Goal: Task Accomplishment & Management: Use online tool/utility

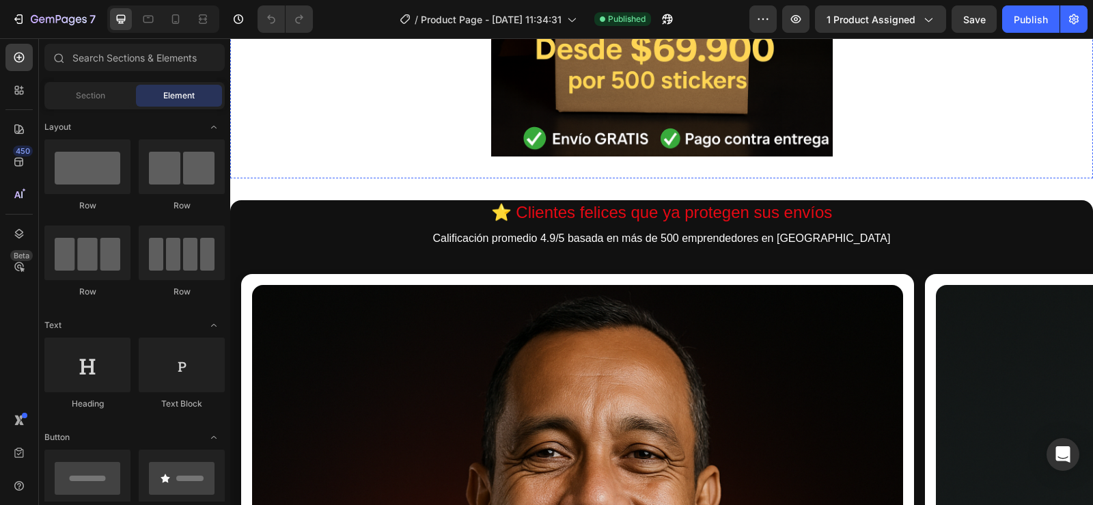
scroll to position [0, 11]
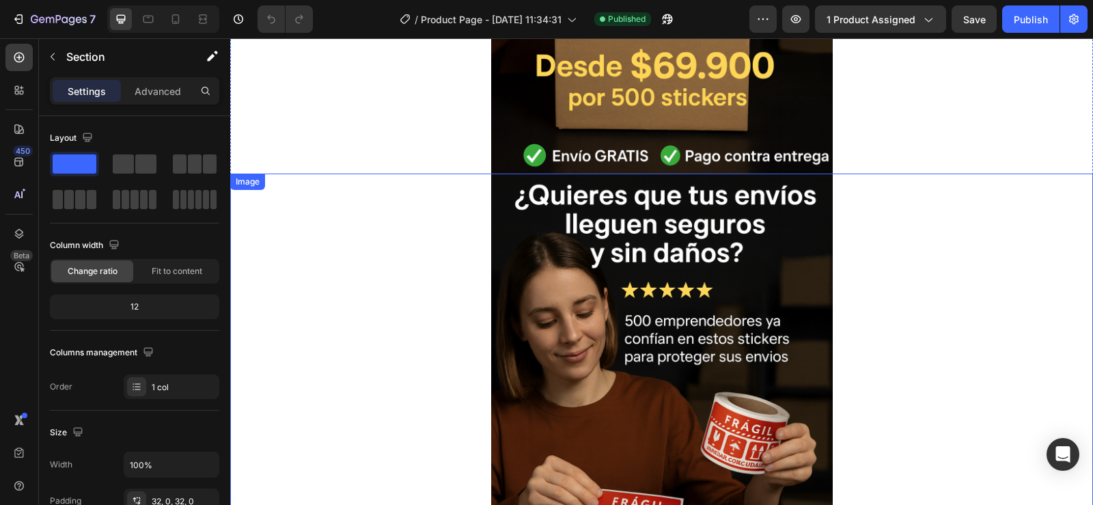
scroll to position [2930, 0]
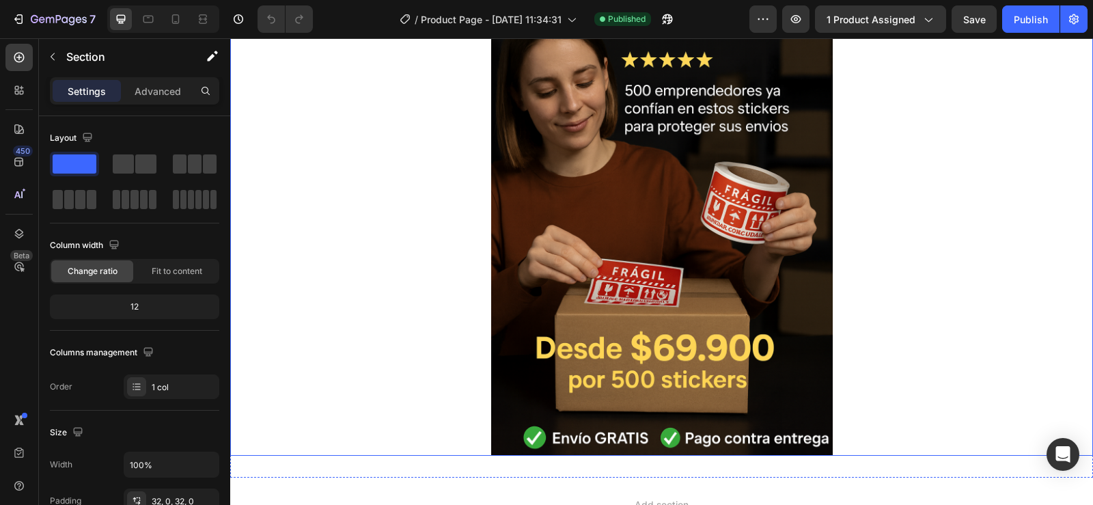
click at [689, 169] on img at bounding box center [662, 199] width 342 height 513
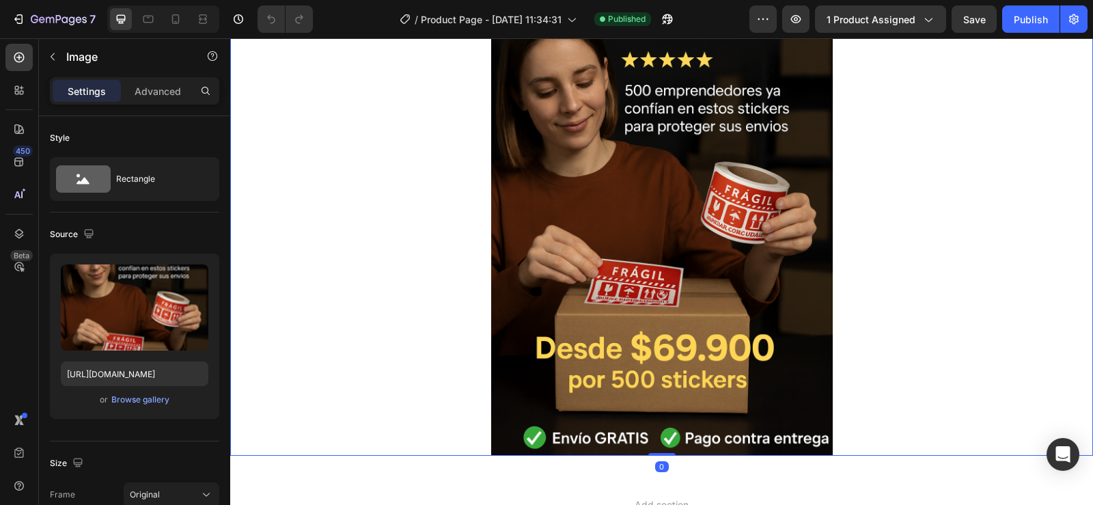
click at [699, 198] on img at bounding box center [662, 199] width 342 height 513
click at [170, 92] on p "Advanced" at bounding box center [158, 91] width 46 height 14
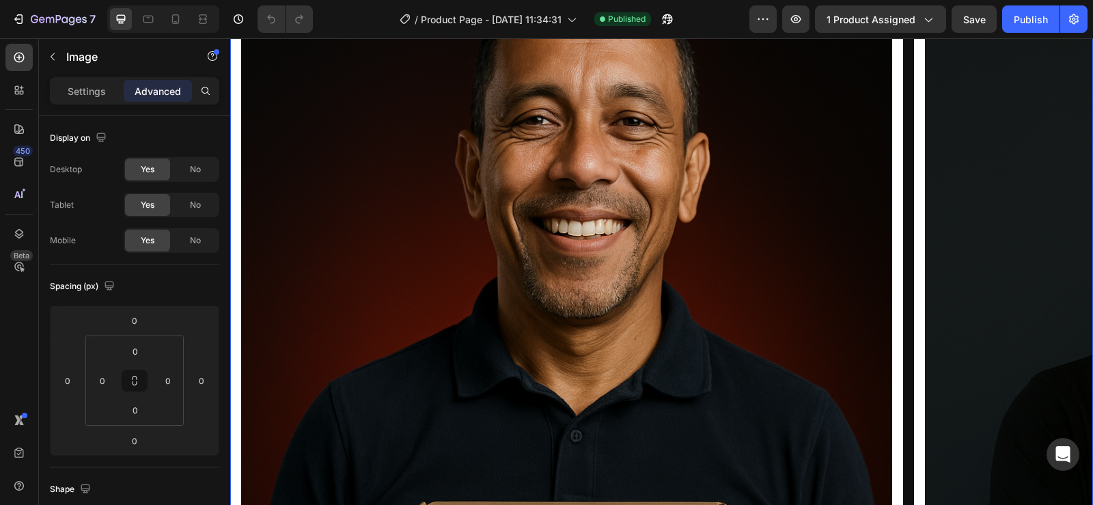
scroll to position [880, 0]
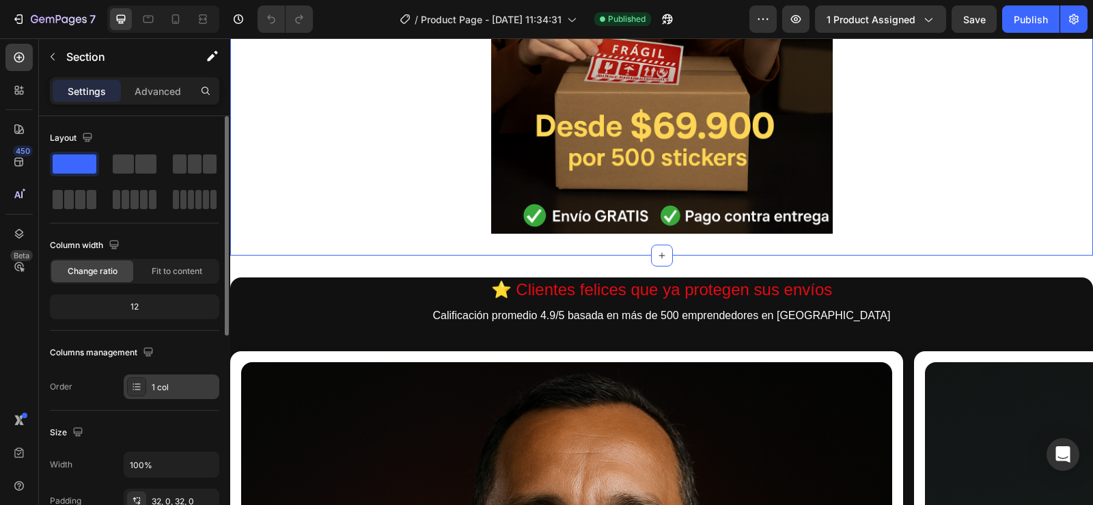
scroll to position [137, 0]
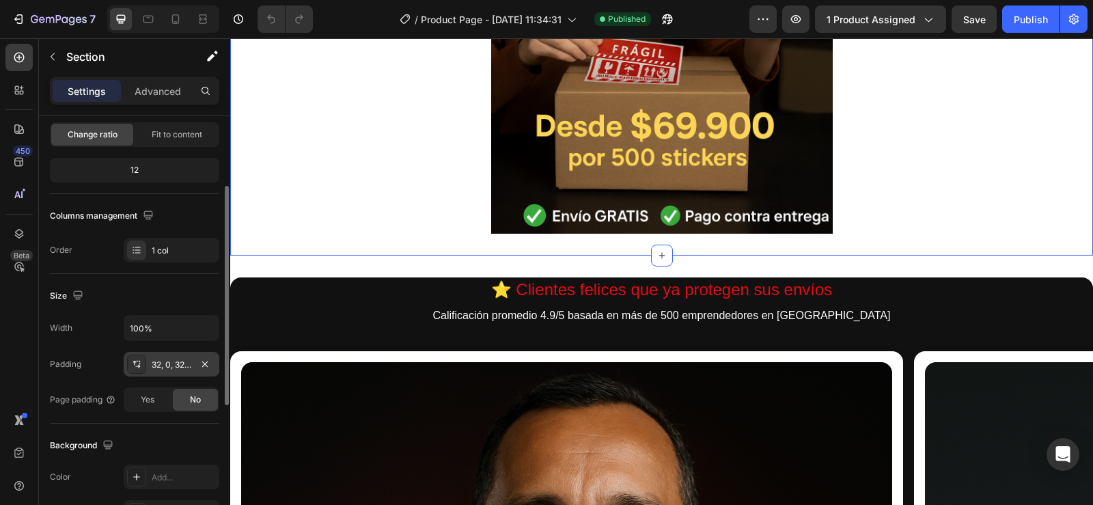
click at [167, 359] on div "32, 0, 32, 0" at bounding box center [172, 365] width 40 height 12
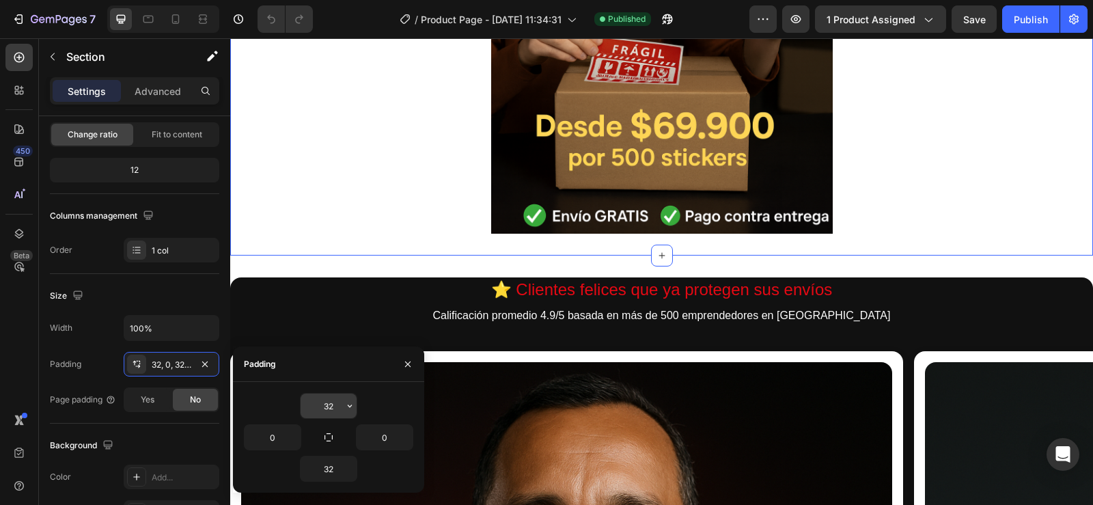
drag, startPoint x: 346, startPoint y: 409, endPoint x: 339, endPoint y: 408, distance: 7.6
click at [339, 408] on div "32" at bounding box center [329, 406] width 56 height 25
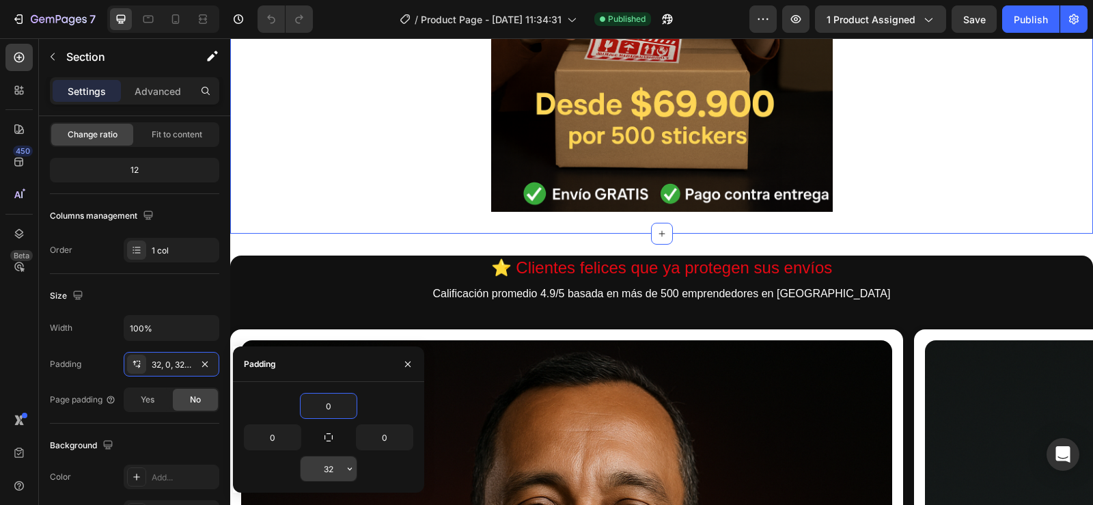
type input "0"
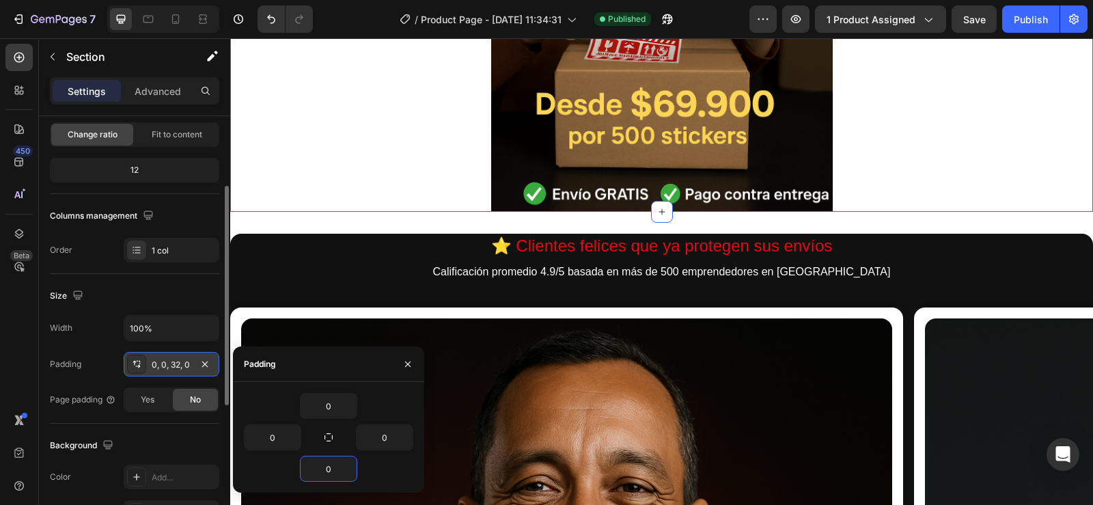
type input "0"
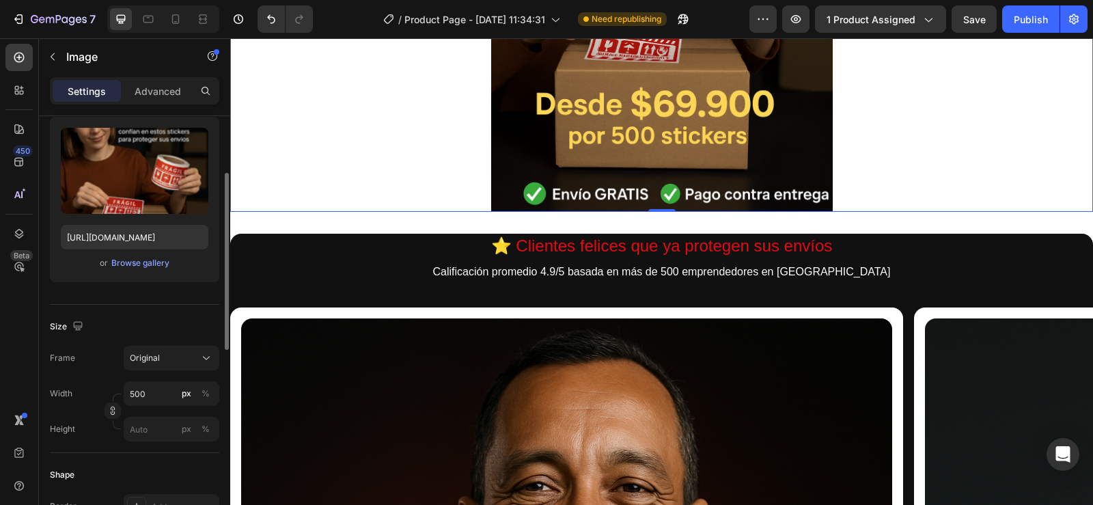
scroll to position [273, 0]
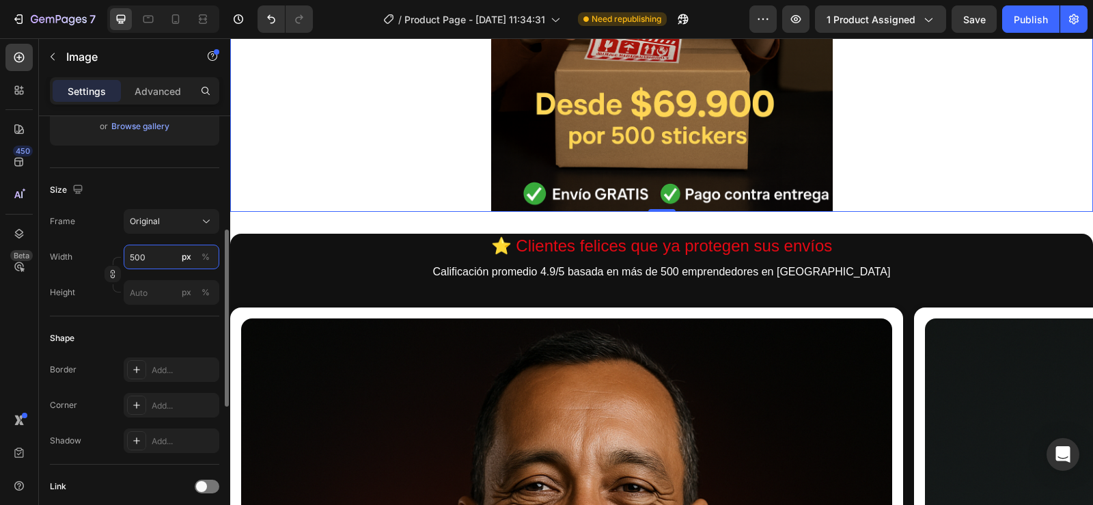
click at [151, 254] on input "500" at bounding box center [172, 257] width 96 height 25
type input "0"
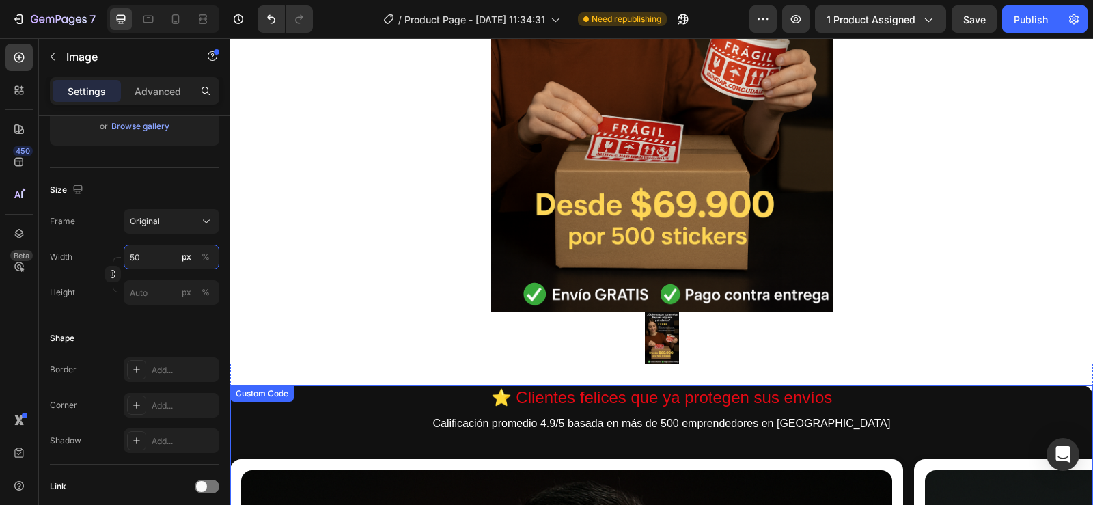
scroll to position [264, 0]
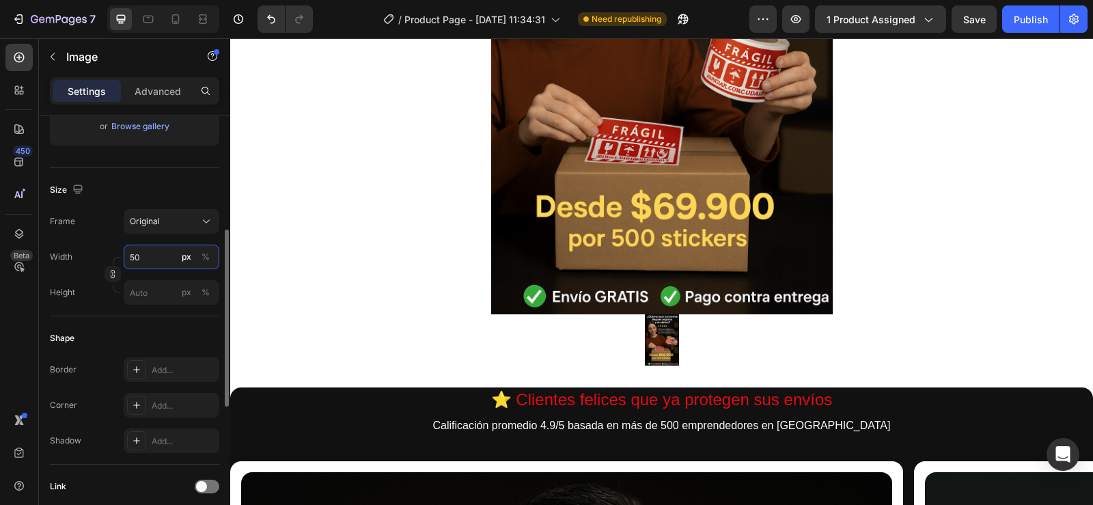
type input "500"
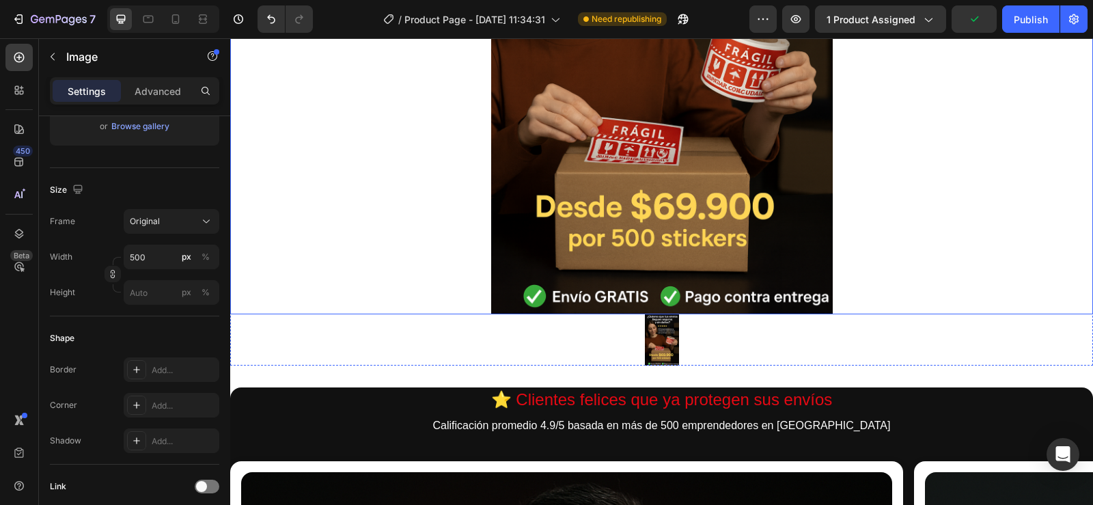
click at [293, 266] on div at bounding box center [661, 58] width 863 height 513
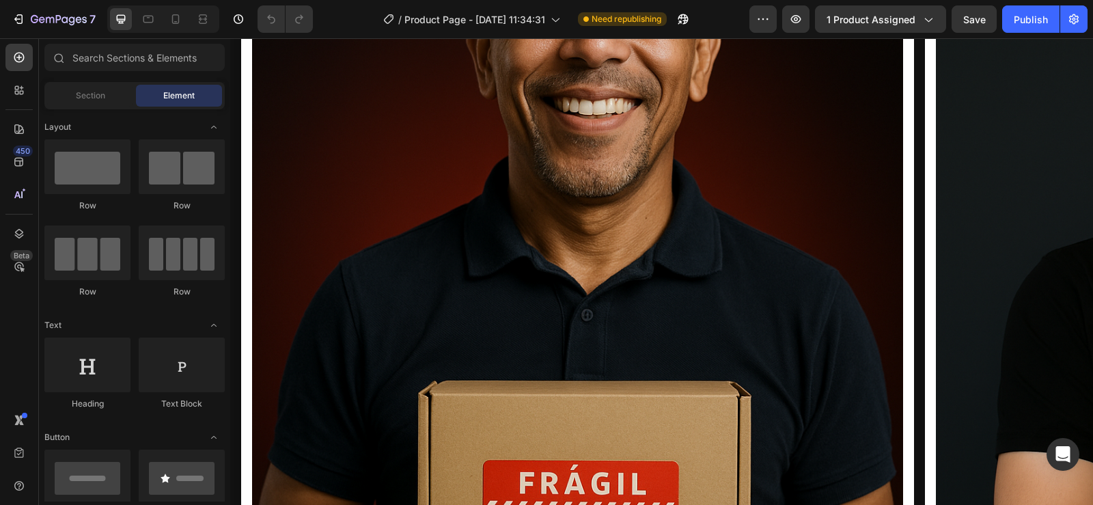
scroll to position [0, 11]
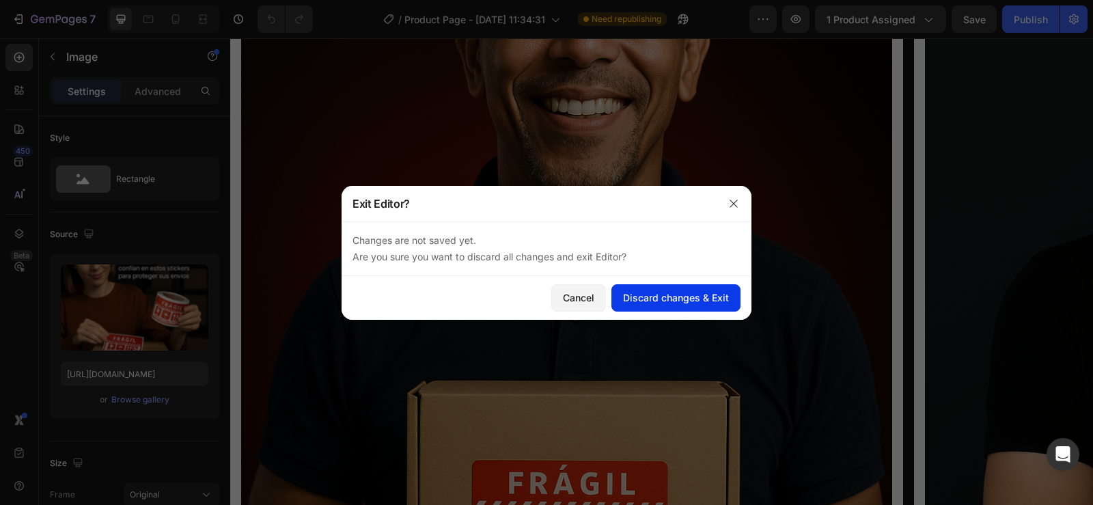
click at [646, 299] on div "Discard changes & Exit" at bounding box center [676, 297] width 106 height 14
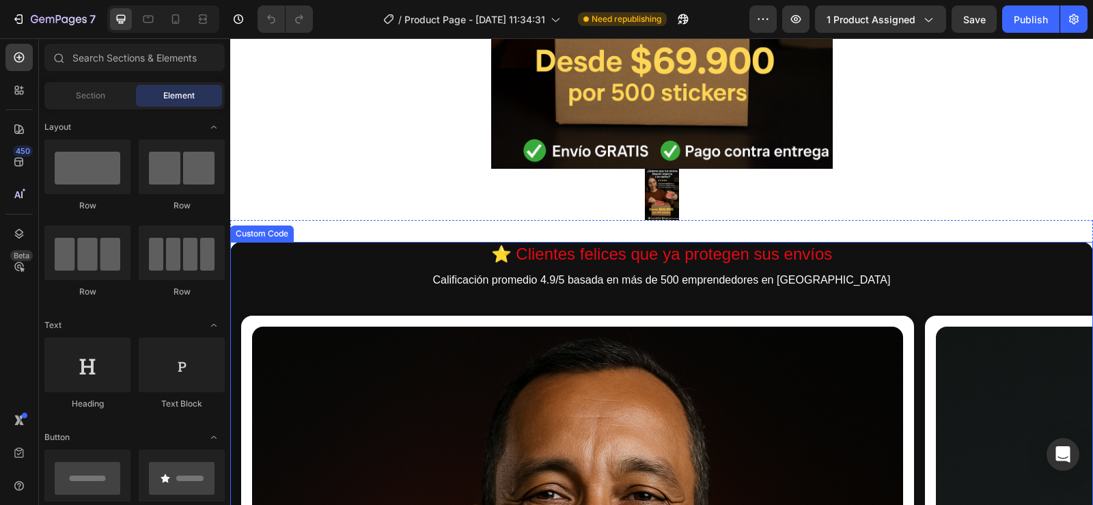
scroll to position [0, 11]
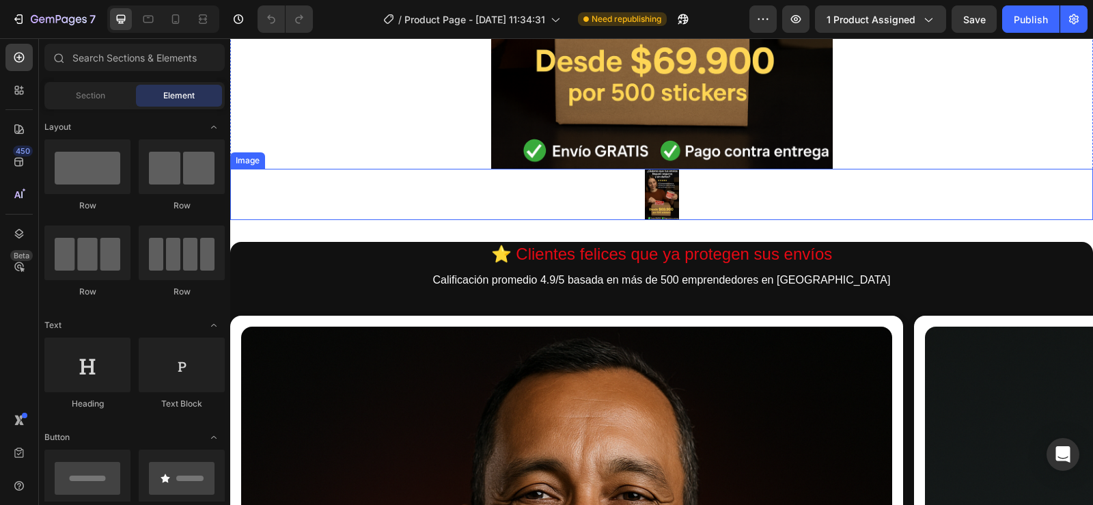
click at [655, 204] on img at bounding box center [662, 194] width 34 height 51
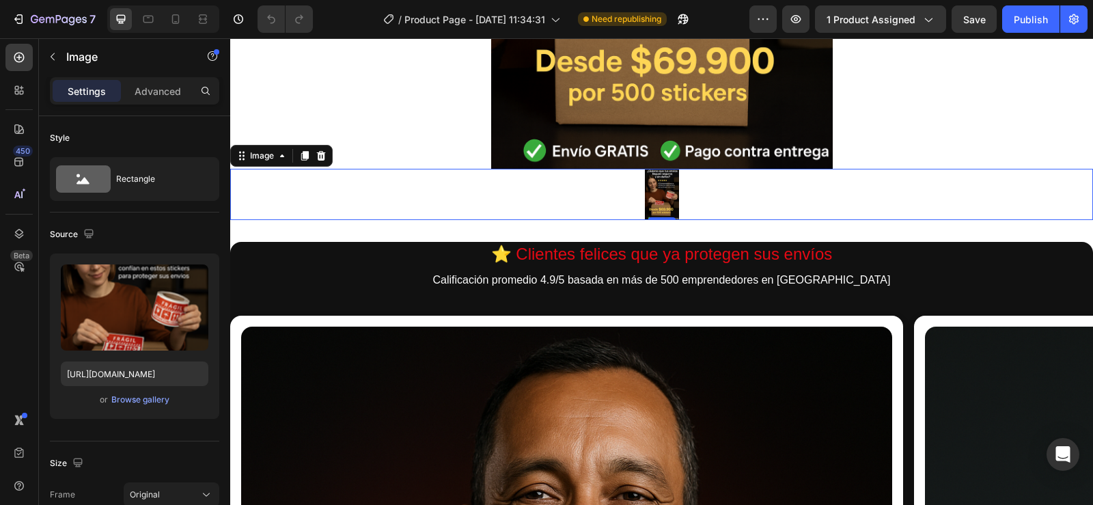
click at [655, 204] on img at bounding box center [662, 194] width 34 height 51
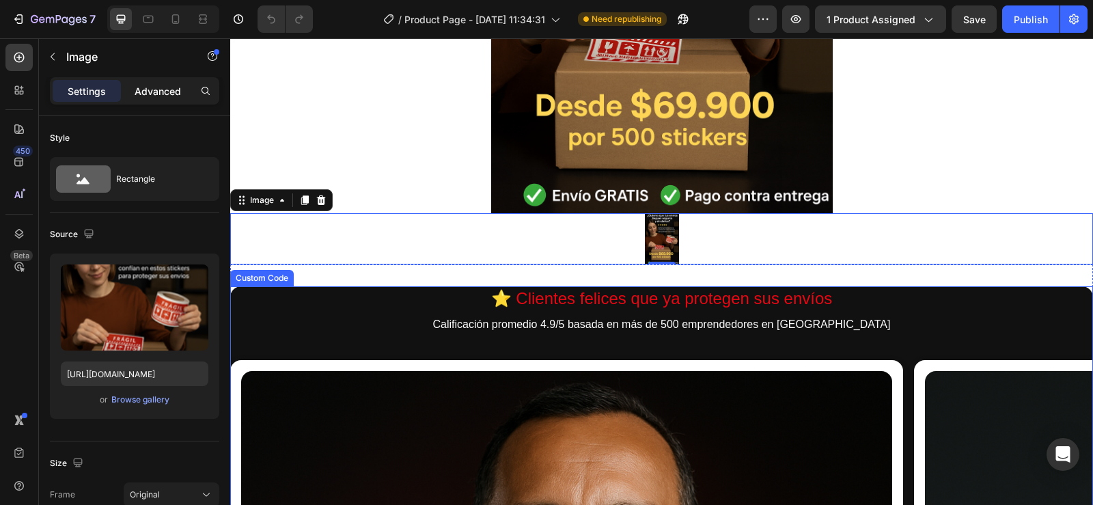
scroll to position [342, 0]
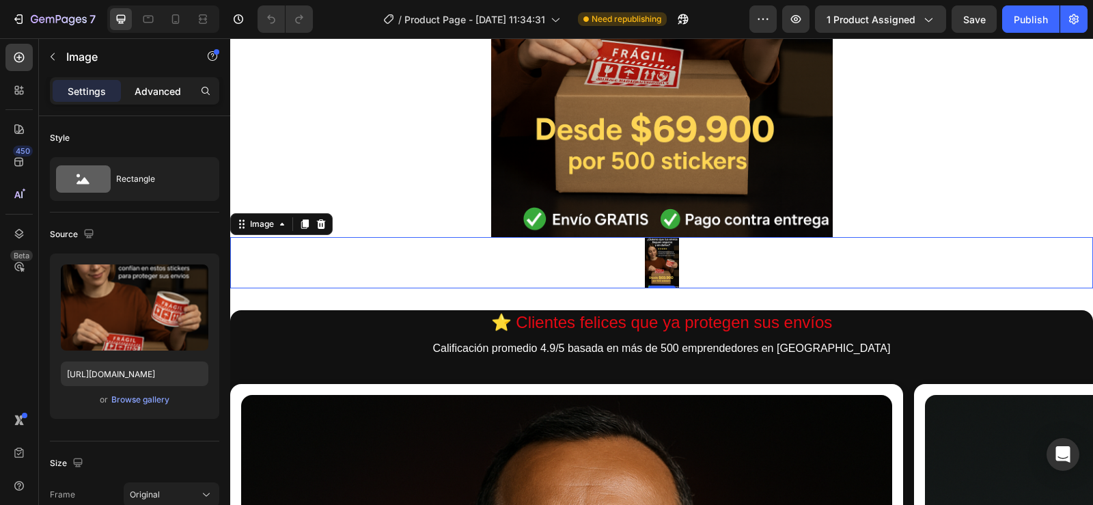
click at [167, 90] on p "Advanced" at bounding box center [158, 91] width 46 height 14
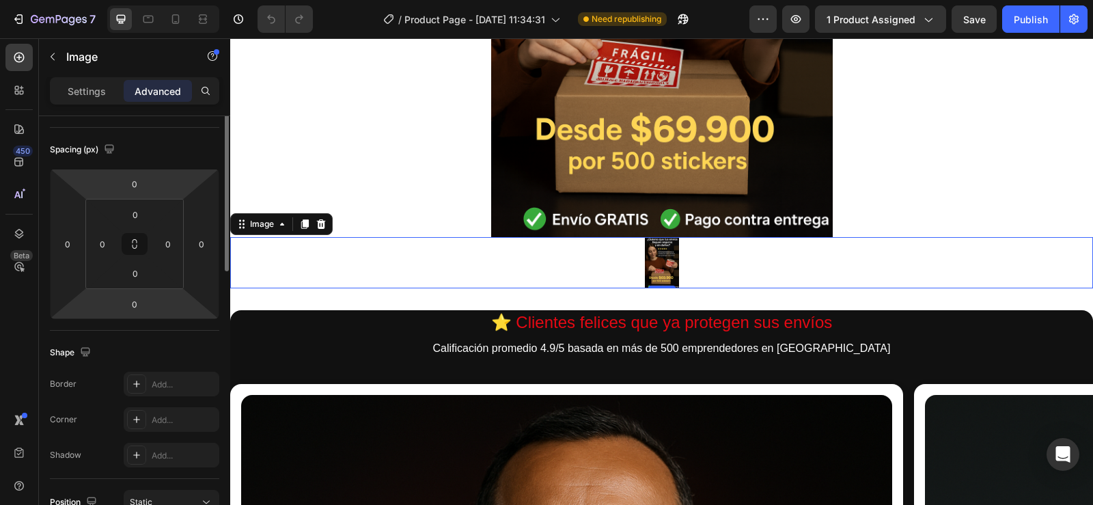
scroll to position [68, 0]
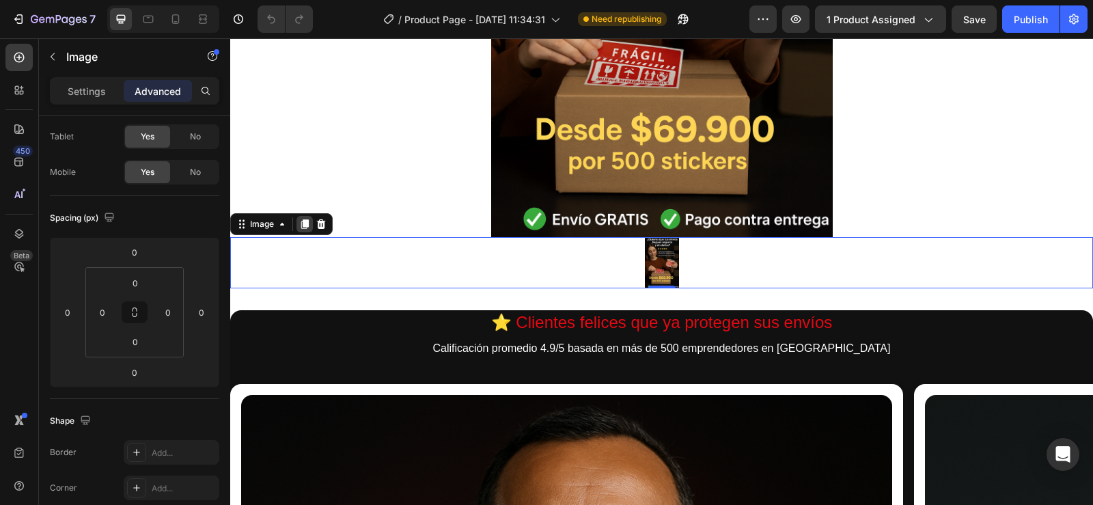
click at [305, 226] on icon at bounding box center [305, 224] width 8 height 10
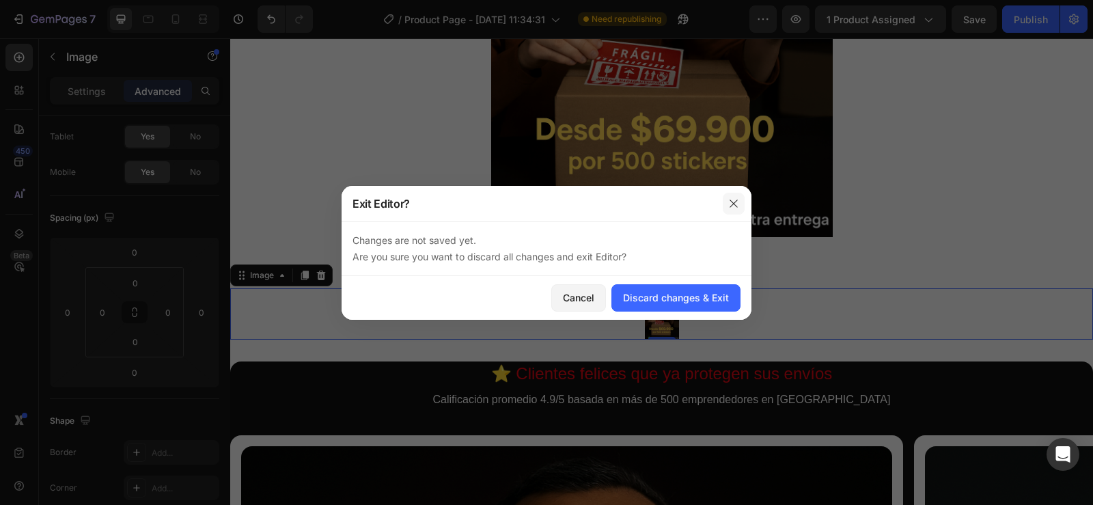
click at [732, 206] on icon "button" at bounding box center [734, 204] width 8 height 8
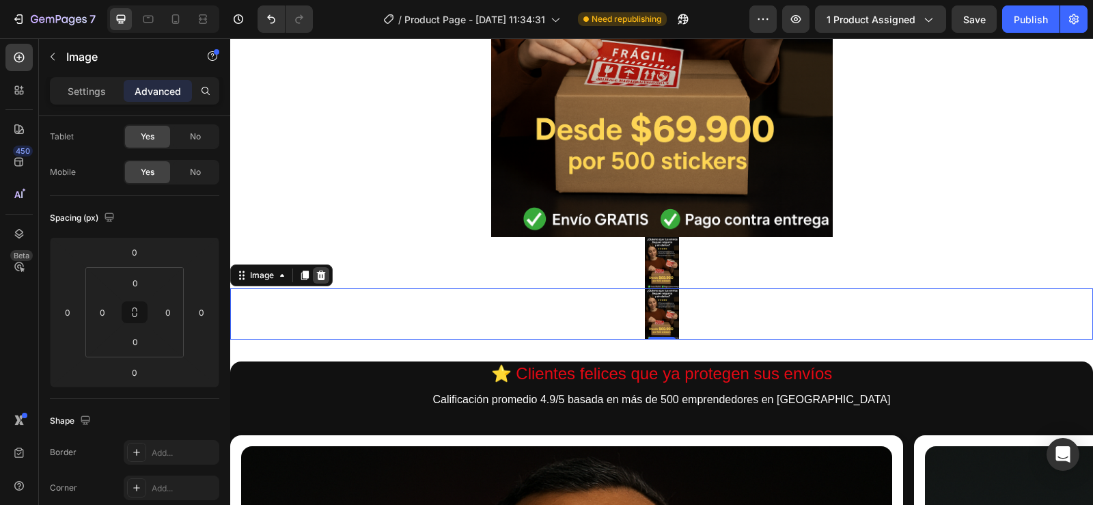
click at [322, 277] on icon at bounding box center [321, 276] width 9 height 10
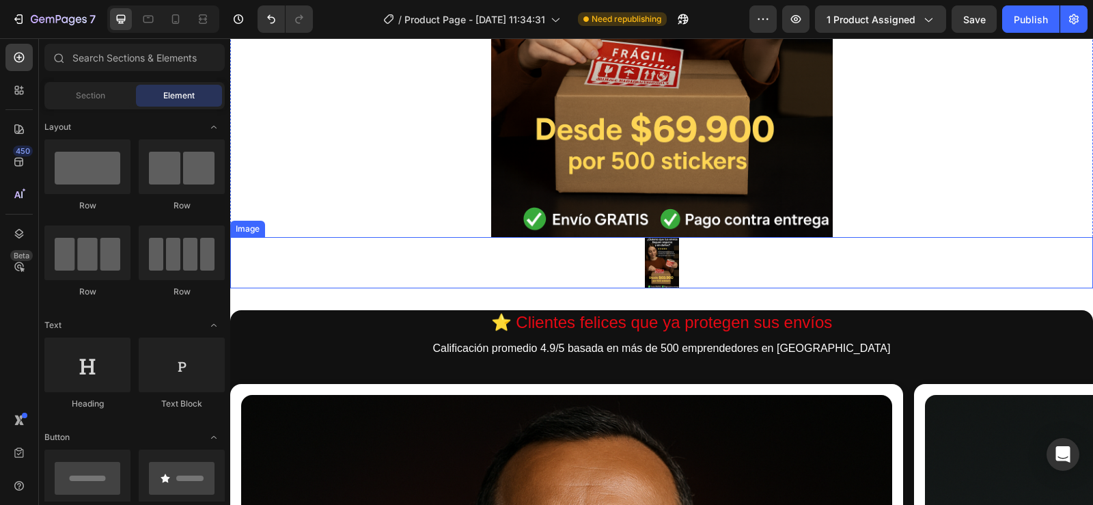
click at [662, 274] on img at bounding box center [662, 262] width 34 height 51
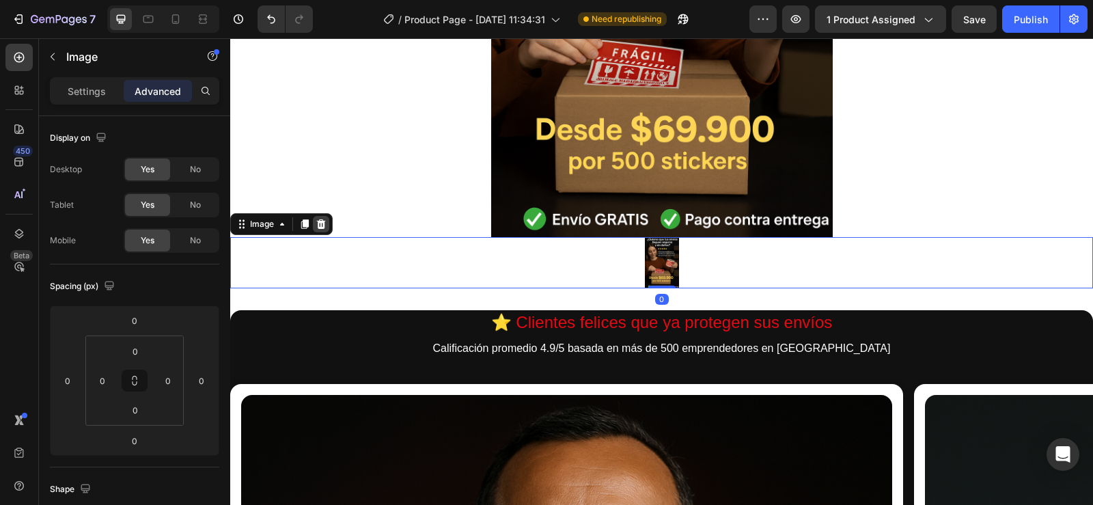
click at [323, 221] on icon at bounding box center [321, 224] width 9 height 10
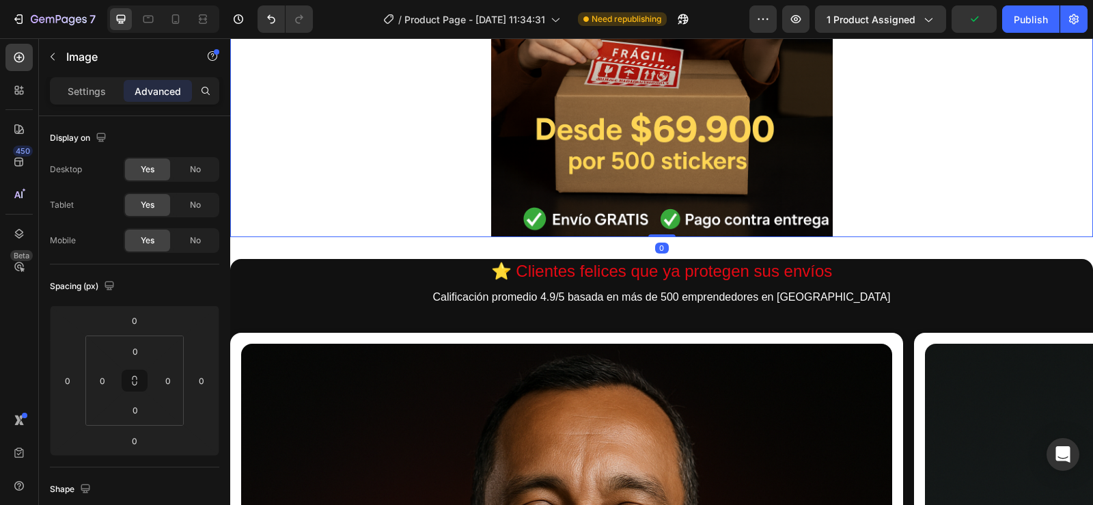
scroll to position [0, 0]
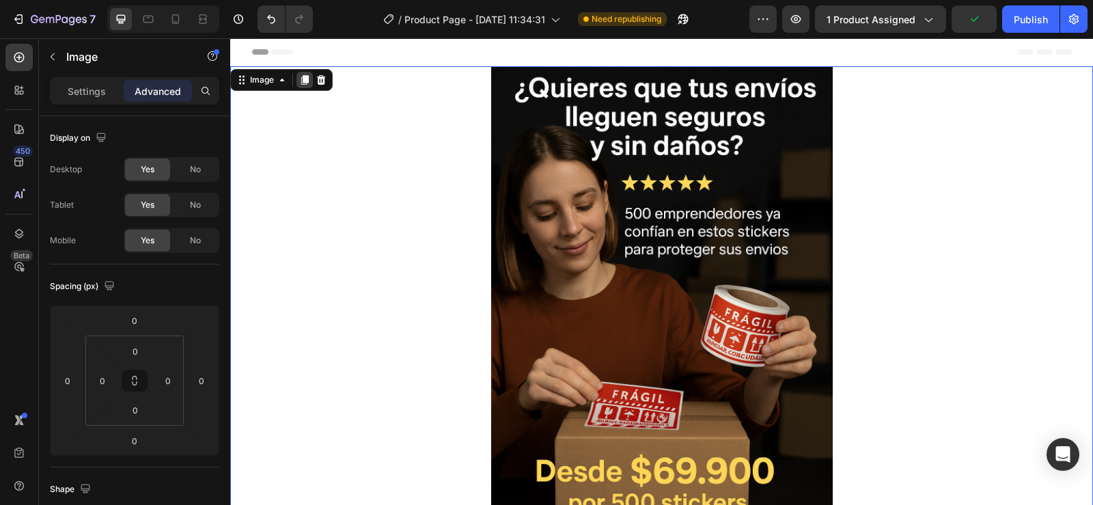
click at [306, 83] on icon at bounding box center [305, 80] width 8 height 10
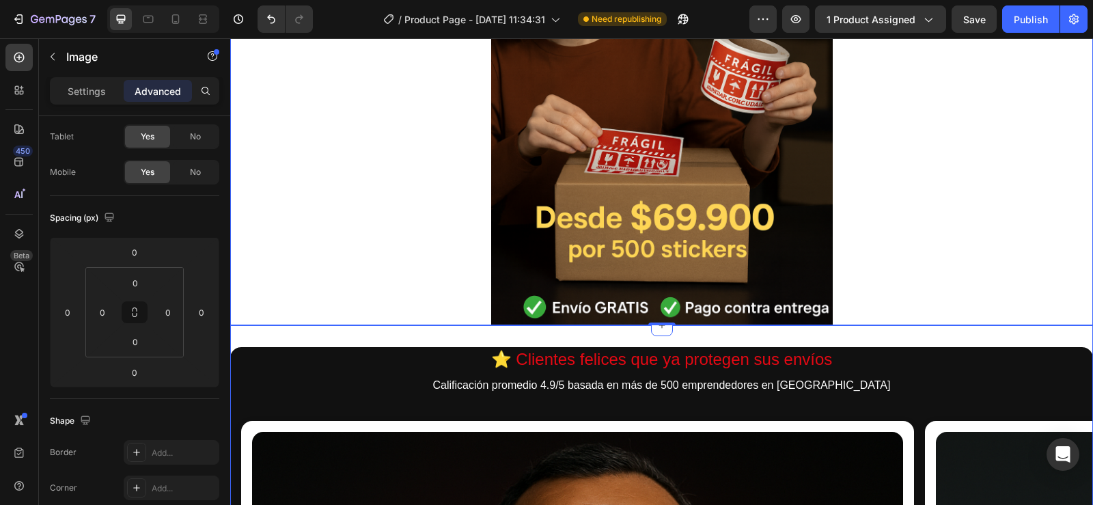
scroll to position [0, 11]
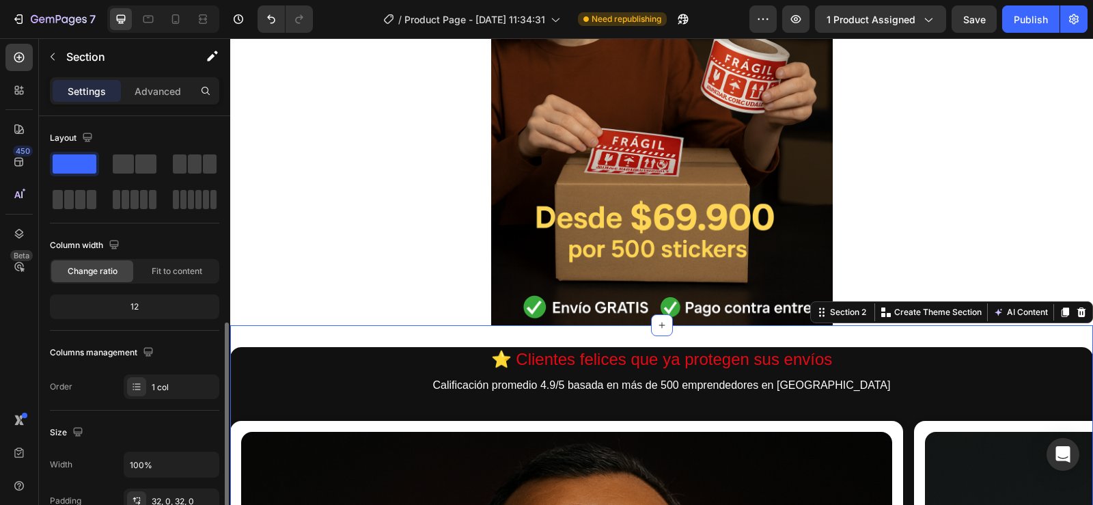
scroll to position [273, 0]
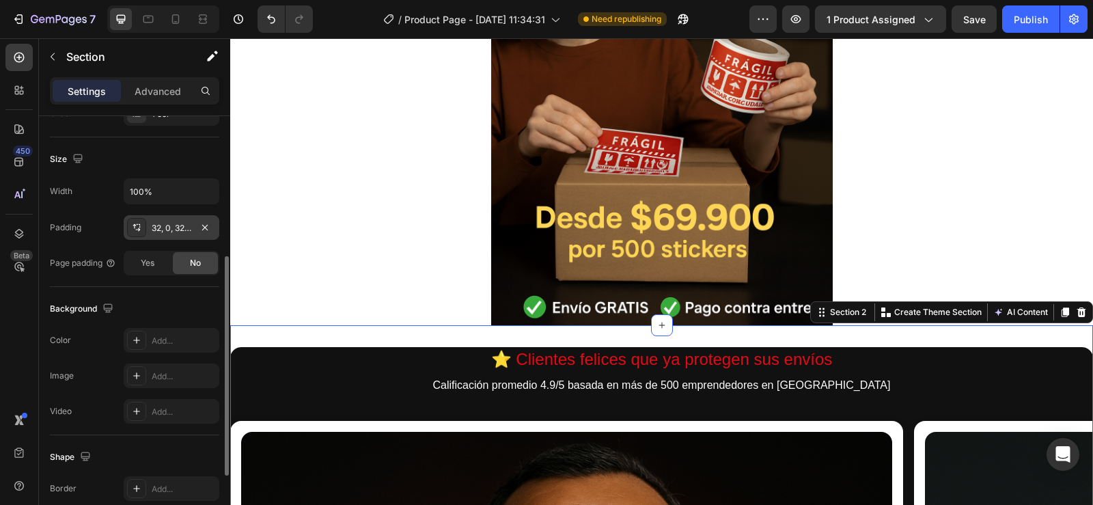
click at [174, 223] on div "32, 0, 32, 0" at bounding box center [172, 228] width 40 height 12
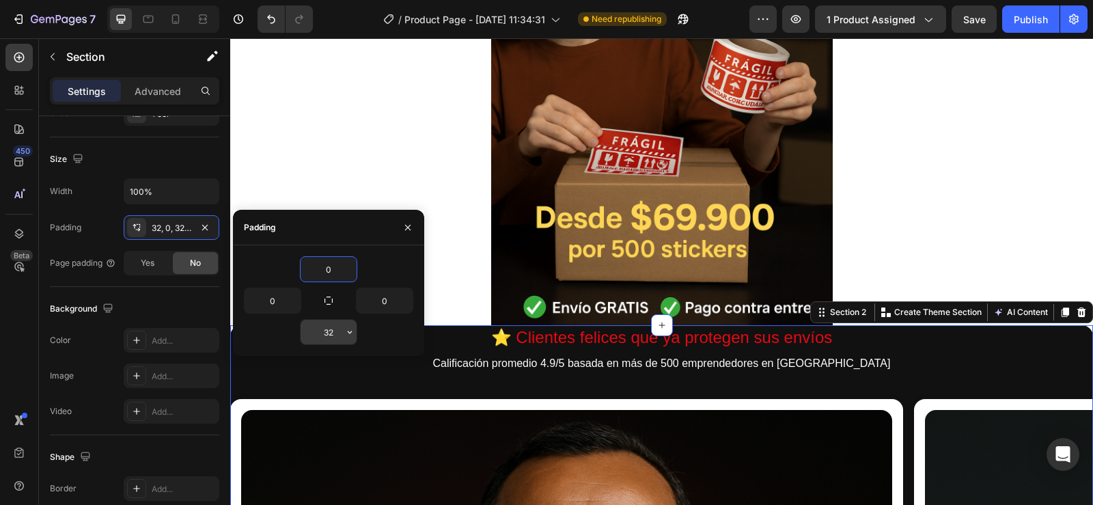
type input "0"
click at [337, 337] on input "32" at bounding box center [329, 332] width 56 height 25
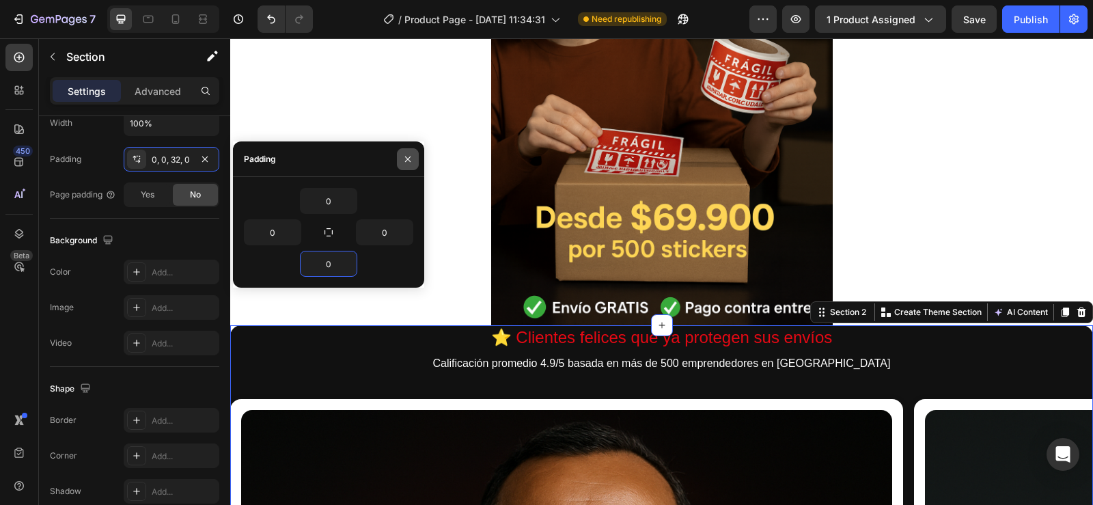
type input "0"
click at [409, 161] on icon "button" at bounding box center [408, 159] width 11 height 11
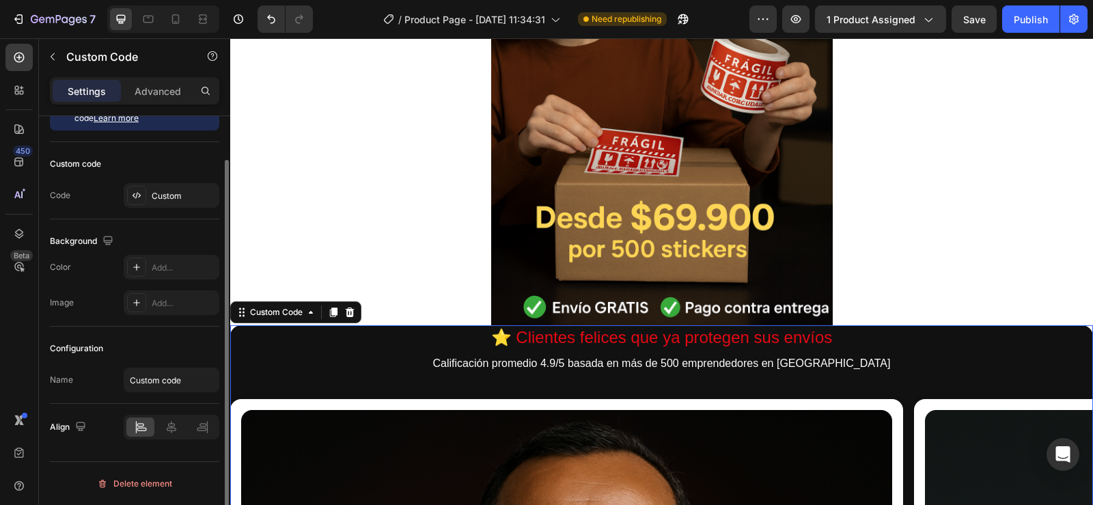
click at [284, 341] on h2 "⭐ Clientes felices que ya protegen sus envíos" at bounding box center [661, 337] width 863 height 25
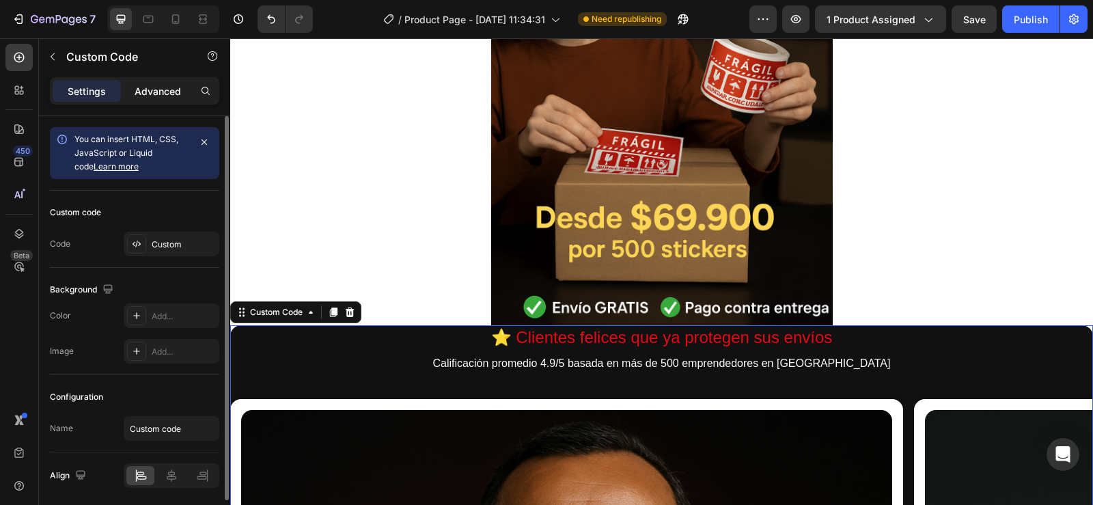
click at [156, 91] on p "Advanced" at bounding box center [158, 91] width 46 height 14
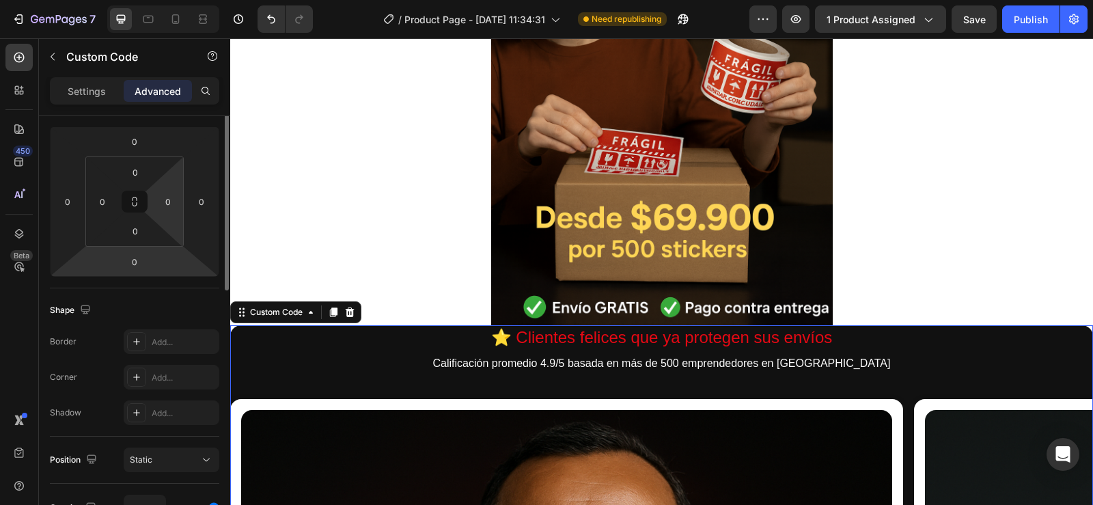
scroll to position [111, 0]
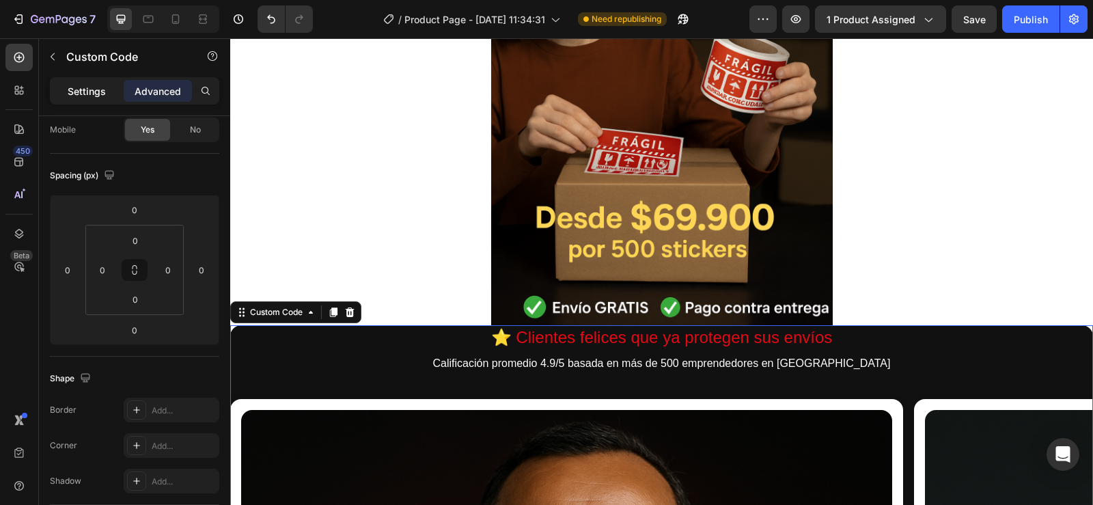
click at [89, 88] on p "Settings" at bounding box center [87, 91] width 38 height 14
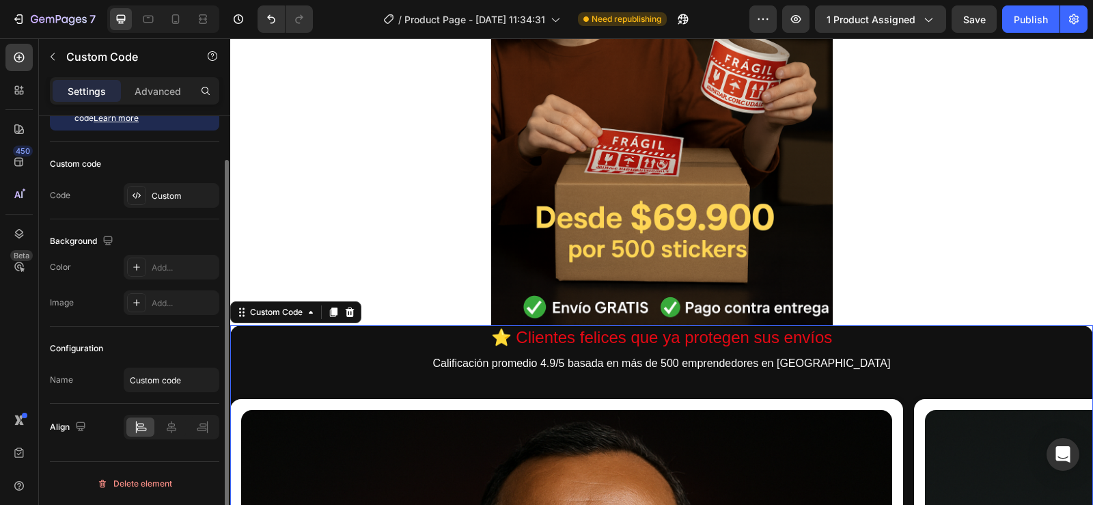
scroll to position [49, 0]
click at [170, 267] on div "Add..." at bounding box center [184, 268] width 64 height 12
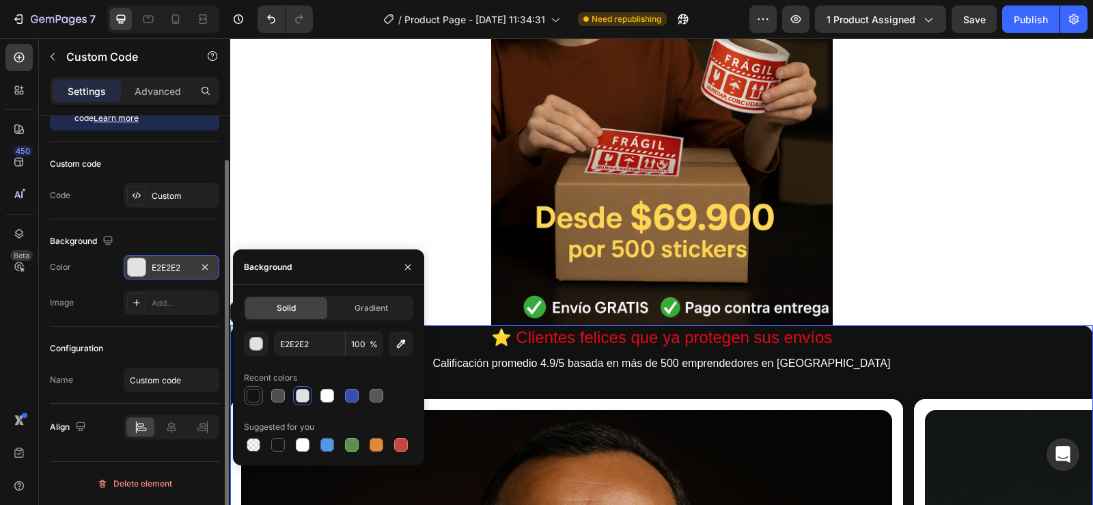
click at [255, 390] on div at bounding box center [254, 396] width 14 height 14
type input "121212"
click at [191, 232] on div "Background" at bounding box center [134, 241] width 169 height 22
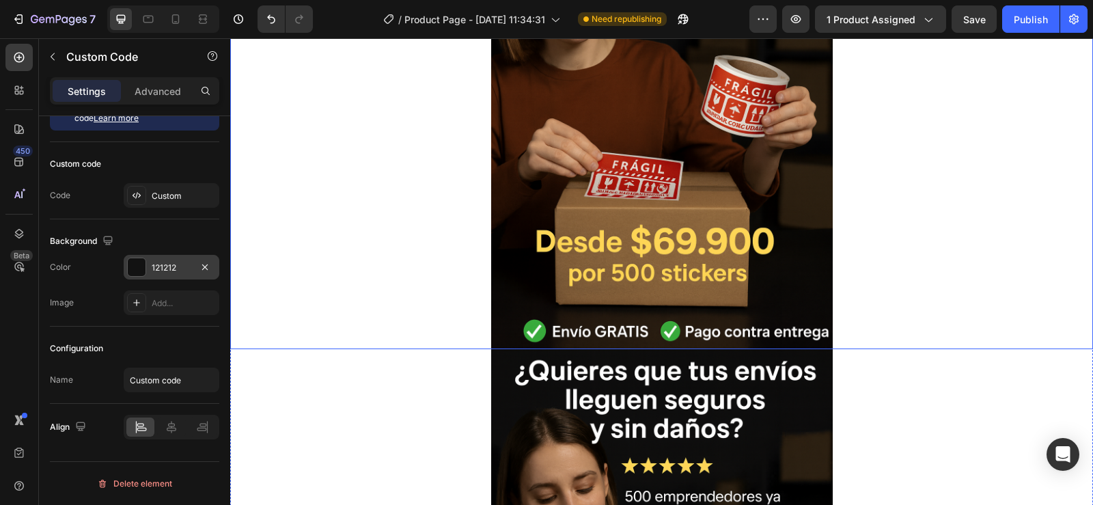
scroll to position [109, 0]
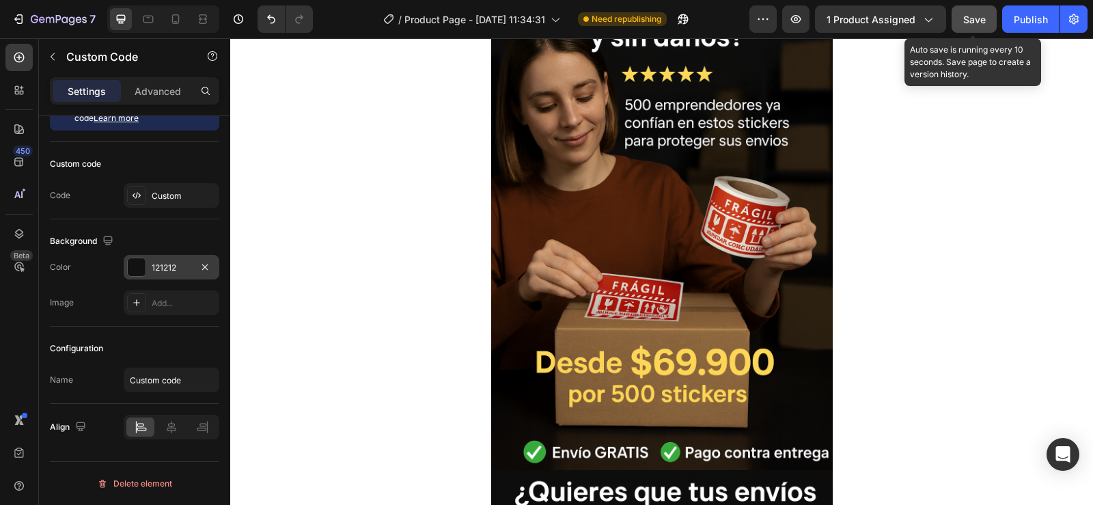
click at [978, 14] on span "Save" at bounding box center [975, 20] width 23 height 12
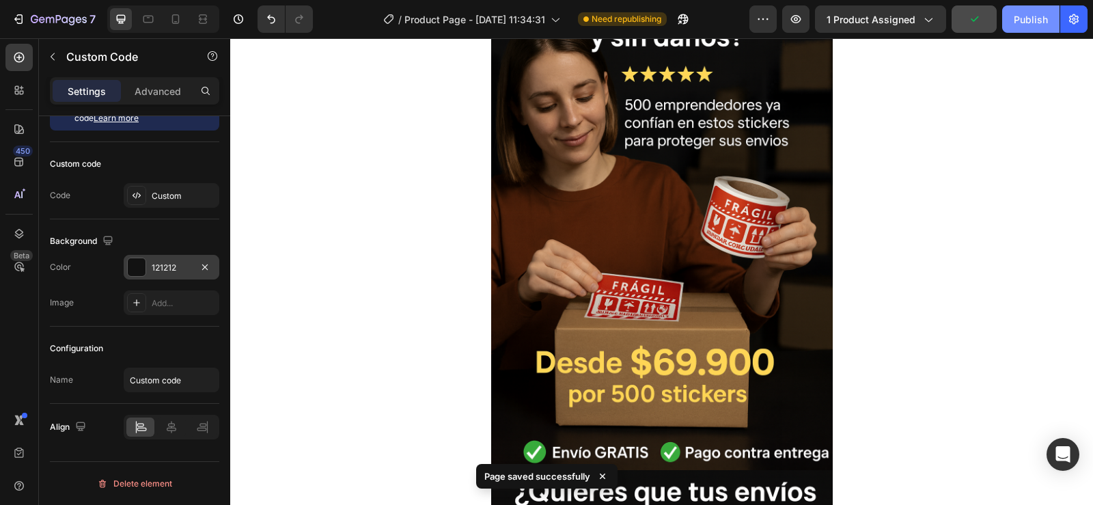
click at [1033, 16] on div "Publish" at bounding box center [1031, 19] width 34 height 14
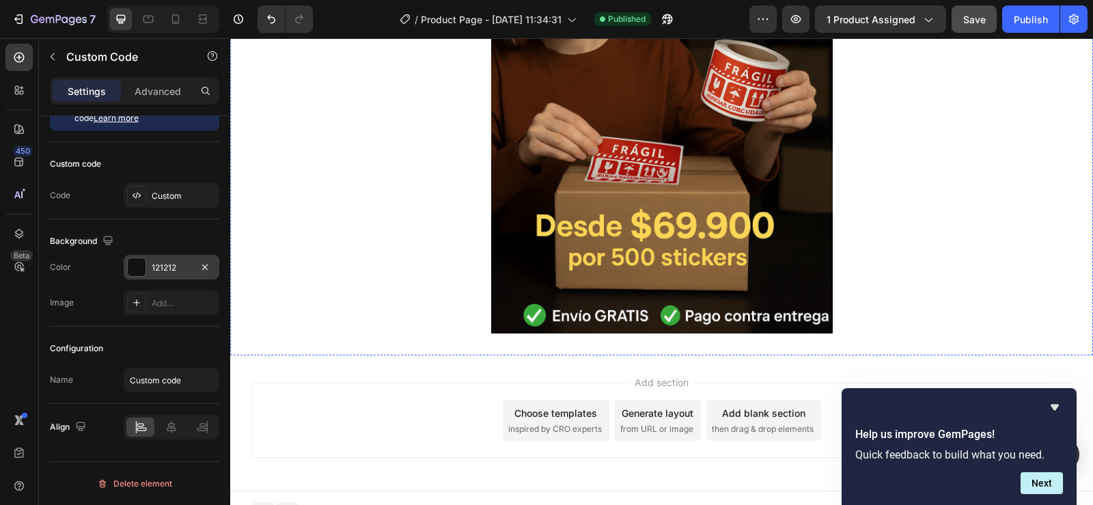
scroll to position [2979, 0]
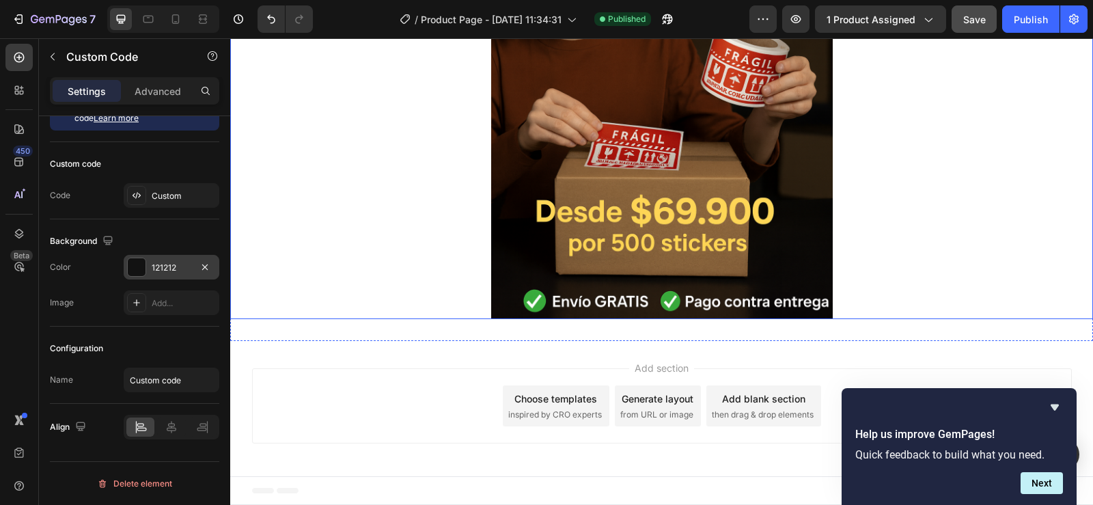
click at [664, 229] on img at bounding box center [662, 63] width 342 height 513
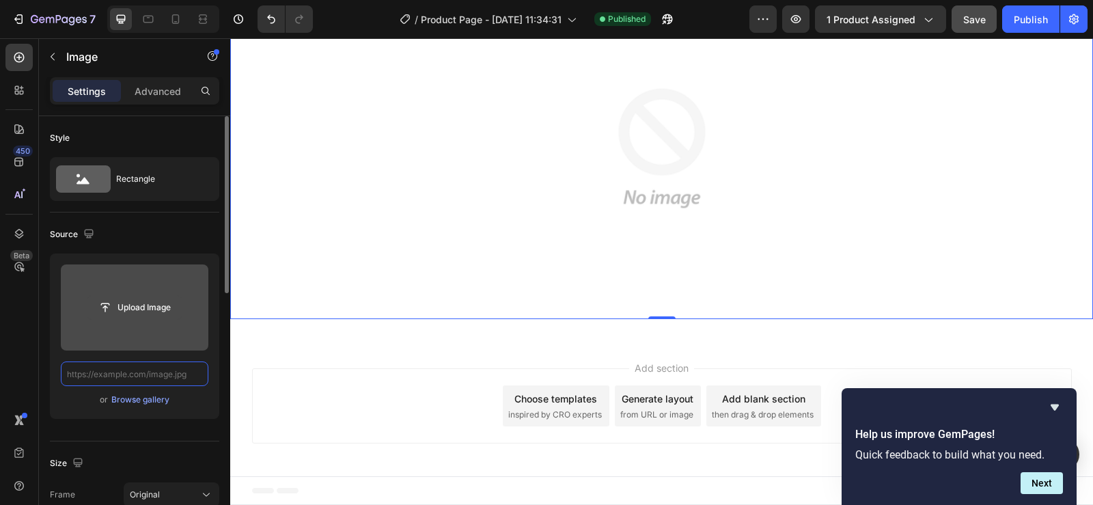
scroll to position [2808, 0]
click at [112, 305] on input "file" at bounding box center [134, 307] width 94 height 23
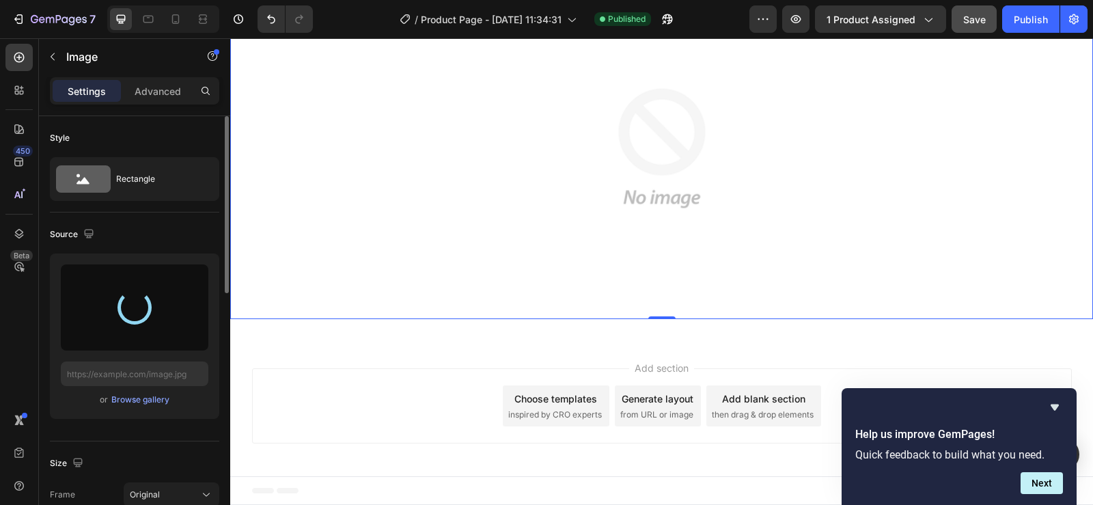
type input "https://cdn.shopify.com/s/files/1/0955/1111/8129/files/gempages_586153699408085…"
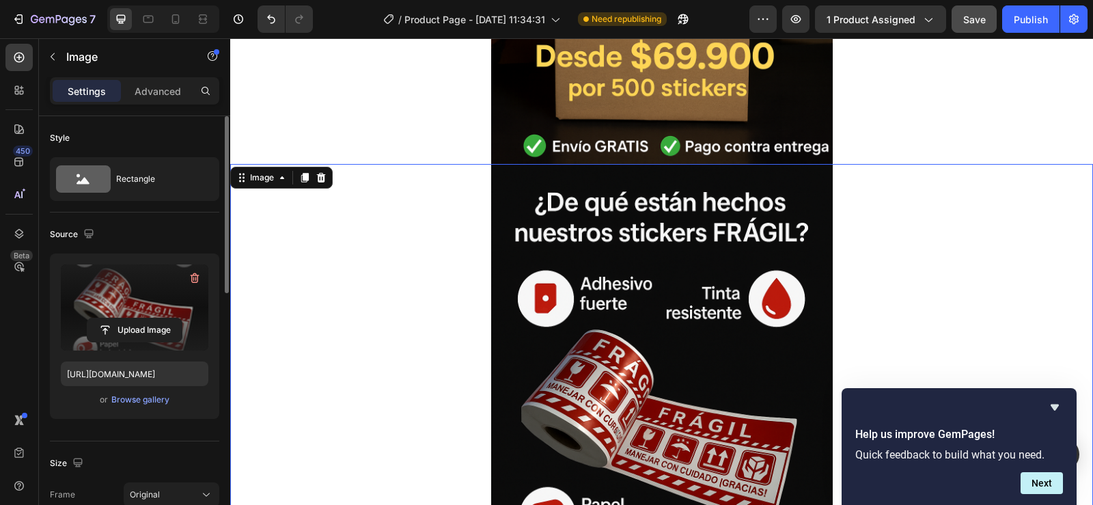
scroll to position [2500, 0]
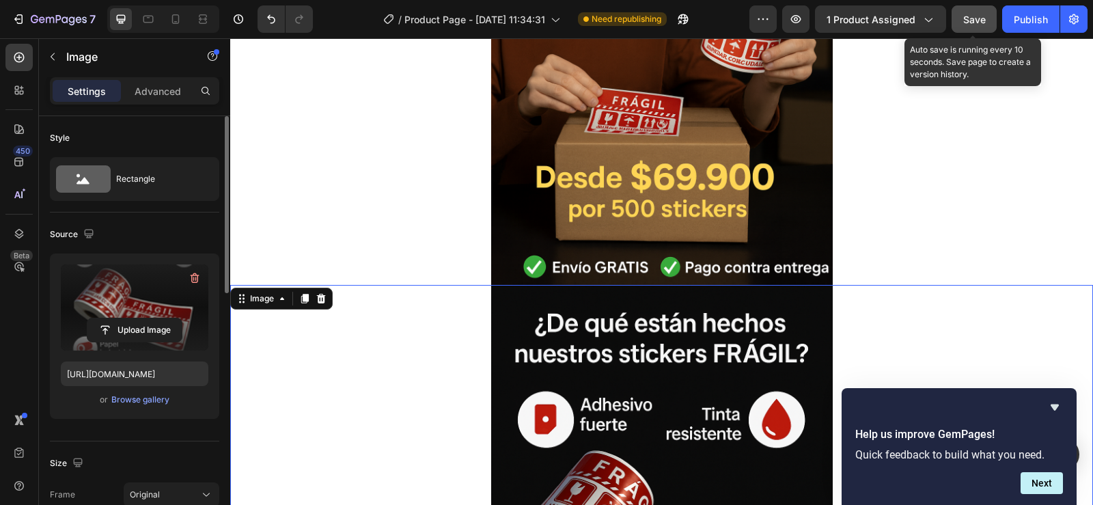
click at [967, 18] on span "Save" at bounding box center [975, 20] width 23 height 12
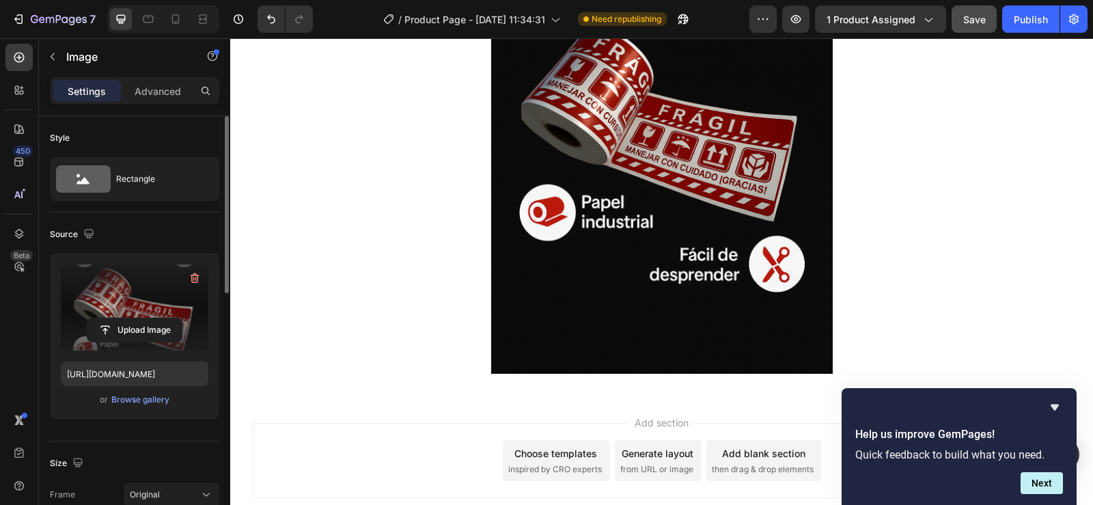
scroll to position [2979, 0]
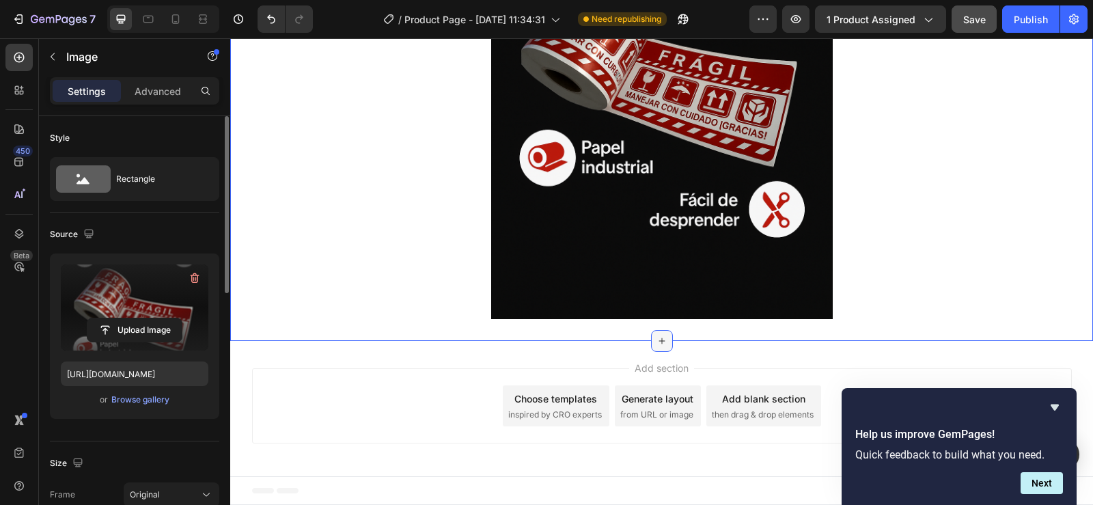
click at [656, 335] on div at bounding box center [662, 341] width 22 height 22
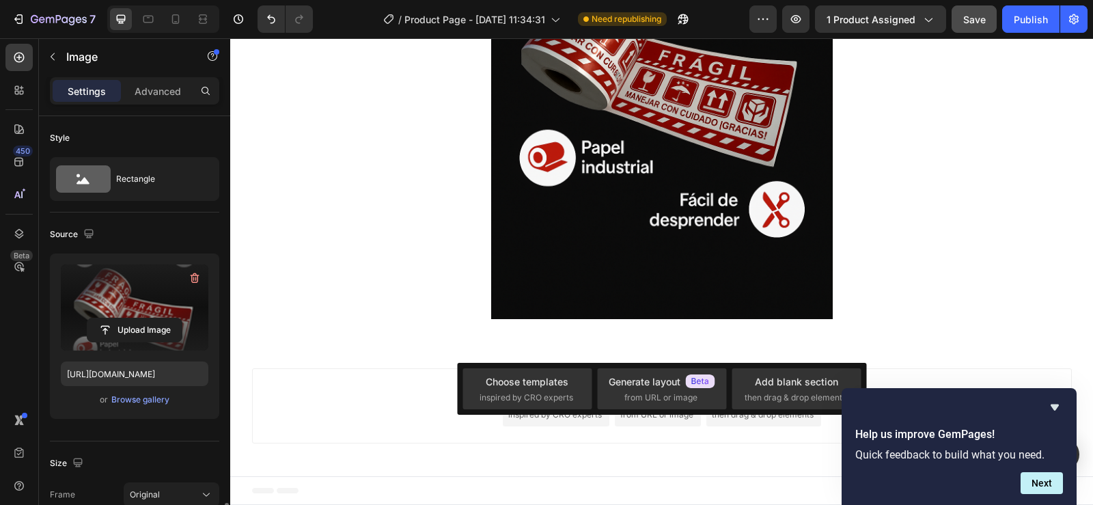
scroll to position [410, 0]
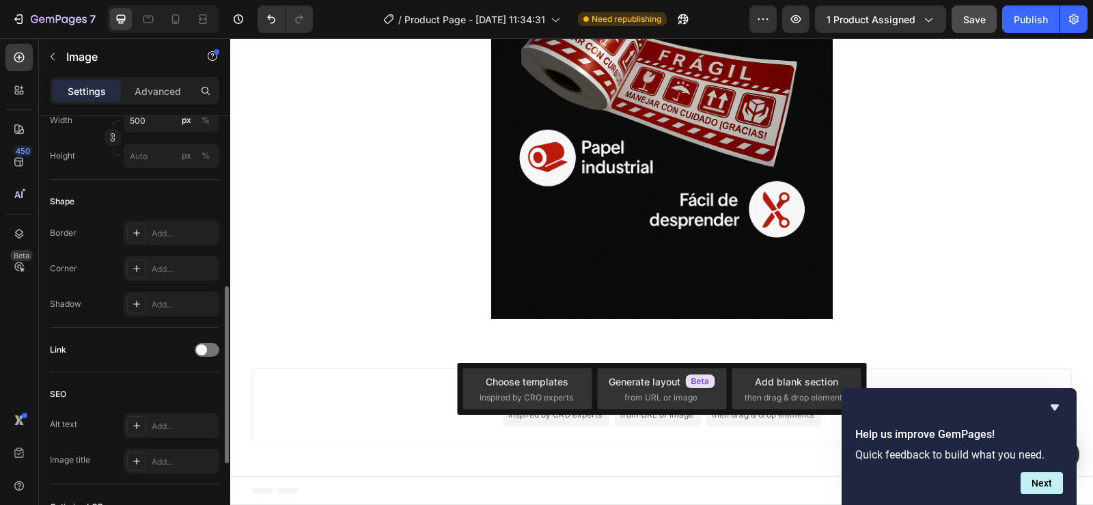
click at [573, 448] on div "Add section Choose templates inspired by CRO experts Generate layout from URL o…" at bounding box center [661, 408] width 863 height 135
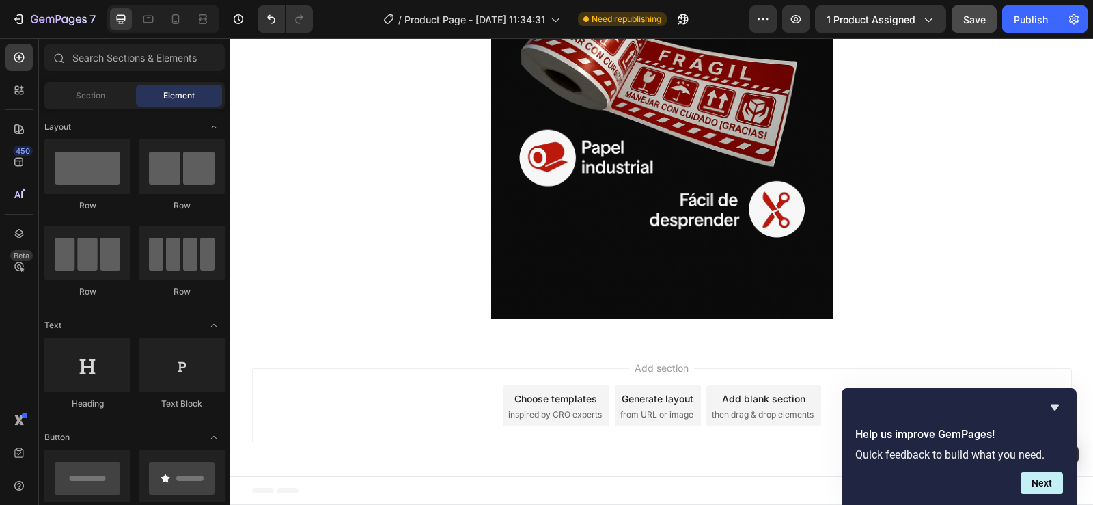
click at [733, 399] on div "Add blank section" at bounding box center [763, 399] width 83 height 14
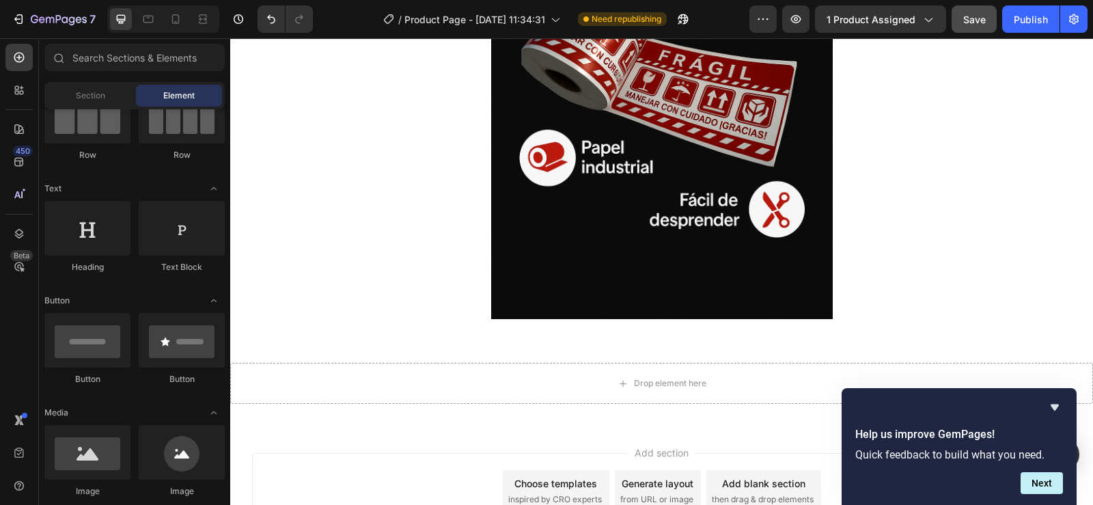
scroll to position [0, 0]
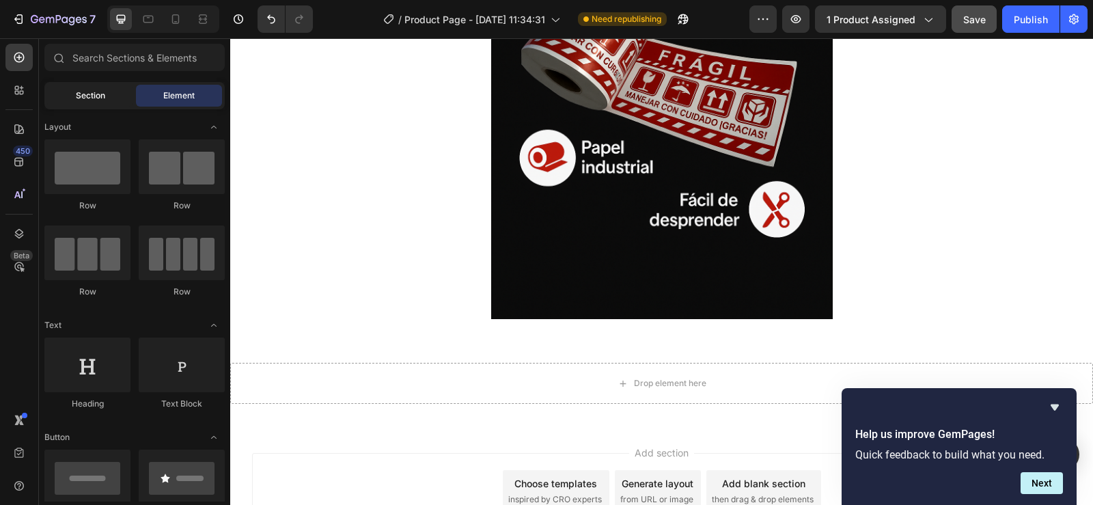
click at [92, 90] on span "Section" at bounding box center [90, 96] width 29 height 12
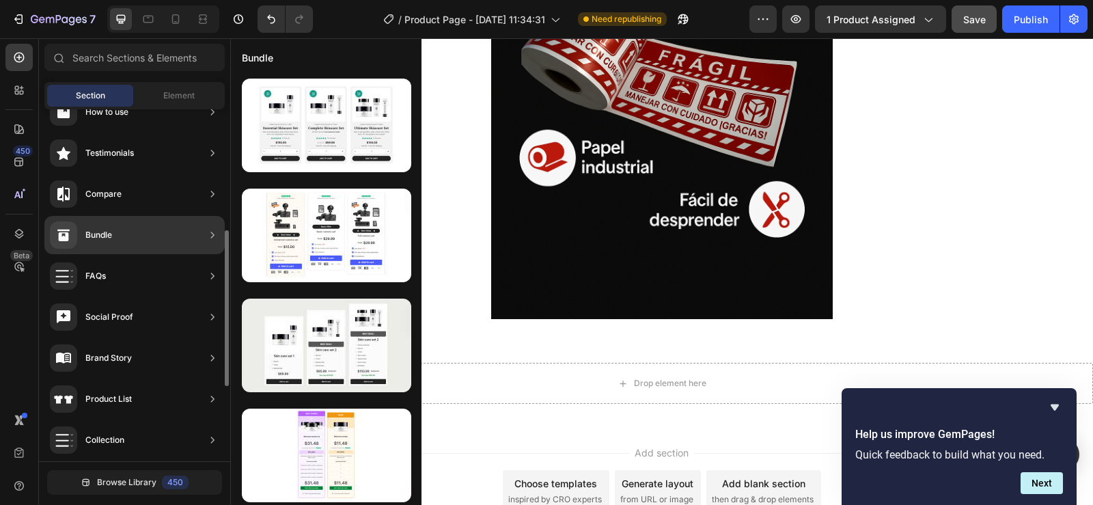
scroll to position [68, 0]
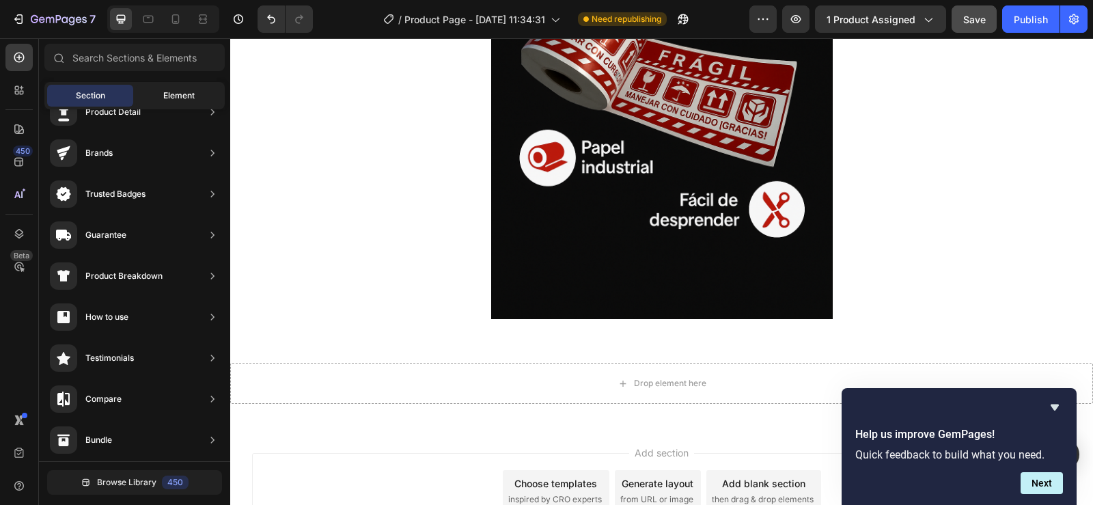
click at [177, 85] on div "Element" at bounding box center [179, 96] width 86 height 22
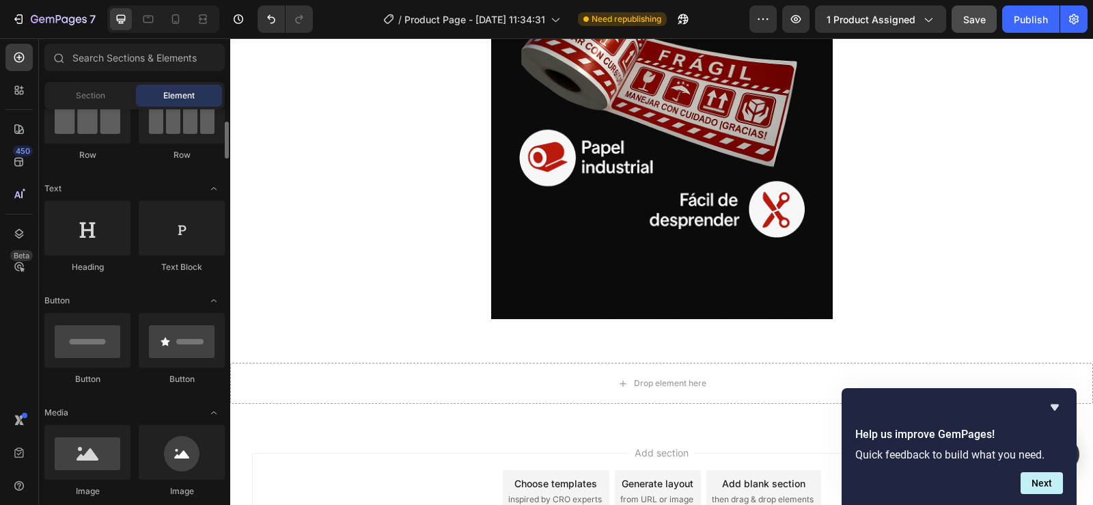
scroll to position [0, 0]
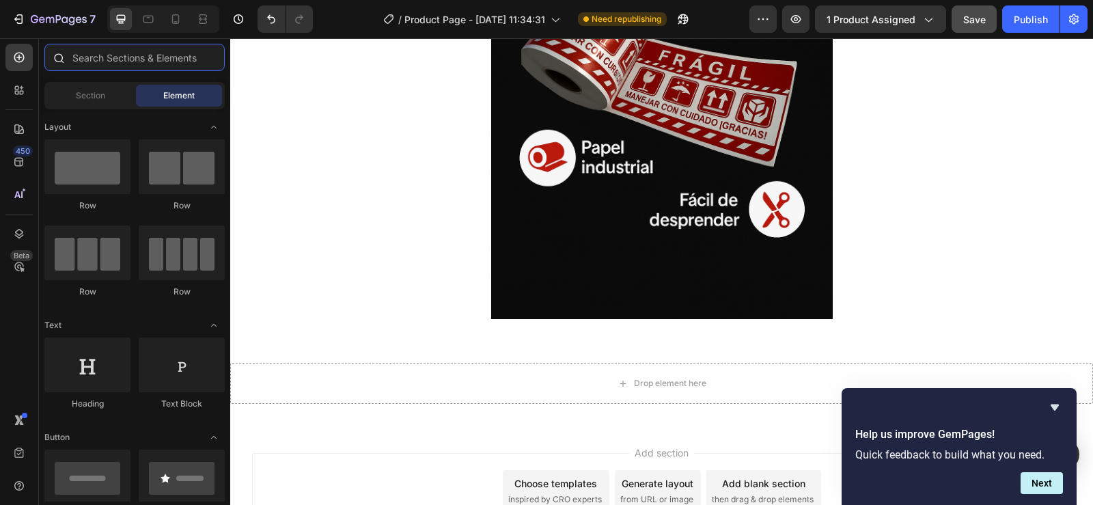
click at [169, 51] on input "text" at bounding box center [134, 57] width 180 height 27
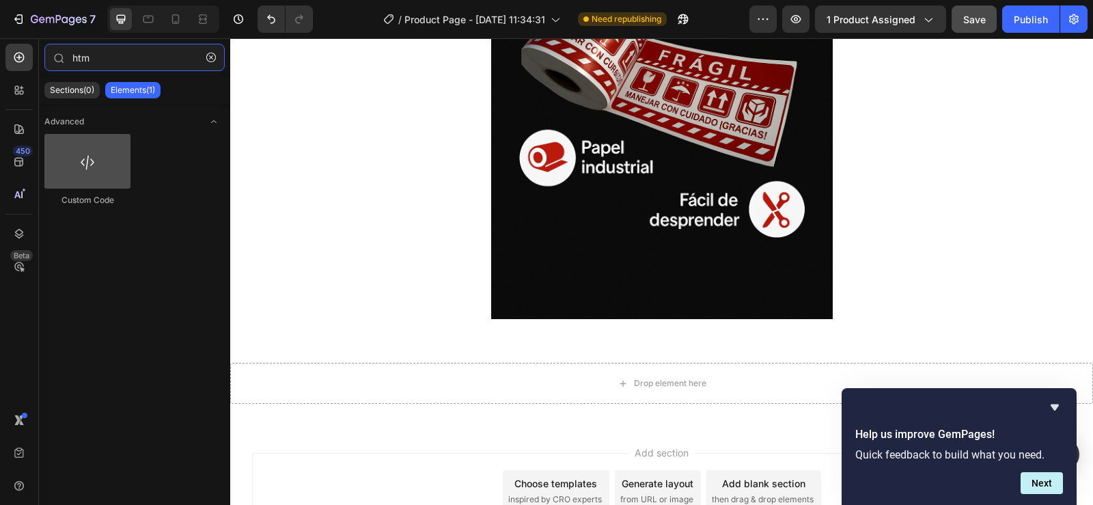
type input "htm"
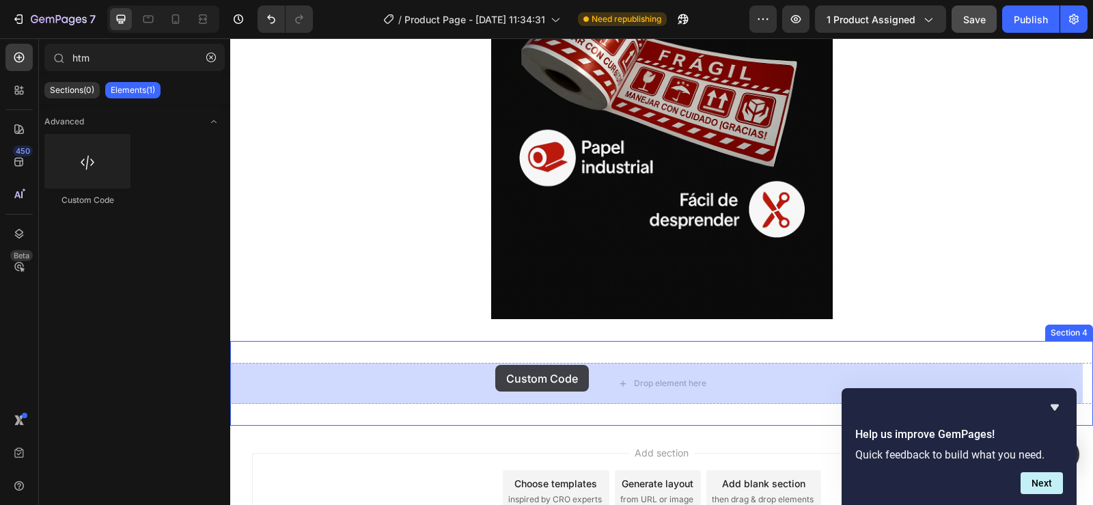
drag, startPoint x: 308, startPoint y: 197, endPoint x: 495, endPoint y: 365, distance: 252.1
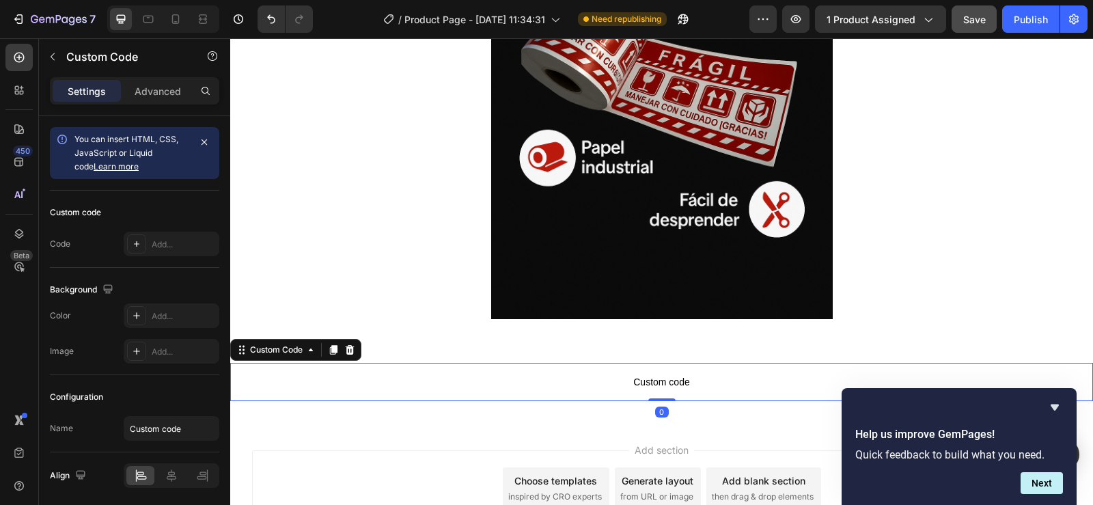
click at [659, 374] on span "Custom code" at bounding box center [661, 382] width 863 height 16
click at [258, 357] on div "Custom Code" at bounding box center [276, 350] width 85 height 16
click at [263, 357] on div "Custom Code" at bounding box center [276, 350] width 85 height 16
click at [280, 361] on div "Custom Code" at bounding box center [295, 350] width 131 height 22
click at [248, 352] on div "Custom Code" at bounding box center [276, 350] width 58 height 12
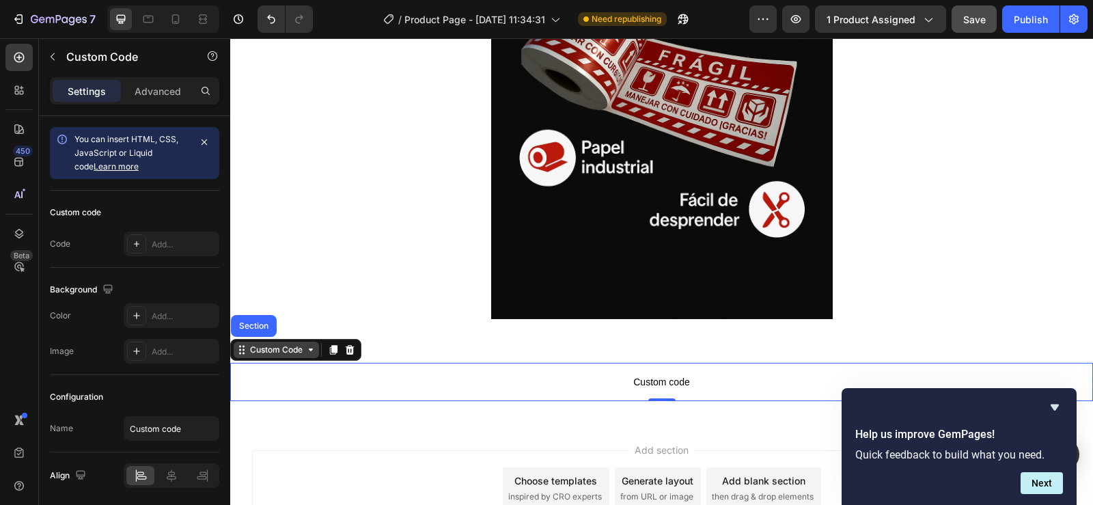
click at [267, 355] on div "Custom Code" at bounding box center [276, 350] width 58 height 12
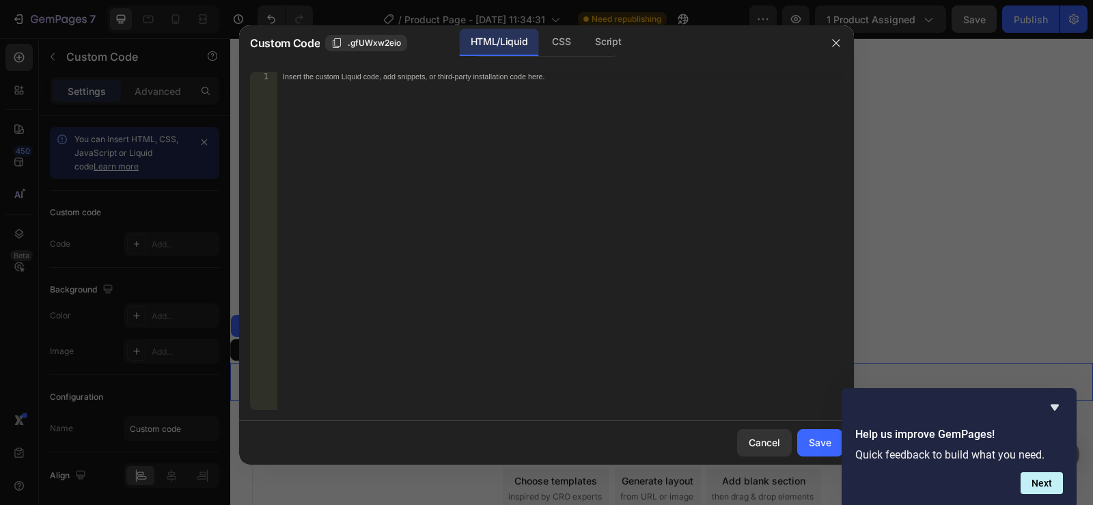
click at [503, 247] on div "Insert the custom Liquid code, add snippets, or third-party installation code h…" at bounding box center [560, 250] width 566 height 357
paste textarea "</section>"
type textarea "</section>"
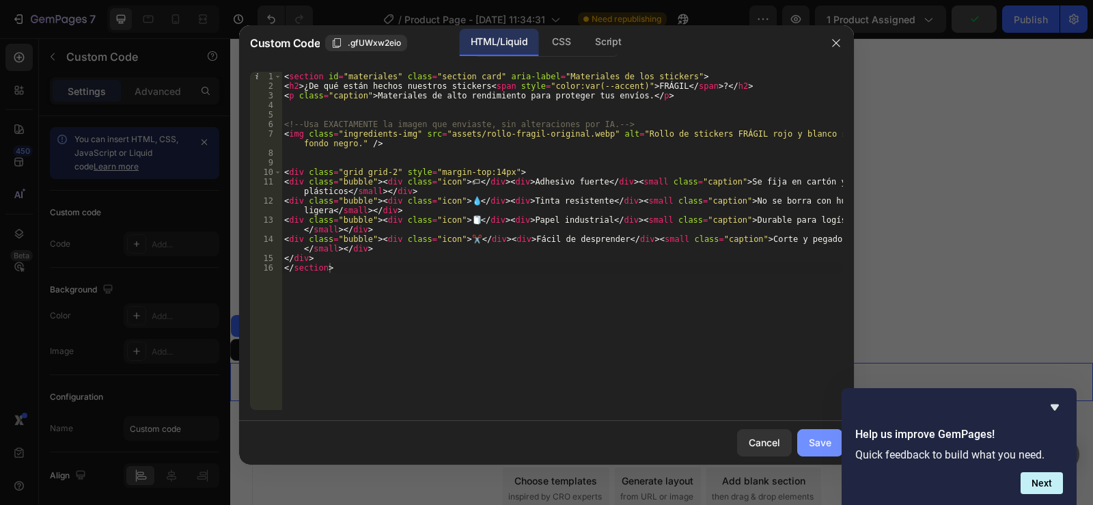
click at [827, 445] on div "Save" at bounding box center [820, 442] width 23 height 14
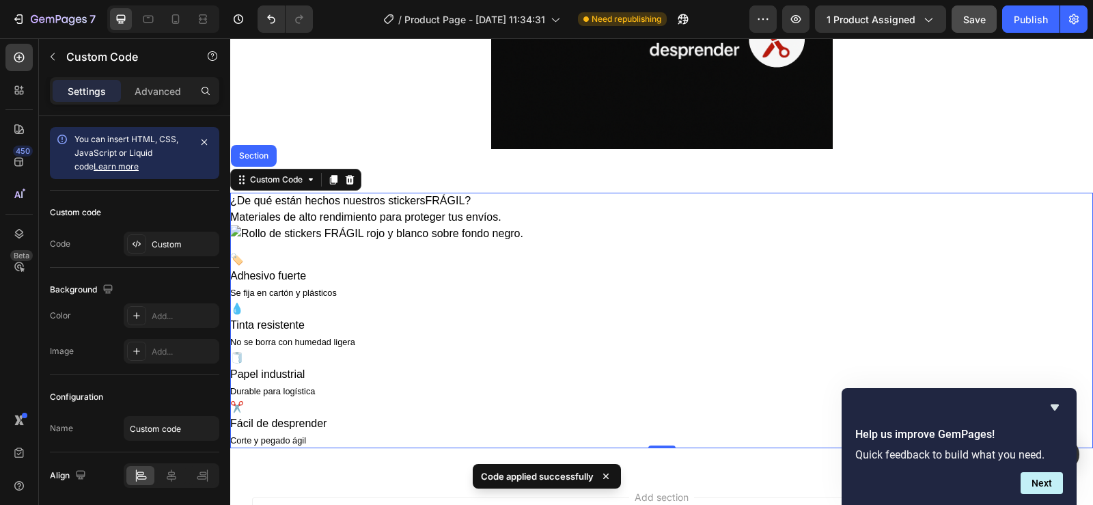
scroll to position [3184, 0]
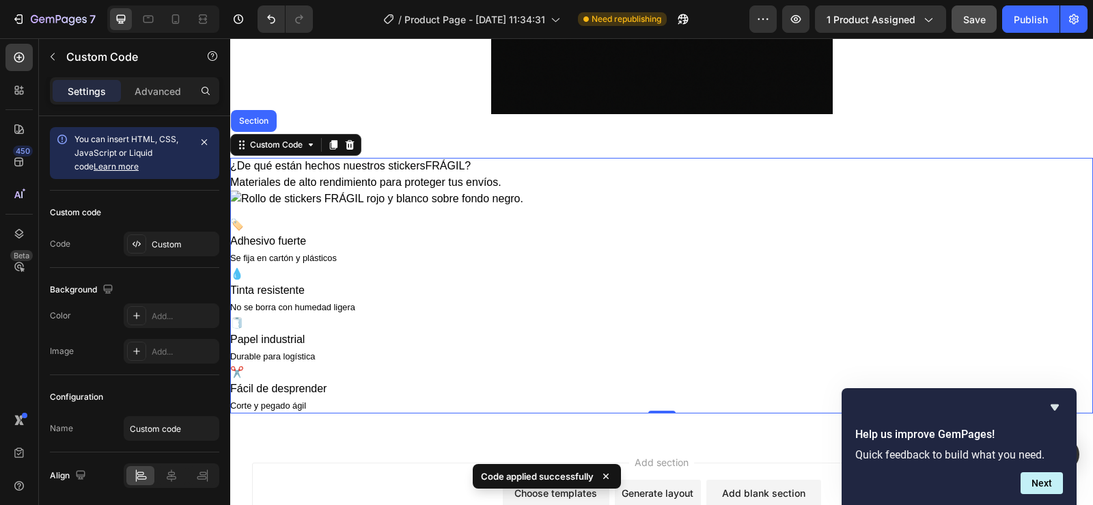
click at [604, 290] on div "Tinta resistente" at bounding box center [661, 290] width 863 height 16
click at [615, 299] on div "💧 Tinta resistente No se borra con humedad ligera" at bounding box center [661, 290] width 863 height 49
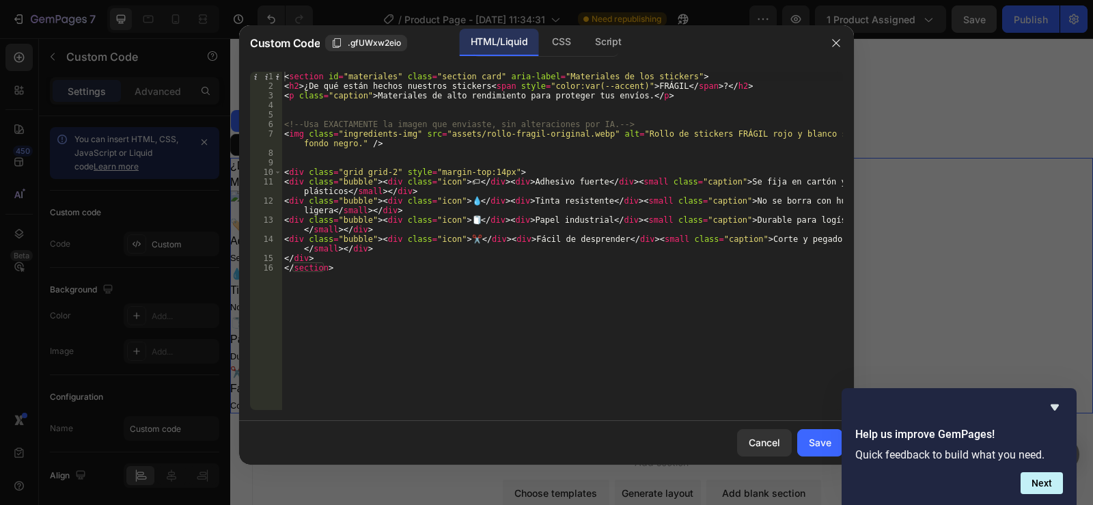
type textarea "<img class="ingredients-img" src="assets/rollo-fragil-original.webp" alt="Rollo…"
drag, startPoint x: 437, startPoint y: 133, endPoint x: 495, endPoint y: 138, distance: 57.6
click at [494, 138] on div "< section id = "materiales" class = "section card" aria-label = "Materiales de …" at bounding box center [563, 250] width 562 height 357
click at [835, 47] on icon "button" at bounding box center [836, 43] width 11 height 11
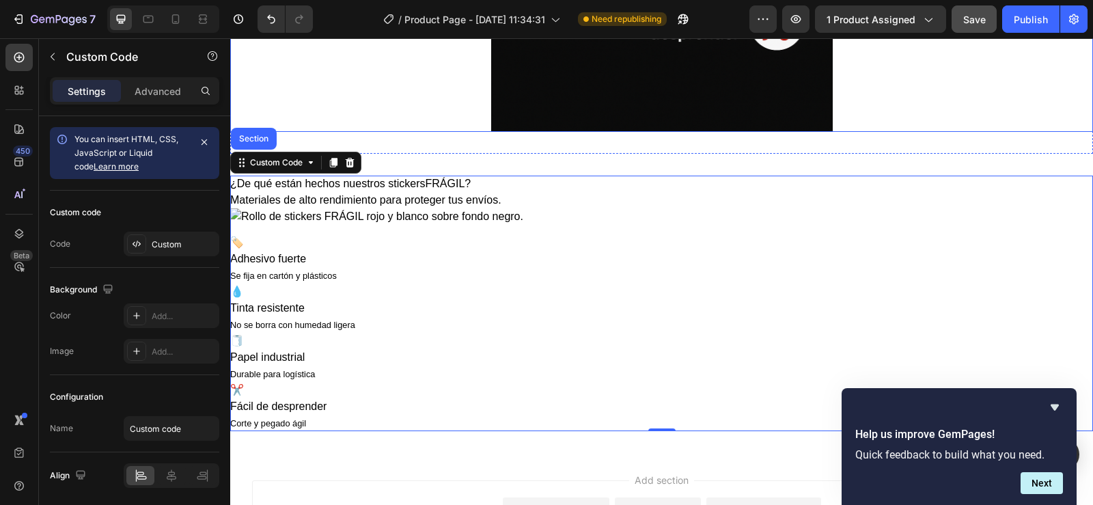
scroll to position [3210, 0]
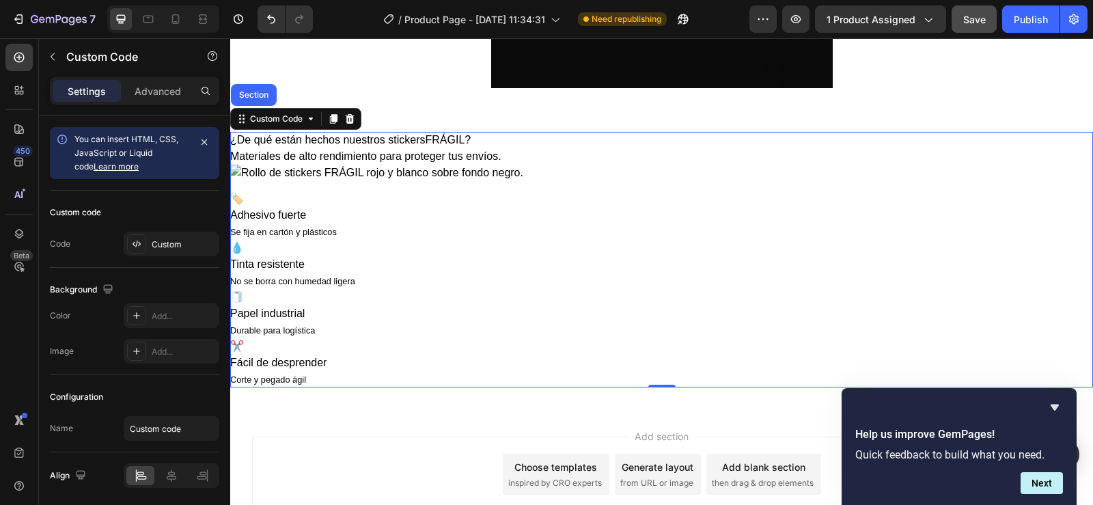
click at [428, 228] on div "🏷️ Adhesivo fuerte Se fija en cartón y plásticos" at bounding box center [661, 215] width 863 height 49
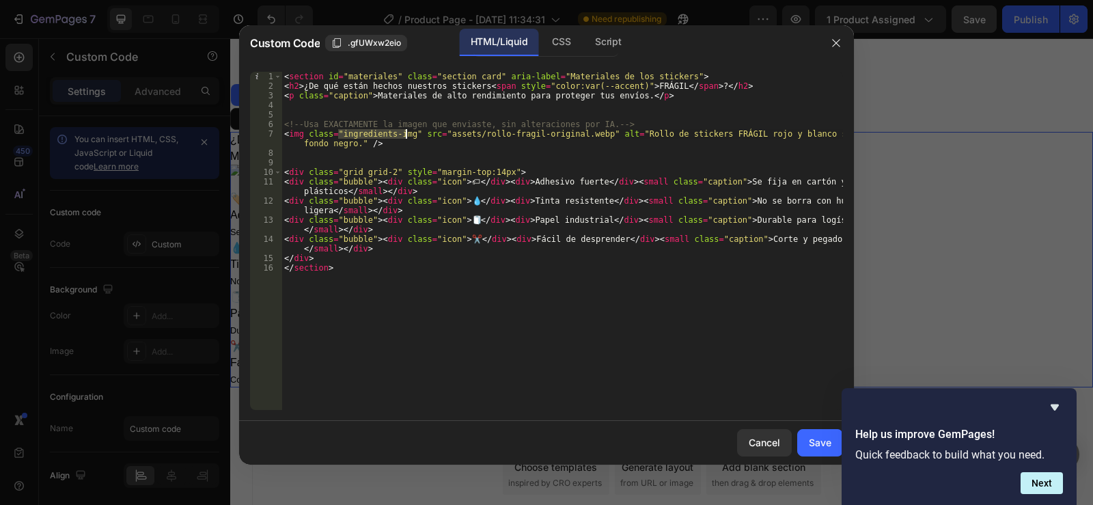
drag, startPoint x: 338, startPoint y: 133, endPoint x: 405, endPoint y: 137, distance: 67.8
click at [405, 137] on div "< section id = "materiales" class = "section card" aria-label = "Materiales de …" at bounding box center [563, 250] width 562 height 357
paste textarea "https://cdn.shopify.com/s/files/1/0955/1111/8129/files/D_NQ_NP_2X_784218-MCO893…"
type textarea "<img class="https://cdn.shopify.com/s/files/1/0955/1111/8129/files/D_NQ_NP_2X_7…"
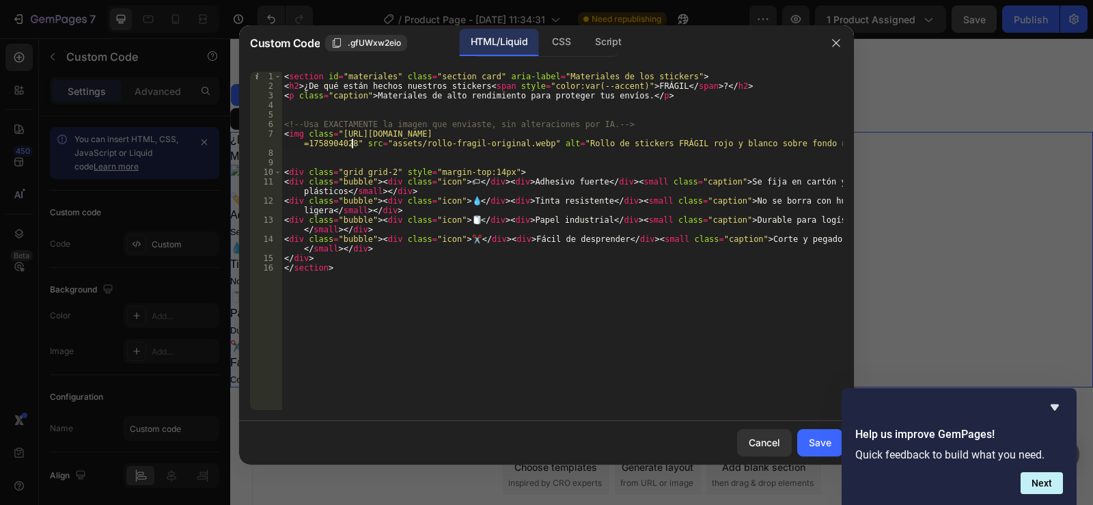
click at [817, 442] on div "Save" at bounding box center [820, 442] width 23 height 14
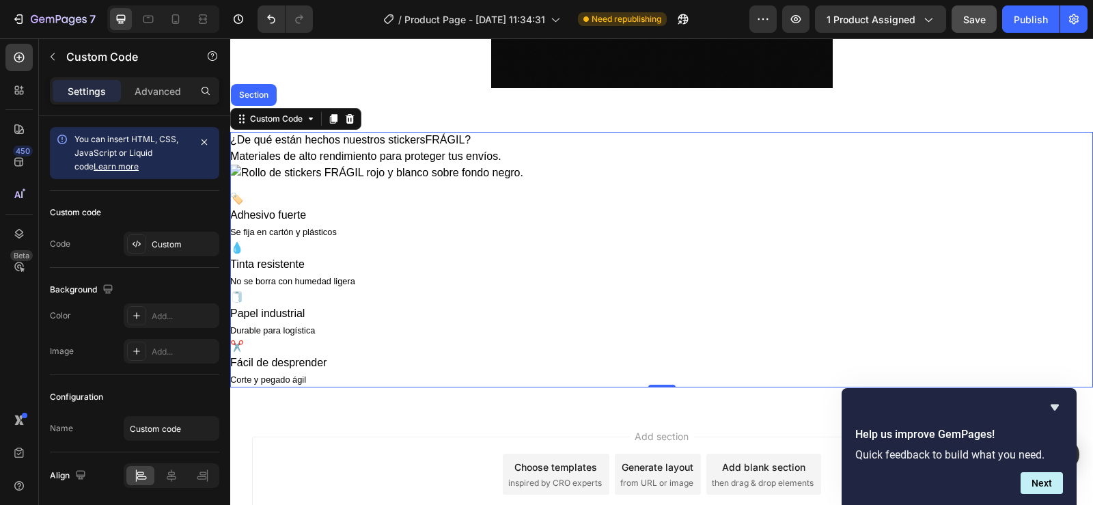
click at [374, 244] on div "💧" at bounding box center [661, 248] width 863 height 16
click at [380, 201] on div "🏷️" at bounding box center [661, 199] width 863 height 16
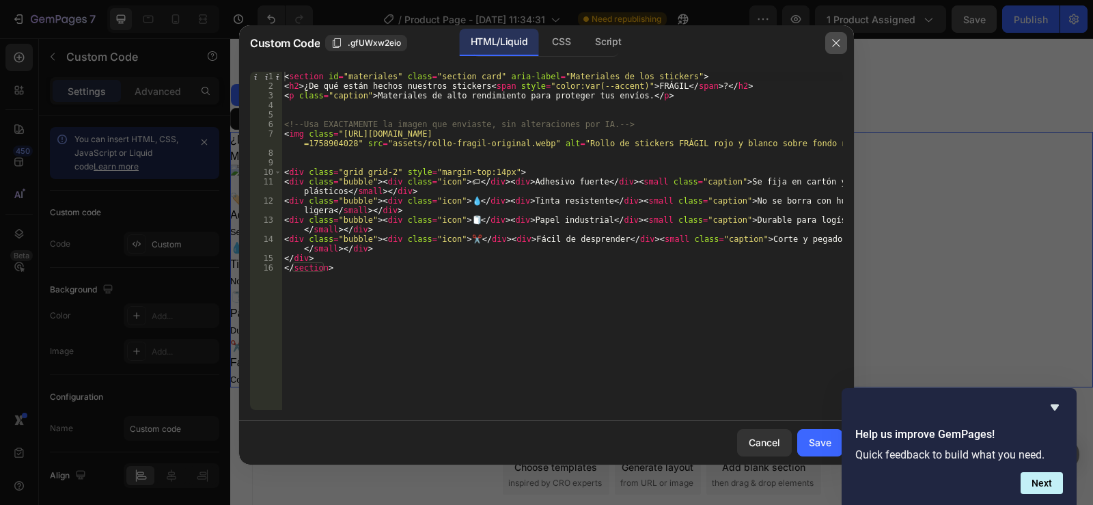
click at [839, 41] on icon "button" at bounding box center [836, 43] width 8 height 8
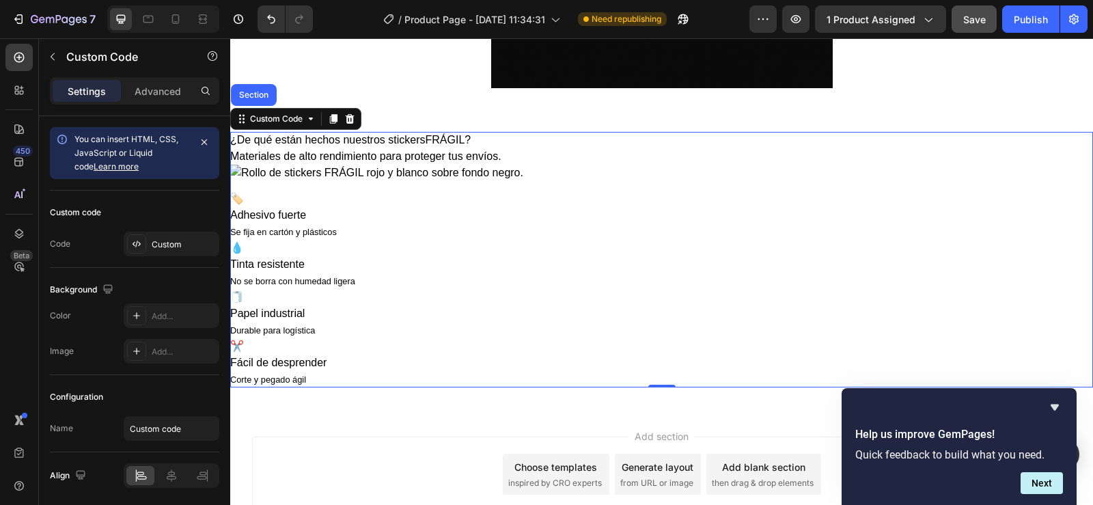
click at [603, 235] on div "🏷️ Adhesivo fuerte Se fija en cartón y plásticos" at bounding box center [661, 215] width 863 height 49
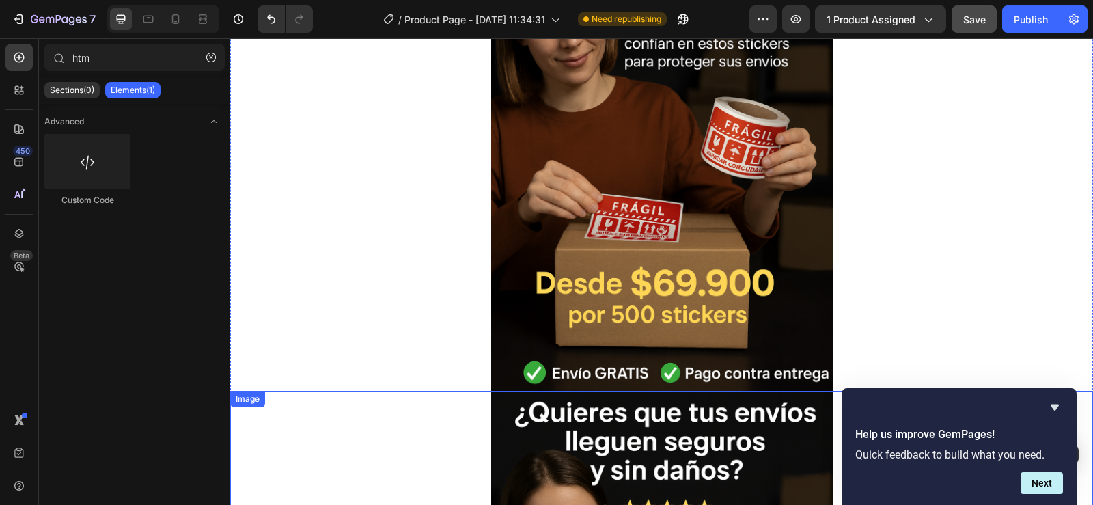
scroll to position [478, 0]
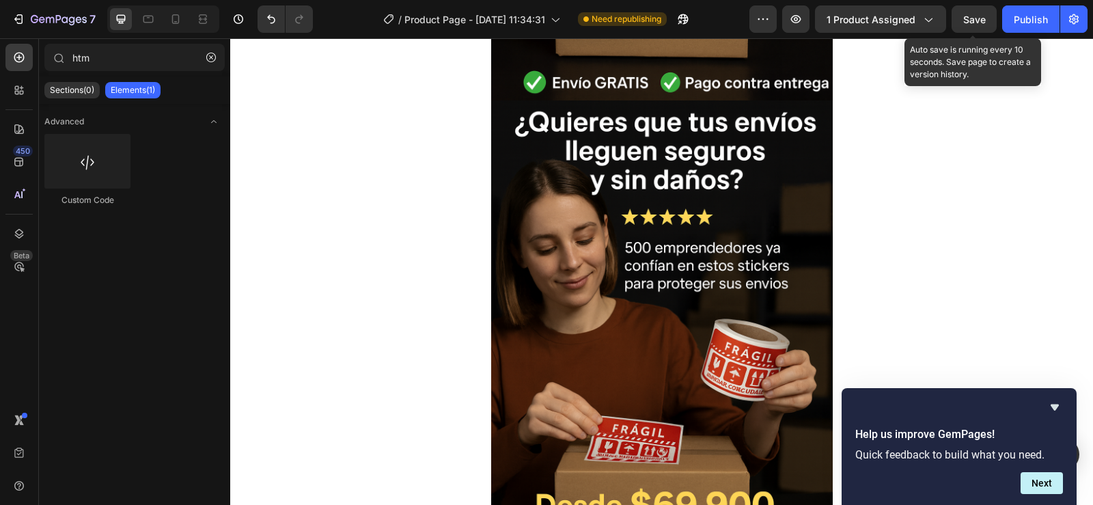
drag, startPoint x: 971, startPoint y: 16, endPoint x: 946, endPoint y: 33, distance: 30.5
click at [972, 16] on span "Save" at bounding box center [975, 20] width 23 height 12
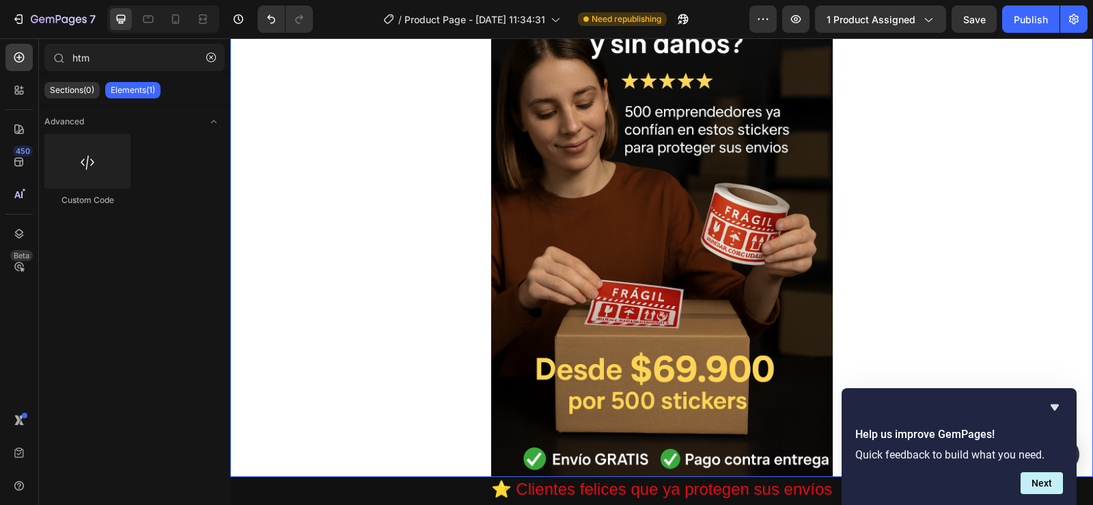
scroll to position [615, 0]
click at [651, 224] on img at bounding box center [662, 220] width 342 height 513
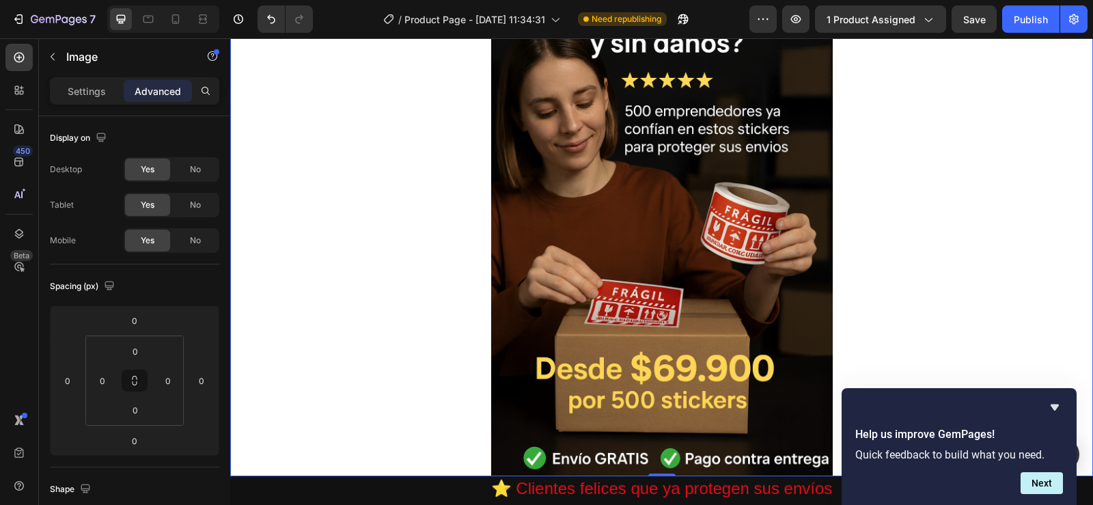
scroll to position [0, 11]
click at [75, 87] on p "Settings" at bounding box center [87, 91] width 38 height 14
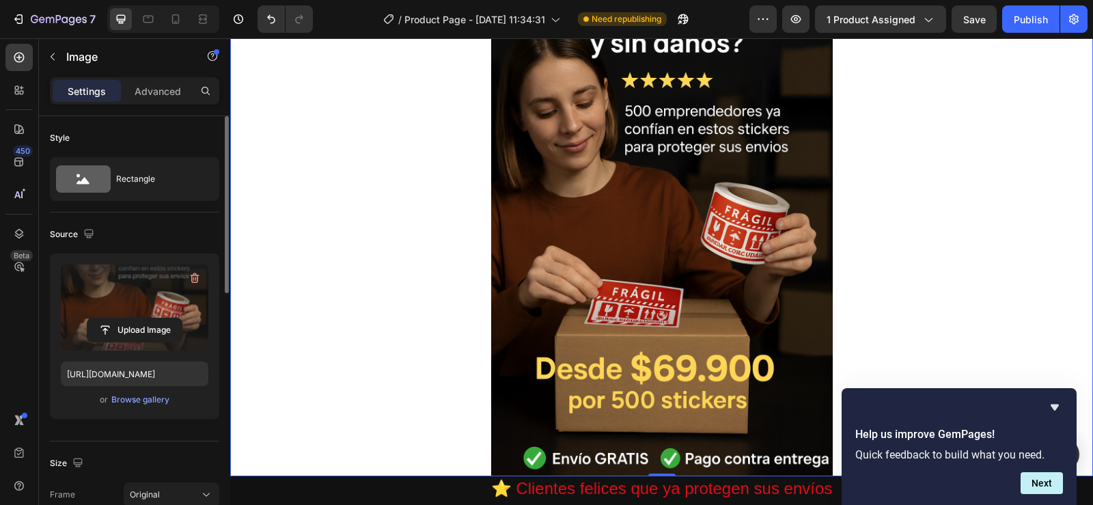
click at [137, 308] on label at bounding box center [135, 307] width 148 height 86
click at [137, 318] on input "file" at bounding box center [134, 329] width 94 height 23
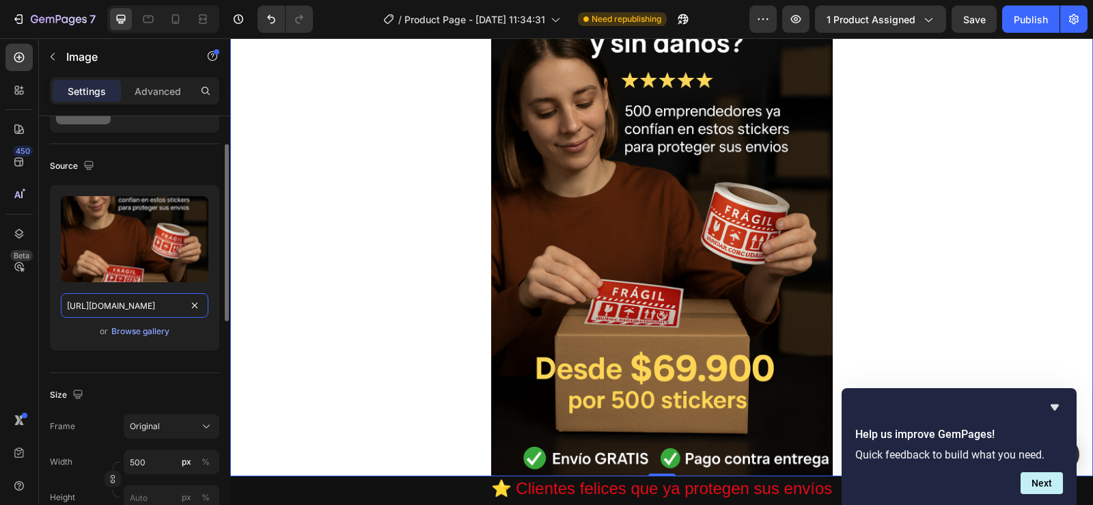
click at [124, 303] on input "https://cdn.shopify.com/s/files/1/0955/1111/8129/files/gempages_586153699408085…" at bounding box center [135, 305] width 148 height 25
click at [147, 332] on div "Browse gallery" at bounding box center [140, 331] width 58 height 12
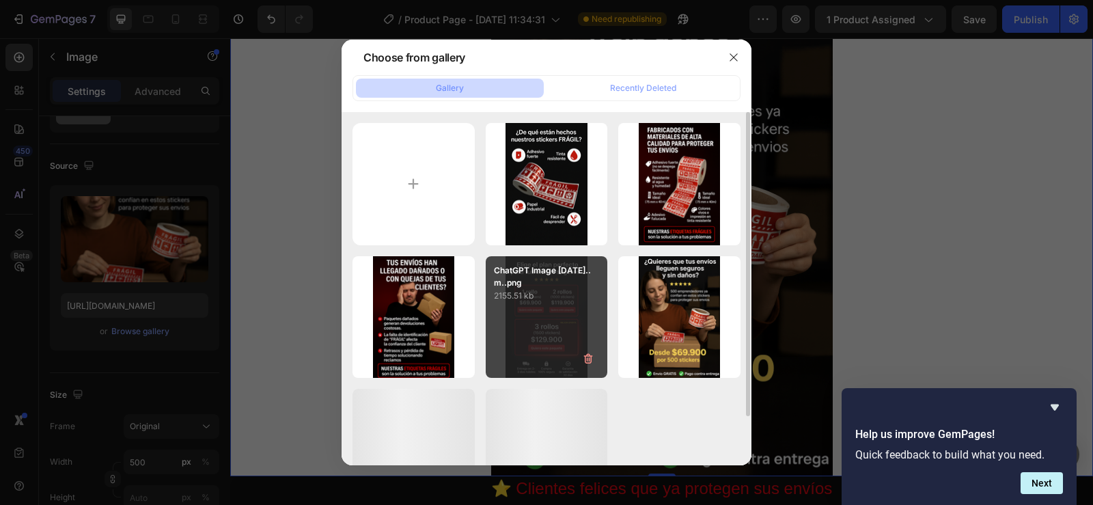
click at [553, 323] on div "ChatGPT Image 26 sept...m..png 2155.51 kb" at bounding box center [547, 317] width 122 height 122
type input "https://cdn.shopify.com/s/files/1/0955/1111/8129/files/gempages_586153699408085…"
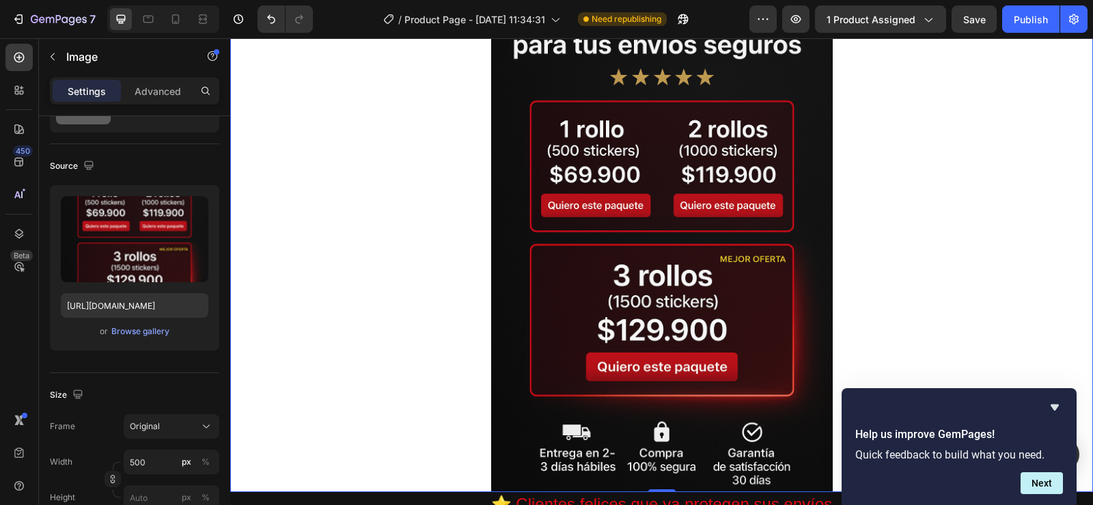
scroll to position [547, 0]
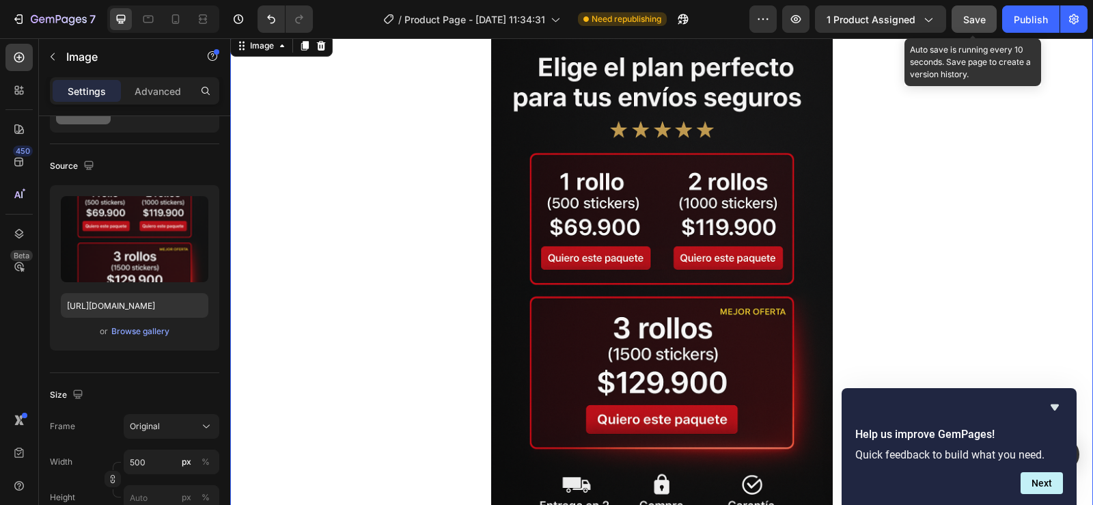
click at [974, 17] on span "Save" at bounding box center [975, 20] width 23 height 12
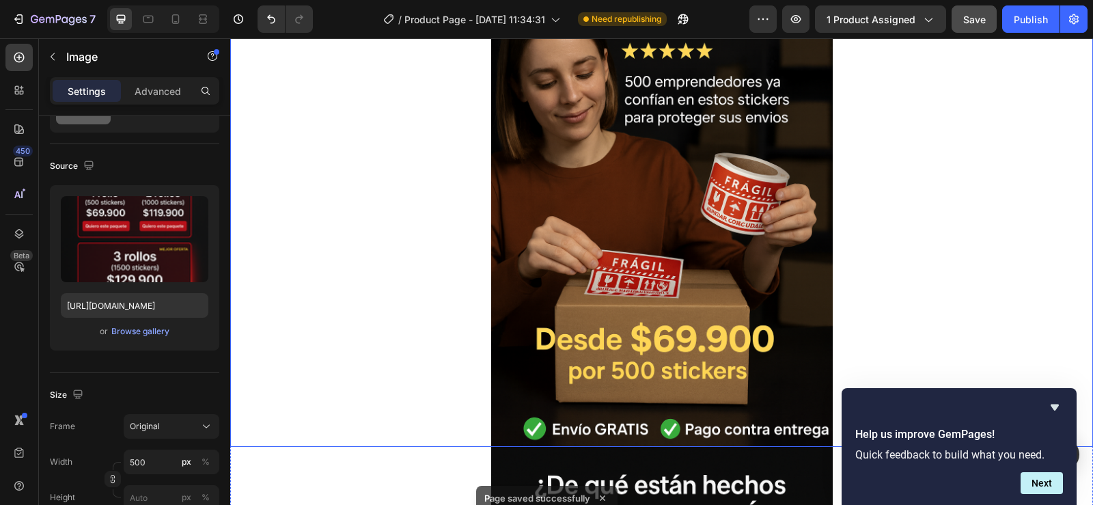
scroll to position [2323, 0]
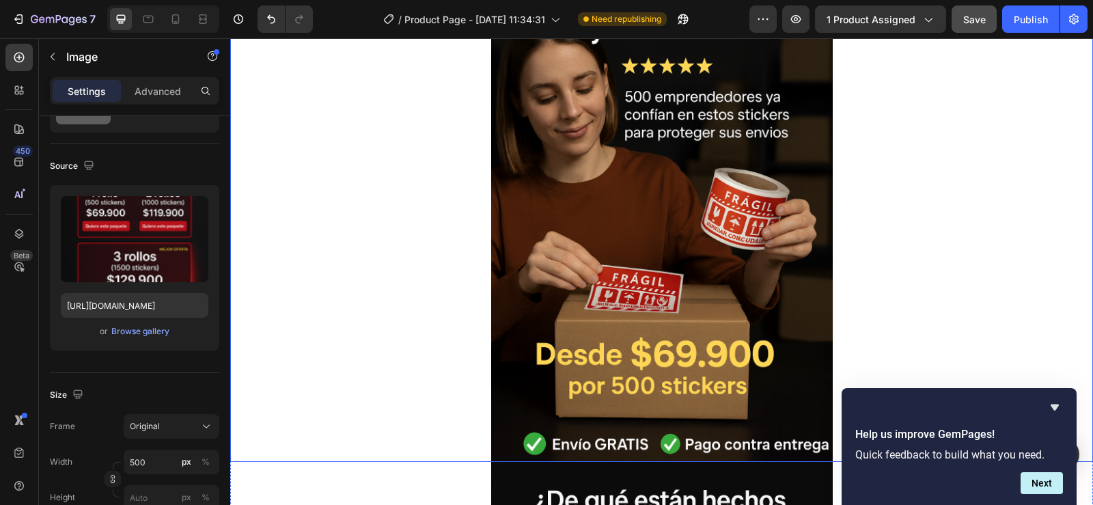
click at [708, 232] on img at bounding box center [662, 205] width 342 height 513
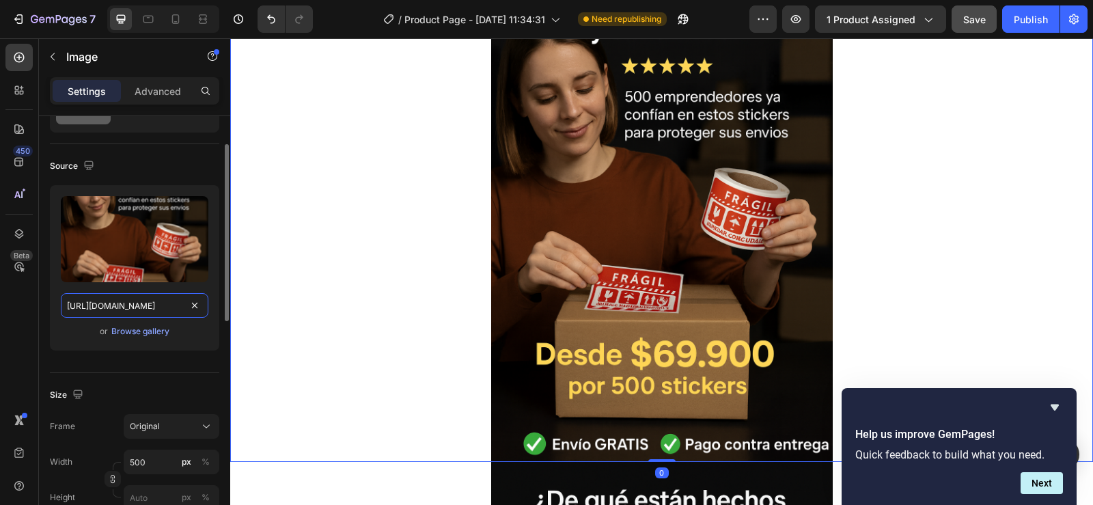
click at [113, 308] on input "https://cdn.shopify.com/s/files/1/0955/1111/8129/files/gempages_586153699408085…" at bounding box center [135, 305] width 148 height 25
click at [127, 330] on div "Browse gallery" at bounding box center [140, 331] width 58 height 12
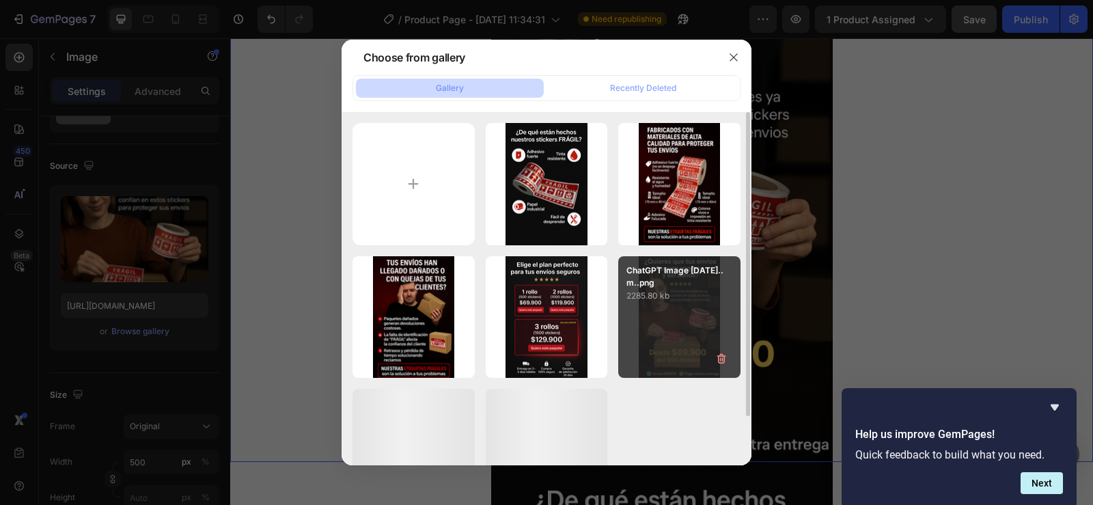
scroll to position [57, 0]
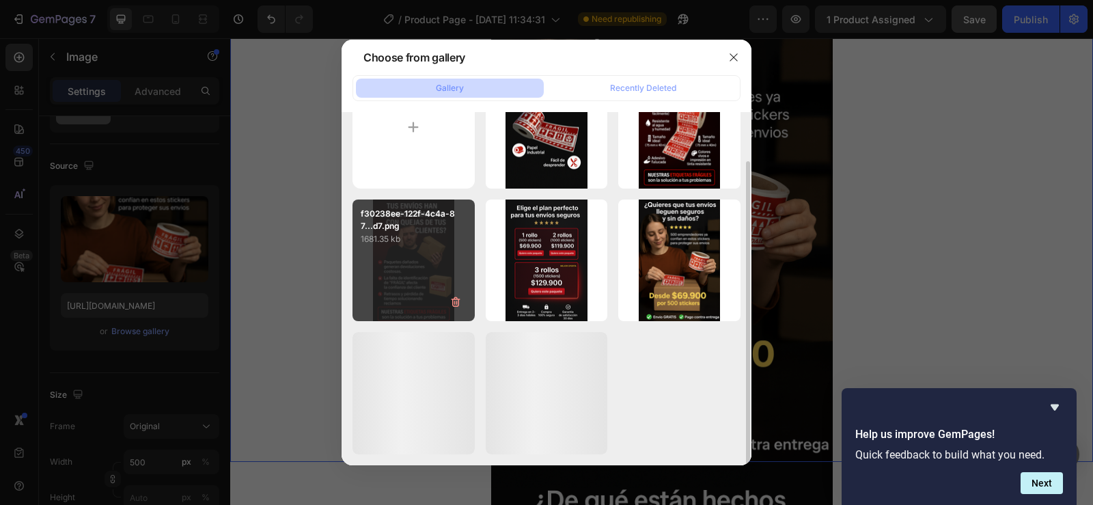
click at [422, 275] on div "f30238ee-122f-4c4a-87...d7.png 1681.35 kb" at bounding box center [414, 261] width 122 height 122
type input "https://cdn.shopify.com/s/files/1/0955/1111/8129/files/gempages_586153699408085…"
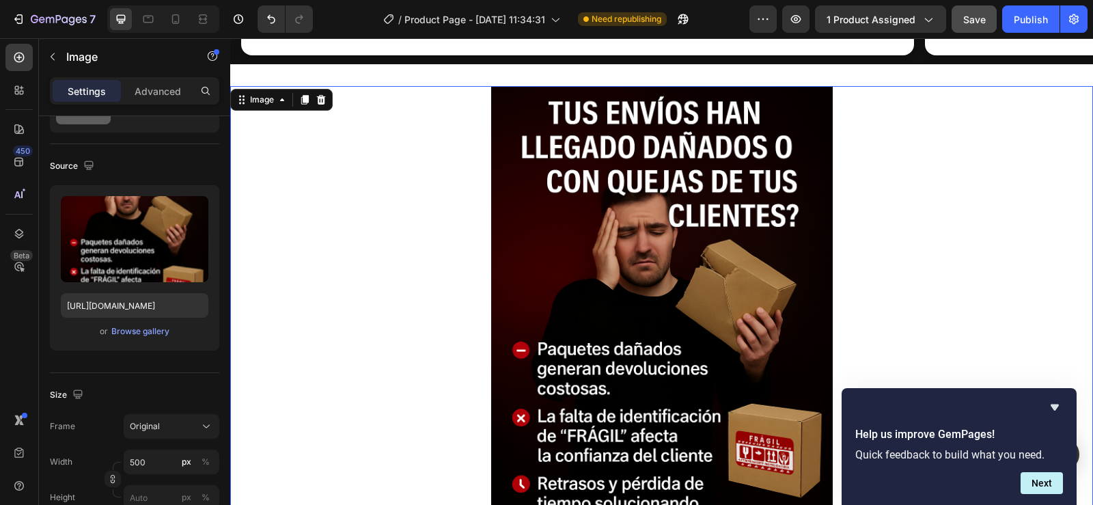
scroll to position [0, 11]
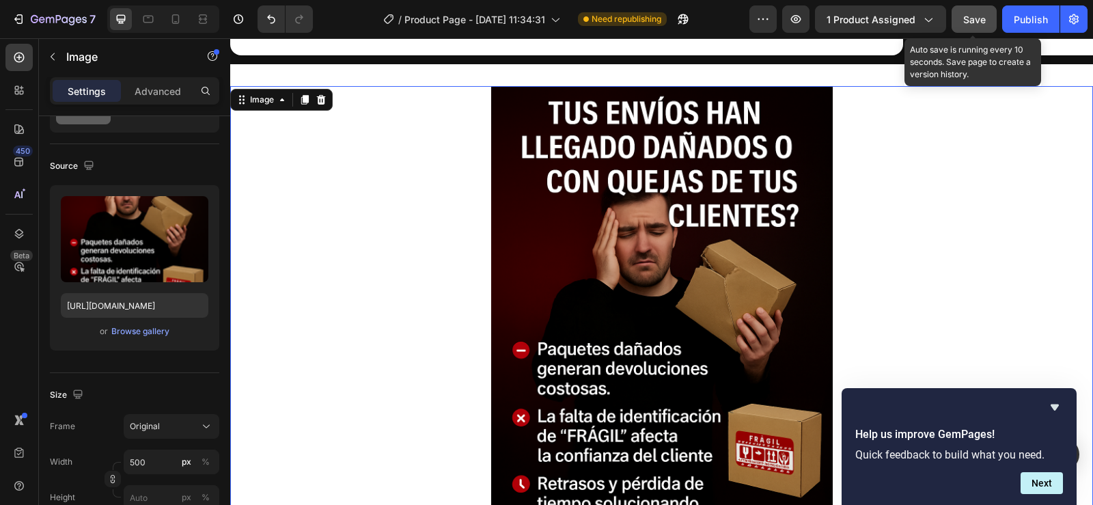
click at [971, 19] on span "Save" at bounding box center [975, 20] width 23 height 12
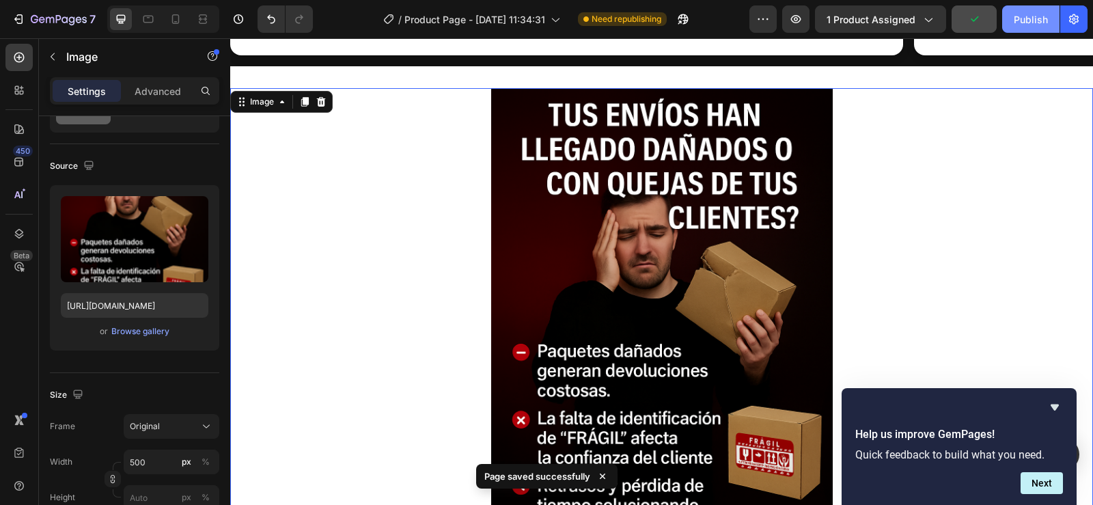
click at [1026, 16] on div "Publish" at bounding box center [1031, 19] width 34 height 14
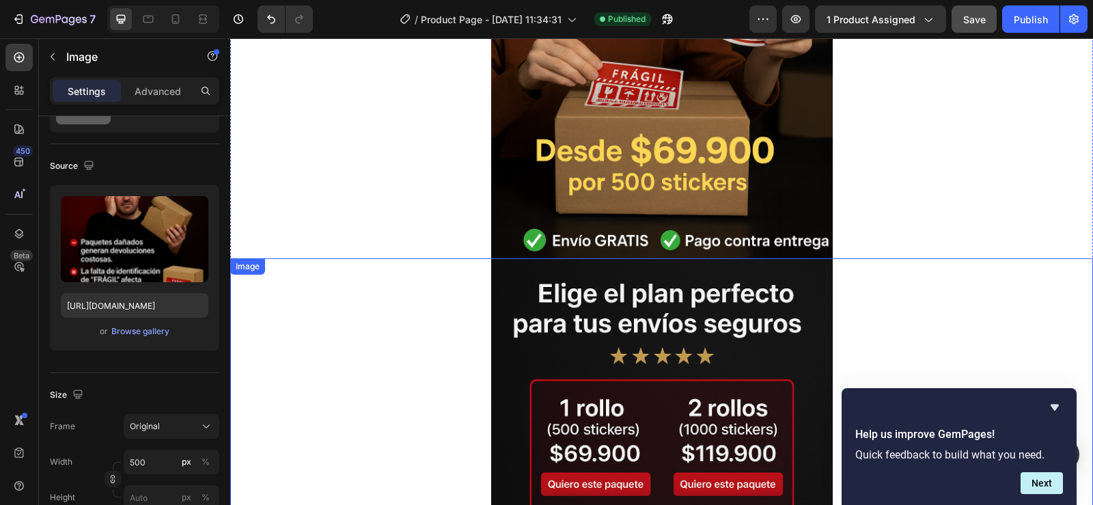
scroll to position [342, 0]
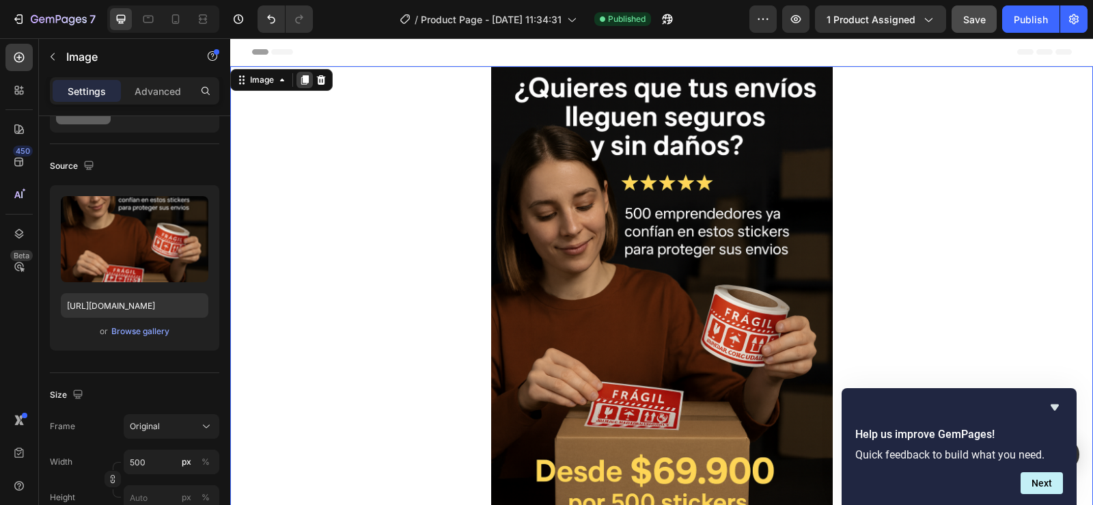
click at [303, 82] on icon at bounding box center [304, 79] width 11 height 11
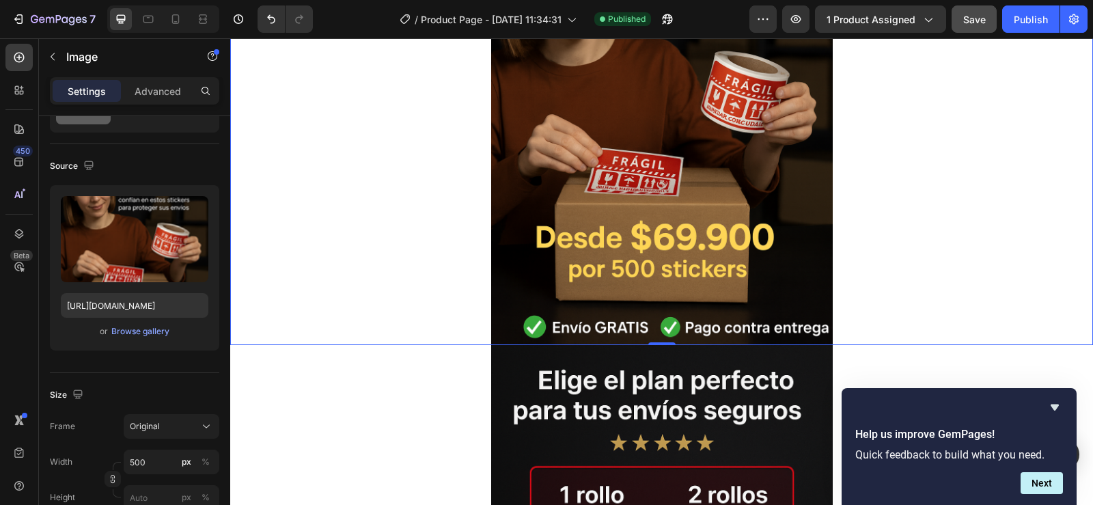
scroll to position [752, 0]
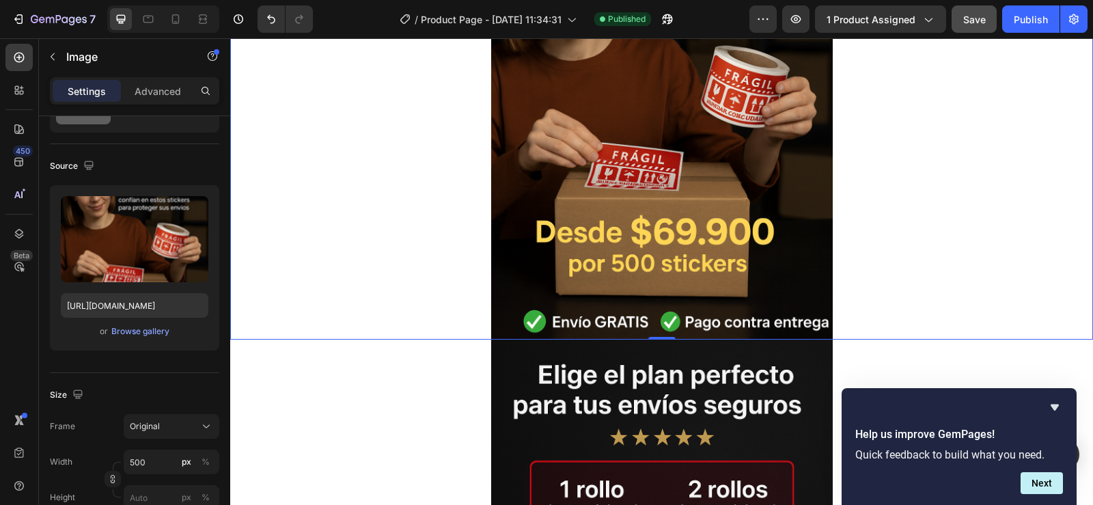
click at [674, 166] on img at bounding box center [662, 83] width 342 height 513
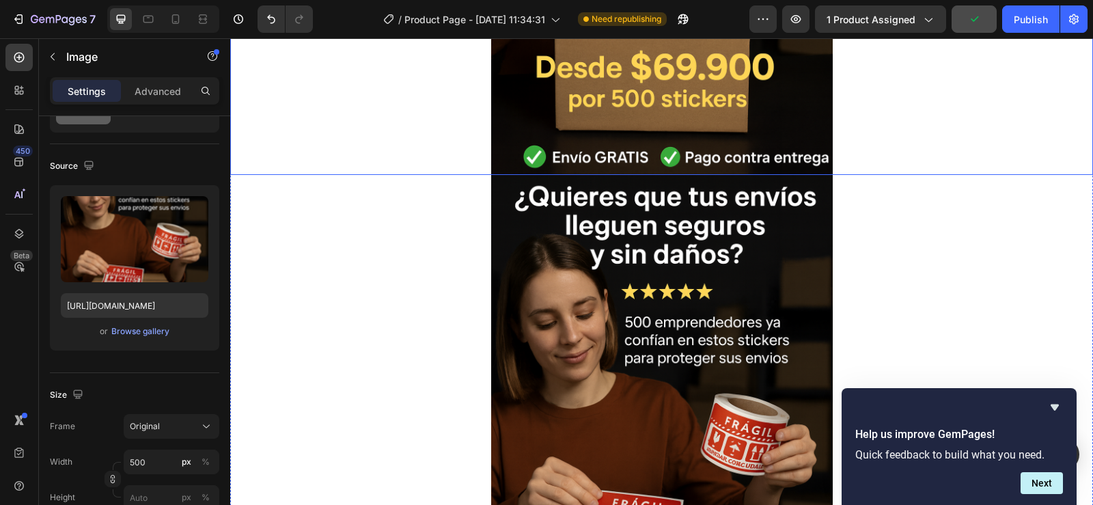
scroll to position [478, 0]
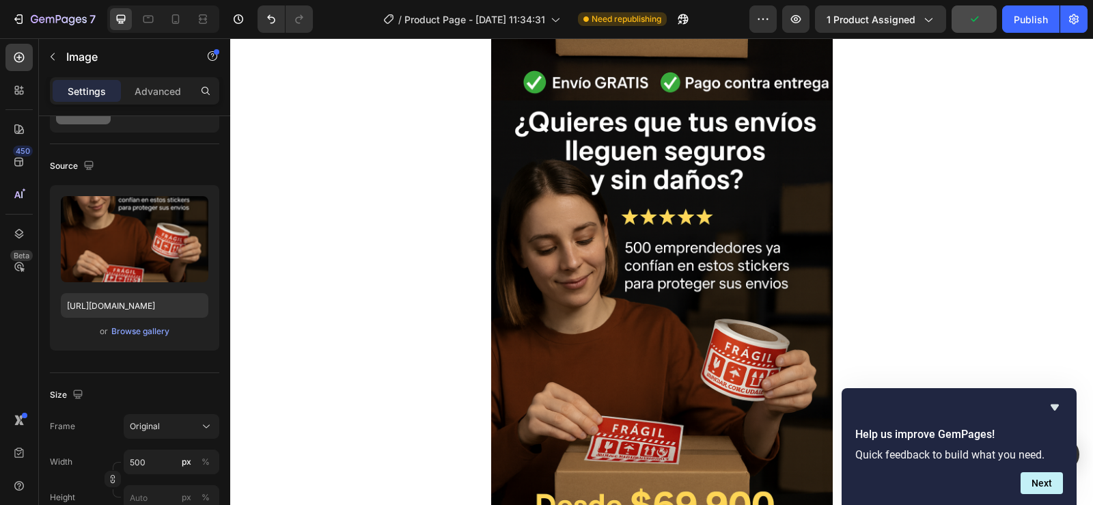
click at [677, 240] on img at bounding box center [662, 356] width 342 height 513
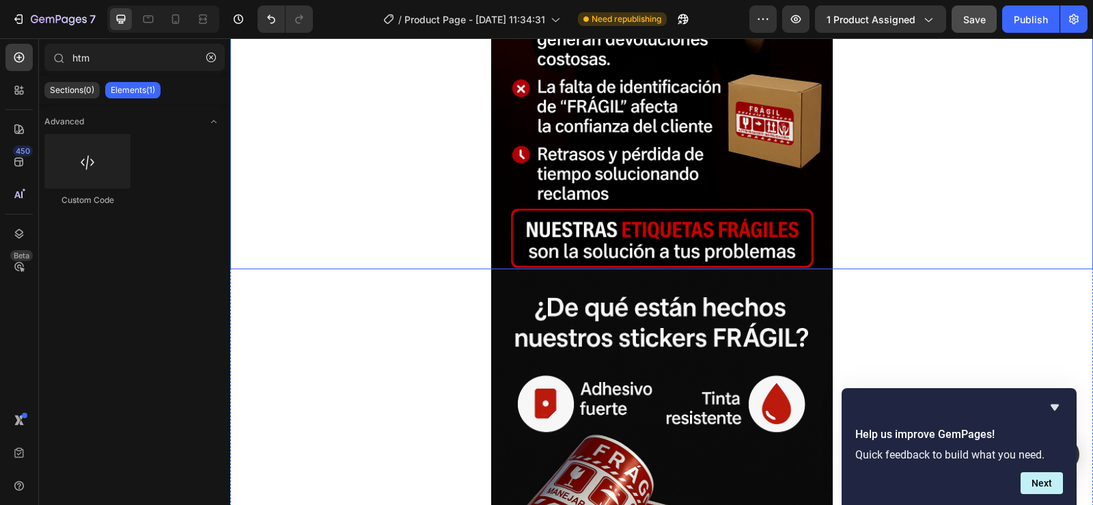
scroll to position [2528, 0]
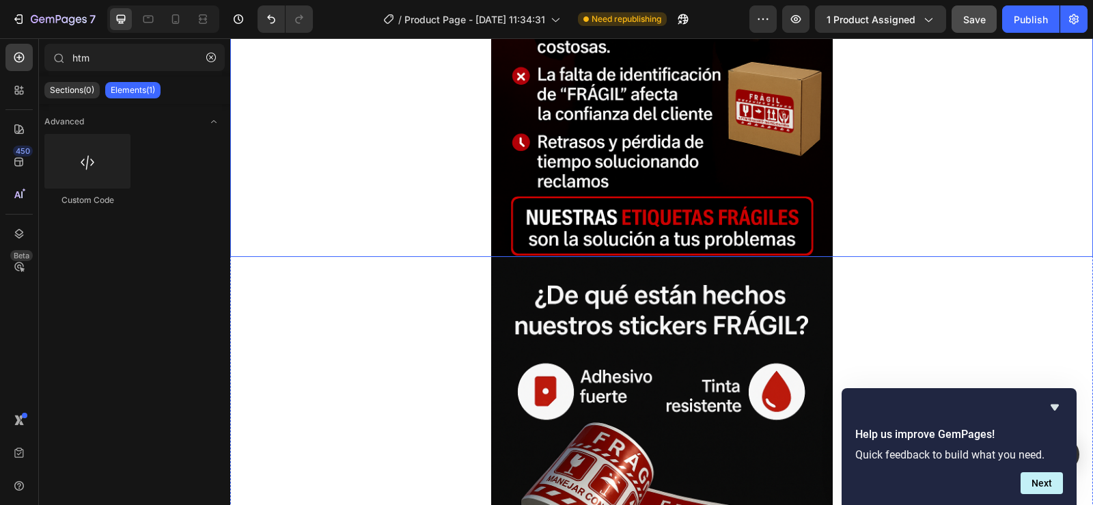
click at [662, 159] on img at bounding box center [662, 0] width 342 height 513
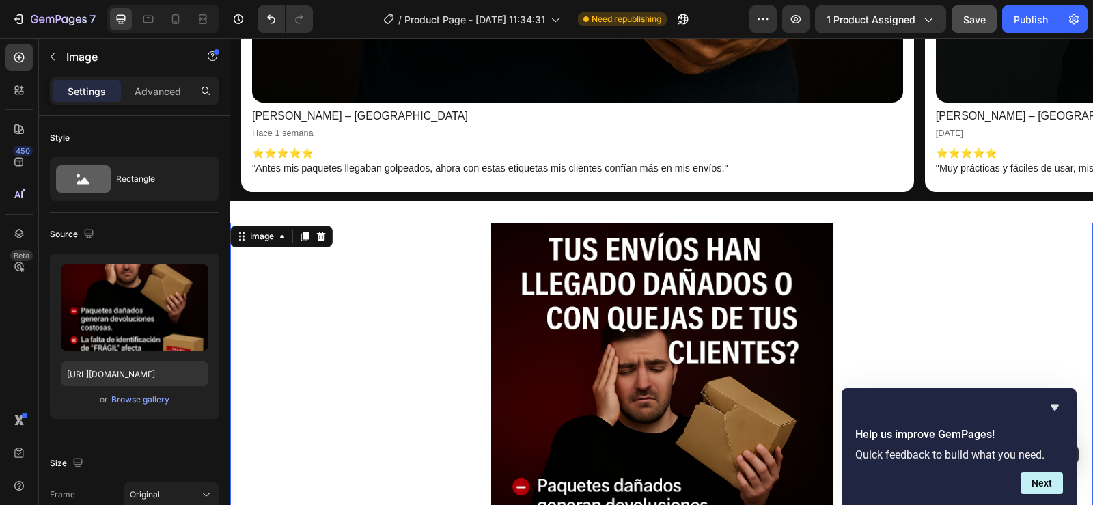
scroll to position [0, 11]
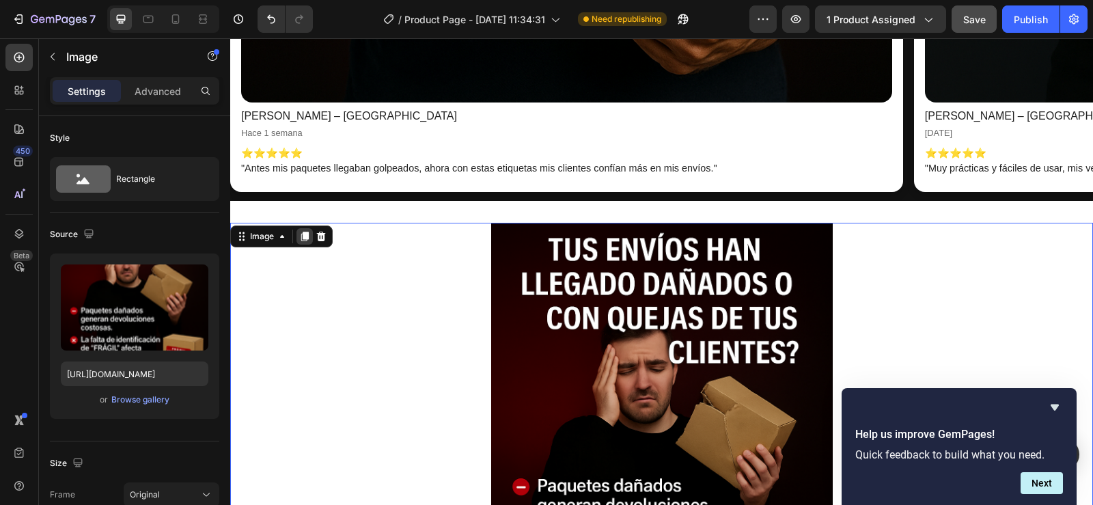
click at [303, 232] on icon at bounding box center [304, 236] width 11 height 11
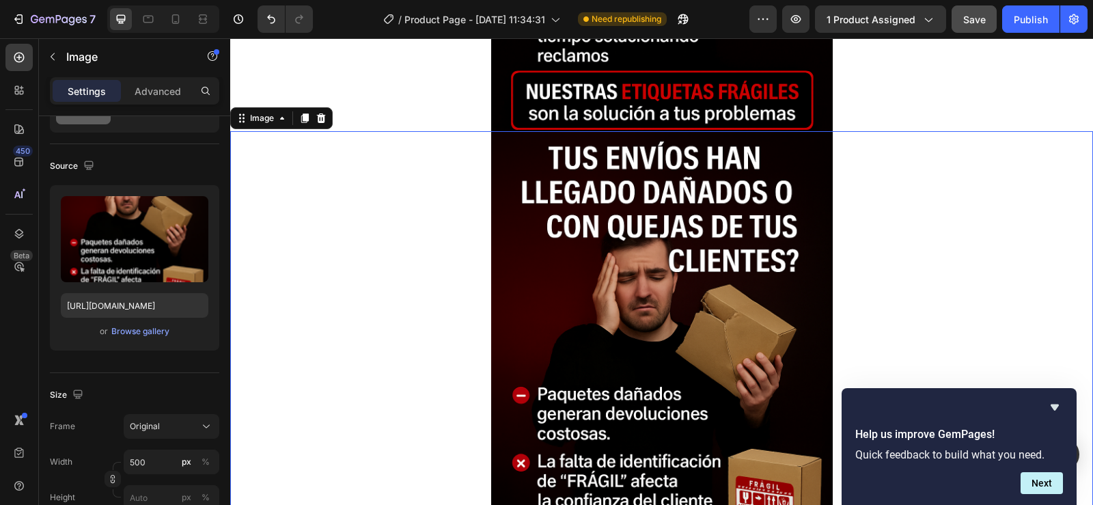
scroll to position [2791, 0]
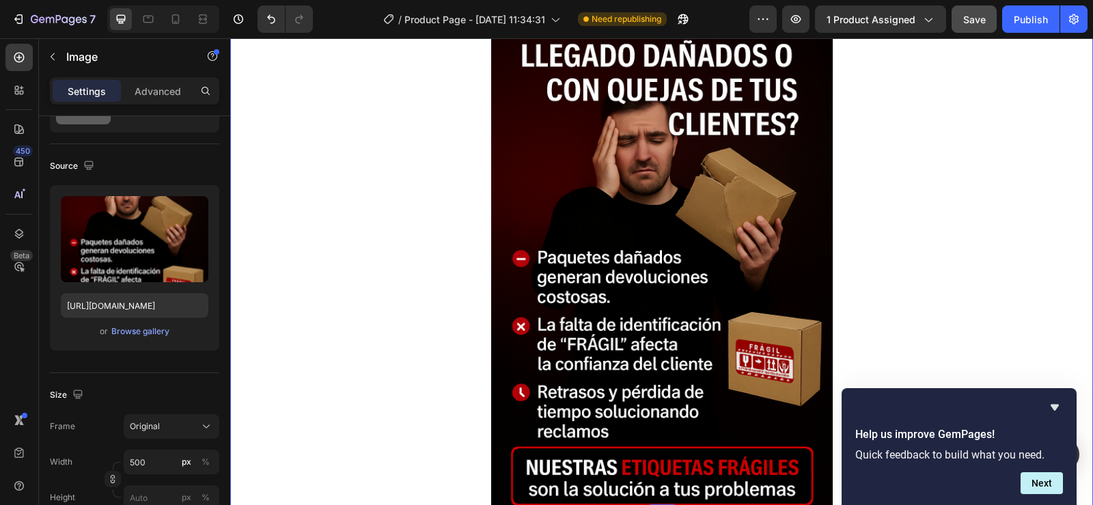
click at [672, 271] on img at bounding box center [662, 251] width 342 height 513
click at [126, 332] on div "Browse gallery" at bounding box center [140, 331] width 58 height 12
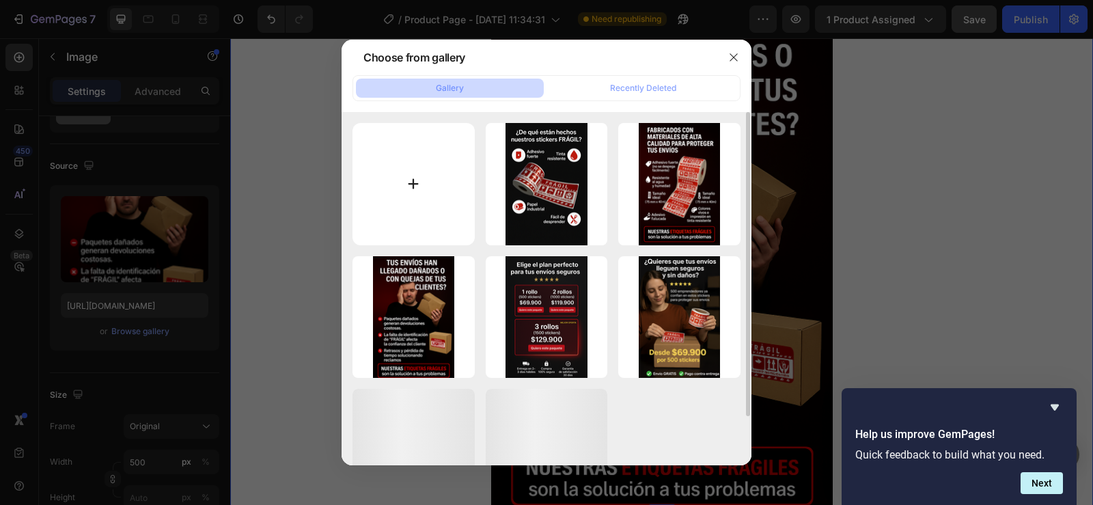
click at [405, 193] on input "file" at bounding box center [414, 184] width 122 height 122
type input "C:\fakepath\ChatGPT Image 26 sept 2025, 10_01_07 p.m..png"
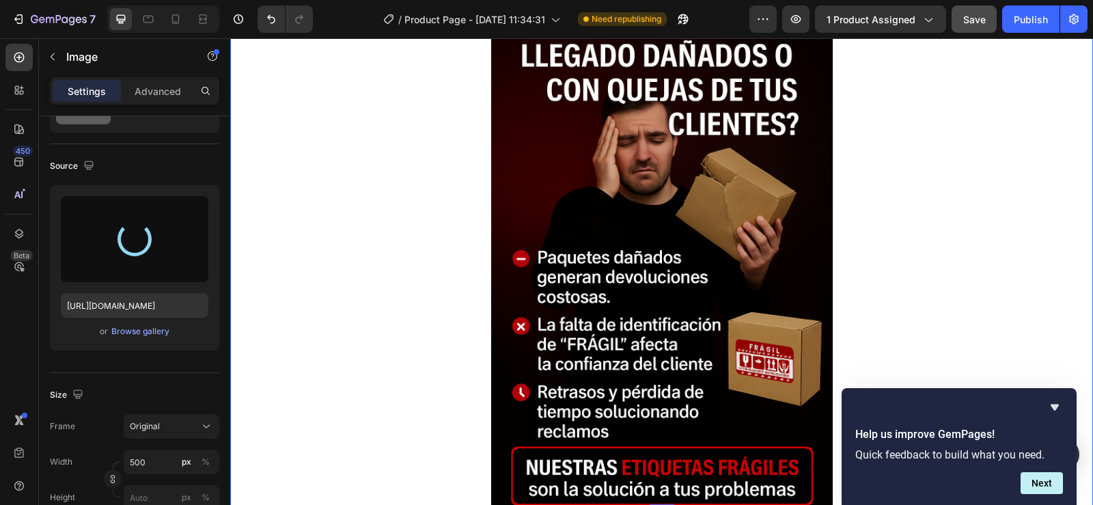
type input "https://cdn.shopify.com/s/files/1/0955/1111/8129/files/gempages_586153699408085…"
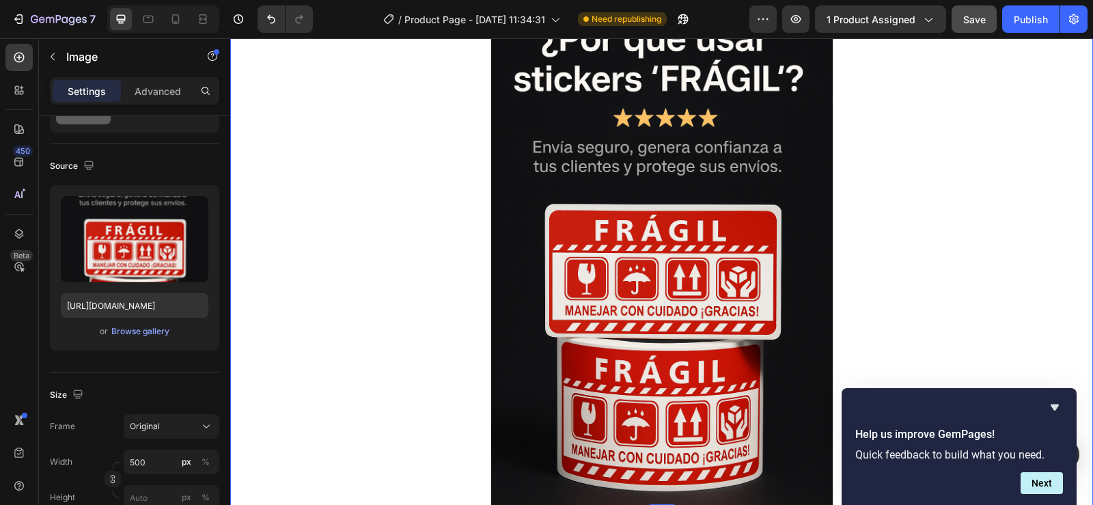
scroll to position [2518, 0]
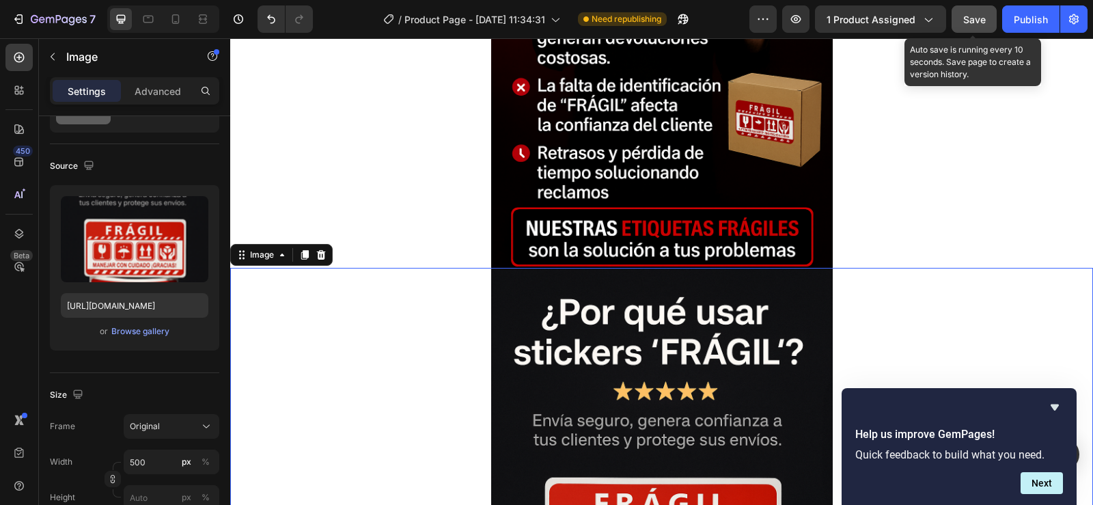
click at [981, 16] on span "Save" at bounding box center [975, 20] width 23 height 12
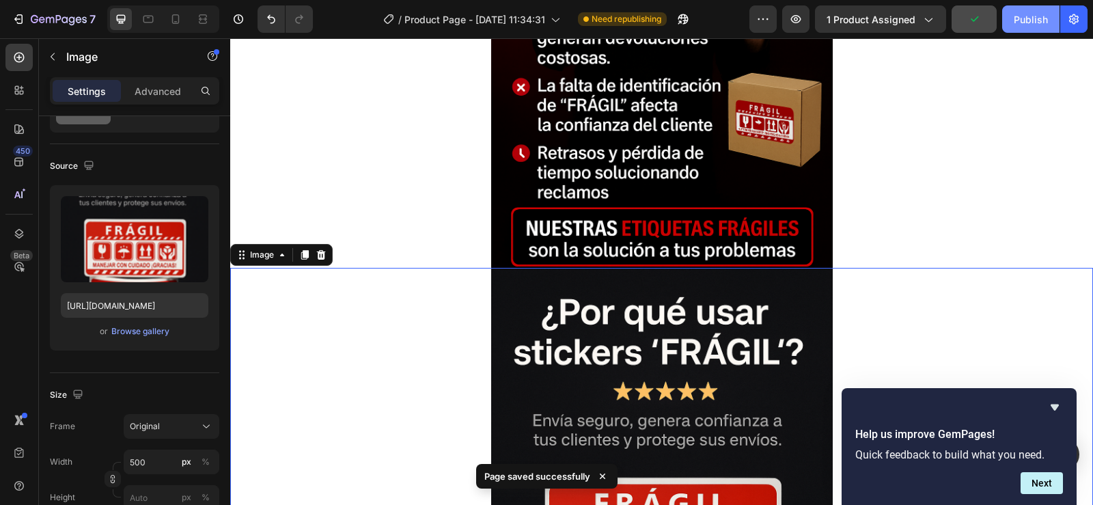
click at [1025, 13] on div "Publish" at bounding box center [1031, 19] width 34 height 14
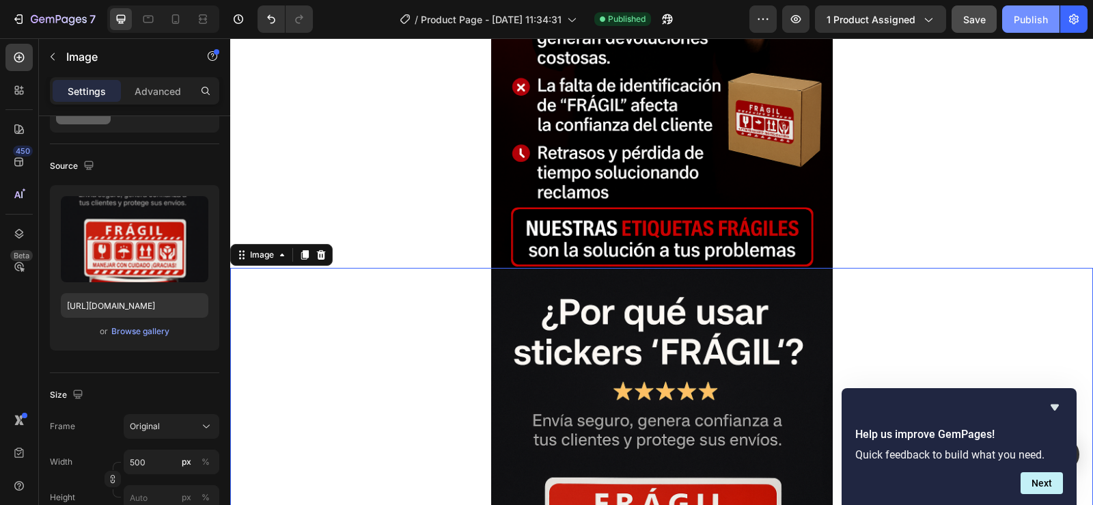
click at [1011, 18] on button "Publish" at bounding box center [1031, 18] width 57 height 27
click at [795, 21] on icon "button" at bounding box center [796, 19] width 14 height 14
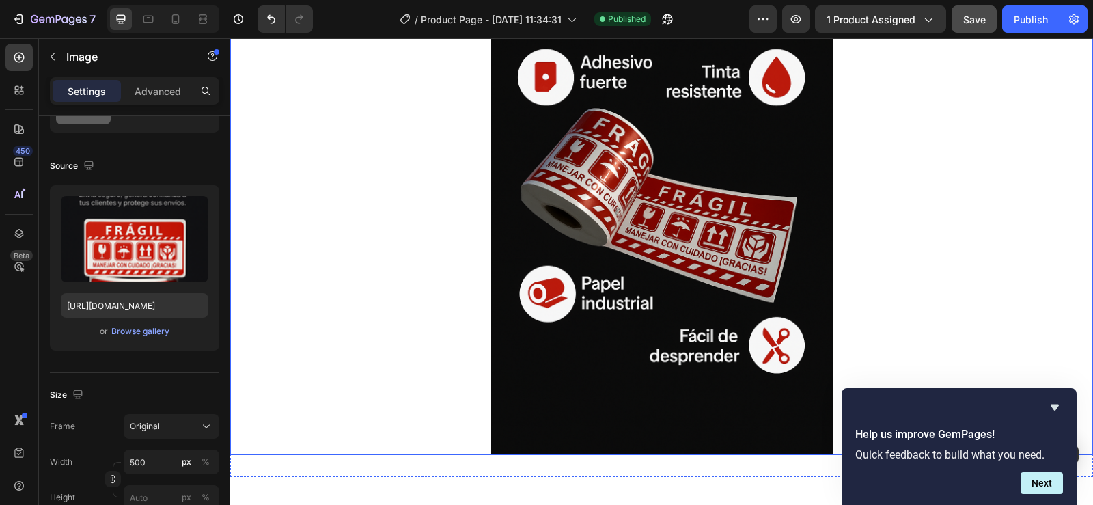
scroll to position [3201, 0]
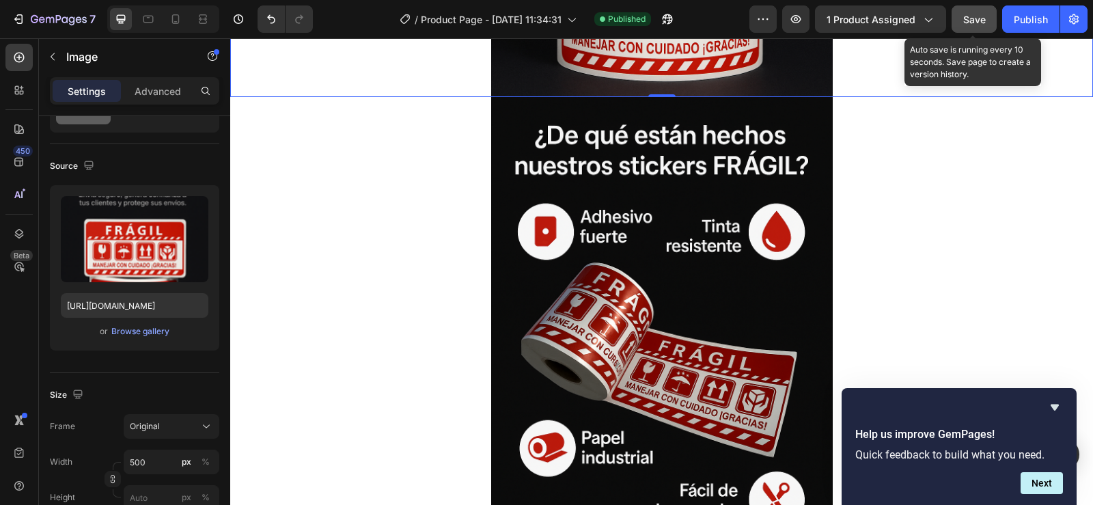
click at [983, 19] on span "Save" at bounding box center [975, 20] width 23 height 12
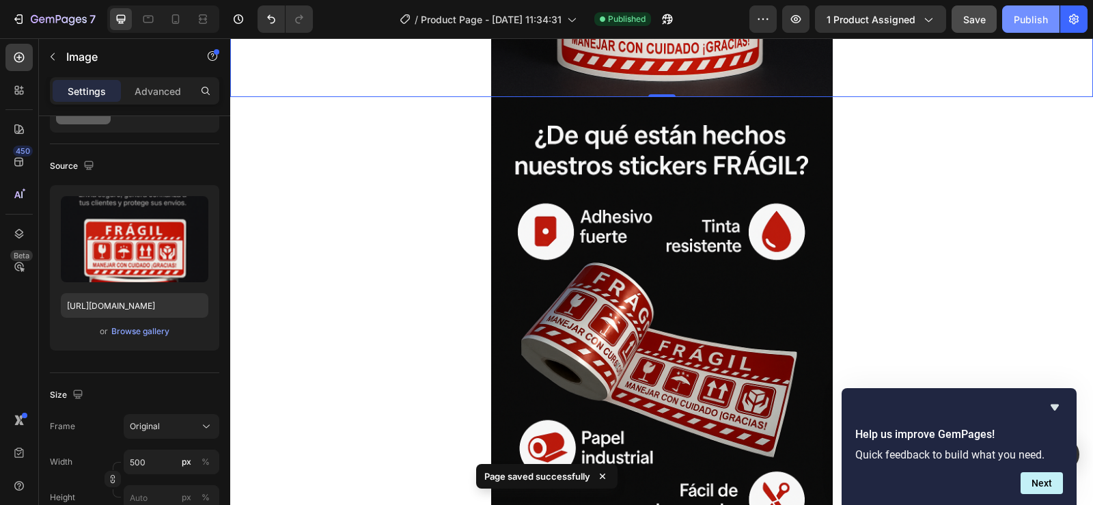
click at [1027, 16] on div "Publish" at bounding box center [1031, 19] width 34 height 14
click at [560, 472] on div "View live page" at bounding box center [573, 473] width 78 height 19
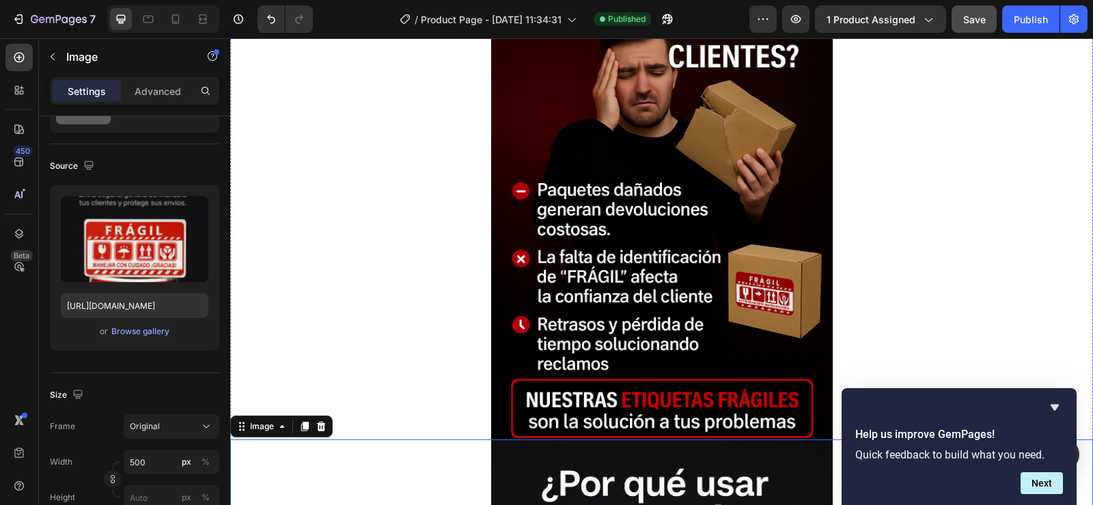
scroll to position [2688, 0]
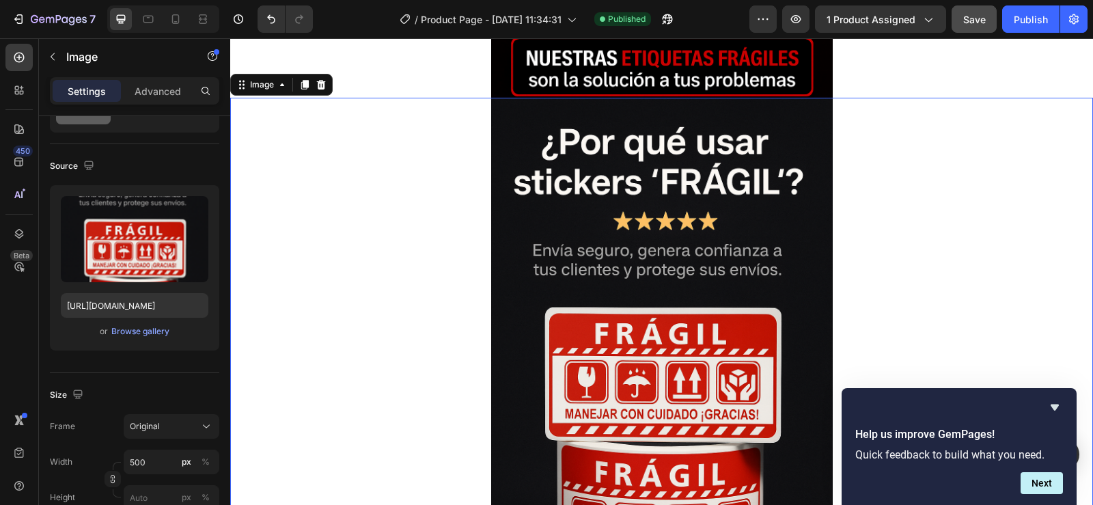
click at [688, 234] on img at bounding box center [662, 354] width 342 height 513
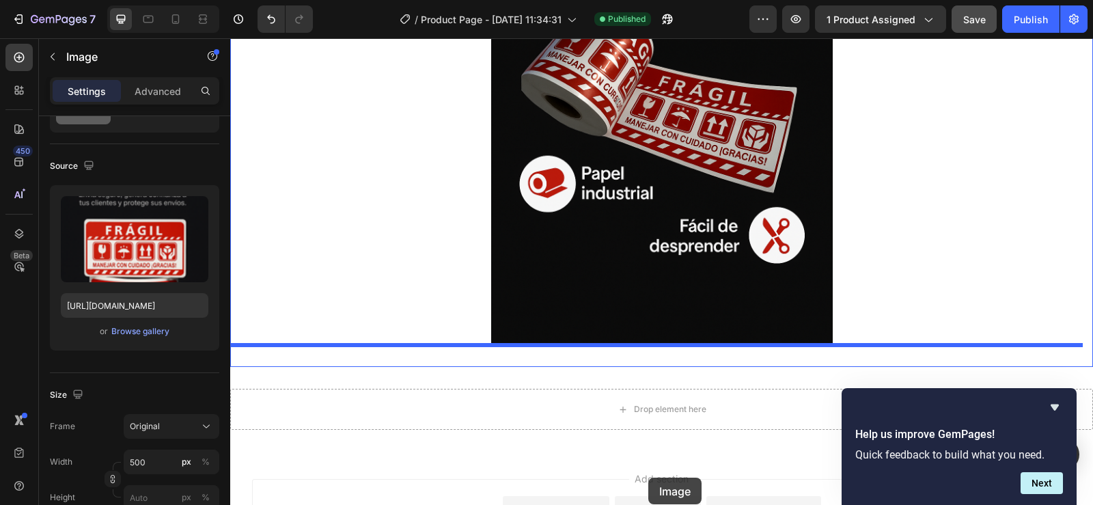
scroll to position [3518, 0]
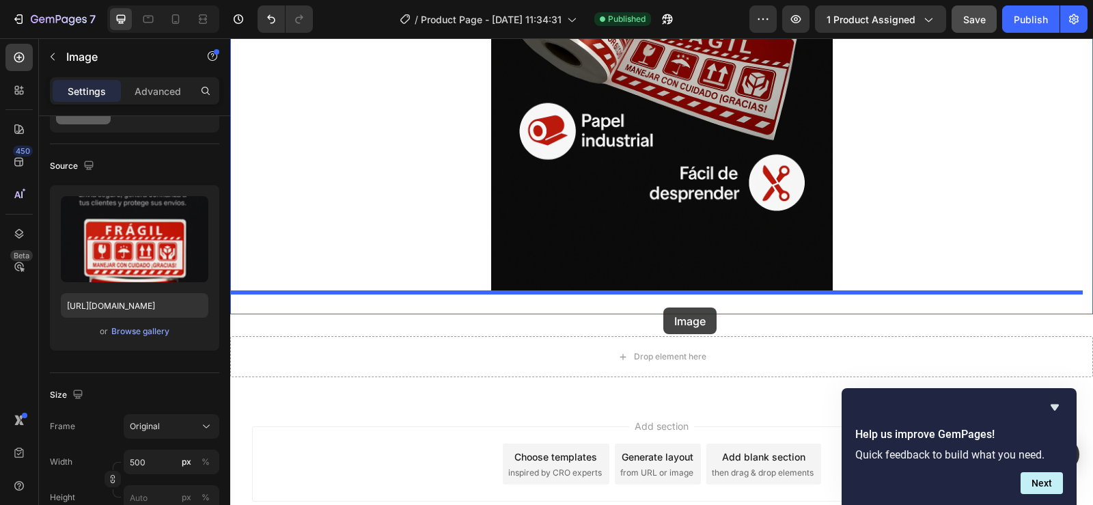
drag, startPoint x: 674, startPoint y: 129, endPoint x: 664, endPoint y: 308, distance: 178.7
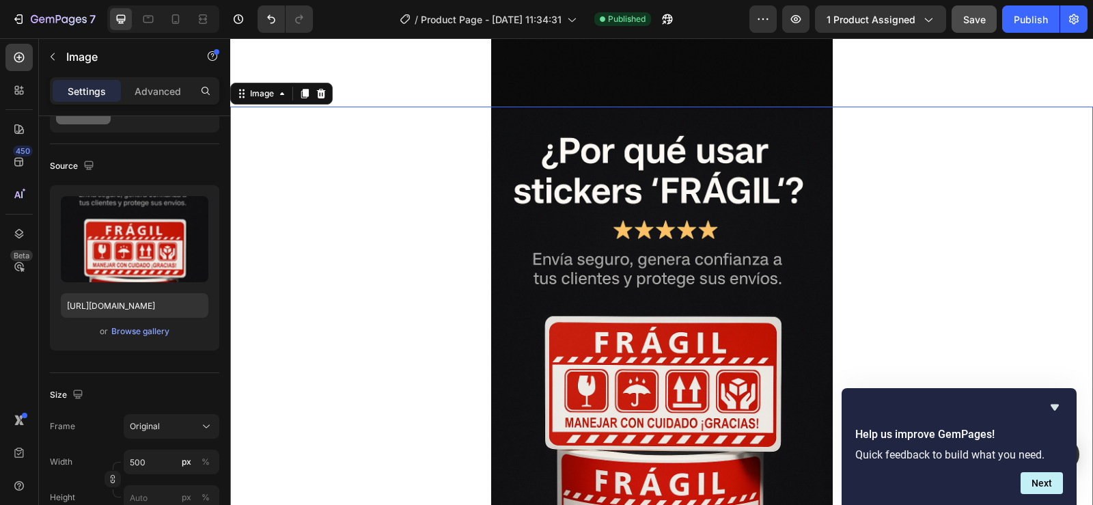
scroll to position [3211, 0]
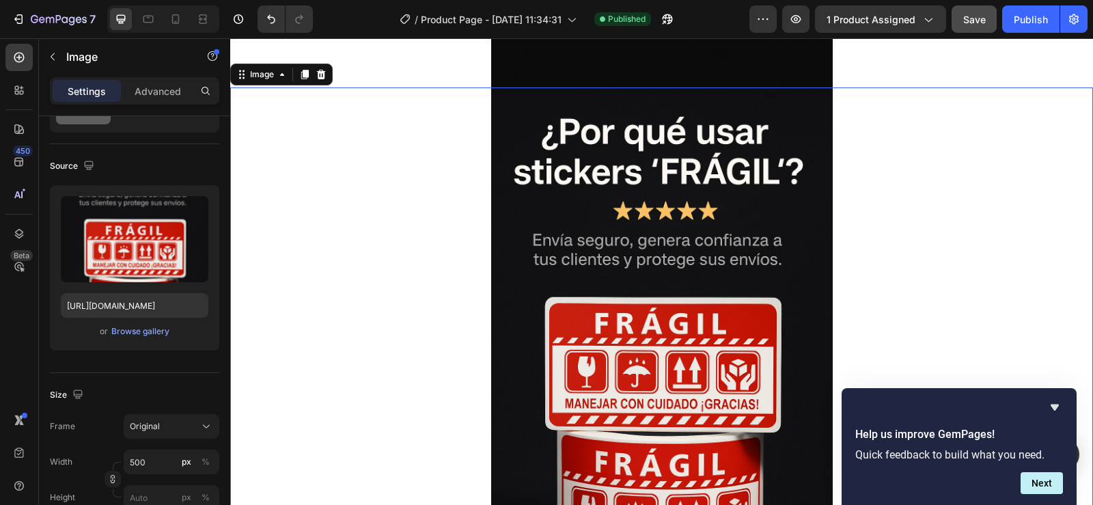
click at [925, 192] on div at bounding box center [661, 343] width 863 height 513
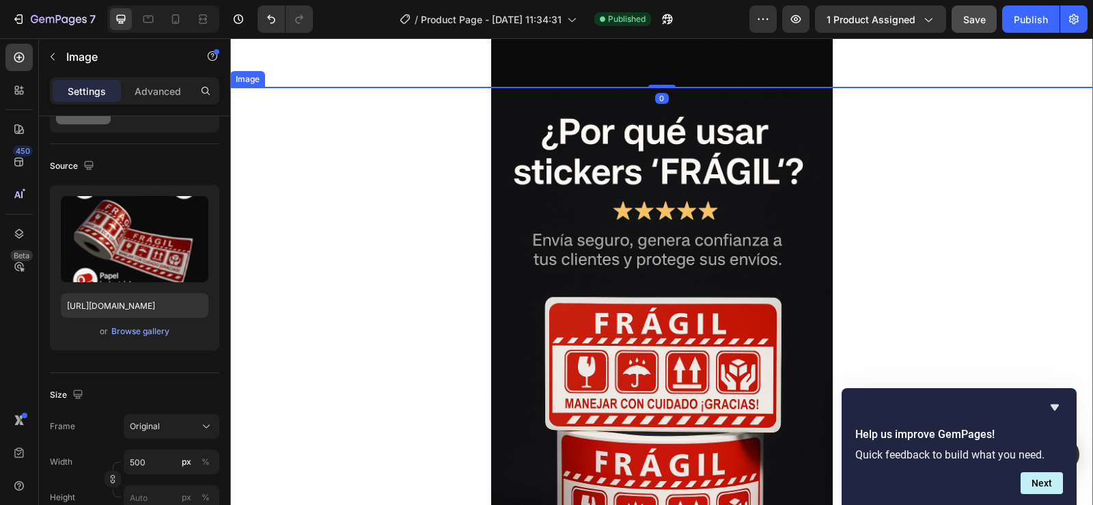
click at [972, 271] on div at bounding box center [661, 343] width 863 height 513
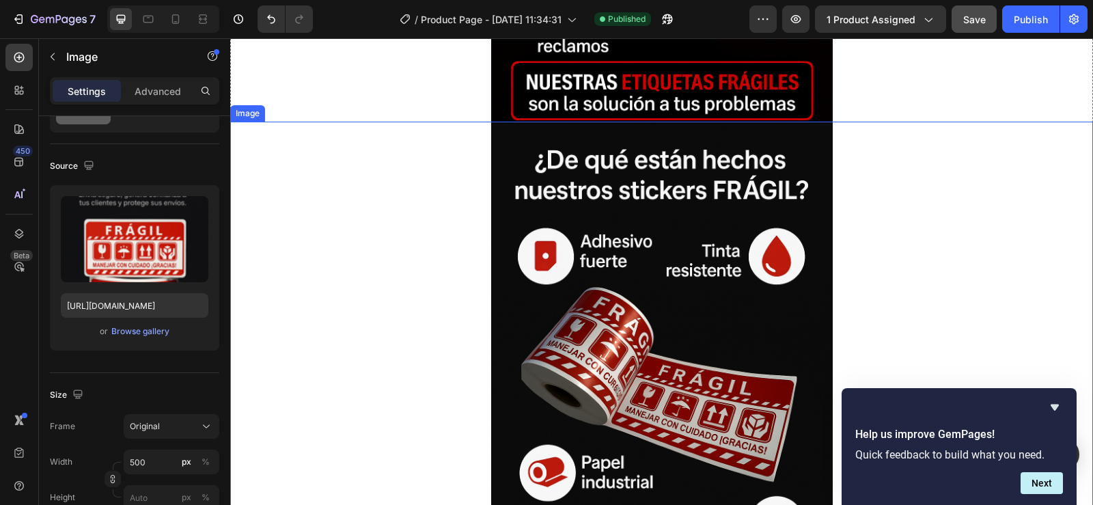
scroll to position [3005, 0]
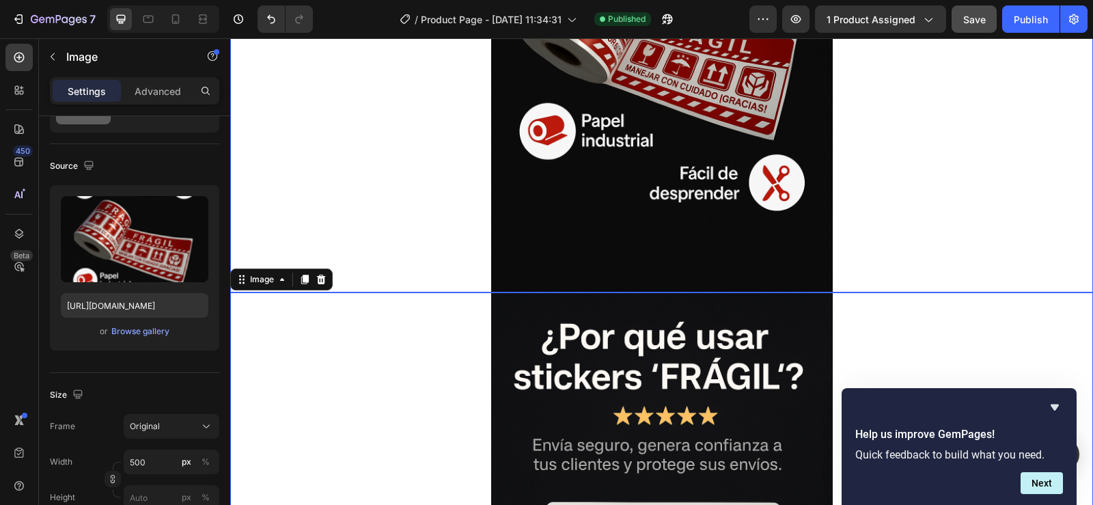
click at [760, 290] on img at bounding box center [662, 36] width 342 height 513
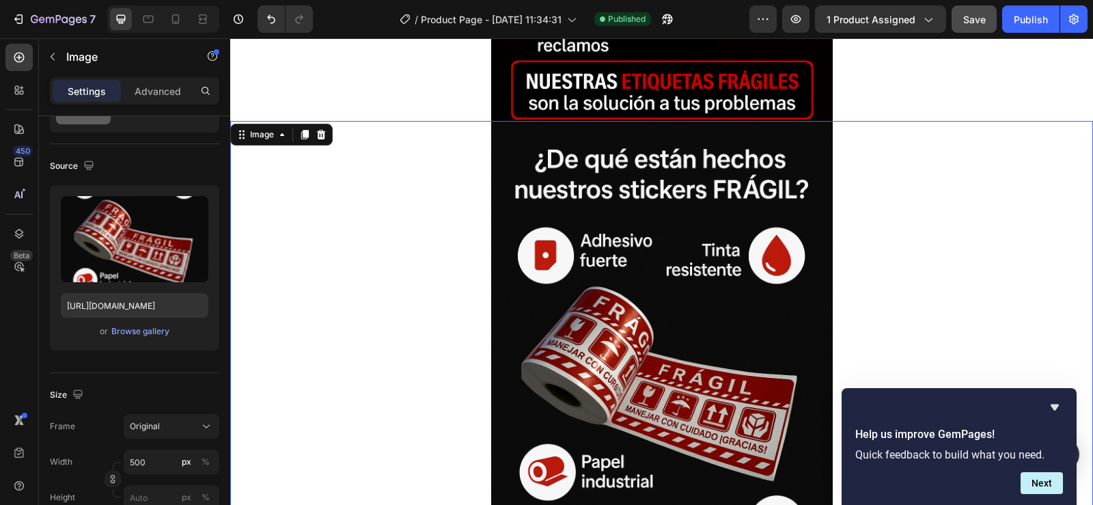
scroll to position [2664, 0]
click at [302, 135] on icon at bounding box center [304, 135] width 11 height 11
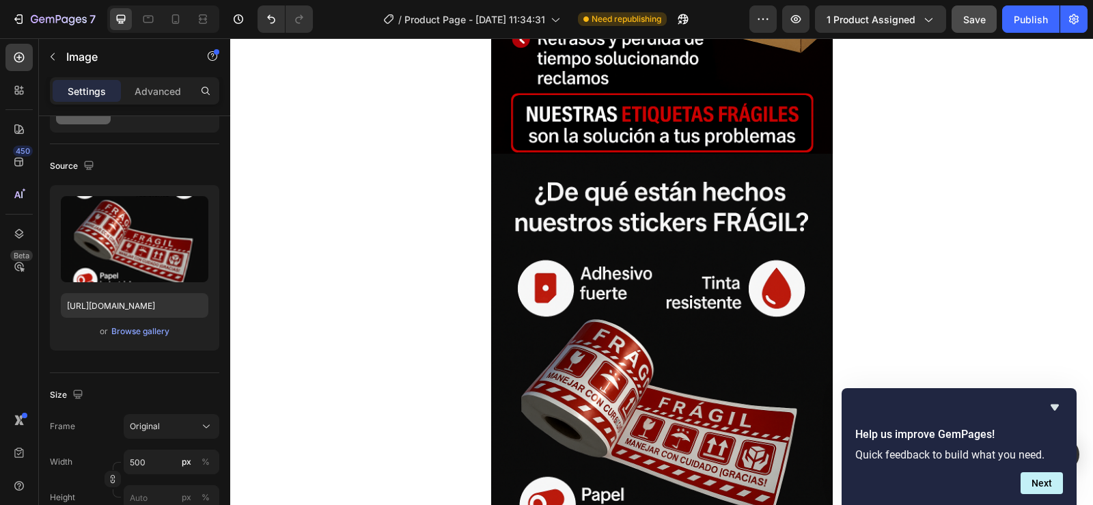
scroll to position [3042, 0]
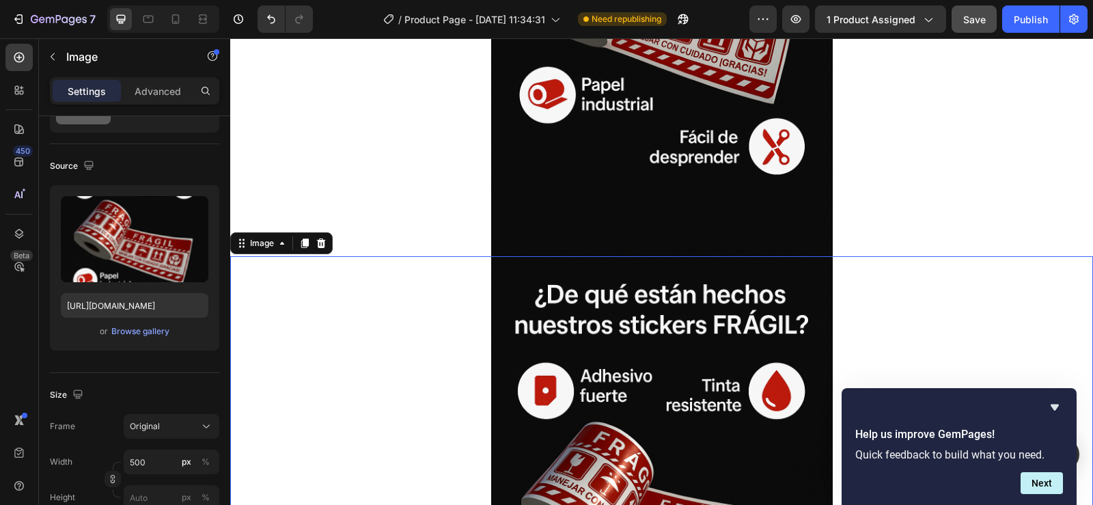
click at [644, 308] on img at bounding box center [662, 512] width 342 height 513
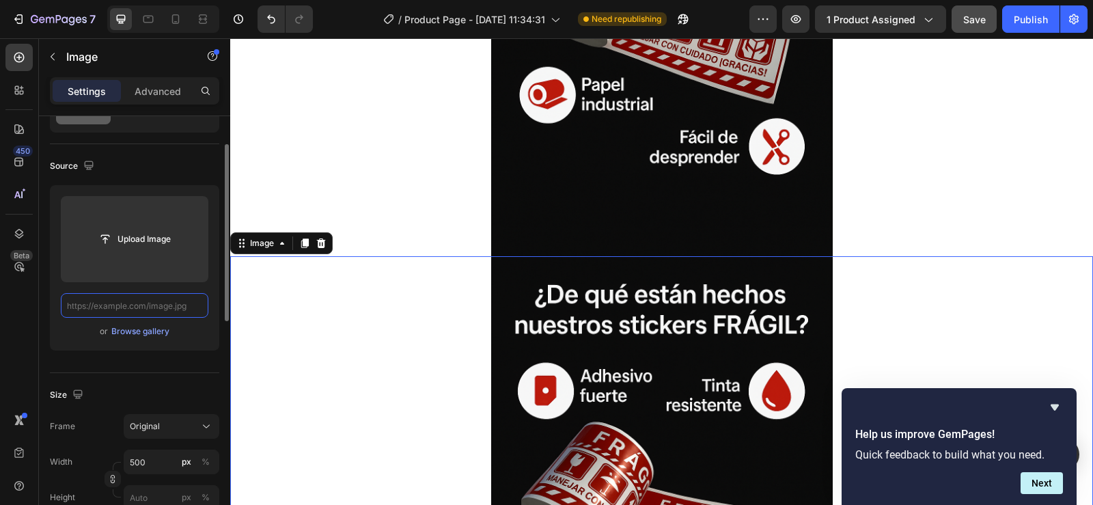
scroll to position [0, 0]
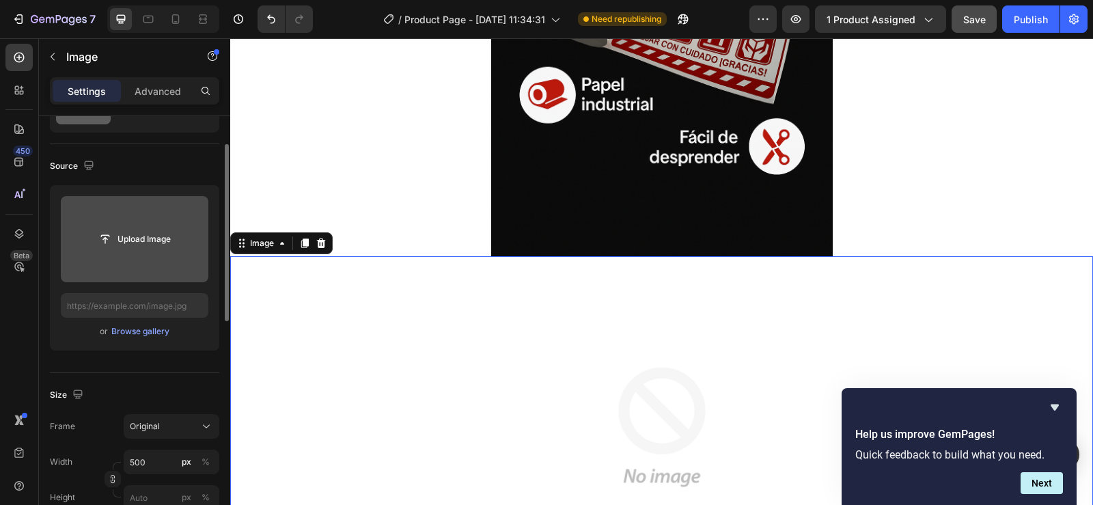
click at [107, 239] on input "file" at bounding box center [134, 239] width 94 height 23
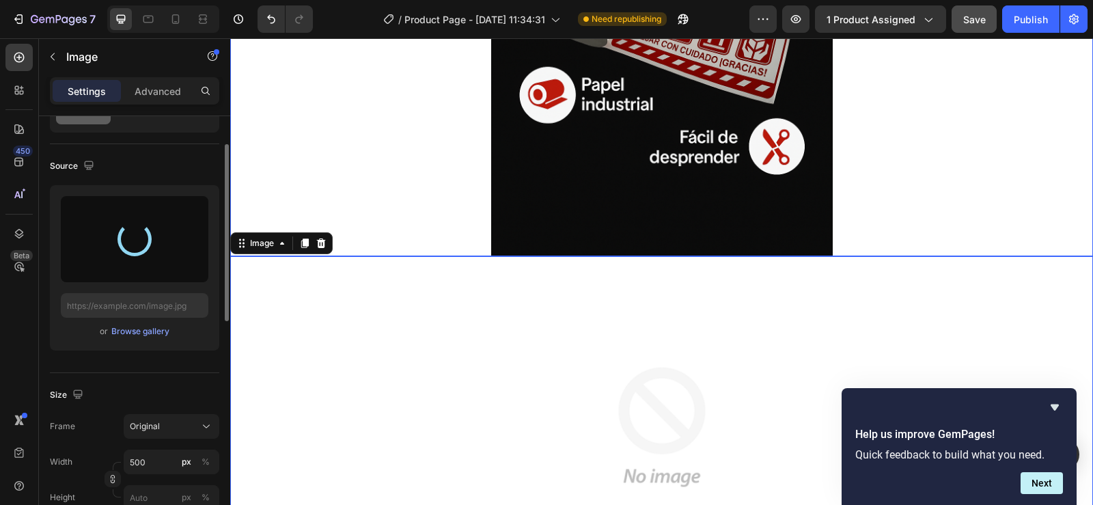
type input "https://cdn.shopify.com/s/files/1/0955/1111/8129/files/gempages_586153699408085…"
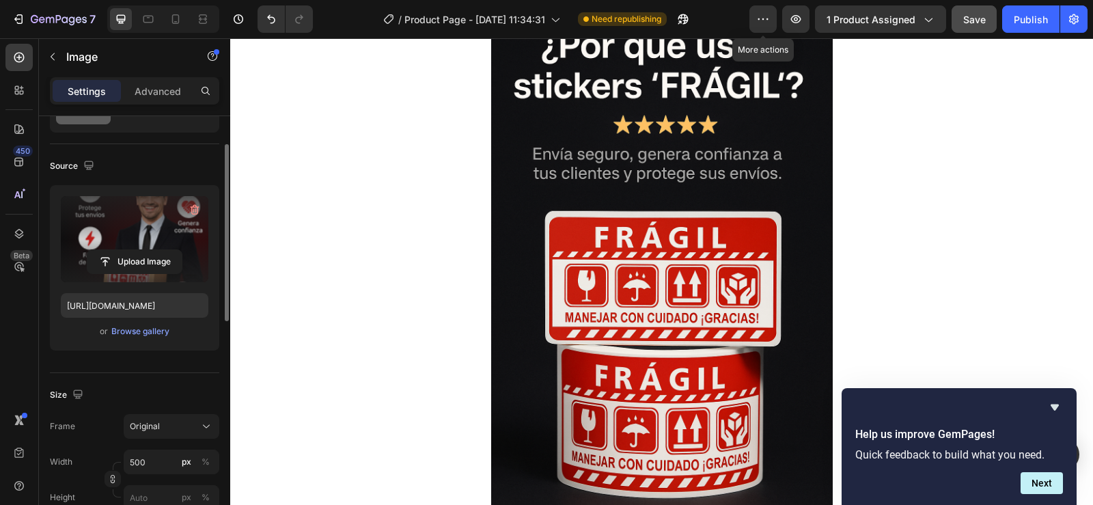
scroll to position [3679, 0]
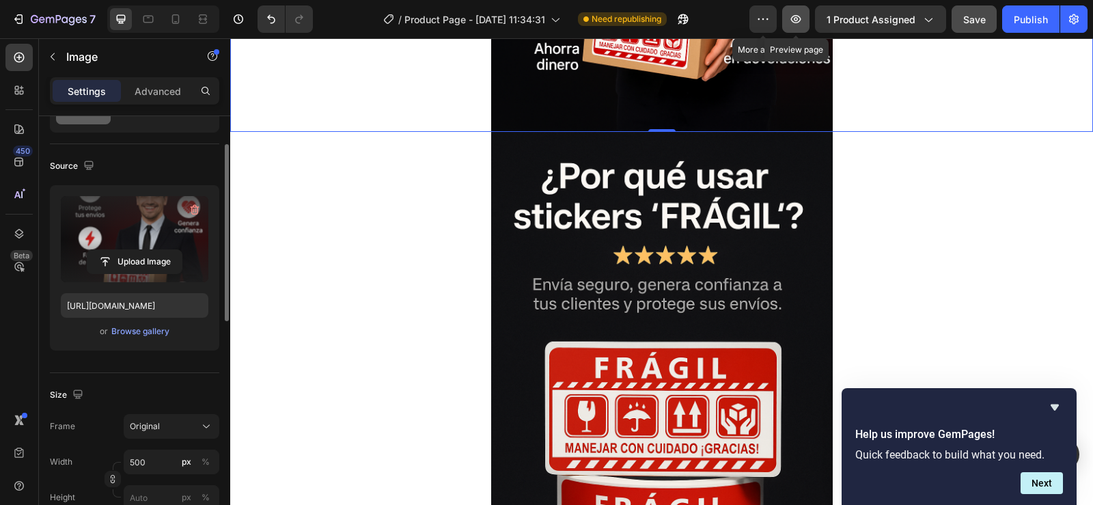
click at [799, 19] on icon "button" at bounding box center [796, 19] width 14 height 14
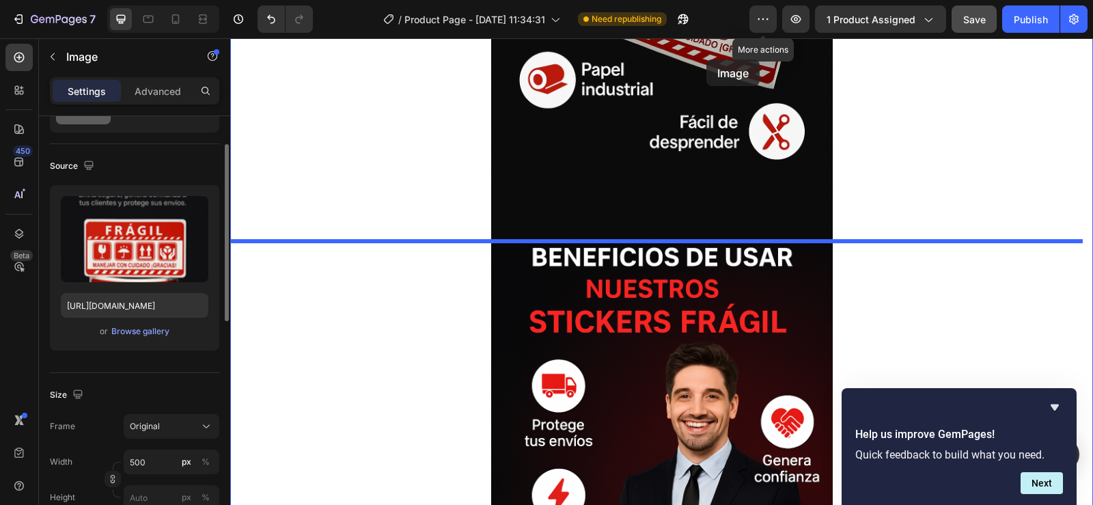
scroll to position [3031, 0]
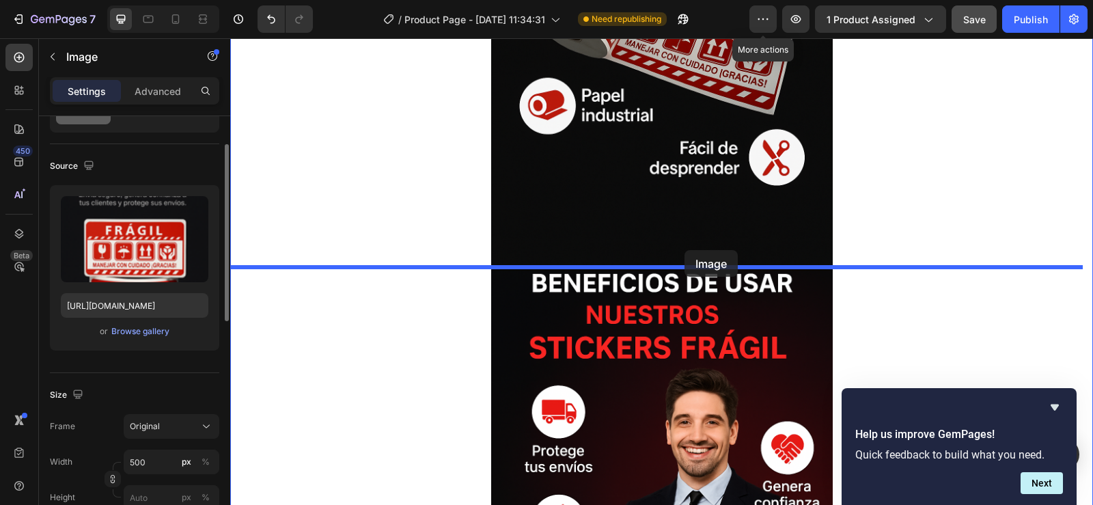
drag, startPoint x: 733, startPoint y: 273, endPoint x: 685, endPoint y: 250, distance: 52.9
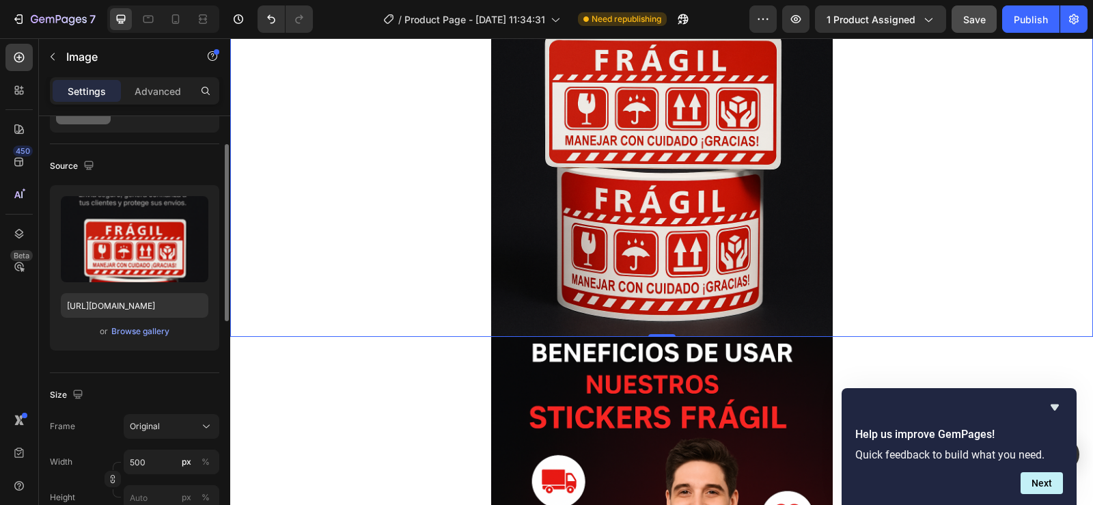
scroll to position [3747, 0]
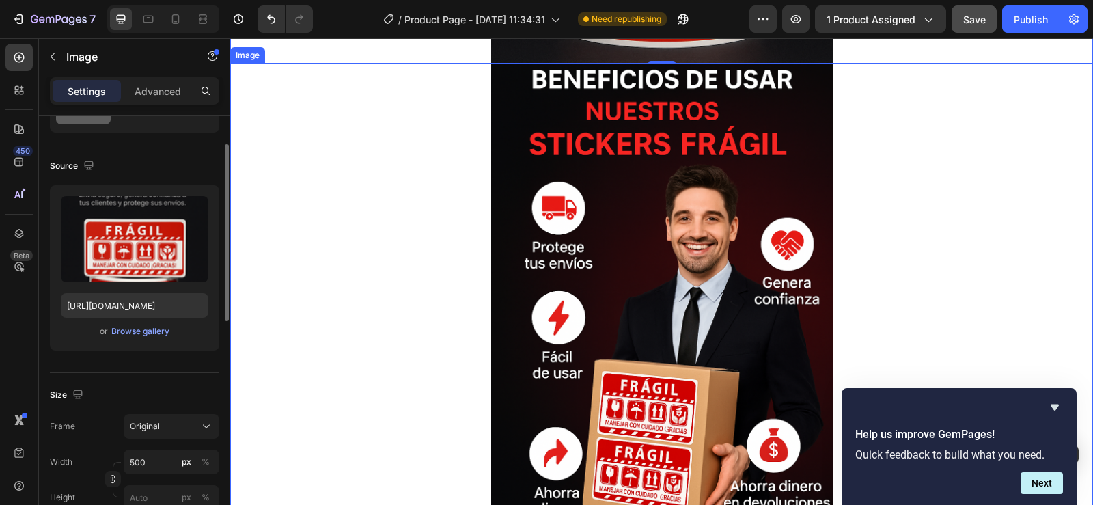
click at [662, 288] on img at bounding box center [662, 320] width 342 height 513
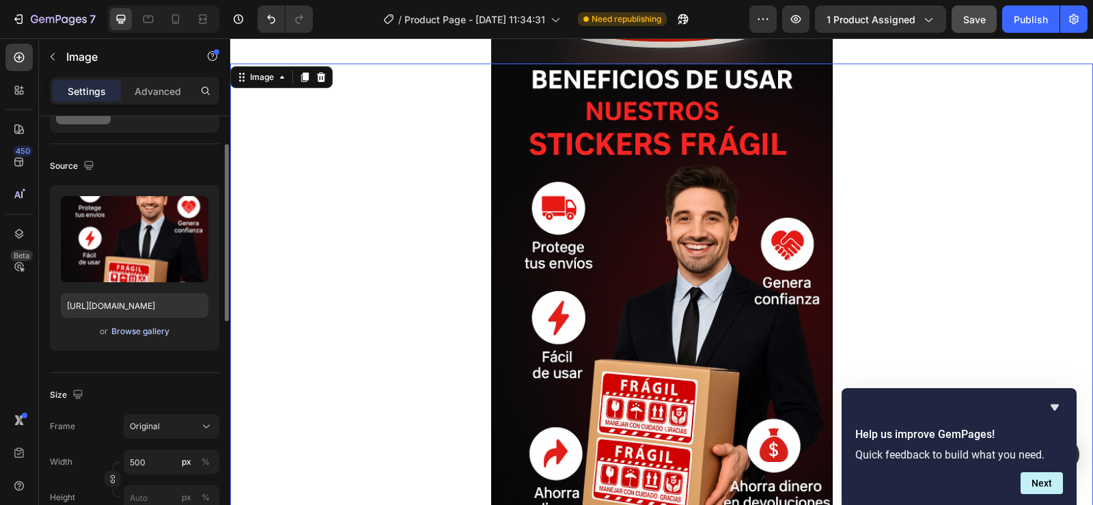
click at [138, 329] on div "Browse gallery" at bounding box center [140, 331] width 58 height 12
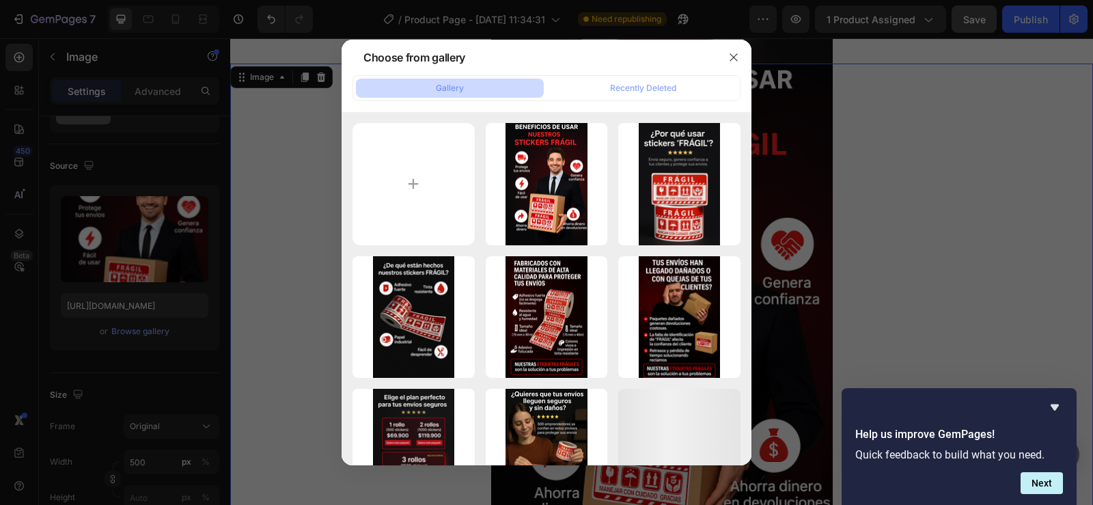
click at [996, 163] on div at bounding box center [546, 252] width 1093 height 505
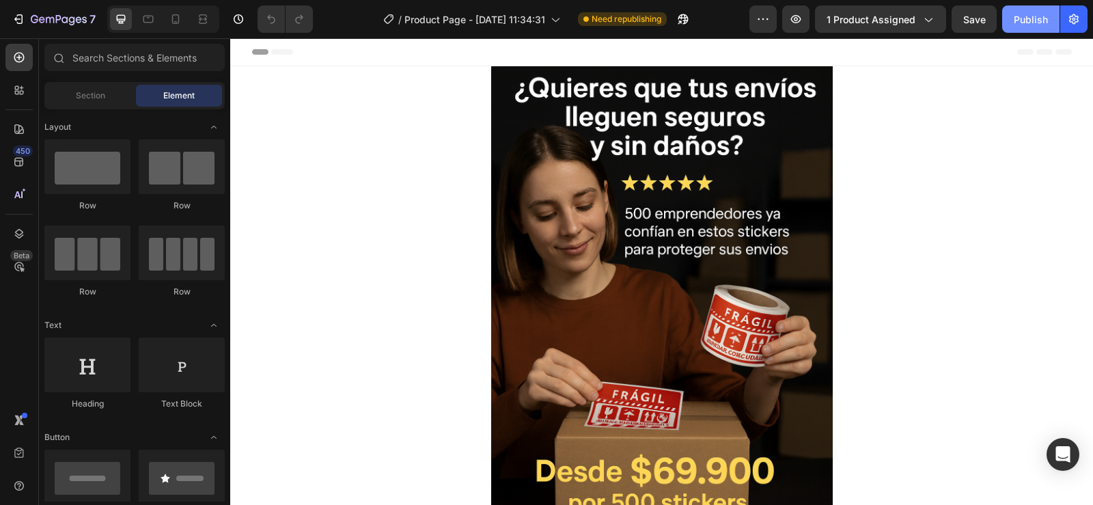
click at [1020, 16] on div "Publish" at bounding box center [1031, 19] width 34 height 14
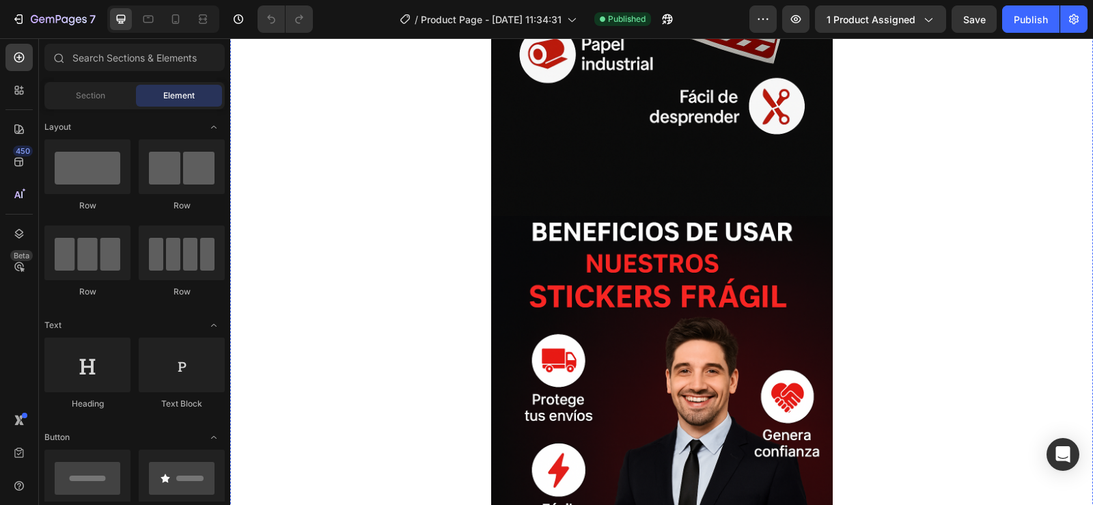
scroll to position [3007, 0]
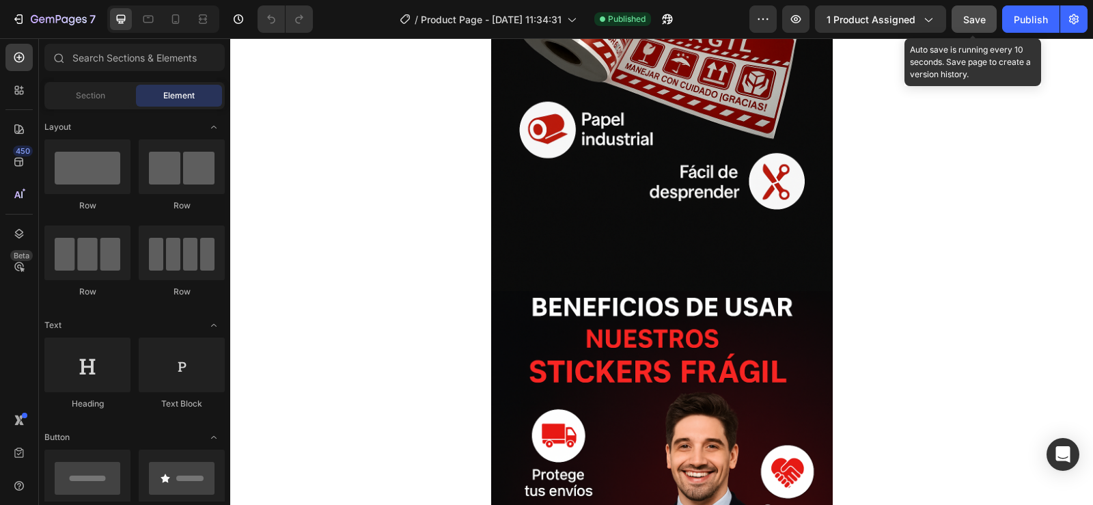
click at [980, 18] on span "Save" at bounding box center [975, 20] width 23 height 12
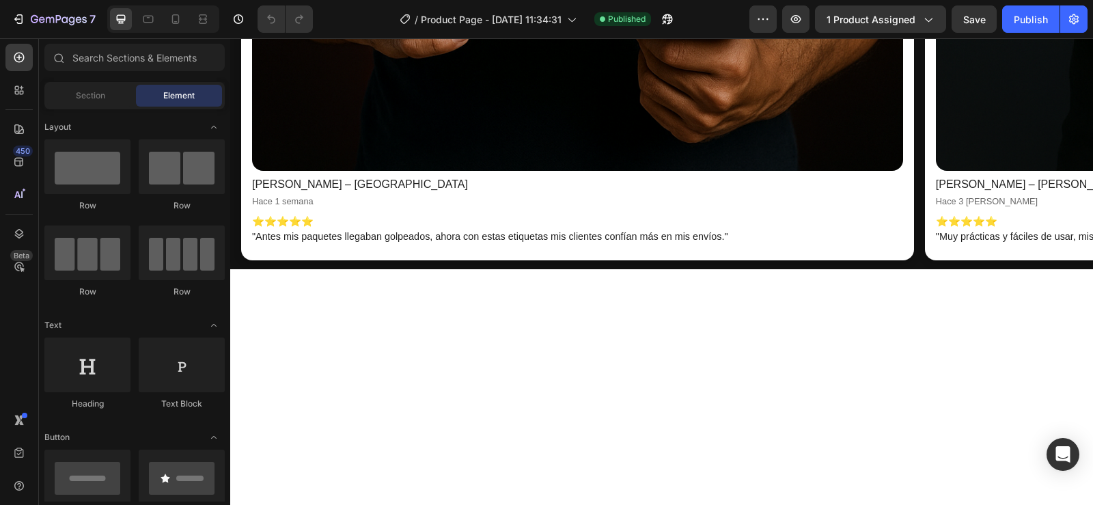
scroll to position [0, 11]
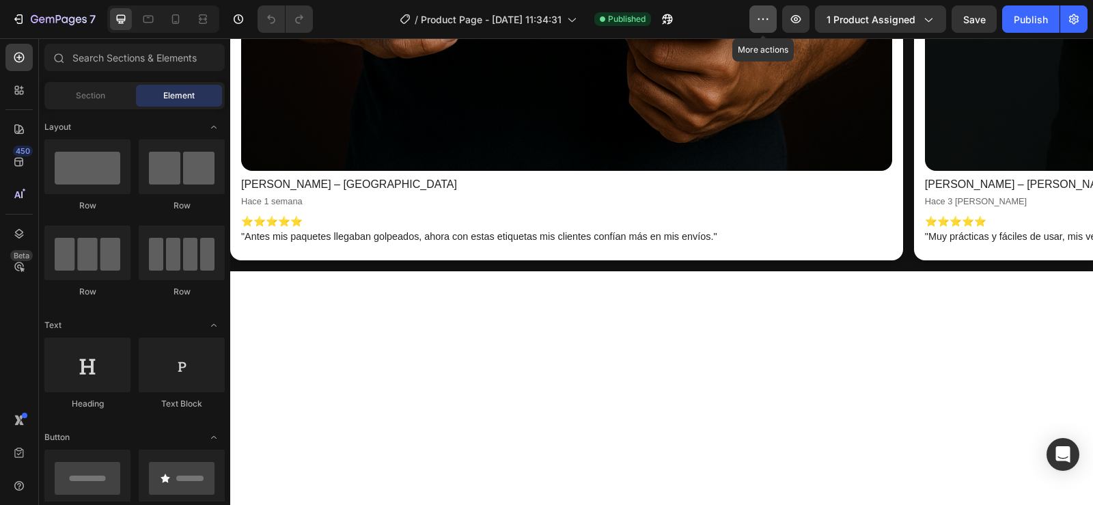
click at [765, 15] on icon "button" at bounding box center [763, 19] width 14 height 14
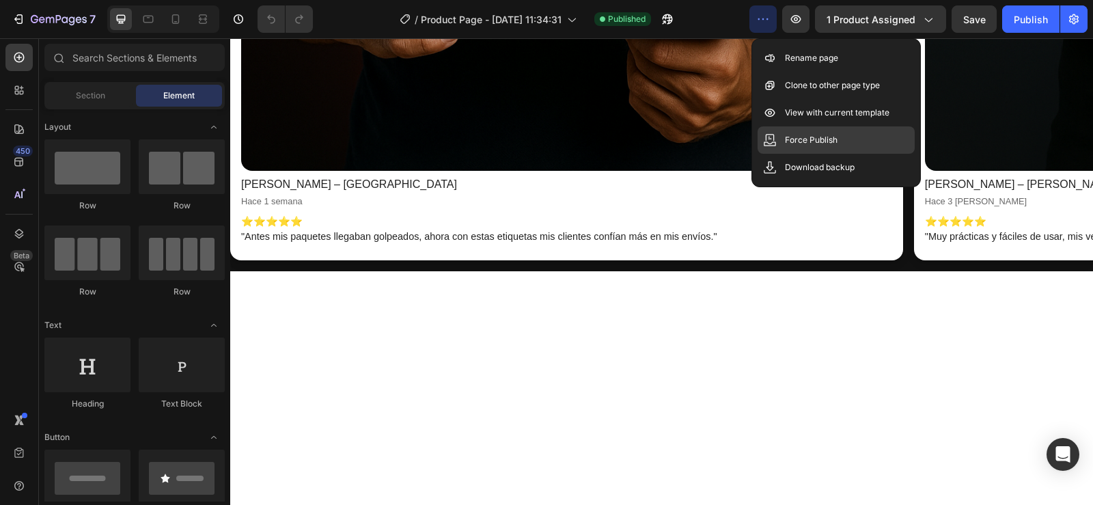
click at [828, 134] on p "Force Publish" at bounding box center [811, 140] width 53 height 14
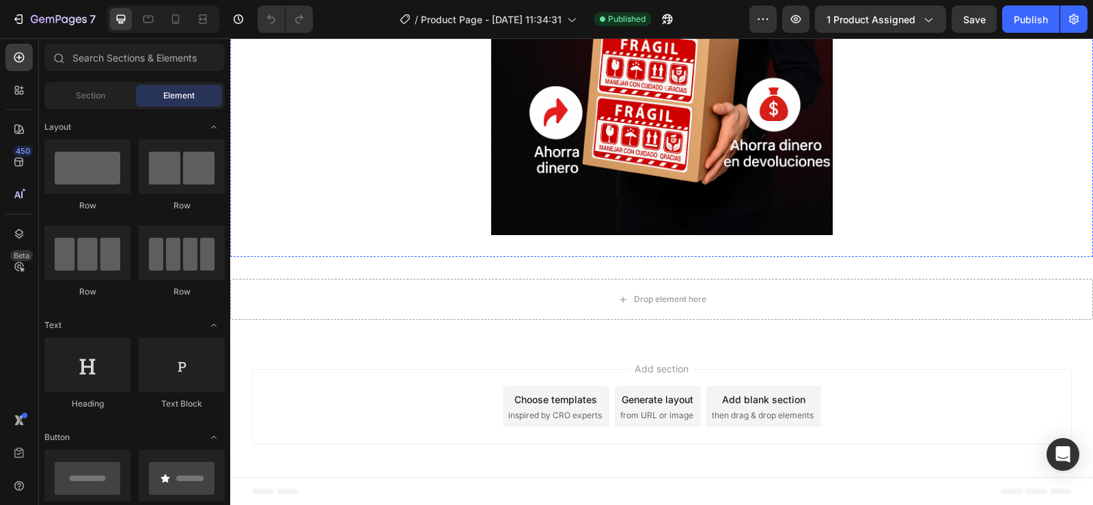
scroll to position [4089, 0]
click at [177, 19] on icon at bounding box center [176, 19] width 14 height 14
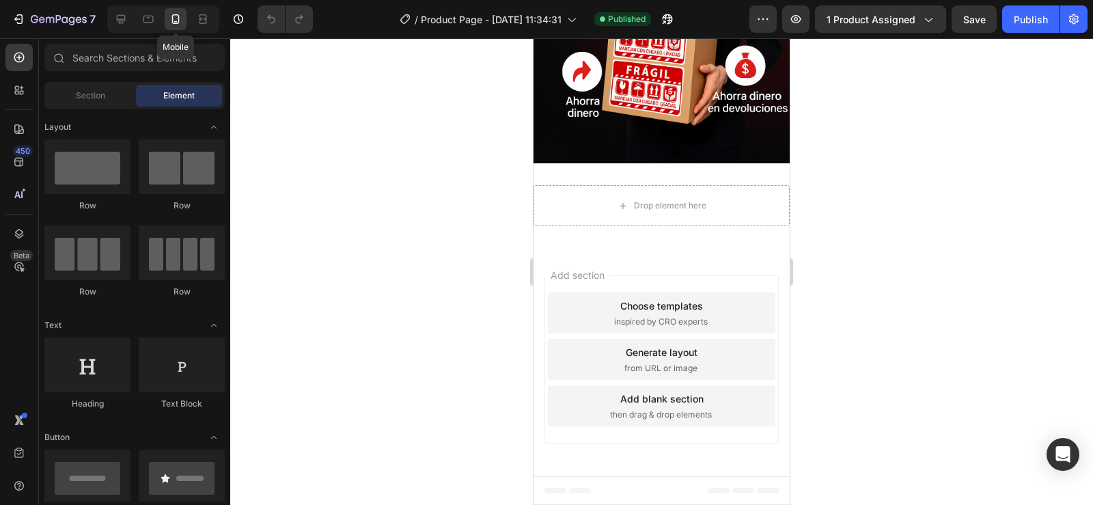
scroll to position [3564, 0]
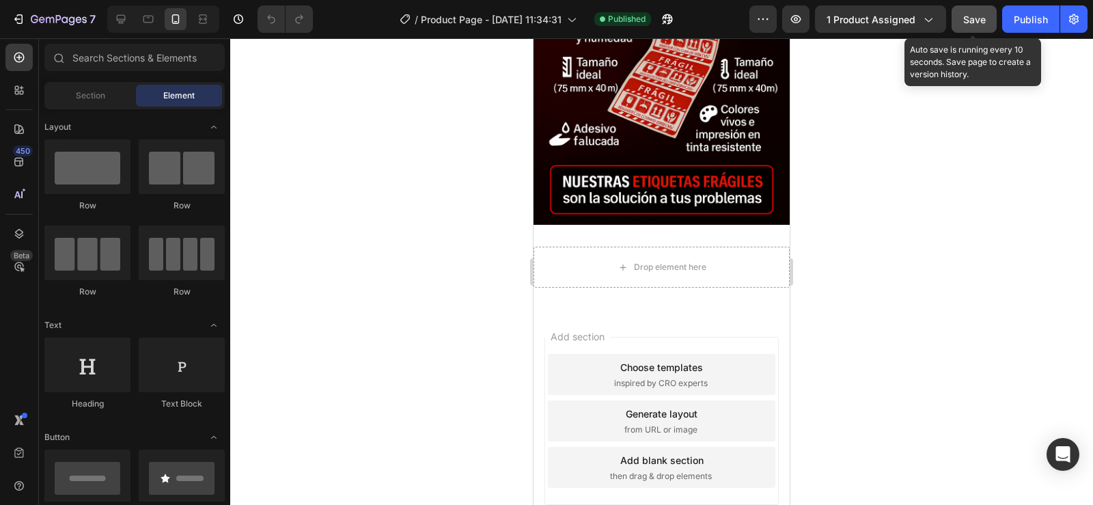
click at [972, 22] on span "Save" at bounding box center [975, 20] width 23 height 12
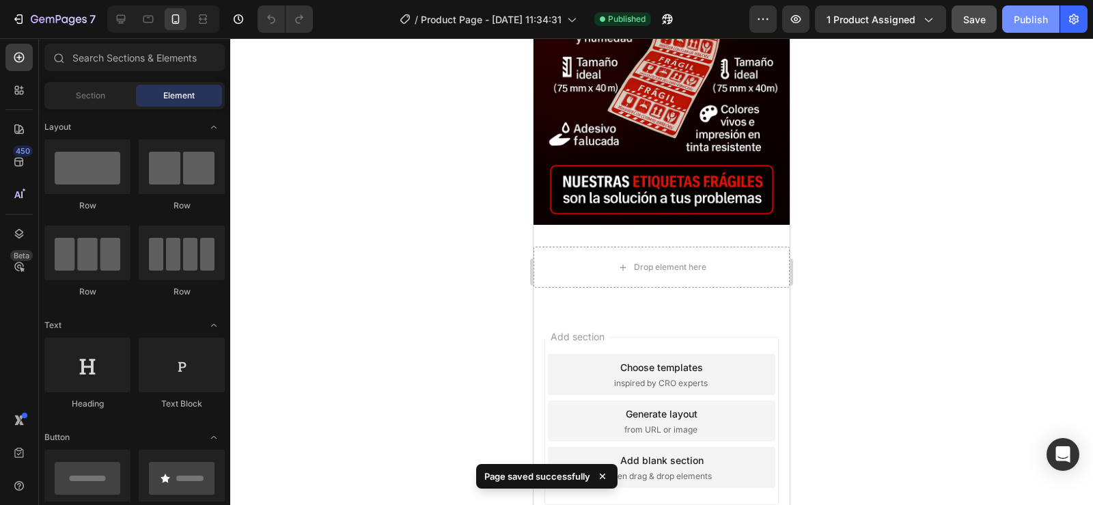
click at [1028, 18] on div "Publish" at bounding box center [1031, 19] width 34 height 14
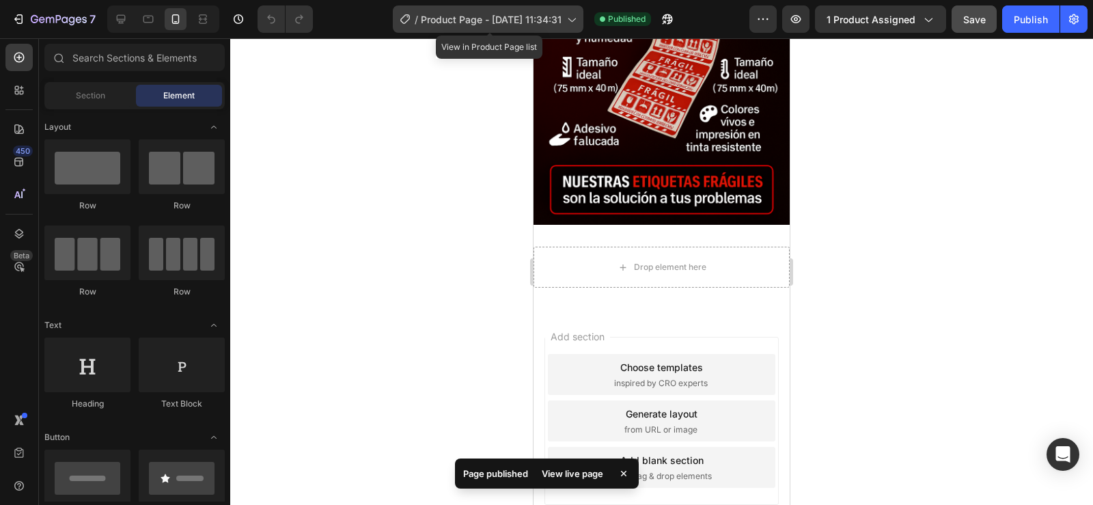
click at [571, 16] on icon at bounding box center [571, 19] width 14 height 14
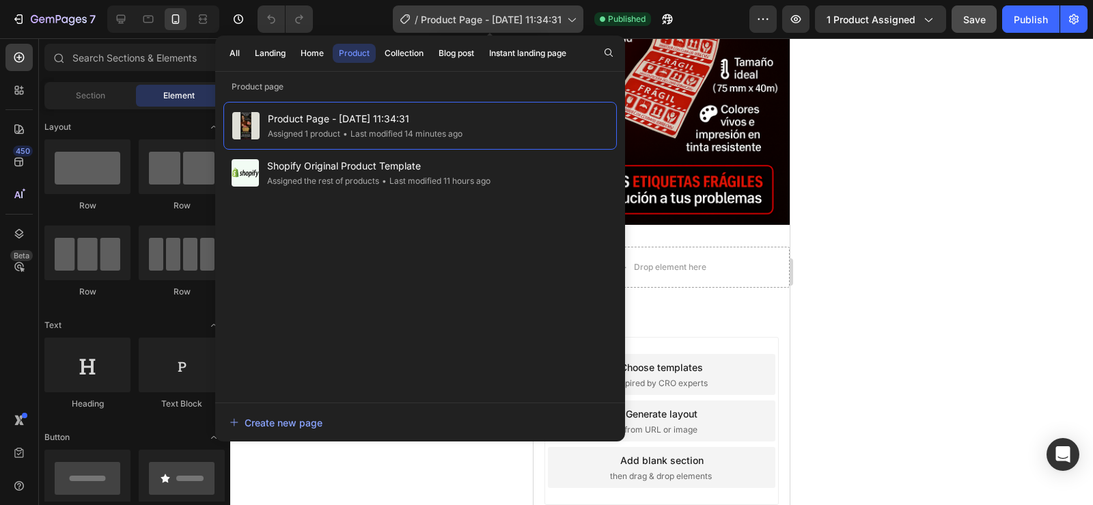
click at [532, 13] on span "Product Page - [DATE] 11:34:31" at bounding box center [491, 19] width 141 height 14
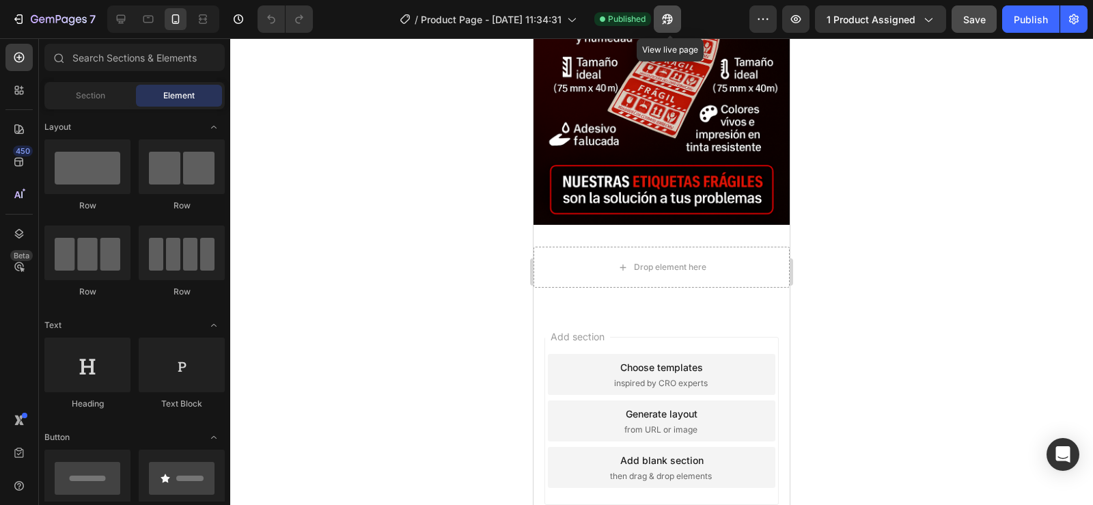
click at [668, 21] on icon "button" at bounding box center [668, 19] width 14 height 14
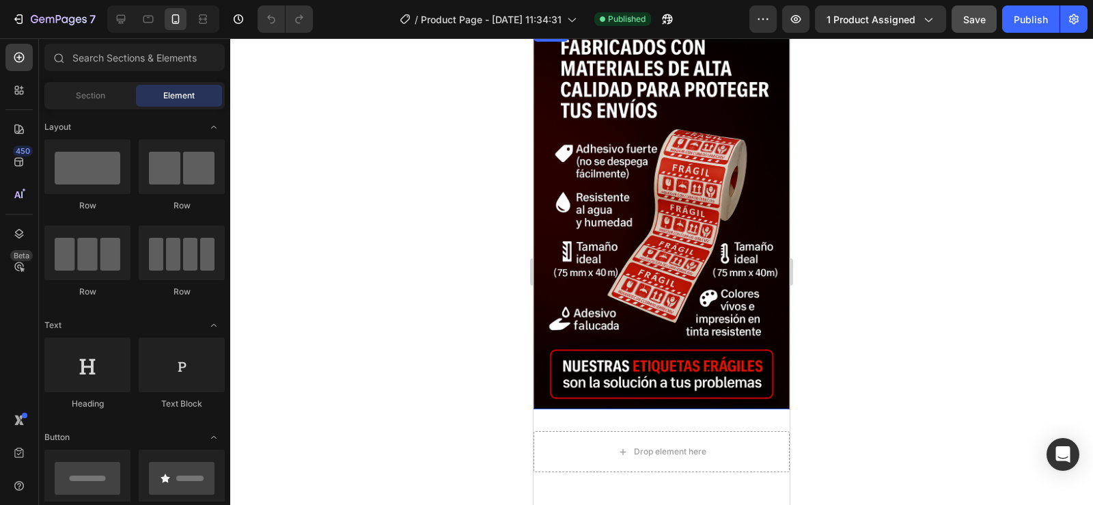
scroll to position [3495, 0]
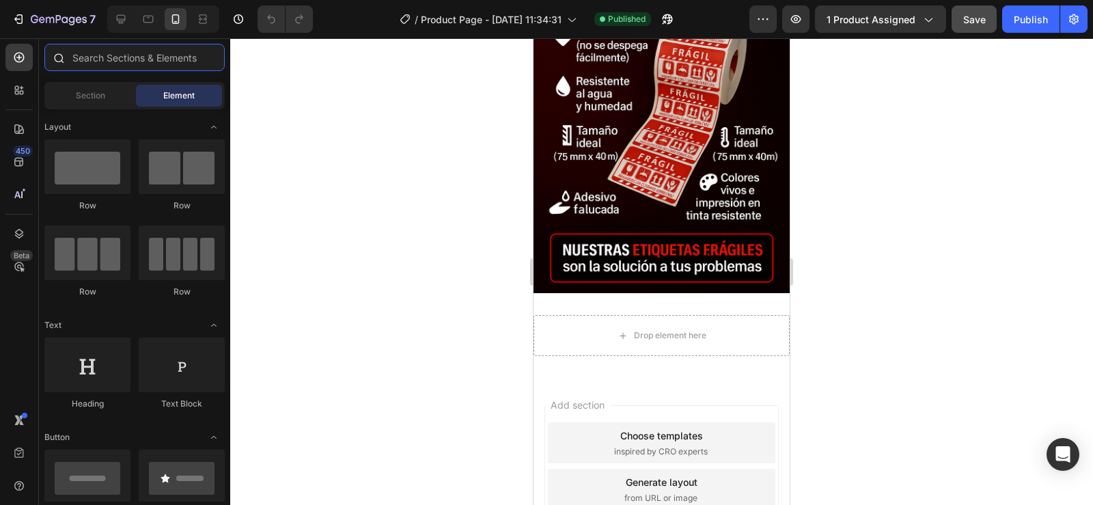
click at [128, 64] on input "text" at bounding box center [134, 57] width 180 height 27
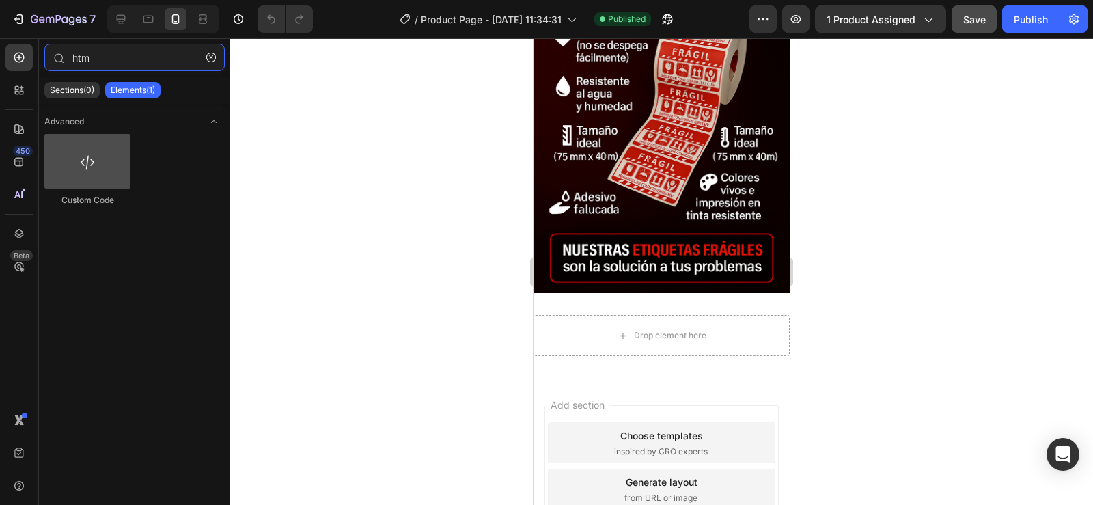
type input "htm"
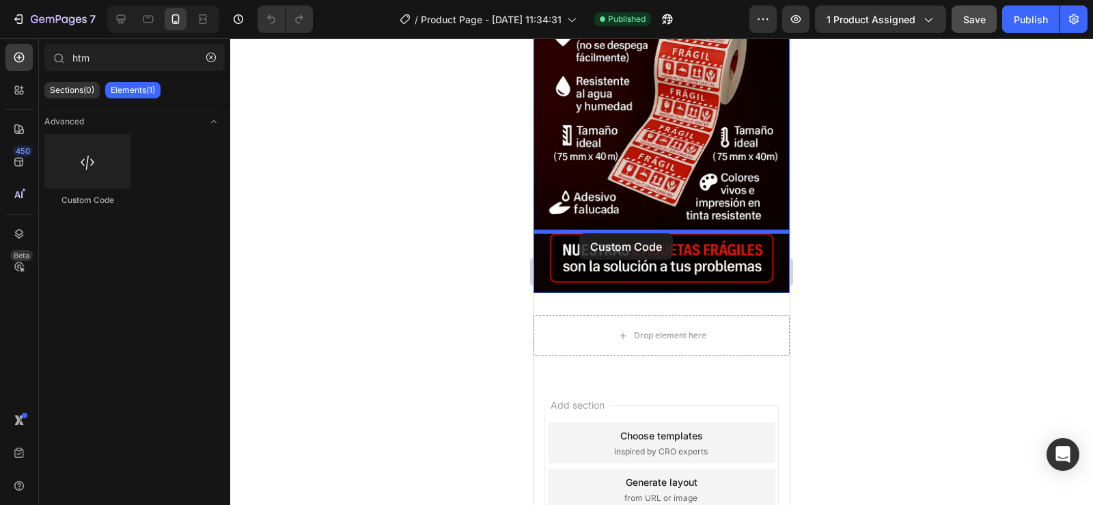
drag, startPoint x: 623, startPoint y: 214, endPoint x: 579, endPoint y: 232, distance: 48.1
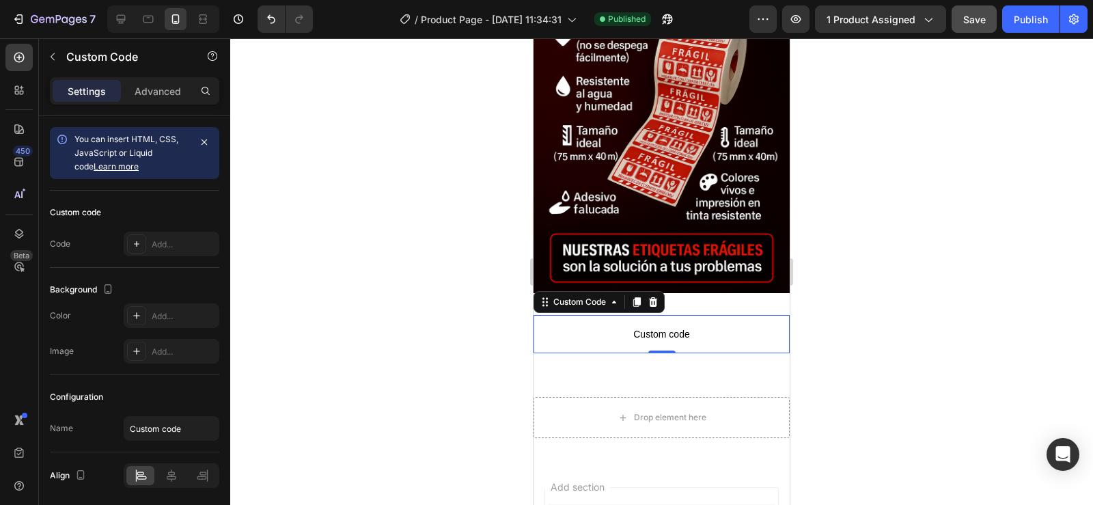
click at [683, 326] on span "Custom code" at bounding box center [662, 334] width 256 height 16
click at [575, 296] on div "Custom Code" at bounding box center [580, 302] width 58 height 12
click at [577, 294] on div "Custom Code" at bounding box center [579, 302] width 85 height 16
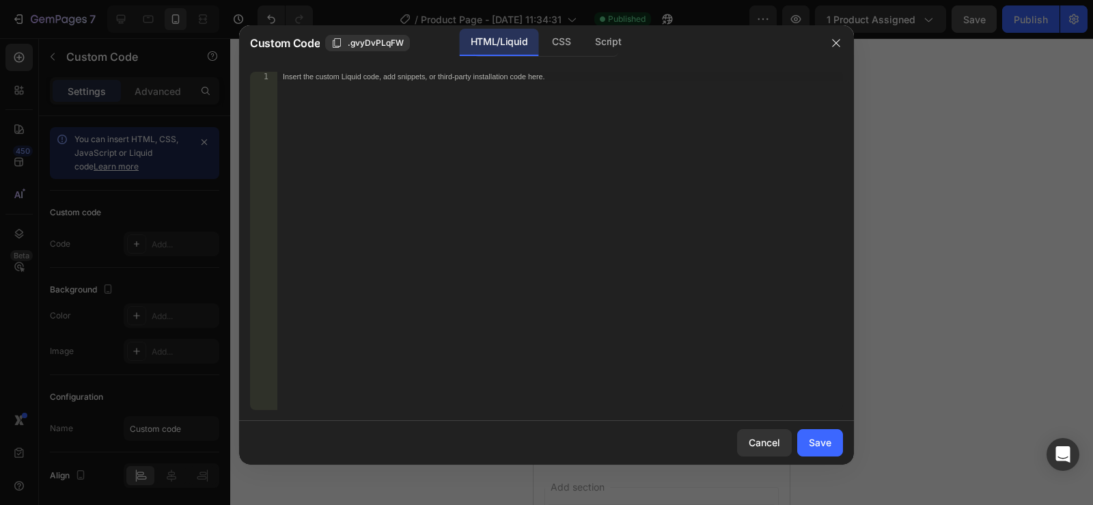
click at [510, 193] on div "Insert the custom Liquid code, add snippets, or third-party installation code h…" at bounding box center [560, 250] width 566 height 357
paste textarea "<div id="_rsi-cod-form-embed-custom-hook"></div>"
type textarea "<div id="_rsi-cod-form-embed-custom-hook"></div>"
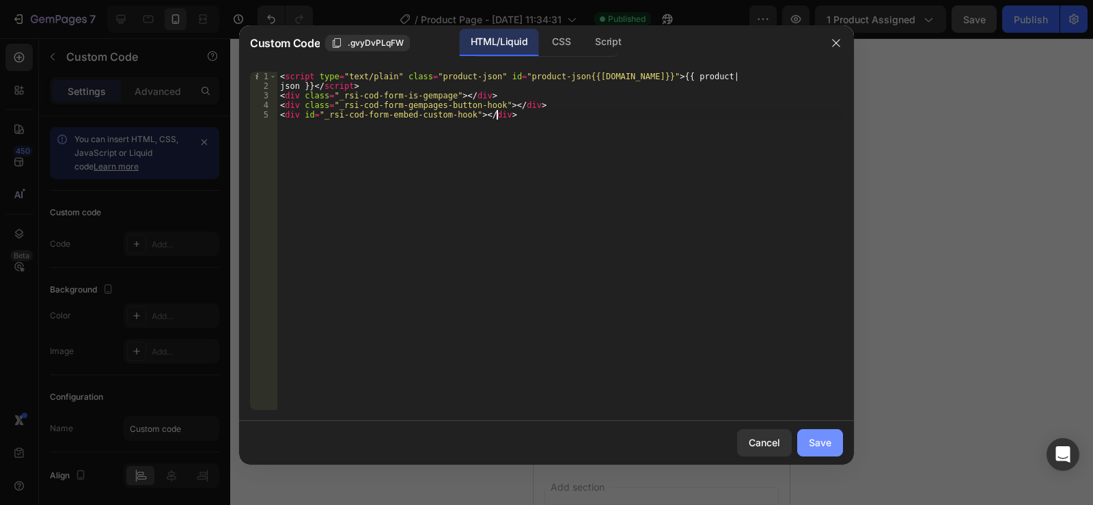
click at [823, 446] on div "Save" at bounding box center [820, 442] width 23 height 14
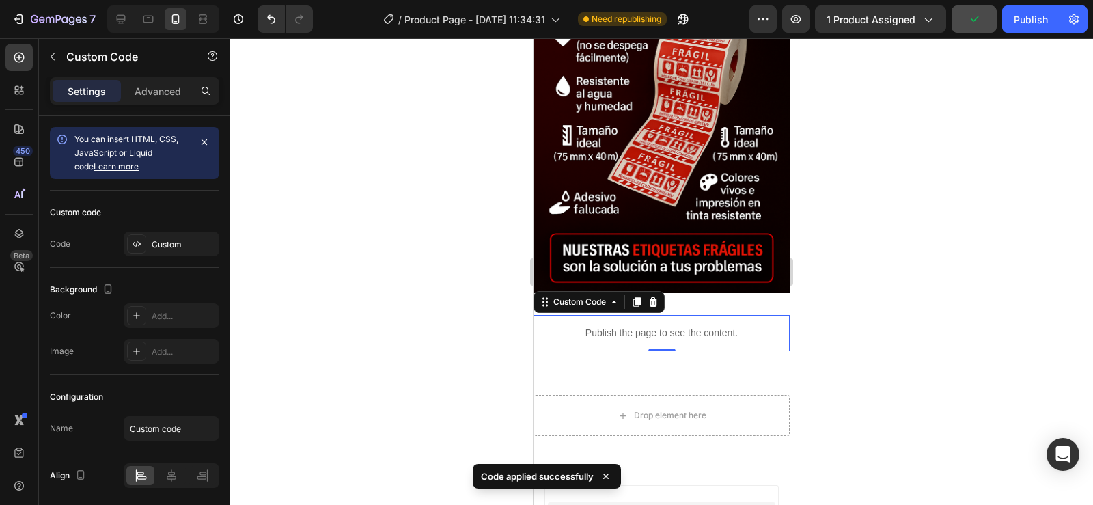
click at [605, 326] on p "Publish the page to see the content." at bounding box center [662, 333] width 256 height 14
click at [641, 326] on p "Publish the page to see the content." at bounding box center [662, 333] width 256 height 14
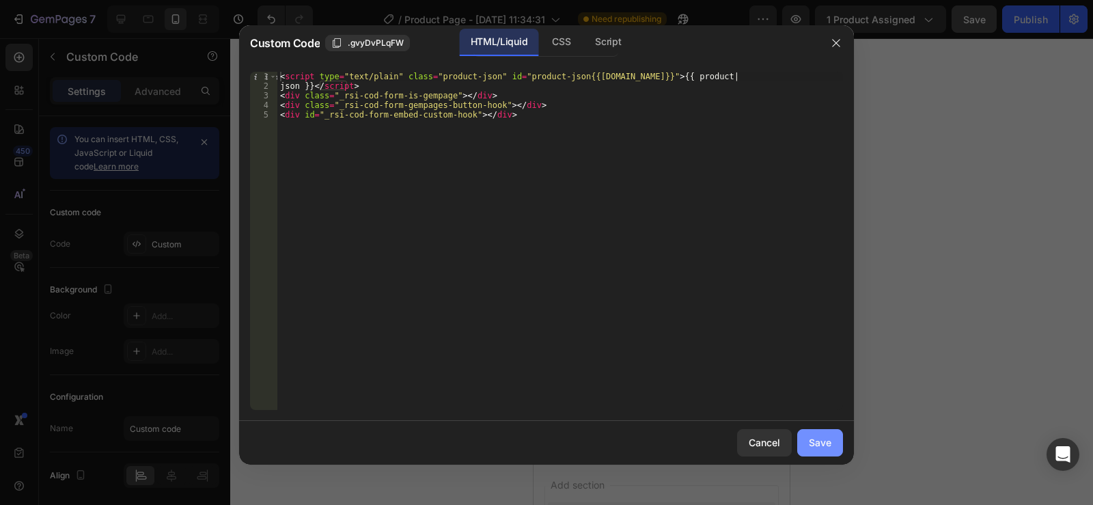
click at [814, 448] on div "Save" at bounding box center [820, 442] width 23 height 14
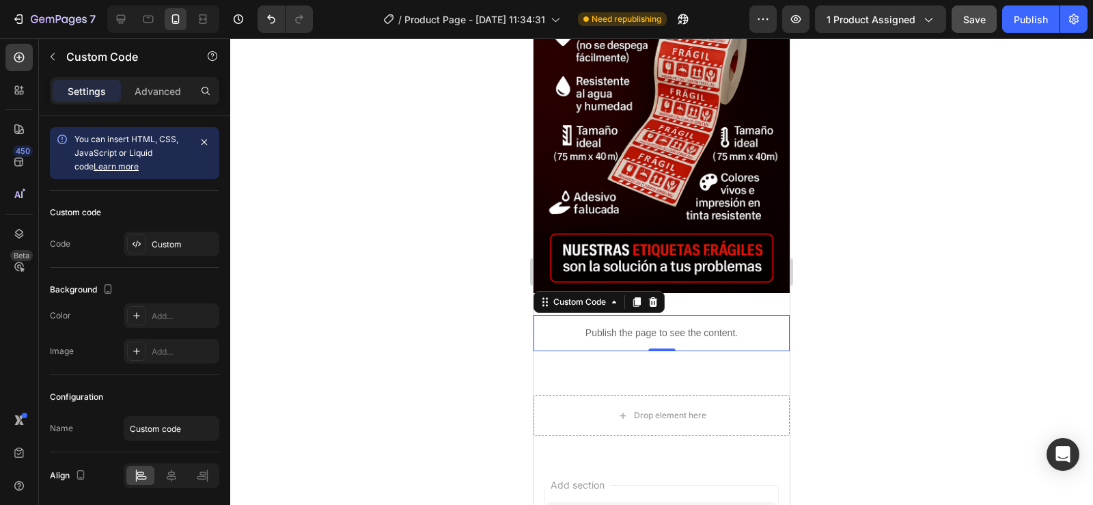
click at [602, 315] on div "Publish the page to see the content." at bounding box center [662, 333] width 256 height 36
click at [734, 293] on div "Publish the page to see the content. Custom Code 0 Section 4" at bounding box center [662, 333] width 256 height 80
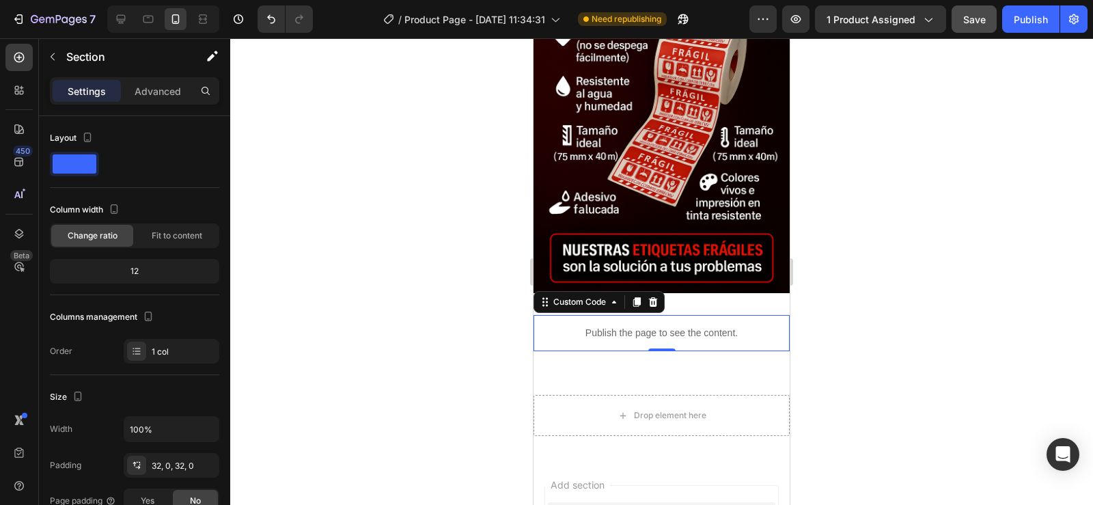
click at [705, 326] on p "Publish the page to see the content." at bounding box center [662, 333] width 256 height 14
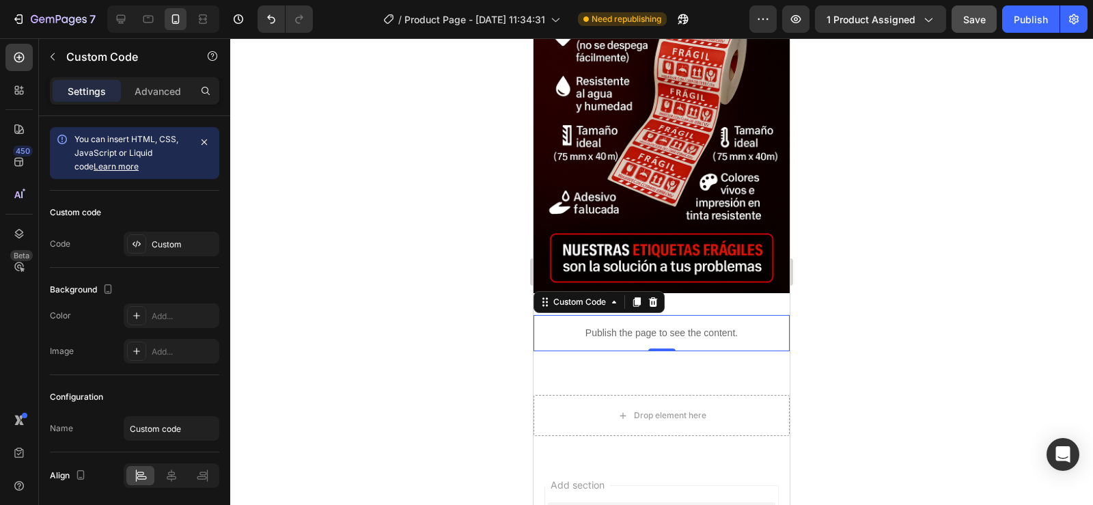
click at [670, 326] on p "Publish the page to see the content." at bounding box center [662, 333] width 256 height 14
click at [654, 297] on icon at bounding box center [653, 302] width 11 height 11
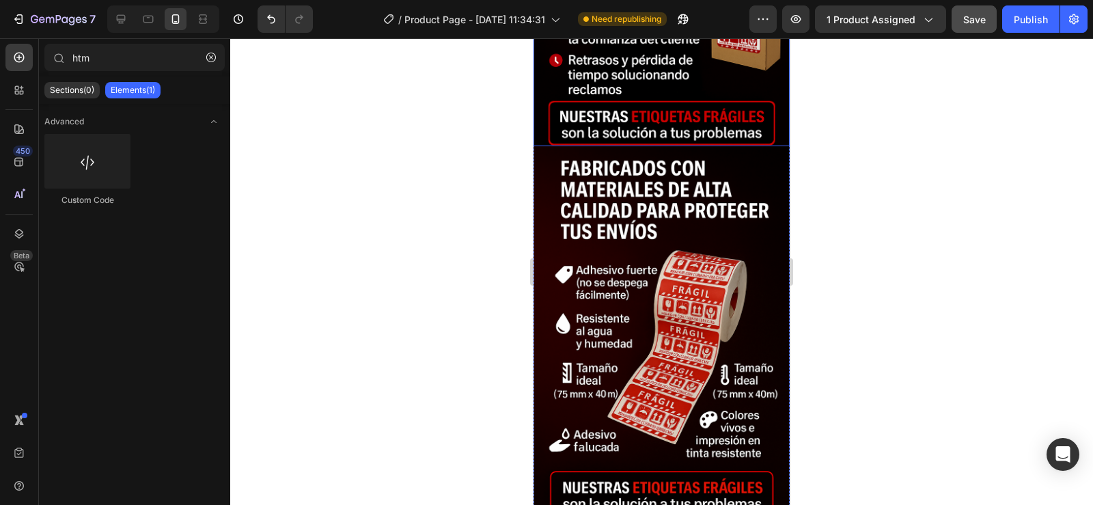
scroll to position [1572, 0]
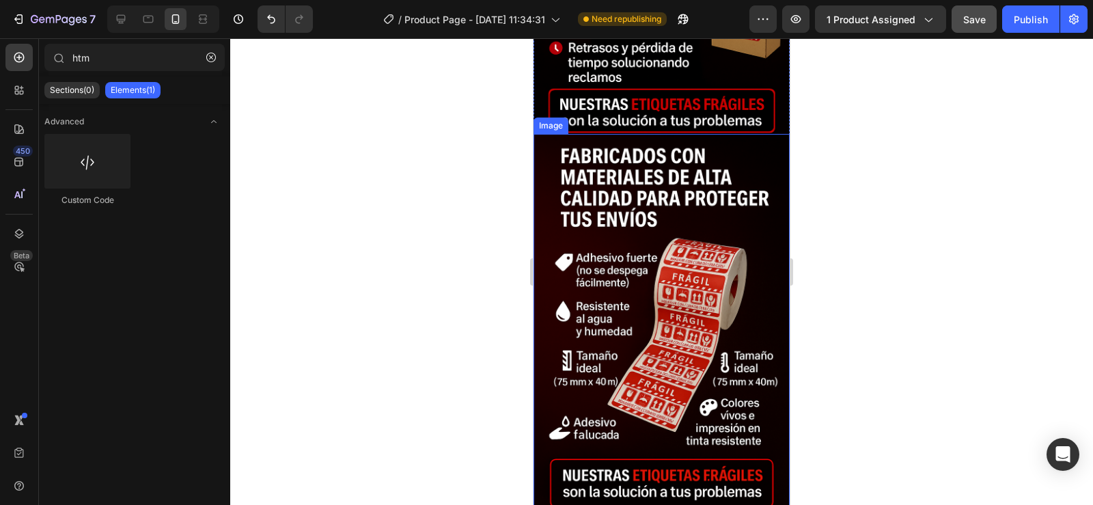
click at [666, 272] on img at bounding box center [662, 326] width 256 height 385
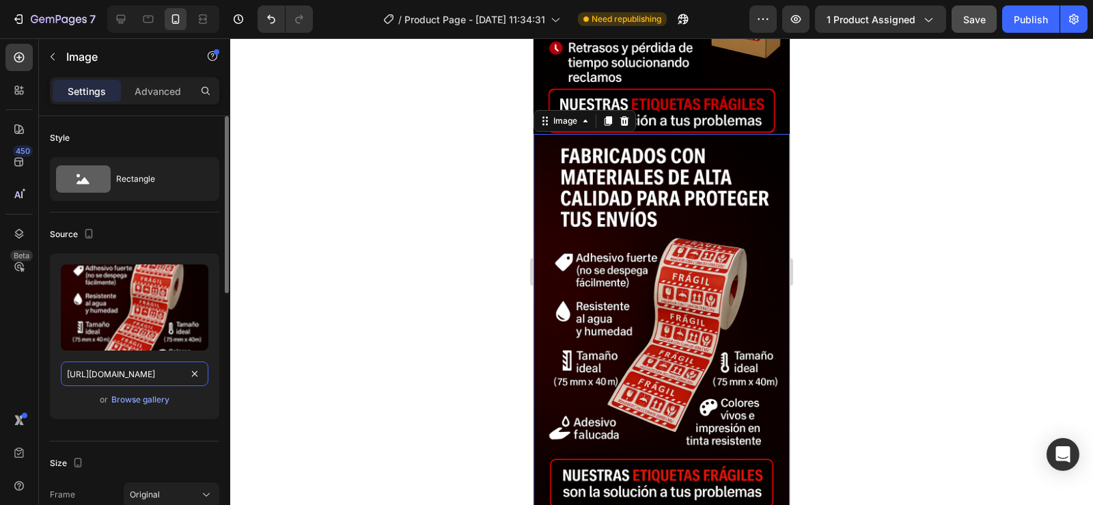
click at [120, 370] on input "https://cdn.shopify.com/s/files/1/0955/1111/8129/files/gempages_586153699408085…" at bounding box center [135, 374] width 148 height 25
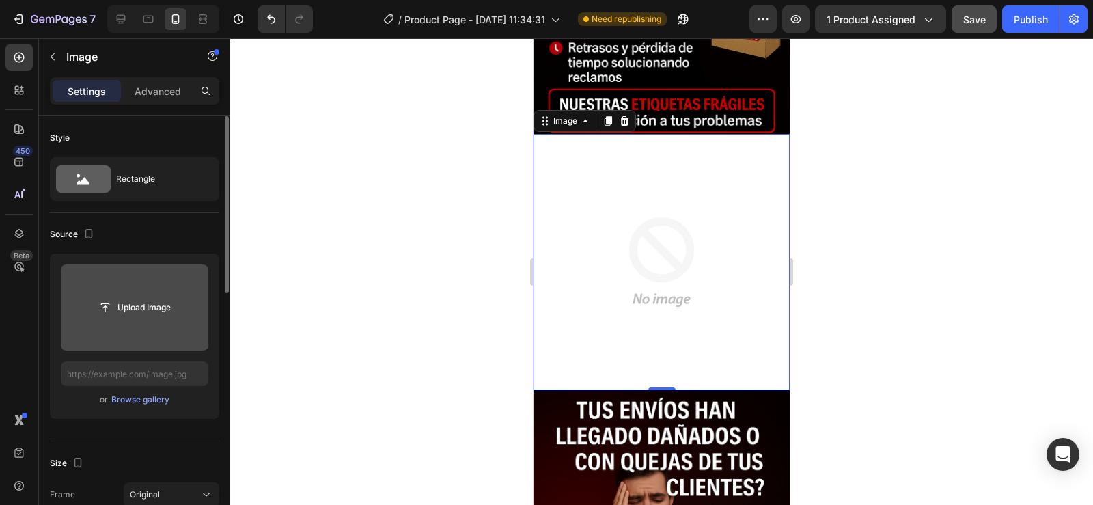
click at [109, 303] on input "file" at bounding box center [134, 307] width 94 height 23
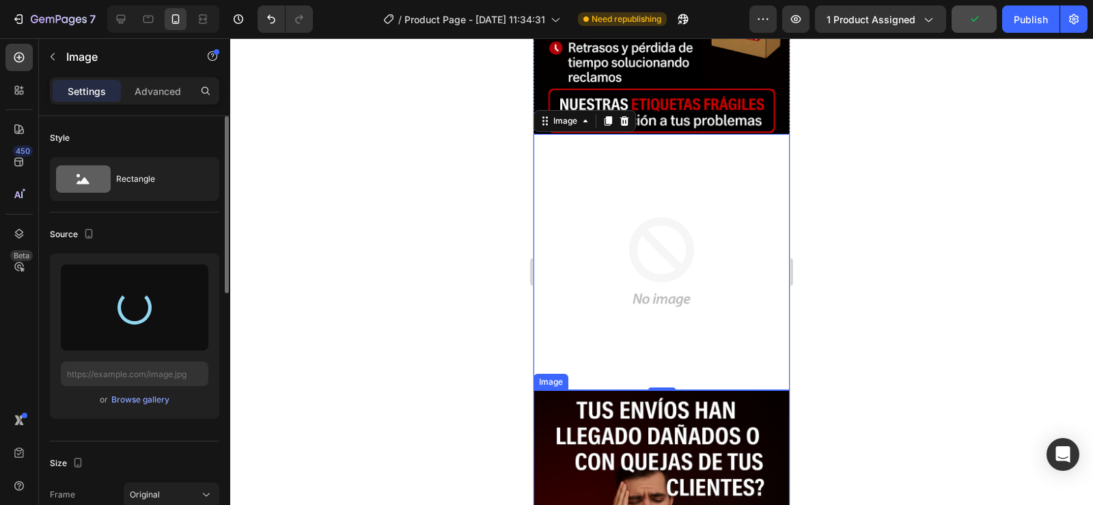
type input "https://cdn.shopify.com/s/files/1/0955/1111/8129/files/gempages_586153699408085…"
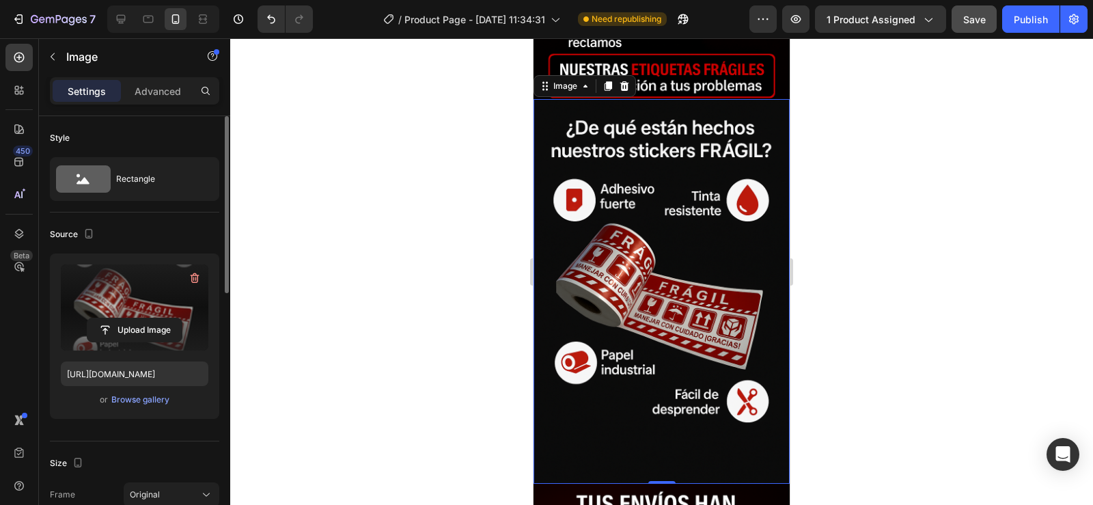
scroll to position [1640, 0]
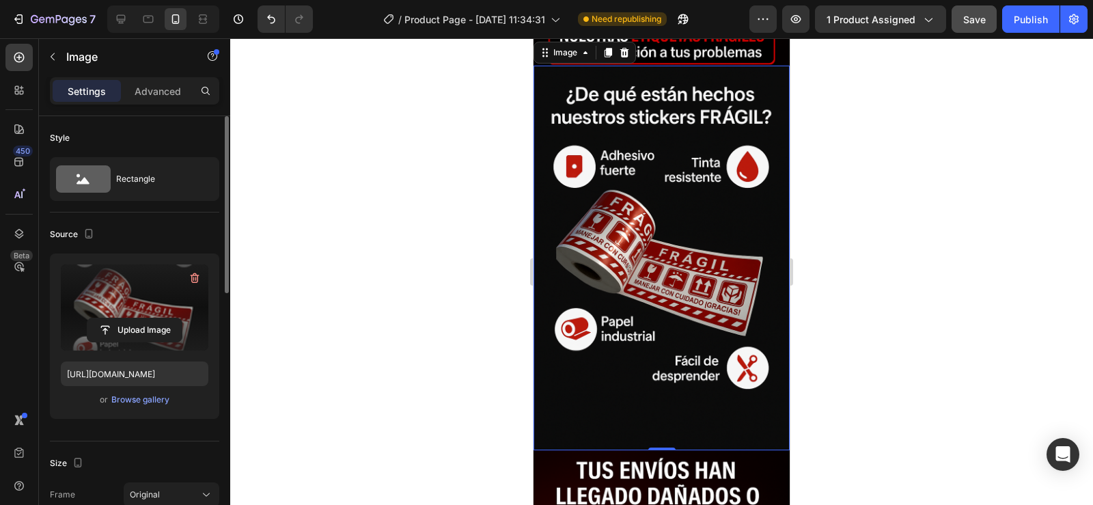
click at [653, 352] on img at bounding box center [662, 258] width 256 height 385
click at [866, 282] on div at bounding box center [661, 271] width 863 height 467
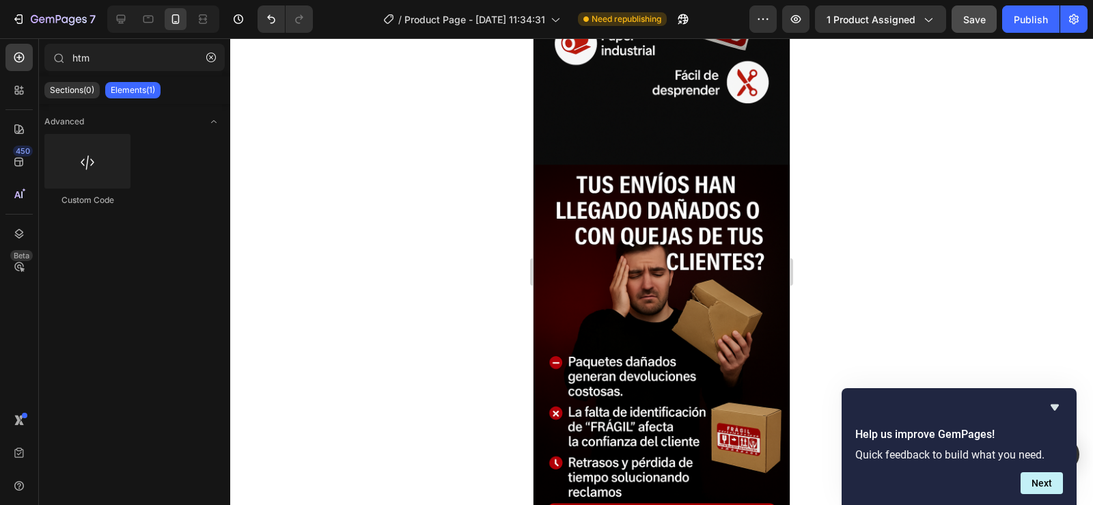
scroll to position [1955, 0]
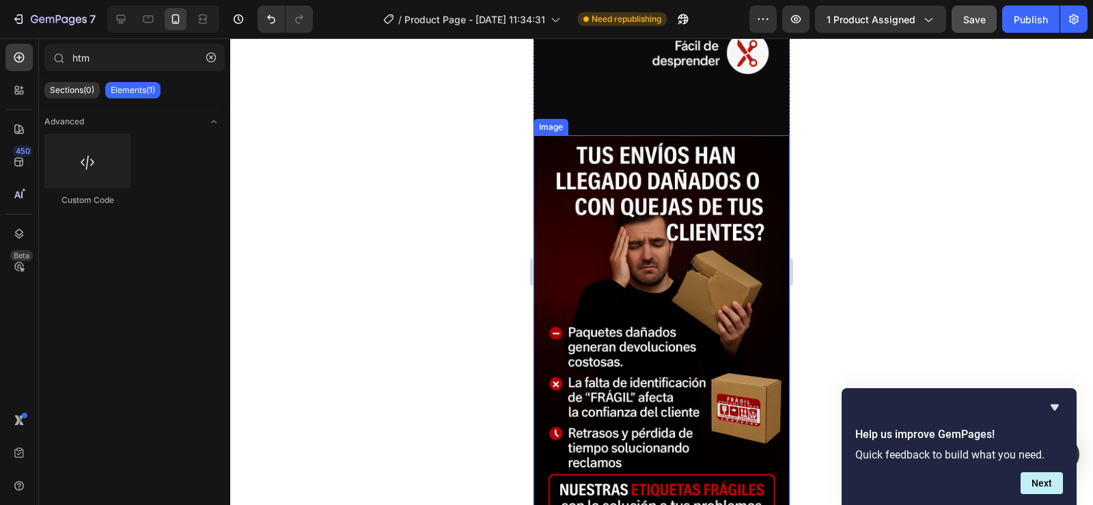
click at [698, 312] on img at bounding box center [662, 327] width 256 height 385
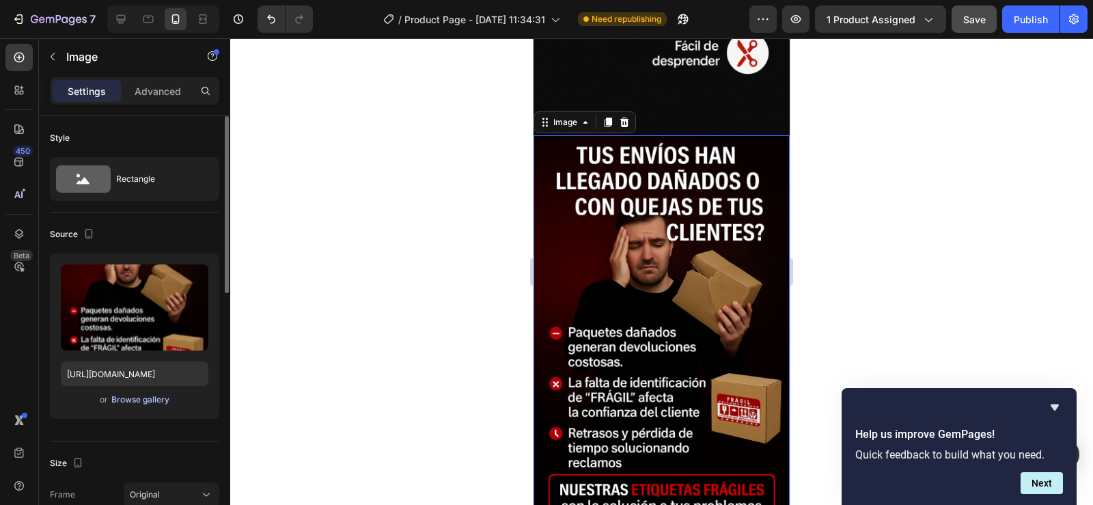
click at [126, 395] on div "Browse gallery" at bounding box center [140, 400] width 58 height 12
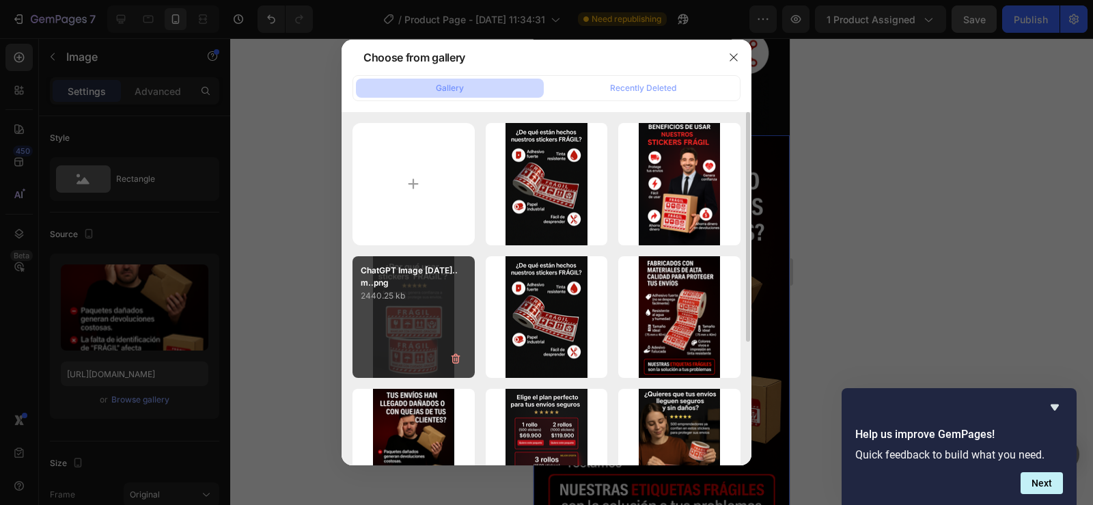
click at [413, 334] on div "ChatGPT Image 26 sept...m..png 2440.25 kb" at bounding box center [414, 317] width 122 height 122
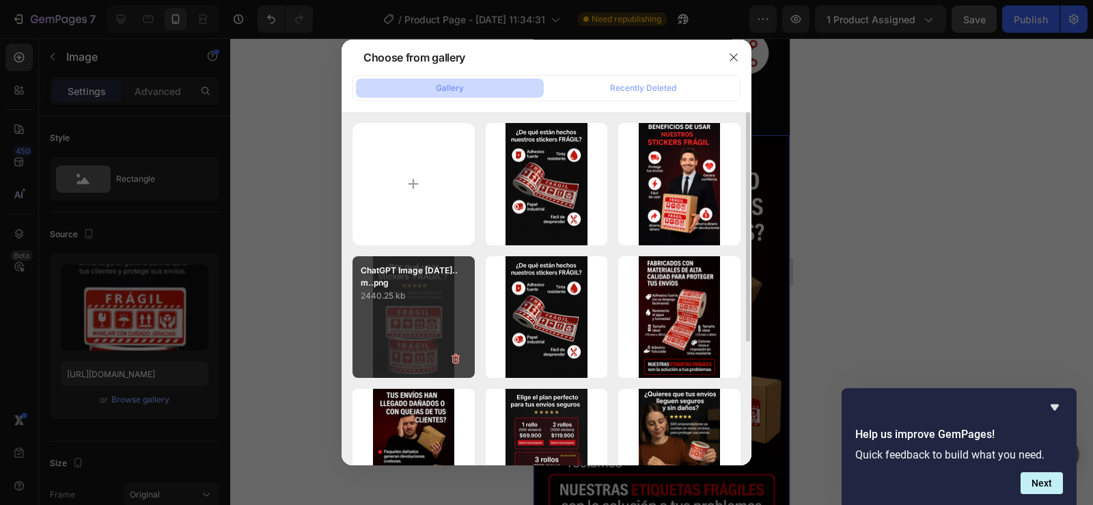
type input "https://cdn.shopify.com/s/files/1/0955/1111/8129/files/gempages_586153699408085…"
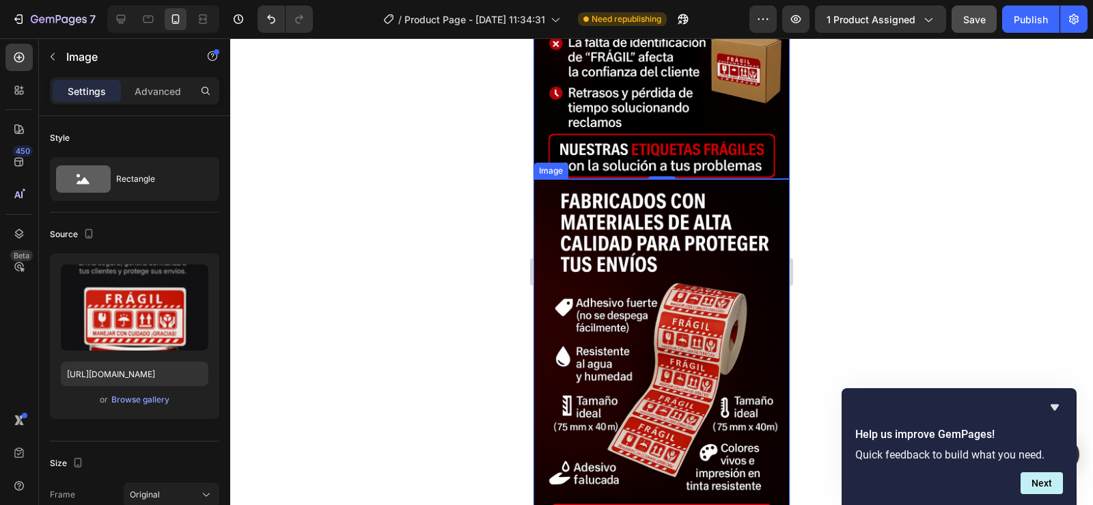
scroll to position [2297, 0]
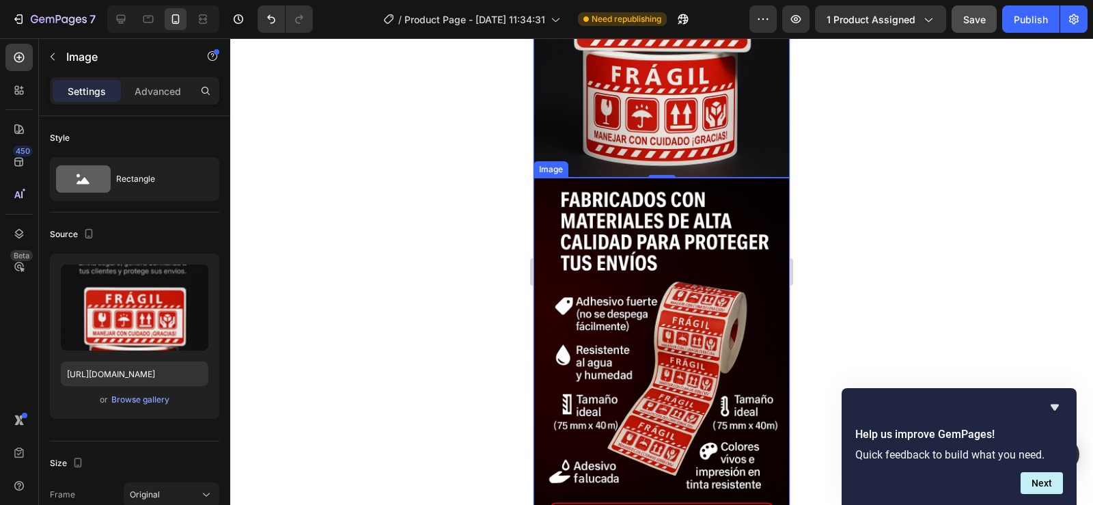
click at [630, 323] on img at bounding box center [662, 370] width 256 height 385
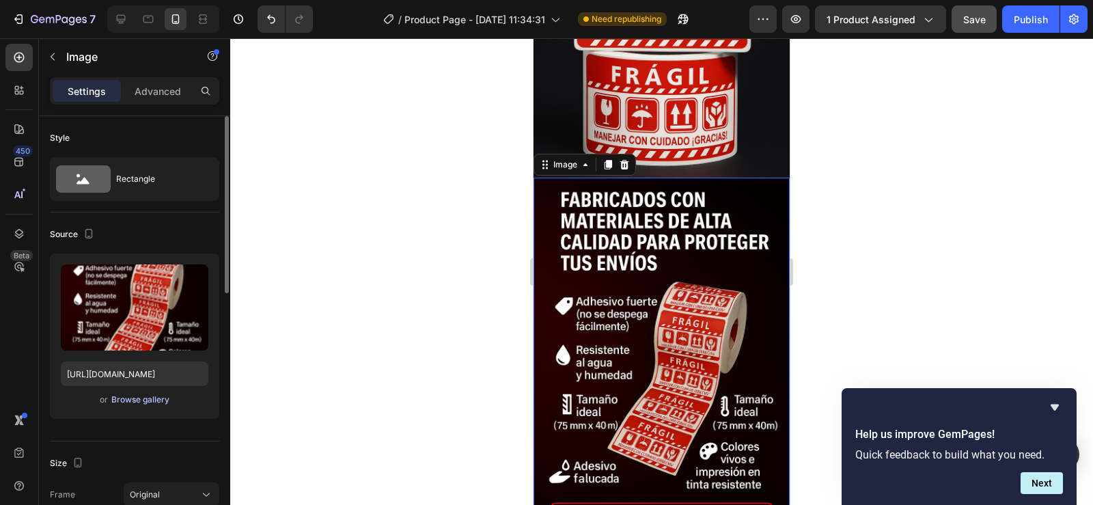
click at [126, 393] on button "Browse gallery" at bounding box center [140, 400] width 59 height 14
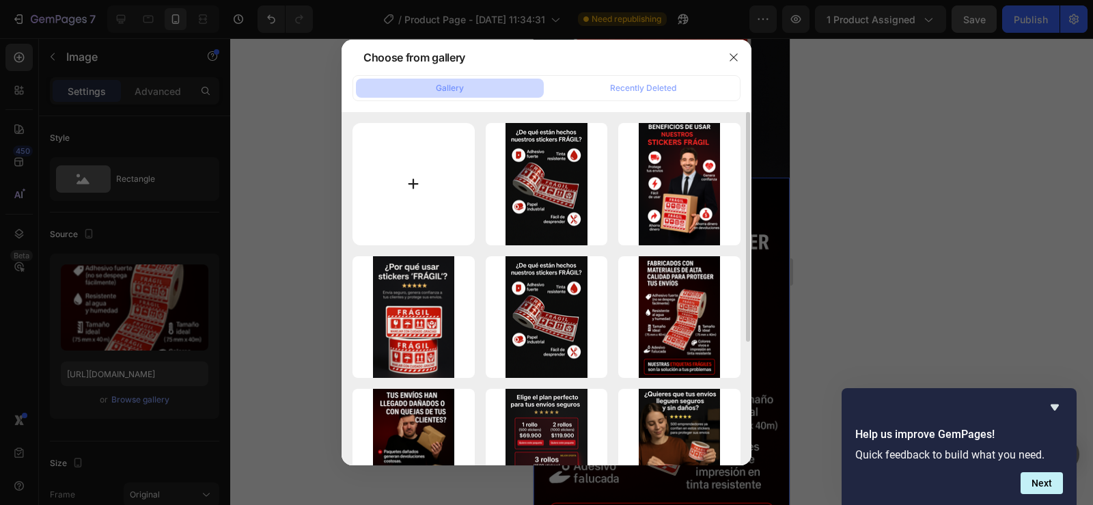
click at [420, 195] on input "file" at bounding box center [414, 184] width 122 height 122
type input "C:\fakepath\c0d27055-7887-4ede-95c3-3d79dd13443f.png"
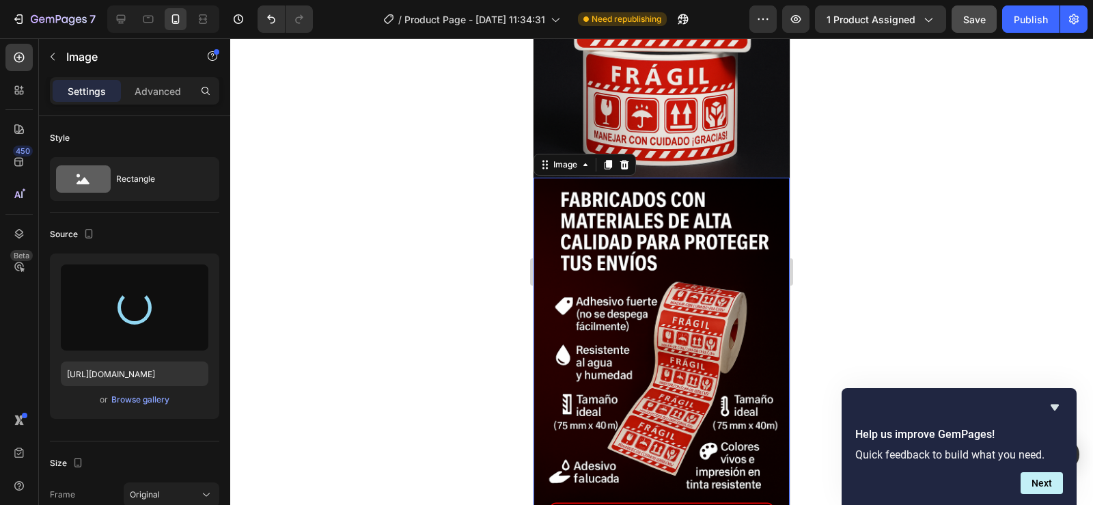
type input "https://cdn.shopify.com/s/files/1/0955/1111/8129/files/gempages_586153699408085…"
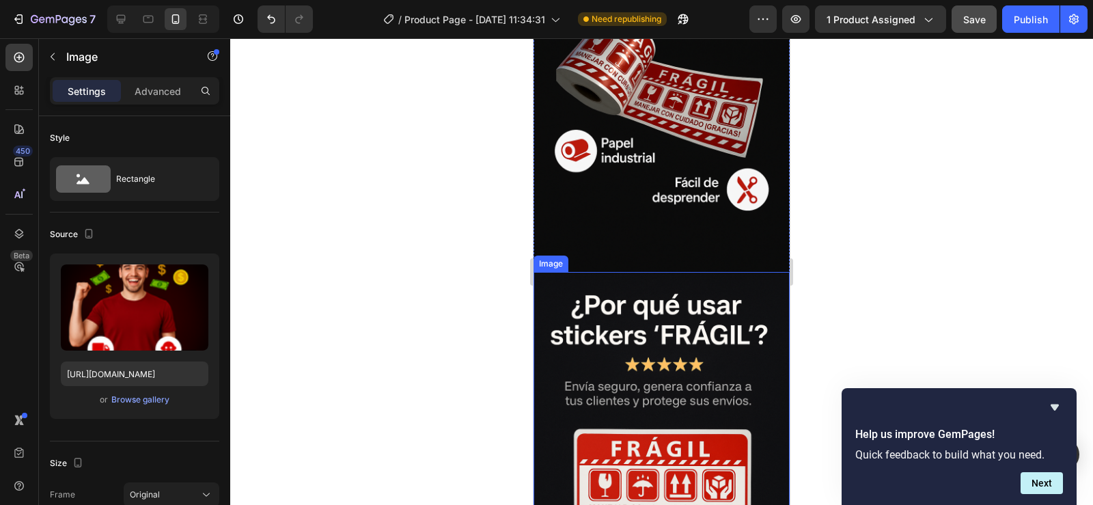
scroll to position [2160, 0]
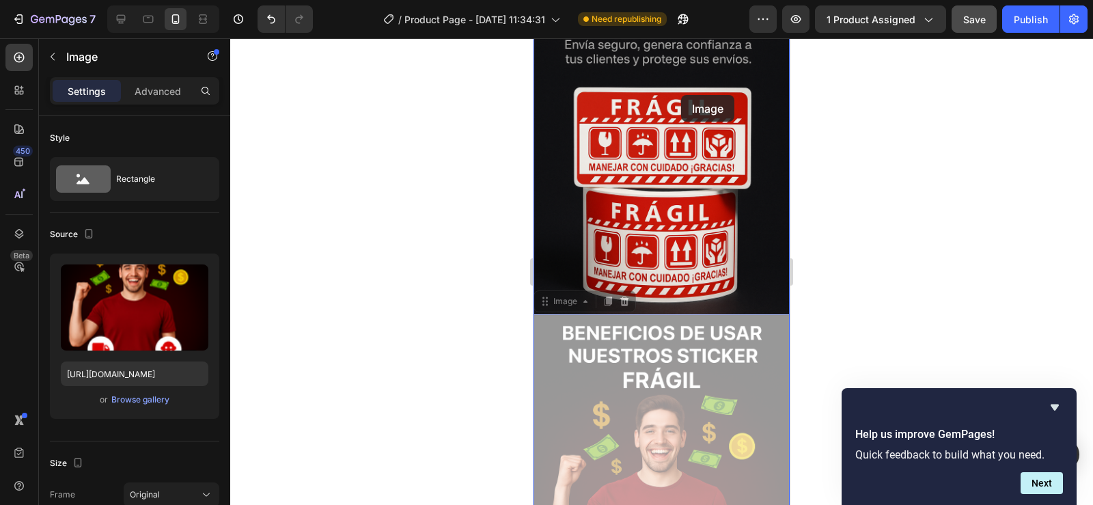
drag, startPoint x: 681, startPoint y: 367, endPoint x: 681, endPoint y: 95, distance: 272.0
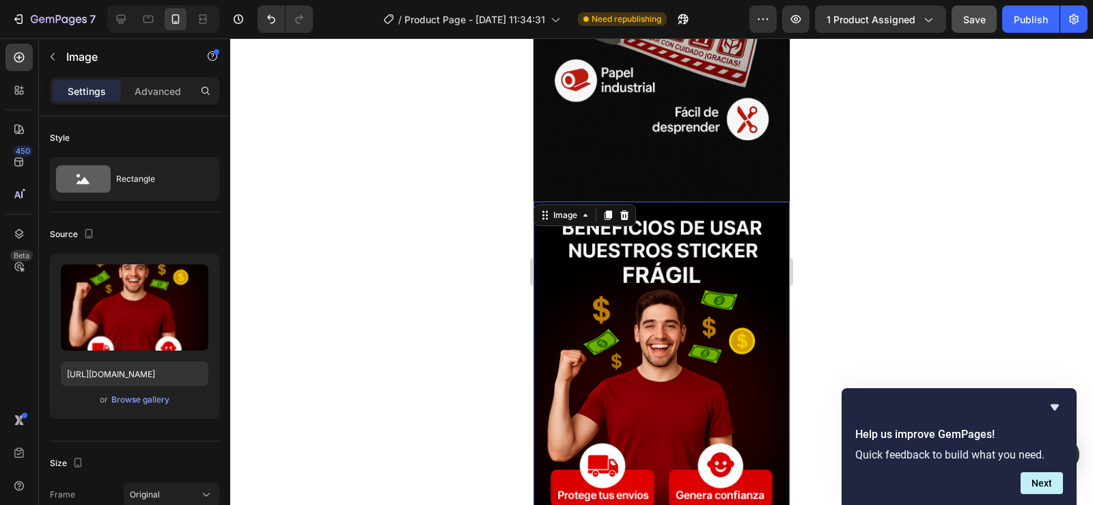
scroll to position [1887, 0]
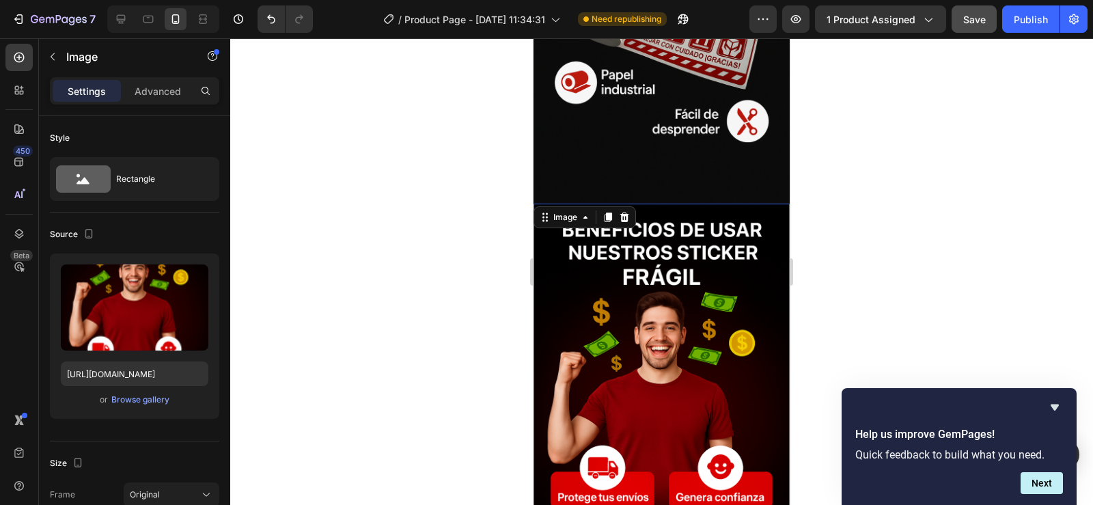
click at [910, 236] on div at bounding box center [661, 271] width 863 height 467
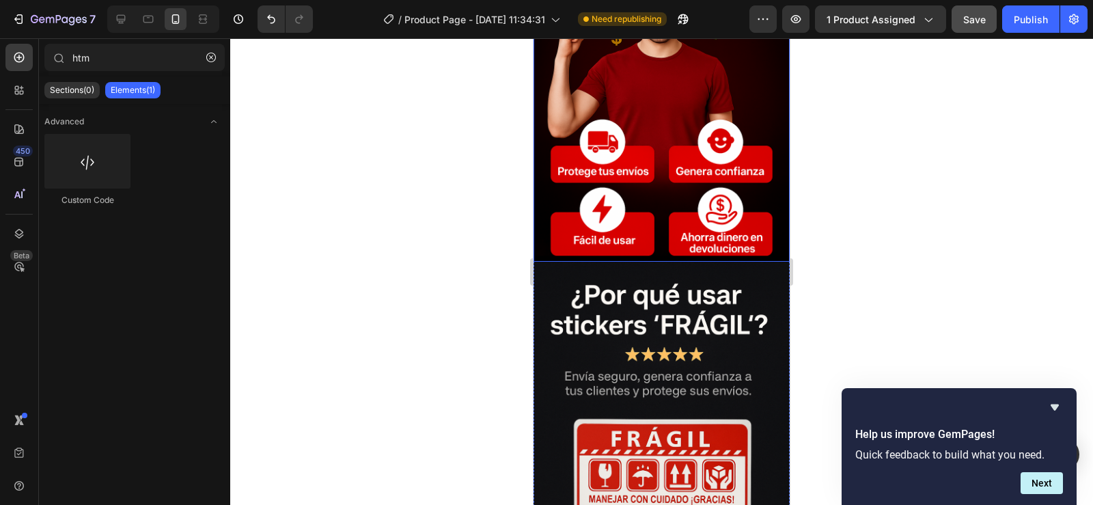
scroll to position [2228, 0]
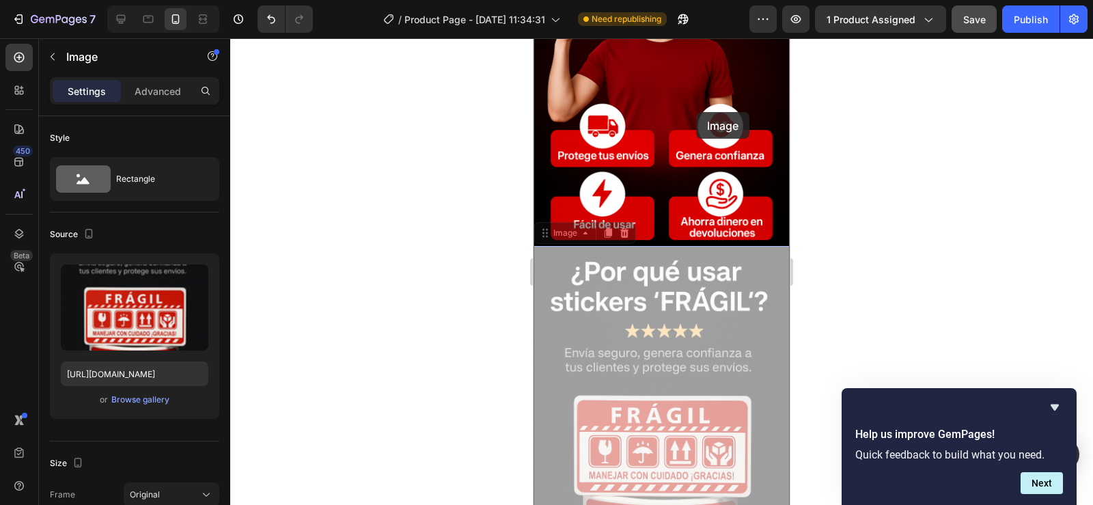
drag, startPoint x: 705, startPoint y: 382, endPoint x: 696, endPoint y: 112, distance: 270.1
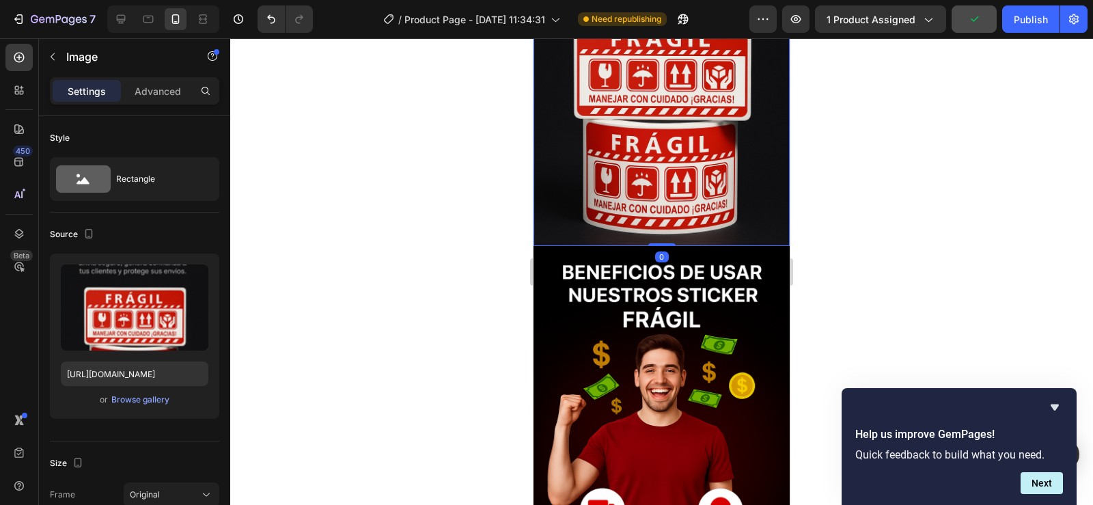
click at [852, 195] on div at bounding box center [661, 271] width 863 height 467
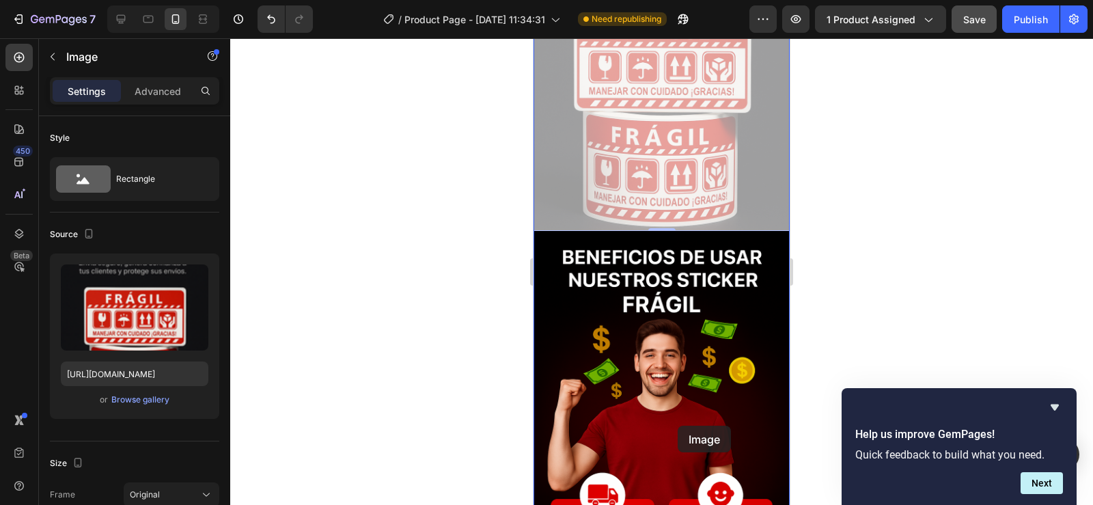
drag, startPoint x: 708, startPoint y: 179, endPoint x: 678, endPoint y: 426, distance: 248.5
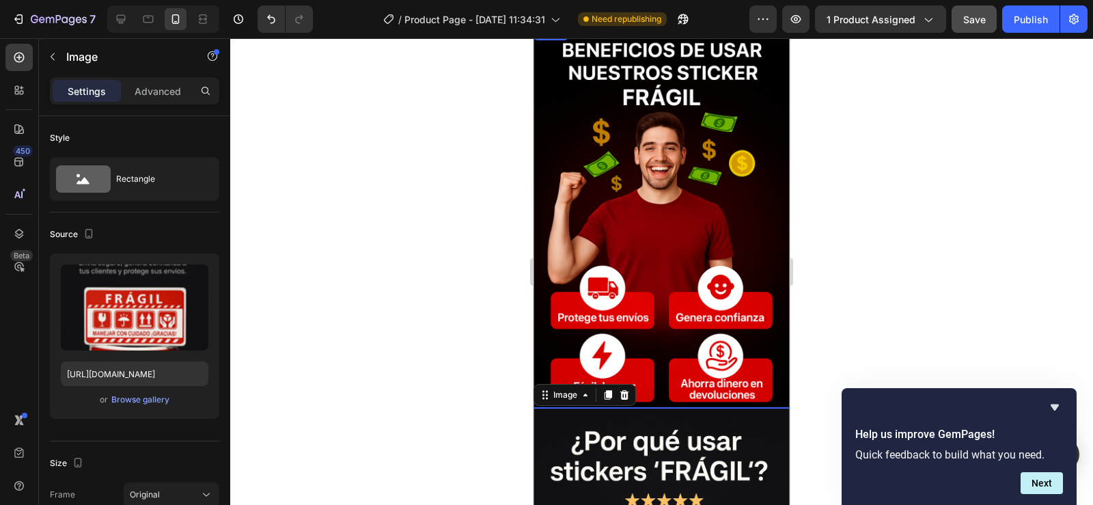
scroll to position [1887, 0]
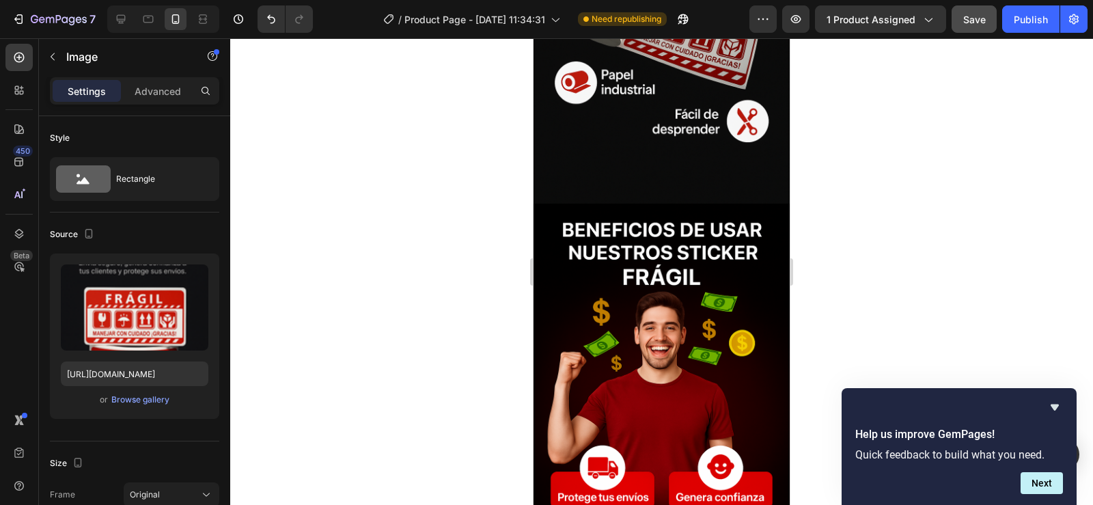
click at [869, 239] on div at bounding box center [661, 271] width 863 height 467
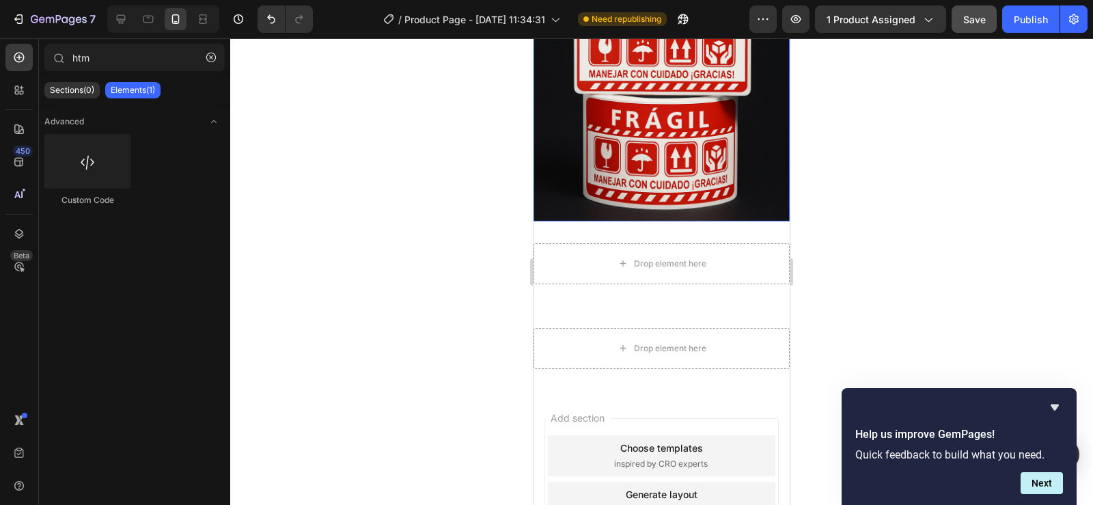
scroll to position [2639, 0]
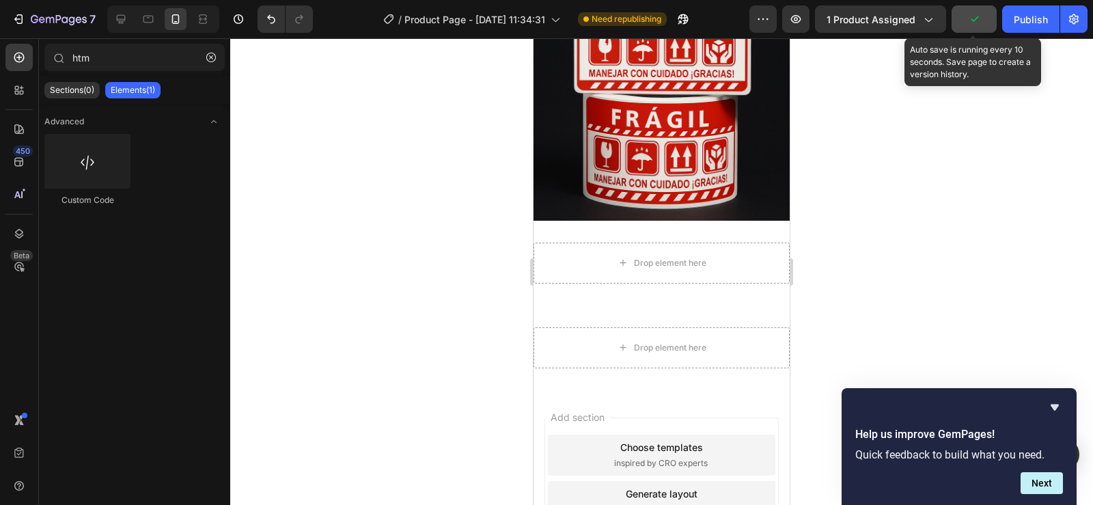
click at [976, 21] on icon "button" at bounding box center [975, 18] width 8 height 5
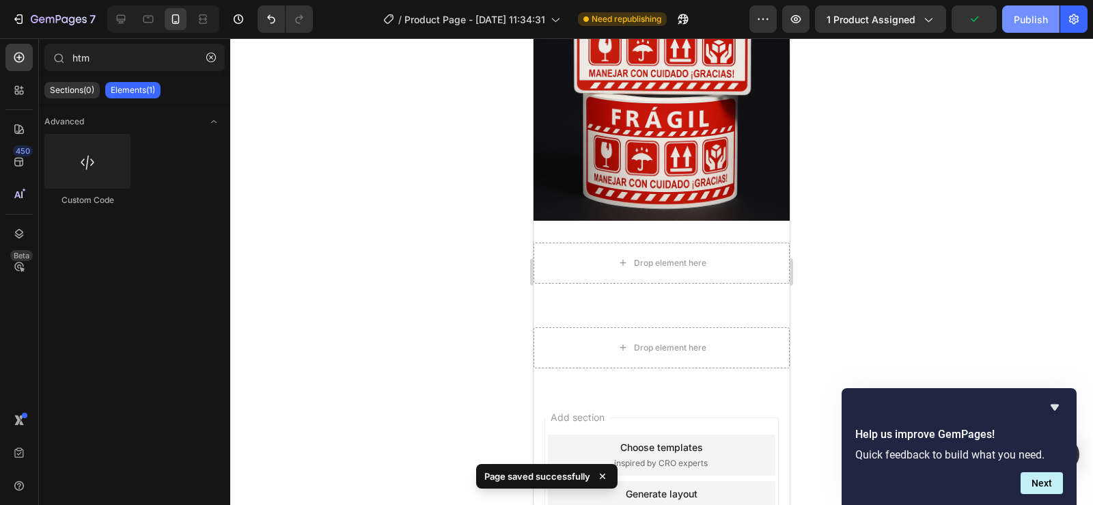
click at [1029, 18] on div "Publish" at bounding box center [1031, 19] width 34 height 14
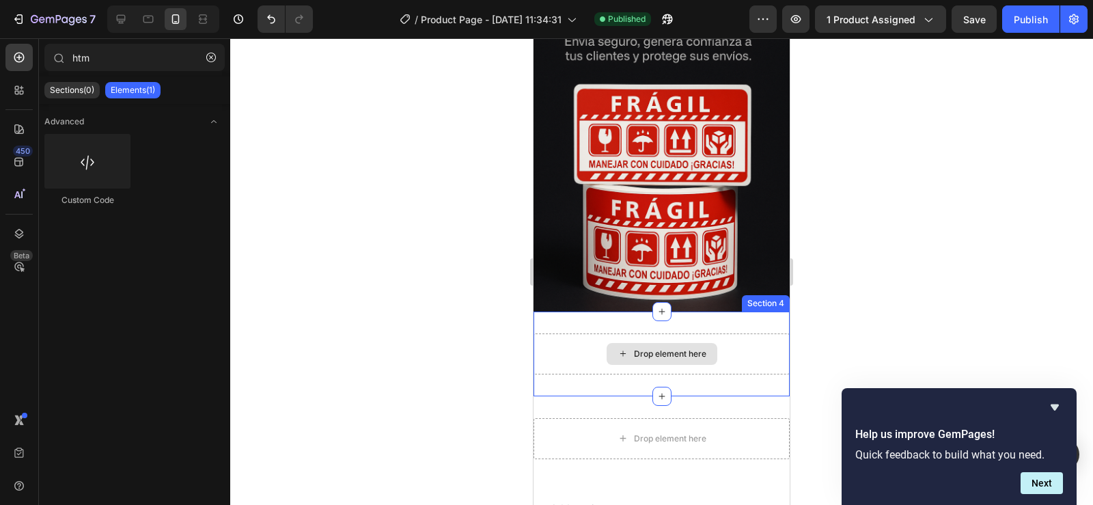
scroll to position [2434, 0]
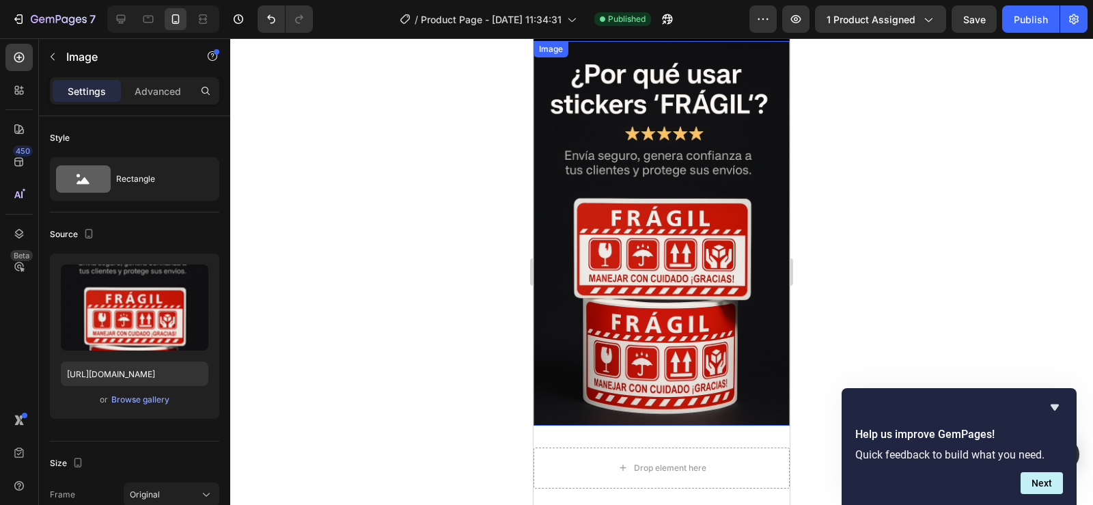
click at [619, 204] on img at bounding box center [662, 233] width 256 height 385
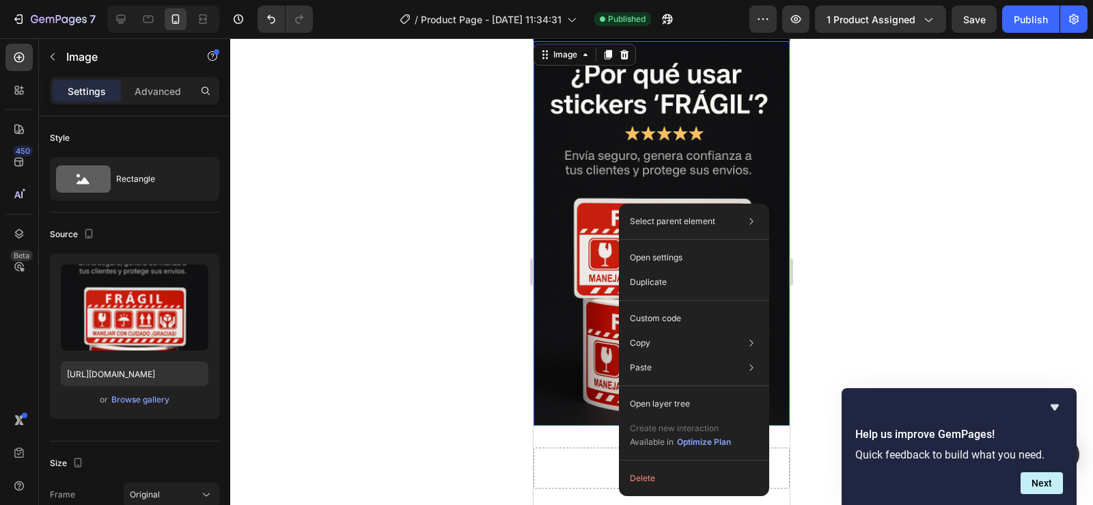
click at [598, 174] on img at bounding box center [662, 233] width 256 height 385
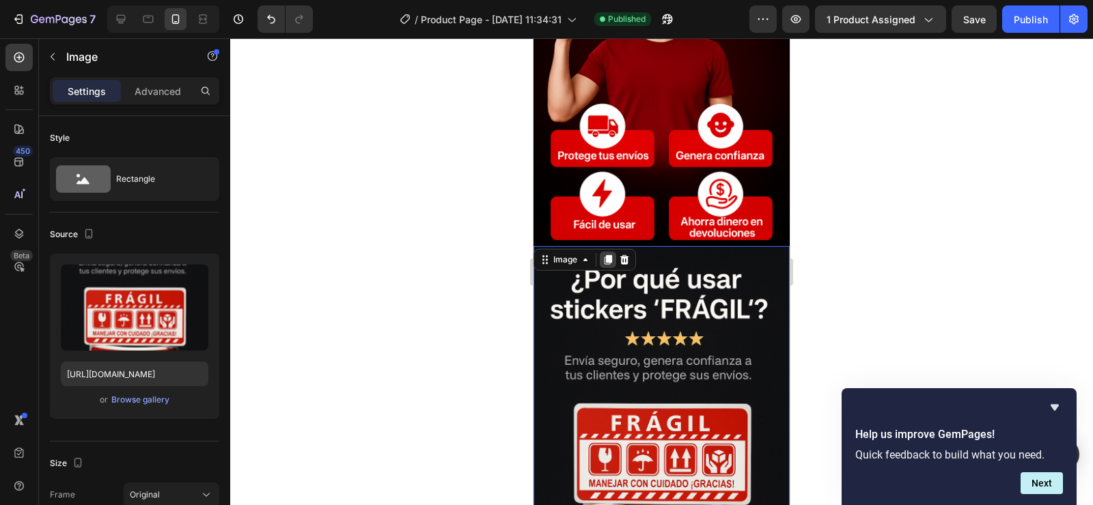
click at [604, 254] on icon at bounding box center [608, 259] width 11 height 11
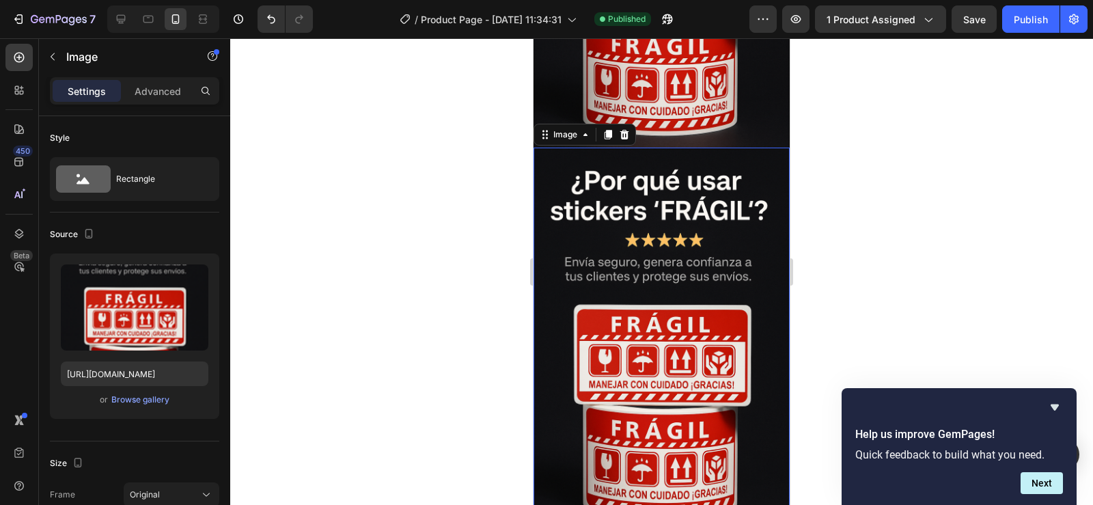
scroll to position [2939, 0]
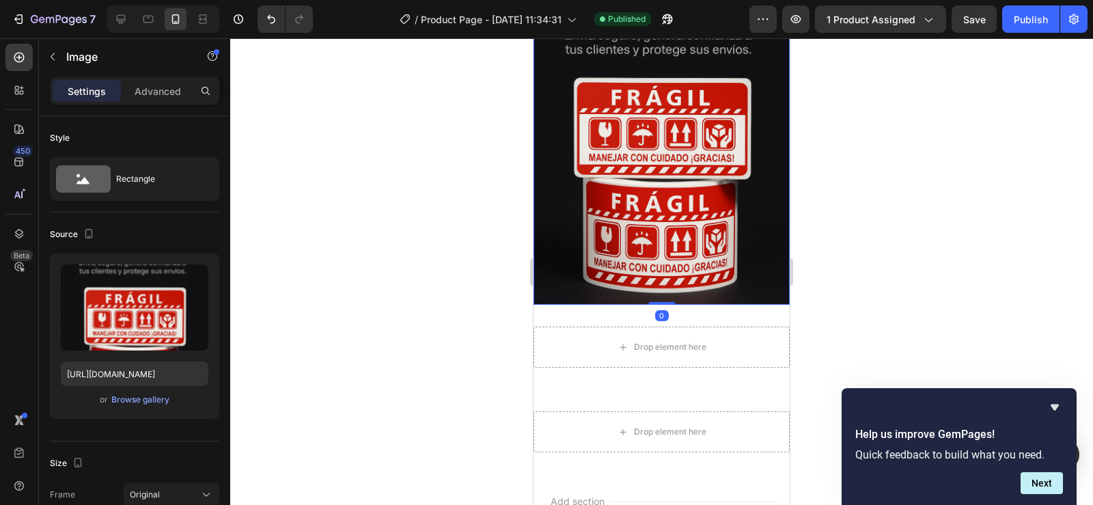
click at [672, 185] on img at bounding box center [662, 113] width 256 height 385
click at [126, 398] on div "Browse gallery" at bounding box center [140, 400] width 58 height 12
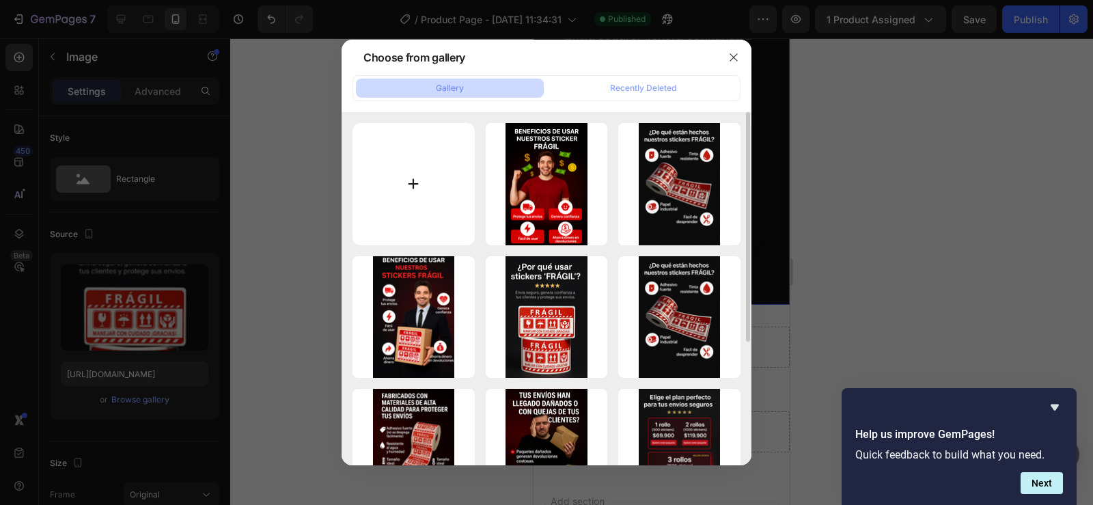
click at [406, 176] on input "file" at bounding box center [414, 184] width 122 height 122
type input "C:\fakepath\0f020b2a-d20a-4226-a611-f6919cb7dc62.png"
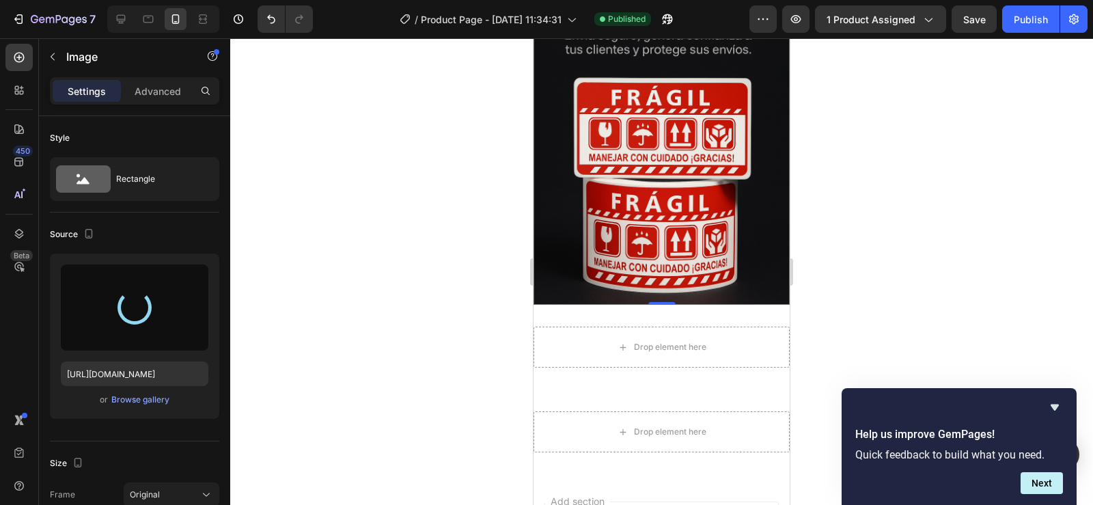
type input "https://cdn.shopify.com/s/files/1/0955/1111/8129/files/gempages_586153699408085…"
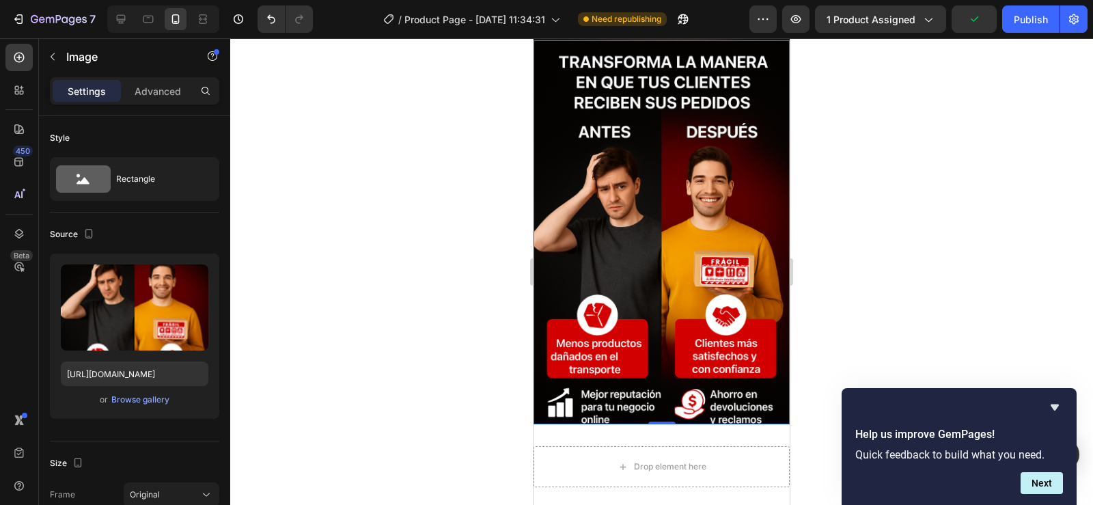
scroll to position [2665, 0]
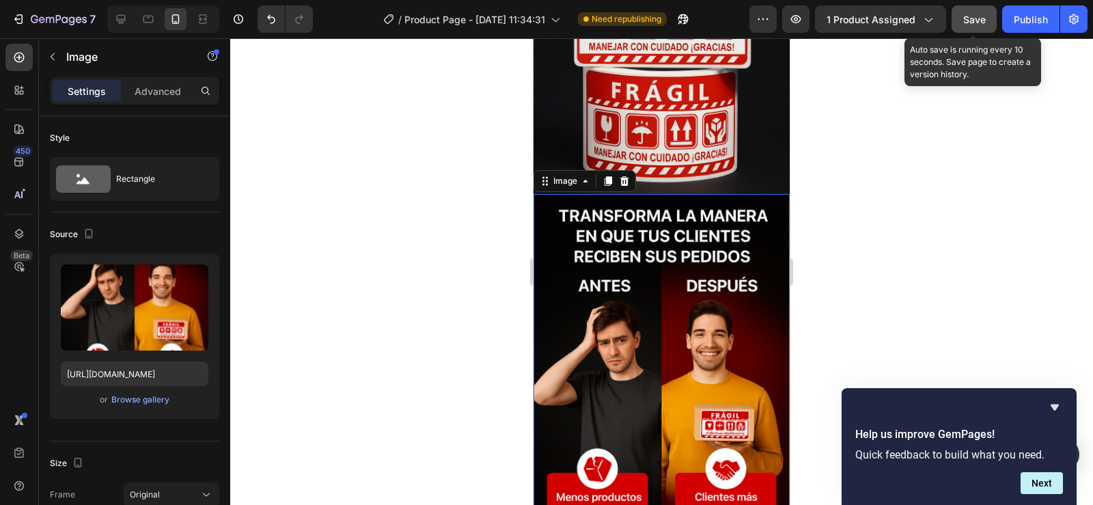
click at [970, 23] on span "Save" at bounding box center [975, 20] width 23 height 12
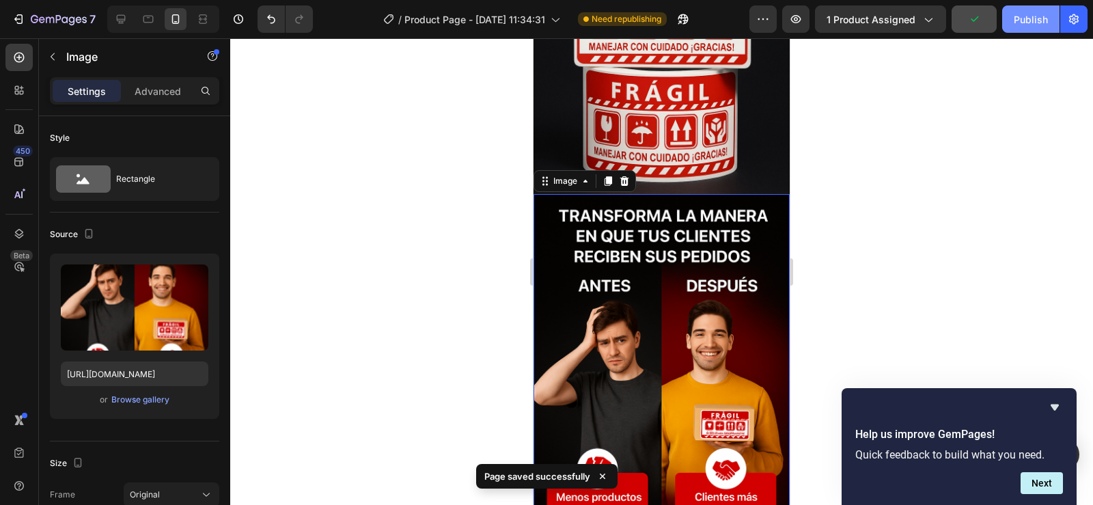
click at [1028, 14] on div "Publish" at bounding box center [1031, 19] width 34 height 14
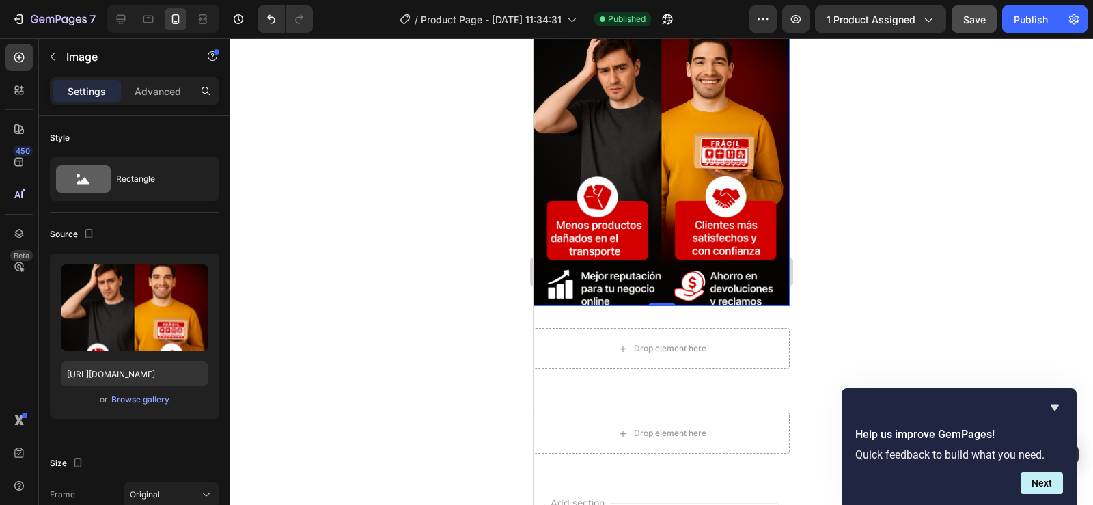
scroll to position [2939, 0]
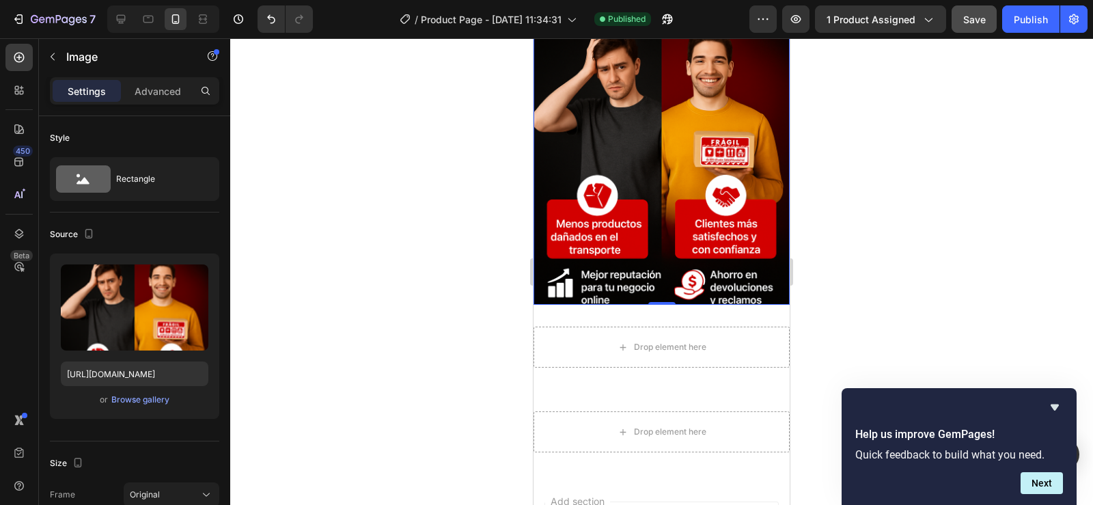
click at [635, 187] on img at bounding box center [662, 113] width 256 height 385
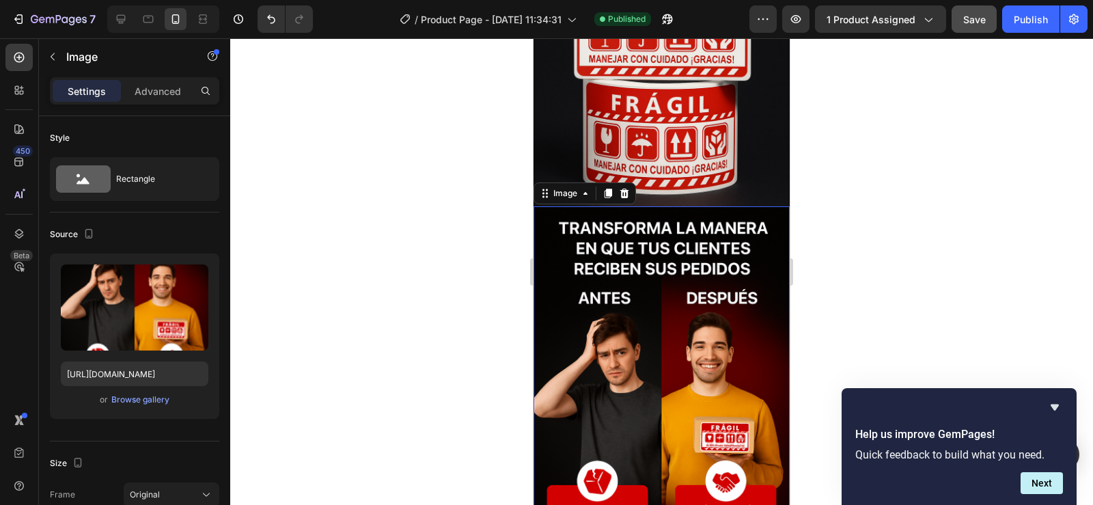
scroll to position [2528, 0]
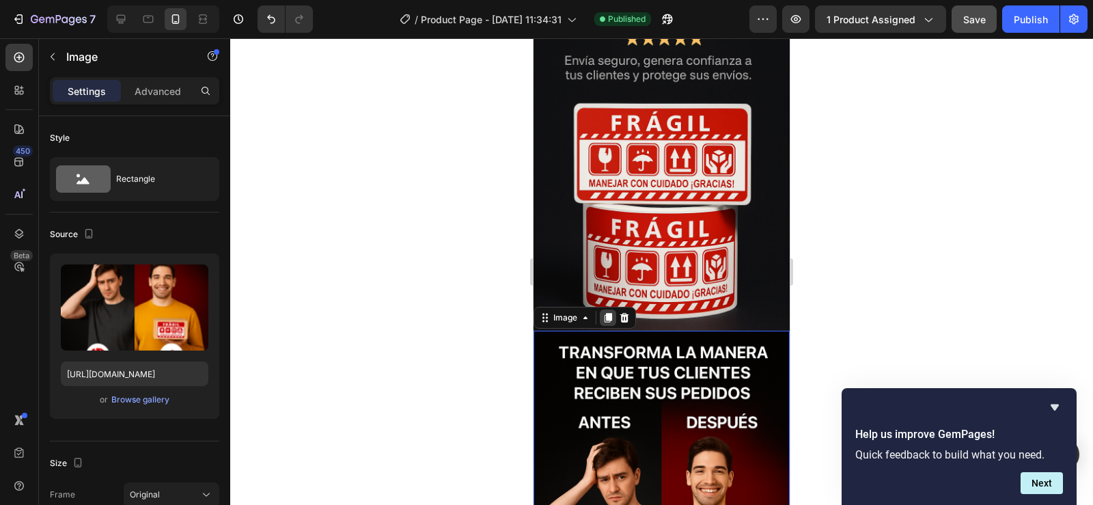
click at [610, 313] on icon at bounding box center [609, 318] width 8 height 10
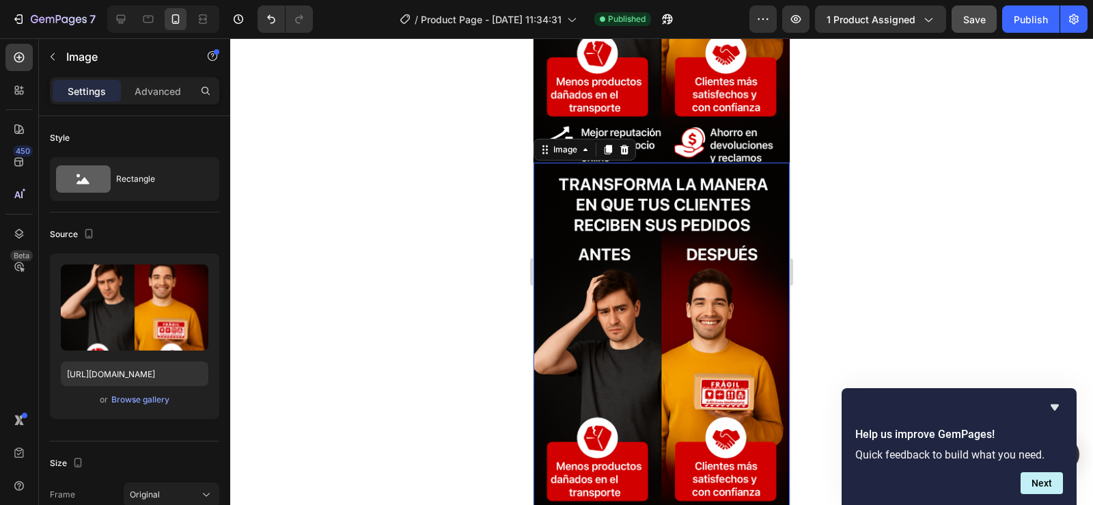
scroll to position [3258, 0]
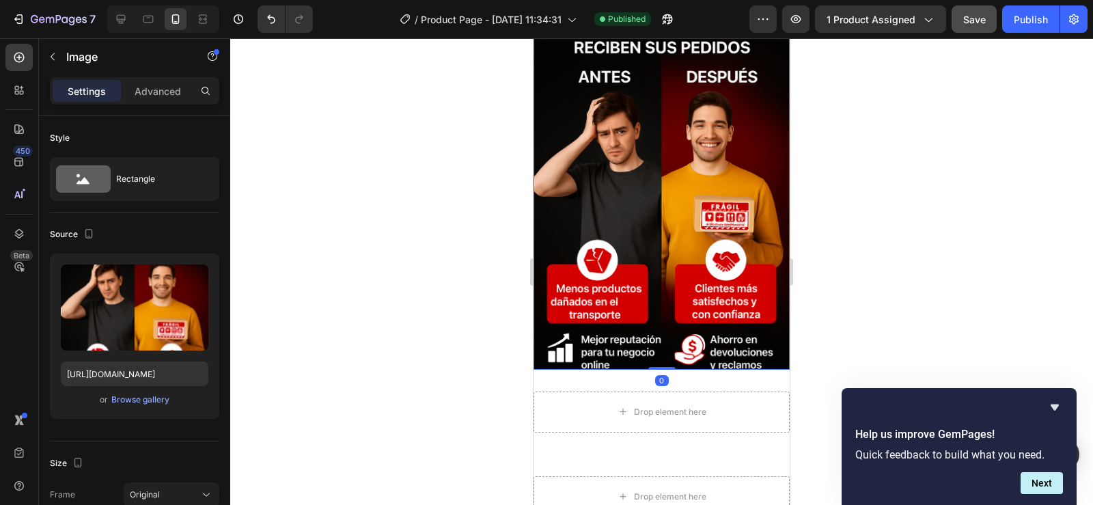
click at [665, 192] on img at bounding box center [662, 177] width 256 height 385
click at [117, 398] on div "Browse gallery" at bounding box center [140, 400] width 58 height 12
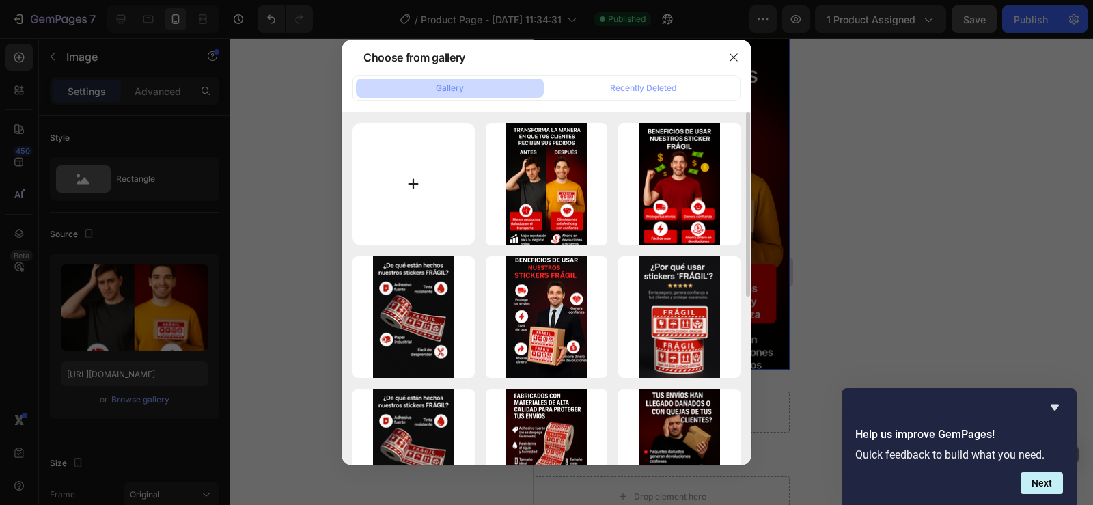
click at [419, 187] on input "file" at bounding box center [414, 184] width 122 height 122
type input "C:\fakepath\ChatGPT Image 26 sept 2025, 10_47_40 p.m..png"
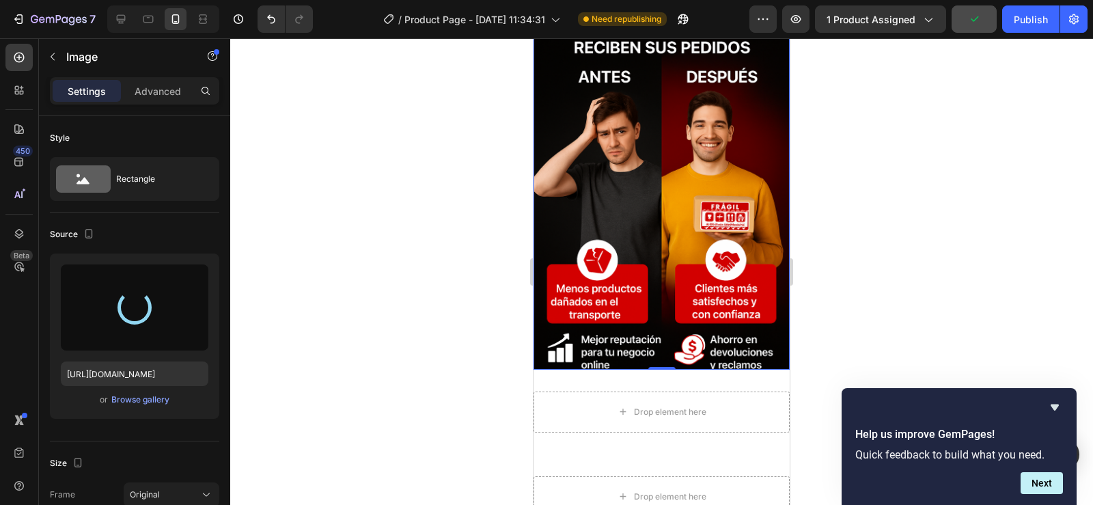
type input "https://cdn.shopify.com/s/files/1/0955/1111/8129/files/gempages_586153699408085…"
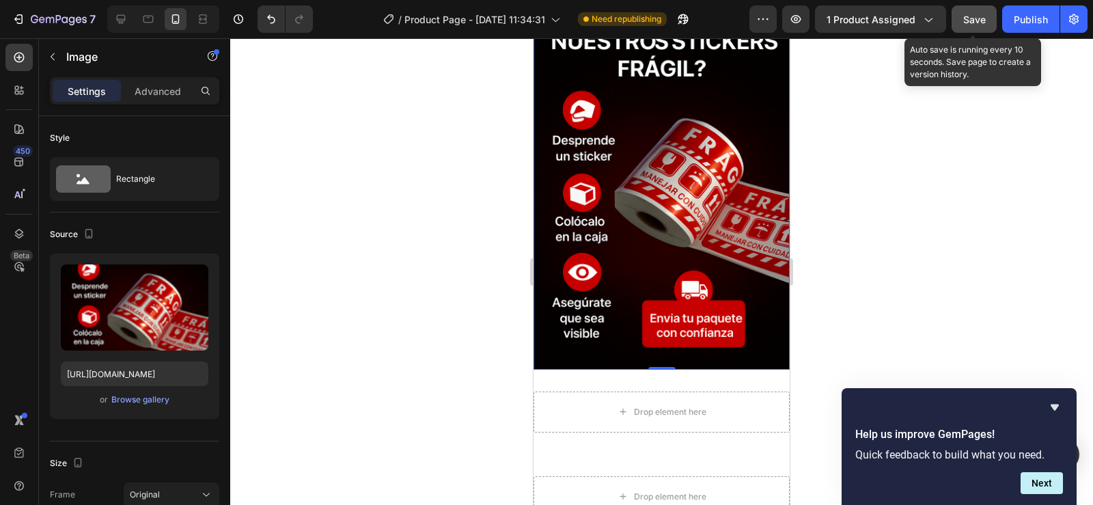
click at [969, 17] on span "Save" at bounding box center [975, 20] width 23 height 12
click at [967, 14] on span "Save" at bounding box center [975, 20] width 23 height 12
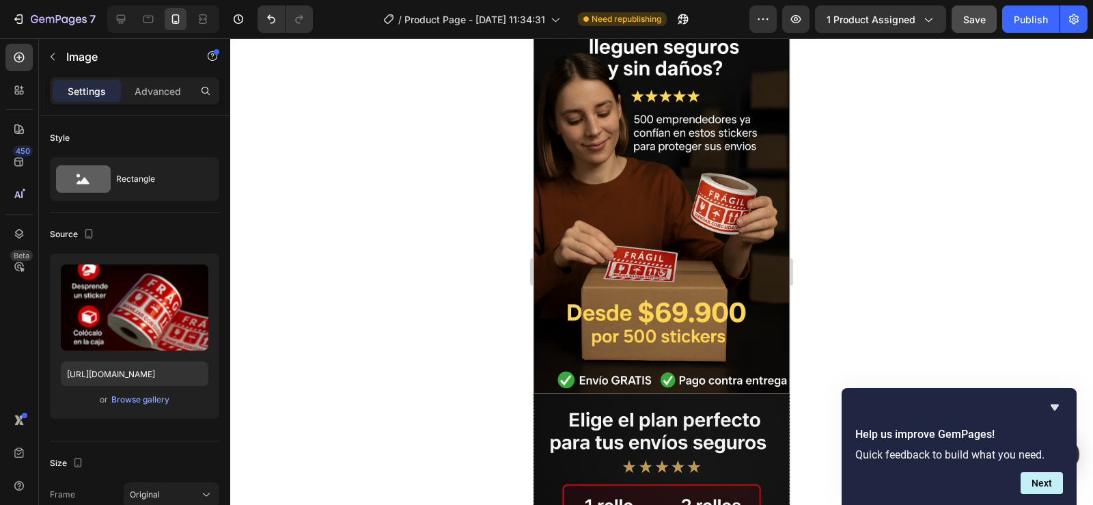
scroll to position [137, 0]
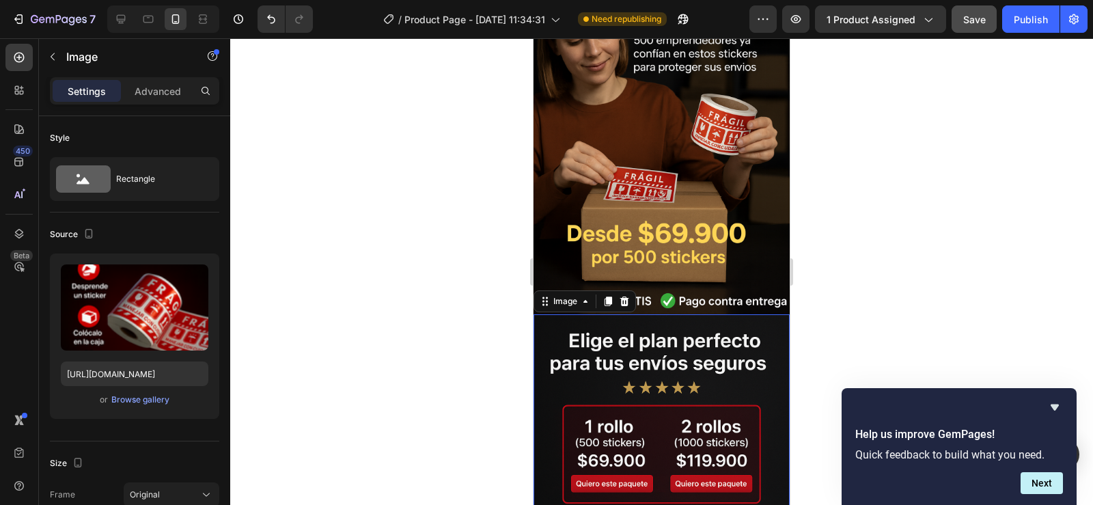
click at [636, 314] on img at bounding box center [662, 506] width 256 height 385
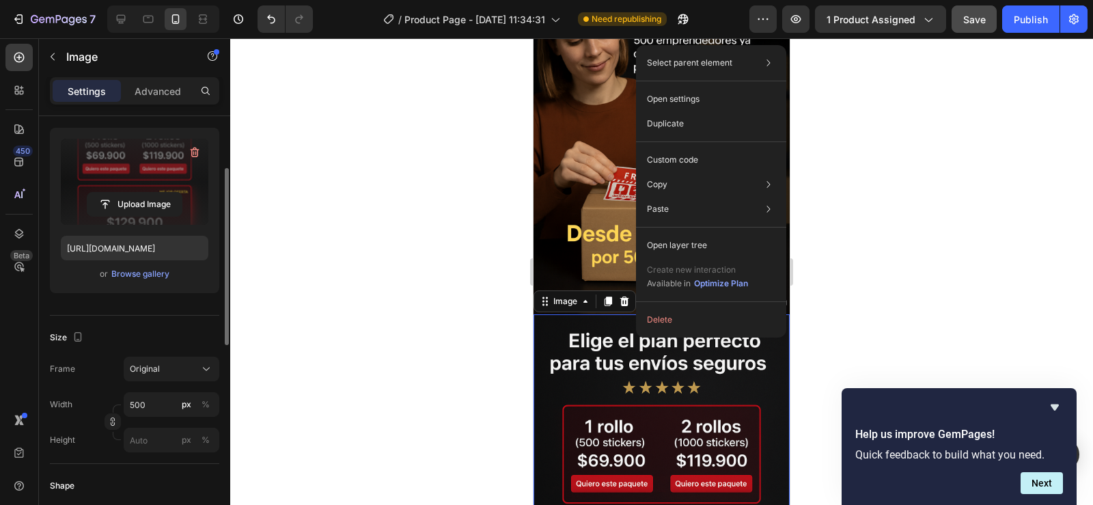
scroll to position [0, 0]
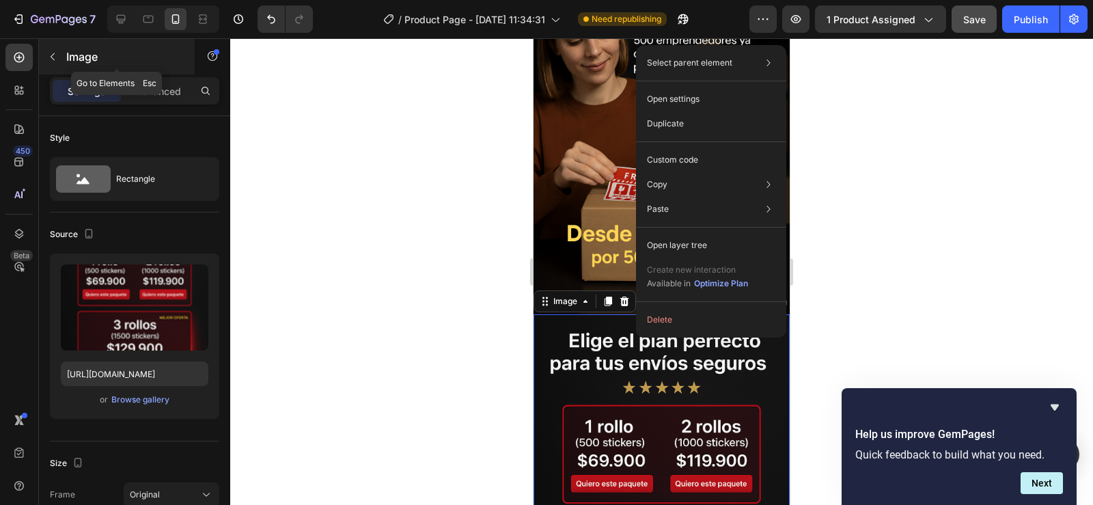
click at [54, 53] on icon "button" at bounding box center [53, 57] width 4 height 8
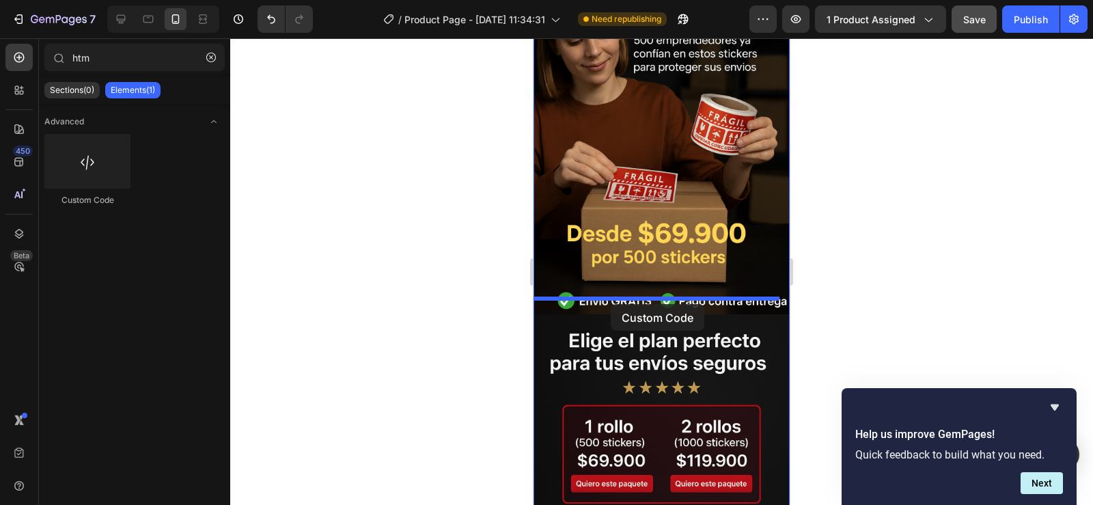
drag, startPoint x: 623, startPoint y: 210, endPoint x: 611, endPoint y: 304, distance: 95.0
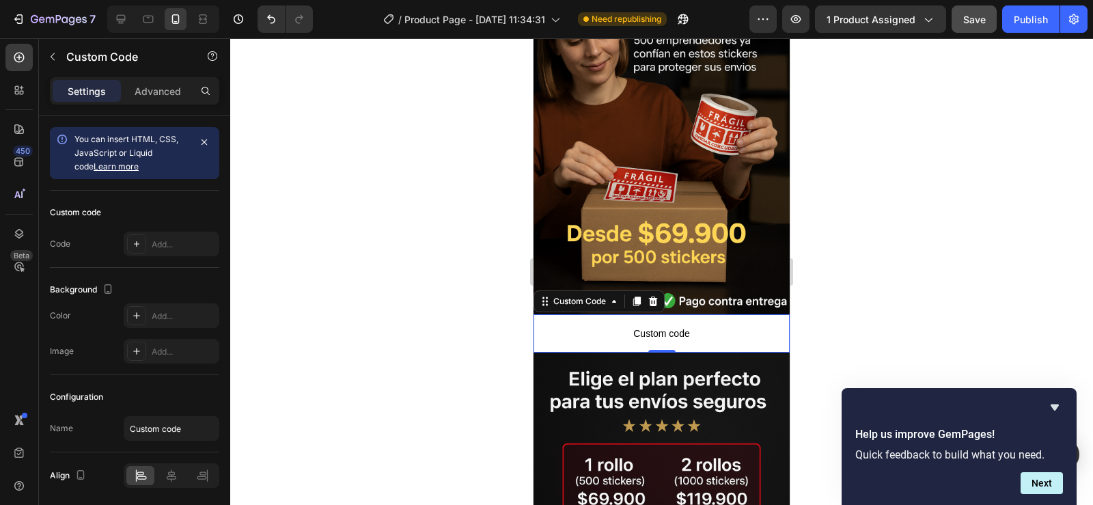
click at [662, 325] on span "Custom code" at bounding box center [662, 333] width 256 height 16
click at [582, 293] on div "Custom Code" at bounding box center [579, 301] width 85 height 16
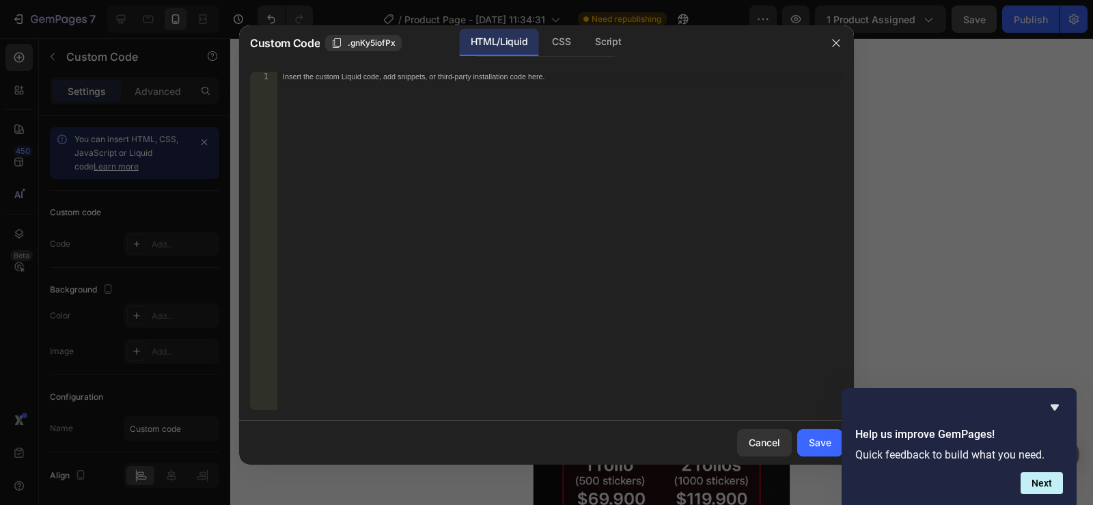
click at [431, 165] on div "Insert the custom Liquid code, add snippets, or third-party installation code h…" at bounding box center [560, 250] width 566 height 357
paste textarea
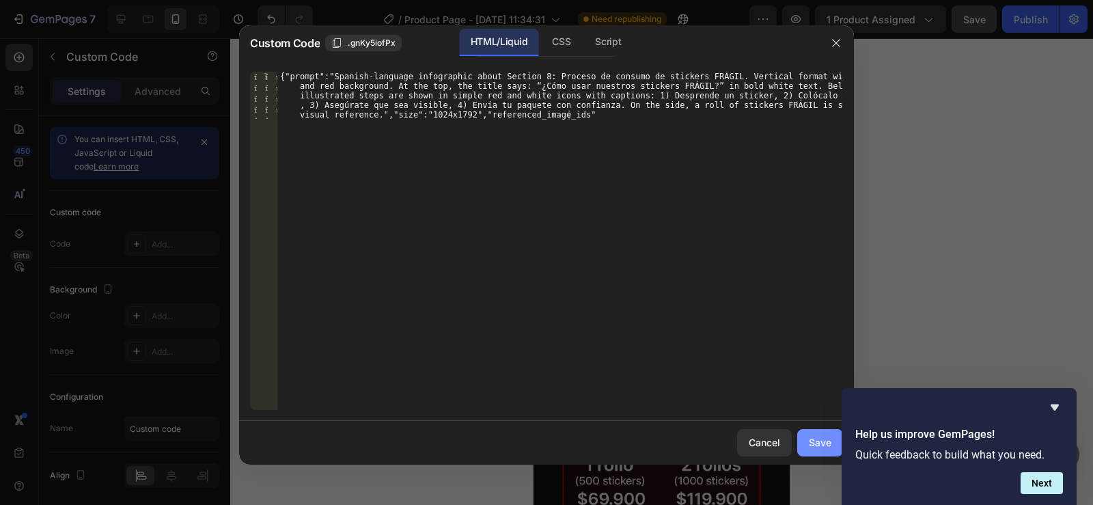
click at [814, 439] on div "Save" at bounding box center [820, 442] width 23 height 14
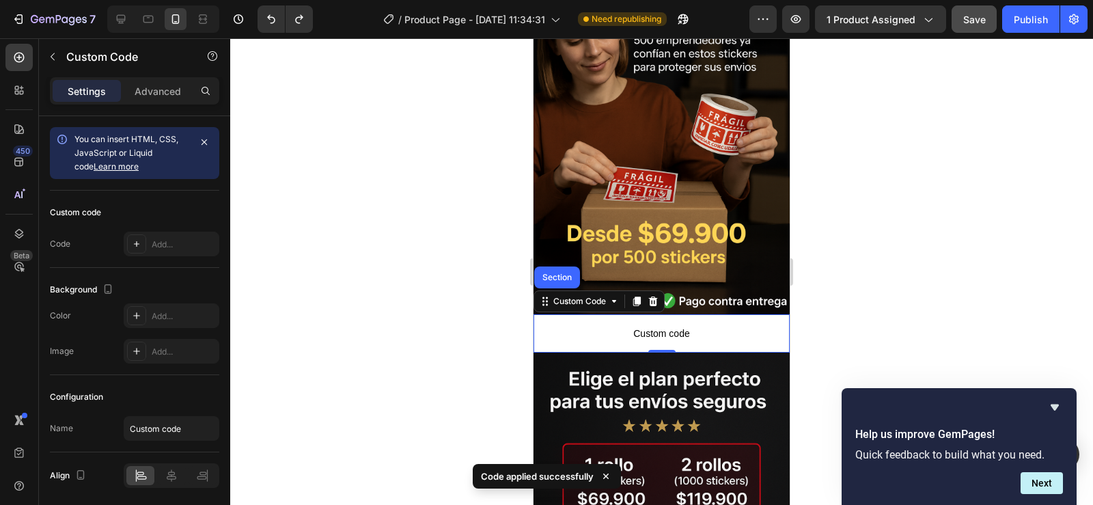
click at [650, 325] on span "Custom code" at bounding box center [662, 333] width 256 height 16
click at [567, 295] on div "Custom Code" at bounding box center [580, 301] width 58 height 12
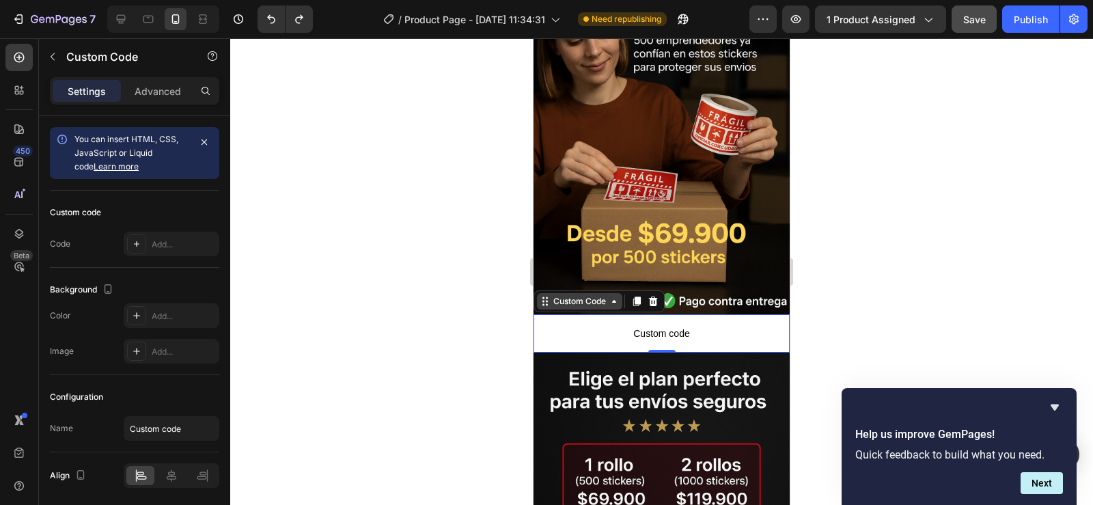
click at [567, 293] on div "Custom Code" at bounding box center [579, 301] width 85 height 16
click at [601, 325] on span "Custom code" at bounding box center [662, 333] width 256 height 16
click at [553, 295] on div "Custom Code" at bounding box center [580, 301] width 58 height 12
click at [558, 295] on div "Custom Code" at bounding box center [580, 301] width 58 height 12
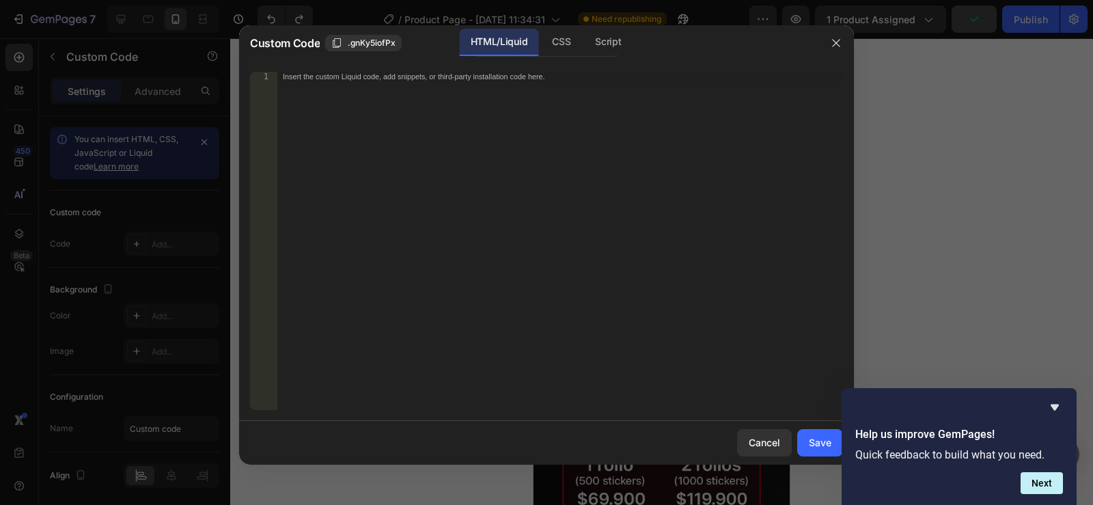
click at [476, 185] on div "Insert the custom Liquid code, add snippets, or third-party installation code h…" at bounding box center [560, 250] width 566 height 357
paste textarea "<div id="_rsi-cod-form-embed-custom-hook"></div>"
type textarea "<div id="_rsi-cod-form-embed-custom-hook"></div>"
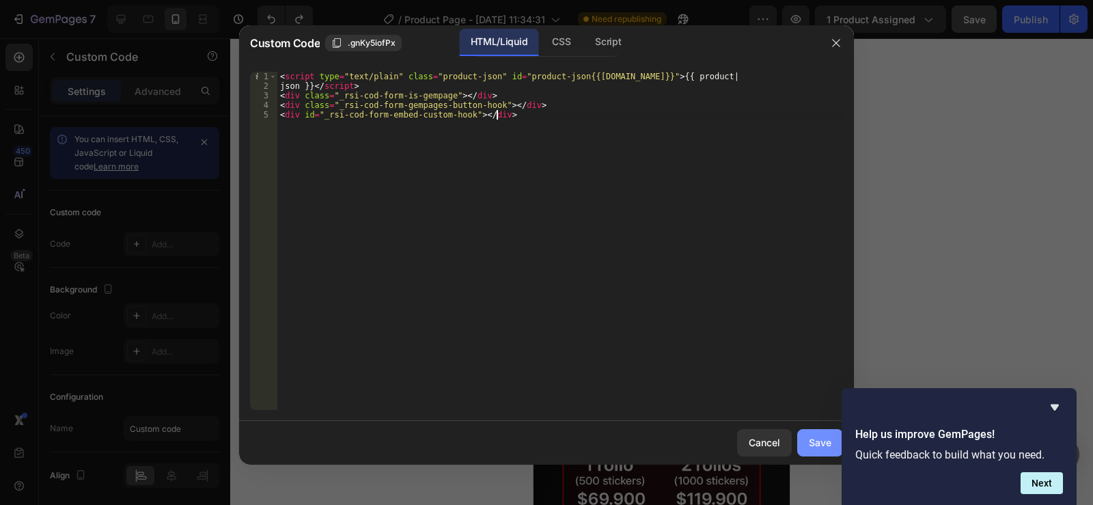
click at [817, 439] on div "Save" at bounding box center [820, 442] width 23 height 14
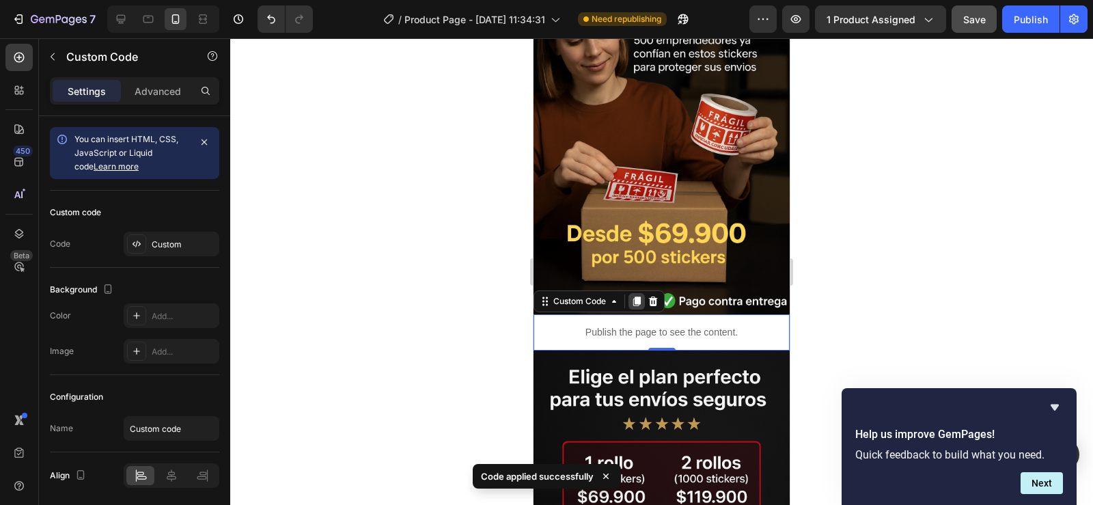
click at [636, 297] on icon at bounding box center [637, 302] width 8 height 10
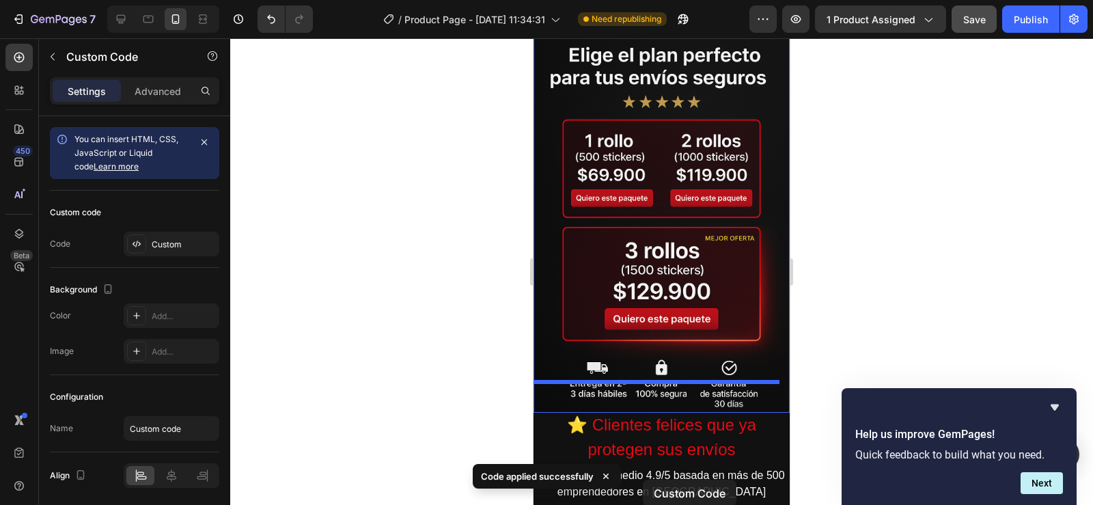
scroll to position [585, 0]
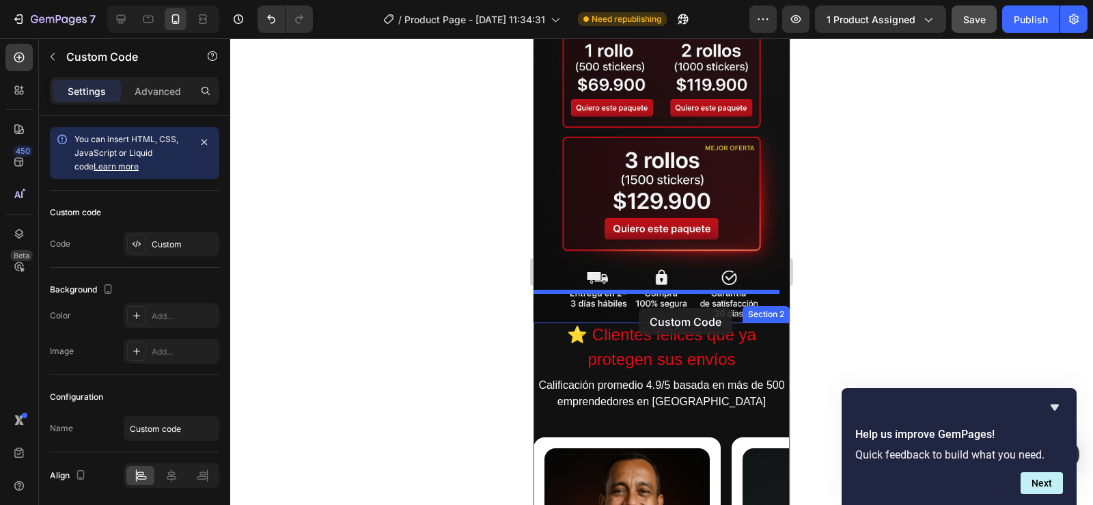
drag, startPoint x: 648, startPoint y: 348, endPoint x: 639, endPoint y: 308, distance: 40.6
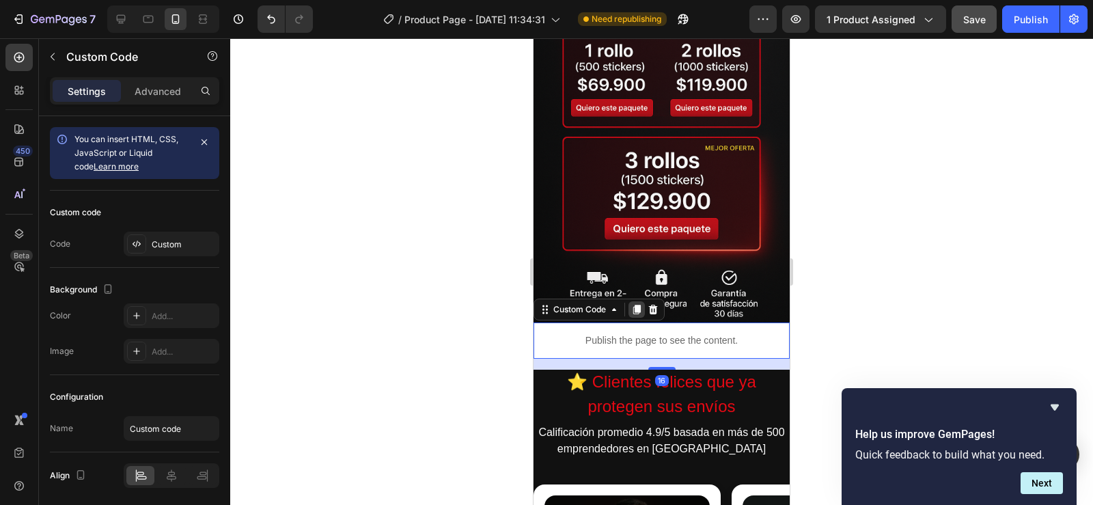
click at [638, 305] on icon at bounding box center [637, 310] width 8 height 10
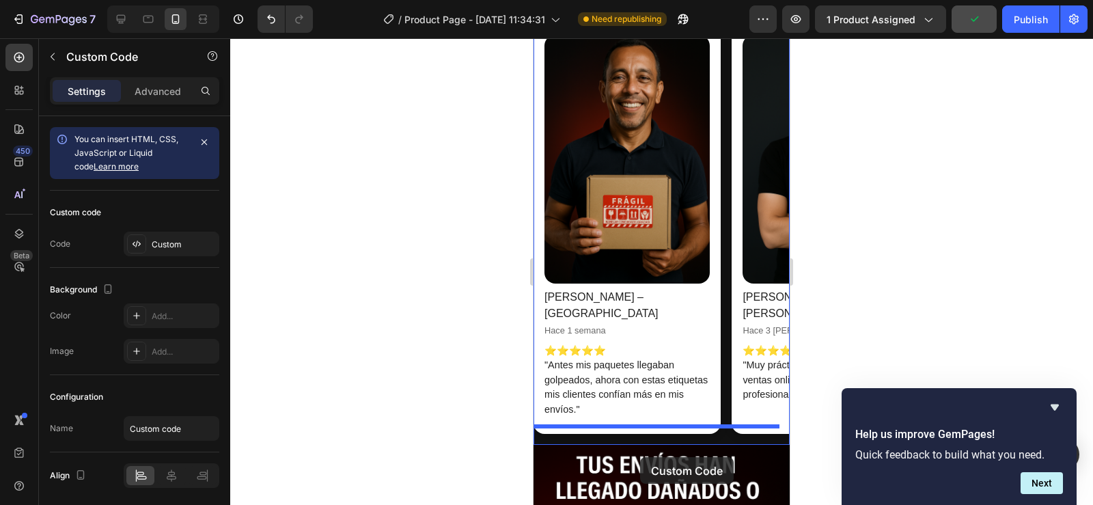
scroll to position [1067, 0]
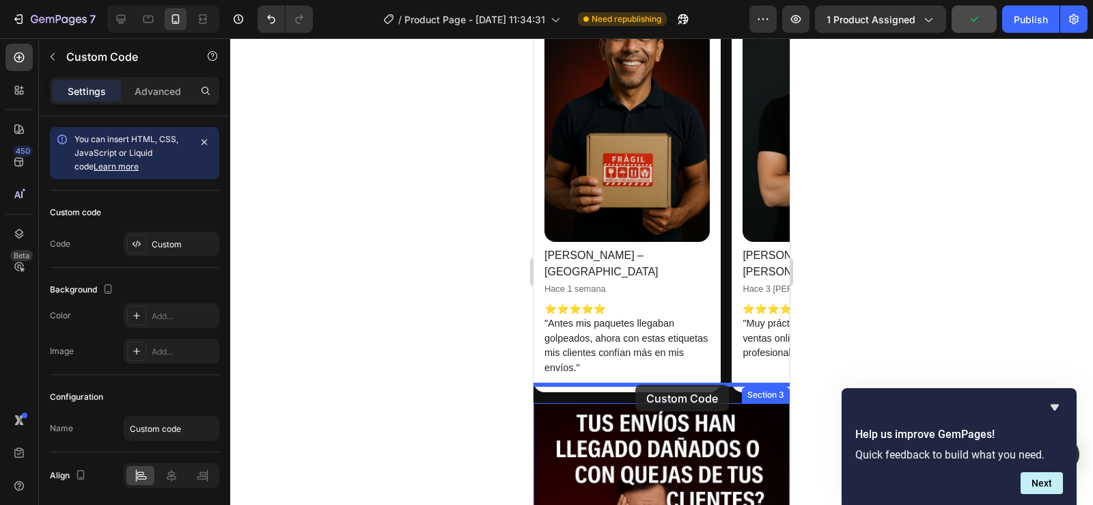
drag, startPoint x: 666, startPoint y: 351, endPoint x: 636, endPoint y: 385, distance: 45.5
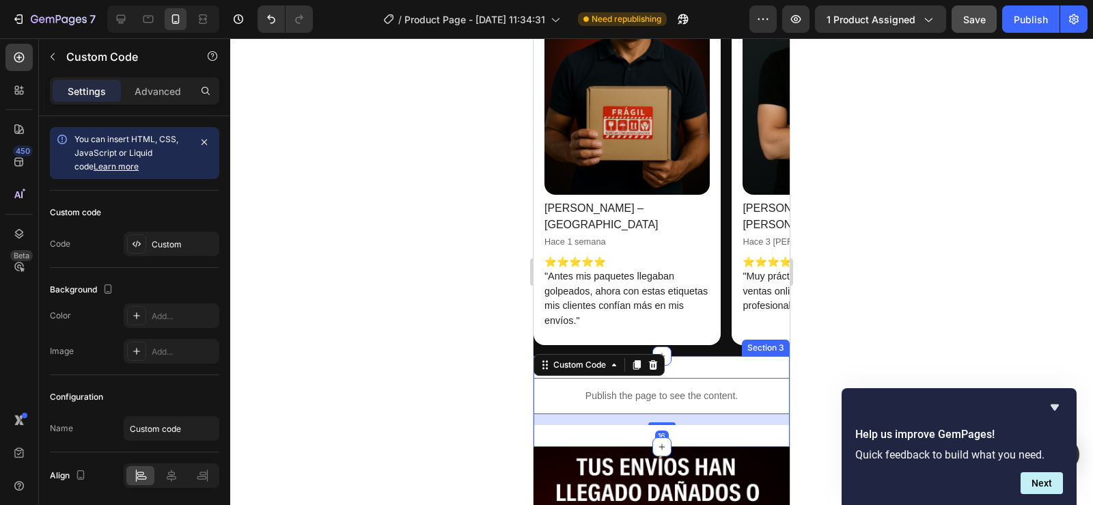
scroll to position [1020, 0]
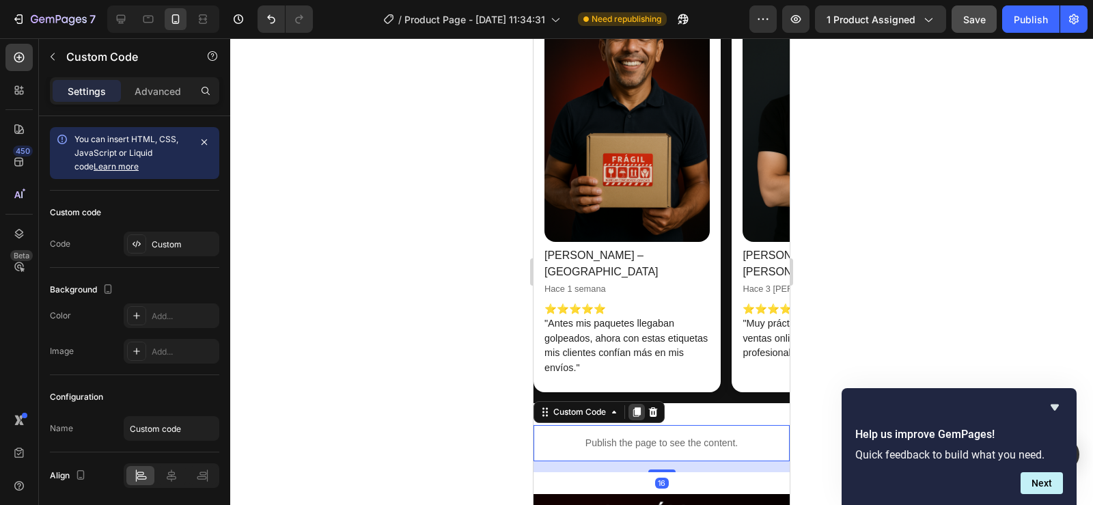
click at [639, 407] on icon at bounding box center [637, 412] width 8 height 10
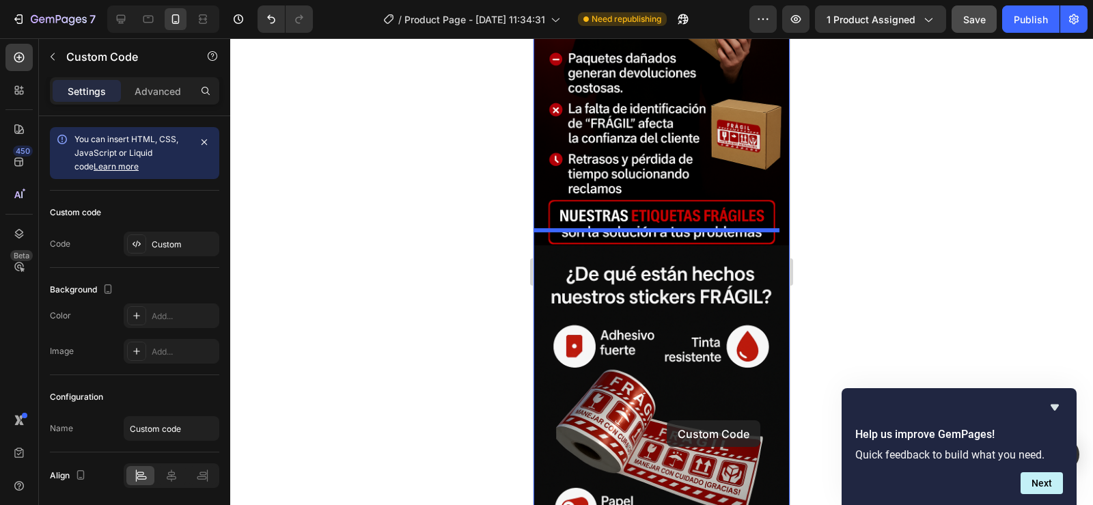
scroll to position [1700, 0]
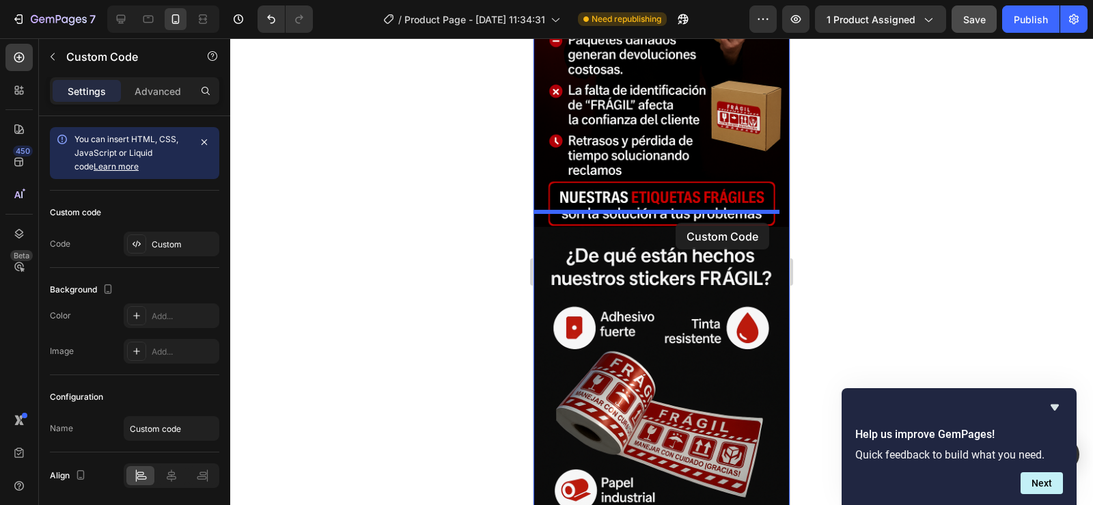
drag, startPoint x: 707, startPoint y: 214, endPoint x: 676, endPoint y: 223, distance: 32.7
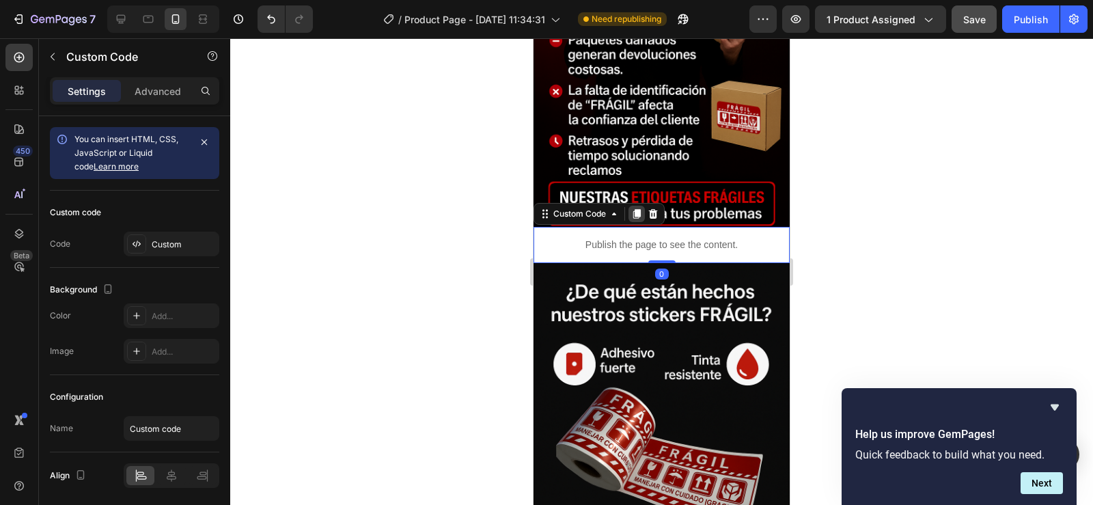
click at [636, 209] on icon at bounding box center [637, 214] width 8 height 10
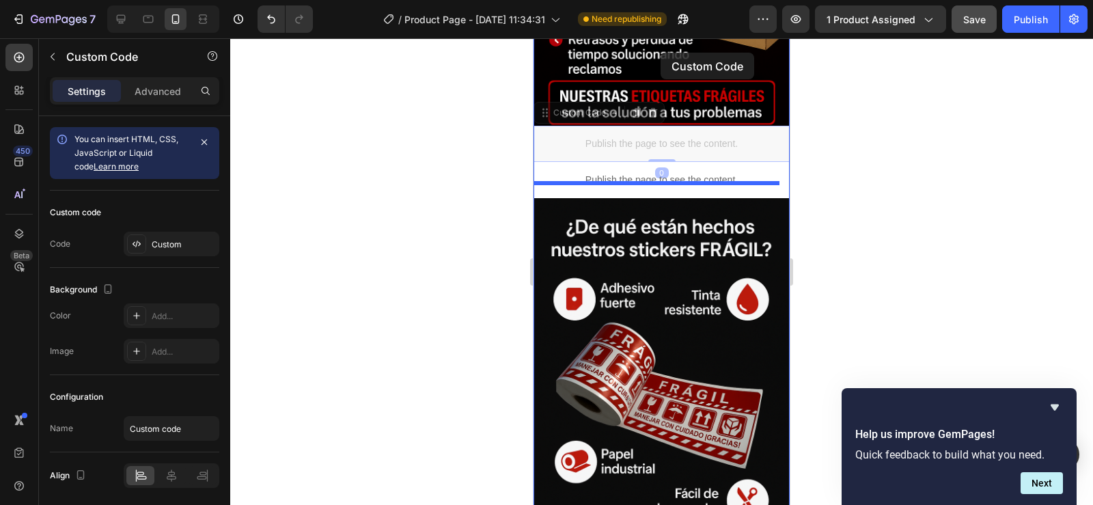
scroll to position [1790, 0]
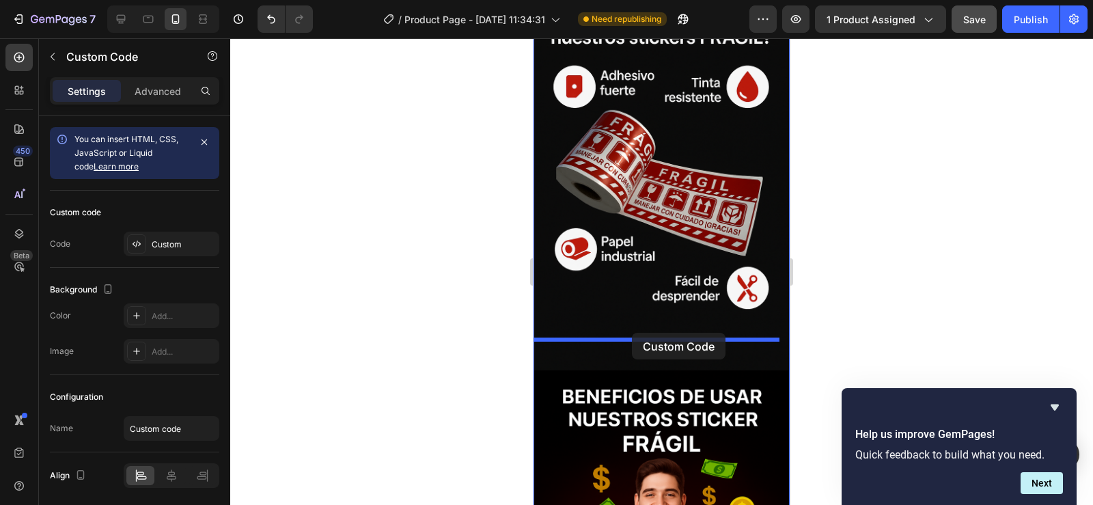
drag, startPoint x: 700, startPoint y: 223, endPoint x: 632, endPoint y: 333, distance: 128.6
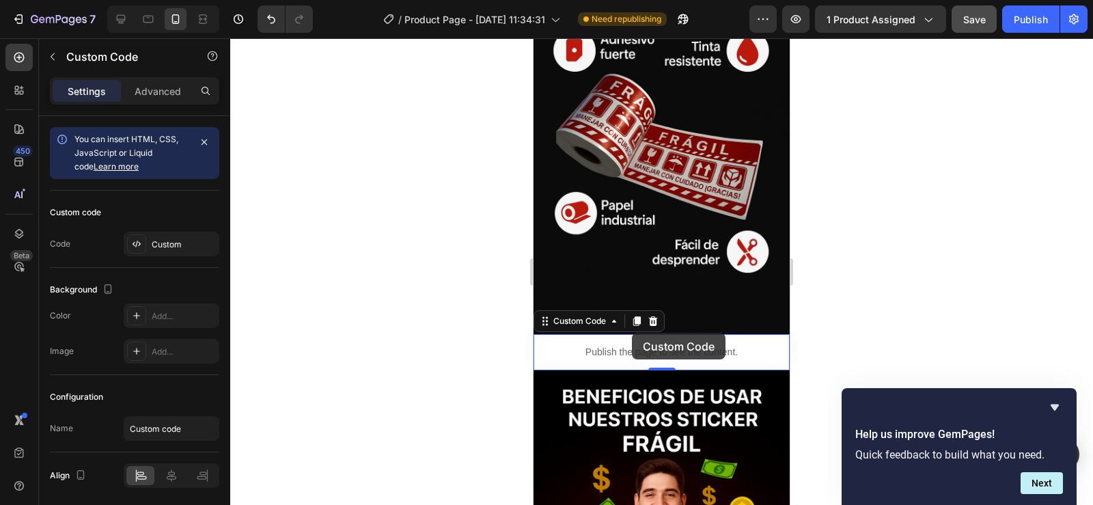
scroll to position [1978, 0]
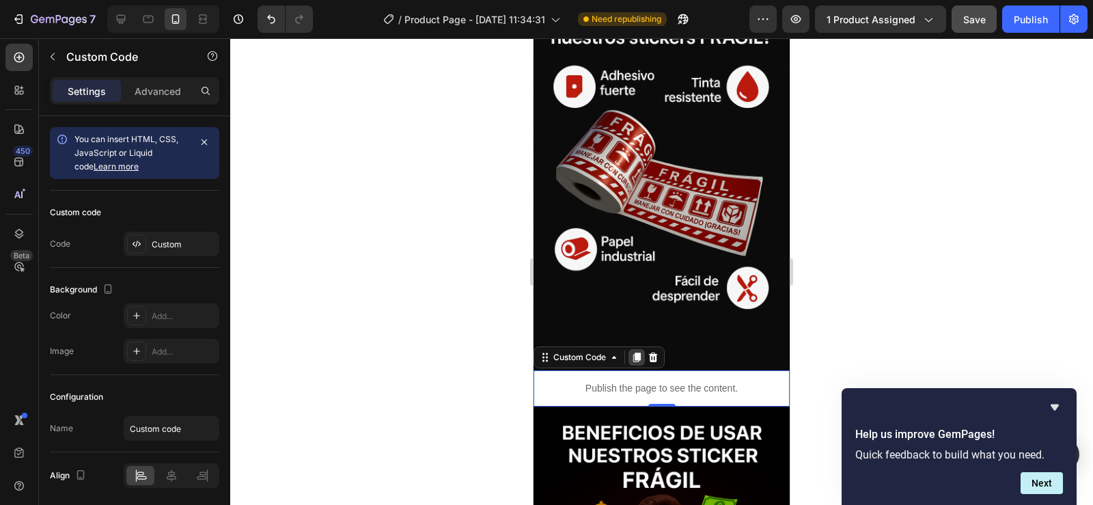
click at [636, 353] on icon at bounding box center [637, 358] width 8 height 10
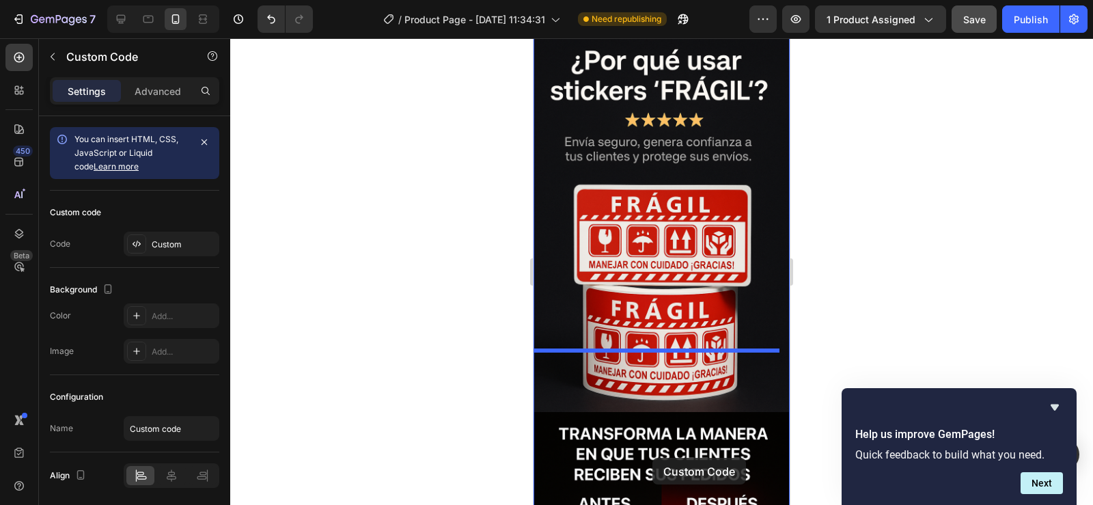
scroll to position [2796, 0]
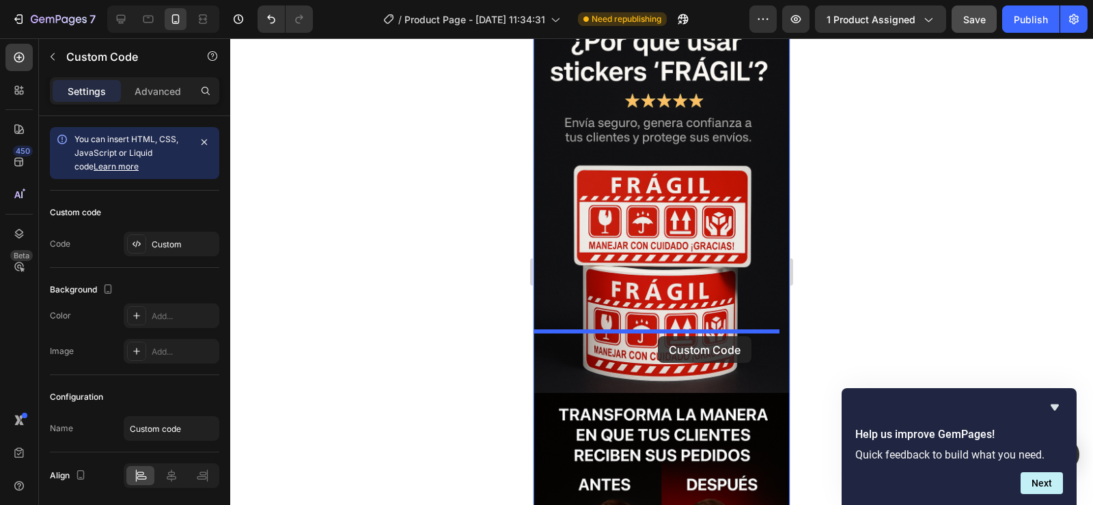
drag, startPoint x: 687, startPoint y: 390, endPoint x: 658, endPoint y: 336, distance: 61.5
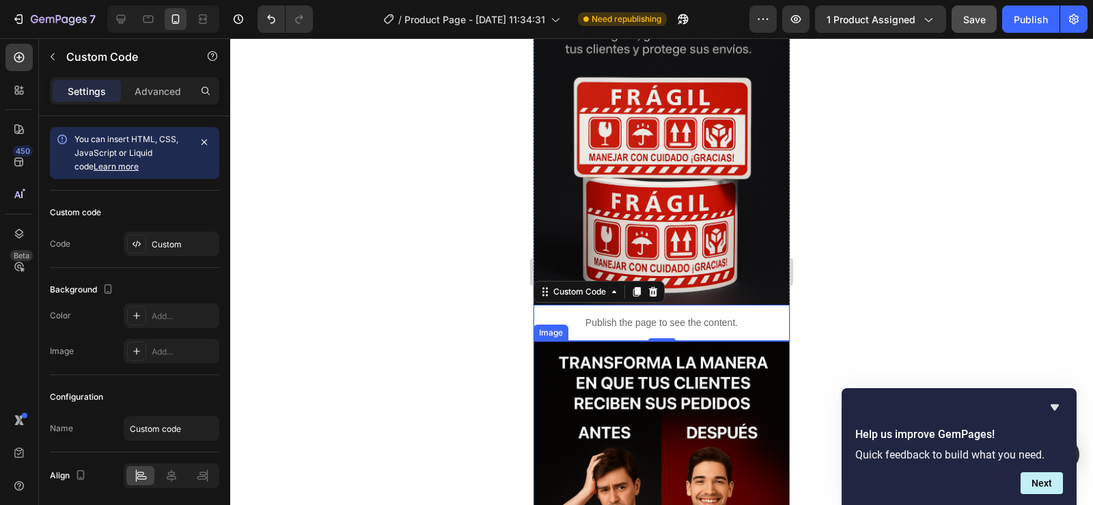
scroll to position [2828, 0]
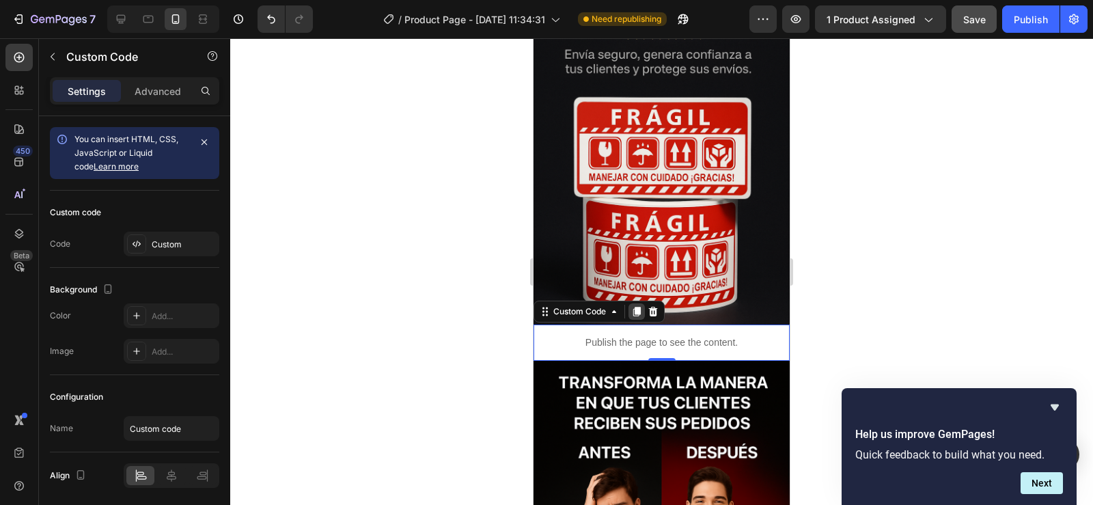
click at [636, 307] on icon at bounding box center [637, 312] width 8 height 10
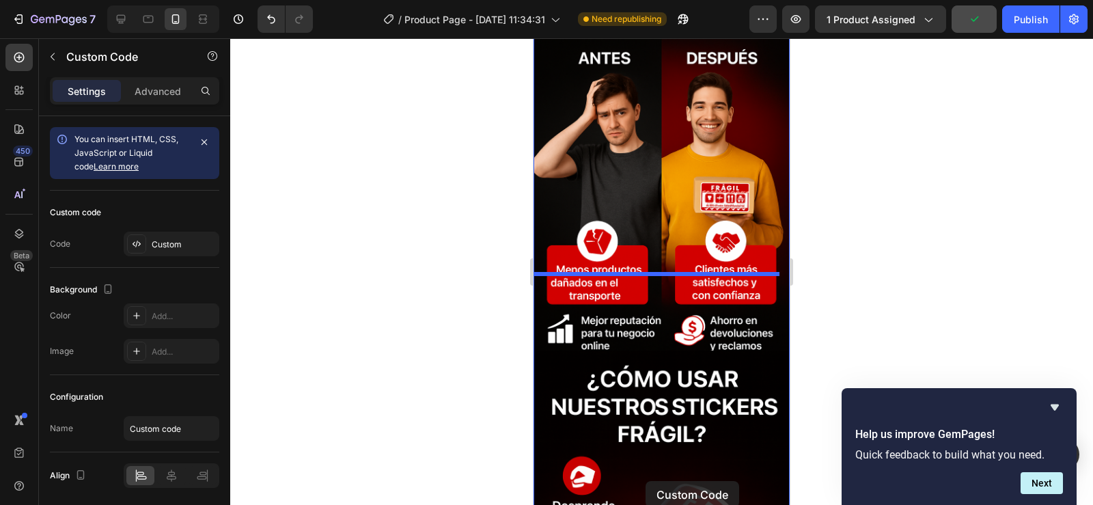
scroll to position [3340, 0]
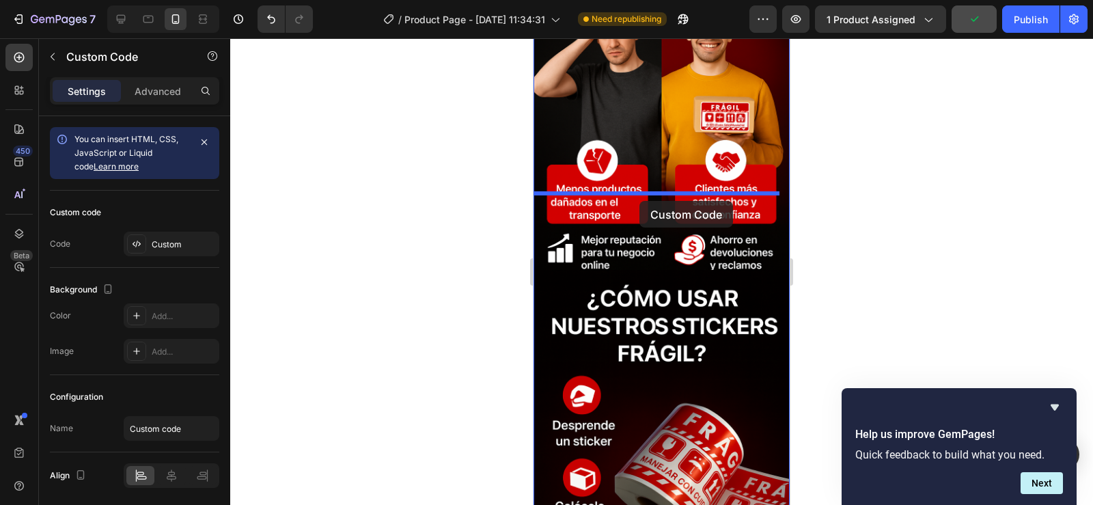
drag, startPoint x: 677, startPoint y: 305, endPoint x: 640, endPoint y: 201, distance: 111.1
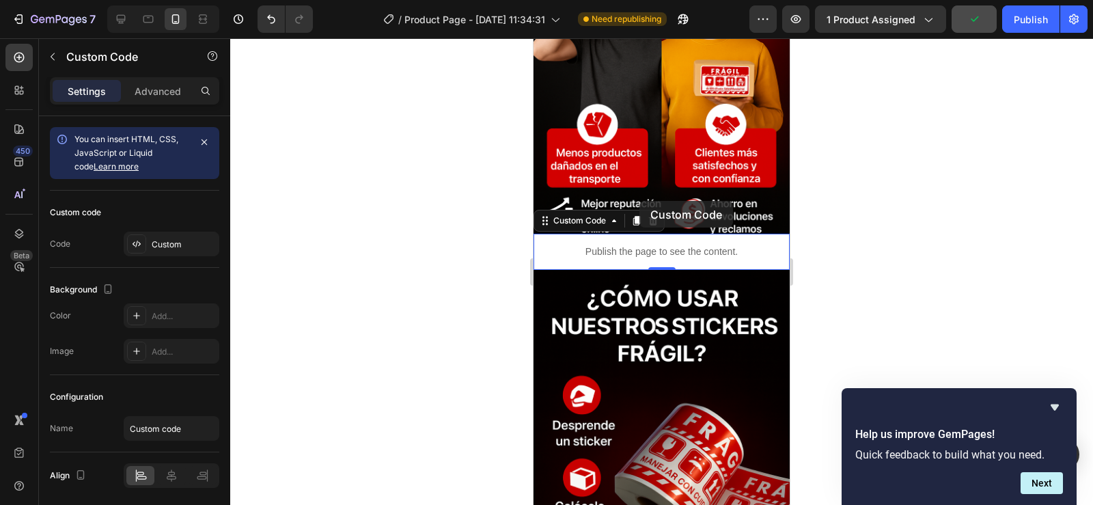
scroll to position [3303, 0]
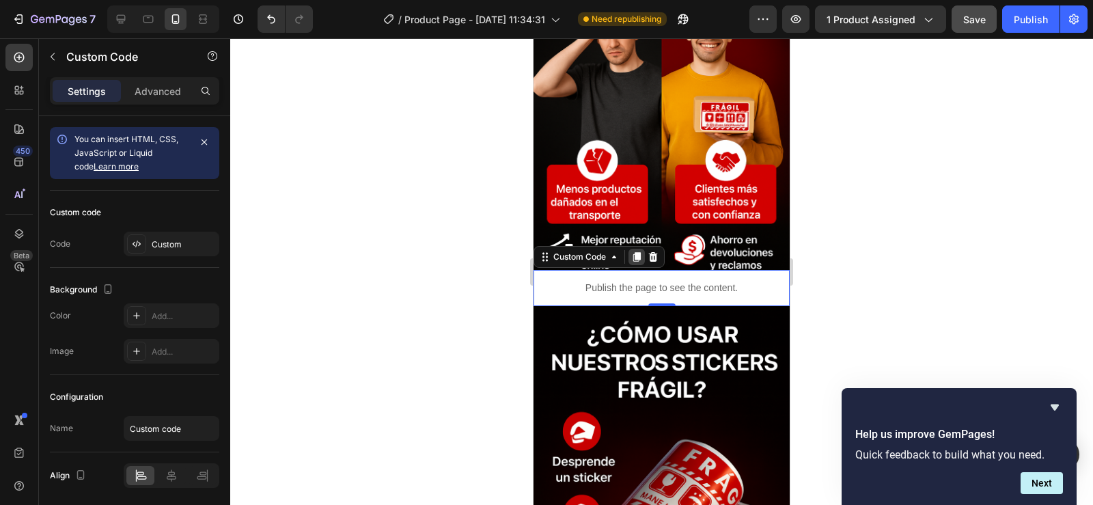
click at [637, 252] on icon at bounding box center [637, 257] width 8 height 10
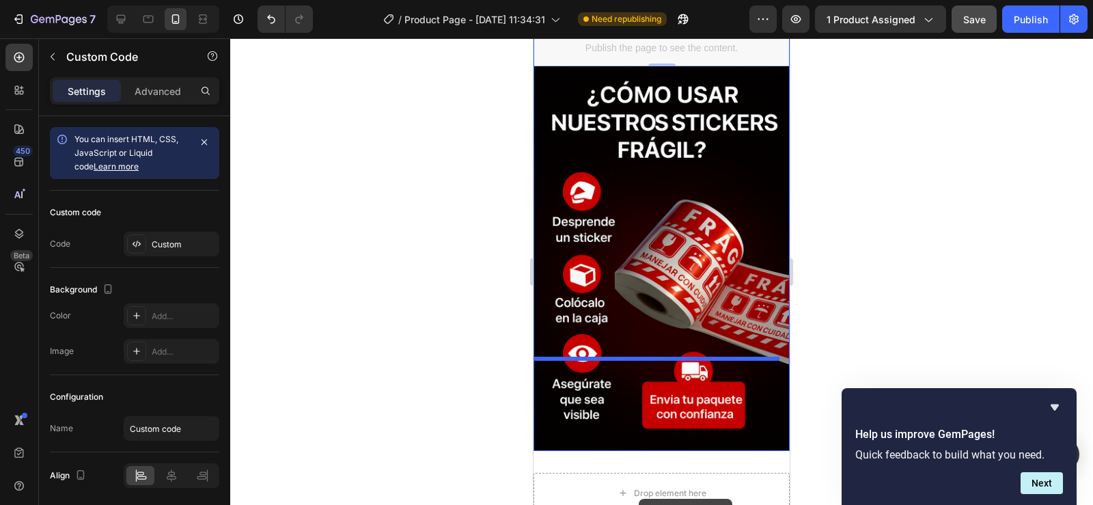
scroll to position [3748, 0]
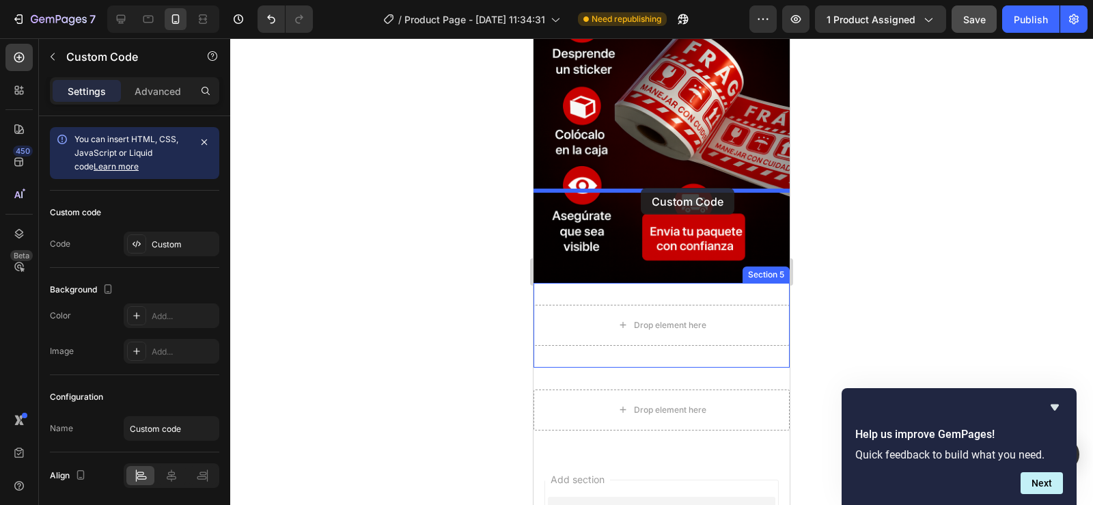
drag, startPoint x: 673, startPoint y: 237, endPoint x: 641, endPoint y: 188, distance: 58.8
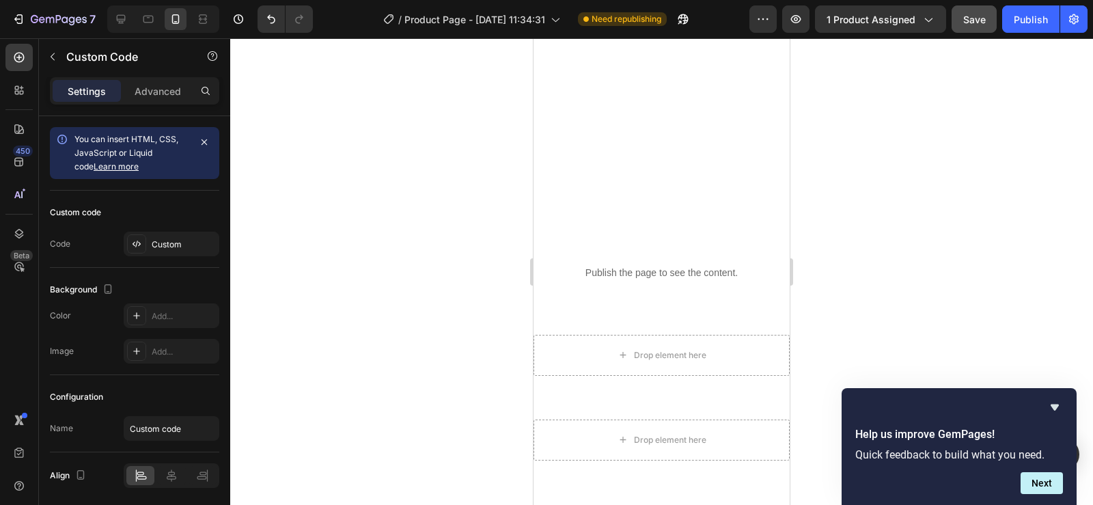
scroll to position [3493, 0]
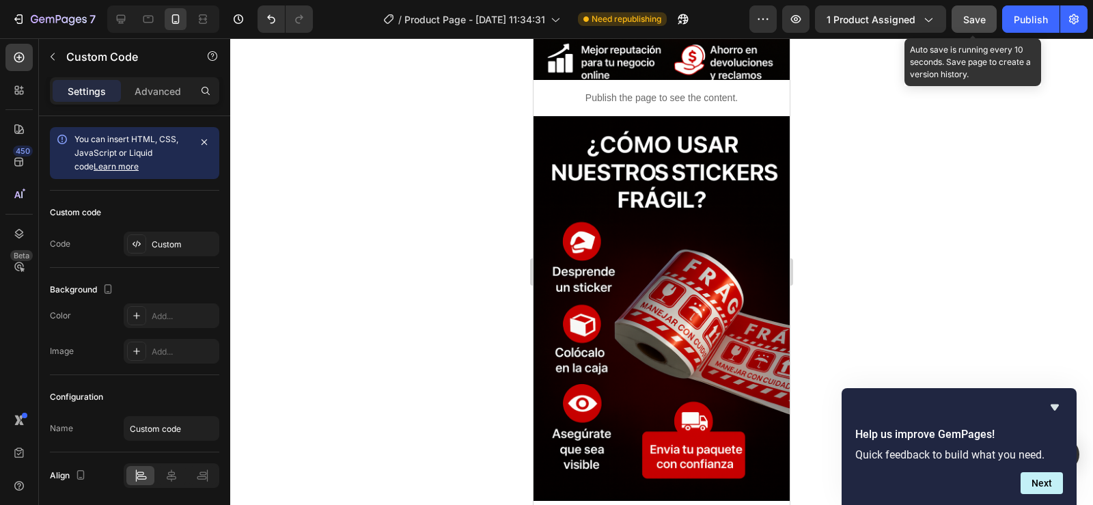
click at [973, 19] on span "Save" at bounding box center [975, 20] width 23 height 12
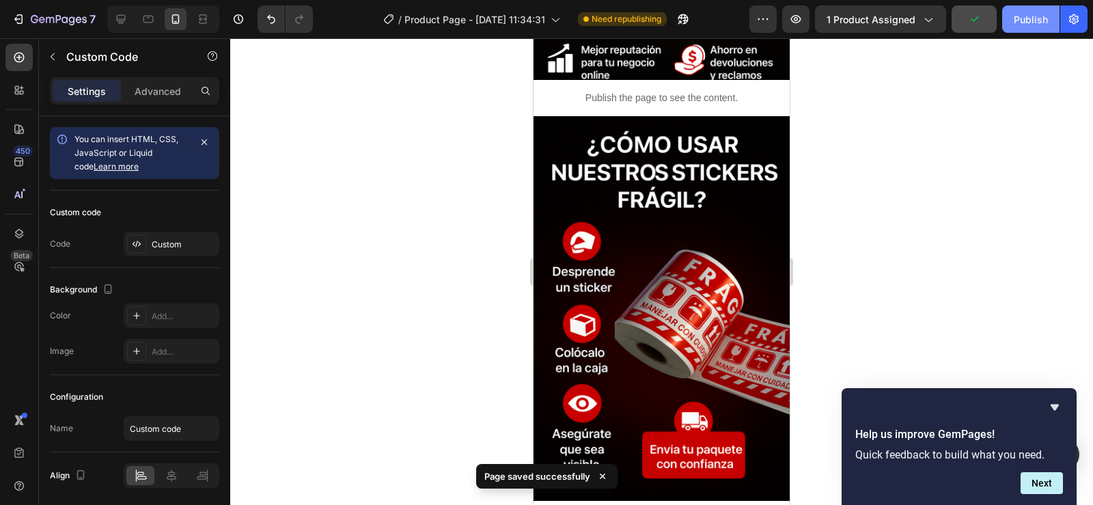
click at [1030, 19] on div "Publish" at bounding box center [1031, 19] width 34 height 14
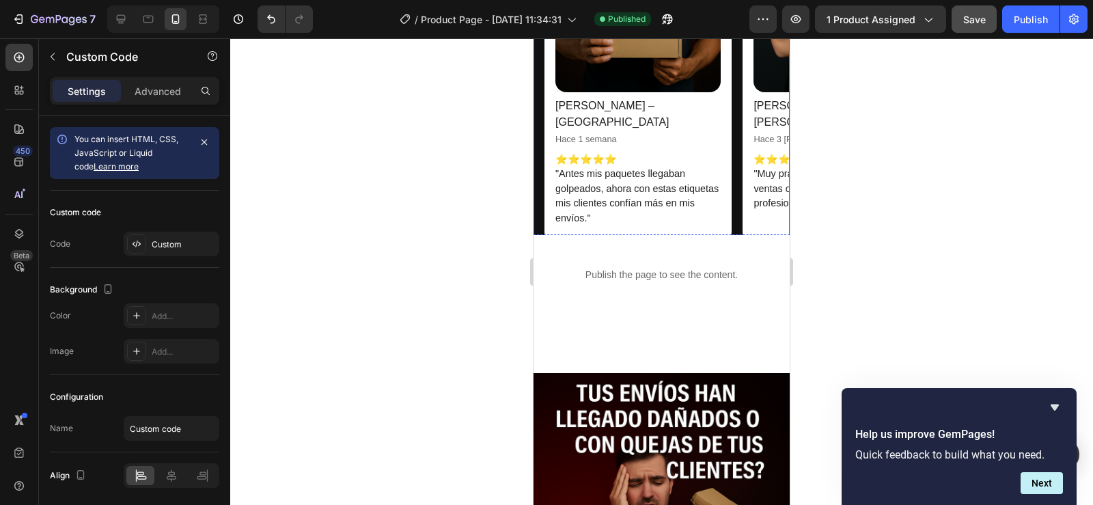
scroll to position [0, 11]
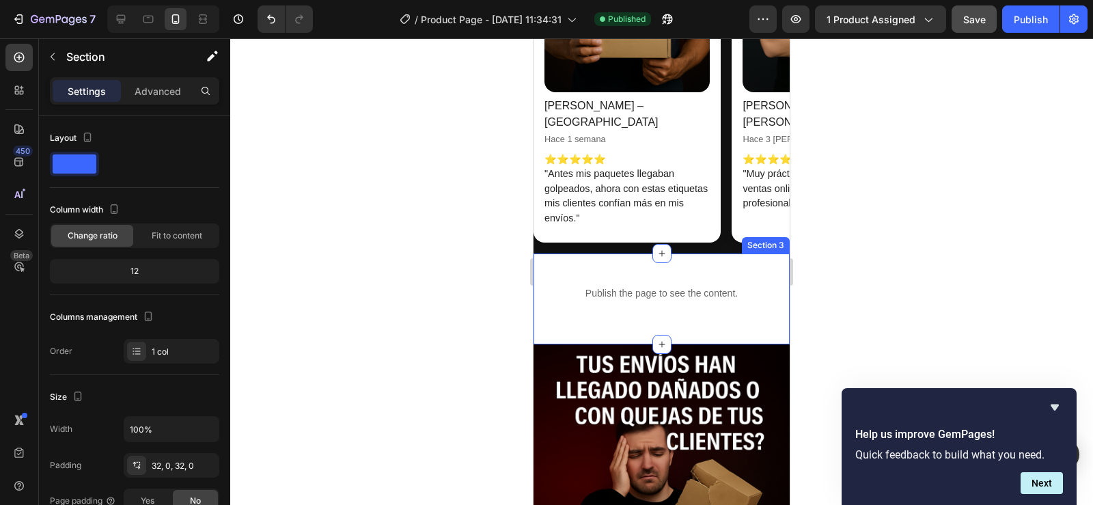
click at [730, 296] on div "Publish the page to see the content. Custom Code" at bounding box center [662, 298] width 256 height 47
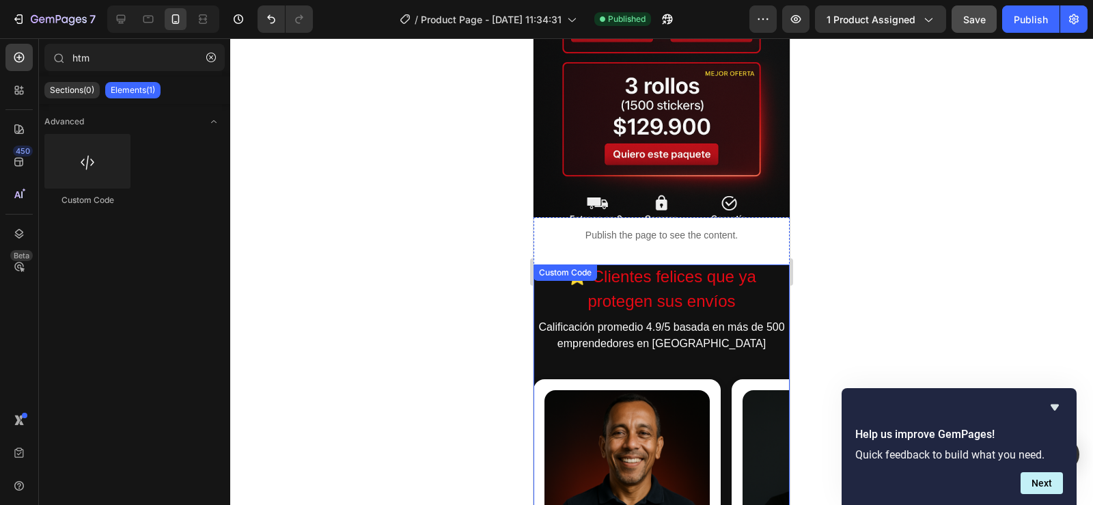
scroll to position [555, 0]
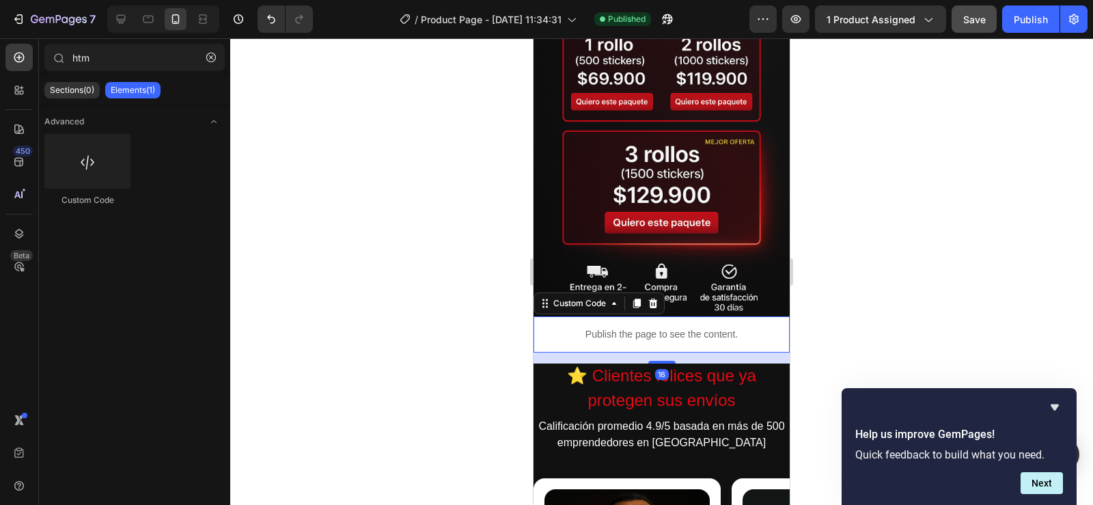
click at [674, 327] on p "Publish the page to see the content." at bounding box center [662, 334] width 256 height 14
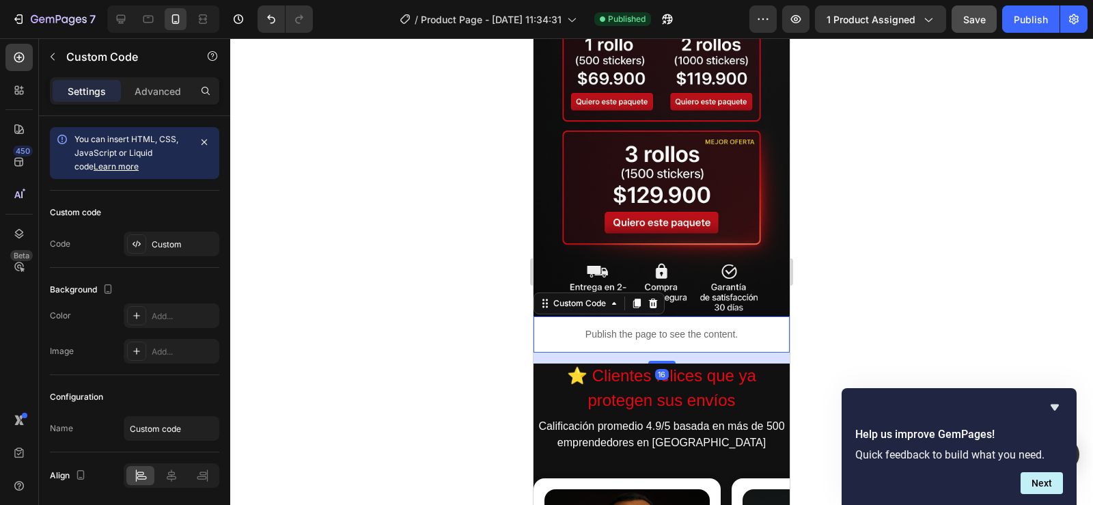
click at [674, 327] on p "Publish the page to see the content." at bounding box center [662, 334] width 256 height 14
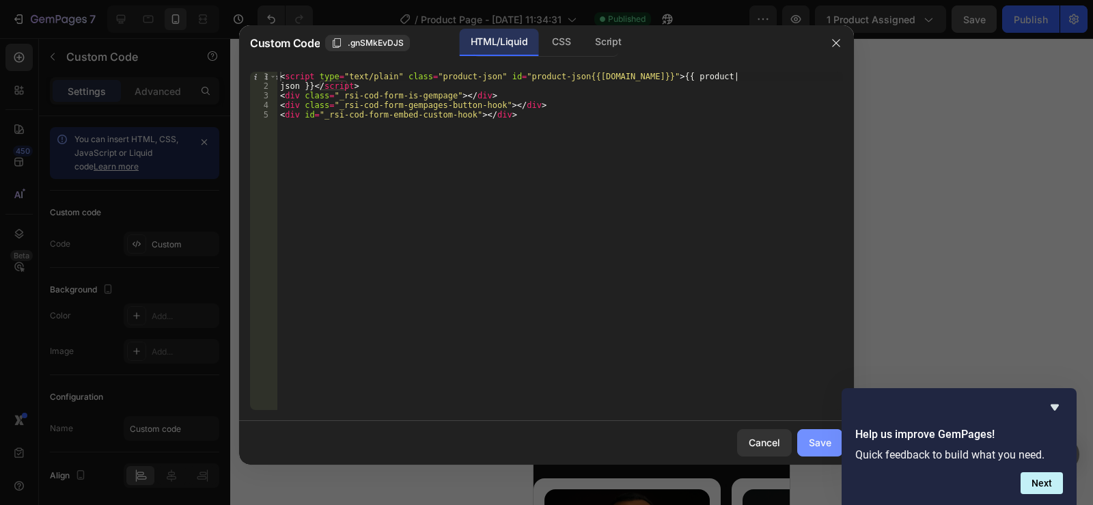
click at [819, 444] on div "Save" at bounding box center [820, 442] width 23 height 14
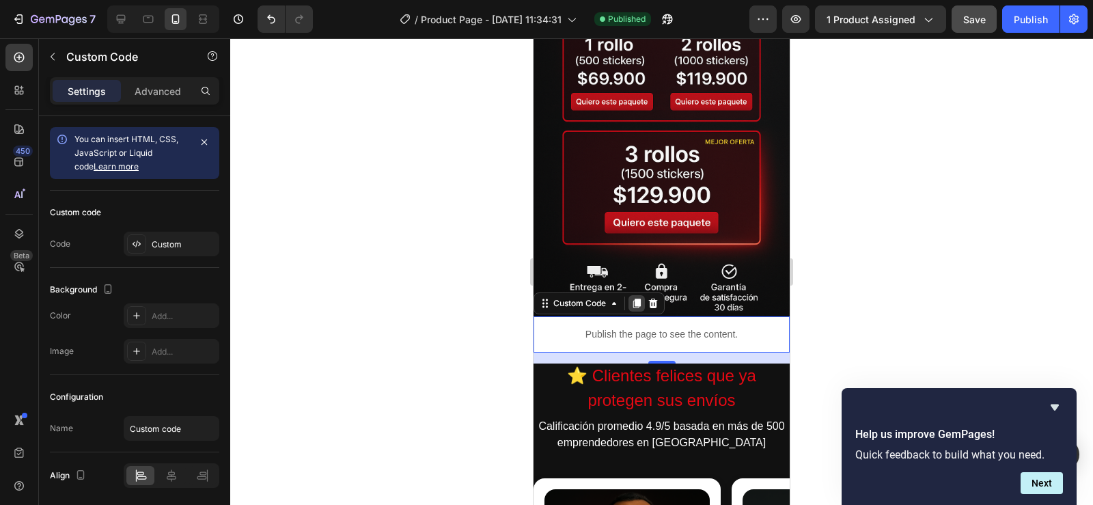
click at [641, 299] on icon at bounding box center [637, 304] width 8 height 10
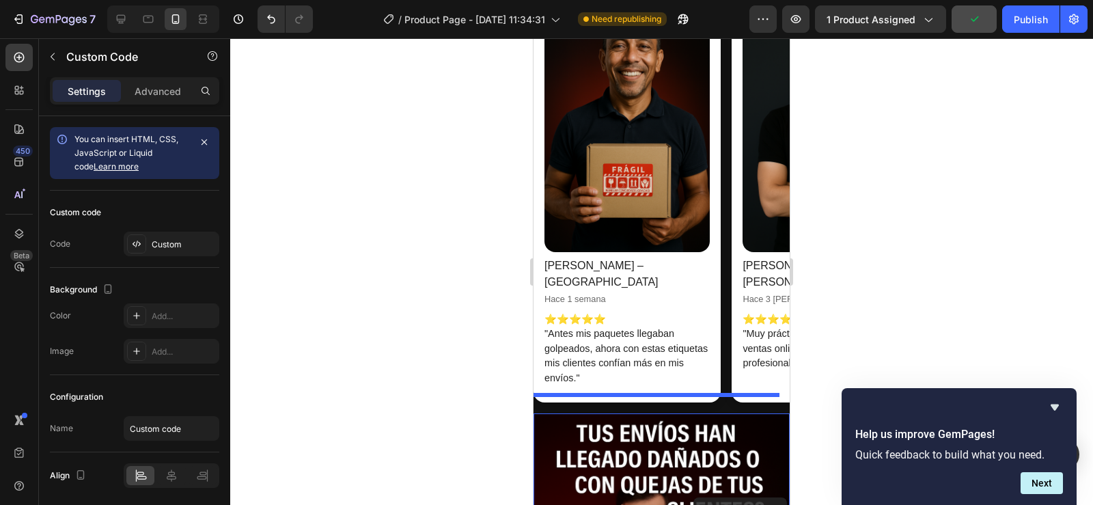
scroll to position [1097, 0]
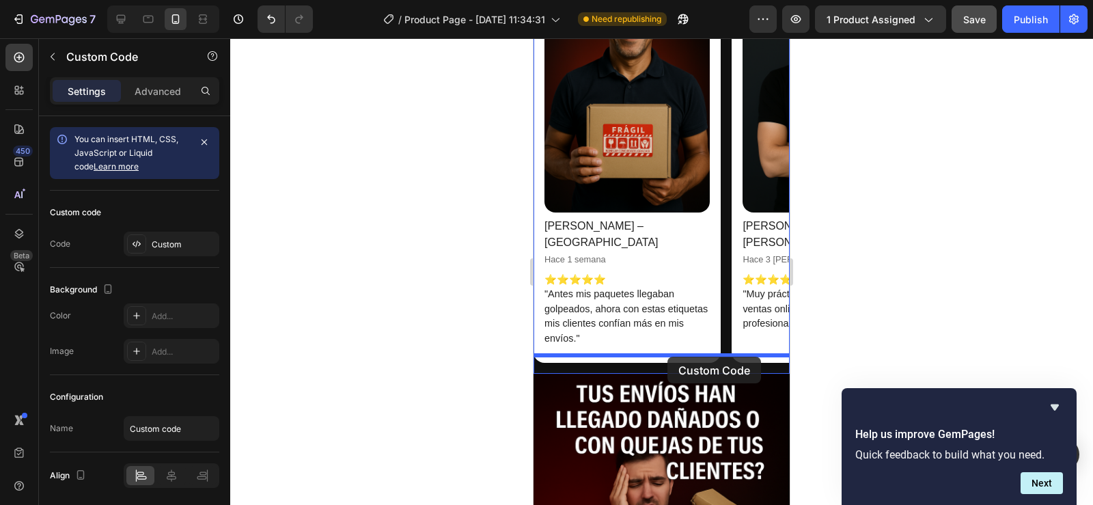
drag, startPoint x: 685, startPoint y: 351, endPoint x: 668, endPoint y: 357, distance: 18.2
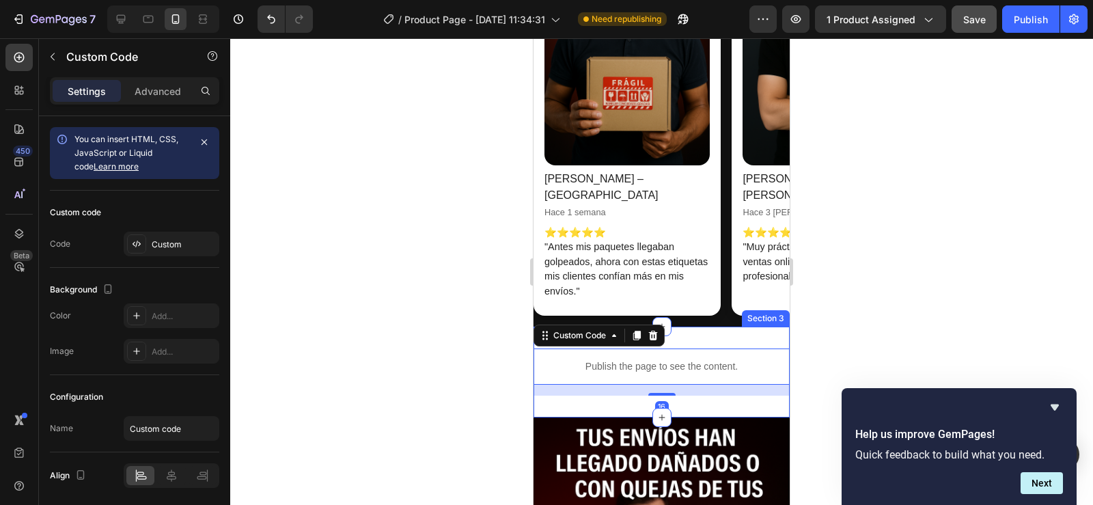
scroll to position [1050, 0]
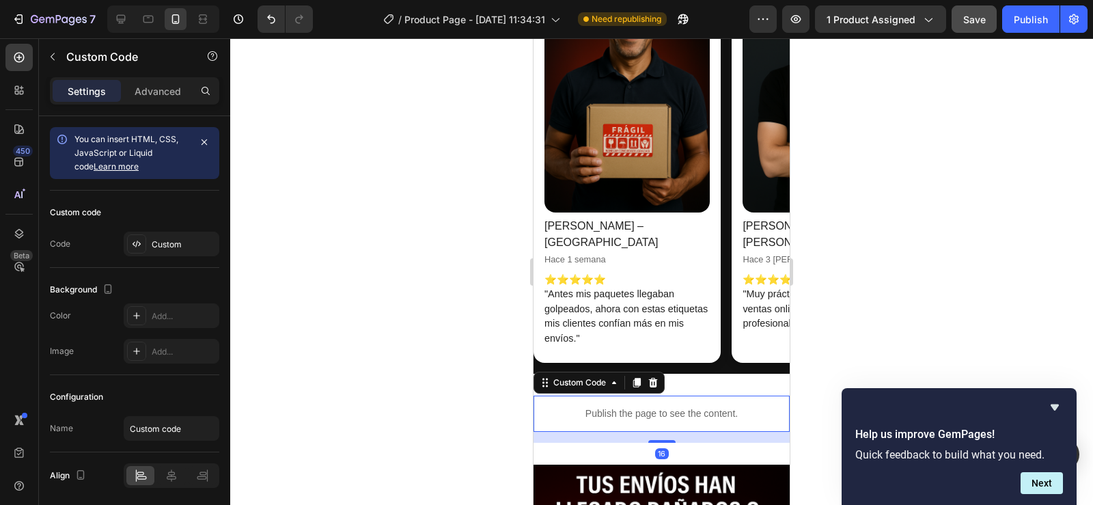
click at [841, 338] on div at bounding box center [661, 271] width 863 height 467
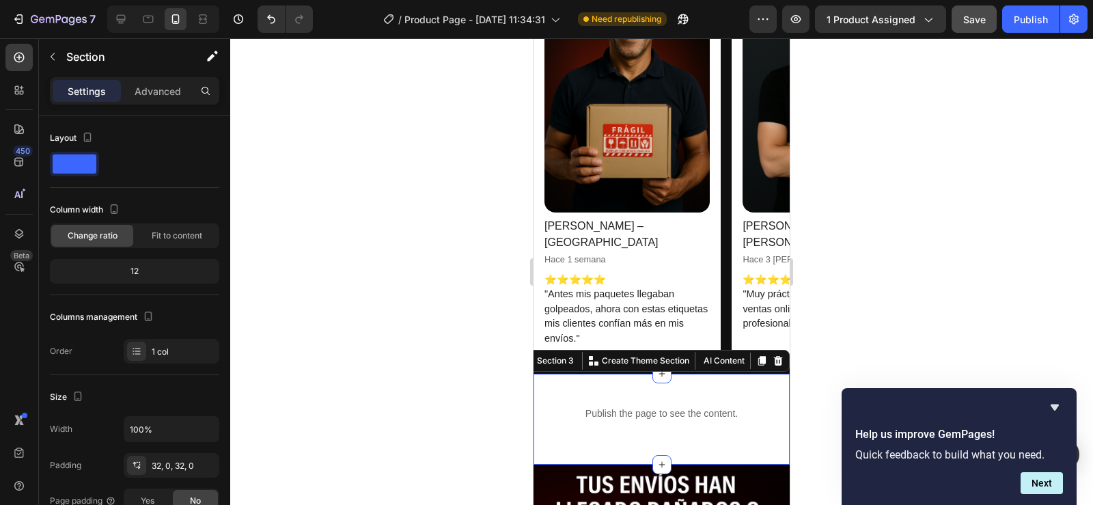
click at [686, 428] on div "Publish the page to see the content. Custom Code Section 3 You can create reusa…" at bounding box center [662, 419] width 256 height 91
click at [774, 356] on icon at bounding box center [778, 361] width 9 height 10
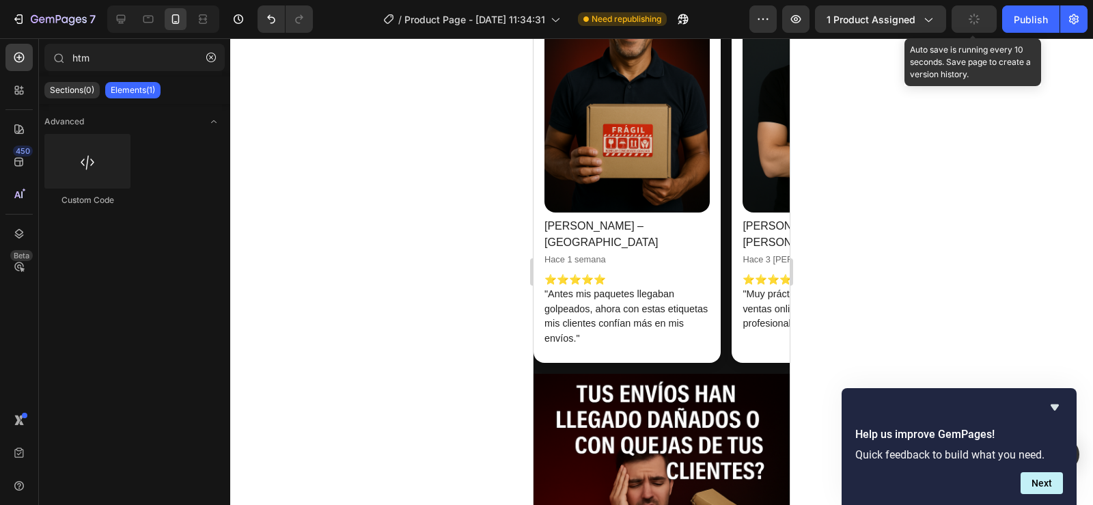
click at [981, 12] on button "button" at bounding box center [974, 18] width 45 height 27
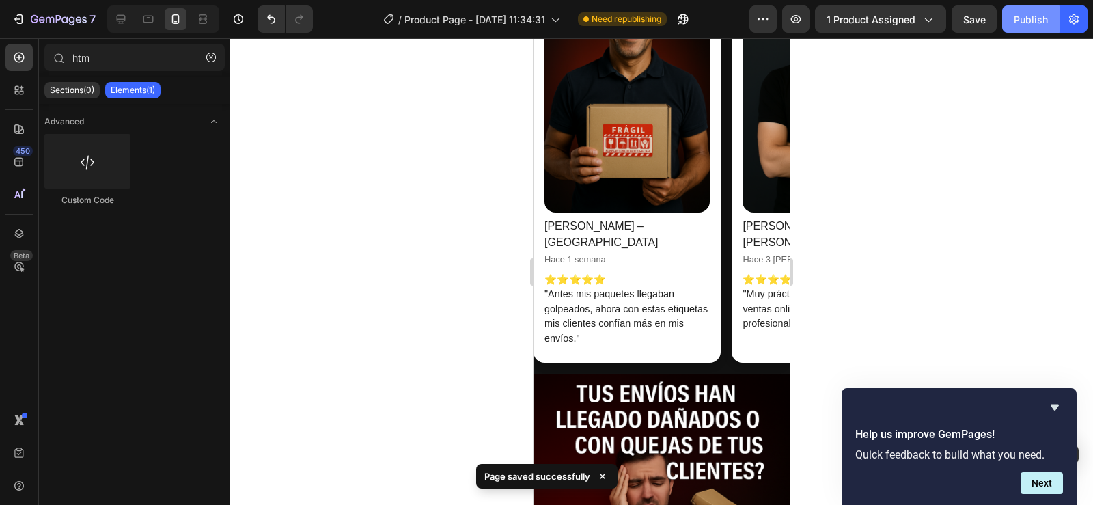
click at [1033, 22] on div "Publish" at bounding box center [1031, 19] width 34 height 14
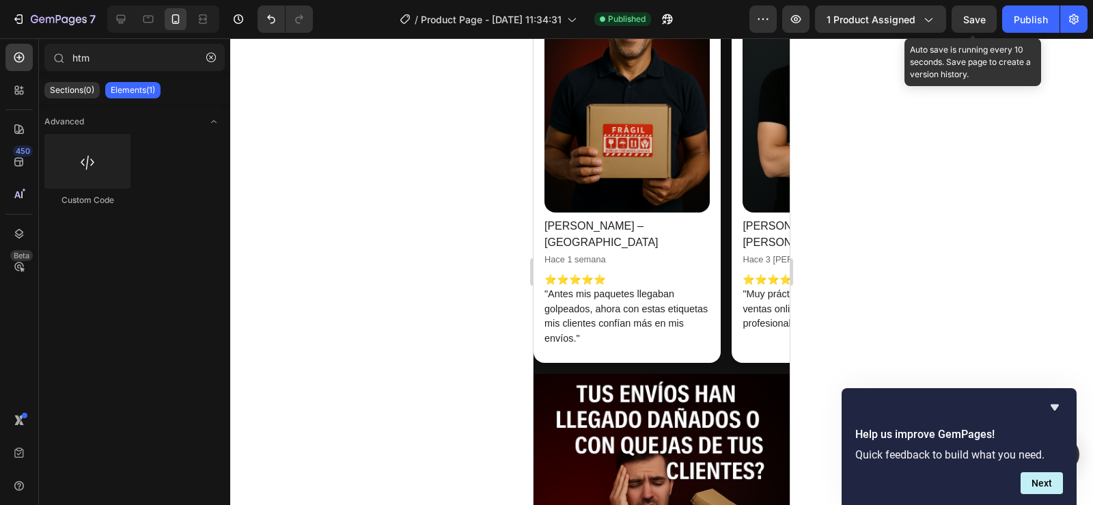
click at [970, 14] on span "Save" at bounding box center [975, 20] width 23 height 12
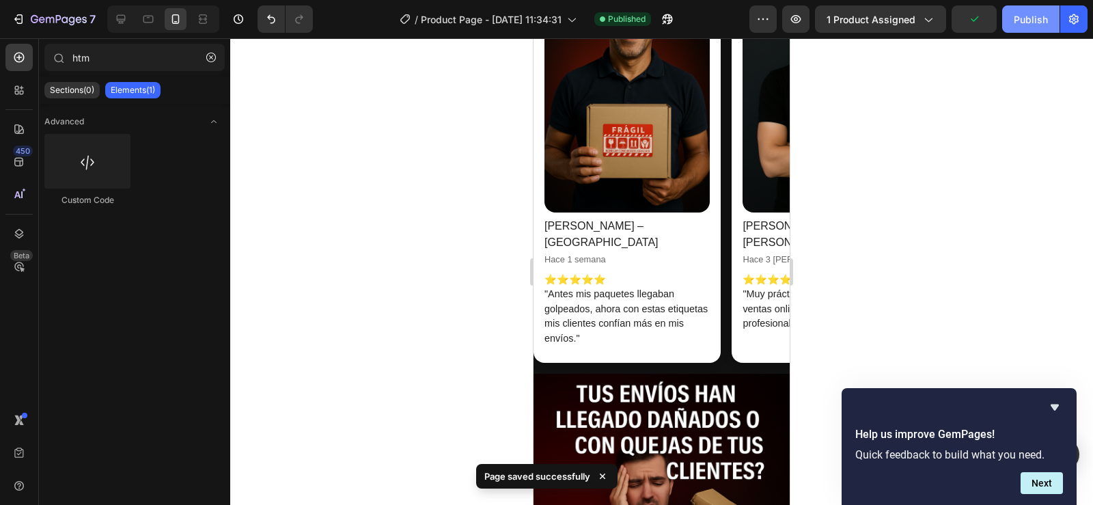
click at [1019, 20] on div "Publish" at bounding box center [1031, 19] width 34 height 14
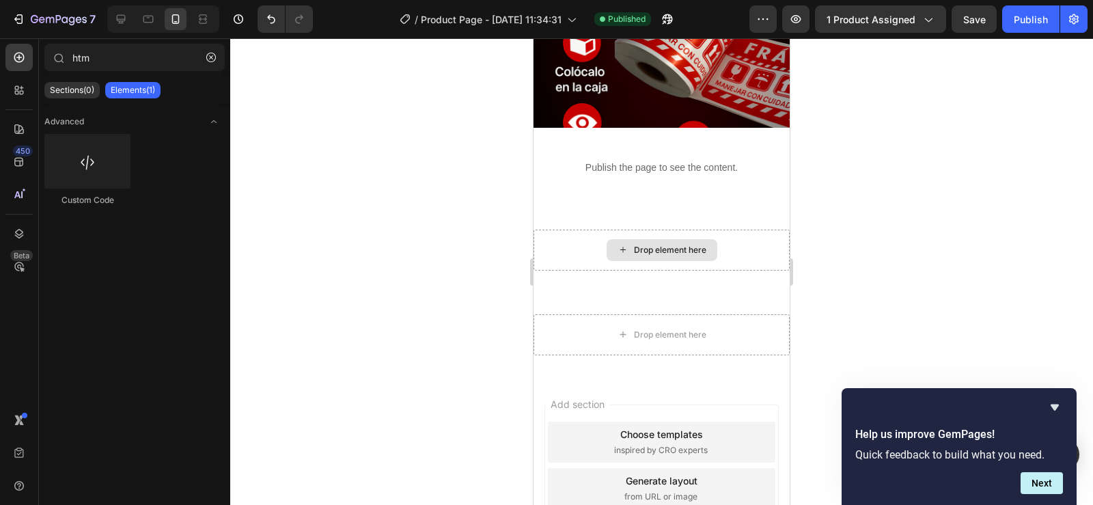
scroll to position [3492, 0]
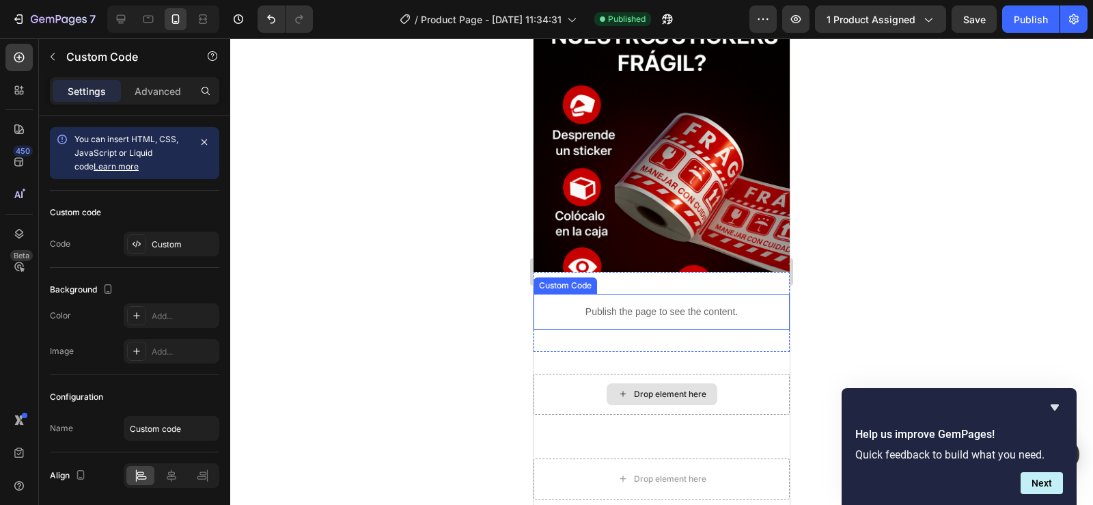
click at [630, 316] on p "Publish the page to see the content." at bounding box center [662, 312] width 256 height 14
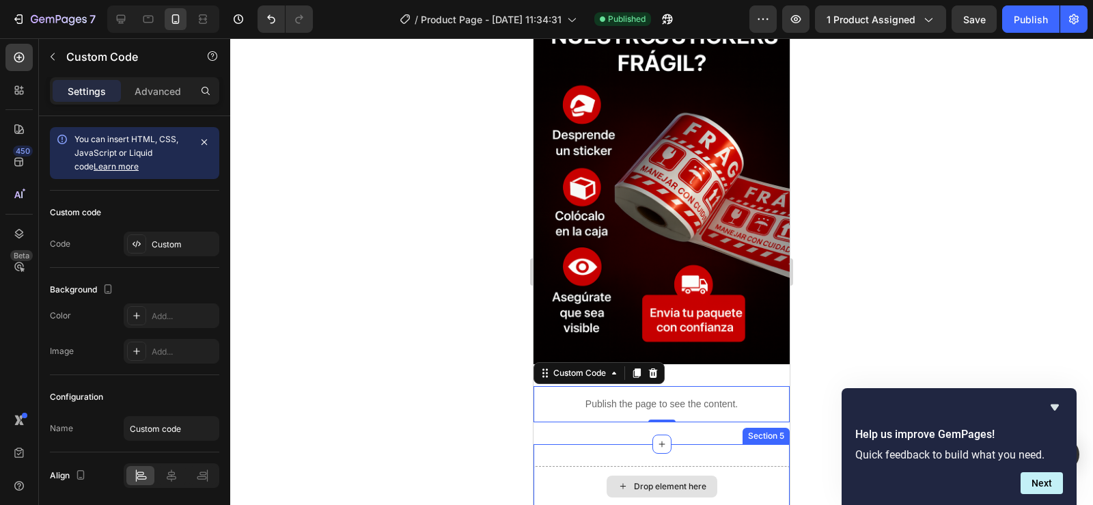
click at [631, 466] on div "Drop element here" at bounding box center [662, 486] width 256 height 41
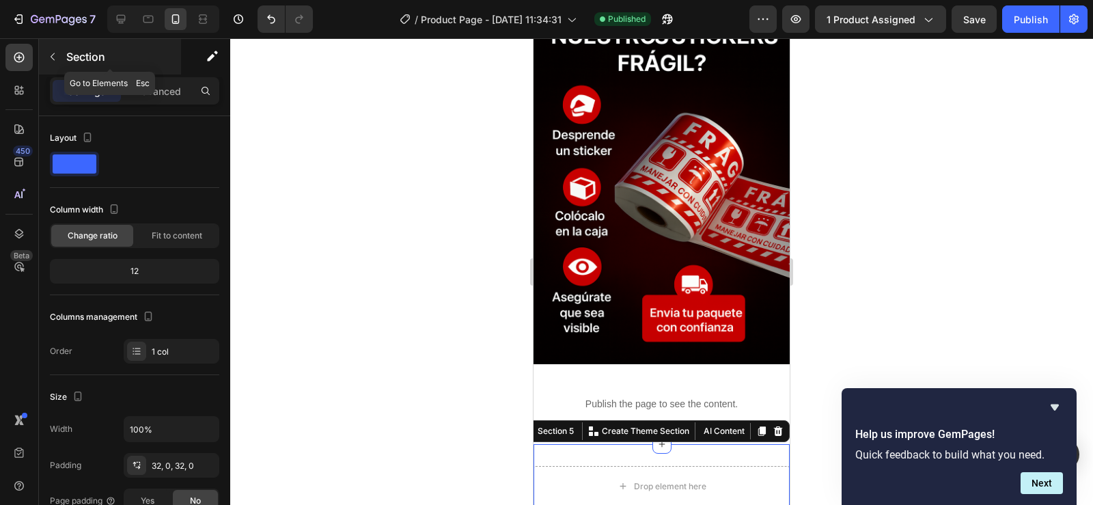
click at [54, 55] on icon "button" at bounding box center [52, 56] width 11 height 11
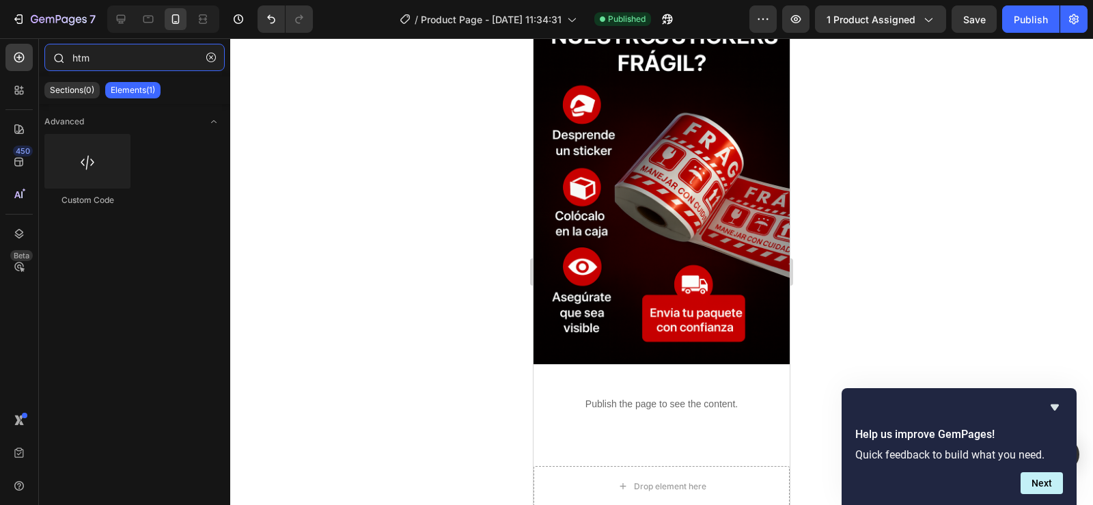
click at [107, 59] on input "htm" at bounding box center [134, 57] width 180 height 27
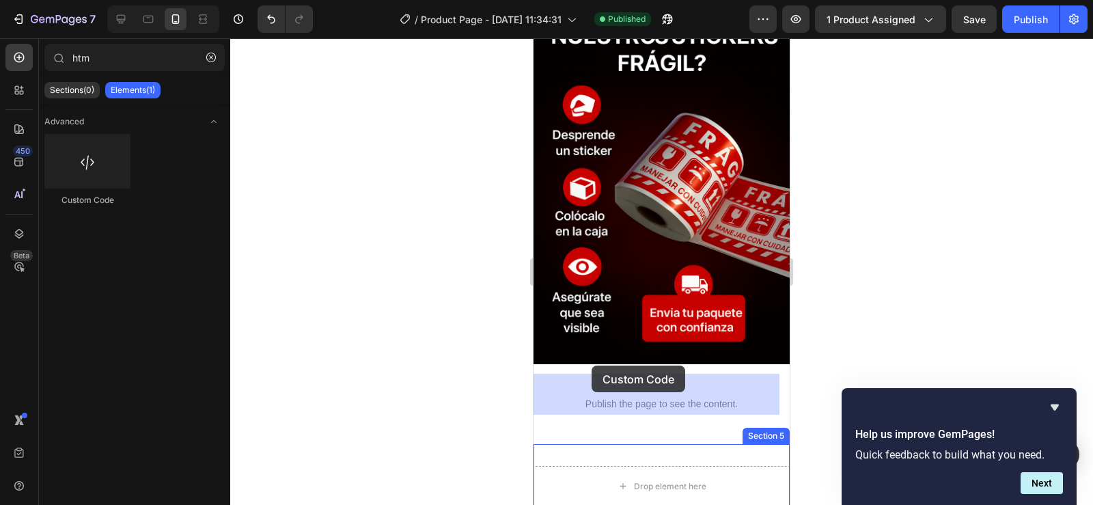
drag, startPoint x: 627, startPoint y: 215, endPoint x: 592, endPoint y: 366, distance: 155.2
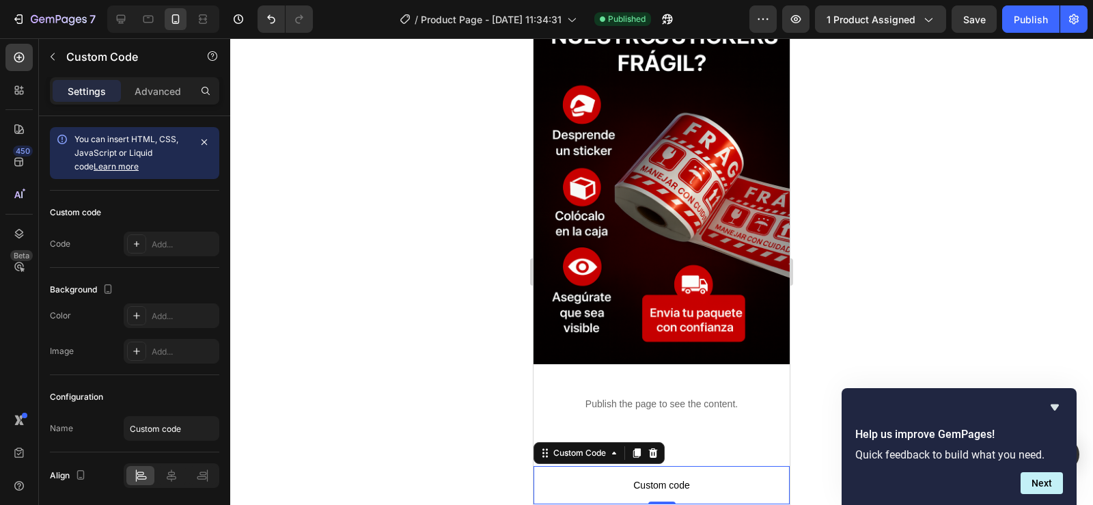
click at [657, 477] on span "Custom code" at bounding box center [662, 485] width 256 height 16
click at [558, 447] on div "Custom Code" at bounding box center [580, 453] width 58 height 12
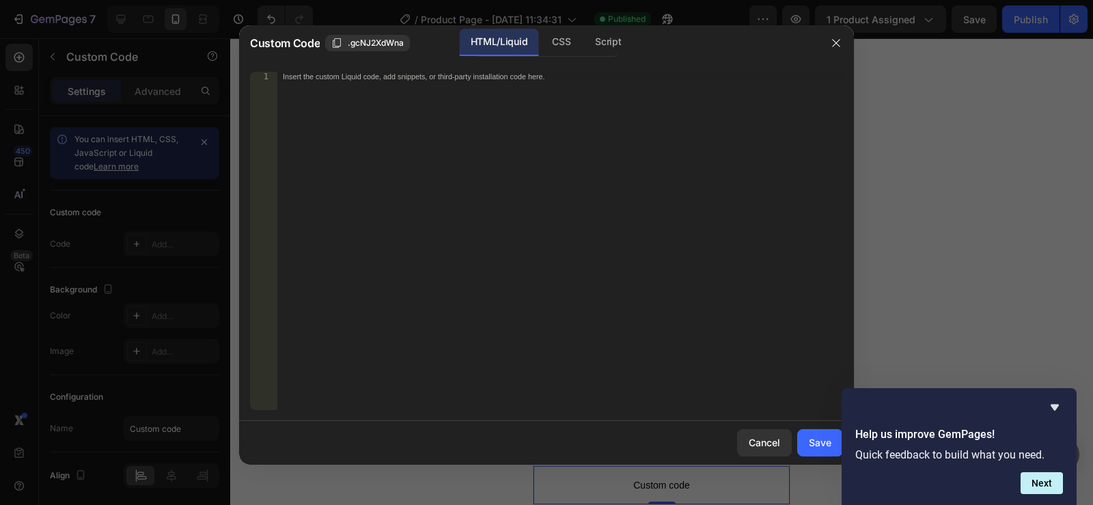
click at [482, 240] on div "Insert the custom Liquid code, add snippets, or third-party installation code h…" at bounding box center [560, 250] width 566 height 357
paste textarea "✅"
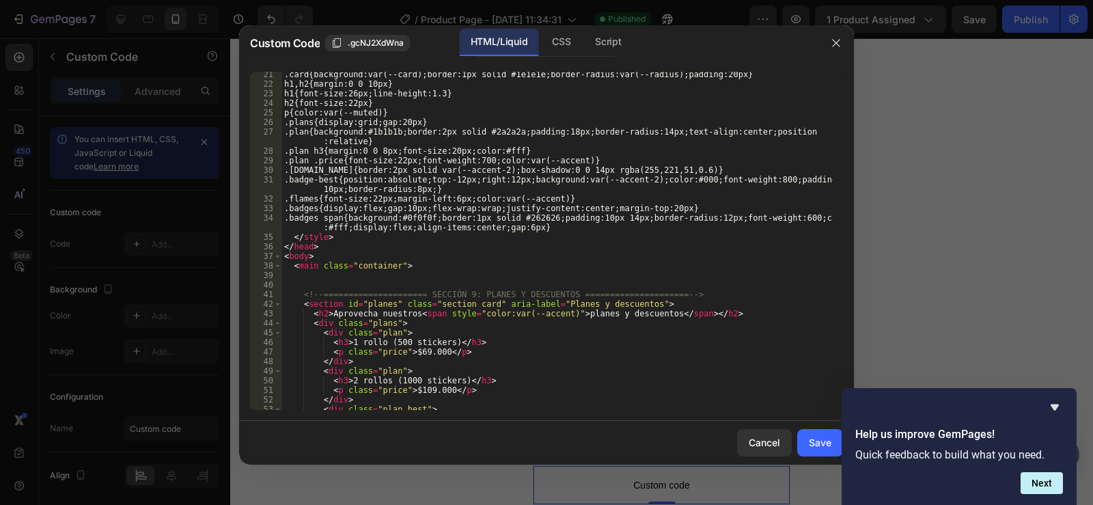
scroll to position [0, 0]
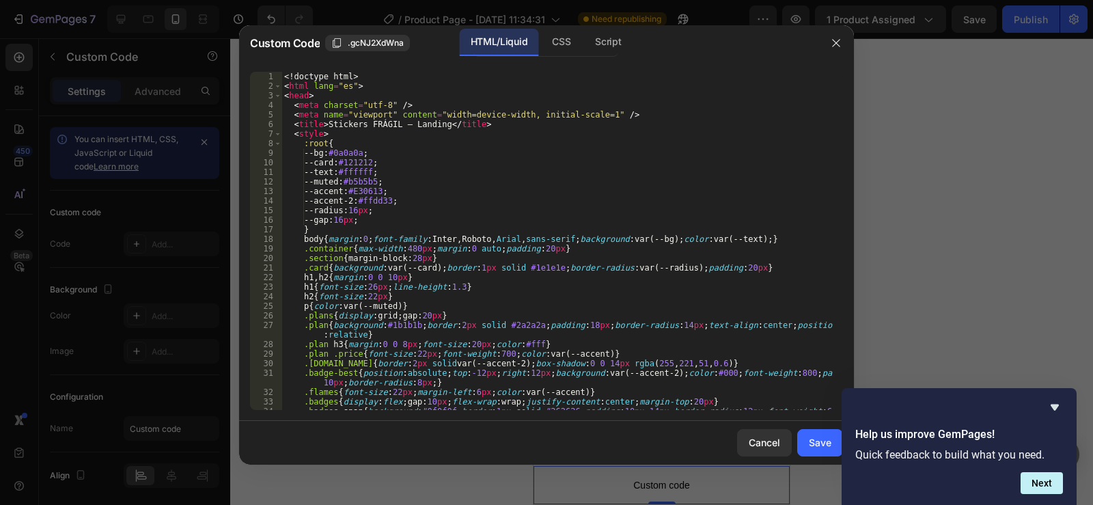
click at [519, 308] on div "<! doctype html > < html lang = "es" > < head > < meta charset = "utf-8" /> < m…" at bounding box center [557, 255] width 551 height 367
click at [325, 316] on div "<! doctype html > < html lang = "es" > < head > < meta charset = "utf-8" /> < m…" at bounding box center [557, 255] width 551 height 367
click at [332, 318] on div "<! doctype html > < html lang = "es" > < head > < meta charset = "utf-8" /> < m…" at bounding box center [557, 255] width 551 height 367
click at [551, 170] on div "<! doctype html > < html lang = "es" > < head > < meta charset = "utf-8" /> < m…" at bounding box center [557, 255] width 551 height 367
click at [329, 314] on div "<! doctype html > < html lang = "es" > < head > < meta charset = "utf-8" /> < m…" at bounding box center [557, 255] width 551 height 367
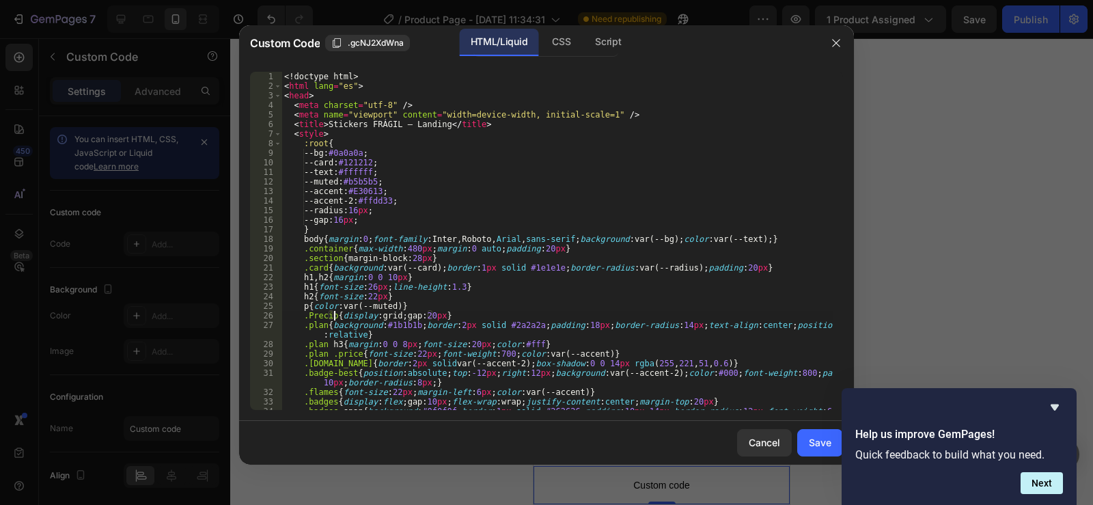
scroll to position [0, 4]
drag, startPoint x: 326, startPoint y: 328, endPoint x: 308, endPoint y: 328, distance: 17.8
click at [308, 328] on div "<! doctype html > < html lang = "es" > < head > < meta charset = "utf-8" /> < m…" at bounding box center [557, 255] width 551 height 367
click at [337, 318] on div "<! doctype html > < html lang = "es" > < head > < meta charset = "utf-8" /> < m…" at bounding box center [557, 255] width 551 height 367
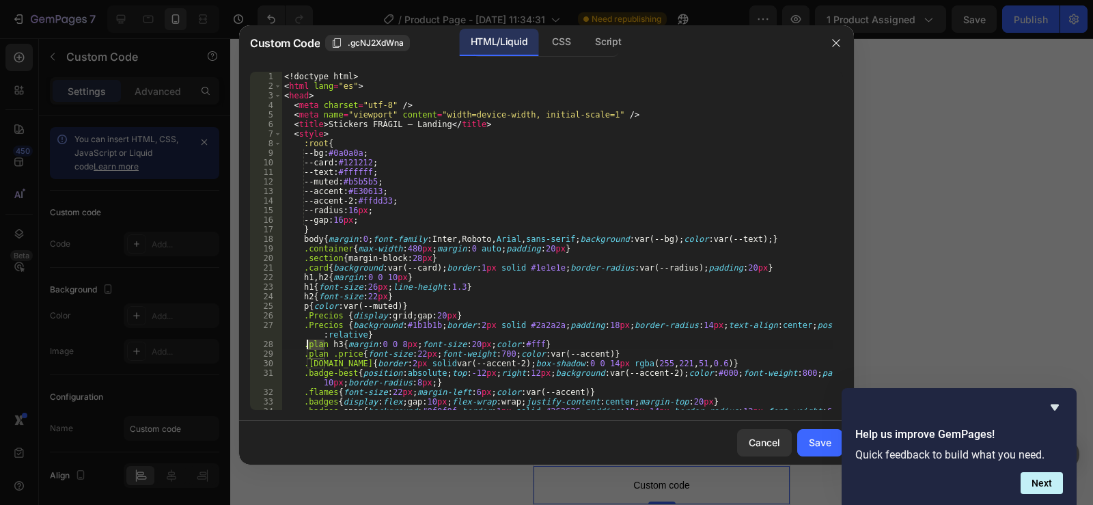
drag, startPoint x: 324, startPoint y: 347, endPoint x: 308, endPoint y: 349, distance: 15.8
click at [308, 349] on div "<! doctype html > < html lang = "es" > < head > < meta charset = "utf-8" /> < m…" at bounding box center [557, 255] width 551 height 367
type textarea ".Prei h3{margin:0 0 8px;font-size:20px;color:#fff}"
click at [836, 38] on icon "button" at bounding box center [836, 43] width 11 height 11
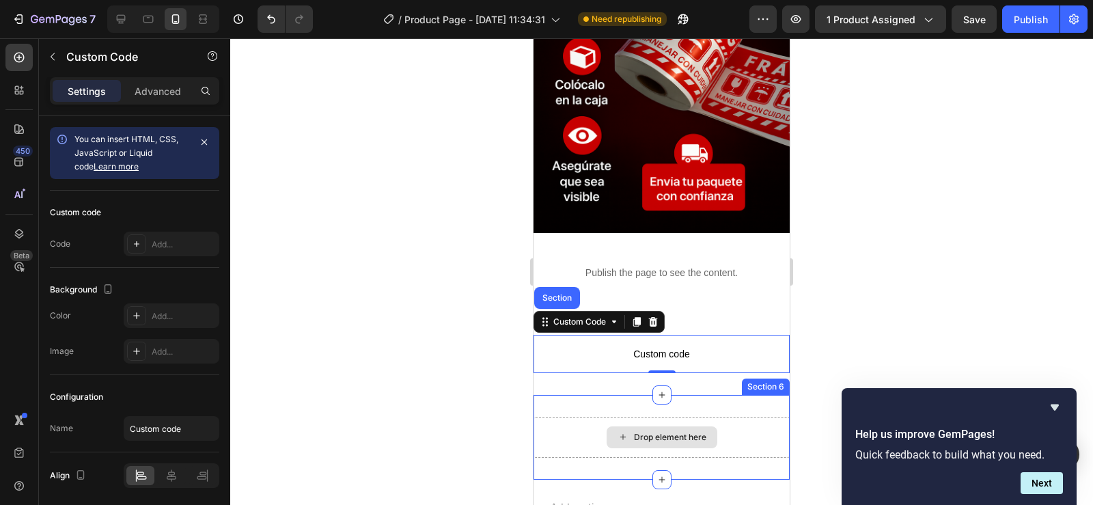
scroll to position [3629, 0]
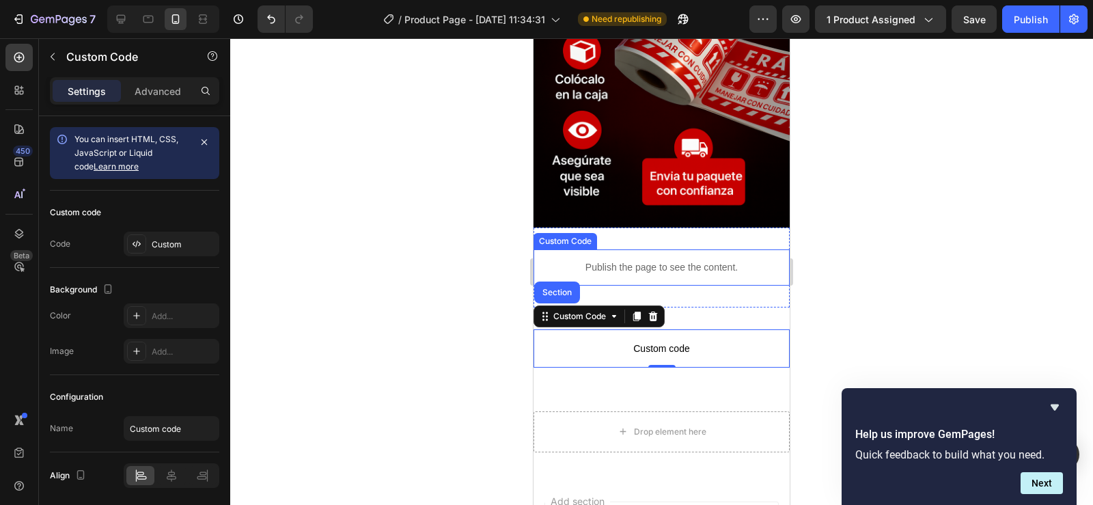
click at [690, 260] on p "Publish the page to see the content." at bounding box center [662, 267] width 256 height 14
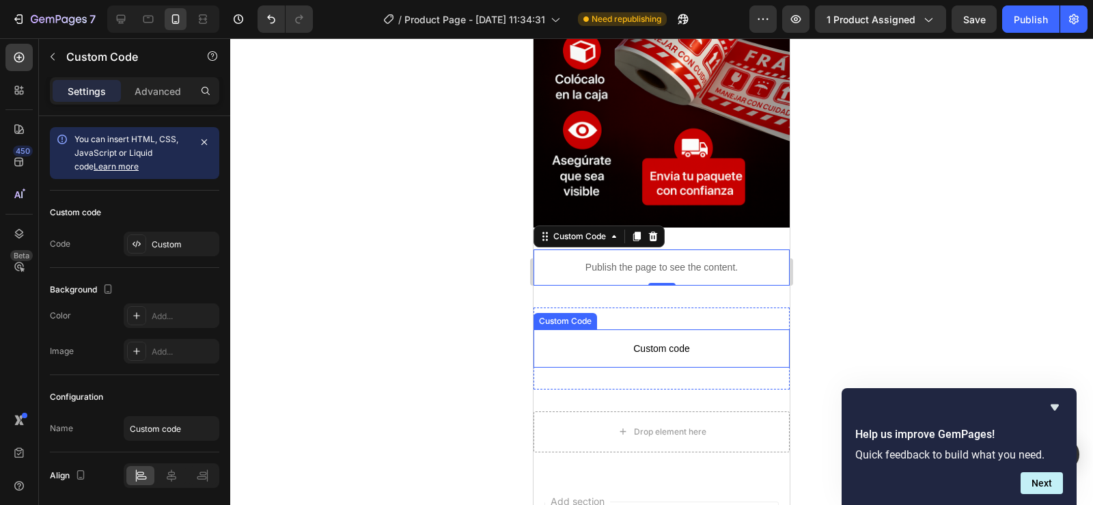
click at [672, 340] on span "Custom code" at bounding box center [662, 348] width 256 height 16
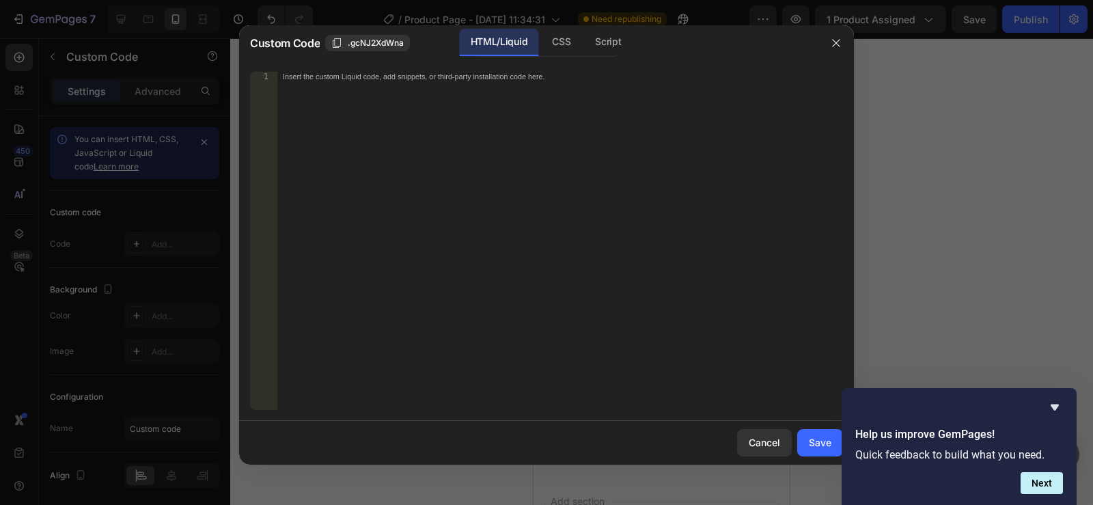
click at [510, 180] on div "Insert the custom Liquid code, add snippets, or third-party installation code h…" at bounding box center [560, 250] width 566 height 357
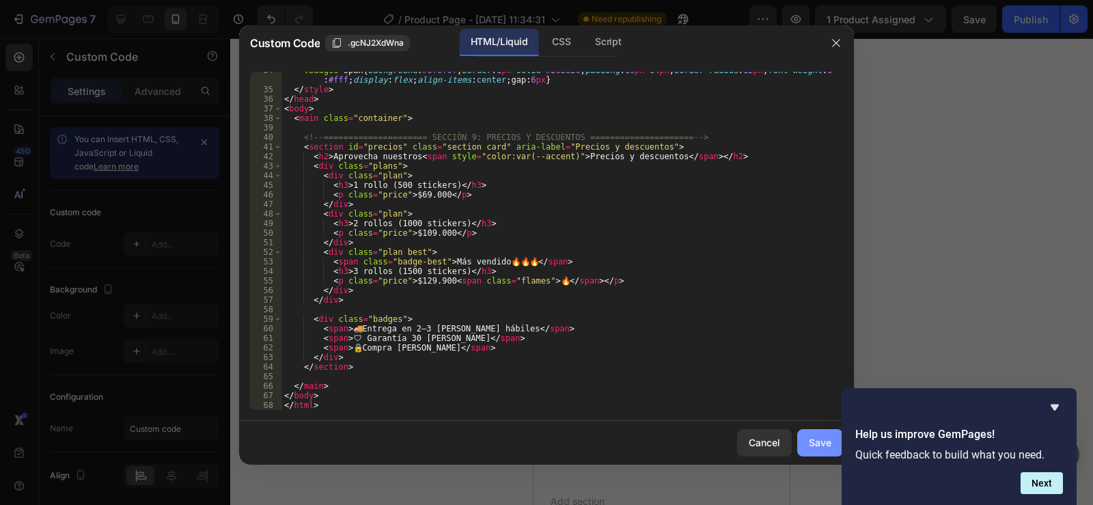
click at [819, 437] on div "Save" at bounding box center [820, 442] width 23 height 14
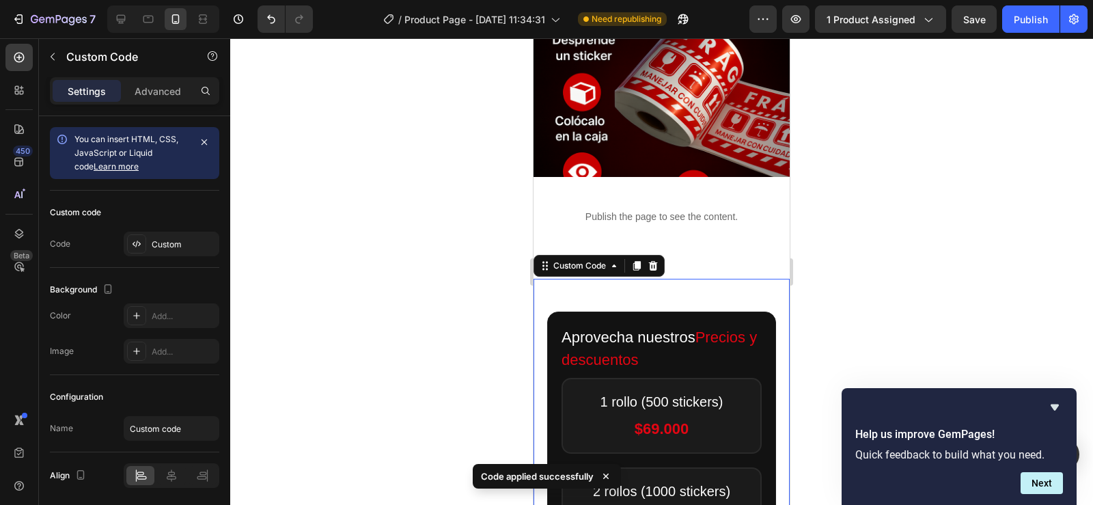
scroll to position [3560, 0]
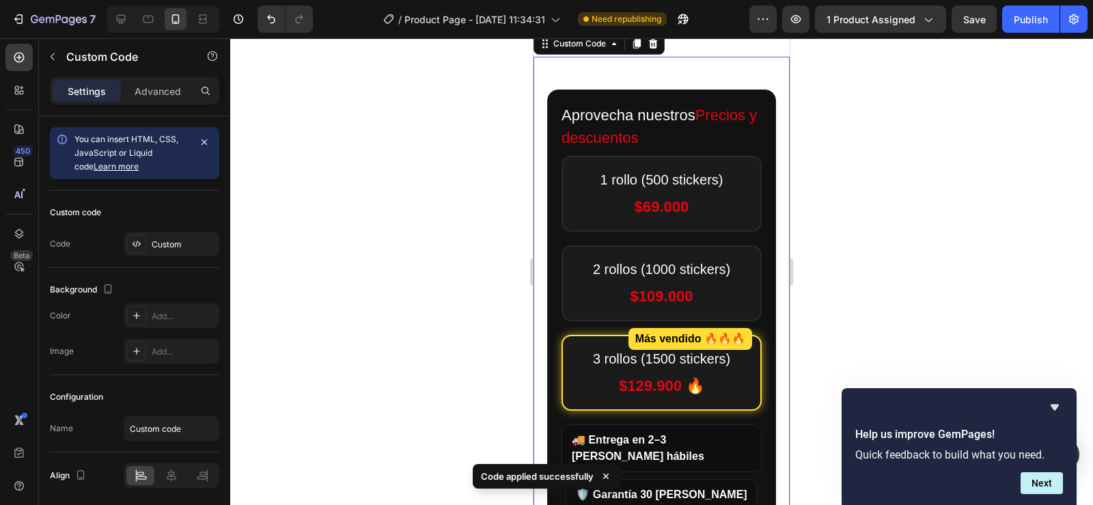
scroll to position [3834, 0]
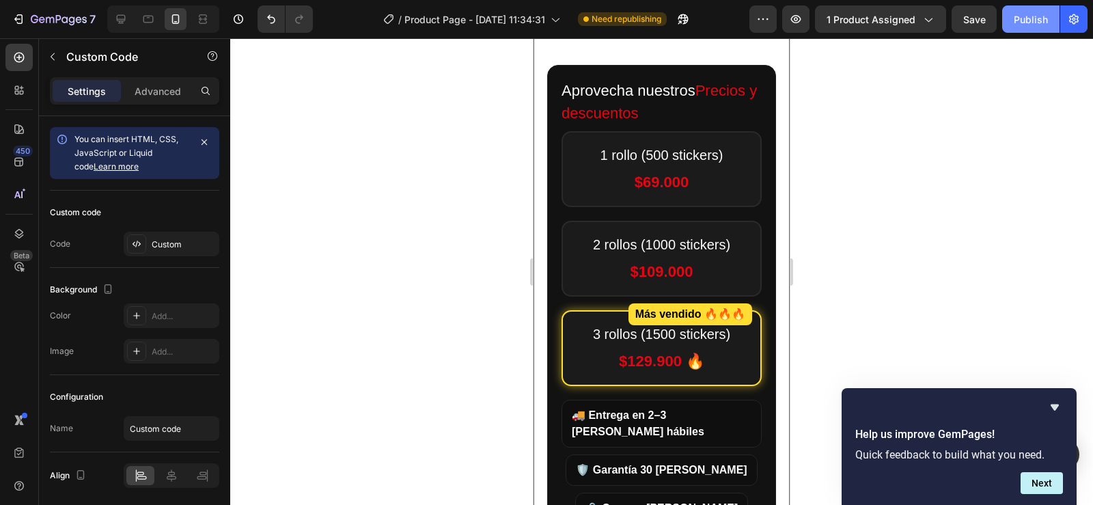
click at [1032, 21] on div "Publish" at bounding box center [1031, 19] width 34 height 14
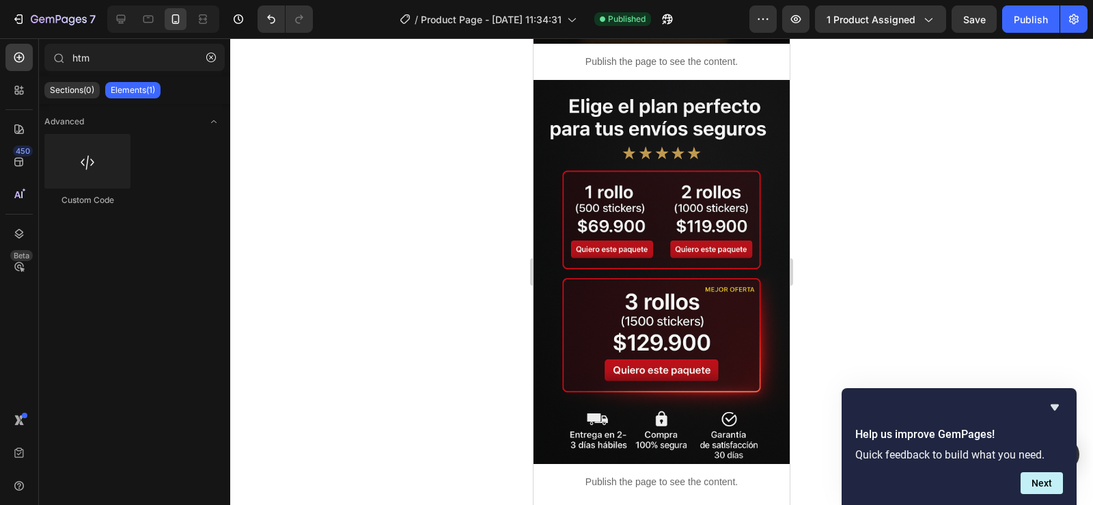
scroll to position [0, 11]
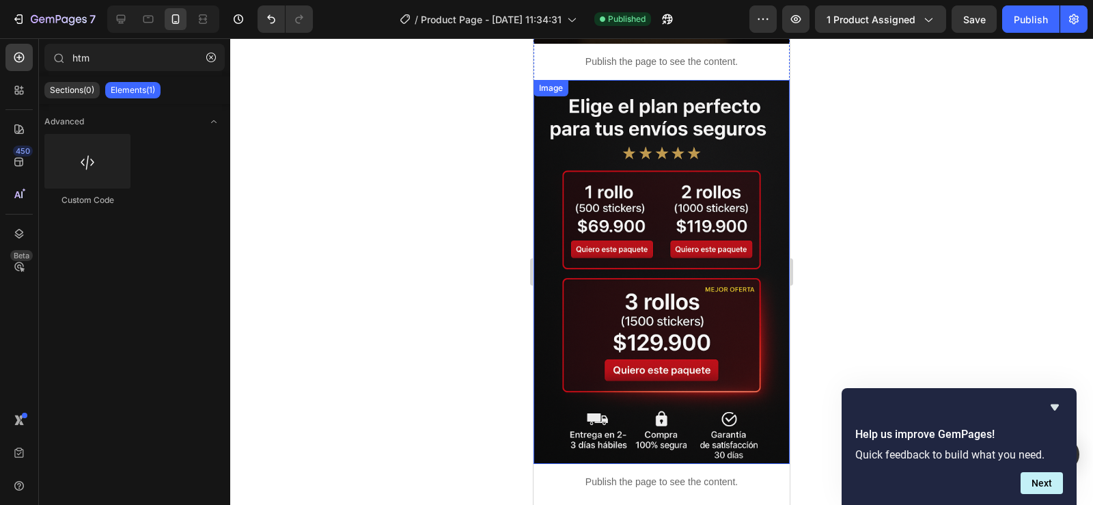
click at [649, 226] on img at bounding box center [662, 272] width 256 height 385
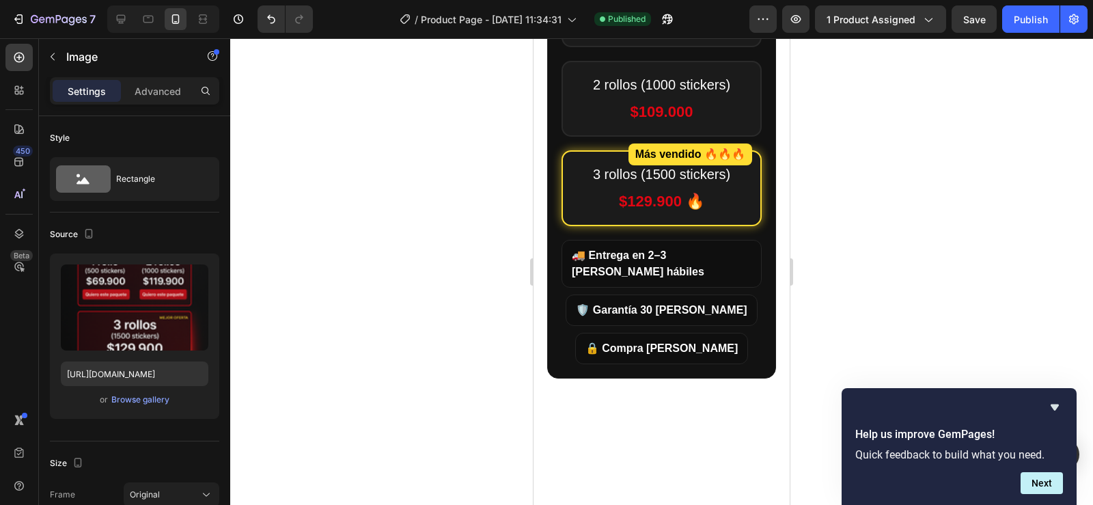
scroll to position [2730, 0]
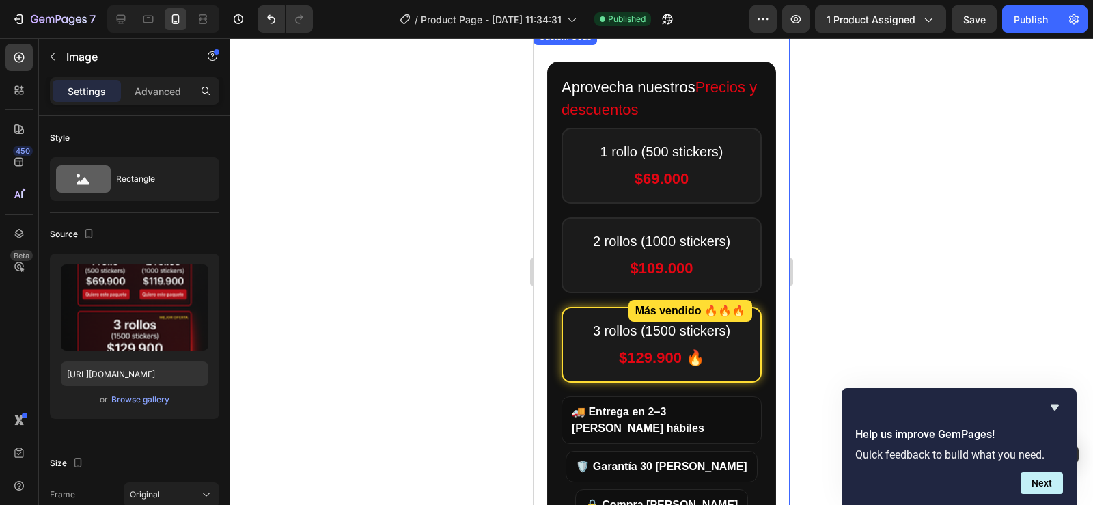
click at [696, 226] on div "2 rollos (1000 stickers) $109.000" at bounding box center [662, 255] width 200 height 76
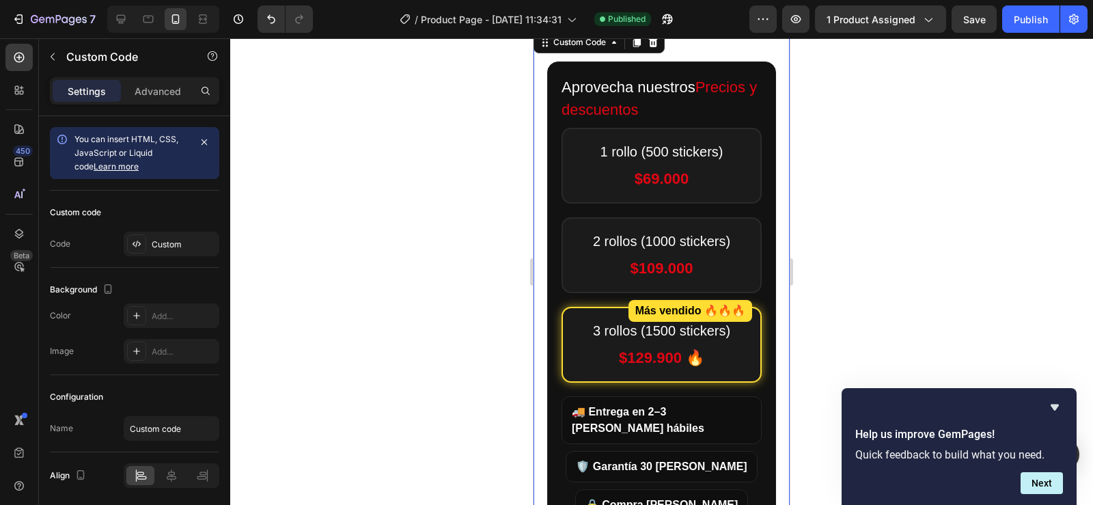
click at [696, 226] on div "2 rollos (1000 stickers) $109.000" at bounding box center [662, 255] width 200 height 76
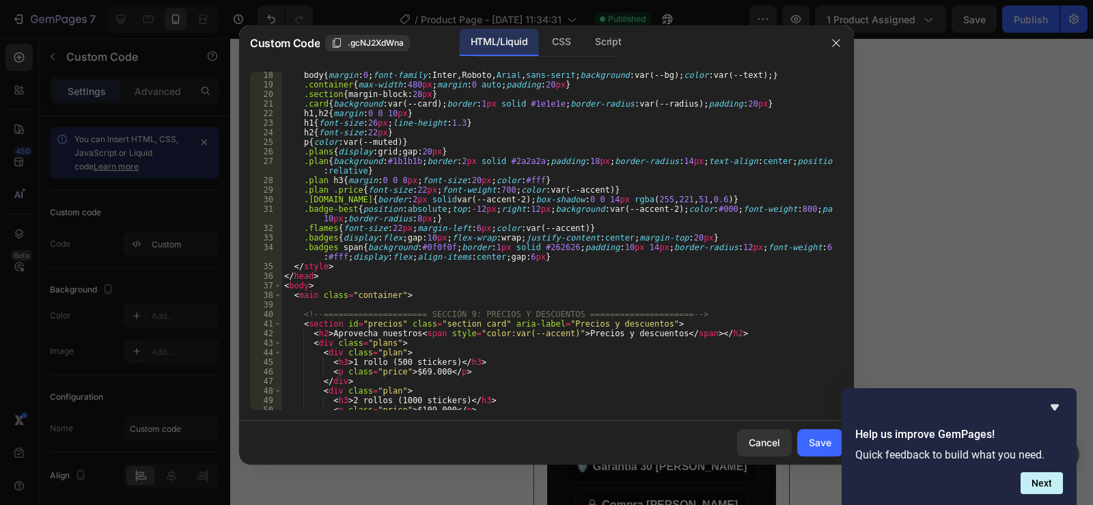
scroll to position [164, 0]
drag, startPoint x: 640, startPoint y: 324, endPoint x: 551, endPoint y: 322, distance: 88.9
click at [551, 322] on div "body { margin : 0 ; font-family : Inter,Roboto, Arial , sans-serif ; background…" at bounding box center [557, 248] width 551 height 357
type textarea "<section id="precios" class="section card" aria-label="NUESTROS PRECIOS Y OFERT…"
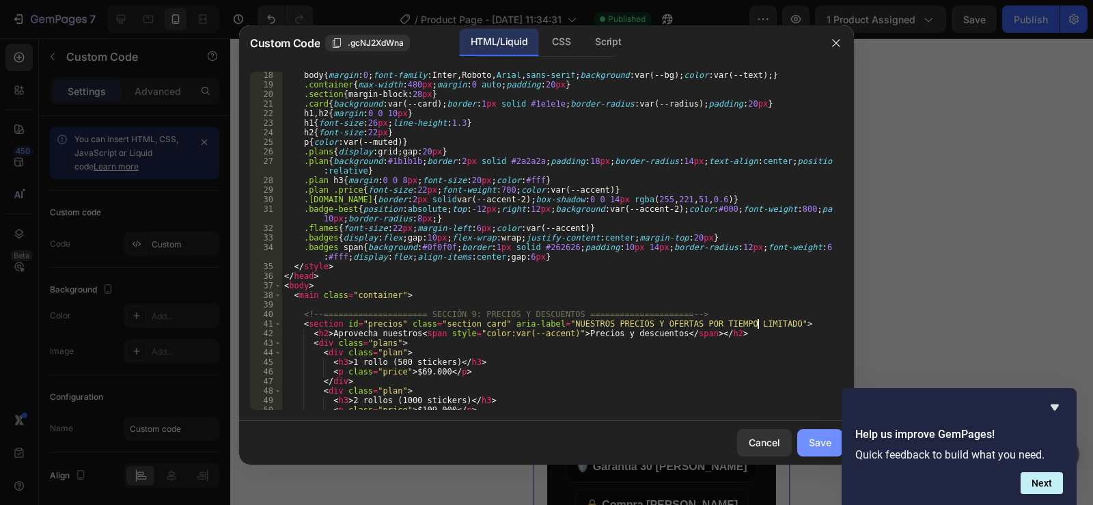
click at [813, 439] on div "Save" at bounding box center [820, 442] width 23 height 14
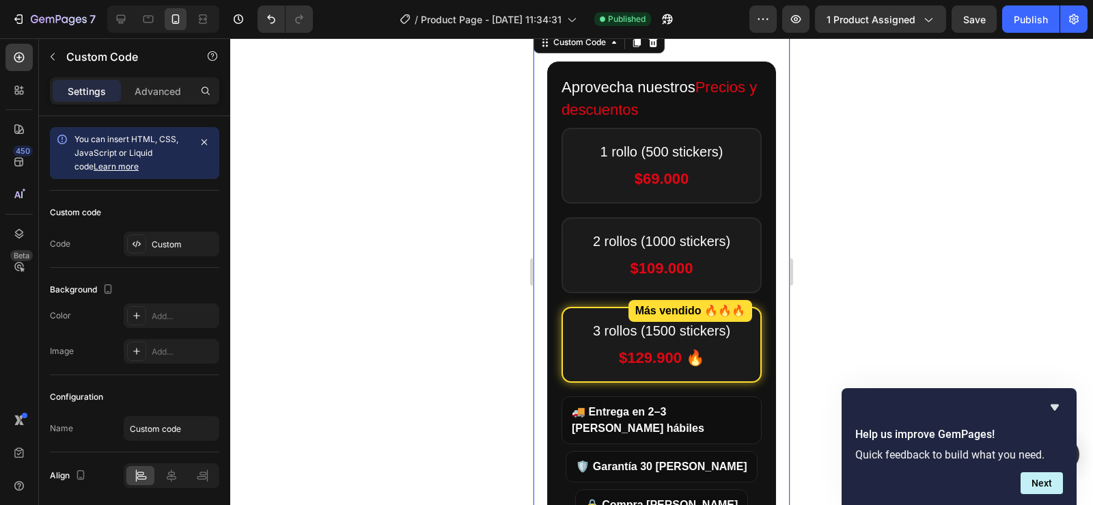
scroll to position [2662, 0]
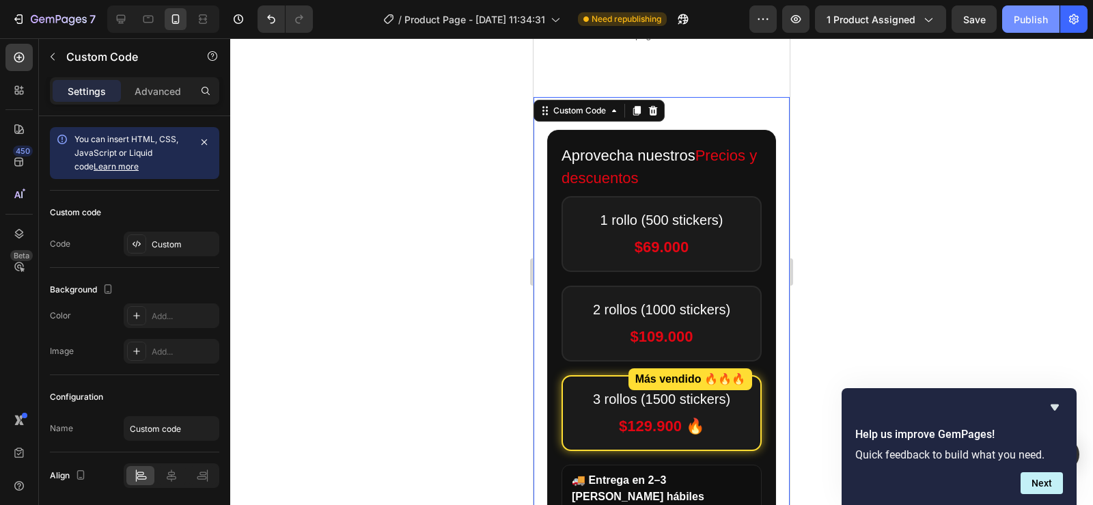
click at [1031, 22] on div "Publish" at bounding box center [1031, 19] width 34 height 14
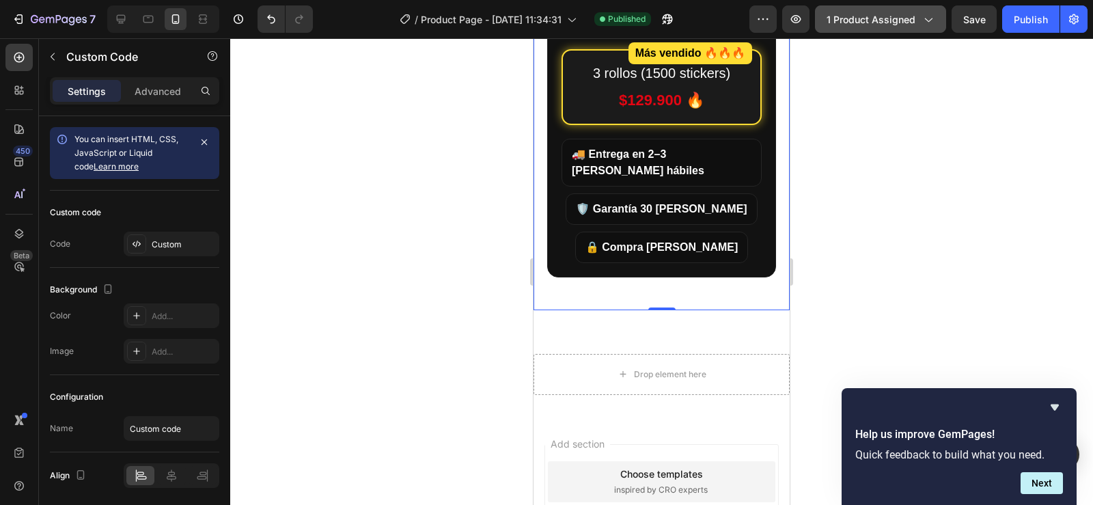
scroll to position [3003, 0]
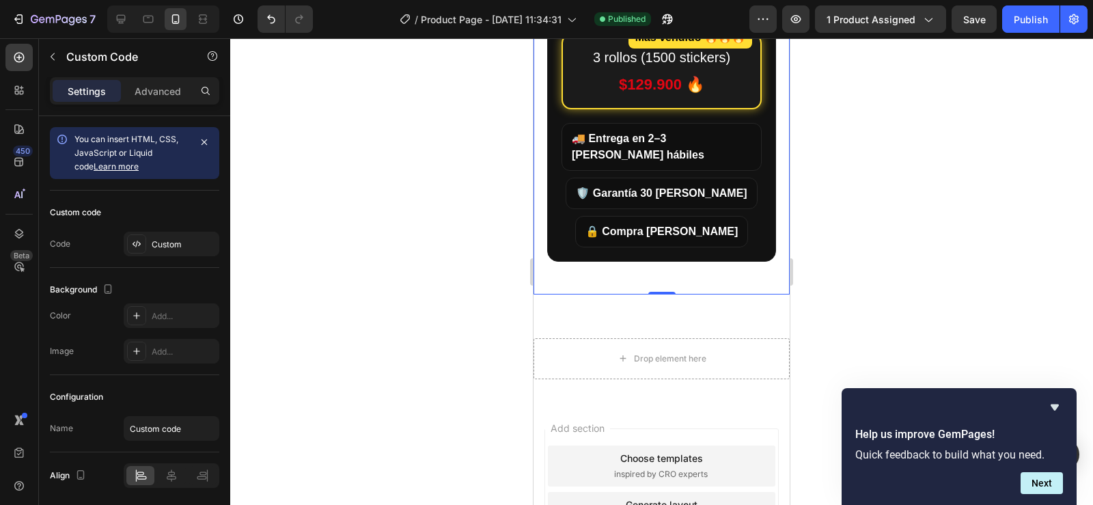
click at [745, 172] on div "🚚 Entrega en 2–3 días hábiles 🛡️ Garantía 30 días 🔒 Compra segura" at bounding box center [662, 185] width 200 height 124
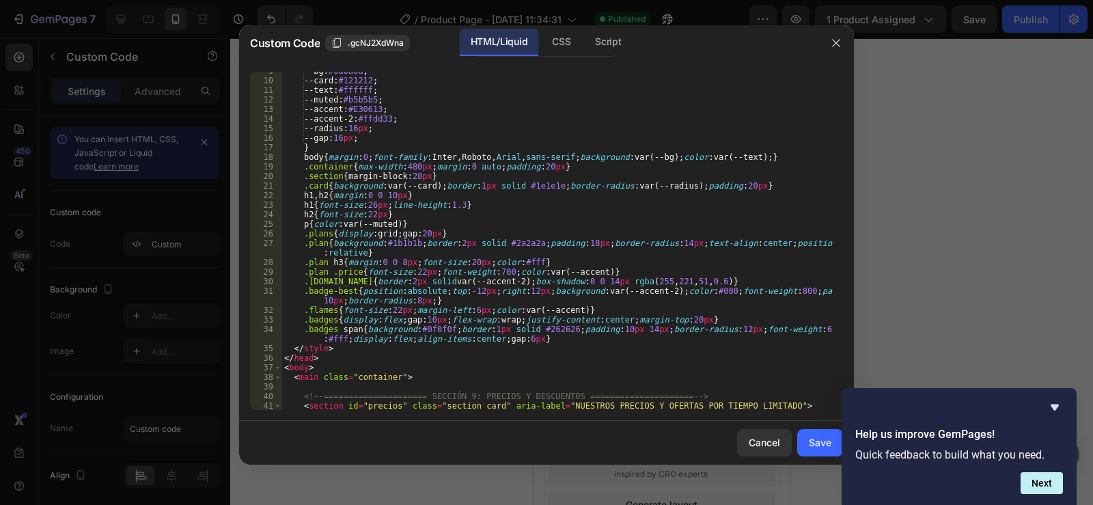
scroll to position [164, 0]
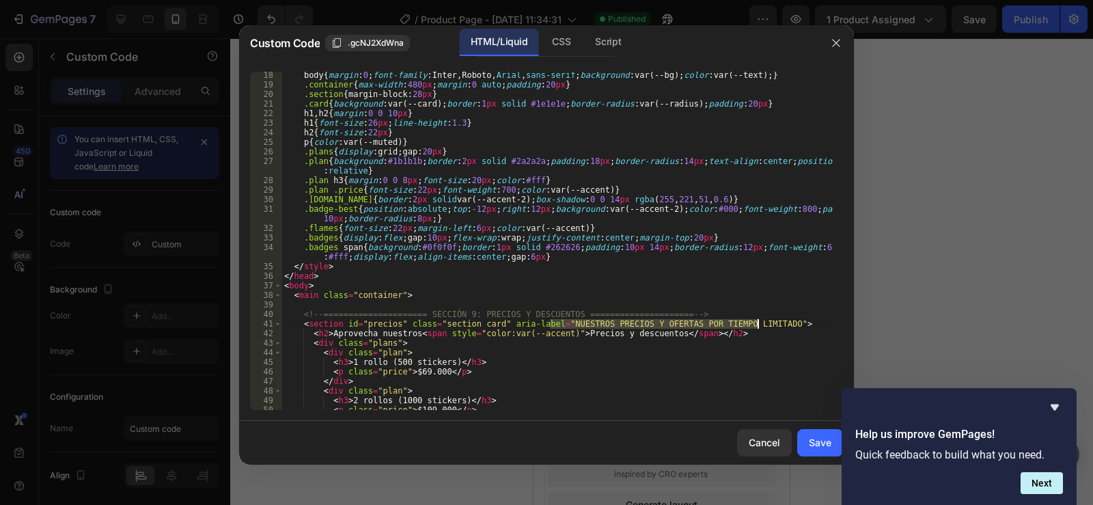
drag, startPoint x: 549, startPoint y: 322, endPoint x: 756, endPoint y: 325, distance: 207.1
click at [756, 325] on div "body { margin : 0 ; font-family : Inter,Roboto, Arial , sans-serif ; background…" at bounding box center [557, 248] width 551 height 357
drag, startPoint x: 659, startPoint y: 338, endPoint x: 573, endPoint y: 338, distance: 85.4
click at [574, 338] on div "body { margin : 0 ; font-family : Inter,Roboto, Arial , sans-serif ; background…" at bounding box center [557, 248] width 551 height 357
drag, startPoint x: 569, startPoint y: 335, endPoint x: 655, endPoint y: 336, distance: 86.8
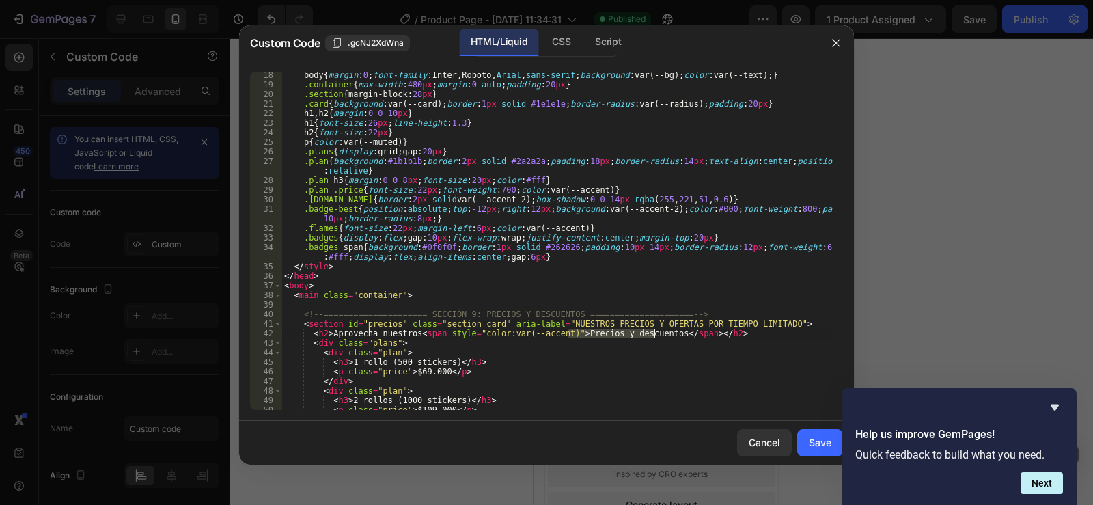
click at [655, 336] on div "body { margin : 0 ; font-family : Inter,Roboto, Arial , sans-serif ; background…" at bounding box center [557, 248] width 551 height 357
paste textarea "NUESTROS PRECIOS Y OFERTAS POR TIEMPO LIMITADO"
type textarea "<h2>Aprovecha nuestros <span style="color:var(--accent)">NUESTROS PRECIOS Y OFE…"
click at [817, 440] on div "Save" at bounding box center [820, 442] width 23 height 14
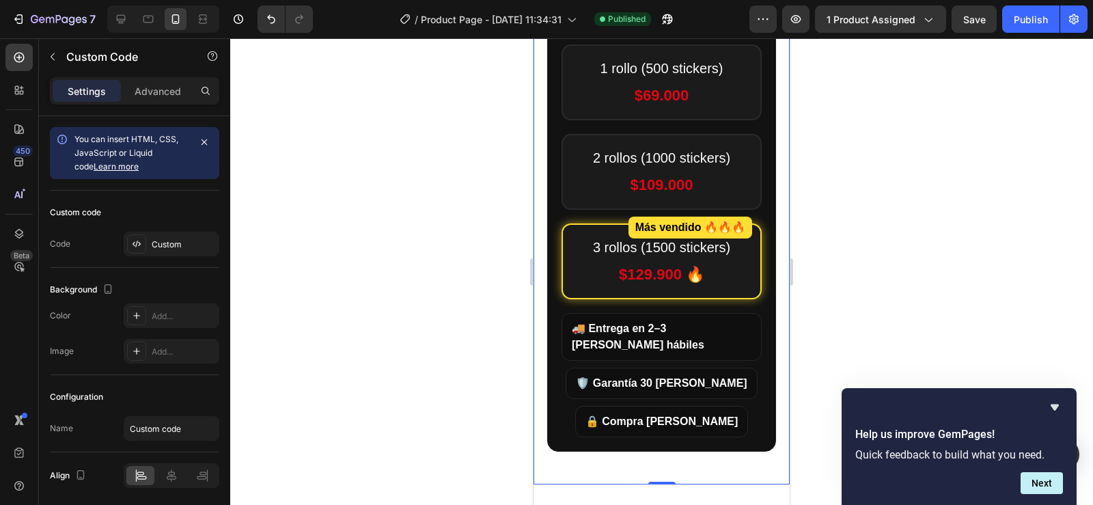
scroll to position [1600, 0]
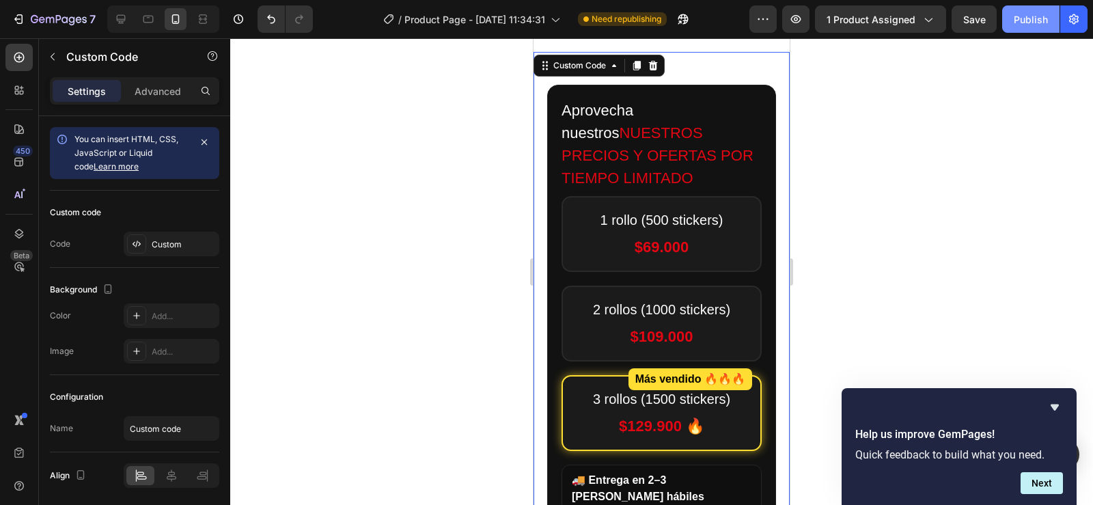
click at [1032, 16] on div "Publish" at bounding box center [1031, 19] width 34 height 14
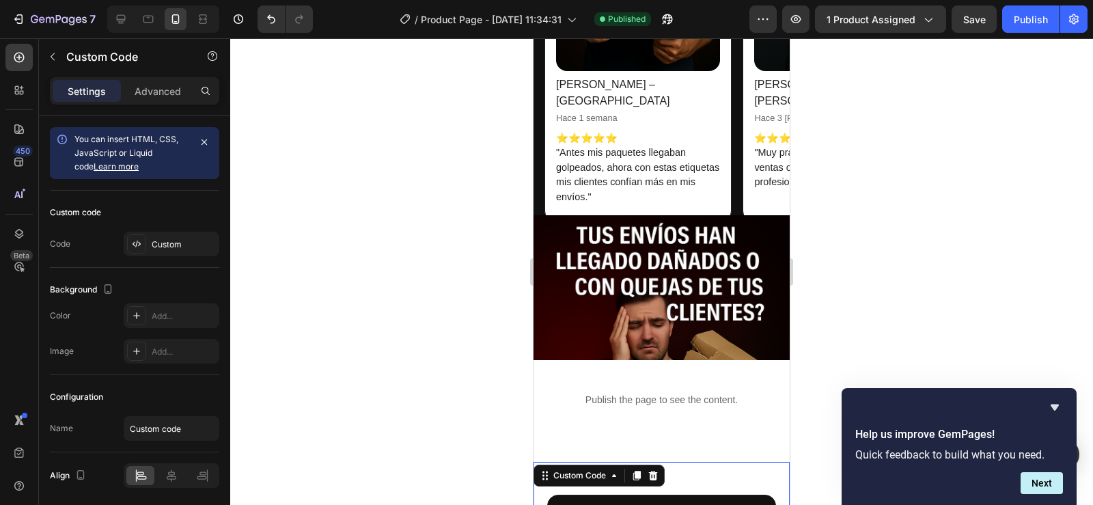
scroll to position [0, 11]
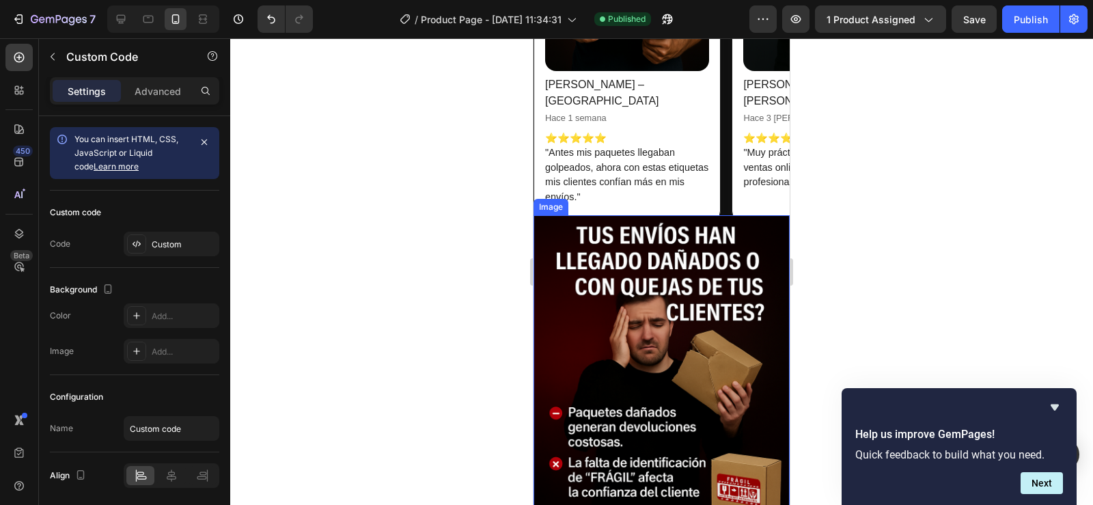
click at [677, 281] on img at bounding box center [662, 407] width 256 height 385
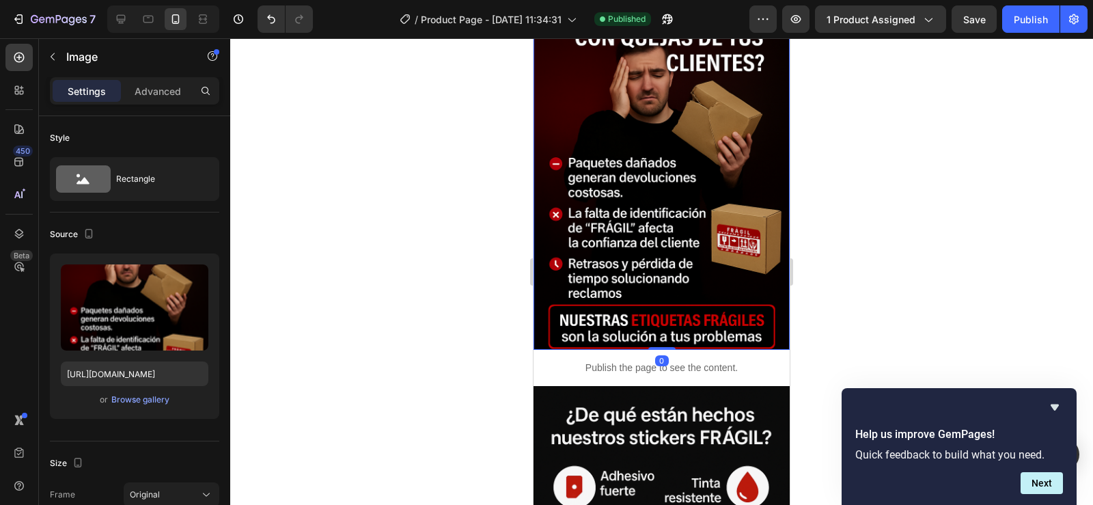
scroll to position [1462, 0]
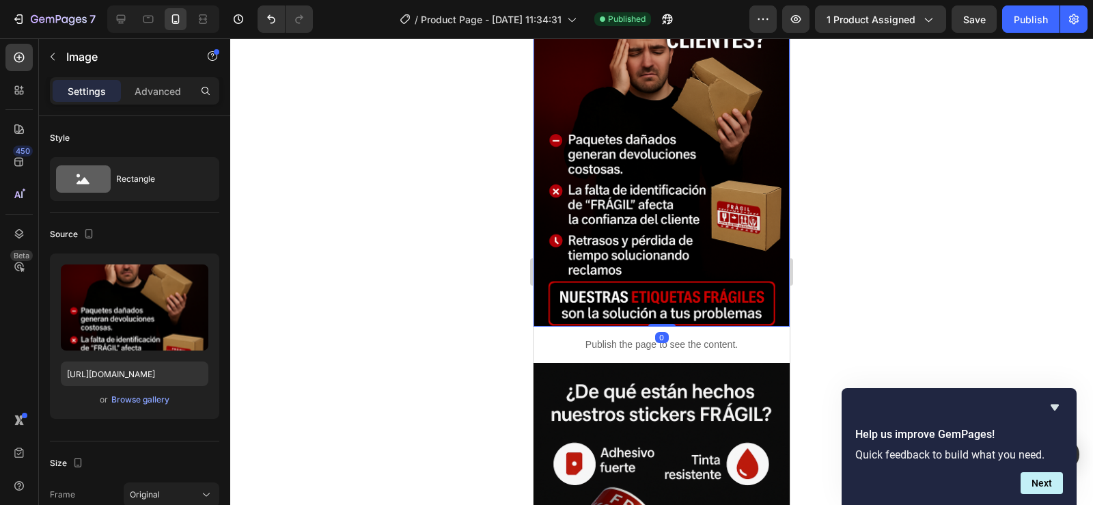
click at [653, 207] on img at bounding box center [662, 135] width 256 height 385
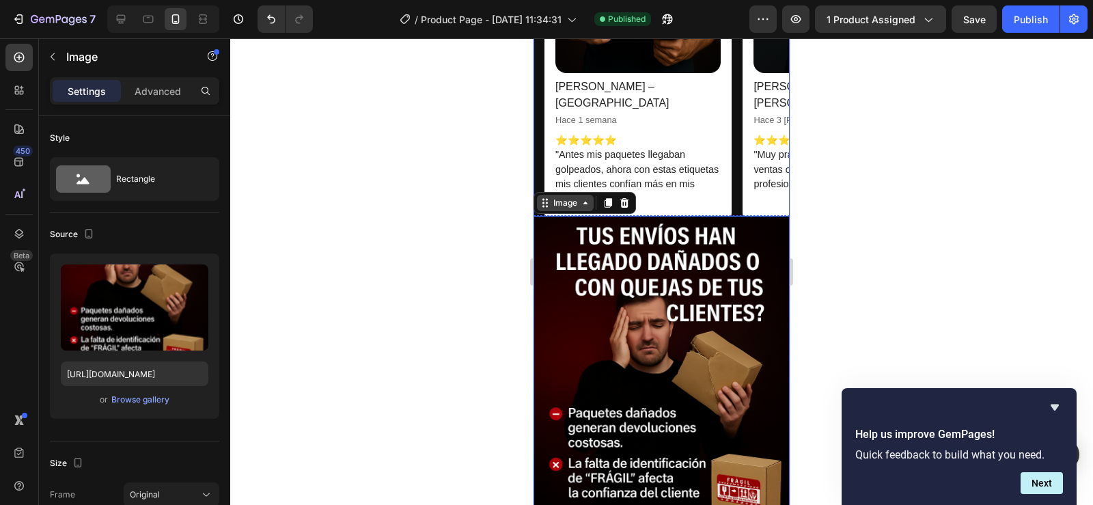
scroll to position [0, 11]
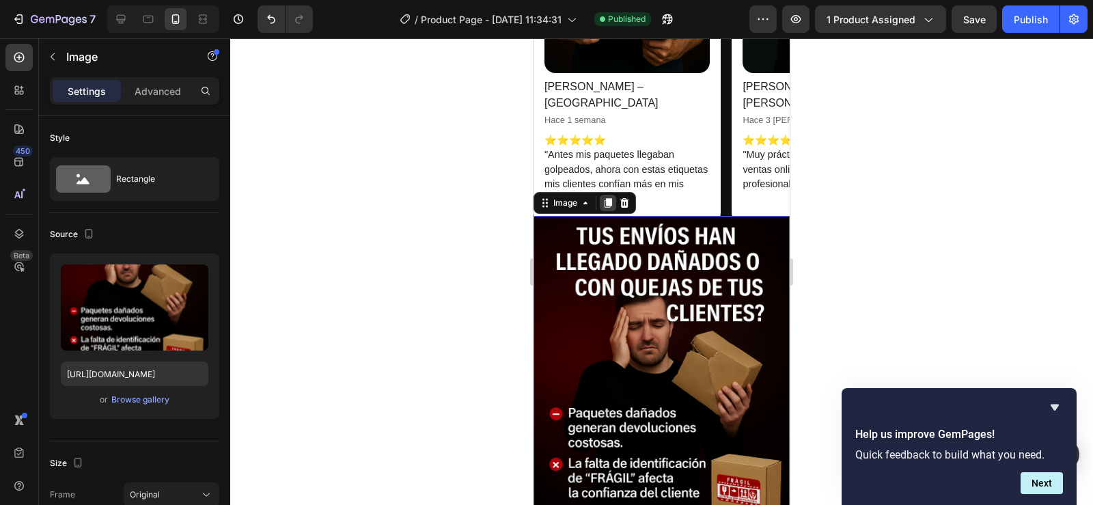
click at [608, 204] on icon at bounding box center [609, 203] width 8 height 10
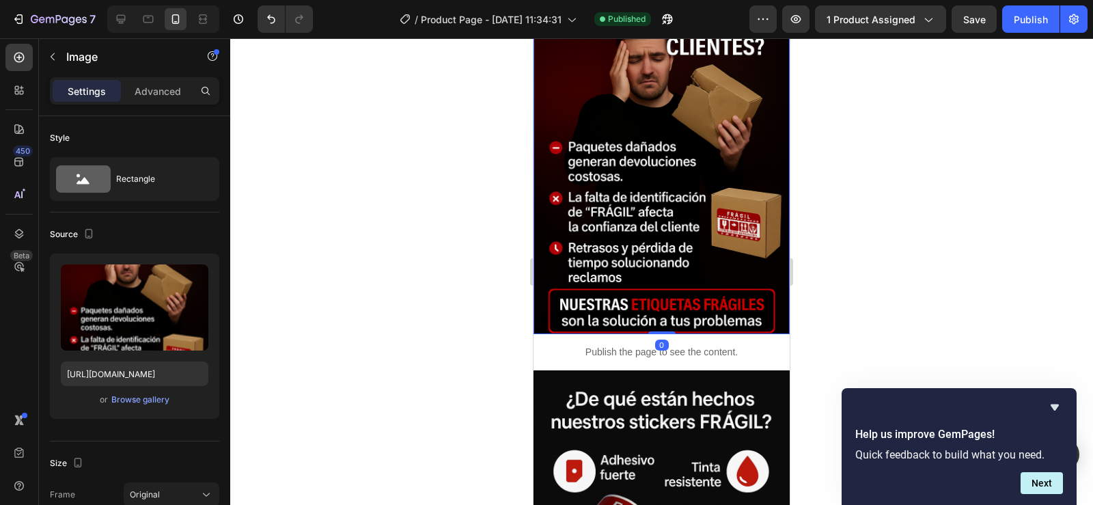
scroll to position [1893, 0]
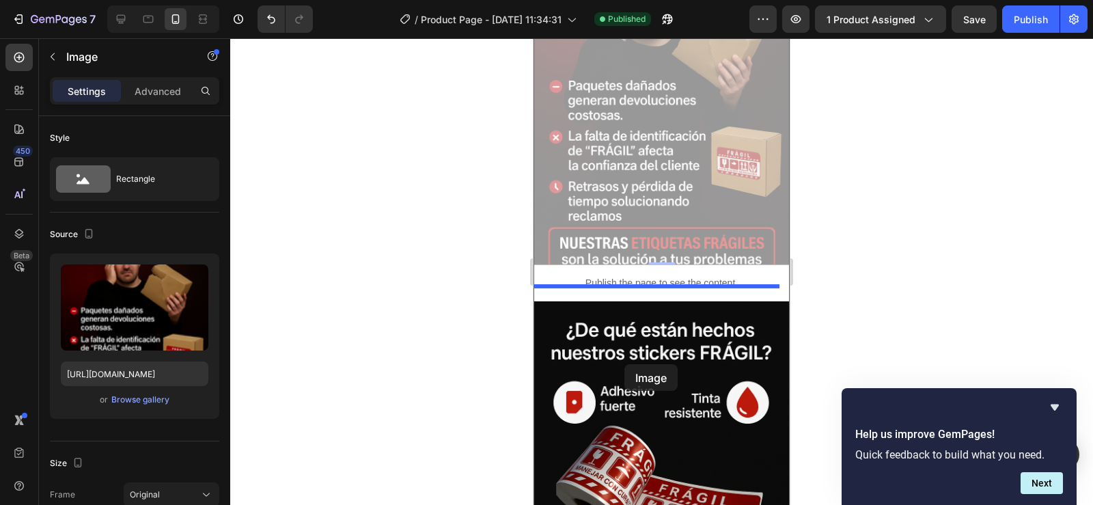
drag, startPoint x: 634, startPoint y: 57, endPoint x: 625, endPoint y: 364, distance: 307.0
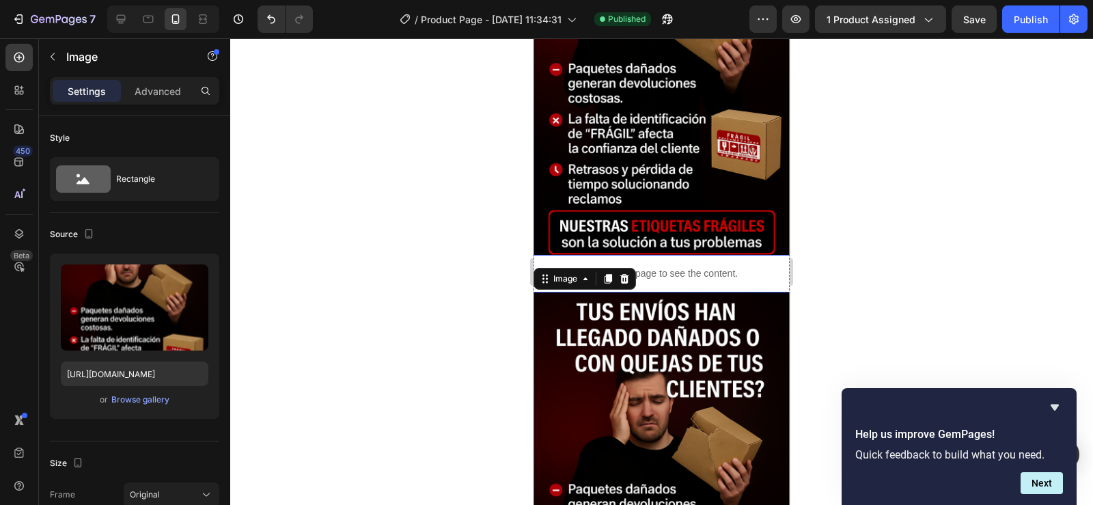
scroll to position [1729, 0]
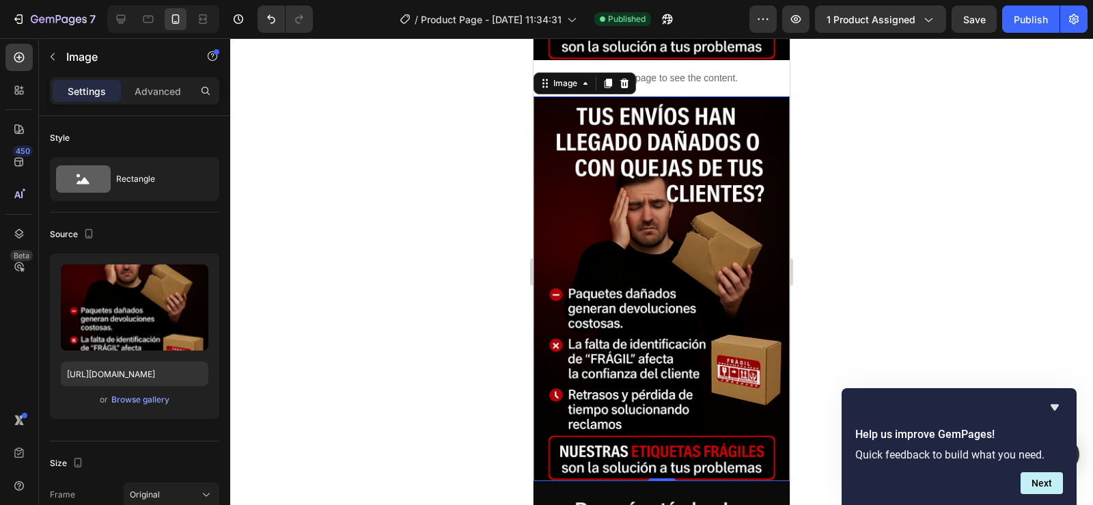
click at [658, 243] on img at bounding box center [662, 288] width 256 height 385
click at [659, 243] on img at bounding box center [662, 288] width 256 height 385
click at [124, 396] on div "Browse gallery" at bounding box center [140, 400] width 58 height 12
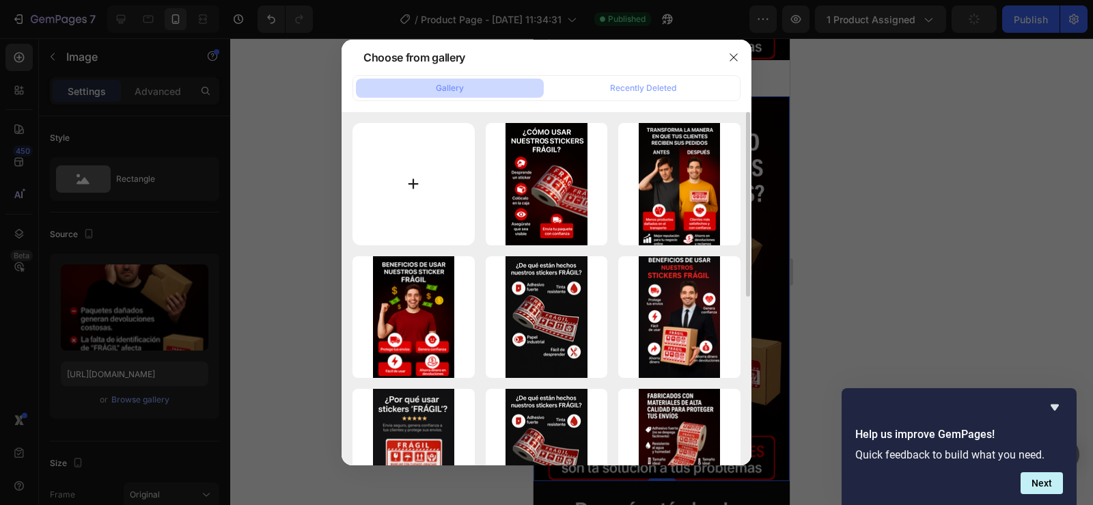
click at [405, 165] on input "file" at bounding box center [414, 184] width 122 height 122
type input "C:\fakepath\aa4ba895-83d1-413a-9141-9b906950c7ad.png"
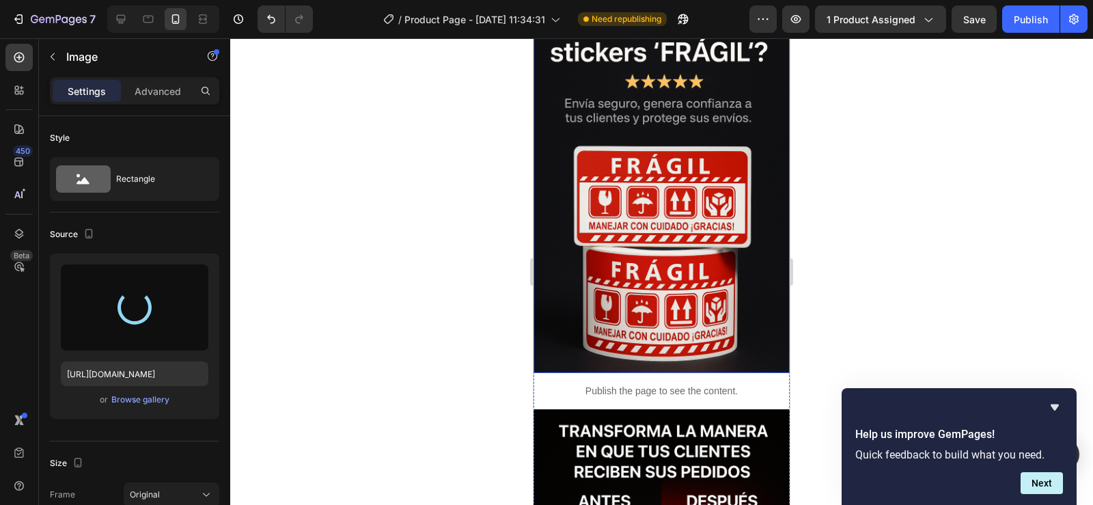
type input "https://cdn.shopify.com/s/files/1/0955/1111/8129/files/gempages_586153699408085…"
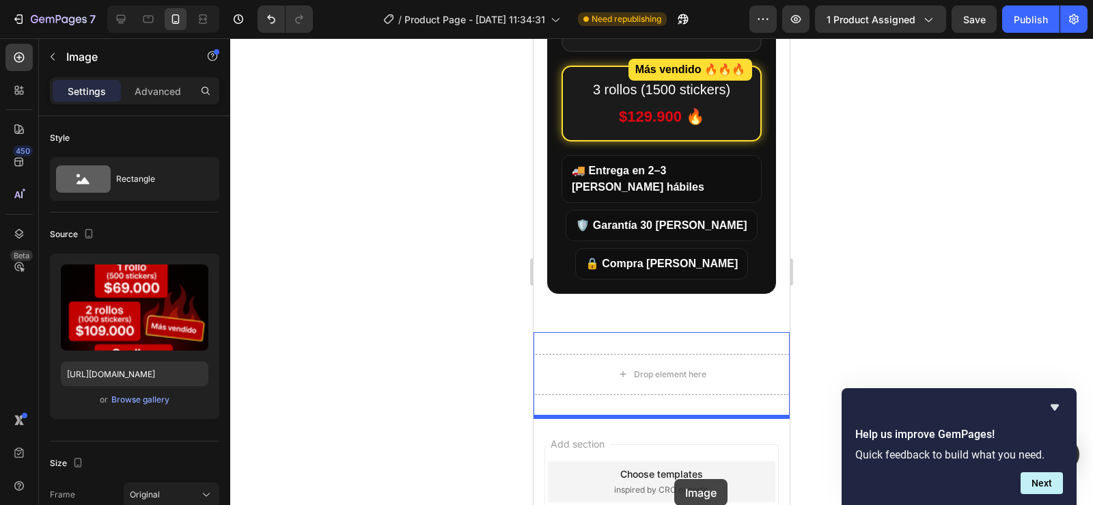
scroll to position [4495, 0]
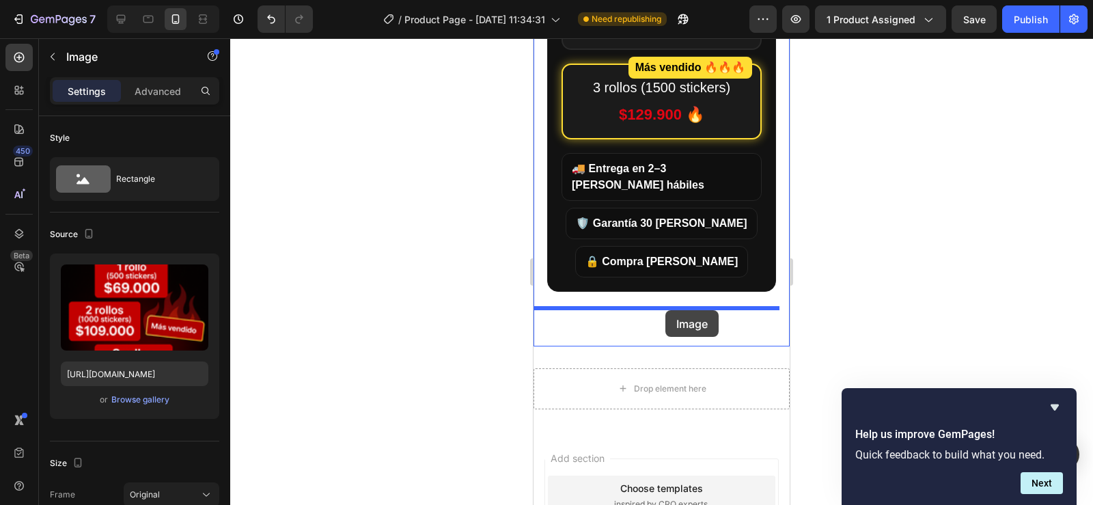
drag, startPoint x: 691, startPoint y: 278, endPoint x: 666, endPoint y: 310, distance: 40.9
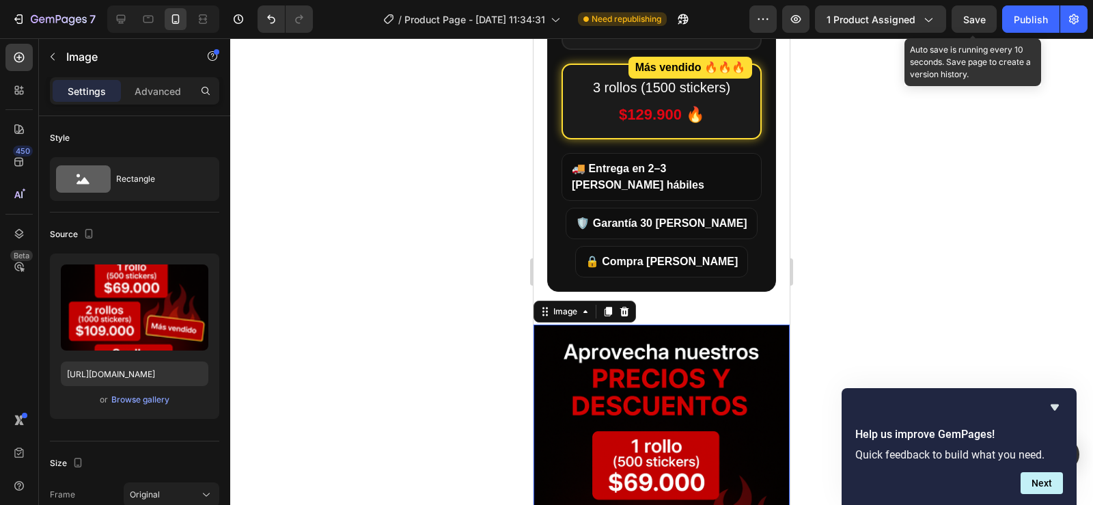
click at [970, 15] on span "Save" at bounding box center [975, 20] width 23 height 12
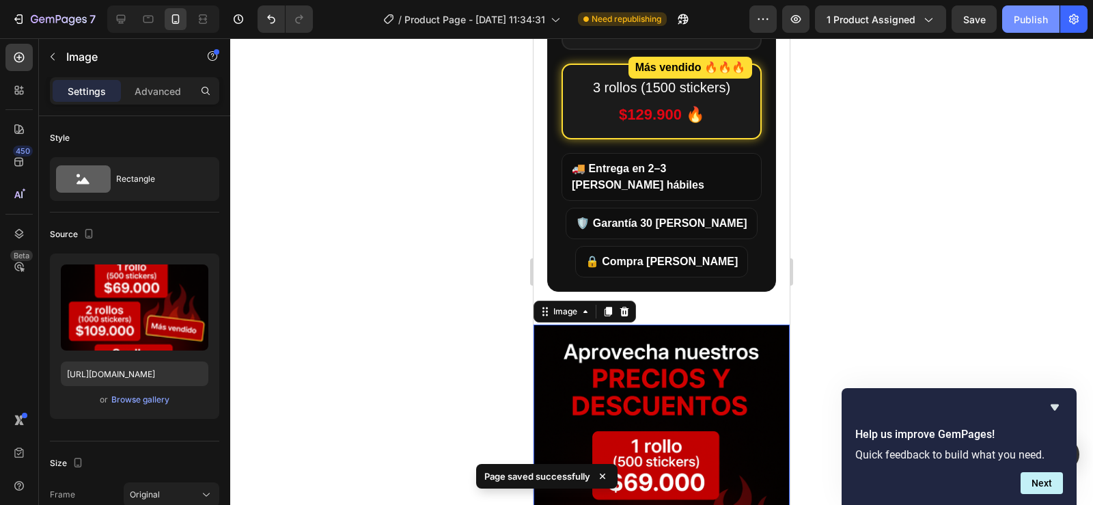
click at [1022, 17] on div "Publish" at bounding box center [1031, 19] width 34 height 14
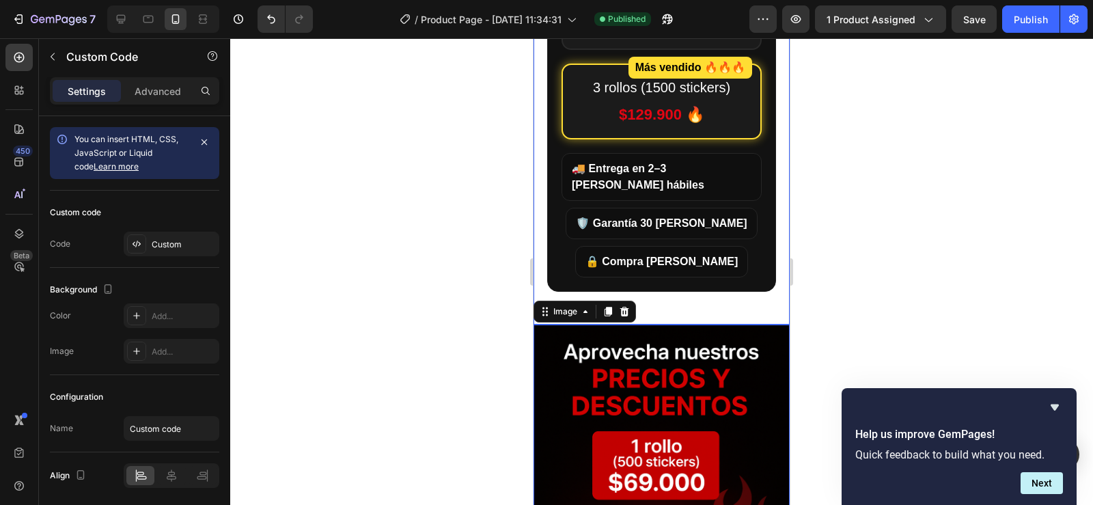
click at [763, 104] on section "Aprovecha nuestros NUESTROS PRECIOS Y OFERTAS POR TIEMPO LIMITADO 1 rollo (500 …" at bounding box center [661, 32] width 229 height 519
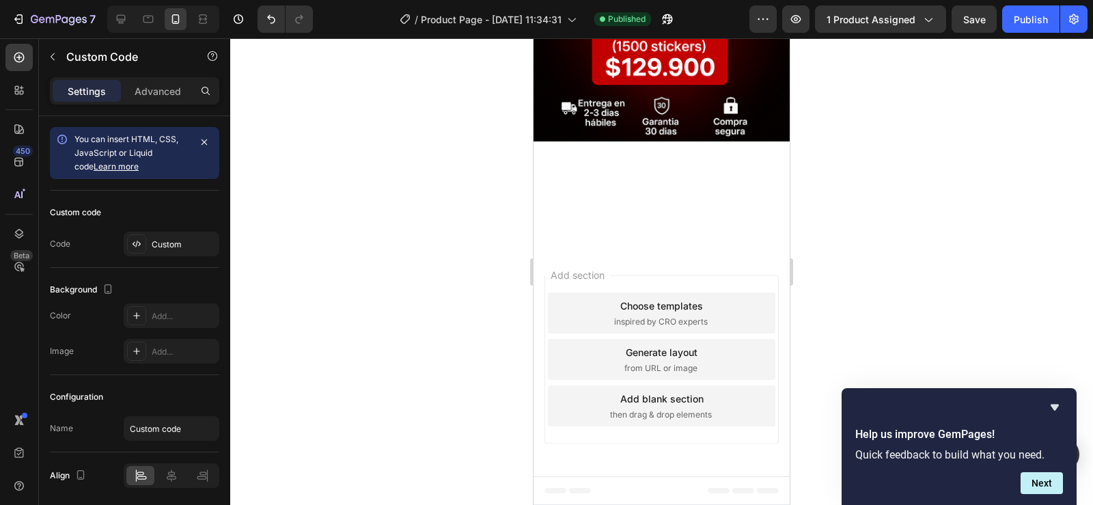
scroll to position [3927, 0]
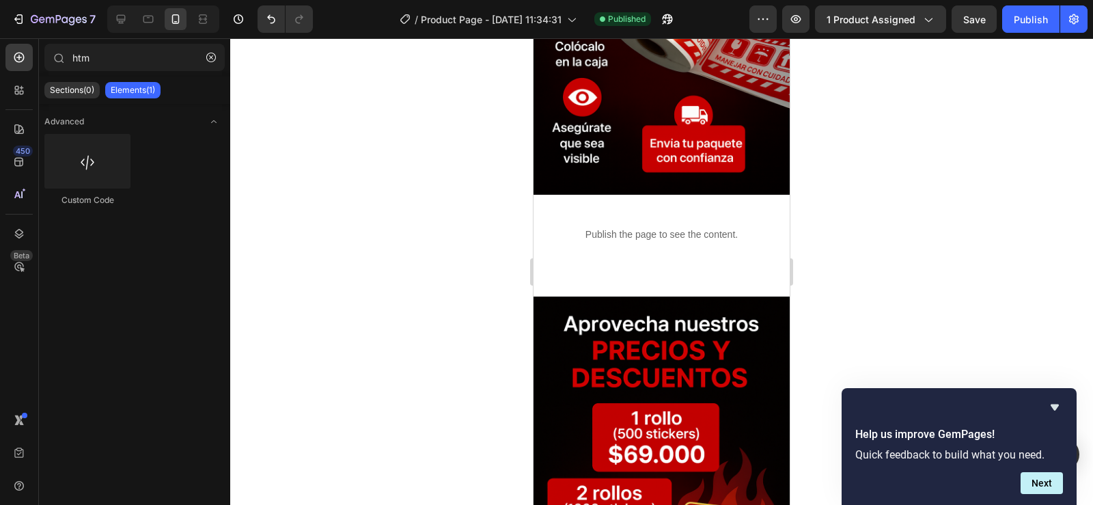
scroll to position [3774, 0]
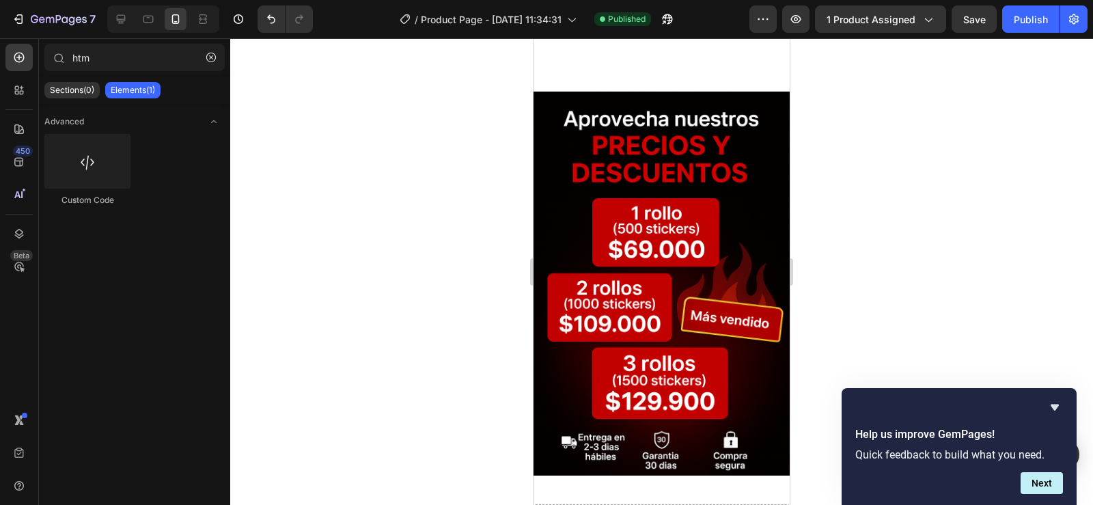
drag, startPoint x: 784, startPoint y: 200, endPoint x: 1327, endPoint y: 474, distance: 608.5
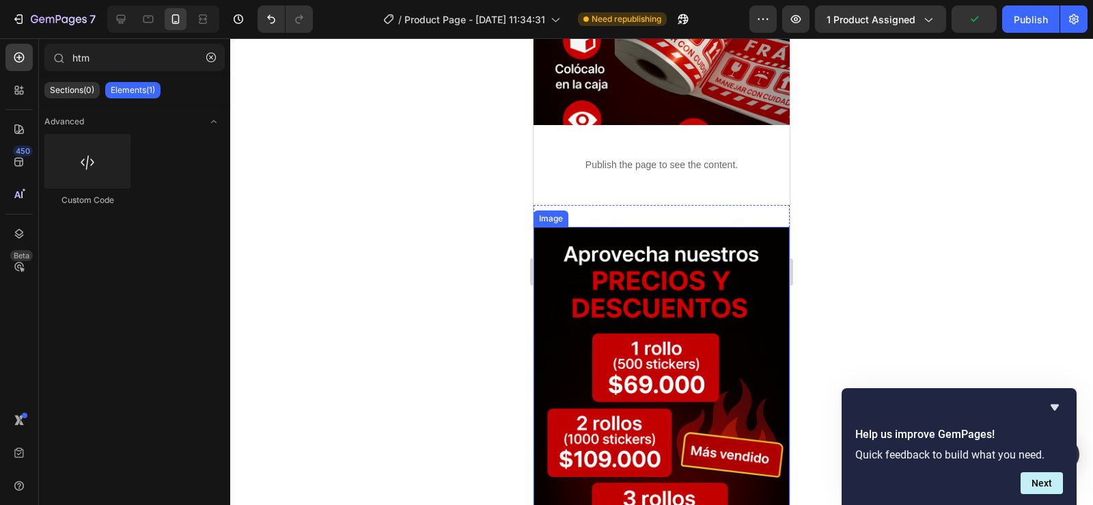
scroll to position [3638, 0]
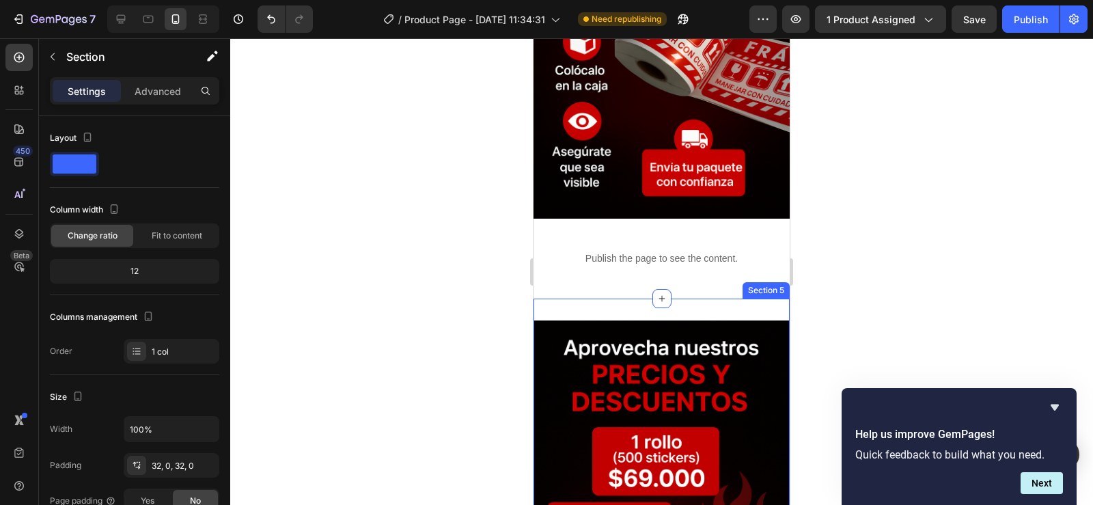
click at [677, 299] on div "Image Section 5" at bounding box center [662, 513] width 256 height 428
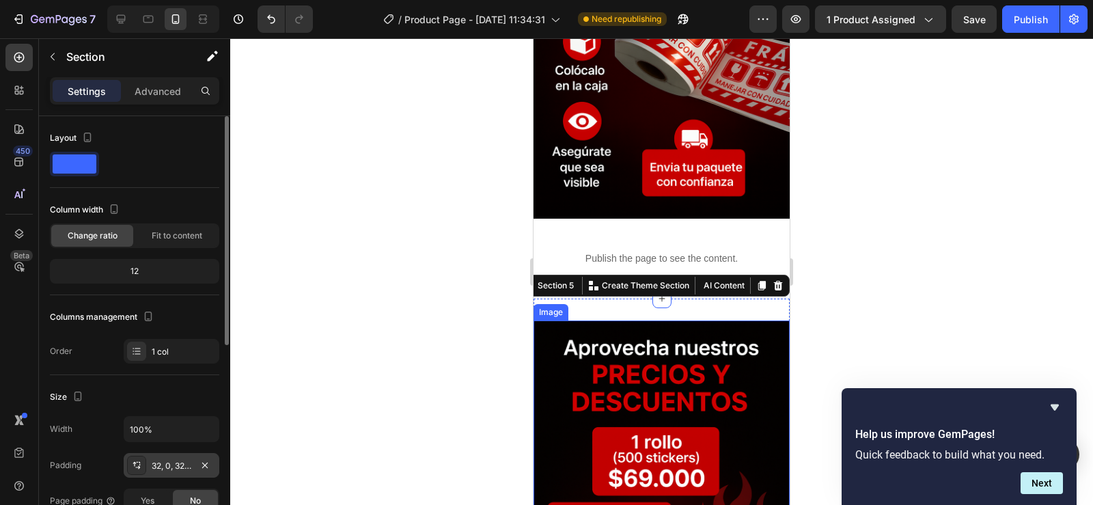
click at [190, 467] on div "32, 0, 32, 0" at bounding box center [172, 466] width 40 height 12
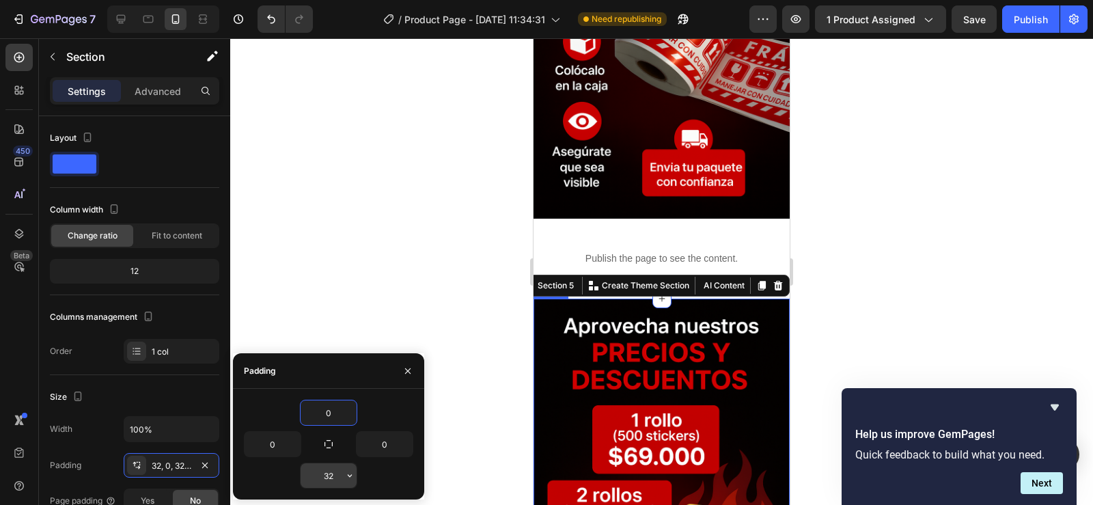
type input "0"
click at [340, 472] on input "32" at bounding box center [329, 475] width 56 height 25
type input "0"
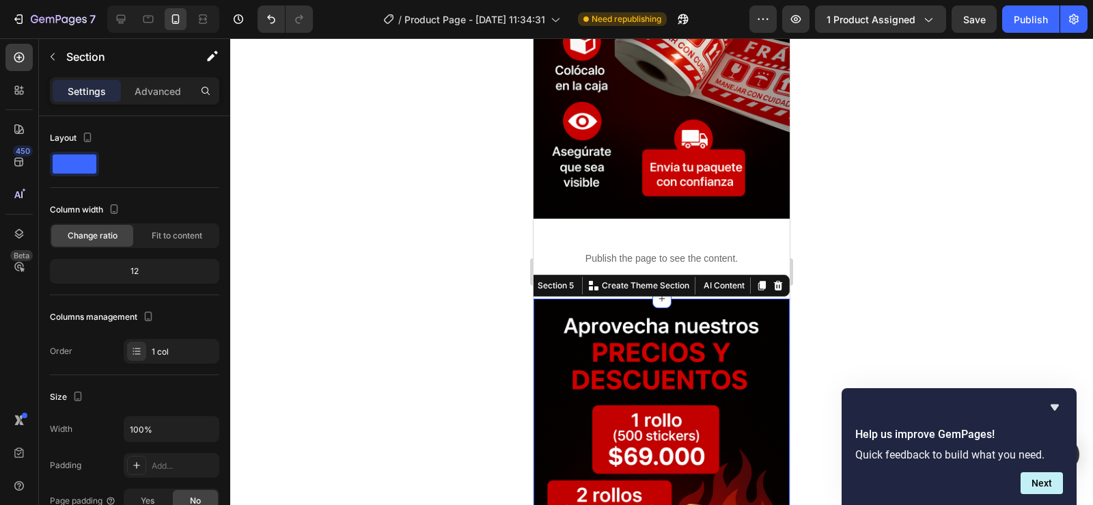
click at [336, 135] on div at bounding box center [661, 271] width 863 height 467
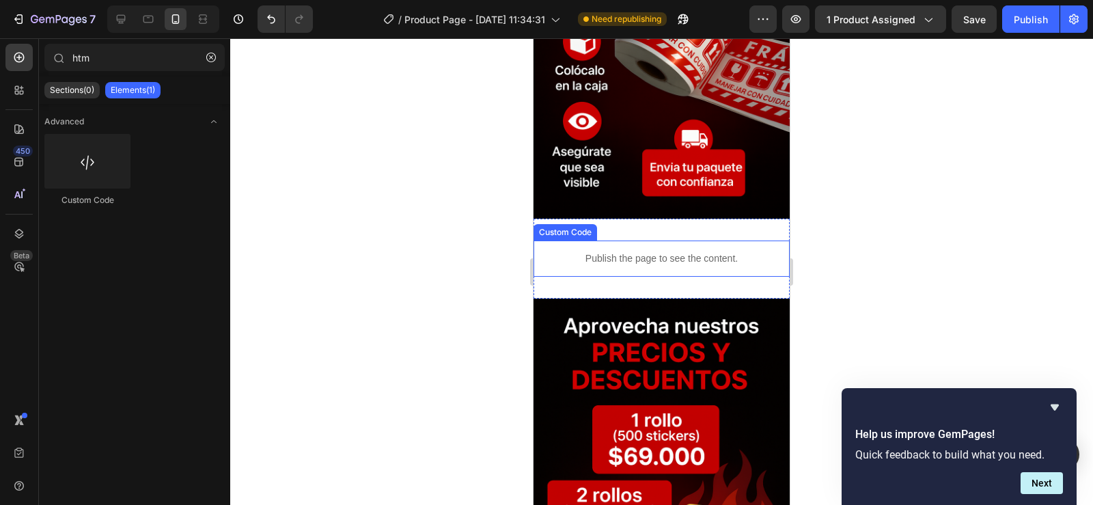
click at [640, 241] on div "Publish the page to see the content." at bounding box center [662, 259] width 256 height 36
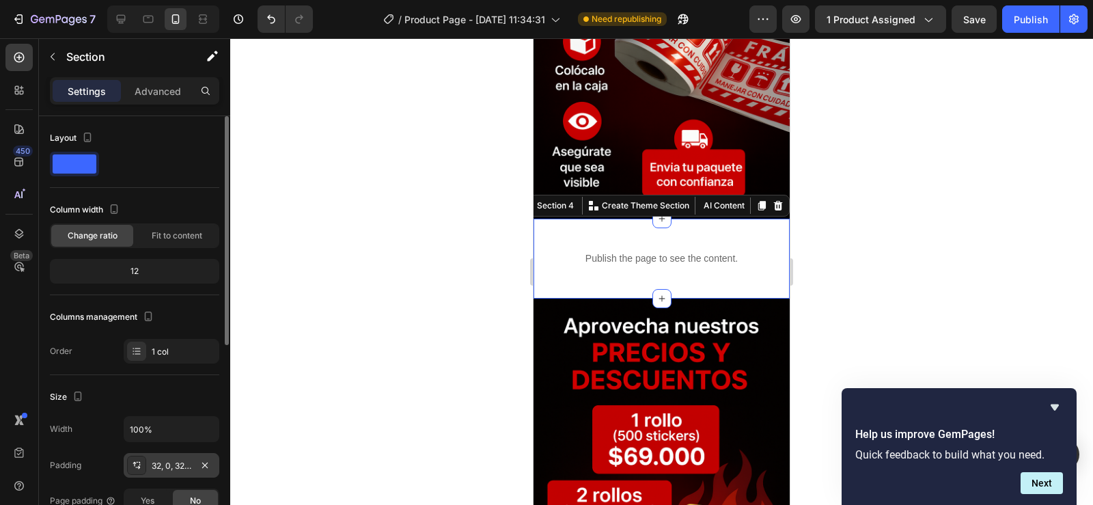
click at [183, 461] on div "32, 0, 32, 0" at bounding box center [172, 466] width 40 height 12
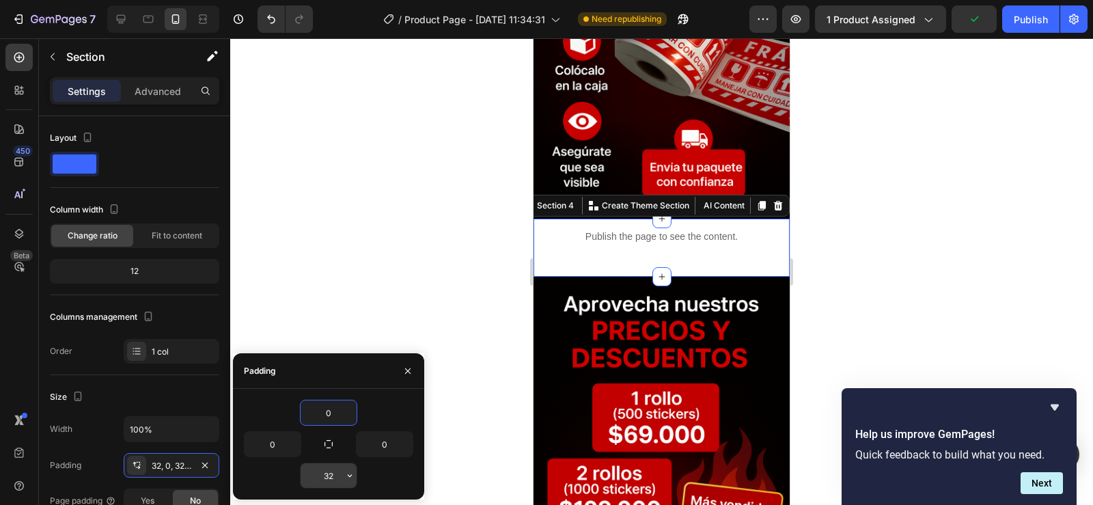
type input "0"
click at [329, 476] on input "32" at bounding box center [329, 475] width 56 height 25
type input "0"
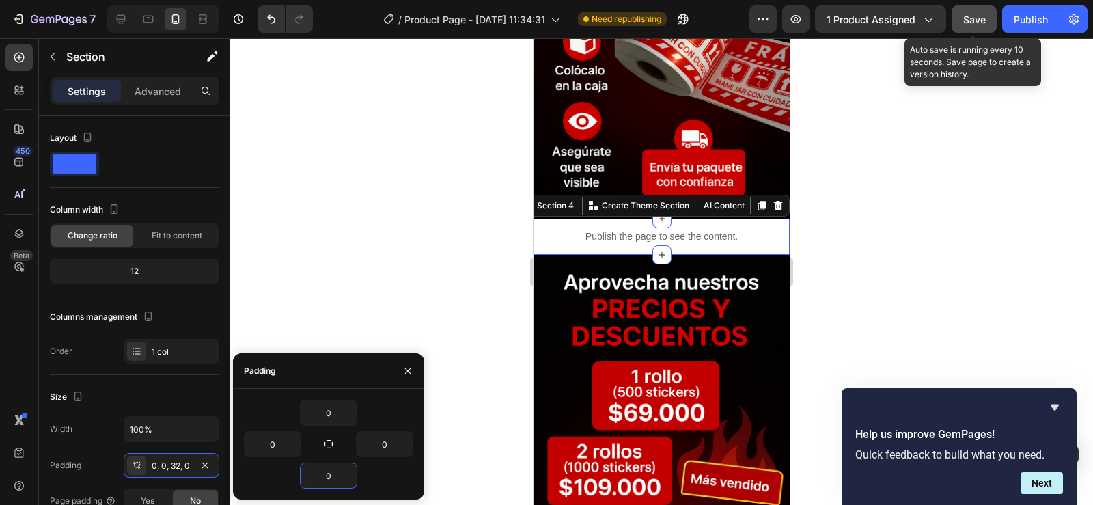
click at [963, 17] on button "Save" at bounding box center [974, 18] width 45 height 27
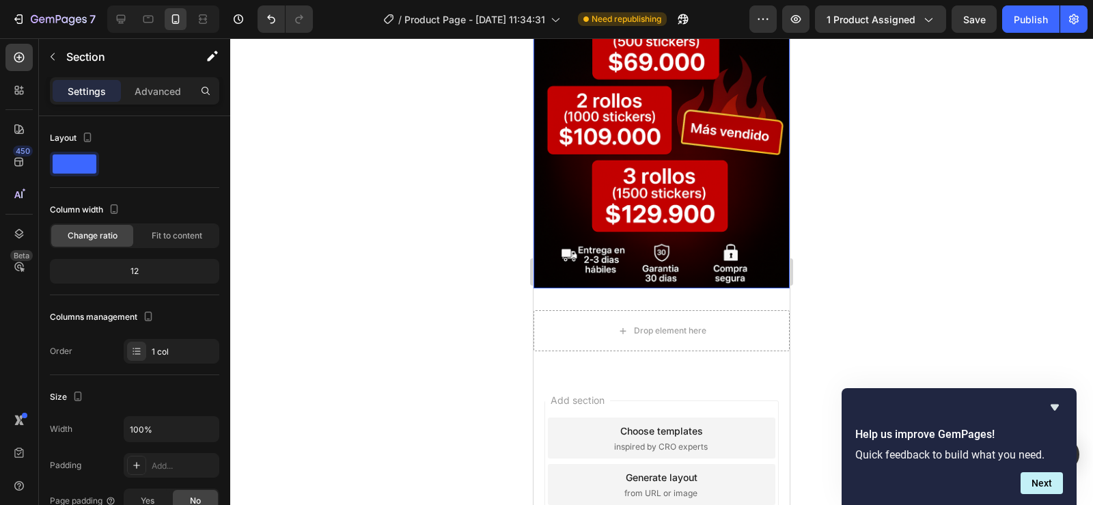
scroll to position [3938, 0]
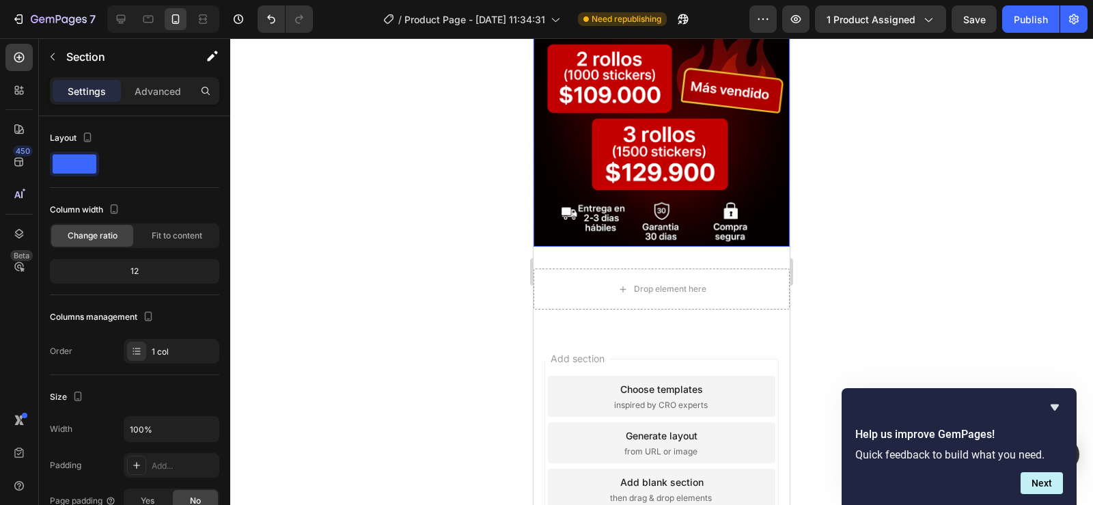
click at [664, 151] on img at bounding box center [662, 55] width 256 height 385
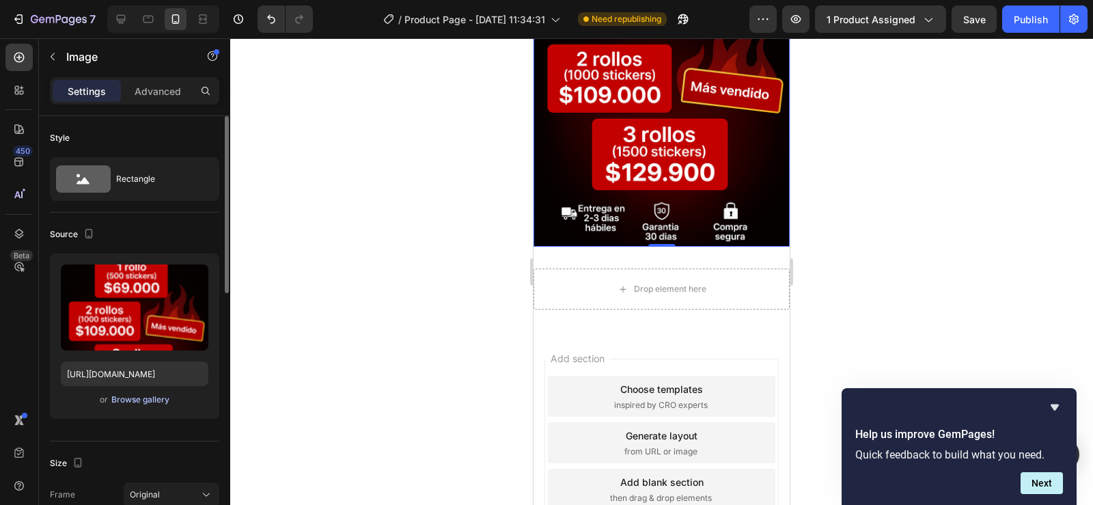
click at [120, 395] on div "Browse gallery" at bounding box center [140, 400] width 58 height 12
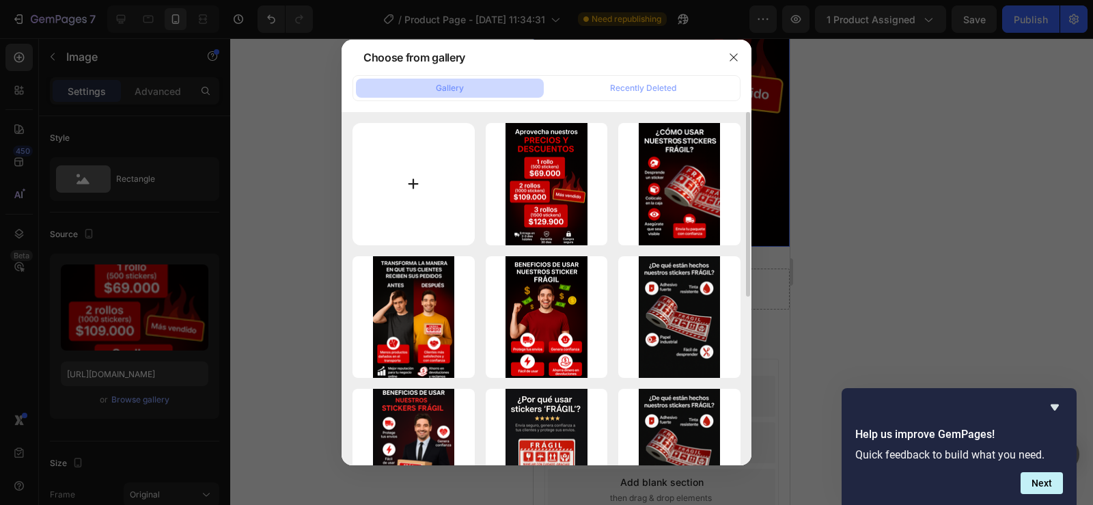
click at [407, 174] on input "file" at bounding box center [414, 184] width 122 height 122
type input "C:\fakepath\ed3b1f37-a944-4848-874c-00dc564825bc.png"
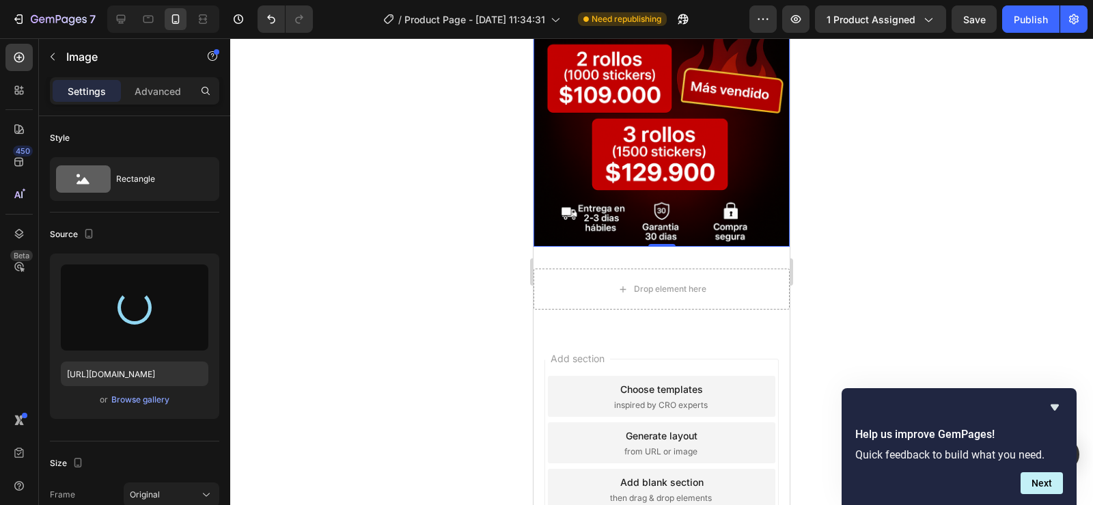
type input "https://cdn.shopify.com/s/files/1/0955/1111/8129/files/gempages_586153699408085…"
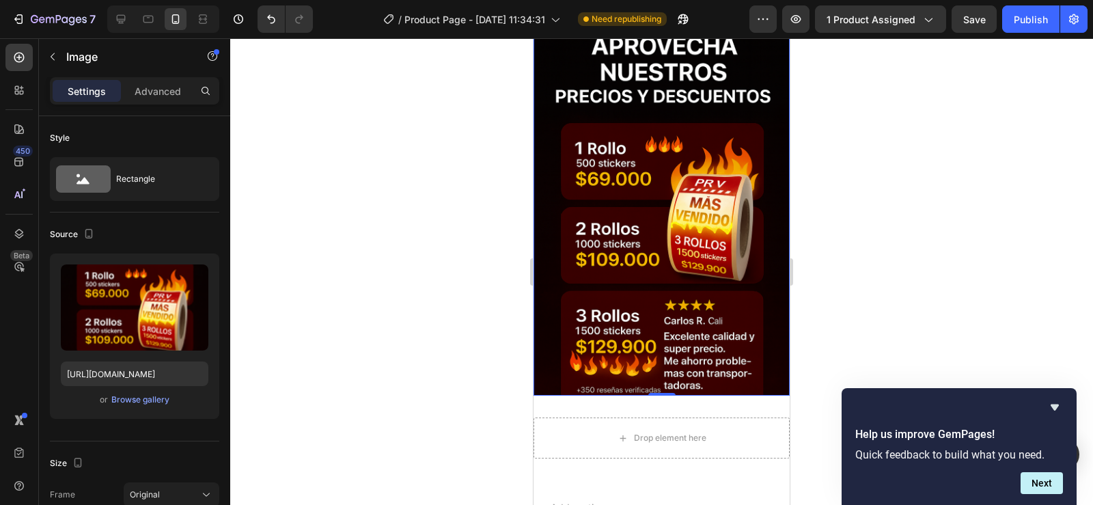
scroll to position [1518, 0]
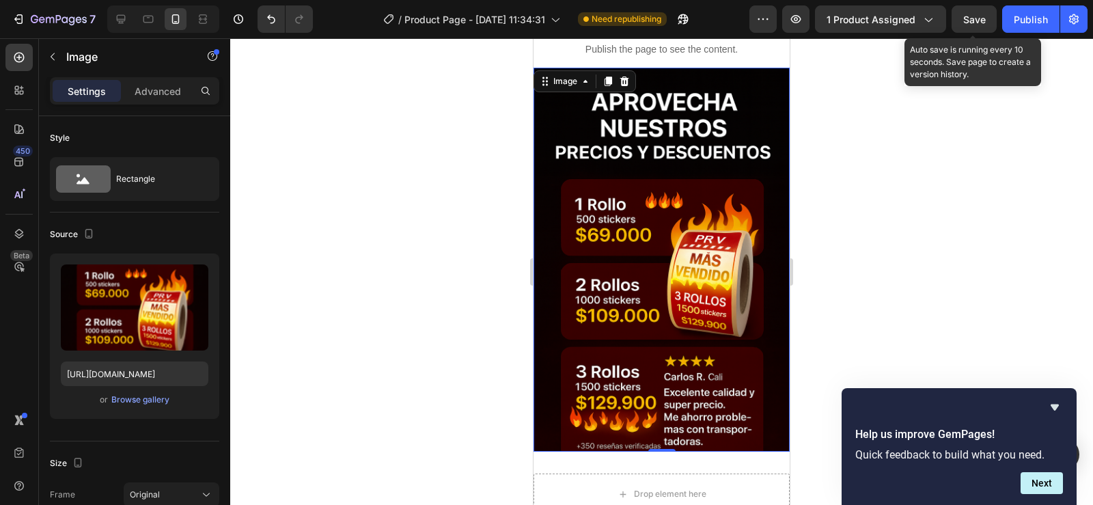
click at [977, 20] on span "Save" at bounding box center [975, 20] width 23 height 12
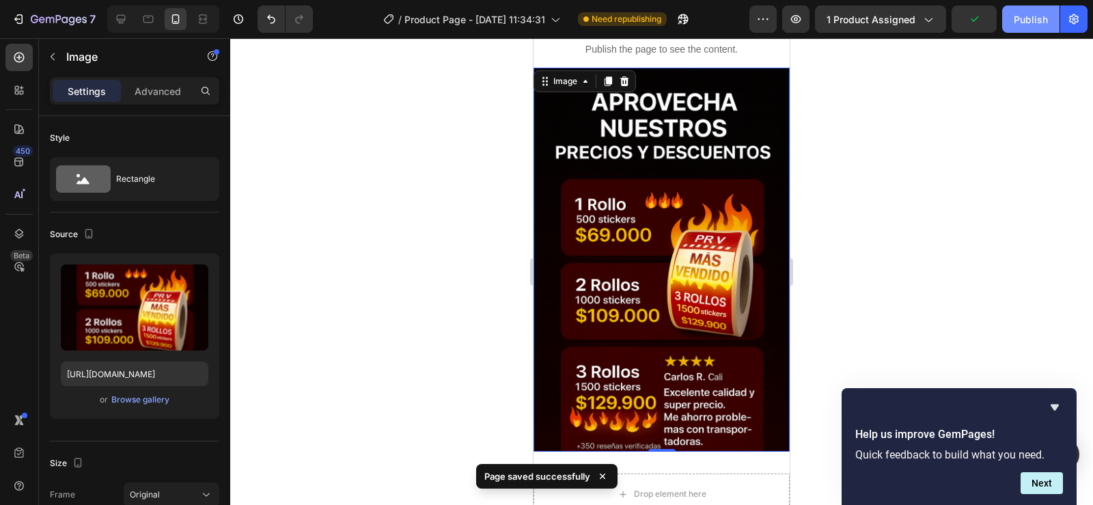
click at [1026, 16] on div "Publish" at bounding box center [1031, 19] width 34 height 14
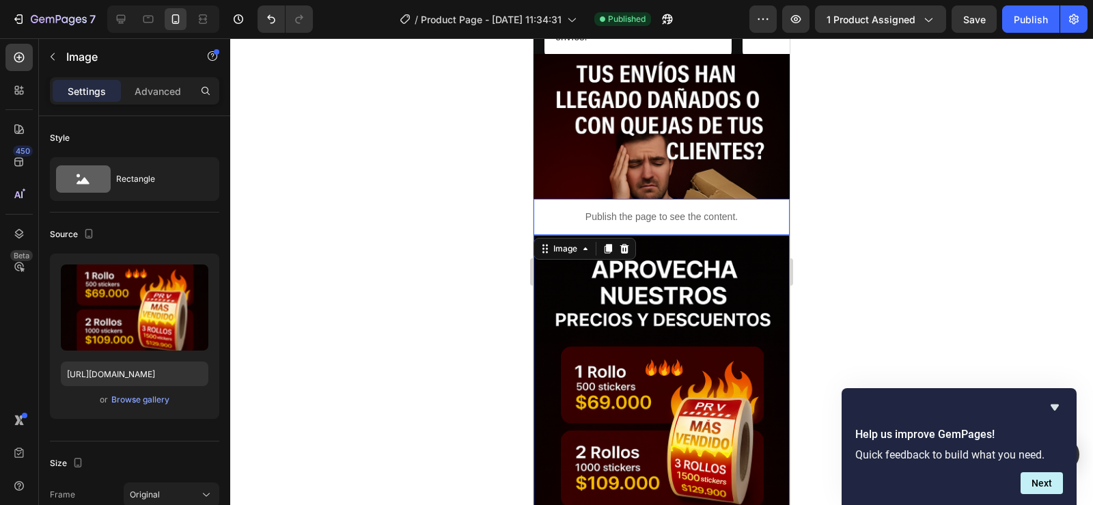
scroll to position [0, 11]
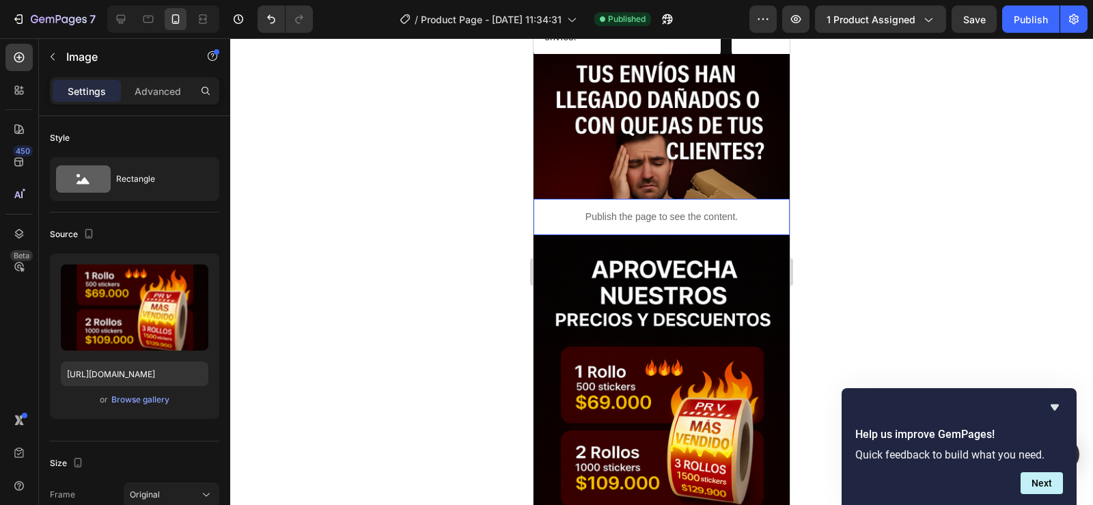
click at [642, 223] on p "Publish the page to see the content." at bounding box center [662, 217] width 256 height 14
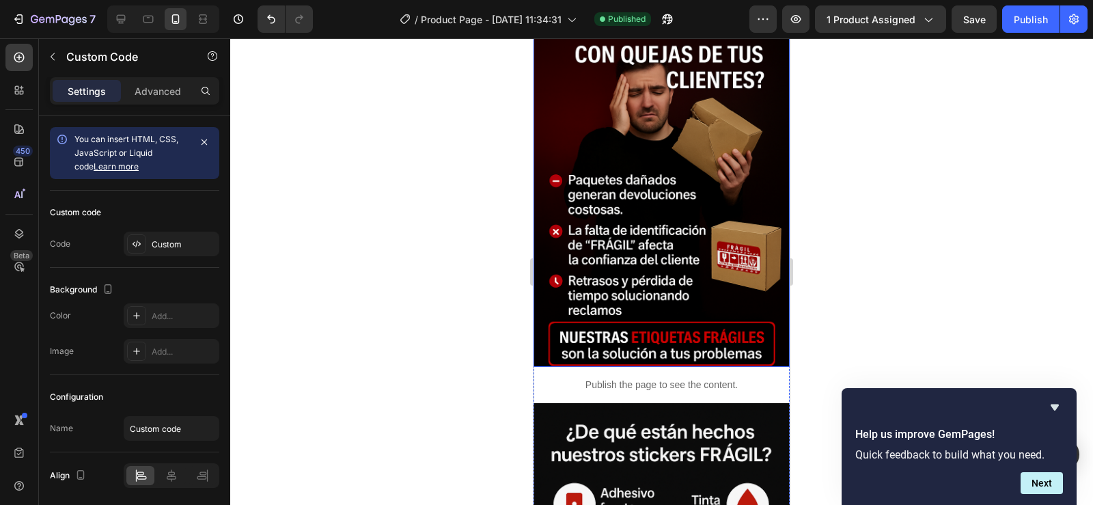
scroll to position [1488, 0]
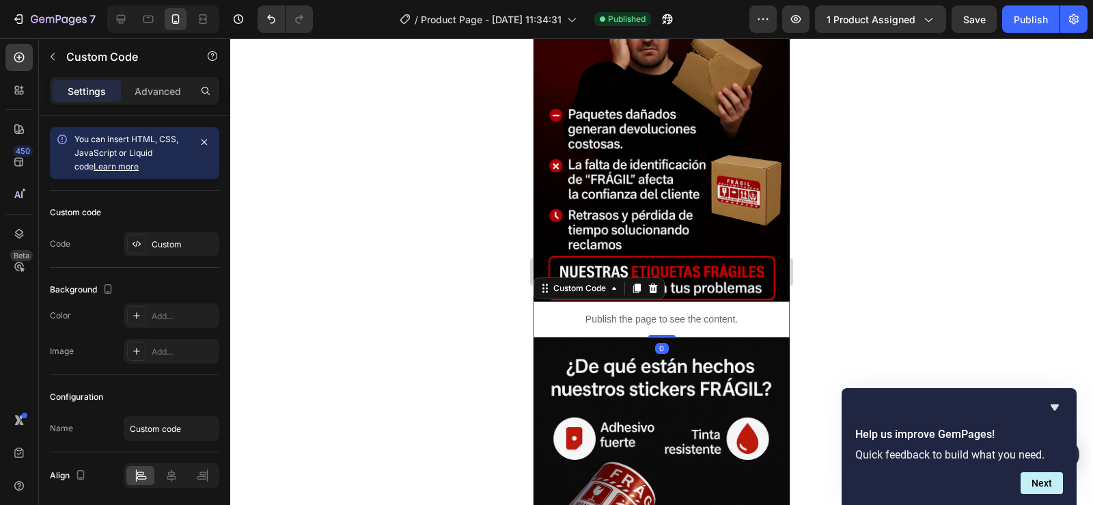
click at [654, 312] on p "Publish the page to see the content." at bounding box center [662, 319] width 256 height 14
click at [639, 283] on icon at bounding box center [636, 288] width 11 height 11
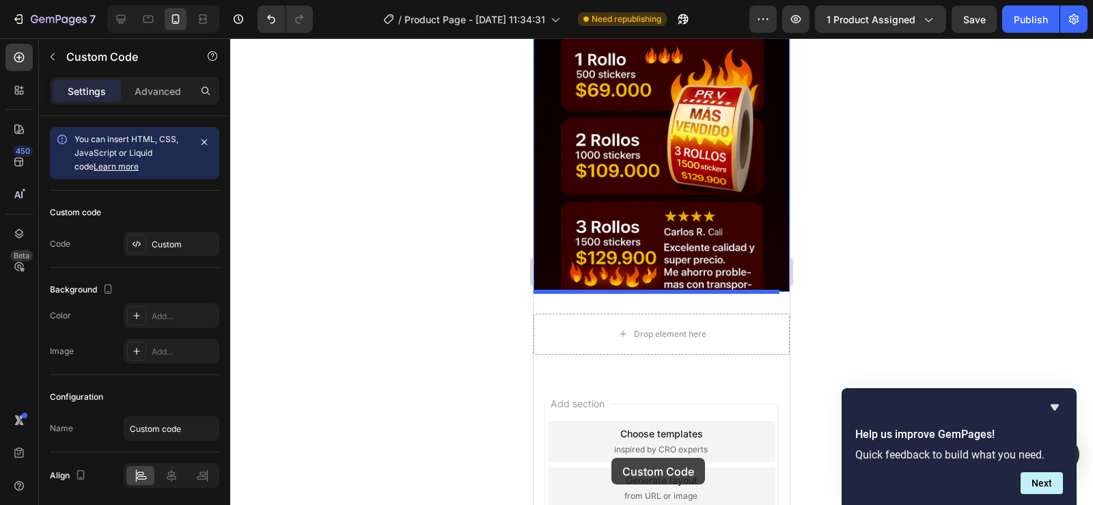
scroll to position [3952, 0]
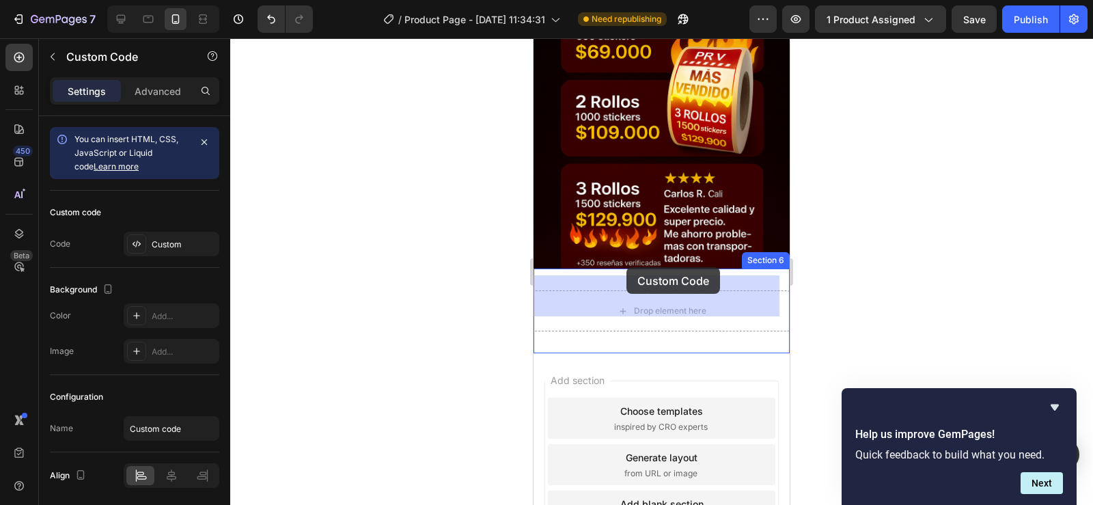
drag, startPoint x: 699, startPoint y: 197, endPoint x: 627, endPoint y: 267, distance: 100.5
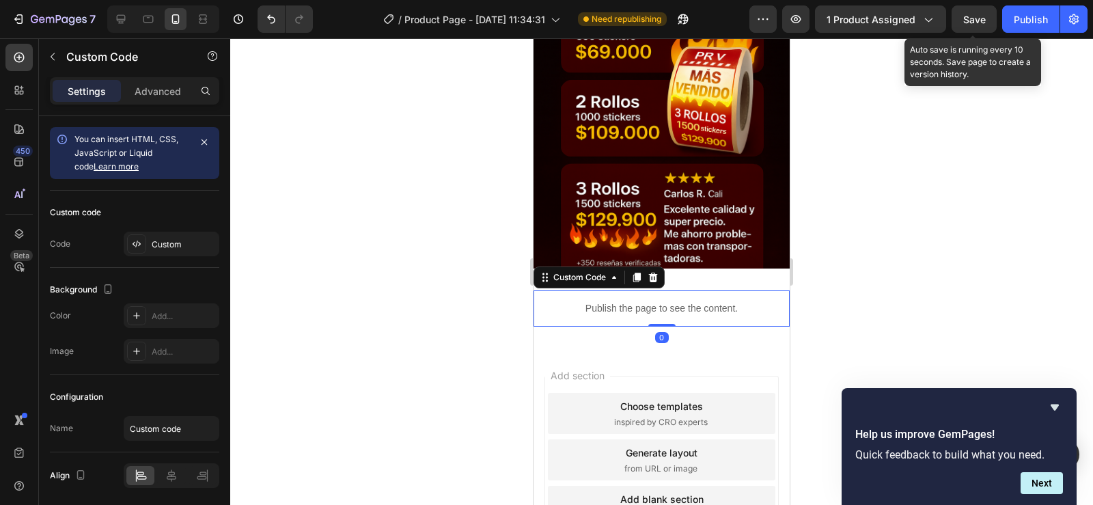
click at [970, 18] on span "Save" at bounding box center [975, 20] width 23 height 12
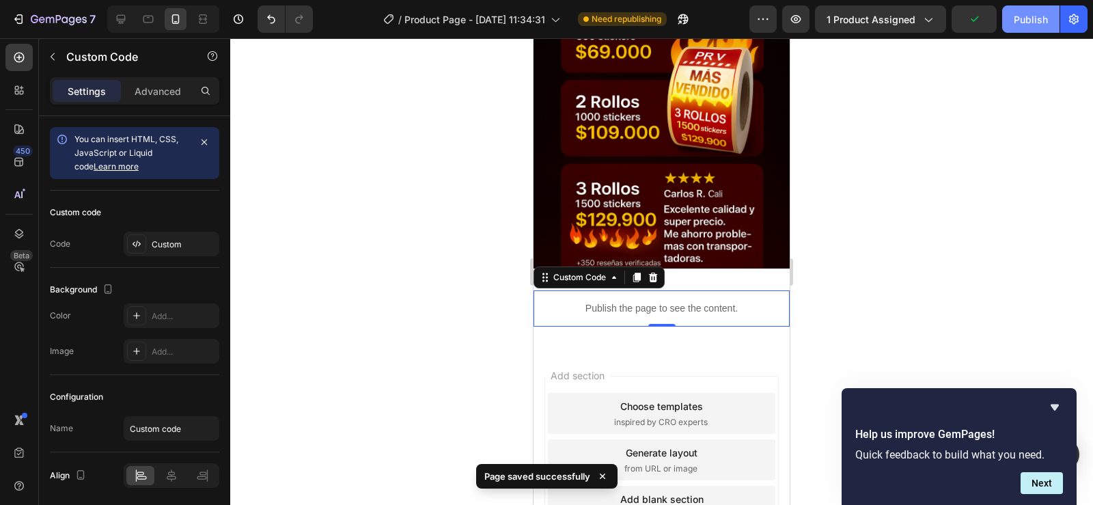
click at [1024, 19] on div "Publish" at bounding box center [1031, 19] width 34 height 14
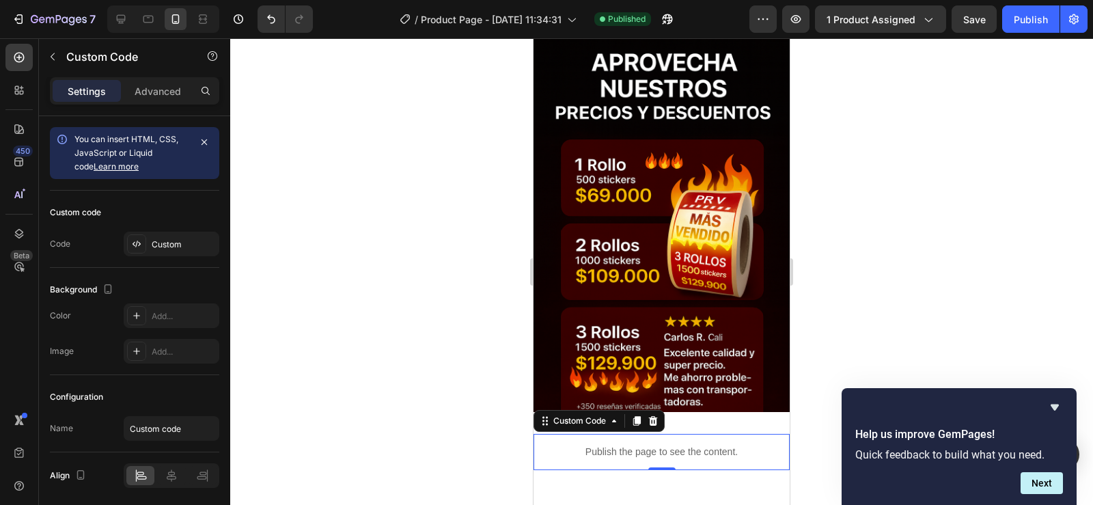
scroll to position [3764, 0]
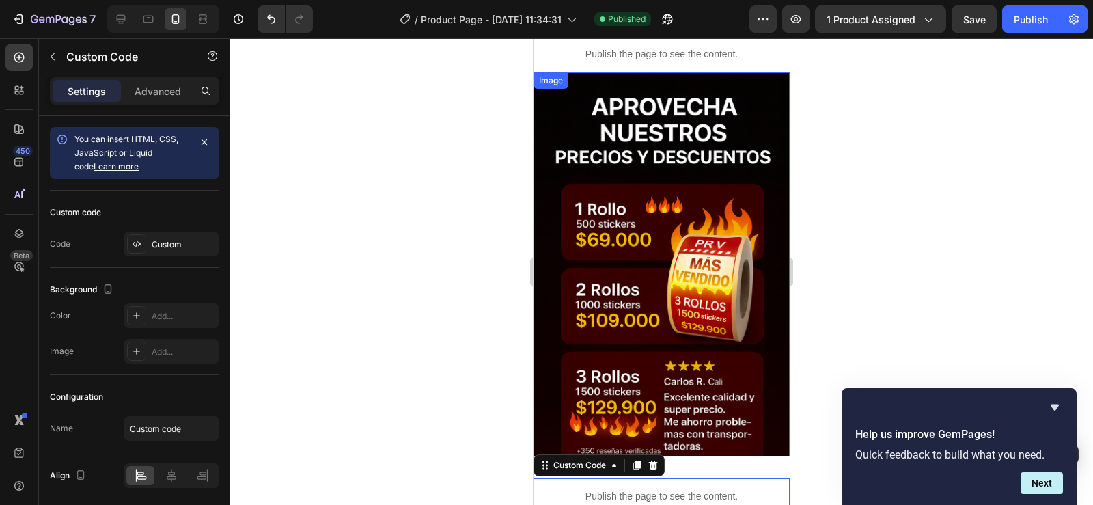
click at [678, 279] on img at bounding box center [662, 264] width 256 height 385
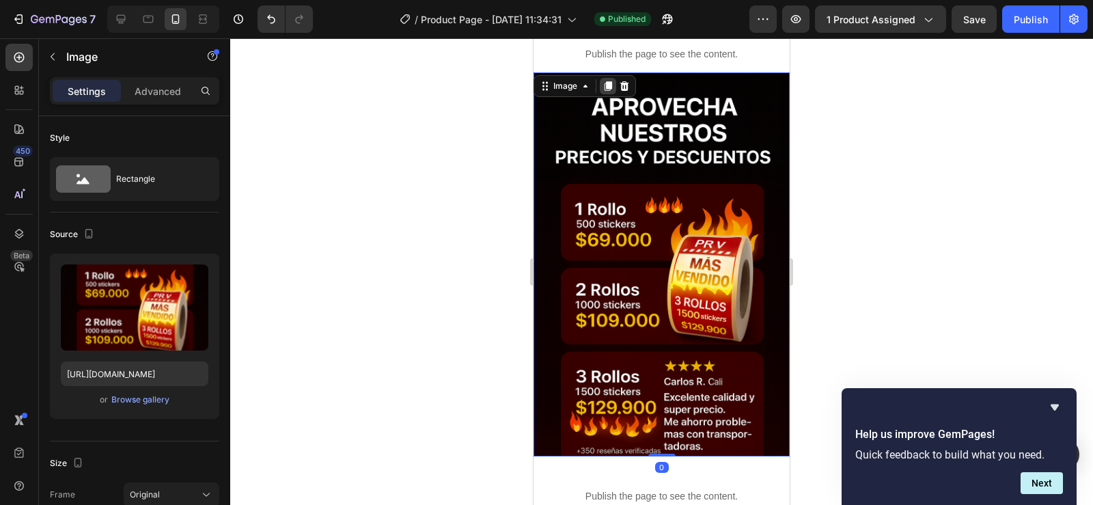
click at [608, 81] on icon at bounding box center [609, 86] width 8 height 10
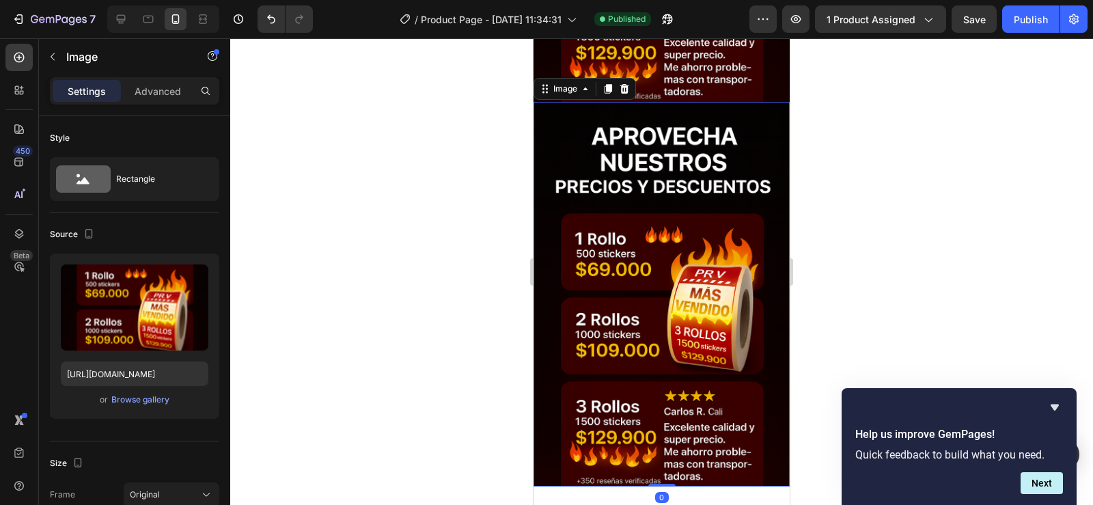
scroll to position [4119, 0]
click at [694, 178] on img at bounding box center [662, 293] width 256 height 385
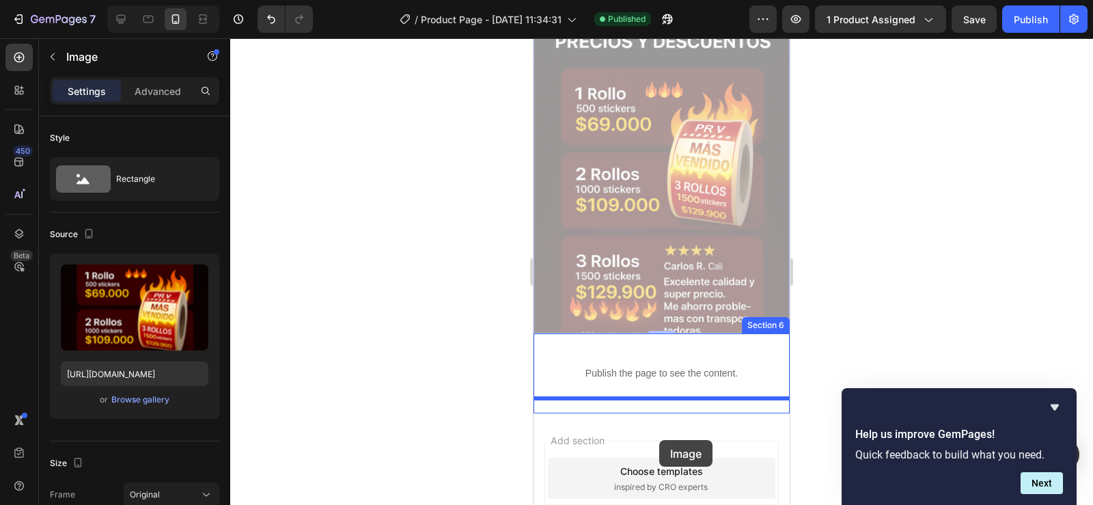
drag, startPoint x: 674, startPoint y: 108, endPoint x: 659, endPoint y: 440, distance: 332.4
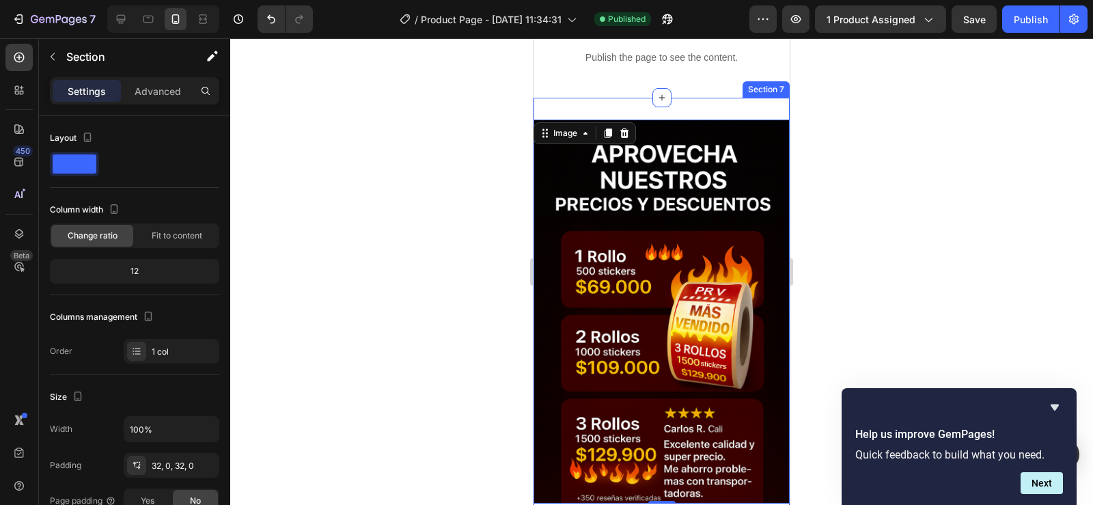
click at [673, 100] on div "Image 0 Section 7" at bounding box center [662, 312] width 256 height 428
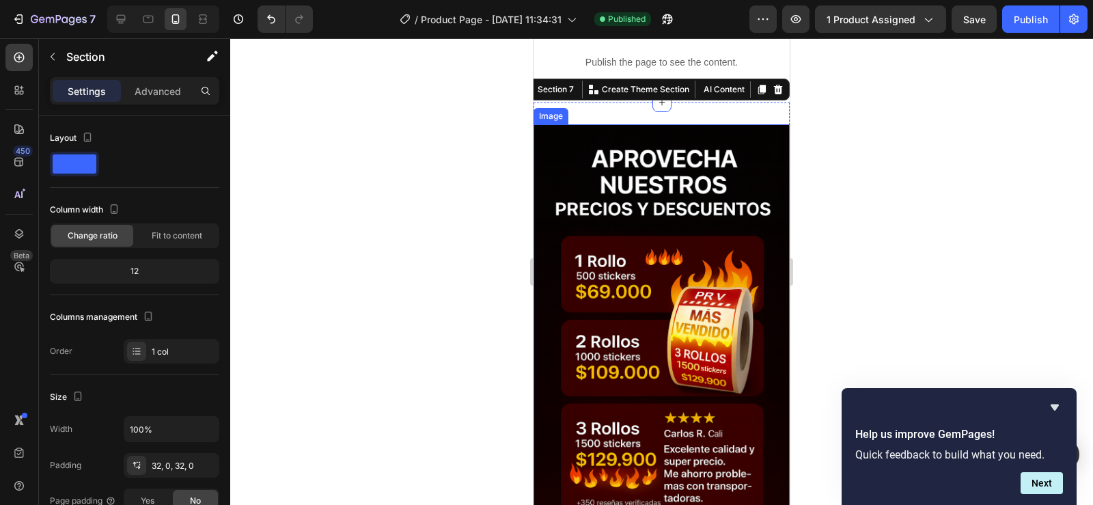
scroll to position [3983, 0]
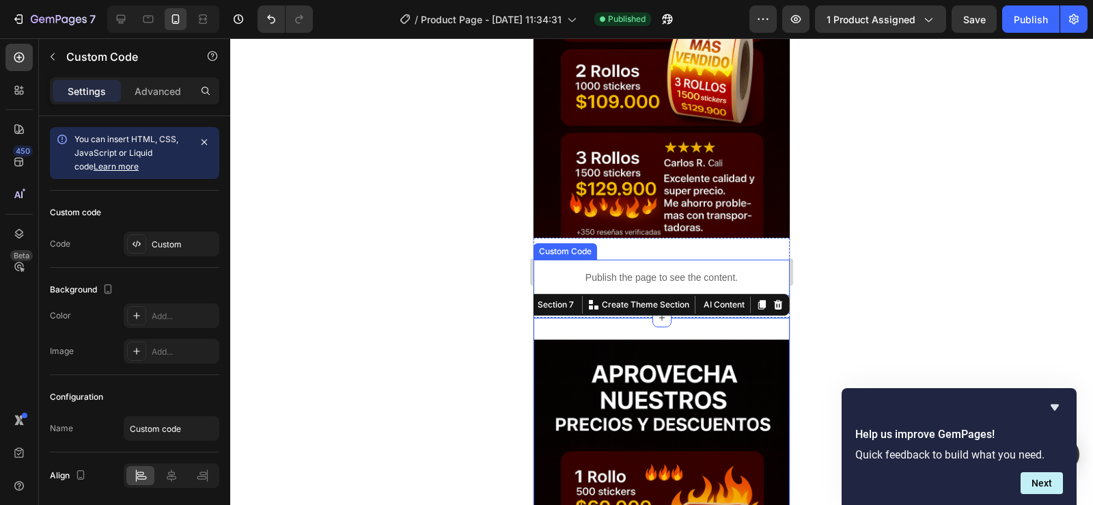
click at [693, 260] on div "Publish the page to see the content." at bounding box center [662, 278] width 256 height 36
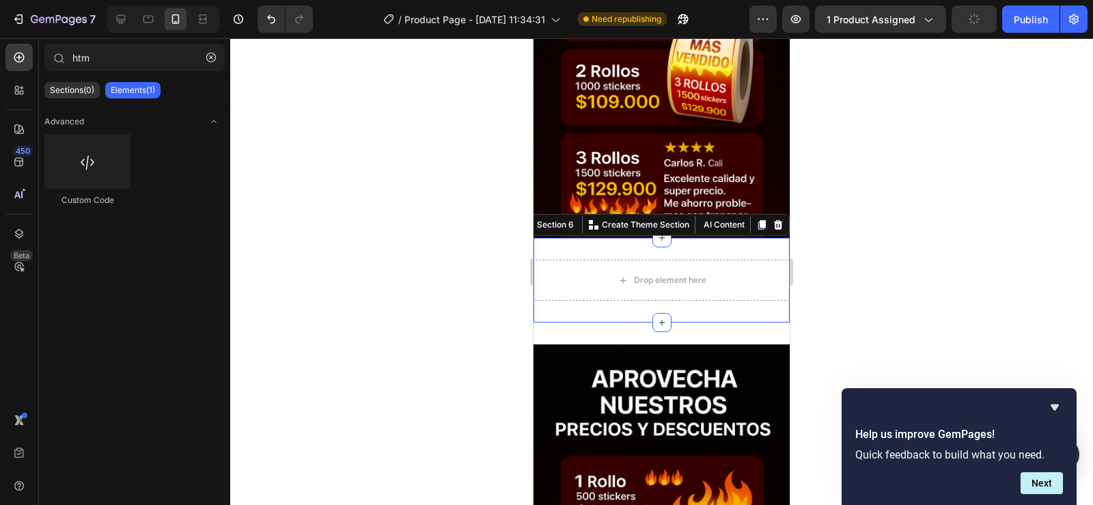
click at [678, 297] on div "Drop element here Section 6 You can create reusable sections Create Theme Secti…" at bounding box center [662, 280] width 256 height 85
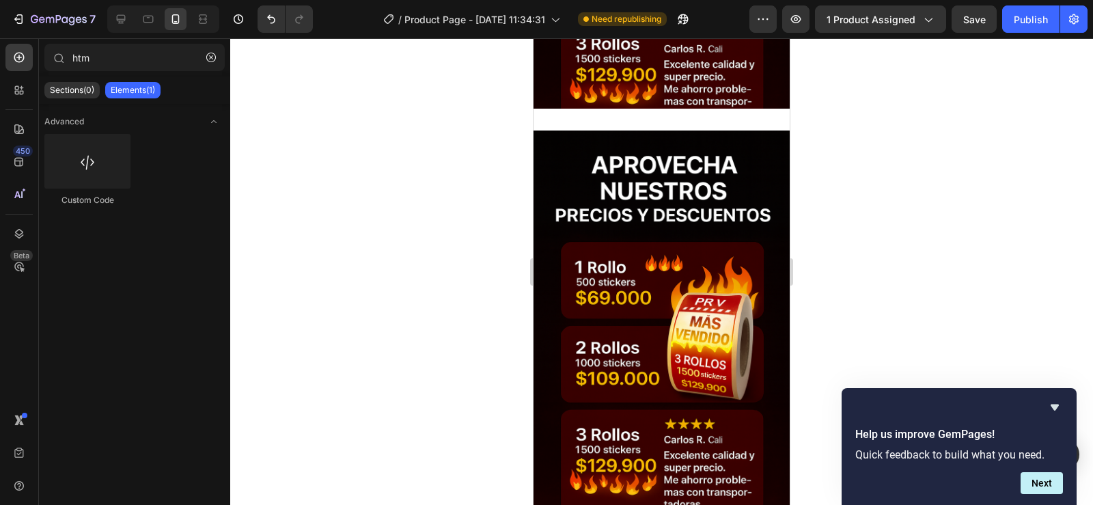
scroll to position [1641, 0]
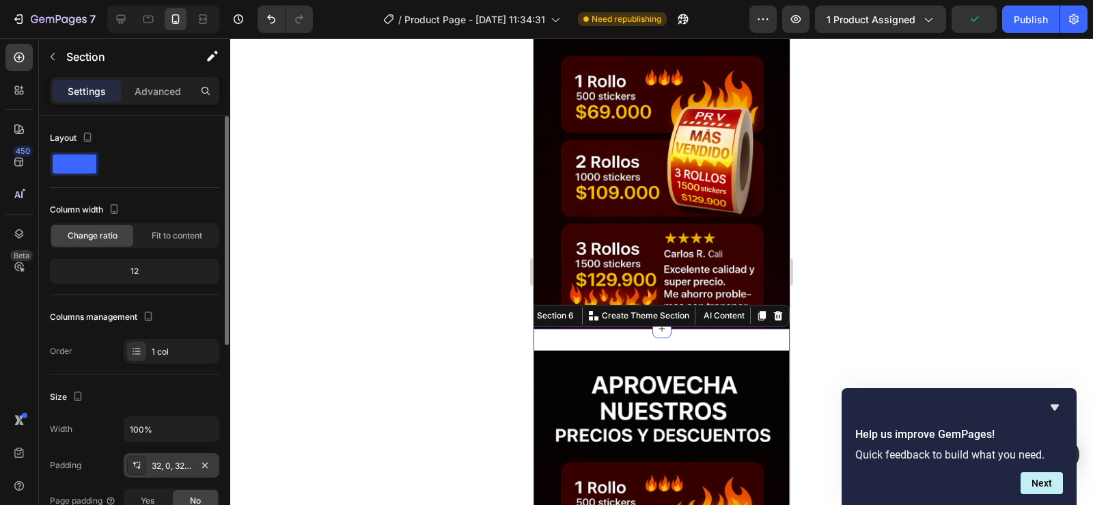
click at [194, 459] on div "32, 0, 32, 0" at bounding box center [172, 465] width 96 height 25
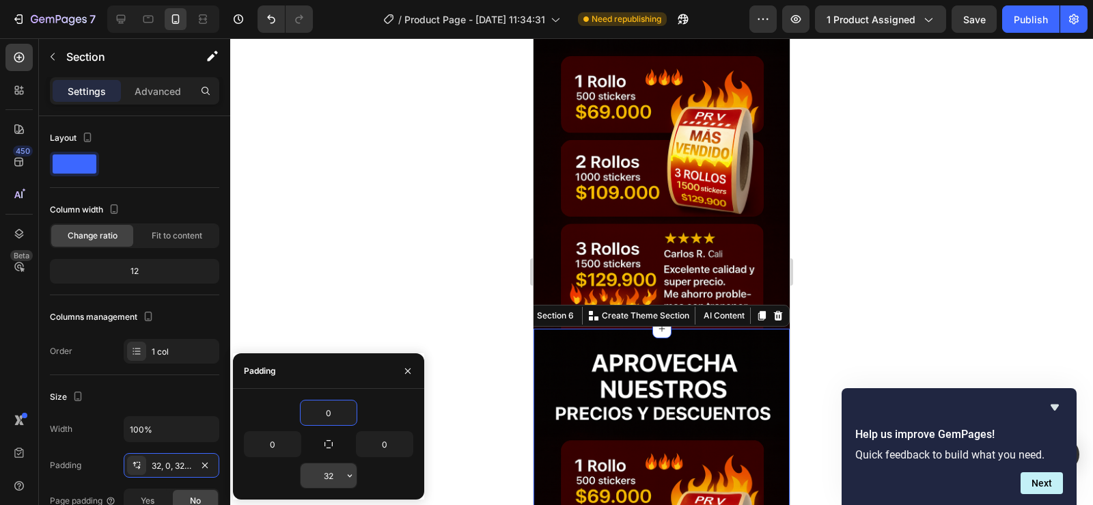
type input "0"
click at [369, 281] on div at bounding box center [661, 271] width 863 height 467
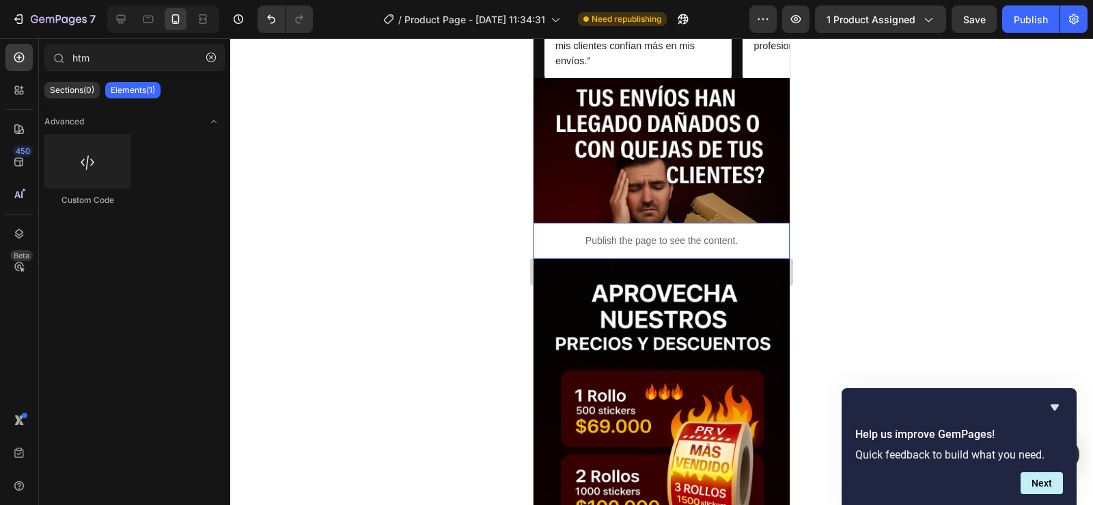
scroll to position [0, 11]
click at [674, 239] on p "Publish the page to see the content." at bounding box center [662, 241] width 256 height 14
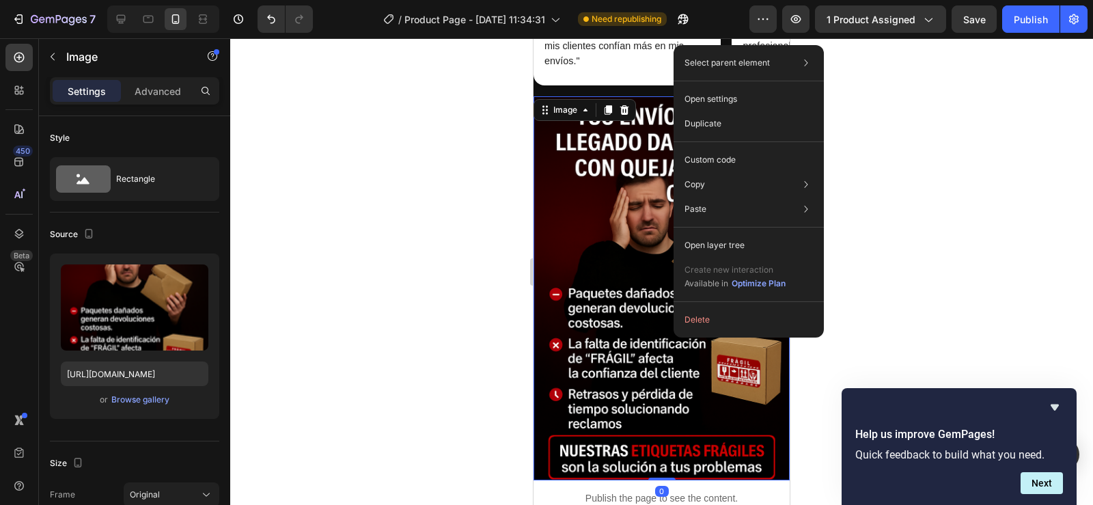
click at [901, 210] on div at bounding box center [661, 271] width 863 height 467
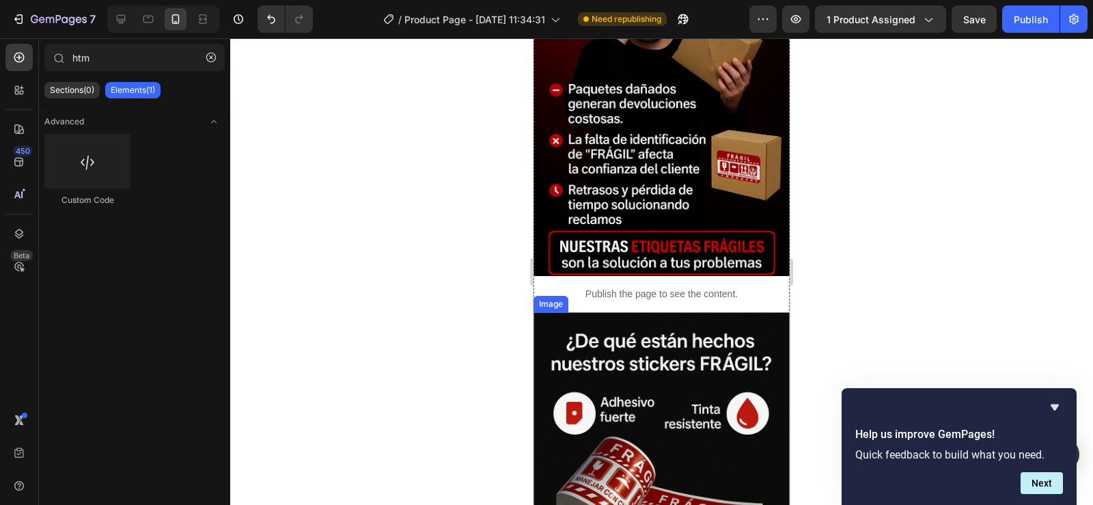
scroll to position [1532, 0]
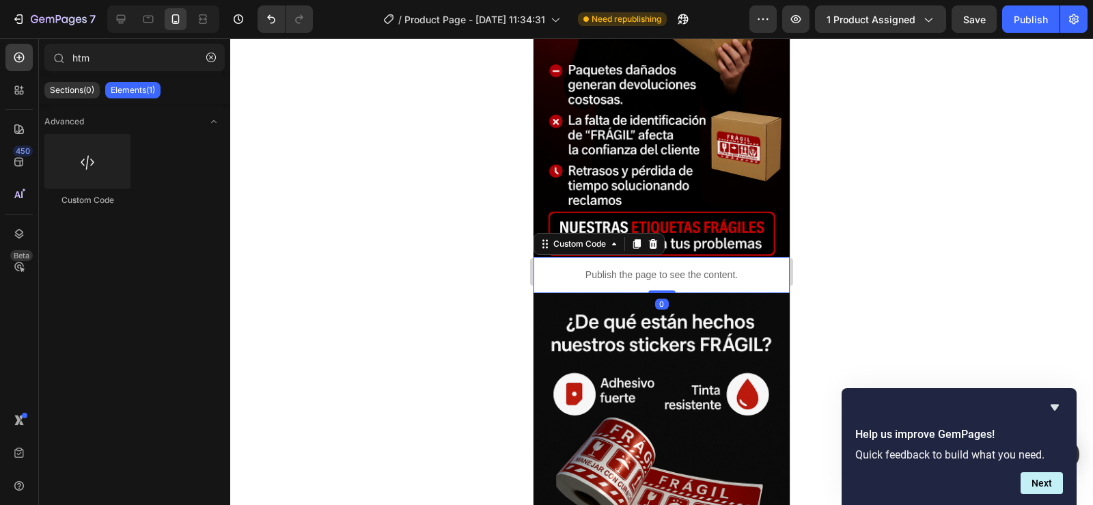
click at [659, 268] on p "Publish the page to see the content." at bounding box center [662, 275] width 256 height 14
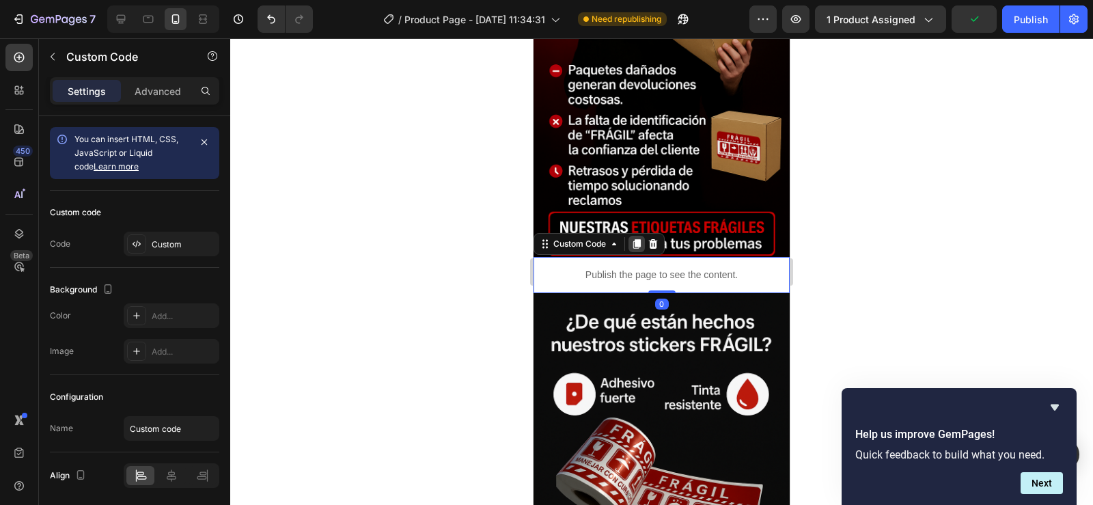
click at [641, 238] on icon at bounding box center [636, 243] width 11 height 11
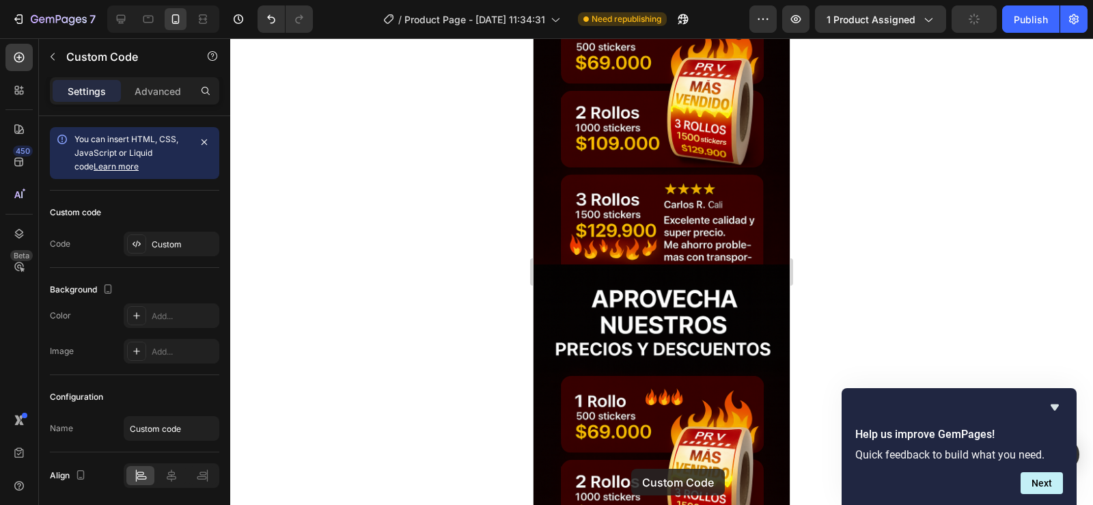
scroll to position [3994, 0]
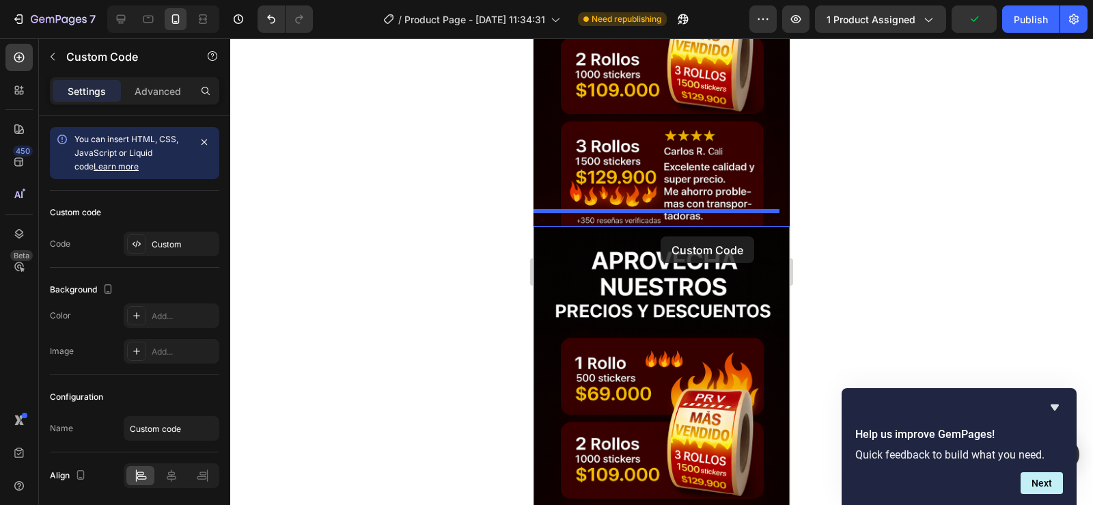
drag, startPoint x: 689, startPoint y: 152, endPoint x: 661, endPoint y: 236, distance: 89.3
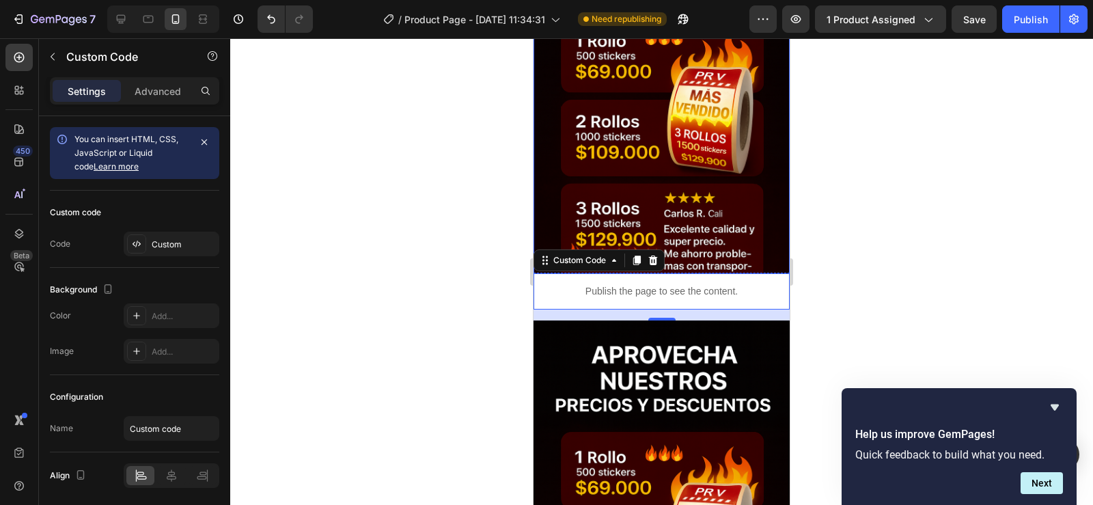
scroll to position [4169, 0]
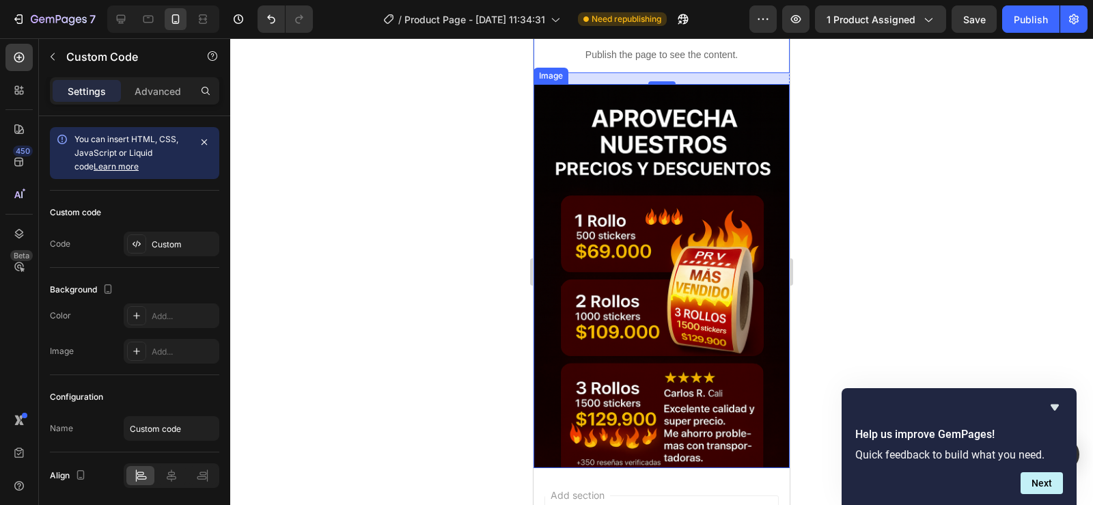
click at [674, 315] on img at bounding box center [662, 276] width 256 height 385
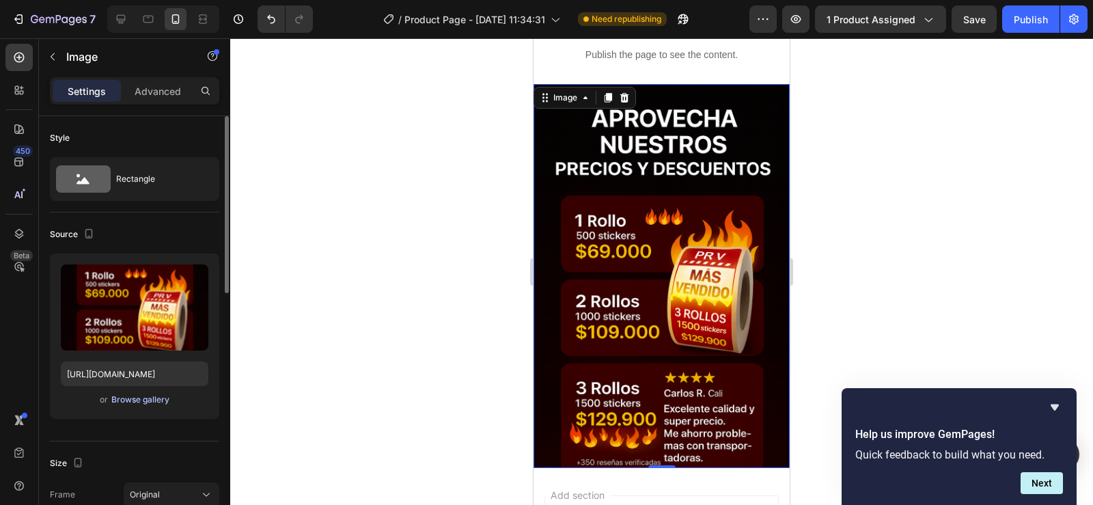
click at [129, 397] on div "Browse gallery" at bounding box center [140, 400] width 58 height 12
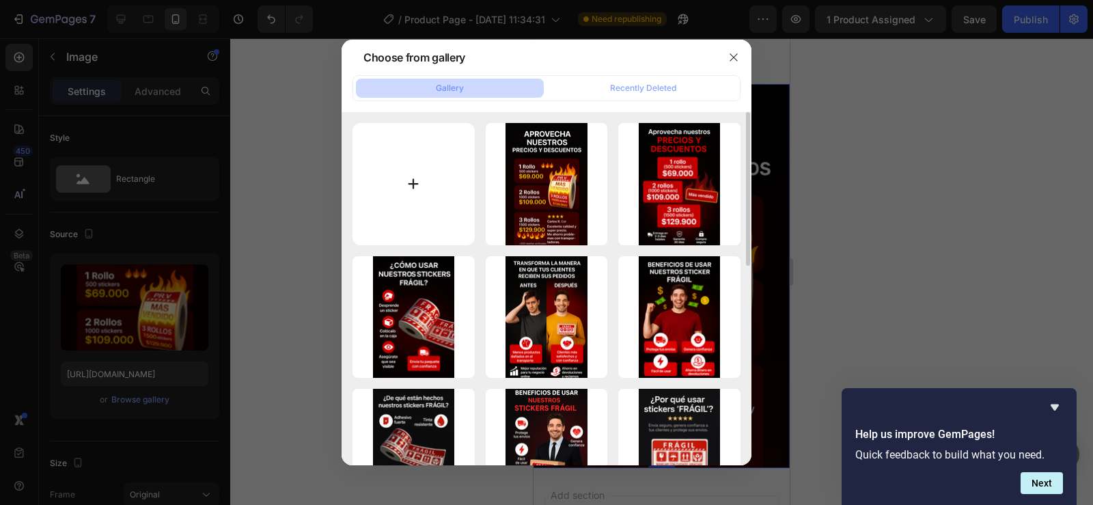
click at [409, 182] on input "file" at bounding box center [414, 184] width 122 height 122
type input "C:\fakepath\5daa9d5c-9e0c-4737-9030-4bdb1e355b2d.png"
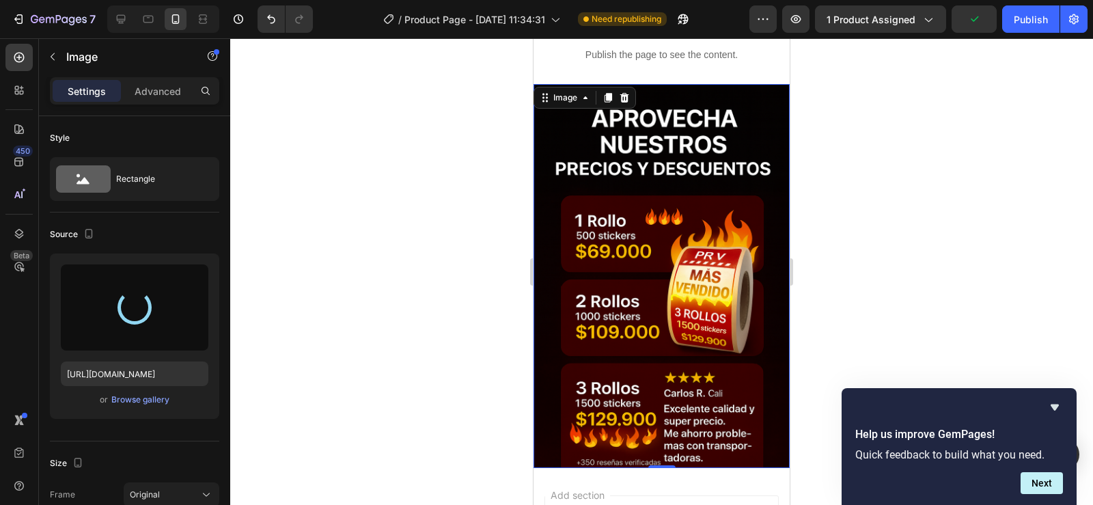
type input "https://cdn.shopify.com/s/files/1/0955/1111/8129/files/gempages_586153699408085…"
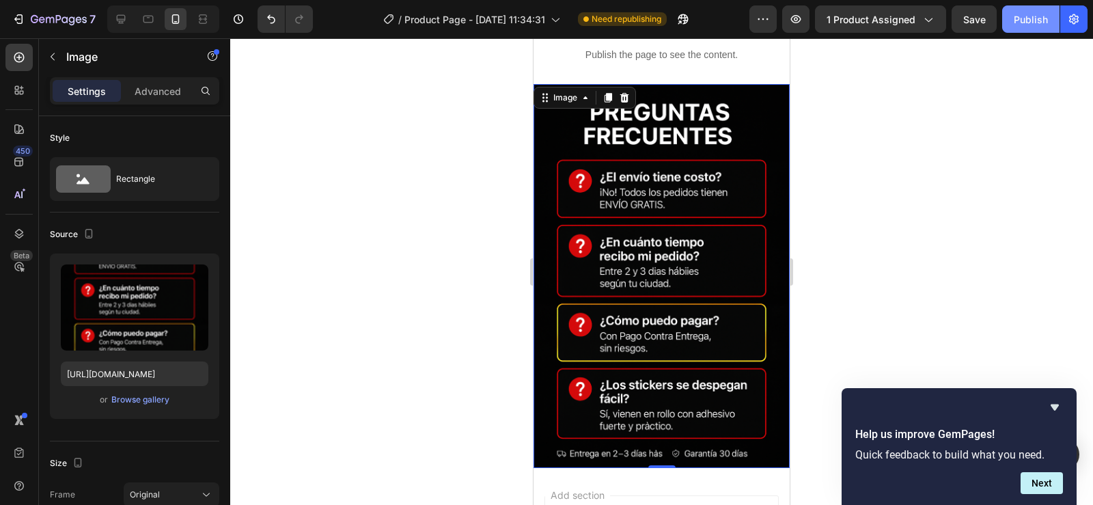
click at [1032, 20] on div "Publish" at bounding box center [1031, 19] width 34 height 14
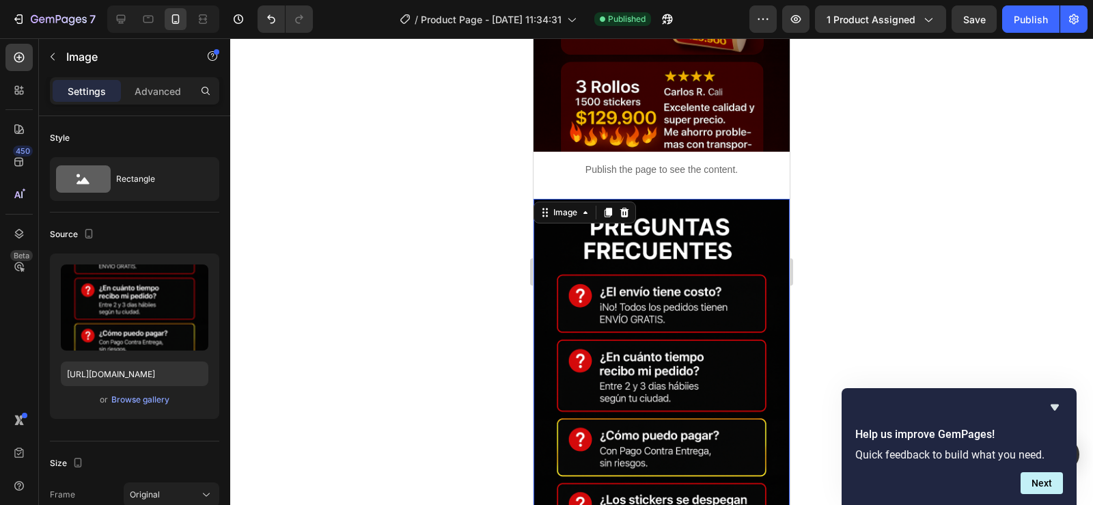
scroll to position [3895, 0]
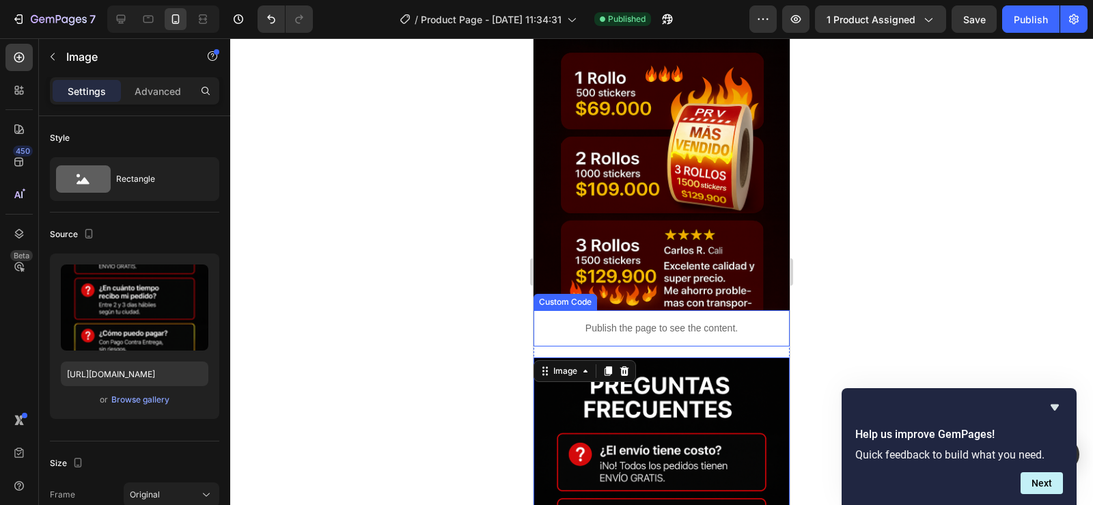
click at [722, 336] on div "Publish the page to see the content." at bounding box center [662, 328] width 256 height 36
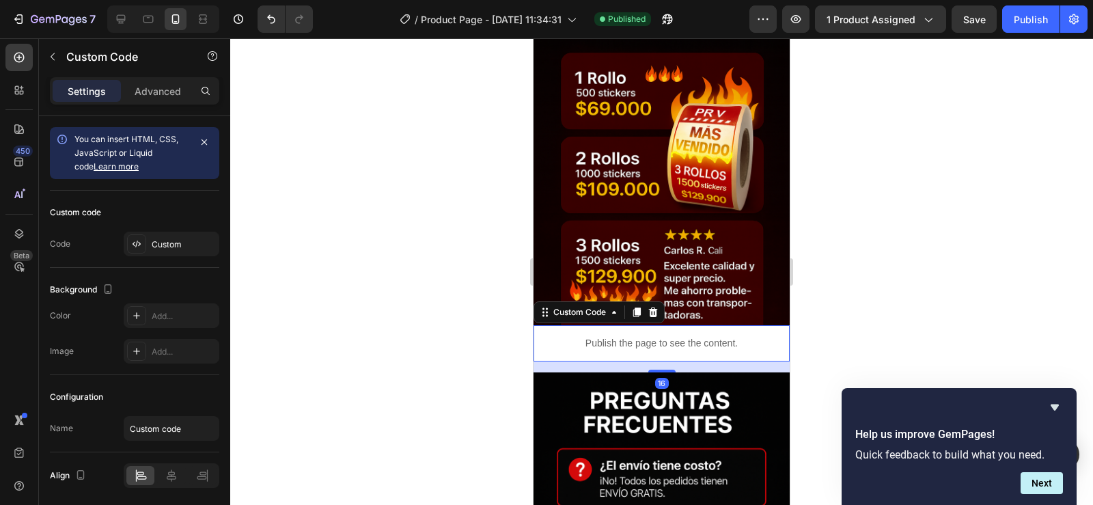
click at [726, 362] on div "16" at bounding box center [662, 367] width 256 height 11
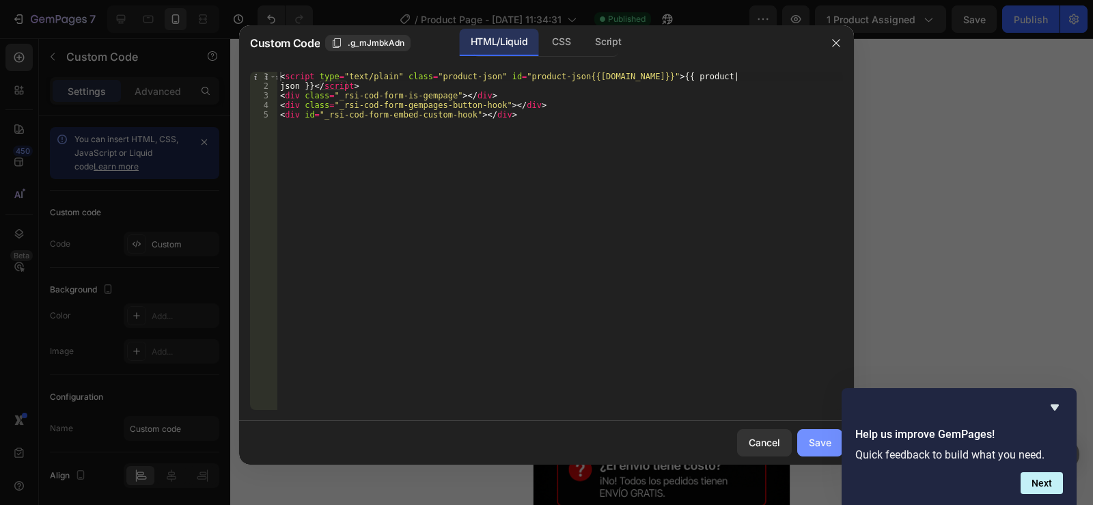
click at [817, 444] on div "Save" at bounding box center [820, 442] width 23 height 14
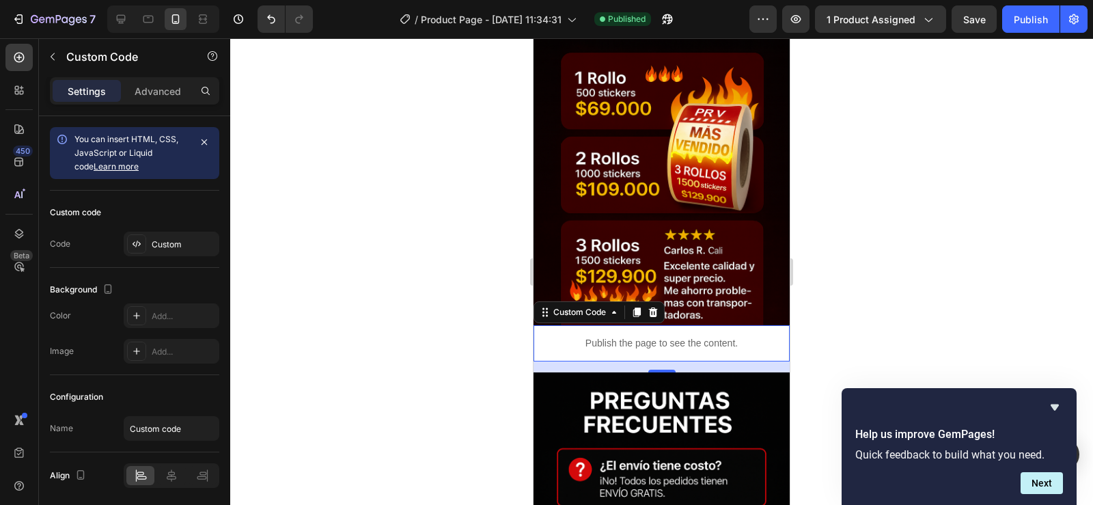
click at [721, 336] on p "Publish the page to see the content." at bounding box center [662, 343] width 256 height 14
click at [722, 362] on div "16" at bounding box center [662, 367] width 256 height 11
click at [154, 87] on p "Advanced" at bounding box center [158, 91] width 46 height 14
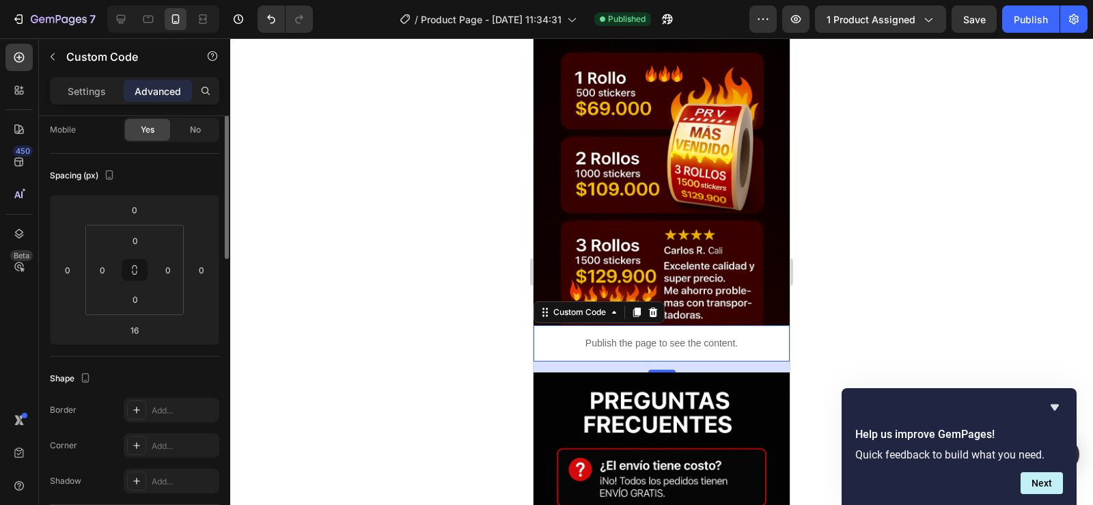
scroll to position [0, 0]
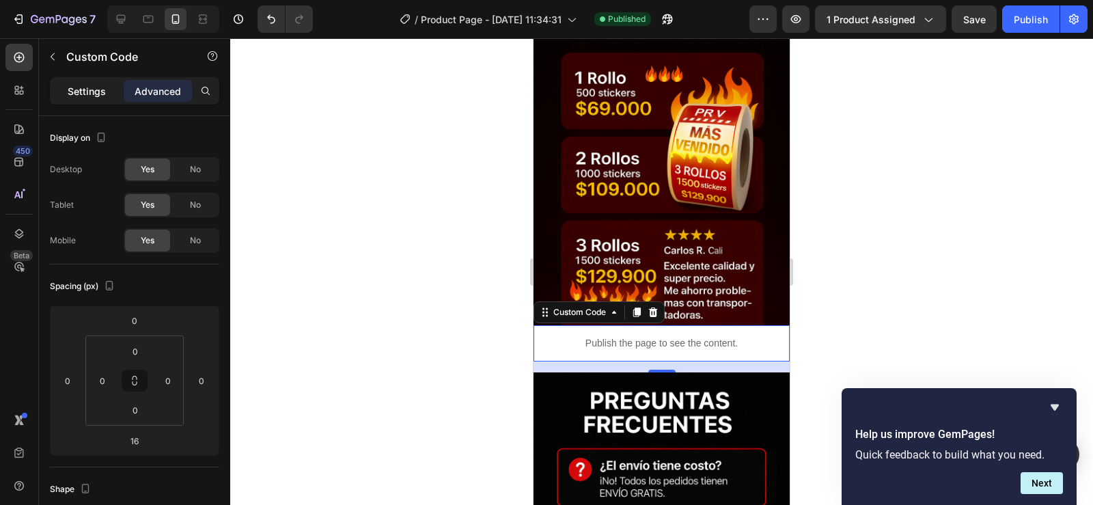
click at [91, 92] on p "Settings" at bounding box center [87, 91] width 38 height 14
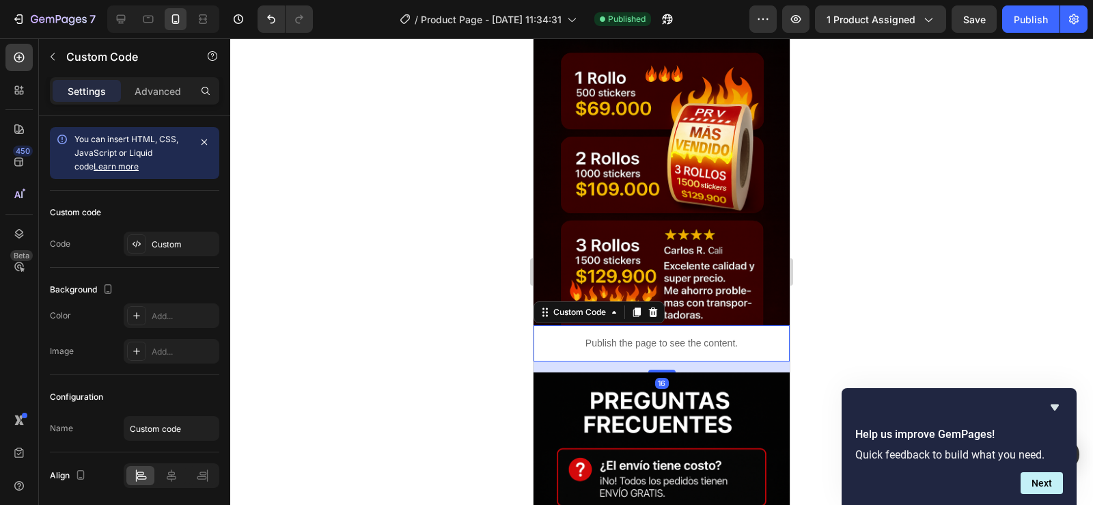
click at [603, 336] on p "Publish the page to see the content." at bounding box center [662, 343] width 256 height 14
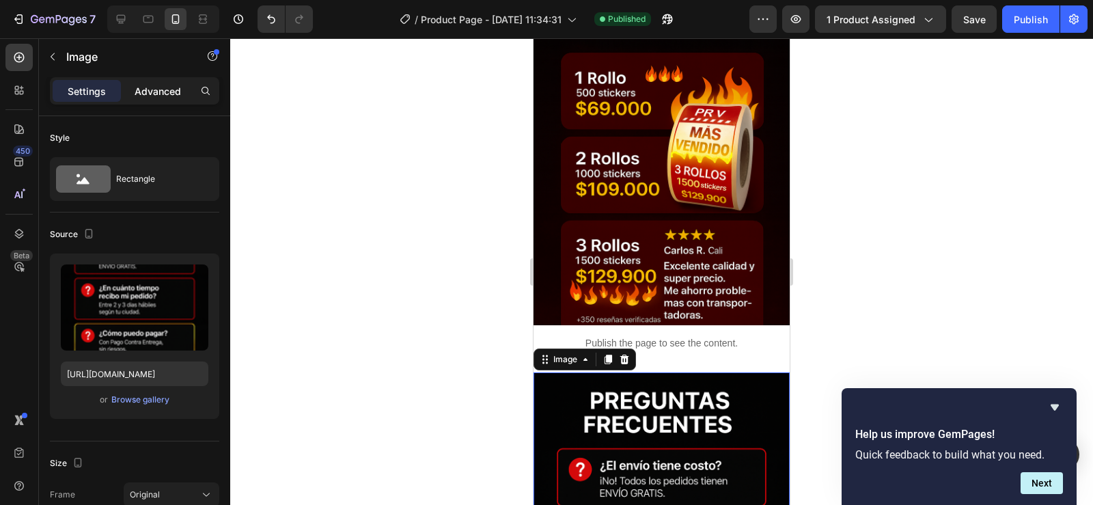
click at [157, 92] on p "Advanced" at bounding box center [158, 91] width 46 height 14
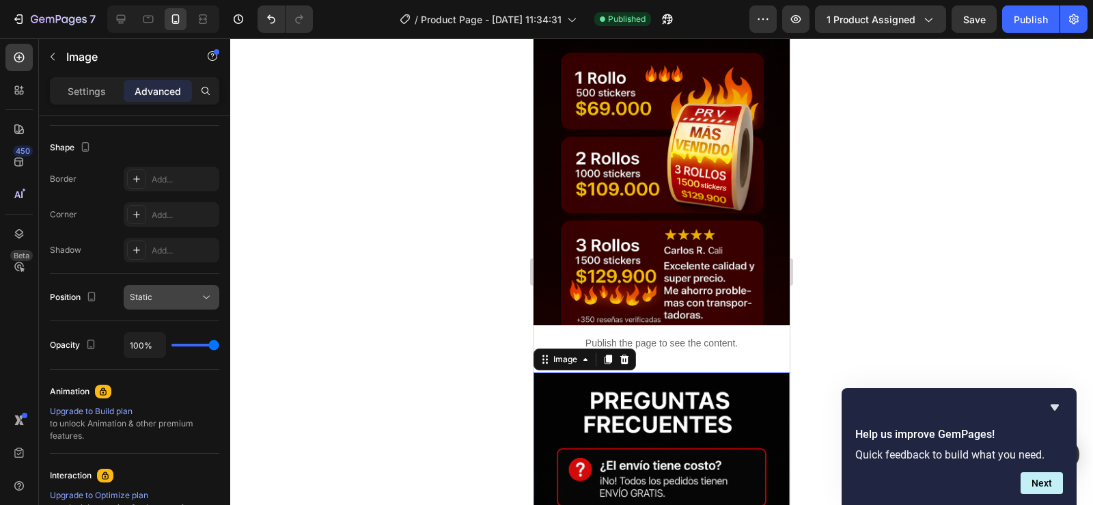
scroll to position [521, 0]
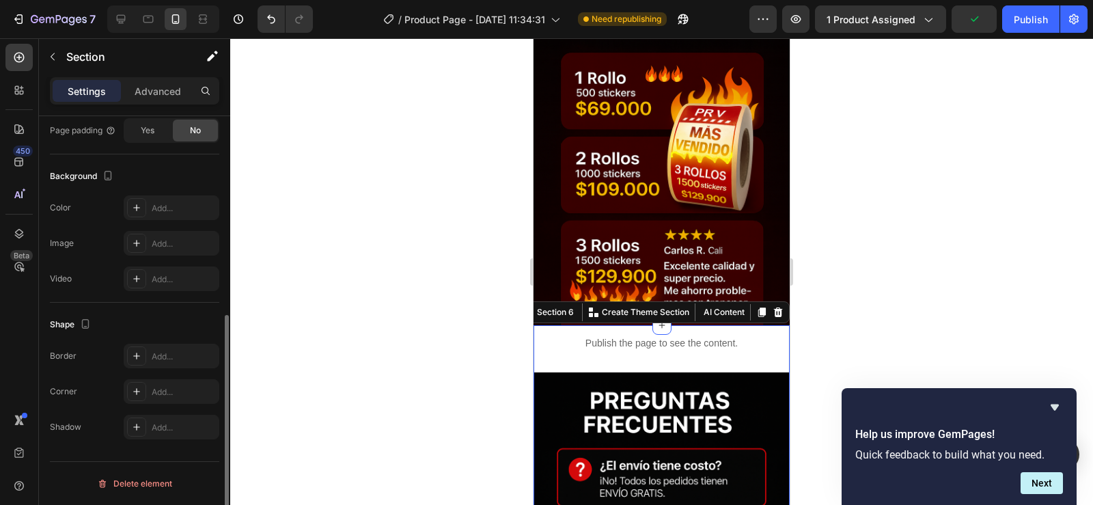
scroll to position [0, 0]
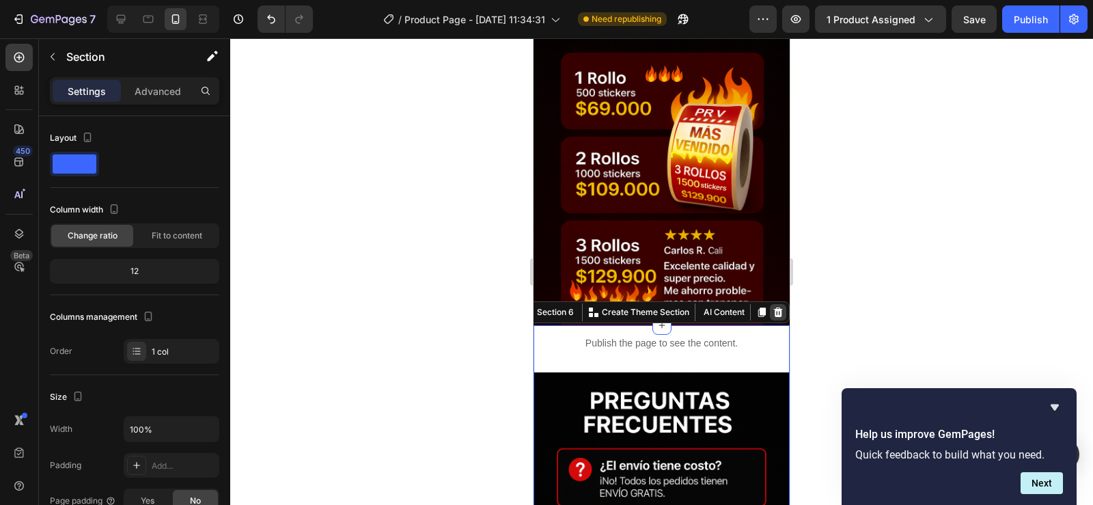
click at [774, 308] on icon at bounding box center [778, 313] width 9 height 10
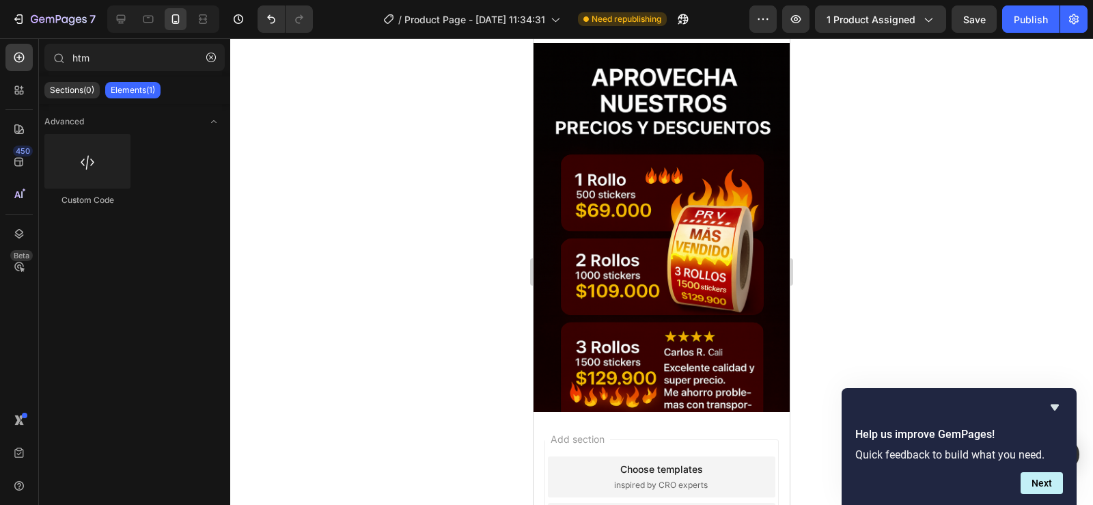
scroll to position [3921, 0]
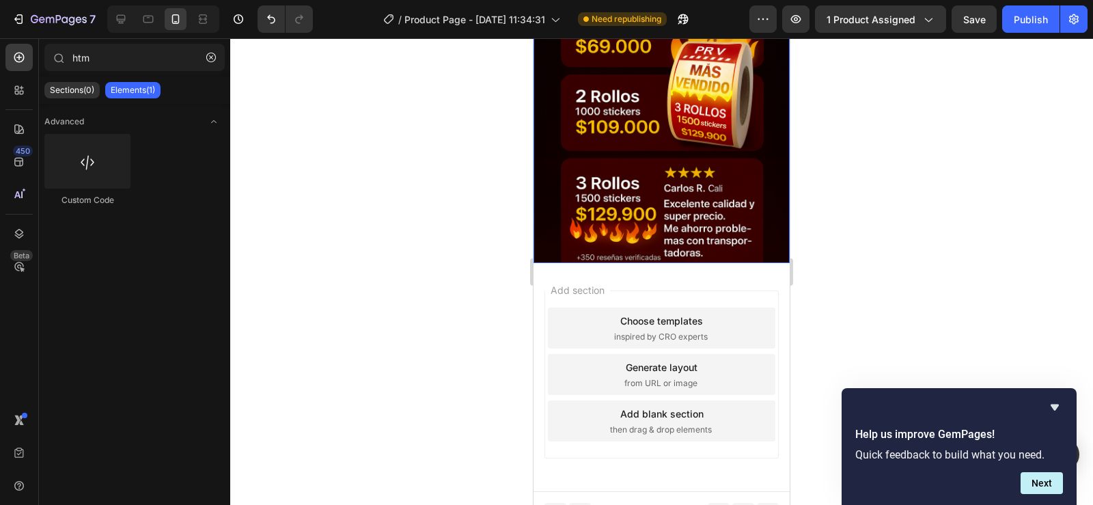
click at [661, 186] on img at bounding box center [662, 71] width 256 height 385
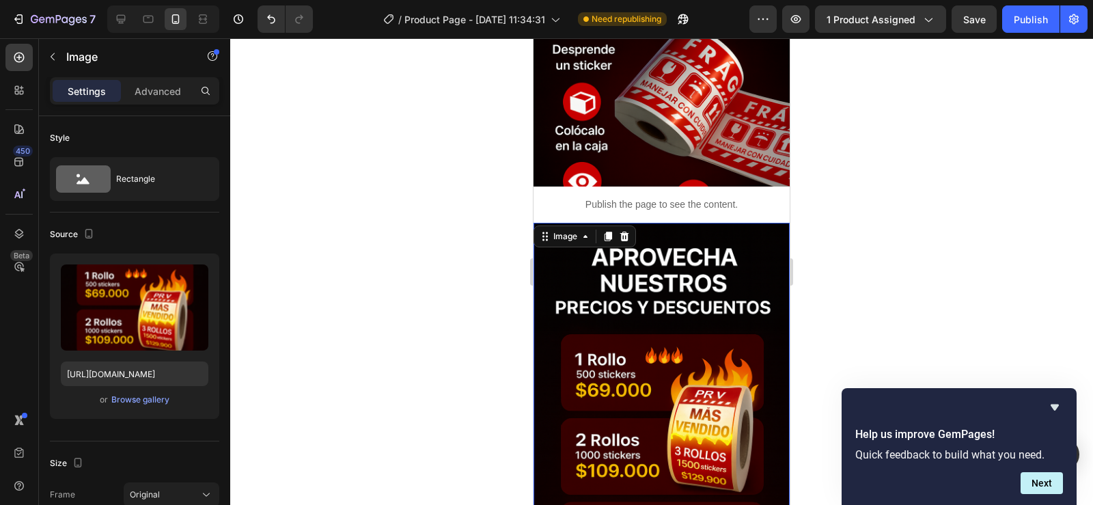
scroll to position [3443, 0]
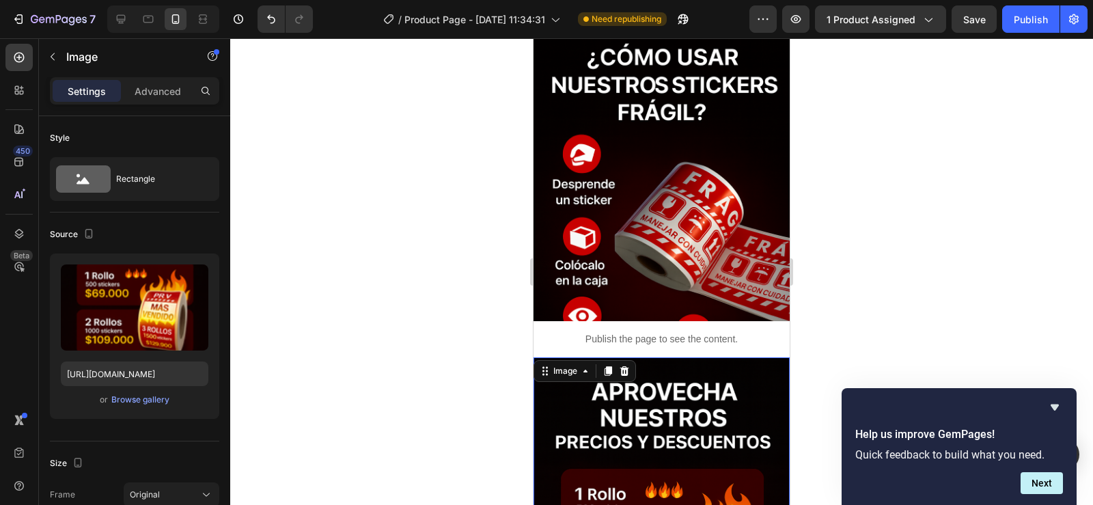
click at [607, 369] on icon at bounding box center [608, 371] width 11 height 11
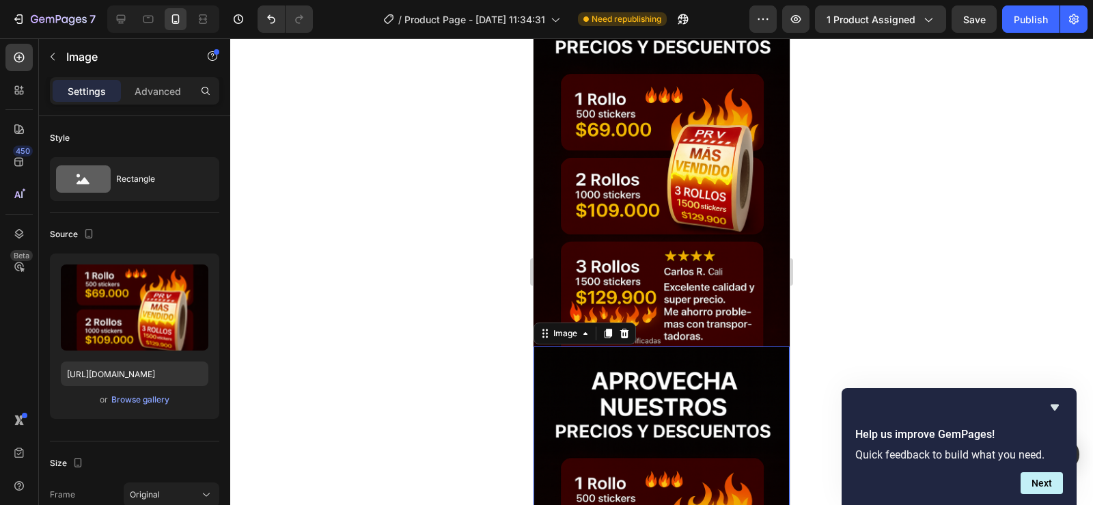
scroll to position [3810, 0]
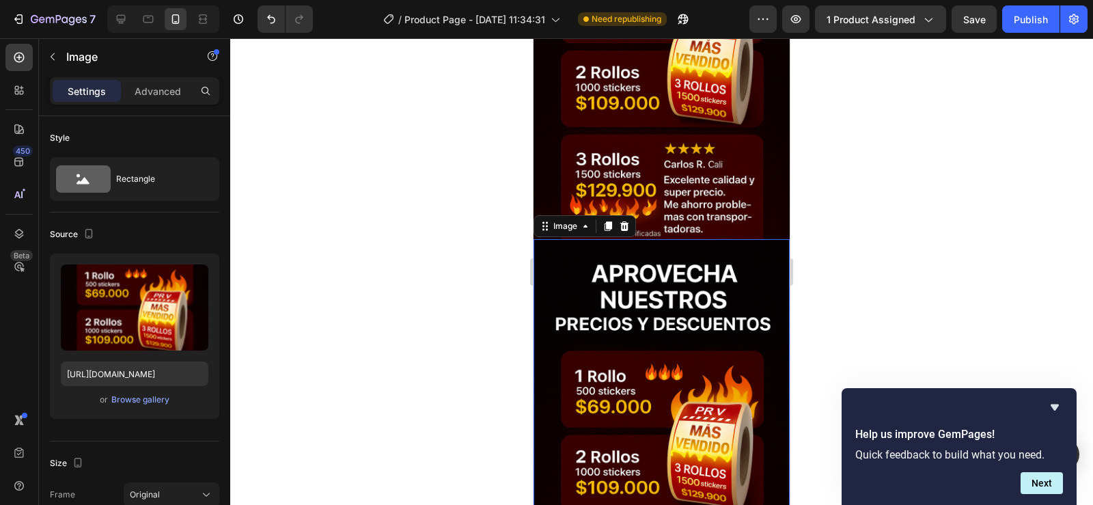
scroll to position [4220, 0]
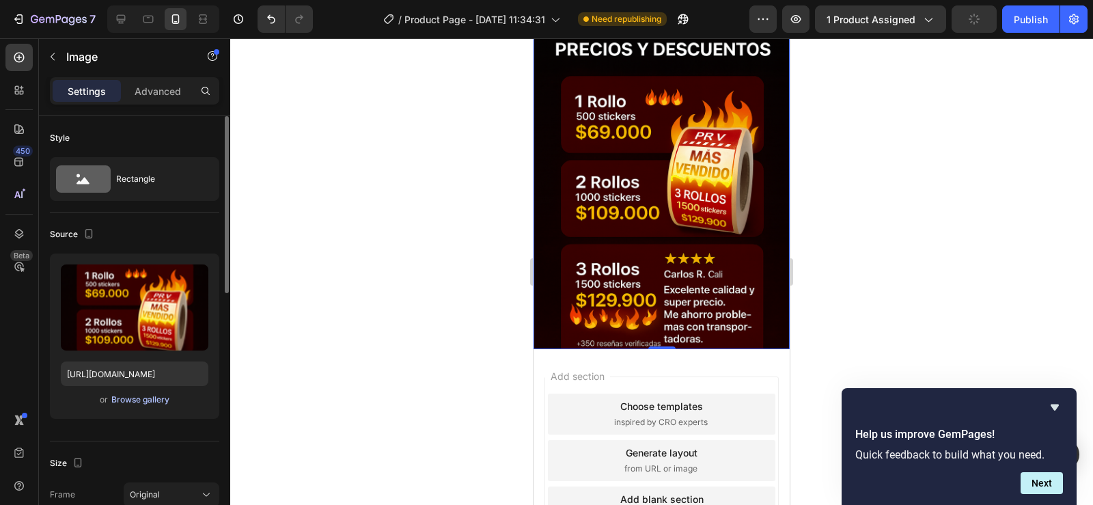
click at [129, 400] on div "Browse gallery" at bounding box center [140, 400] width 58 height 12
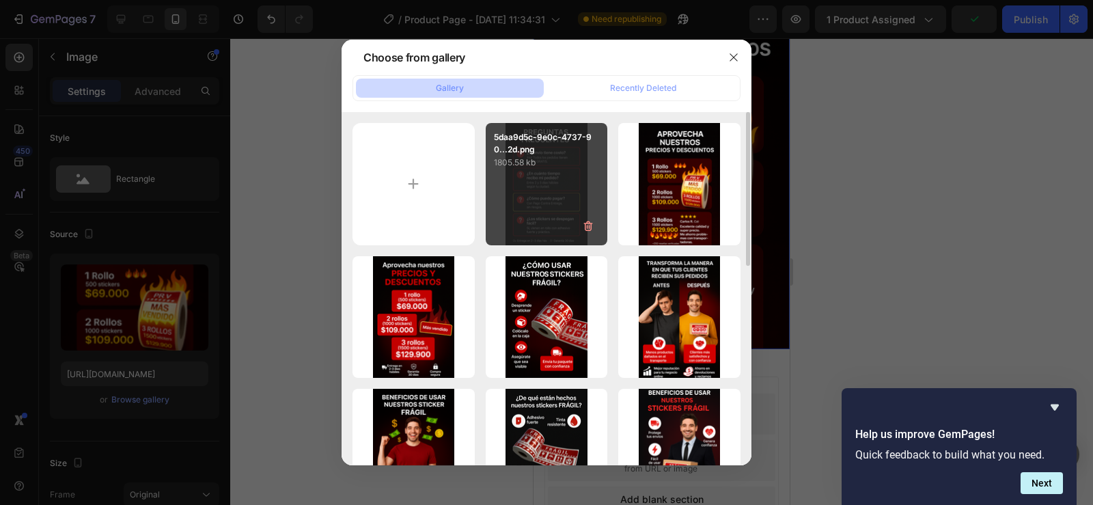
click at [546, 198] on div "5daa9d5c-9e0c-4737-90...2d.png 1805.58 kb" at bounding box center [547, 184] width 122 height 122
type input "https://cdn.shopify.com/s/files/1/0955/1111/8129/files/gempages_586153699408085…"
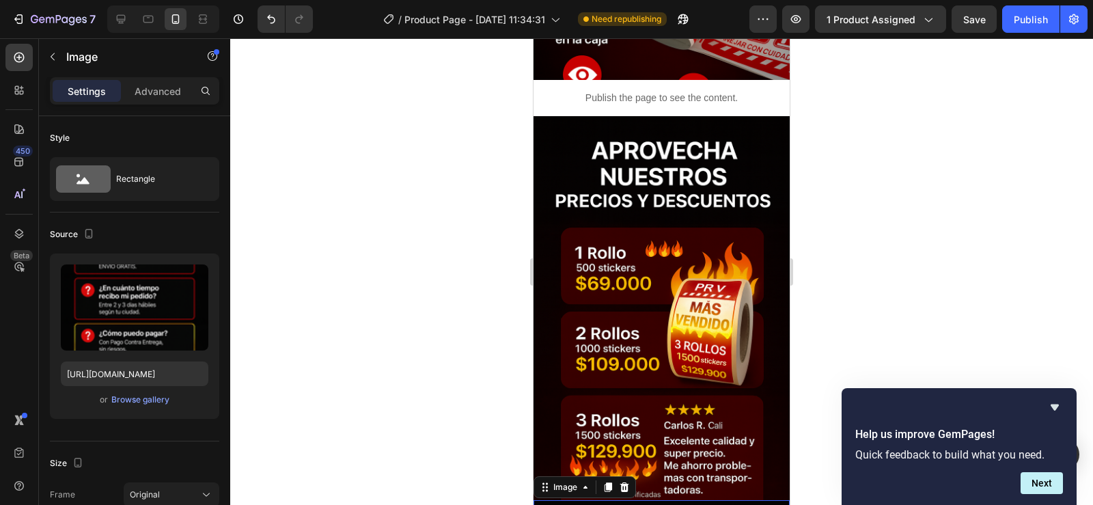
scroll to position [3605, 0]
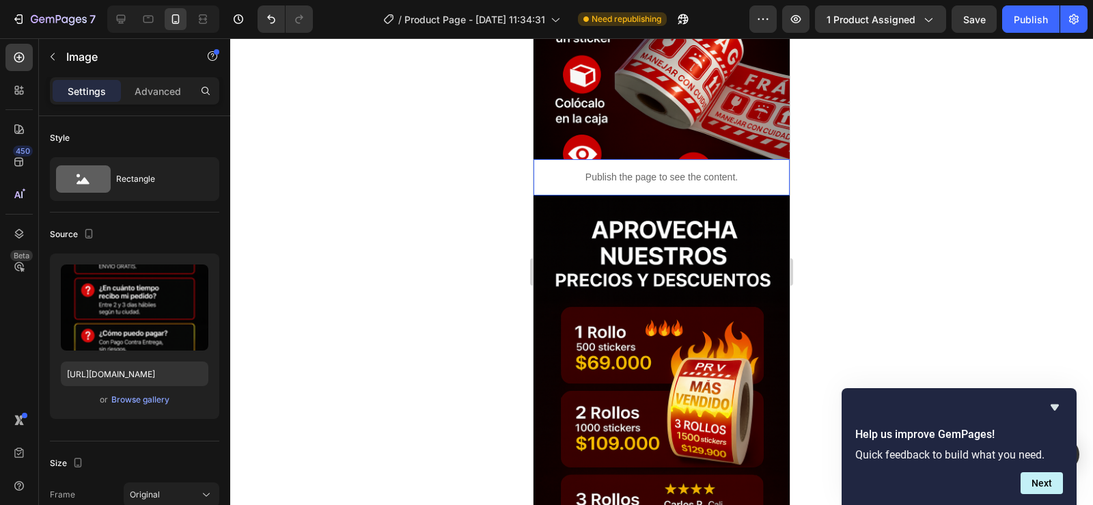
click at [642, 178] on p "Publish the page to see the content." at bounding box center [662, 177] width 256 height 14
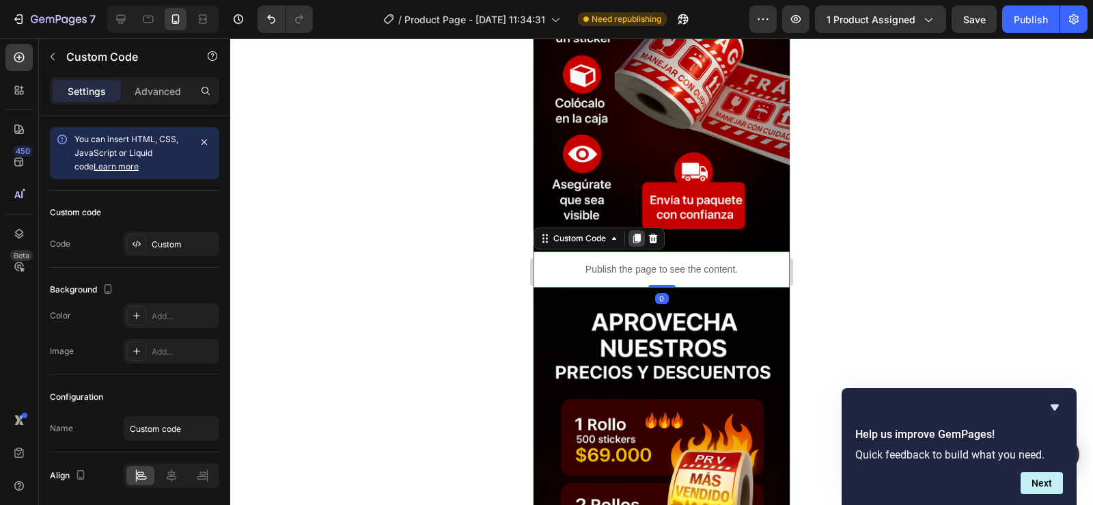
click at [638, 234] on icon at bounding box center [637, 239] width 8 height 10
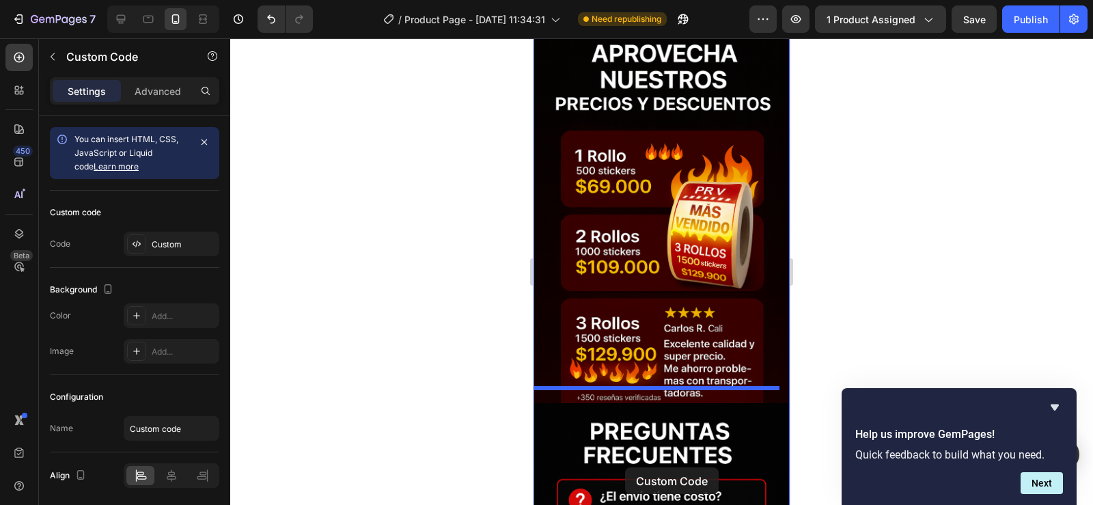
scroll to position [3855, 0]
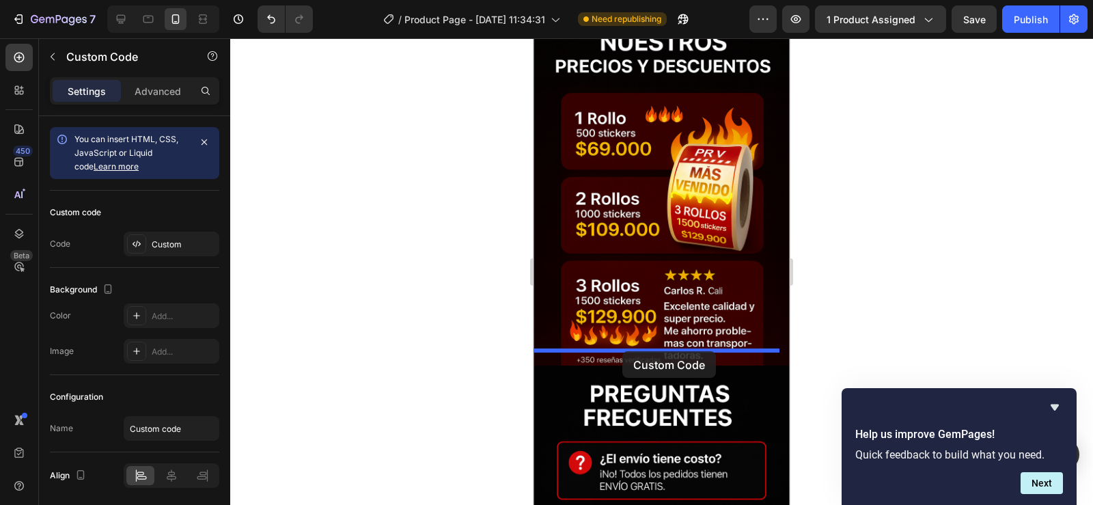
drag, startPoint x: 649, startPoint y: 208, endPoint x: 623, endPoint y: 351, distance: 145.3
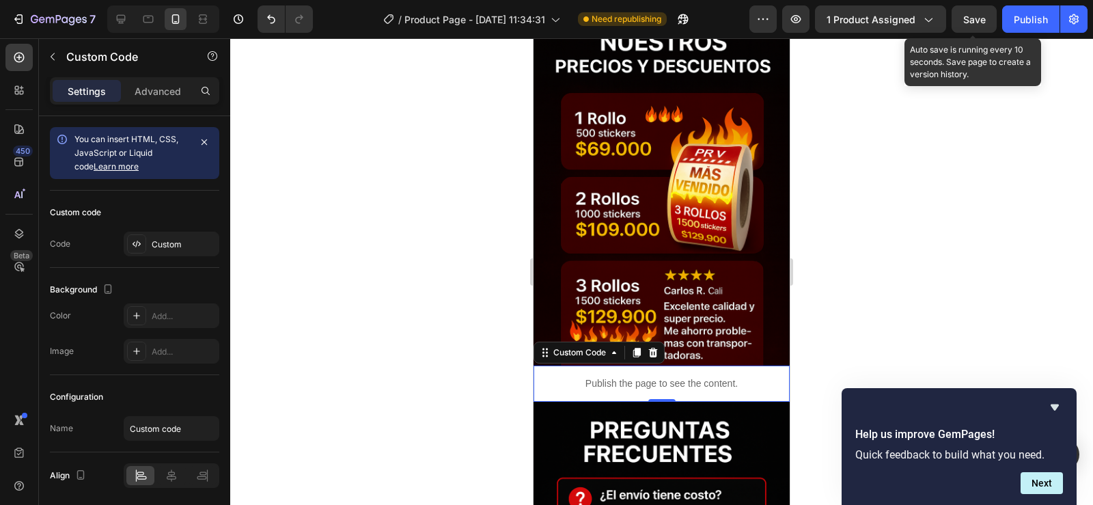
click at [968, 18] on span "Save" at bounding box center [975, 20] width 23 height 12
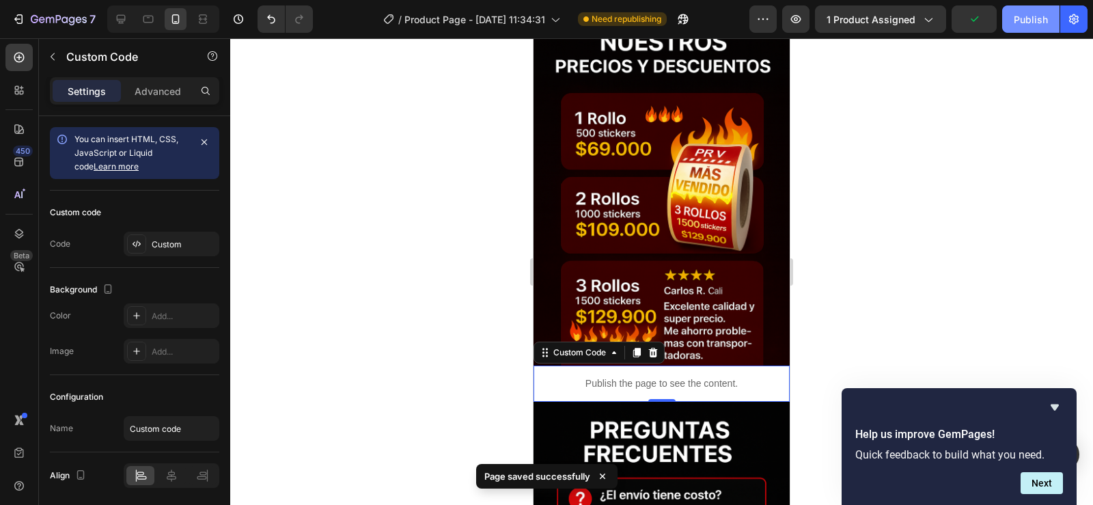
click at [1028, 17] on div "Publish" at bounding box center [1031, 19] width 34 height 14
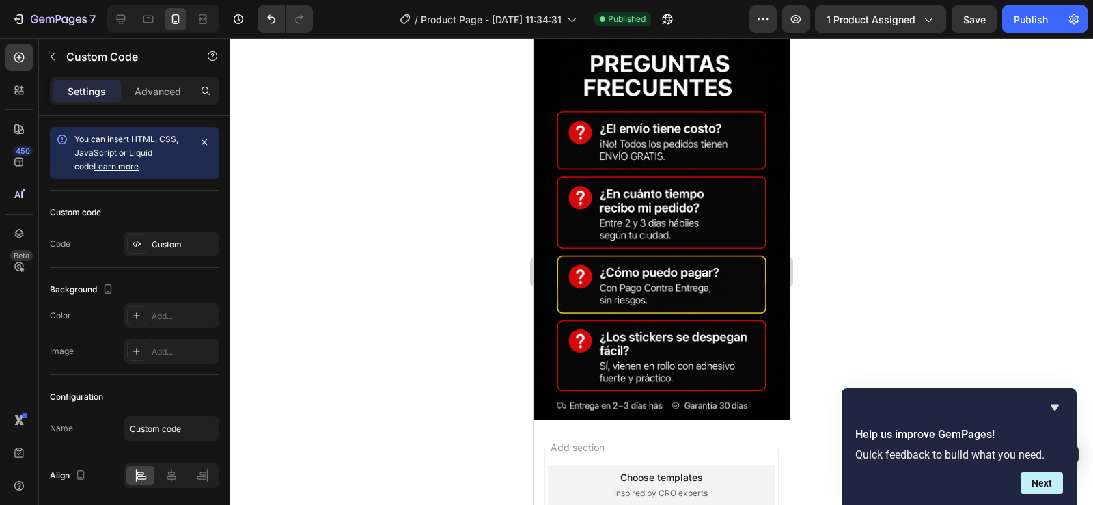
scroll to position [3957, 0]
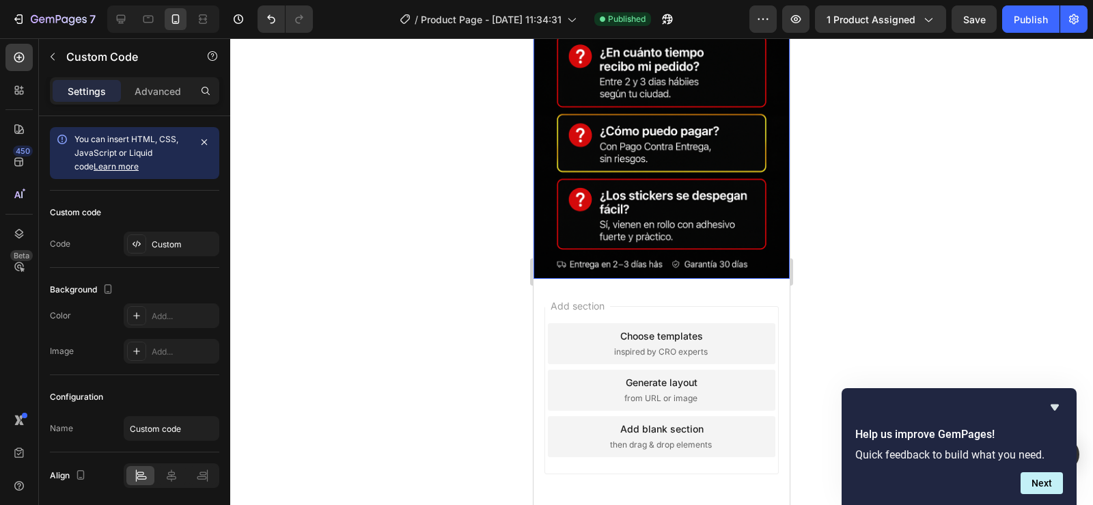
click at [681, 199] on img at bounding box center [662, 86] width 256 height 385
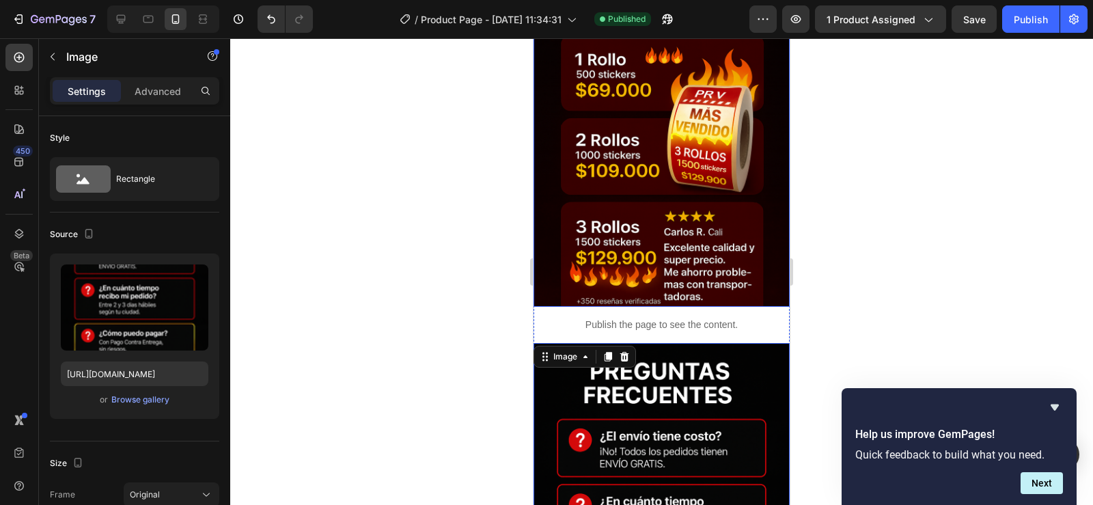
scroll to position [3684, 0]
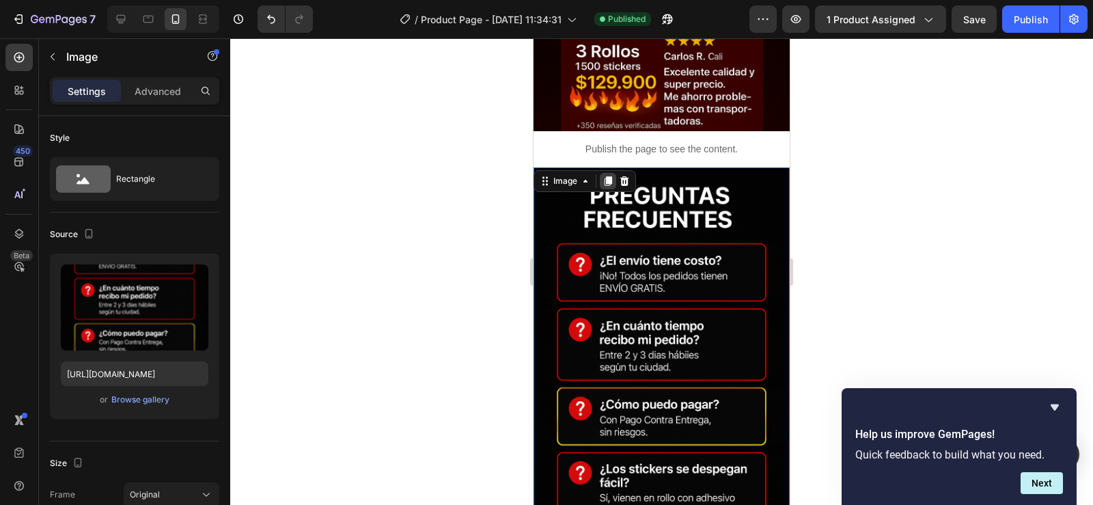
click at [610, 176] on icon at bounding box center [609, 181] width 8 height 10
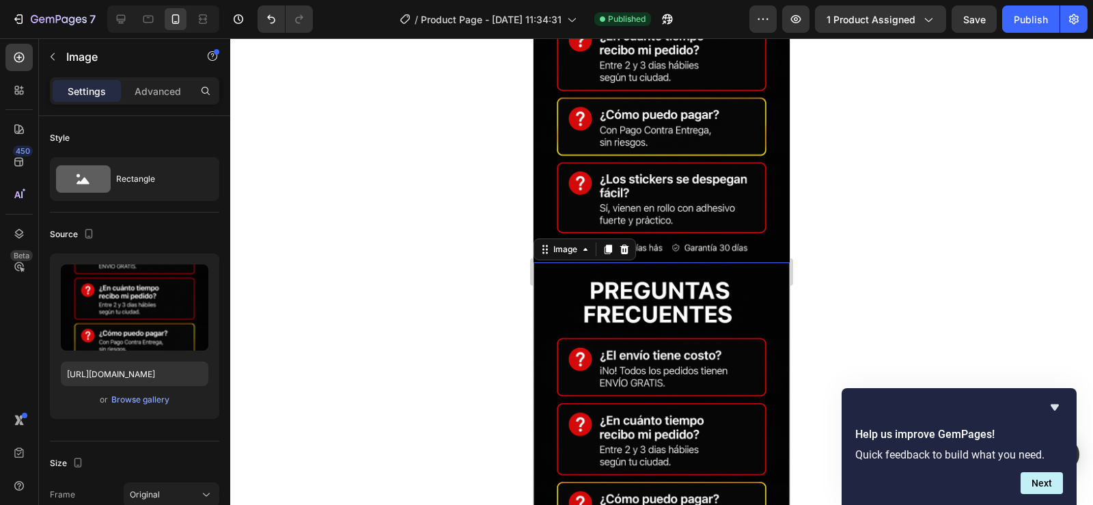
scroll to position [4190, 0]
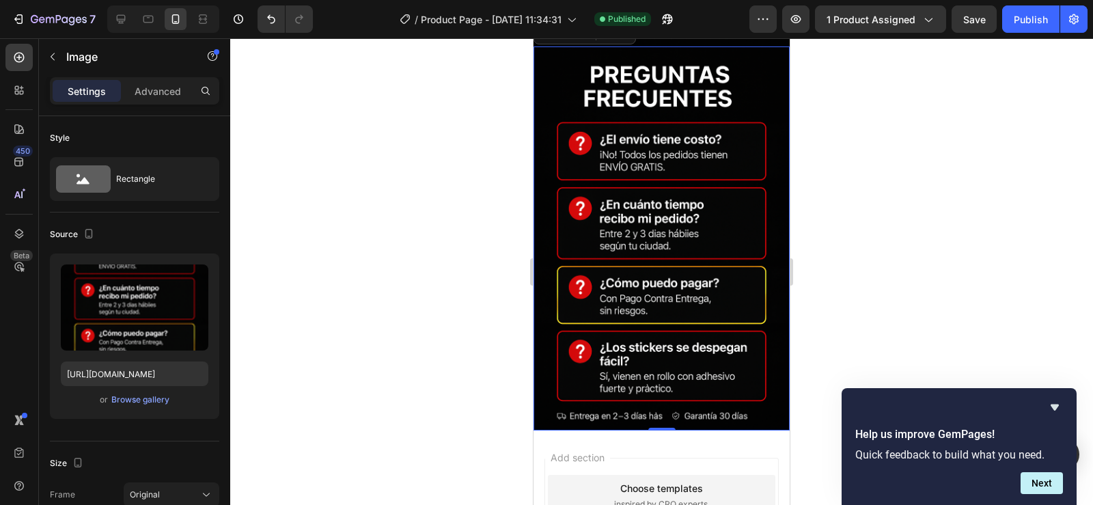
click at [690, 291] on img at bounding box center [662, 238] width 256 height 385
click at [714, 243] on img at bounding box center [662, 238] width 256 height 385
click at [120, 393] on button "Browse gallery" at bounding box center [140, 400] width 59 height 14
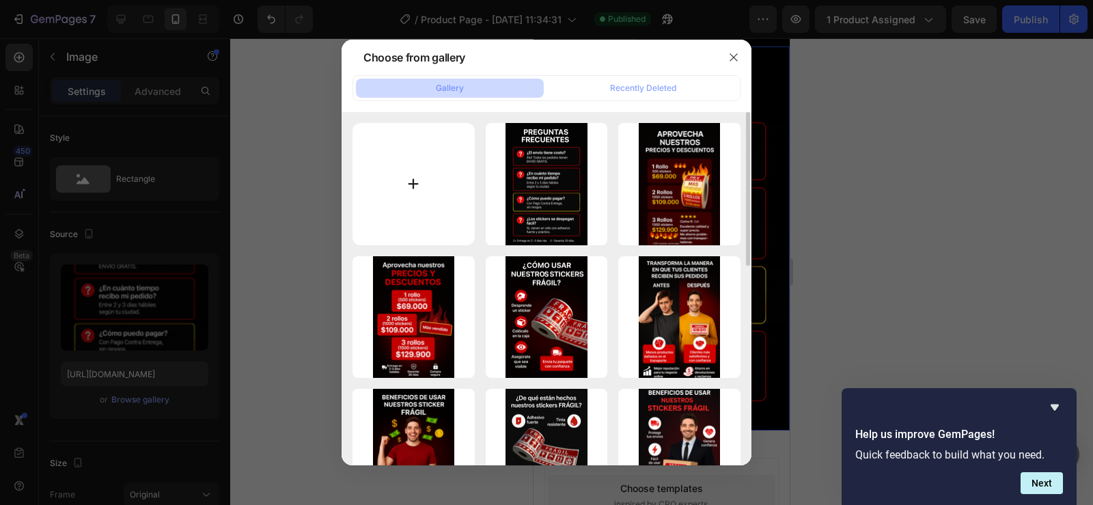
click at [419, 182] on input "file" at bounding box center [414, 184] width 122 height 122
type input "C:\fakepath\90fa7c0a-59c7-40b3-b163-856ba691485c.png"
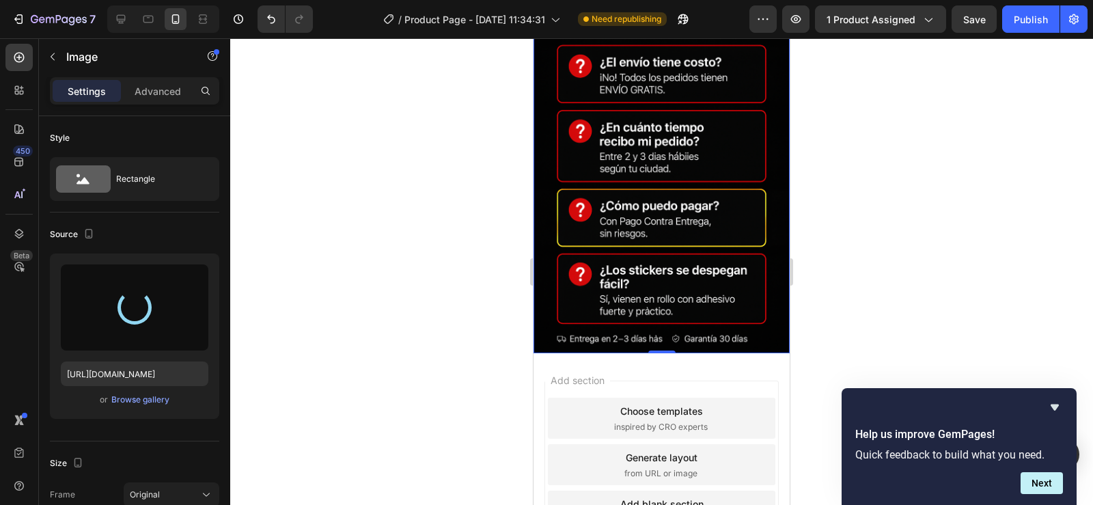
scroll to position [4326, 0]
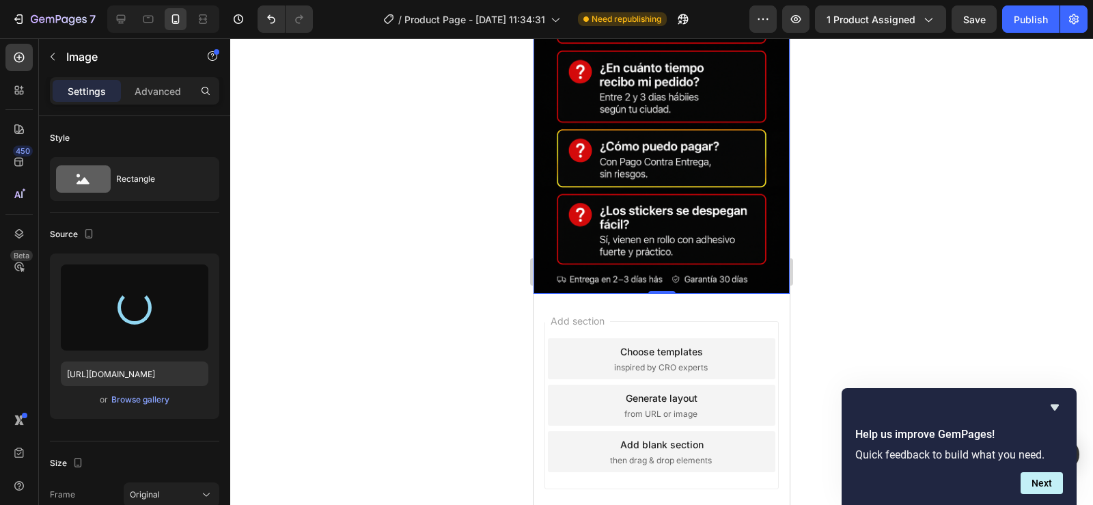
type input "https://cdn.shopify.com/s/files/1/0955/1111/8129/files/gempages_586153699408085…"
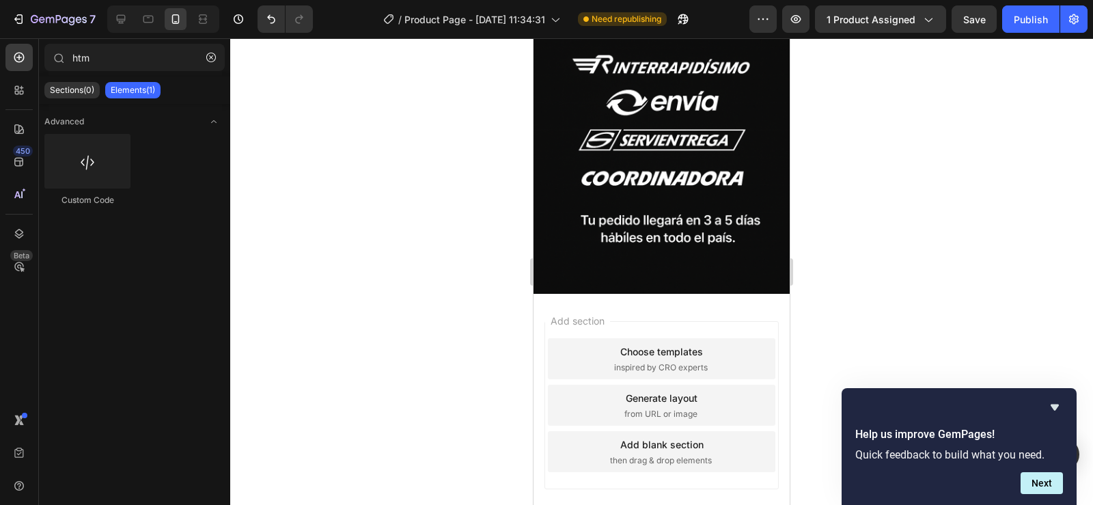
drag, startPoint x: 209, startPoint y: 357, endPoint x: 971, endPoint y: 18, distance: 834.0
click at [971, 18] on span "Save" at bounding box center [975, 20] width 23 height 12
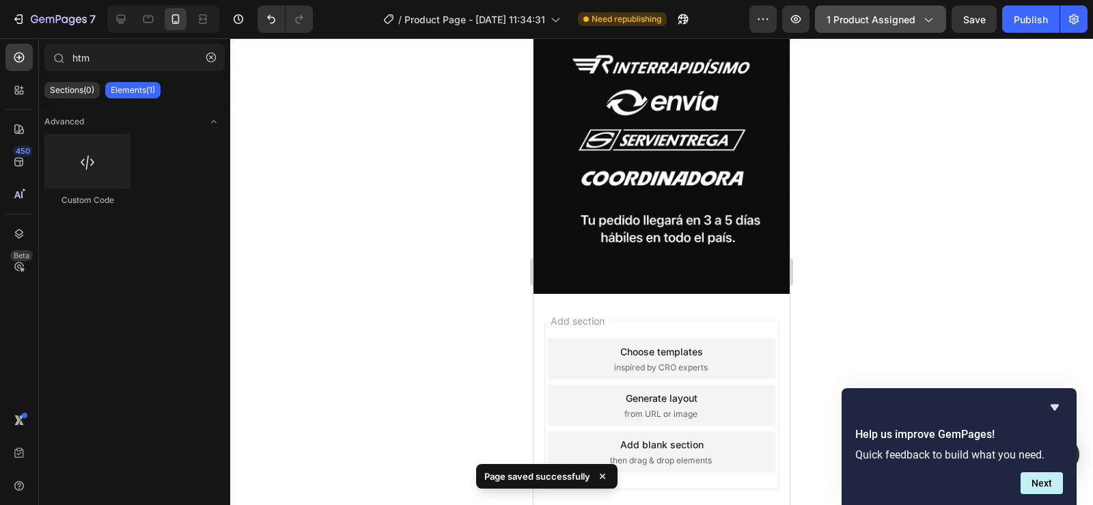
click at [929, 19] on icon "button" at bounding box center [928, 19] width 14 height 14
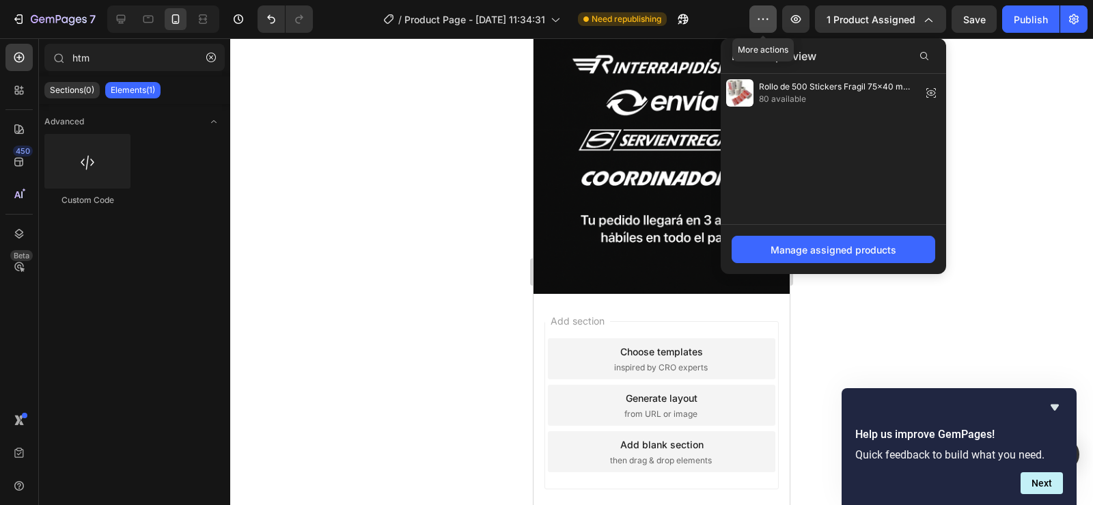
click at [757, 17] on button "button" at bounding box center [763, 18] width 27 height 27
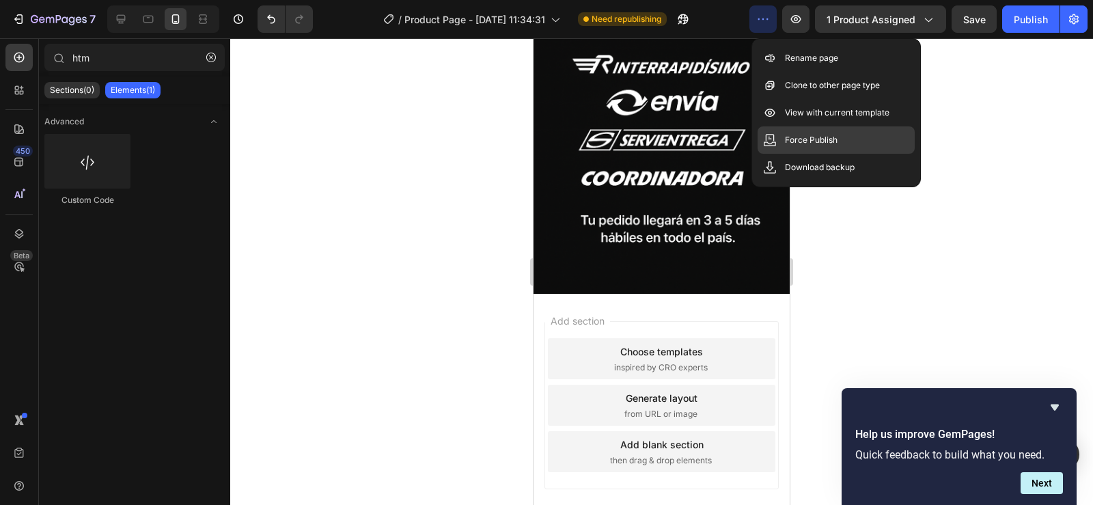
click at [798, 137] on p "Force Publish" at bounding box center [811, 140] width 53 height 14
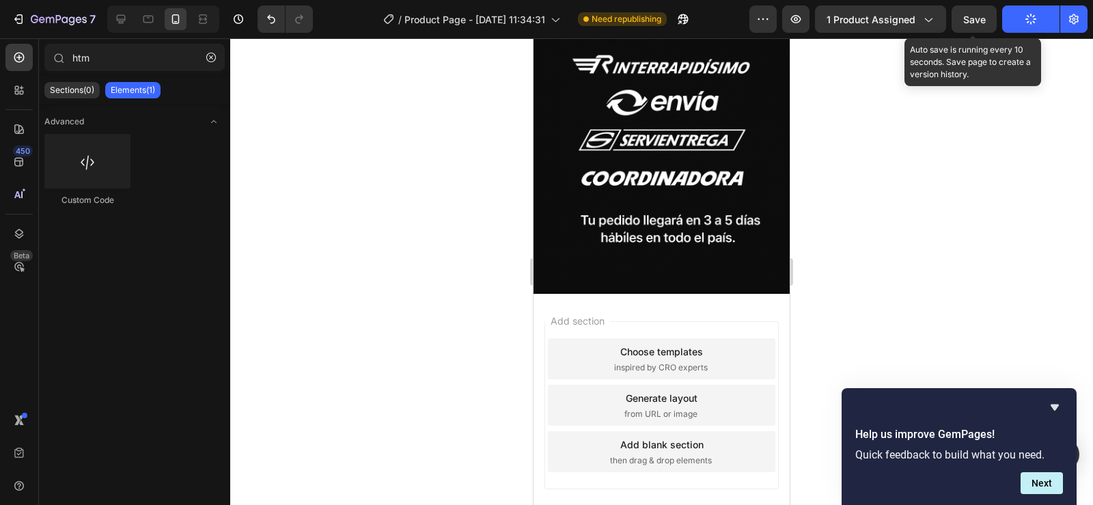
click at [975, 21] on span "Save" at bounding box center [975, 20] width 23 height 12
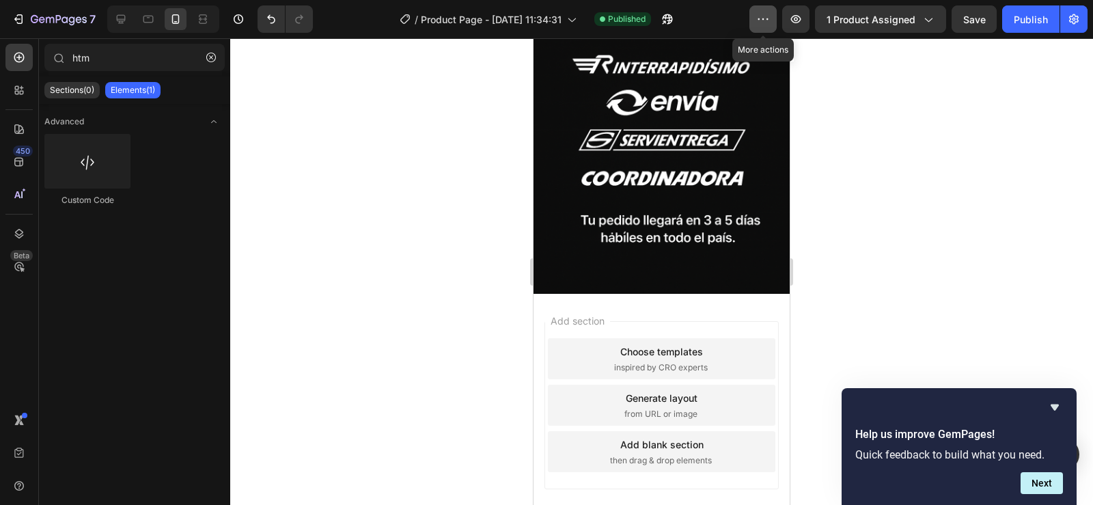
click at [769, 14] on icon "button" at bounding box center [763, 19] width 14 height 14
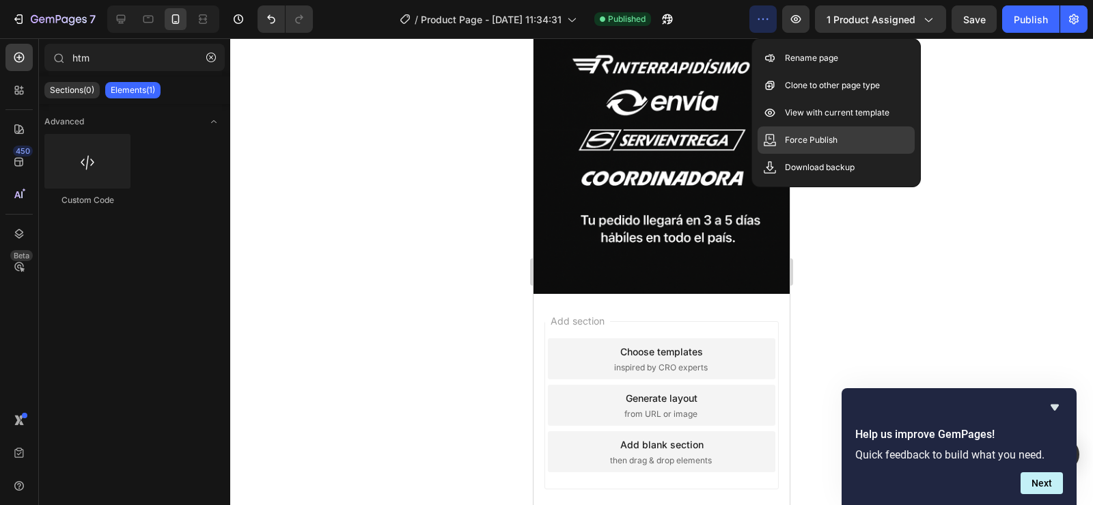
click at [807, 137] on p "Force Publish" at bounding box center [811, 140] width 53 height 14
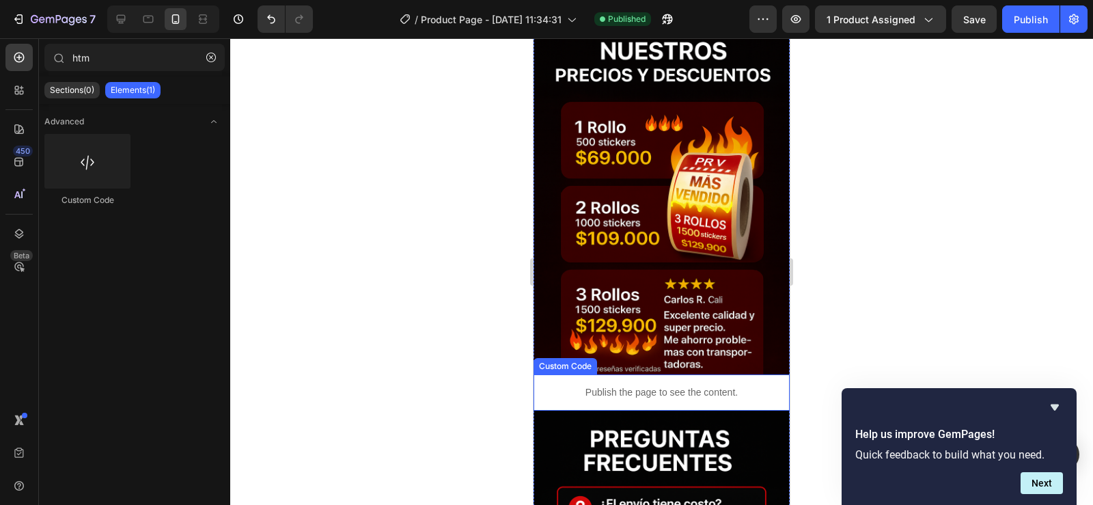
scroll to position [3438, 0]
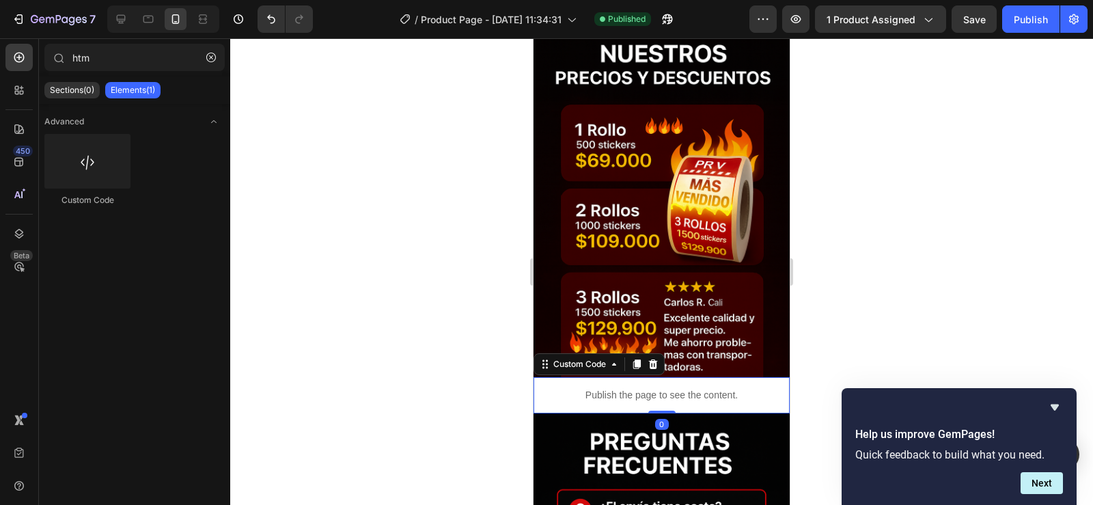
click at [629, 388] on p "Publish the page to see the content." at bounding box center [662, 395] width 256 height 14
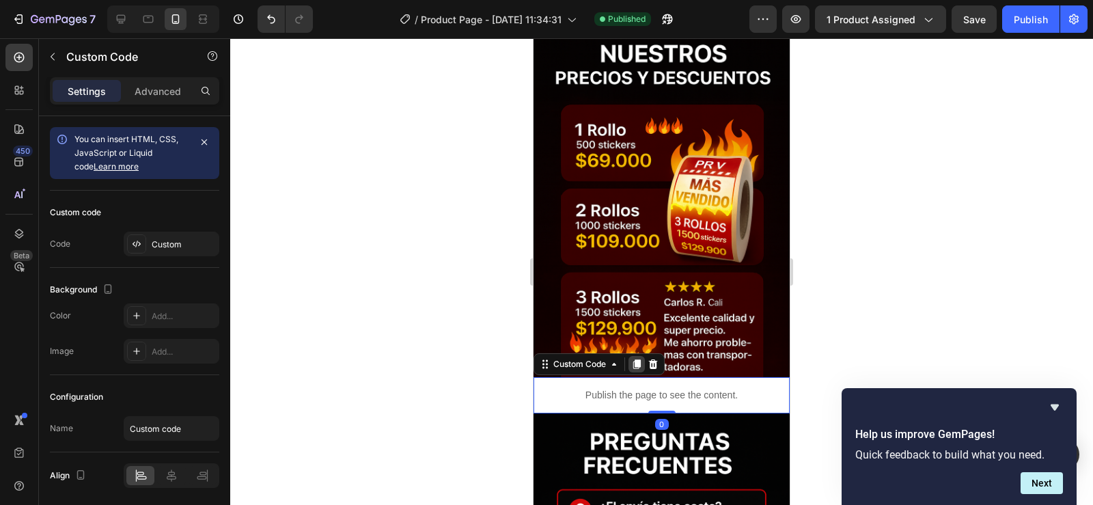
click at [638, 359] on icon at bounding box center [637, 364] width 8 height 10
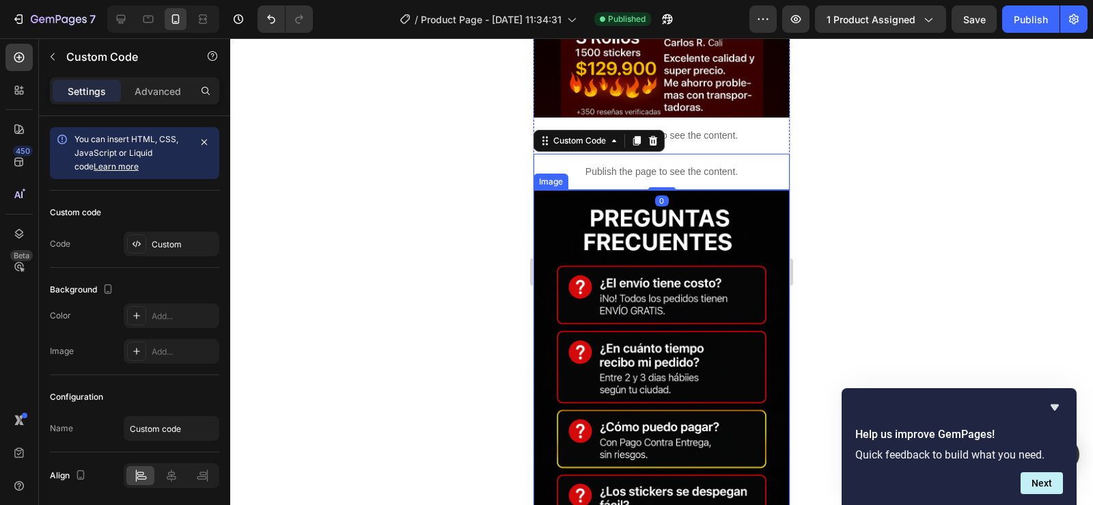
scroll to position [3780, 0]
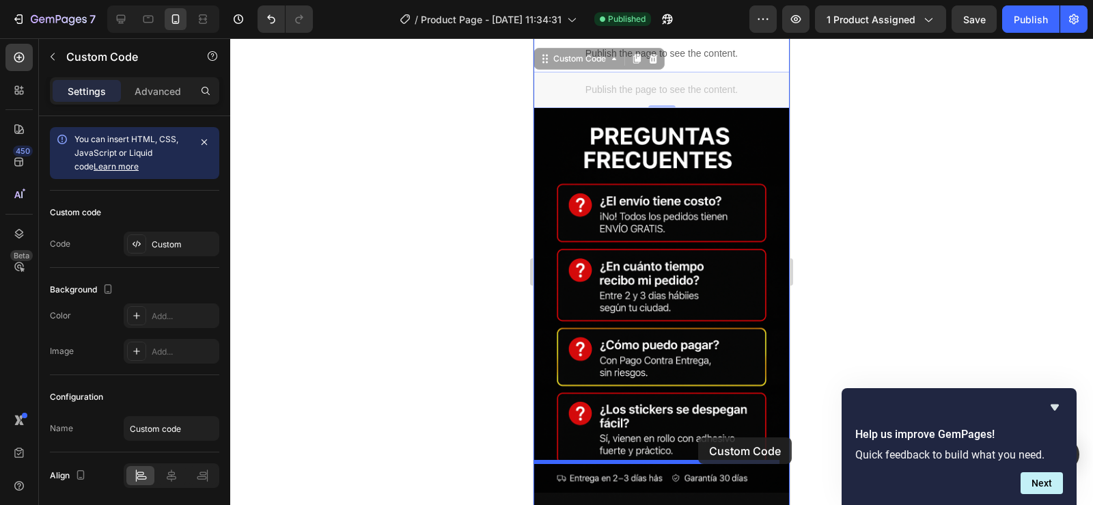
drag, startPoint x: 699, startPoint y: 75, endPoint x: 698, endPoint y: 437, distance: 362.2
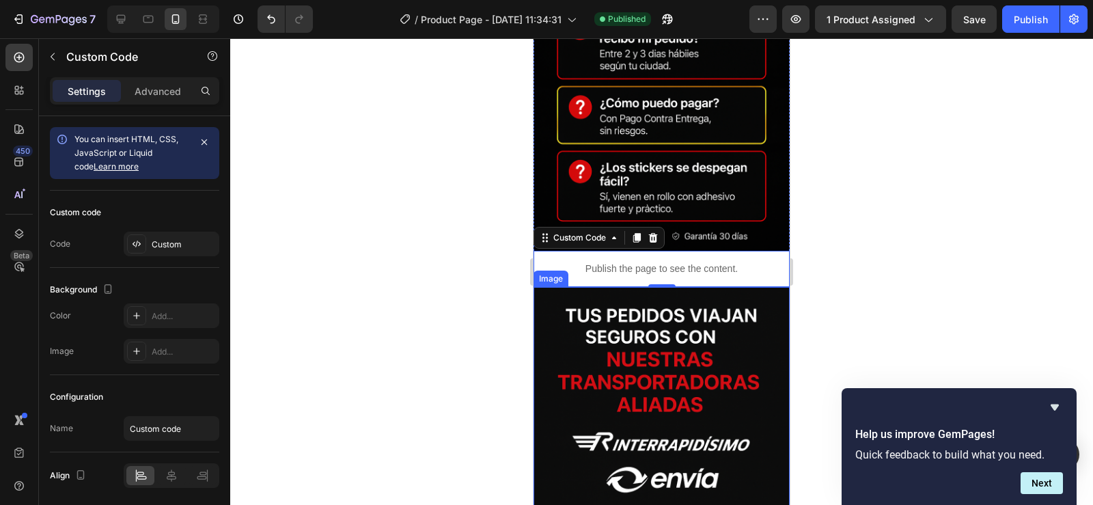
scroll to position [3985, 0]
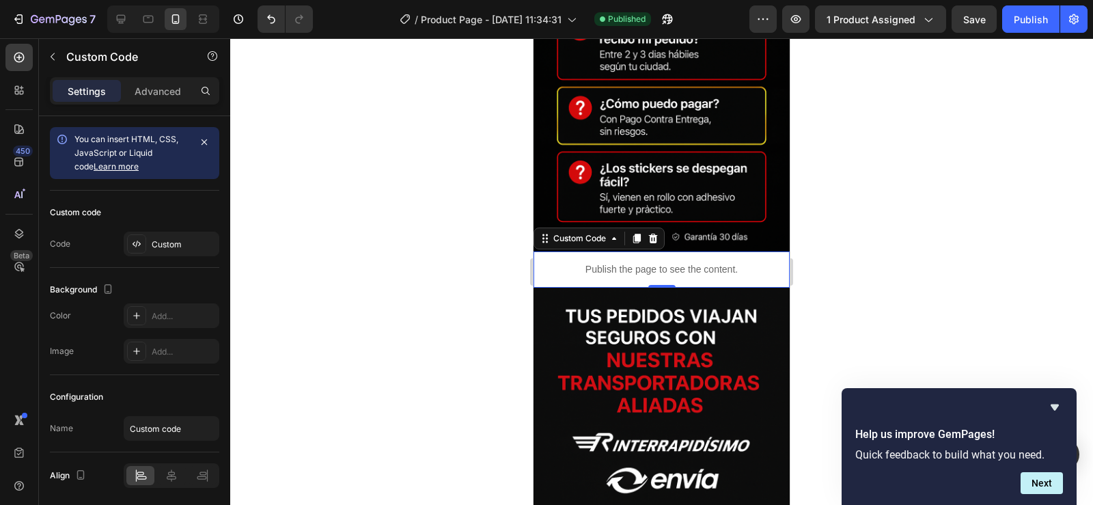
click at [691, 262] on p "Publish the page to see the content." at bounding box center [662, 269] width 256 height 14
click at [637, 234] on icon at bounding box center [637, 239] width 8 height 10
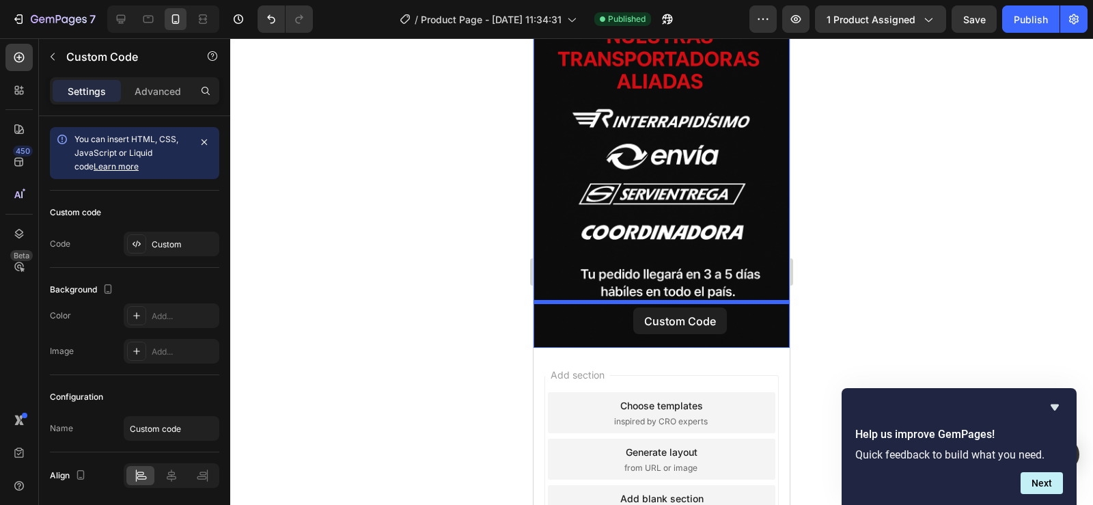
drag, startPoint x: 687, startPoint y: 269, endPoint x: 633, endPoint y: 308, distance: 66.6
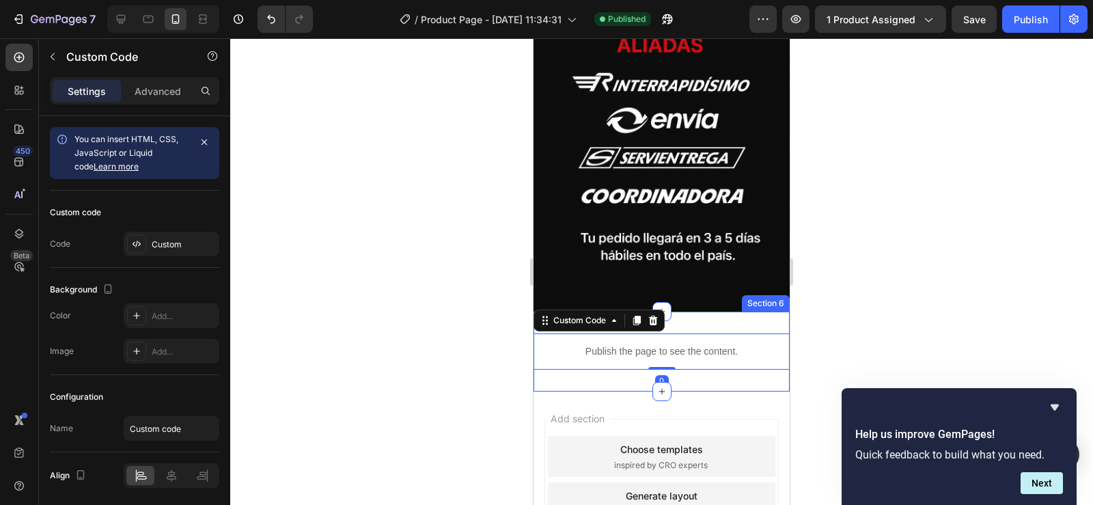
scroll to position [4309, 0]
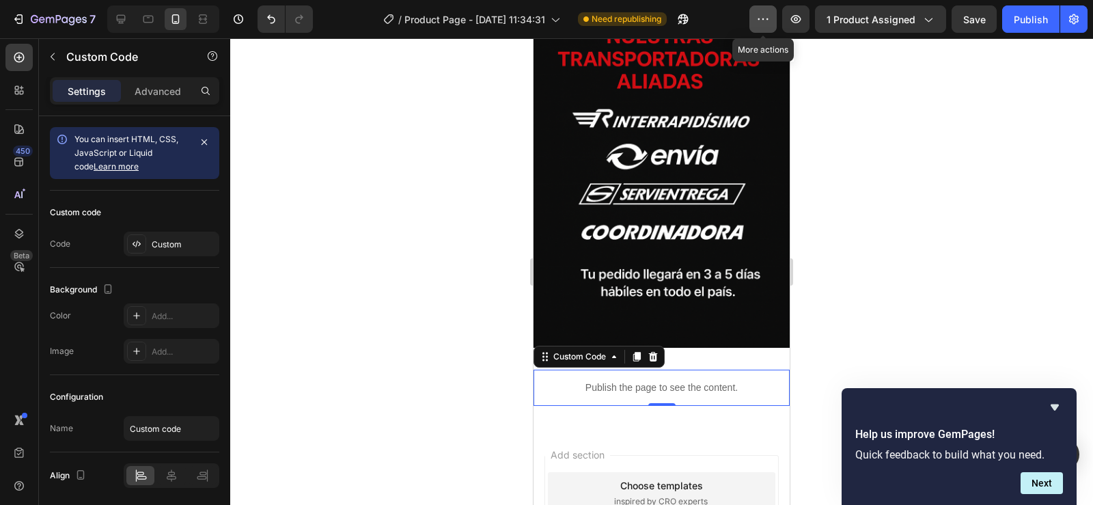
click at [767, 17] on icon "button" at bounding box center [763, 19] width 14 height 14
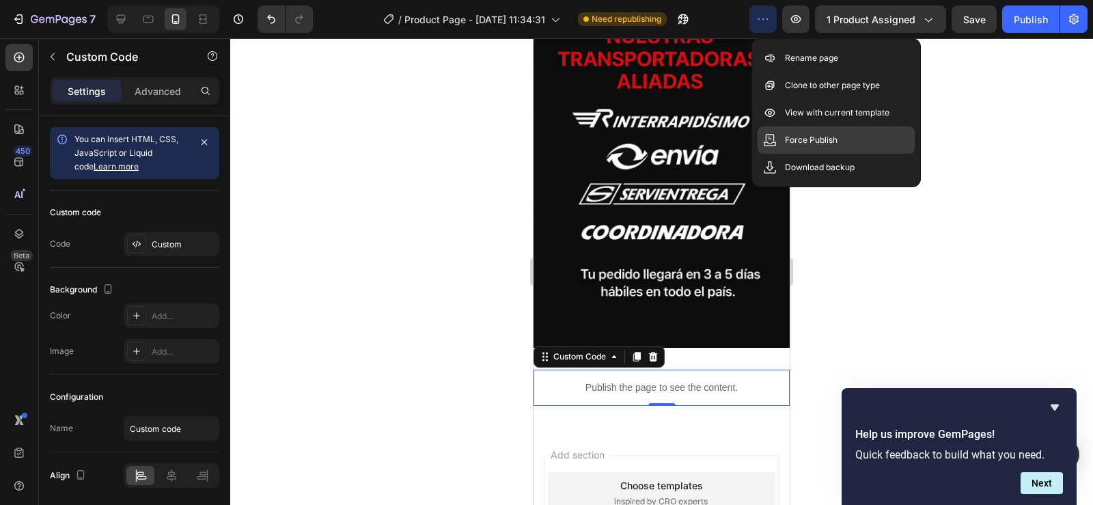
click at [813, 135] on p "Force Publish" at bounding box center [811, 140] width 53 height 14
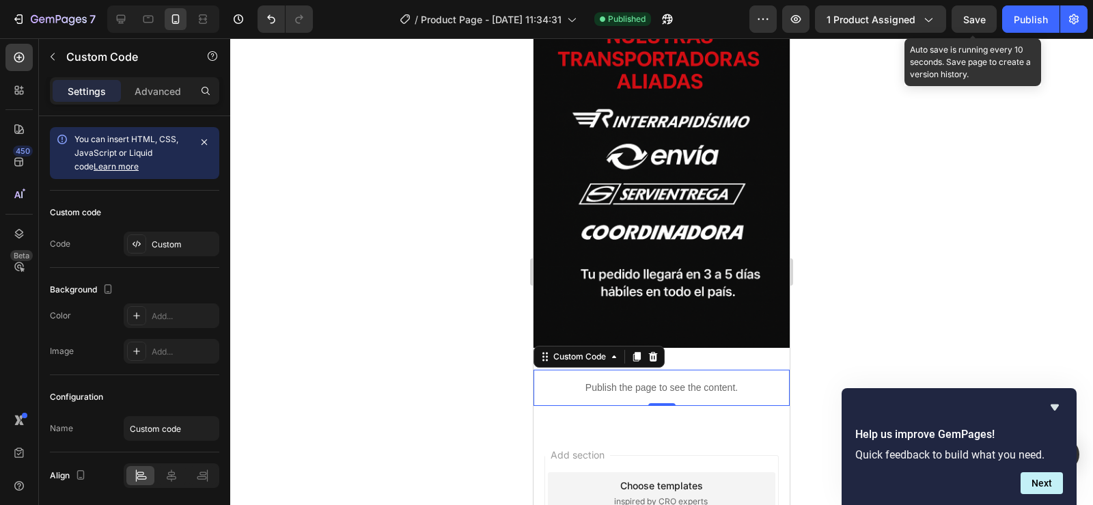
click at [980, 22] on span "Save" at bounding box center [975, 20] width 23 height 12
click at [966, 17] on span "Save" at bounding box center [975, 20] width 23 height 12
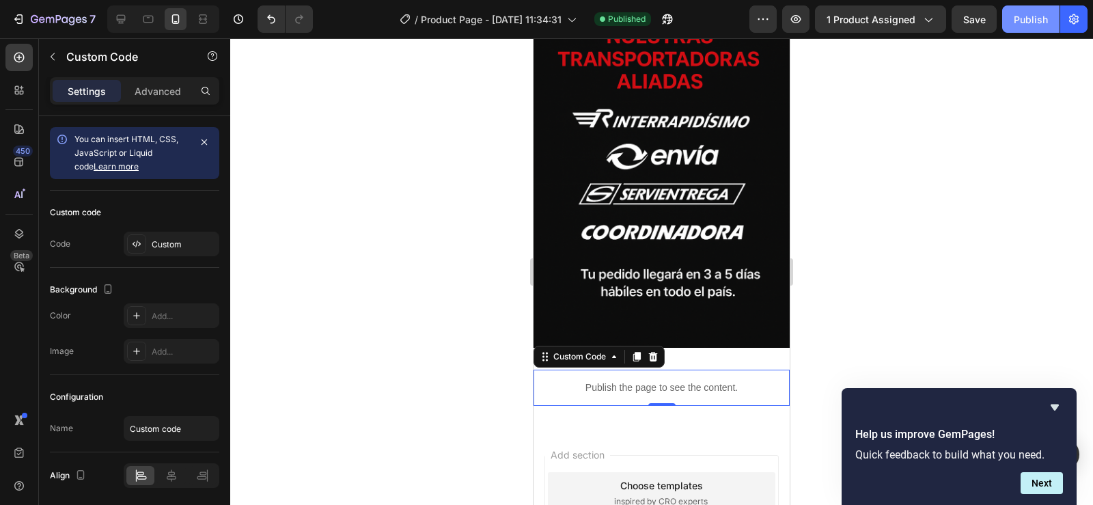
click at [1022, 16] on div "Publish" at bounding box center [1031, 19] width 34 height 14
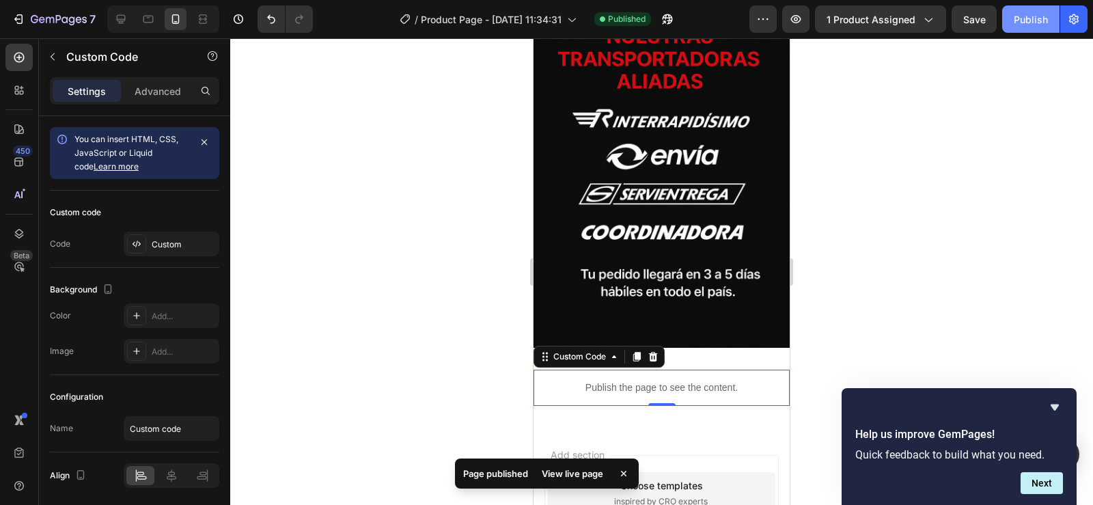
click at [1032, 20] on div "Publish" at bounding box center [1031, 19] width 34 height 14
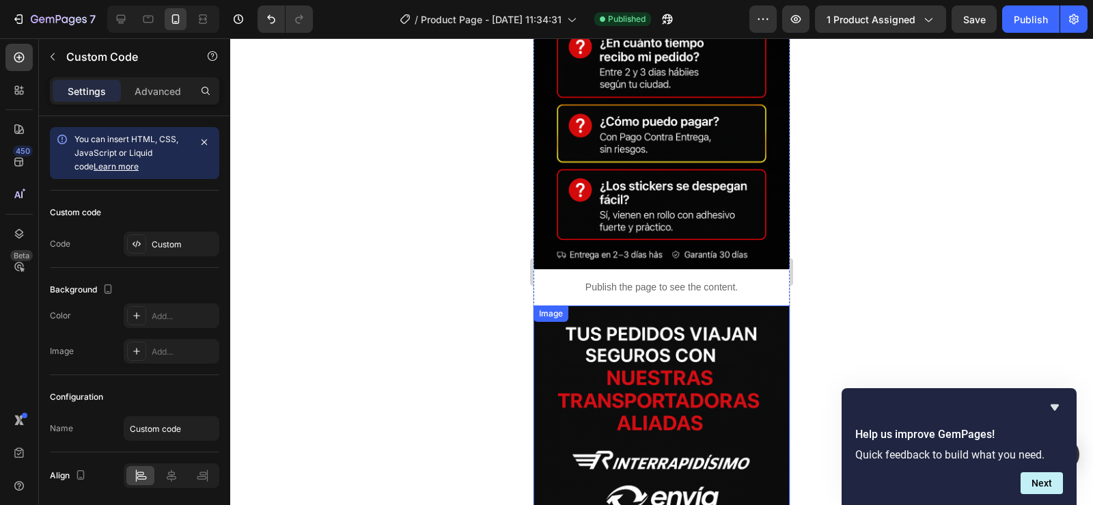
scroll to position [3557, 0]
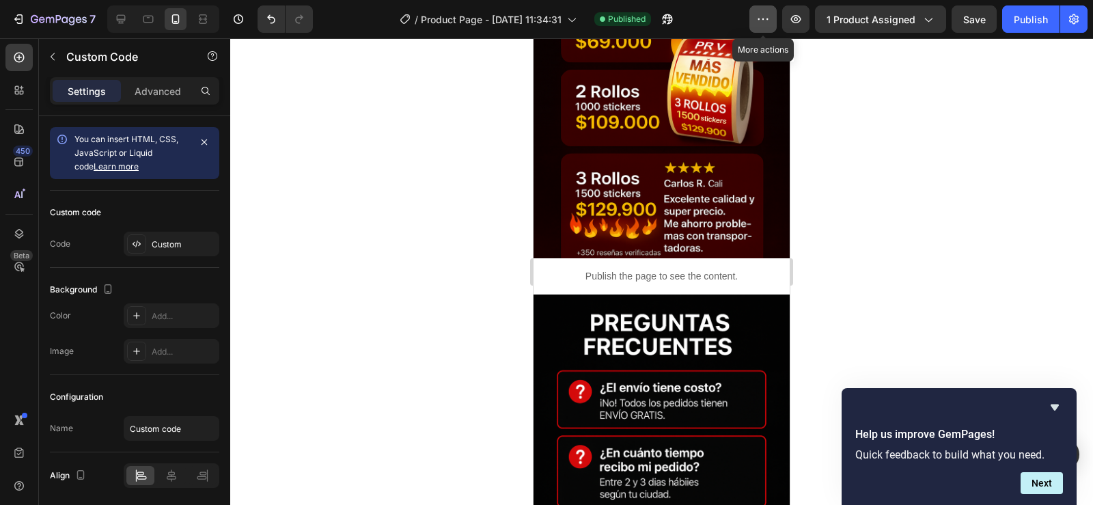
click at [767, 17] on icon "button" at bounding box center [763, 19] width 14 height 14
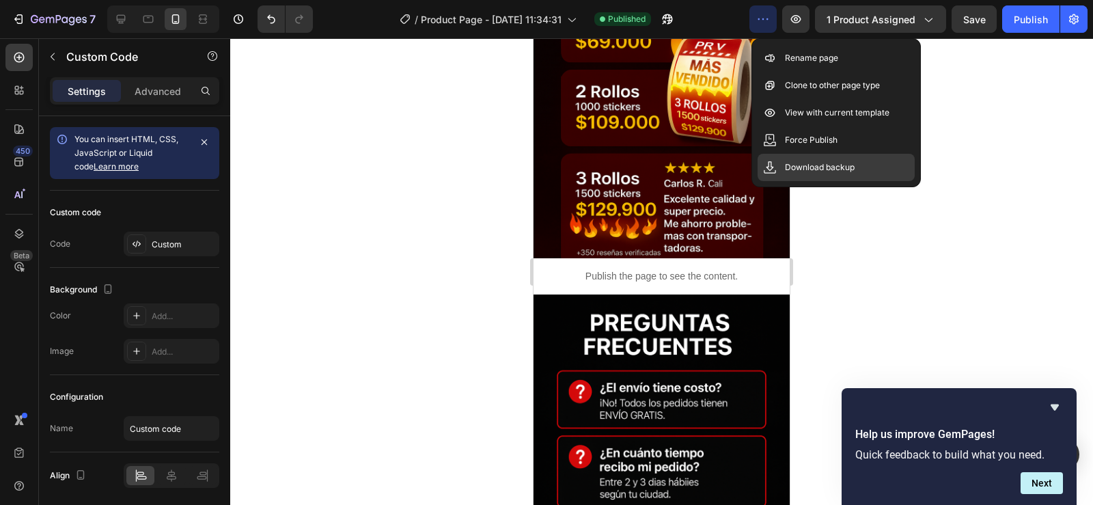
click at [802, 165] on p "Download backup" at bounding box center [820, 168] width 70 height 14
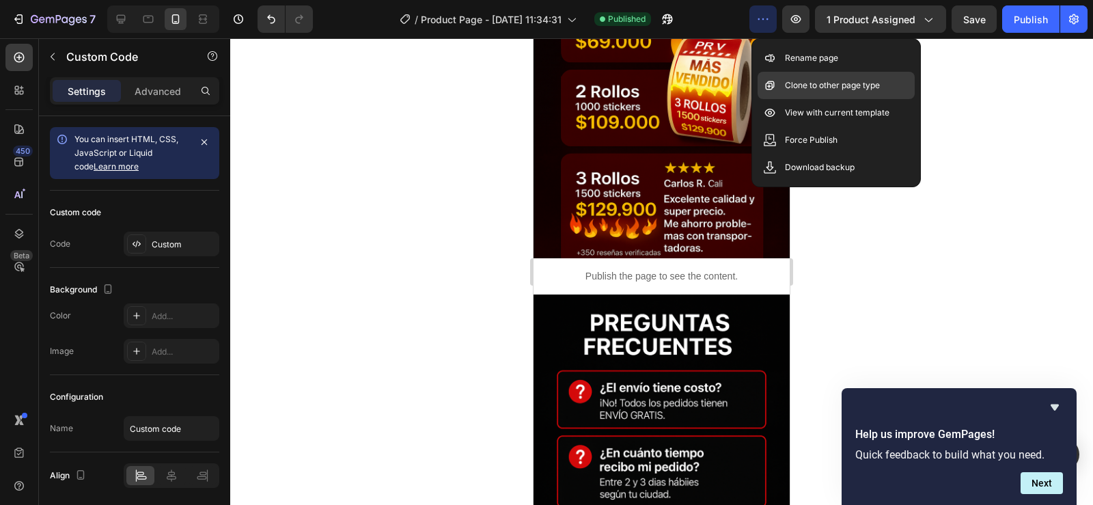
click at [828, 83] on p "Clone to other page type" at bounding box center [832, 86] width 95 height 14
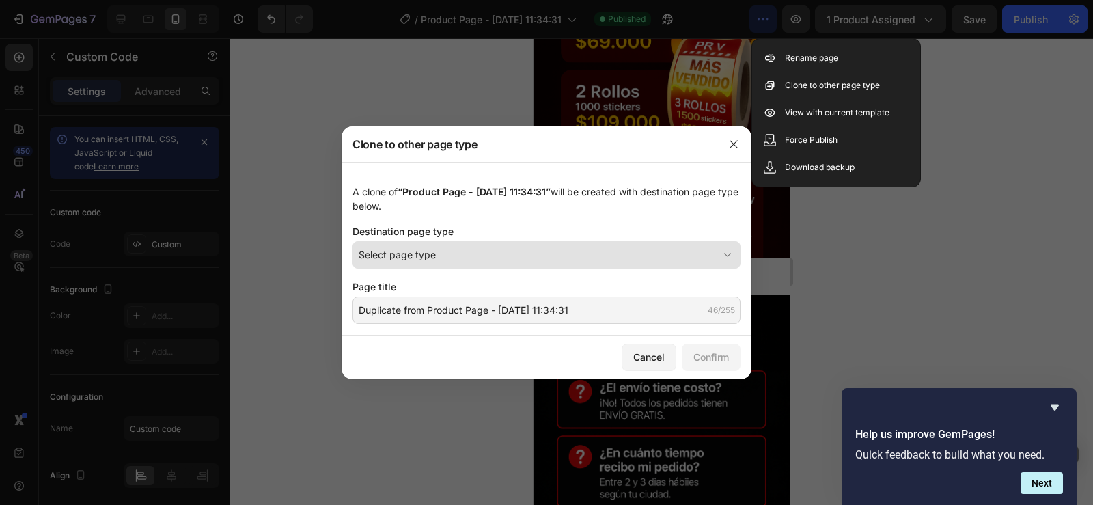
click at [548, 255] on div "Select page type" at bounding box center [538, 254] width 359 height 14
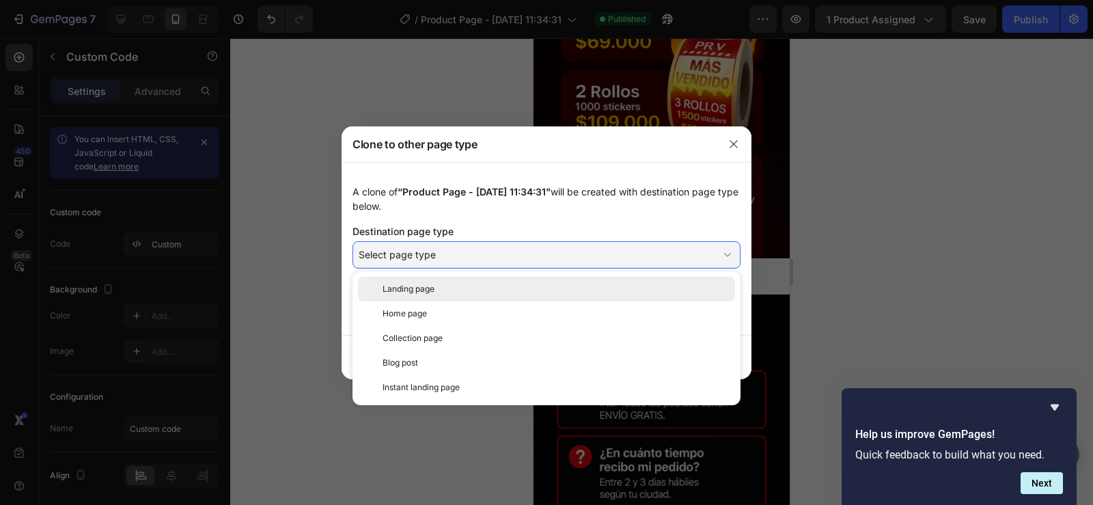
click at [428, 286] on span "Landing page" at bounding box center [409, 289] width 52 height 12
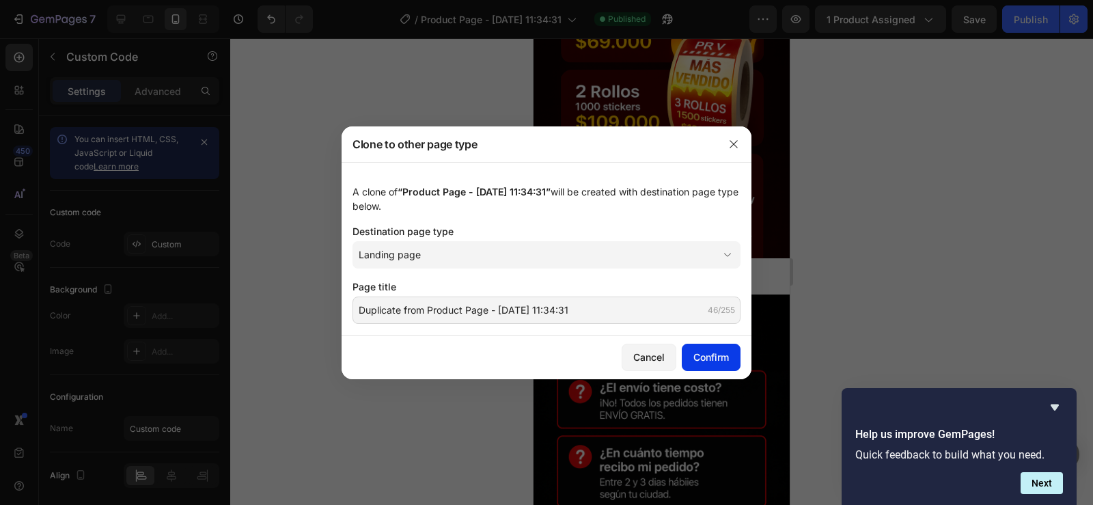
click at [711, 351] on div "Confirm" at bounding box center [712, 357] width 36 height 14
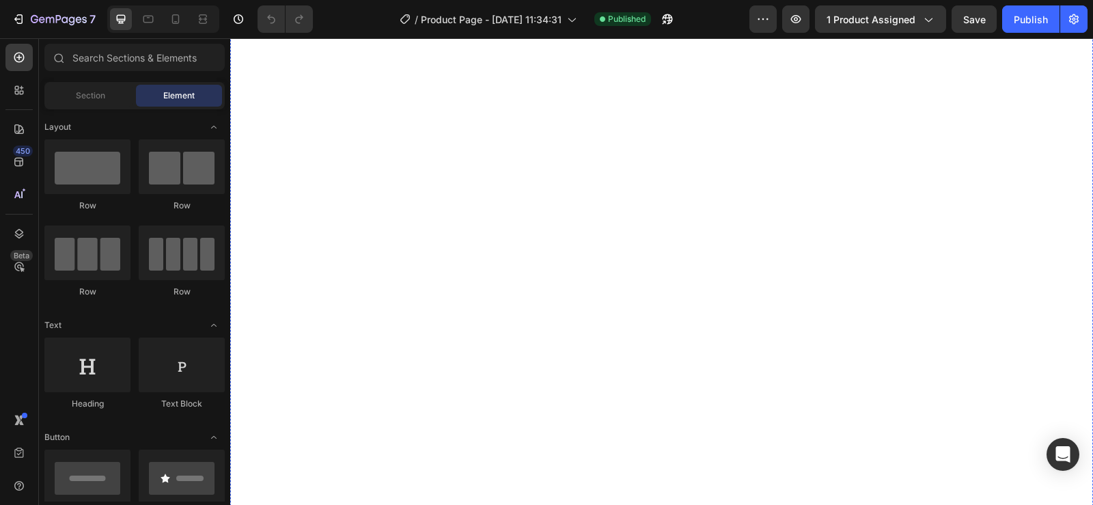
scroll to position [3709, 0]
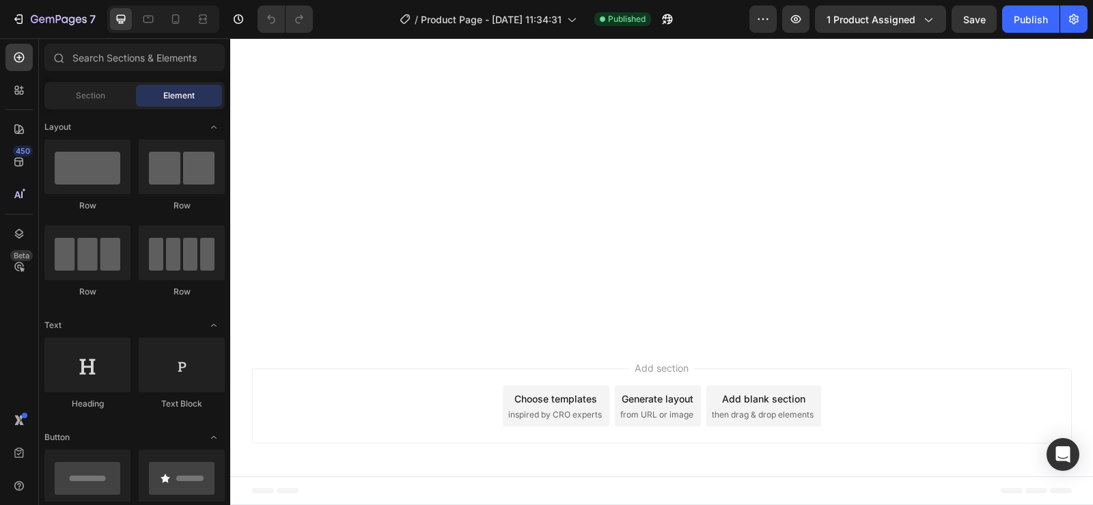
scroll to position [3435, 0]
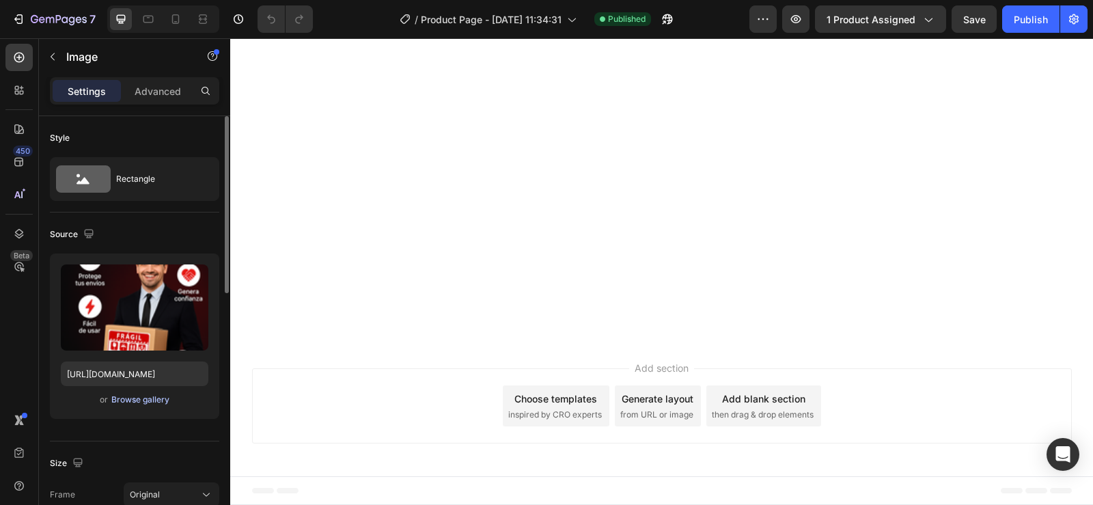
click at [122, 400] on div "Browse gallery" at bounding box center [140, 400] width 58 height 12
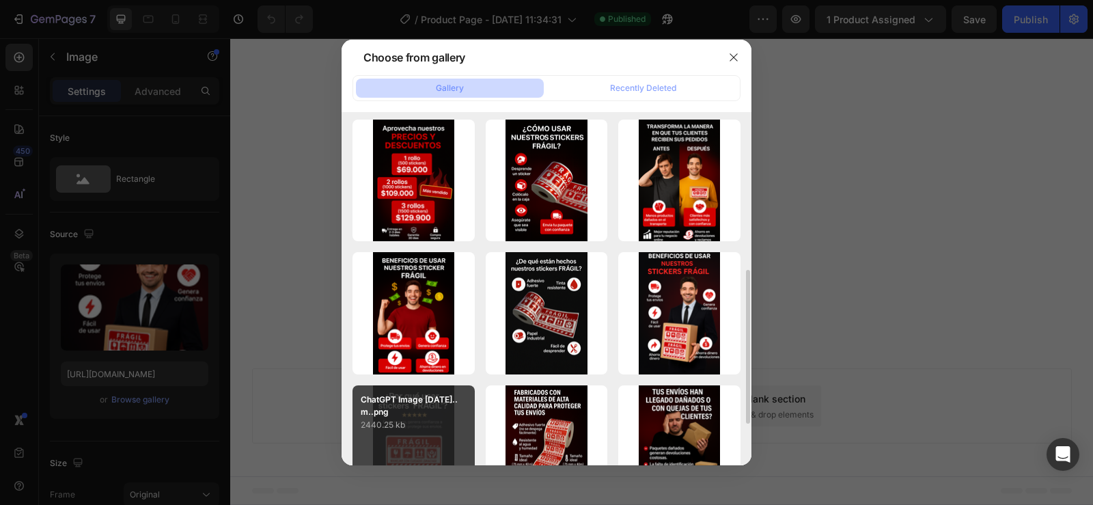
scroll to position [205, 0]
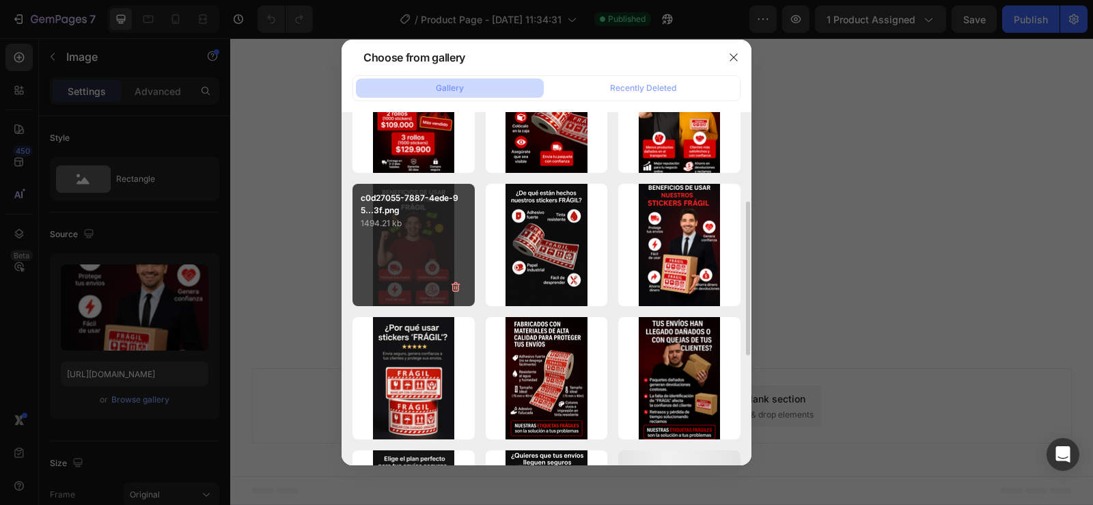
click at [415, 256] on div "c0d27055-7887-4ede-95...3f.png 1494.21 kb" at bounding box center [414, 245] width 122 height 122
type input "[URL][DOMAIN_NAME]"
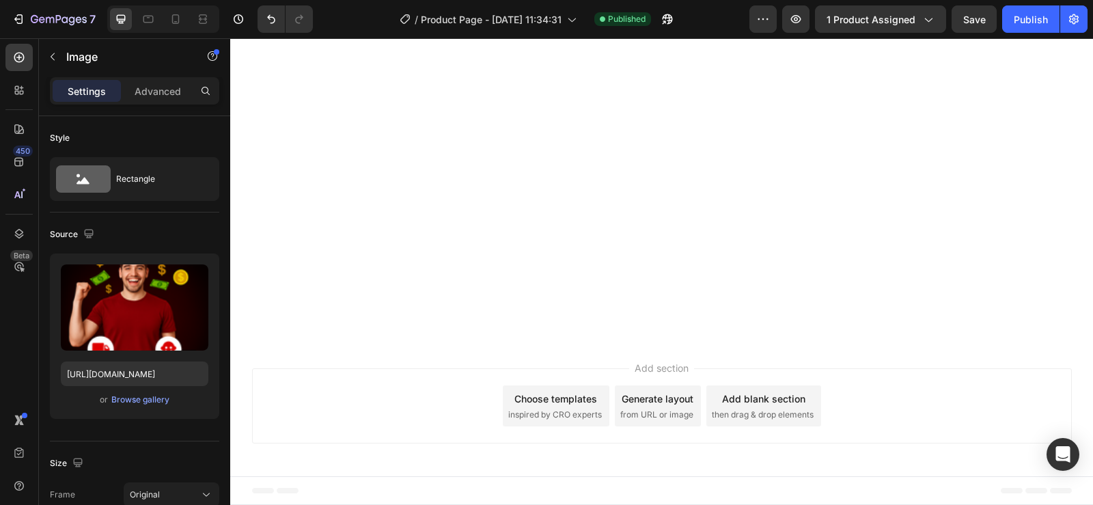
scroll to position [4119, 0]
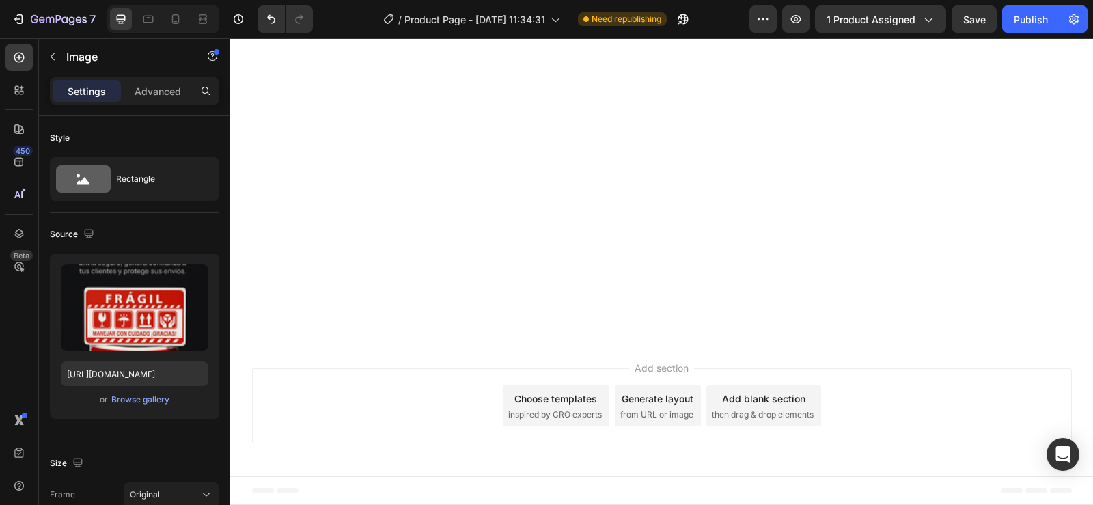
scroll to position [4734, 0]
click at [128, 397] on div "Browse gallery" at bounding box center [140, 400] width 58 height 12
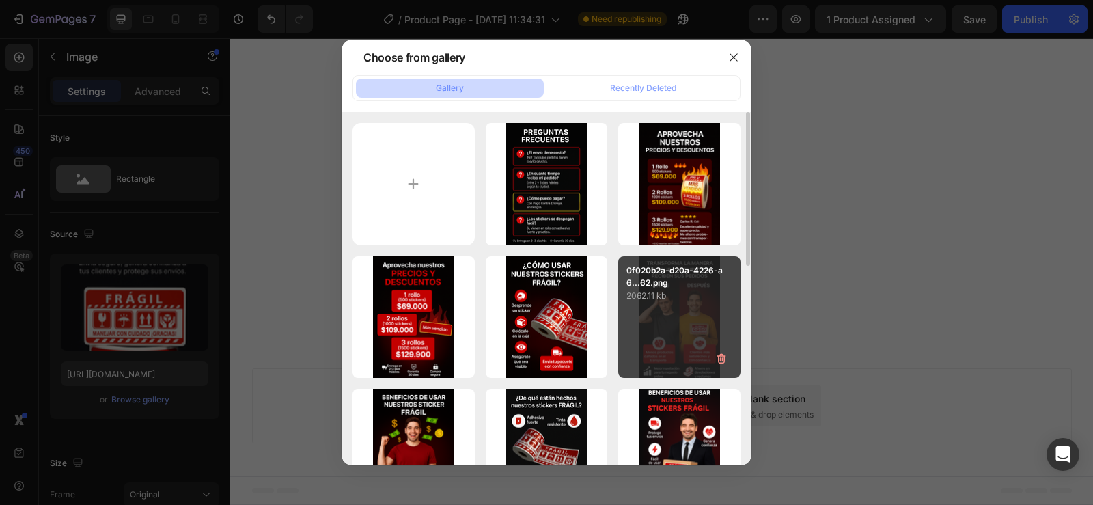
click at [662, 316] on div "0f020b2a-d20a-4226-a6...62.png 2062.11 kb" at bounding box center [679, 317] width 122 height 122
type input "[URL][DOMAIN_NAME]"
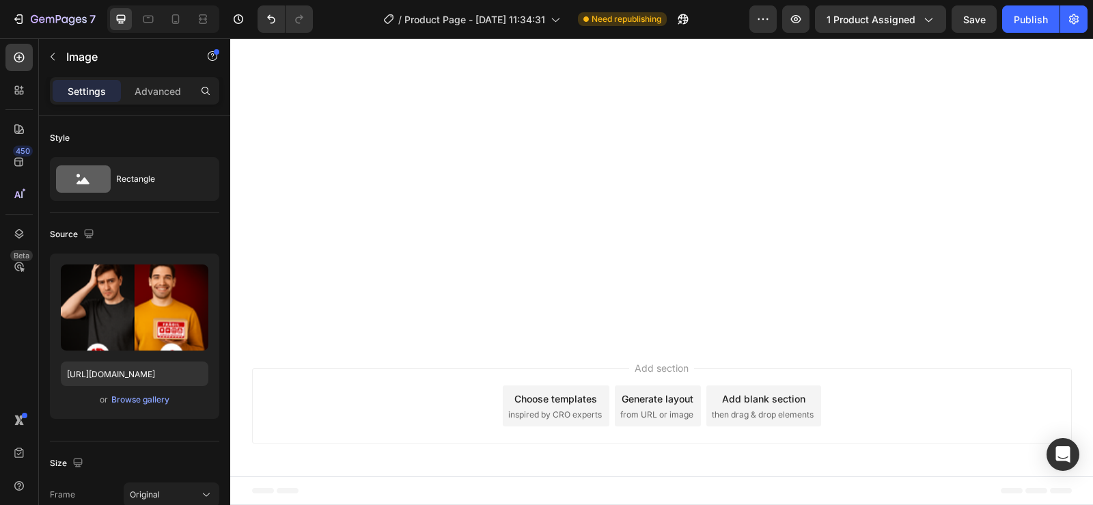
scroll to position [5007, 0]
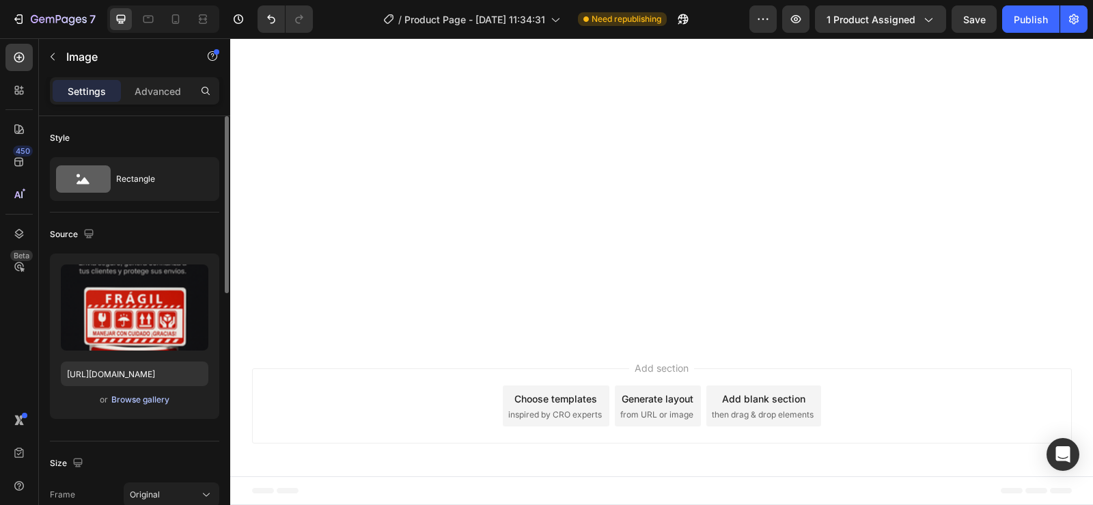
click at [115, 398] on div "Browse gallery" at bounding box center [140, 400] width 58 height 12
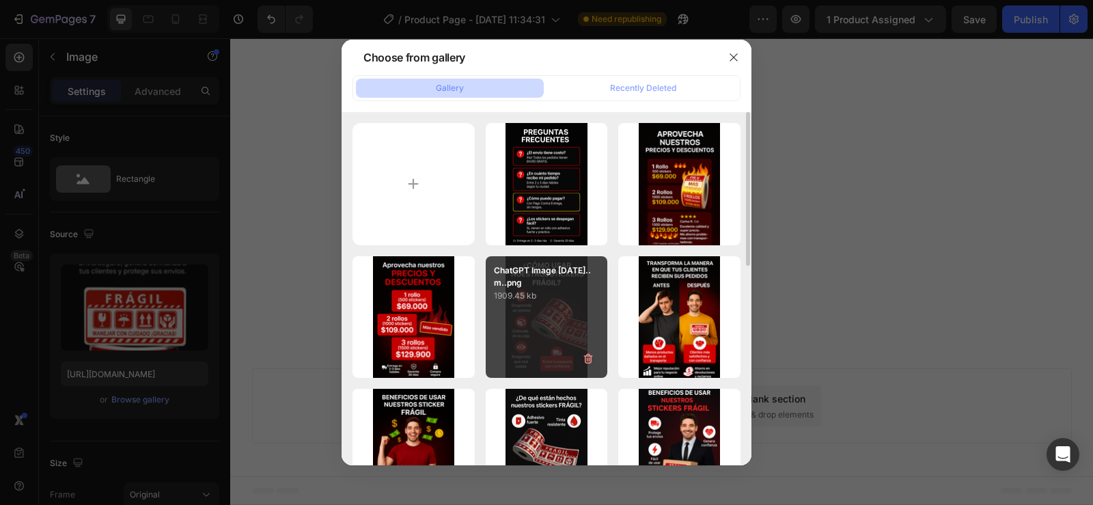
click at [548, 327] on div "ChatGPT Image [DATE]..m..png 1909.45 kb" at bounding box center [547, 317] width 122 height 122
type input "[URL][DOMAIN_NAME]"
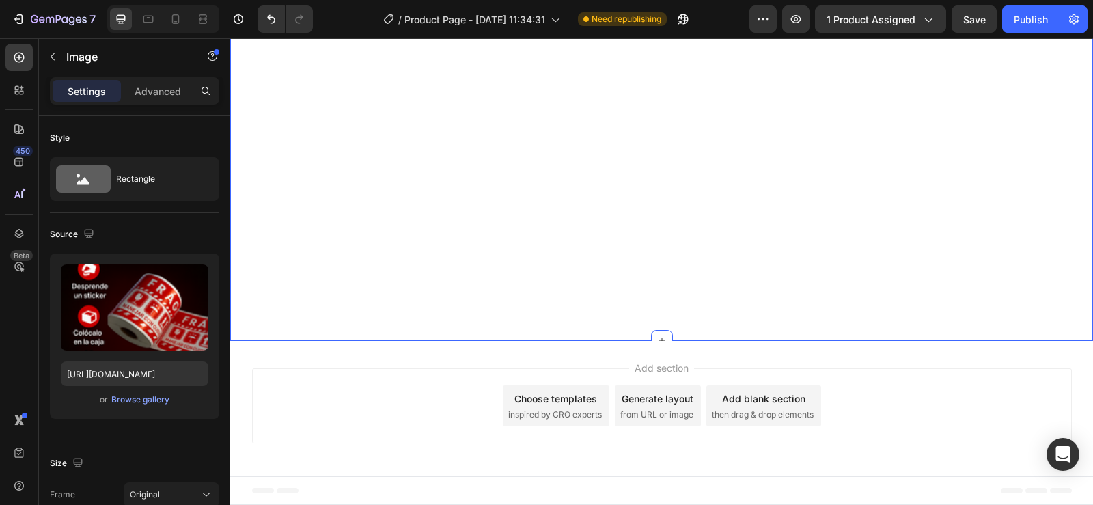
scroll to position [5622, 0]
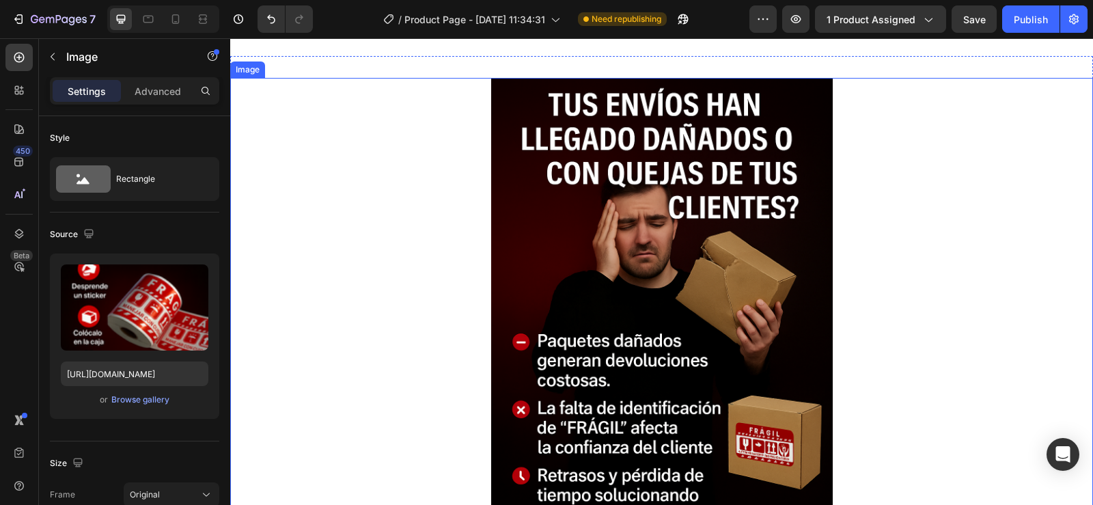
click at [681, 357] on img at bounding box center [662, 334] width 342 height 513
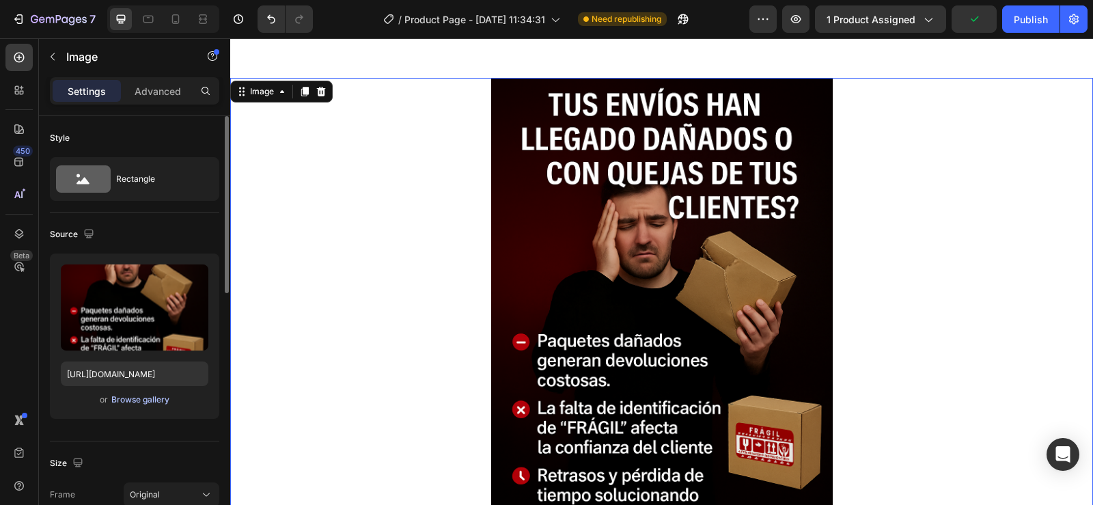
click at [114, 400] on div "Browse gallery" at bounding box center [140, 400] width 58 height 12
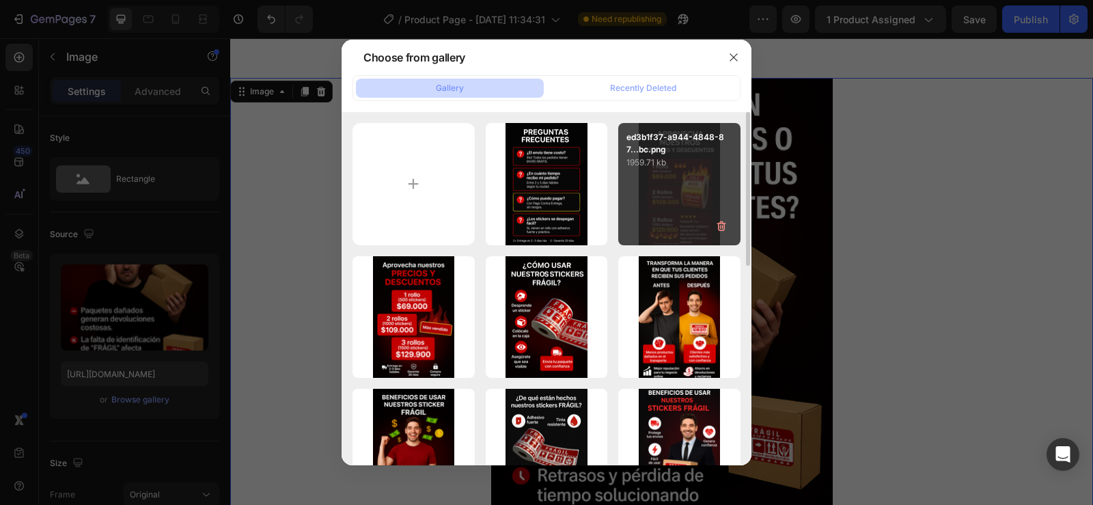
click at [670, 215] on div "ed3b1f37-a944-4848-87...bc.png 1959.71 kb" at bounding box center [679, 184] width 122 height 122
type input "[URL][DOMAIN_NAME]"
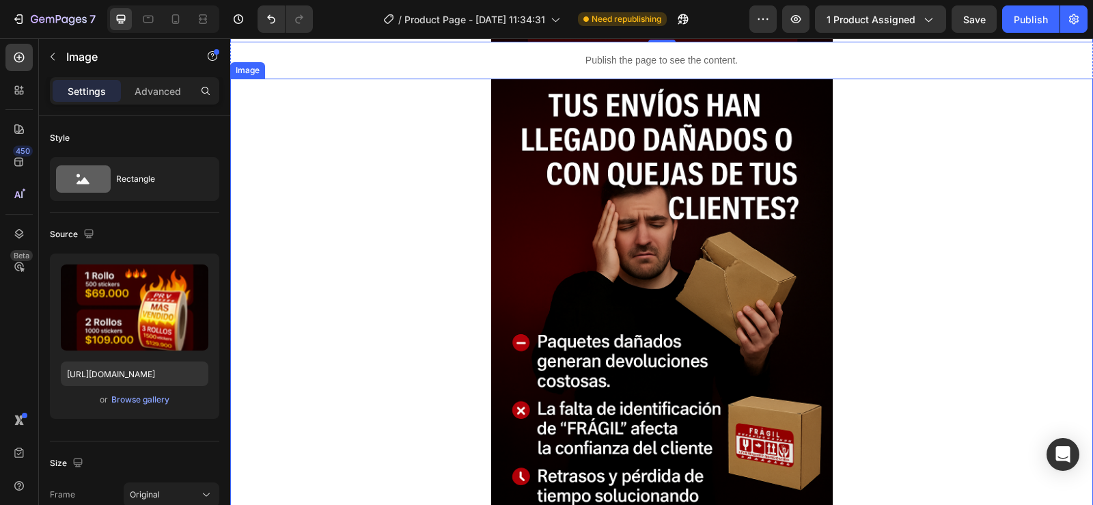
scroll to position [6169, 0]
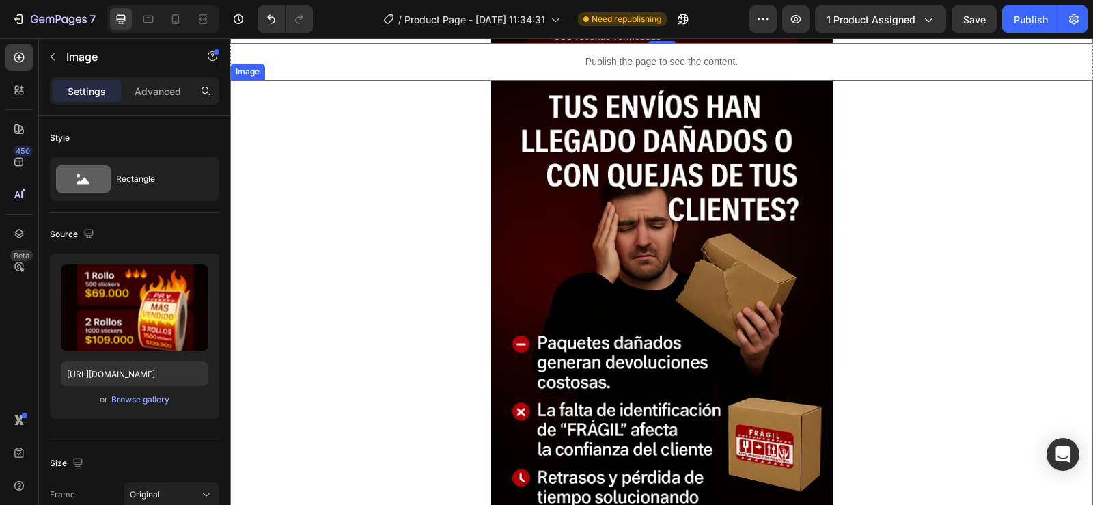
click at [664, 294] on img at bounding box center [662, 336] width 342 height 513
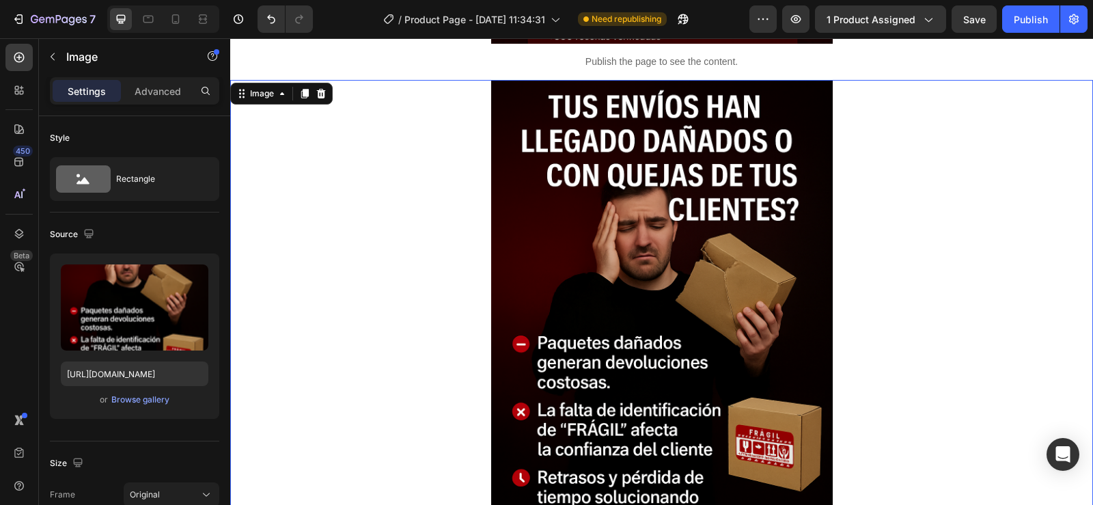
click at [655, 336] on img at bounding box center [662, 336] width 342 height 513
click at [100, 394] on span "or" at bounding box center [104, 400] width 8 height 16
click at [122, 399] on div "Browse gallery" at bounding box center [140, 400] width 58 height 12
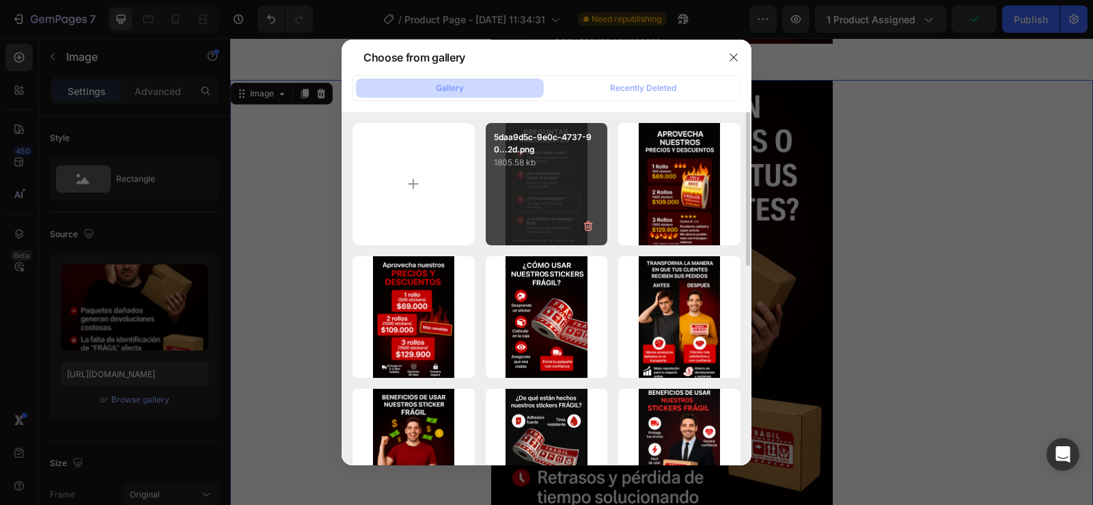
click at [545, 180] on div "5daa9d5c-9e0c-4737-90...2d.png 1805.58 kb" at bounding box center [547, 184] width 122 height 122
type input "[URL][DOMAIN_NAME]"
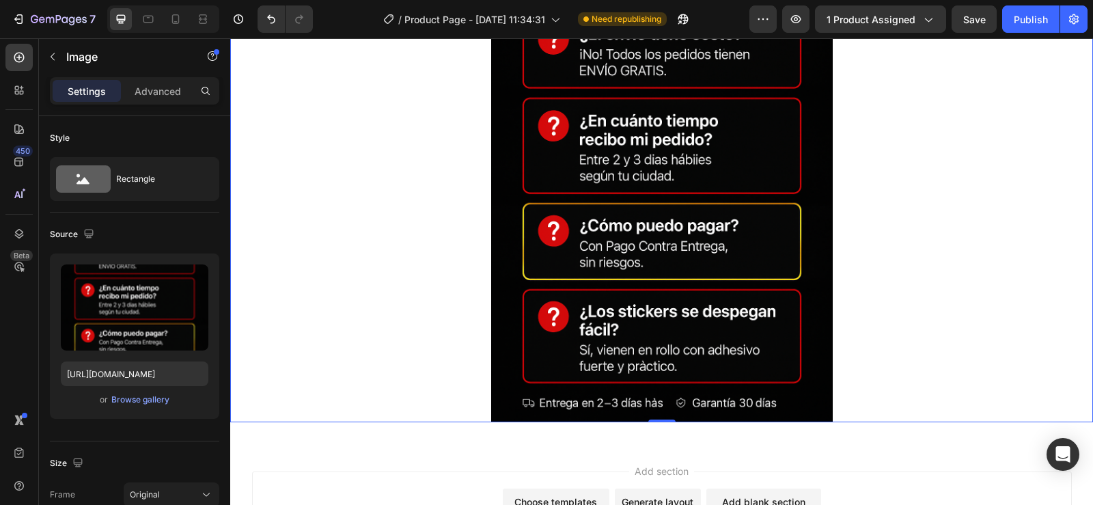
scroll to position [6442, 0]
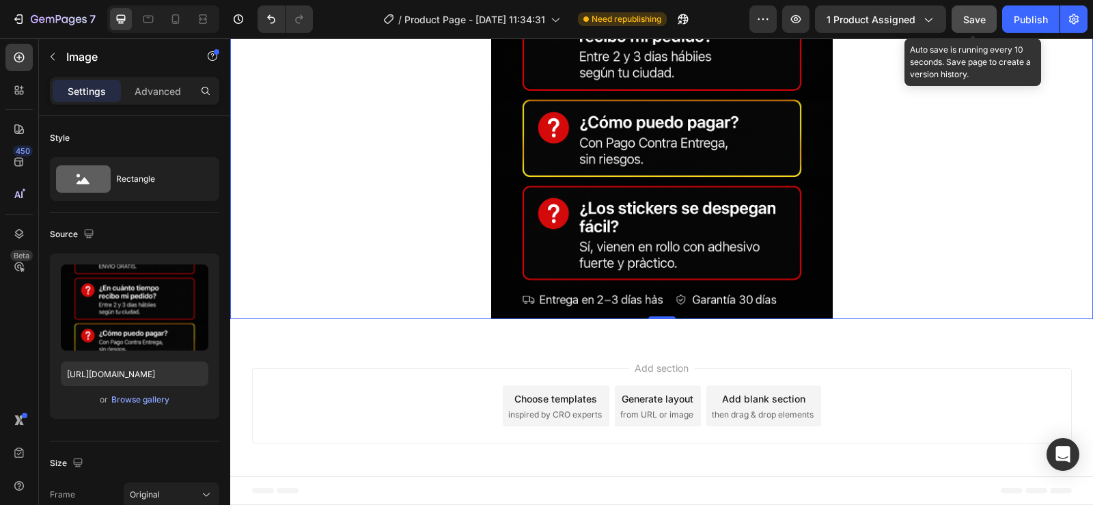
click at [971, 19] on span "Save" at bounding box center [975, 20] width 23 height 12
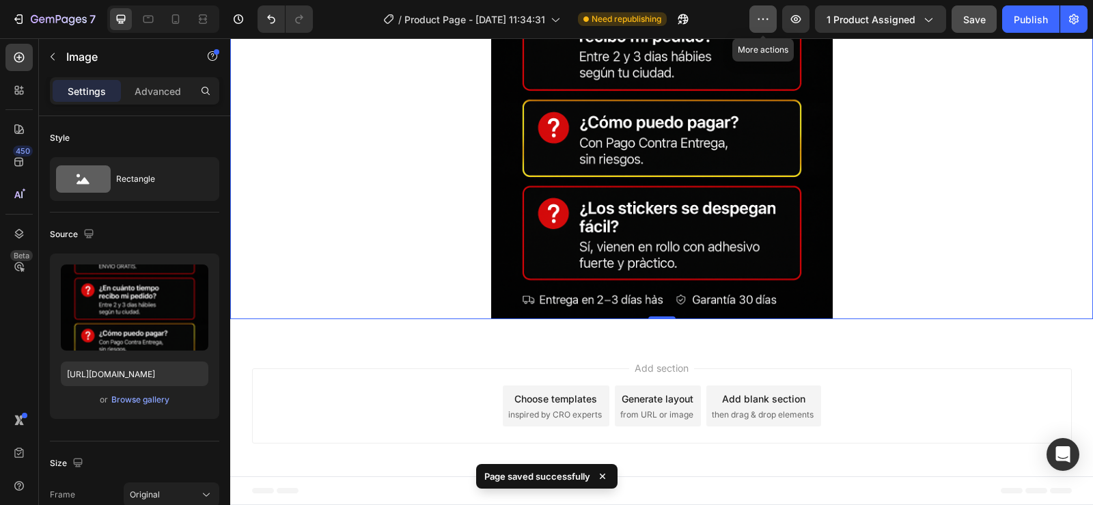
click at [763, 14] on icon "button" at bounding box center [763, 19] width 14 height 14
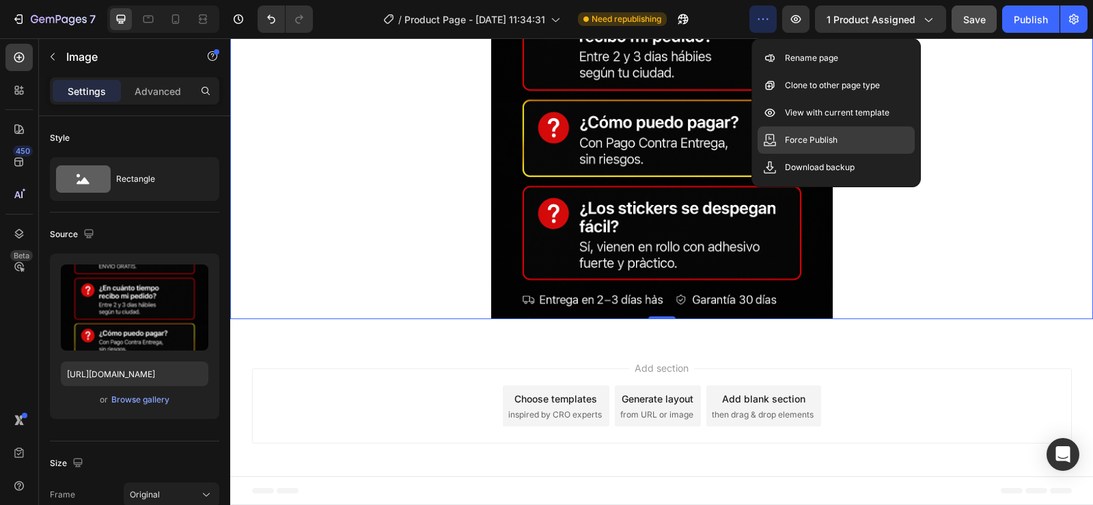
click at [805, 137] on p "Force Publish" at bounding box center [811, 140] width 53 height 14
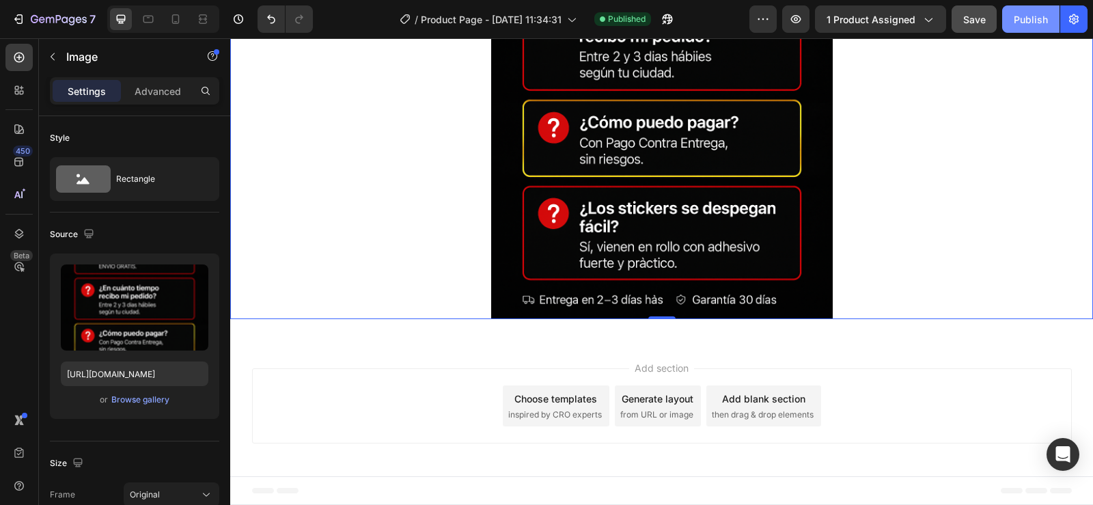
click at [1023, 14] on div "Publish" at bounding box center [1031, 19] width 34 height 14
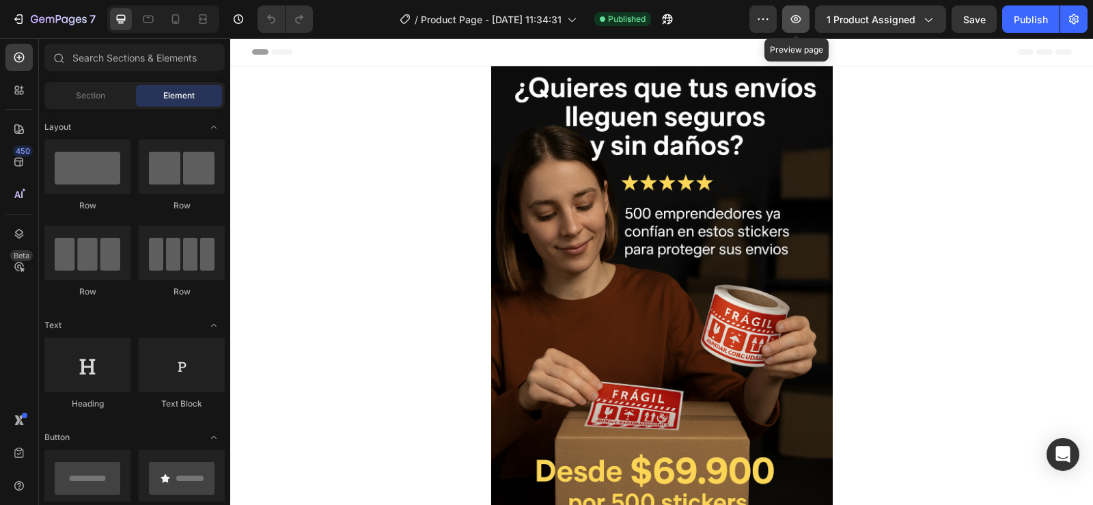
scroll to position [0, 11]
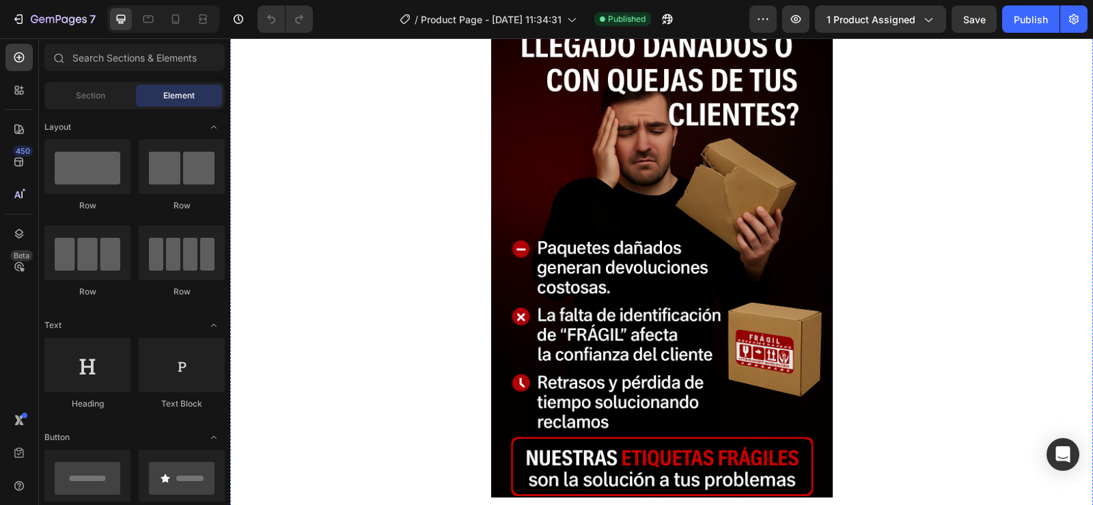
scroll to position [7071, 0]
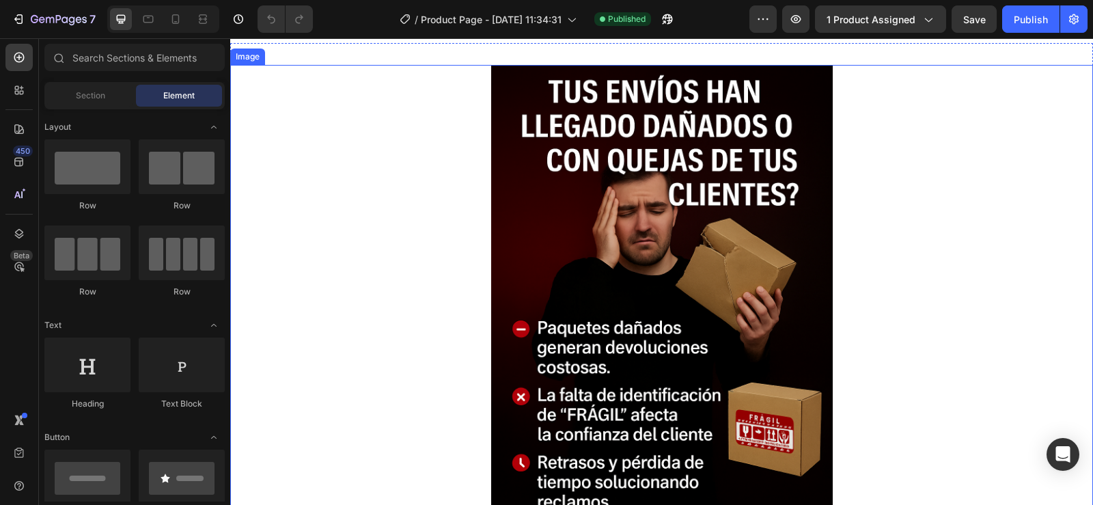
scroll to position [5841, 0]
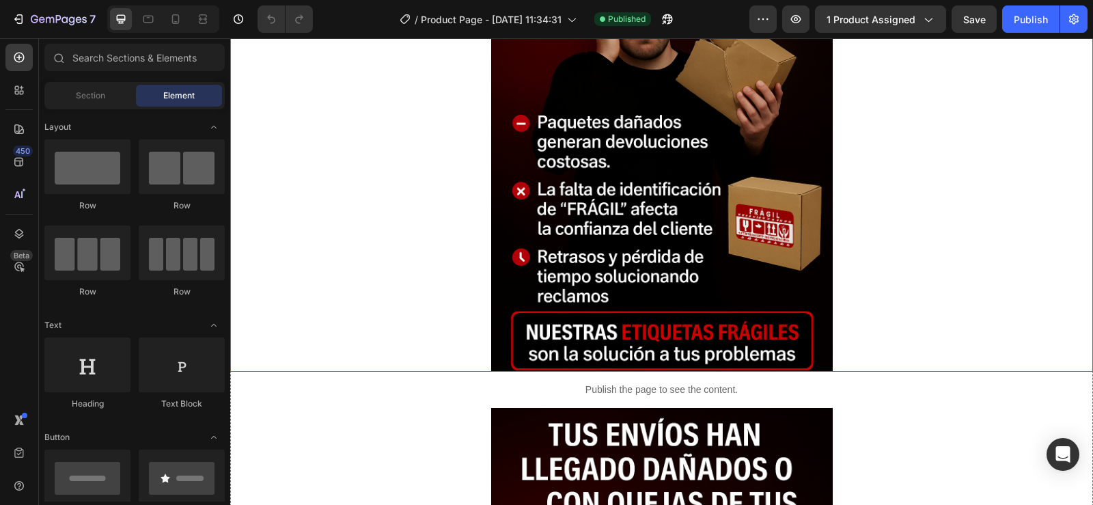
click at [677, 250] on img at bounding box center [662, 115] width 342 height 513
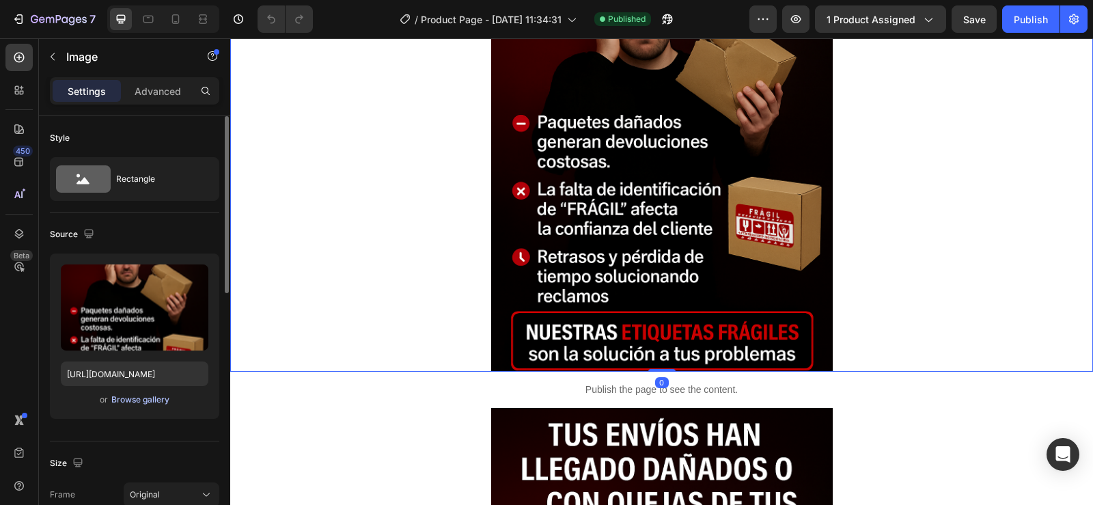
click at [132, 400] on div "Browse gallery" at bounding box center [140, 400] width 58 height 12
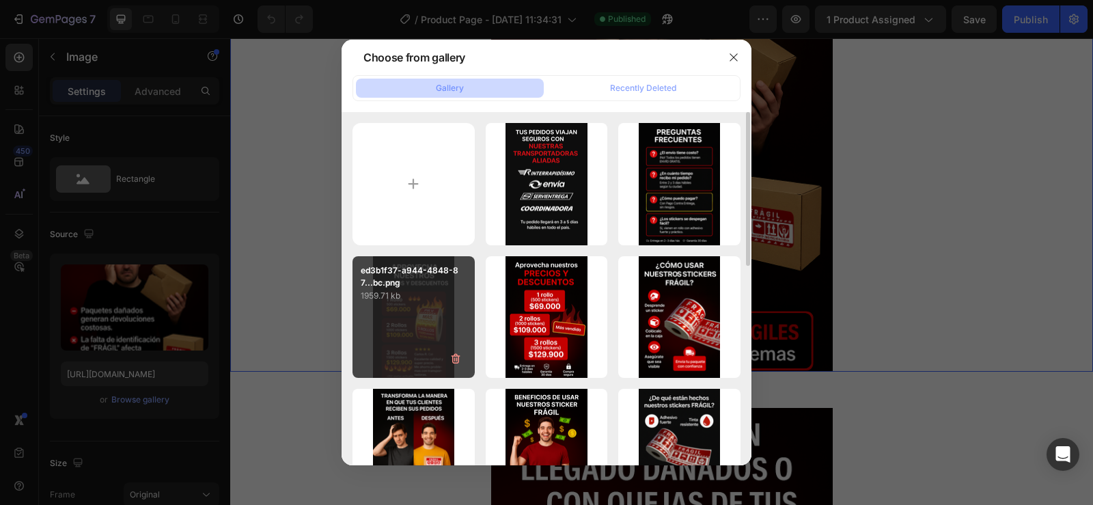
click at [424, 329] on div "ed3b1f37-a944-4848-87...bc.png 1959.71 kb" at bounding box center [414, 317] width 122 height 122
type input "[URL][DOMAIN_NAME]"
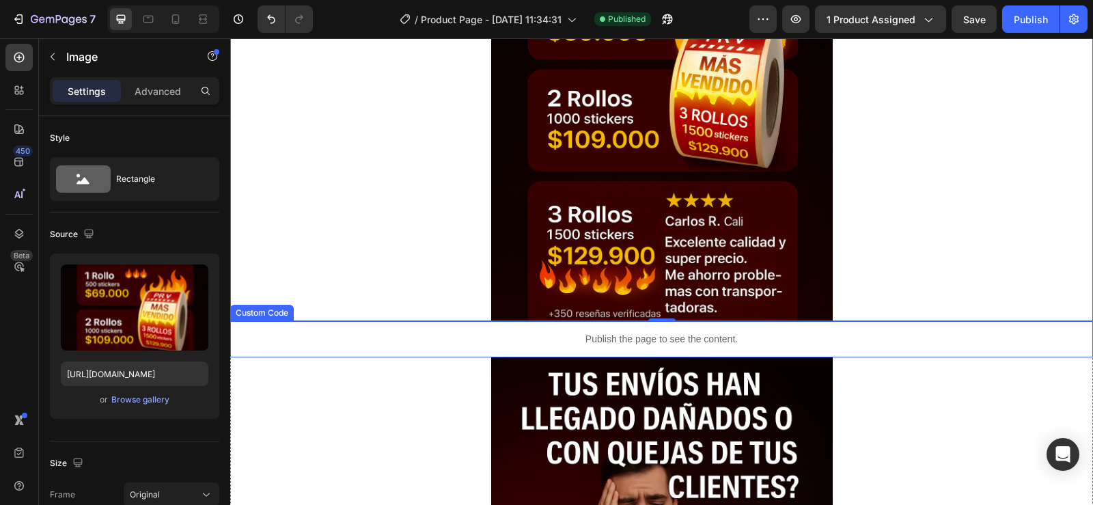
scroll to position [5978, 0]
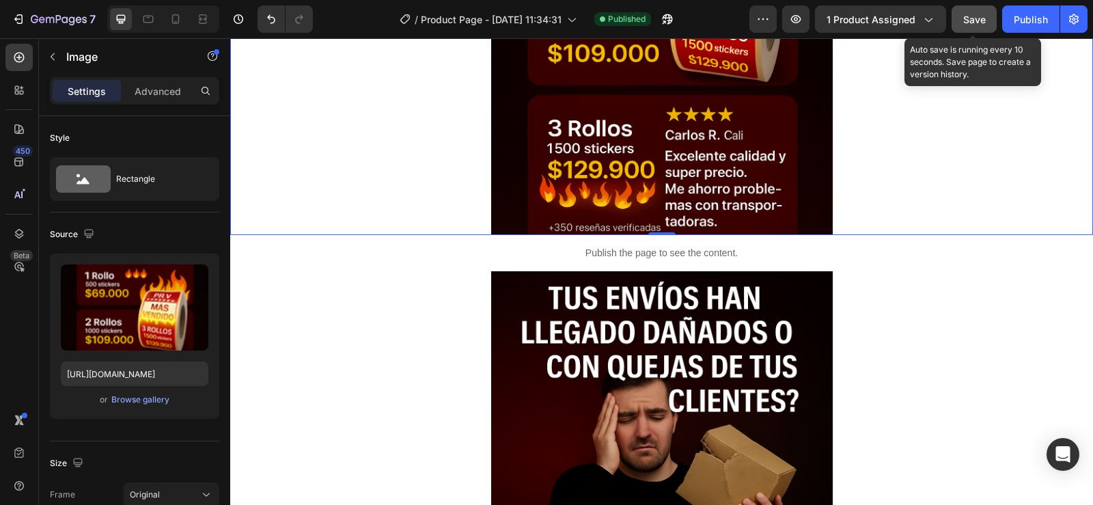
click at [968, 16] on span "Save" at bounding box center [975, 20] width 23 height 12
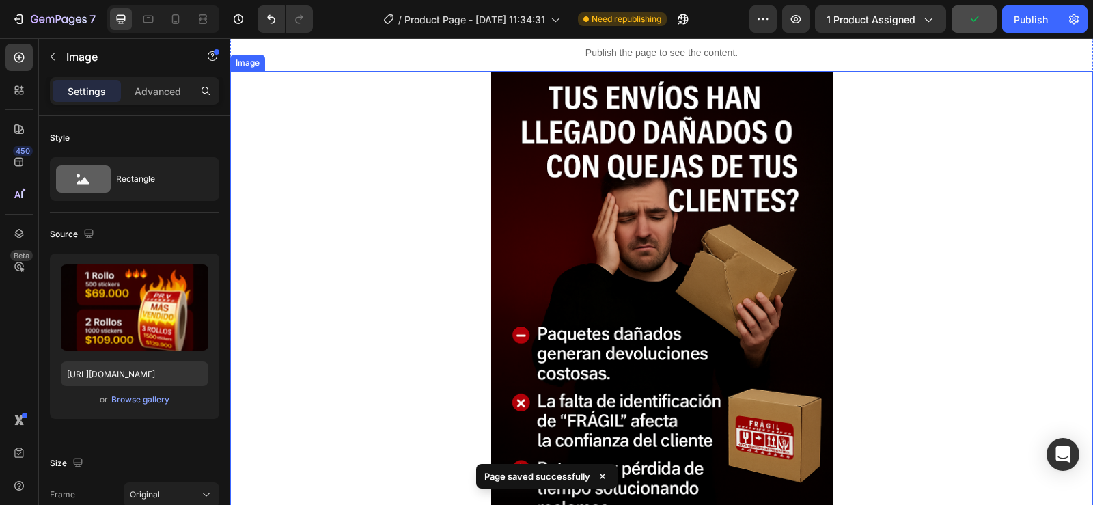
scroll to position [6183, 0]
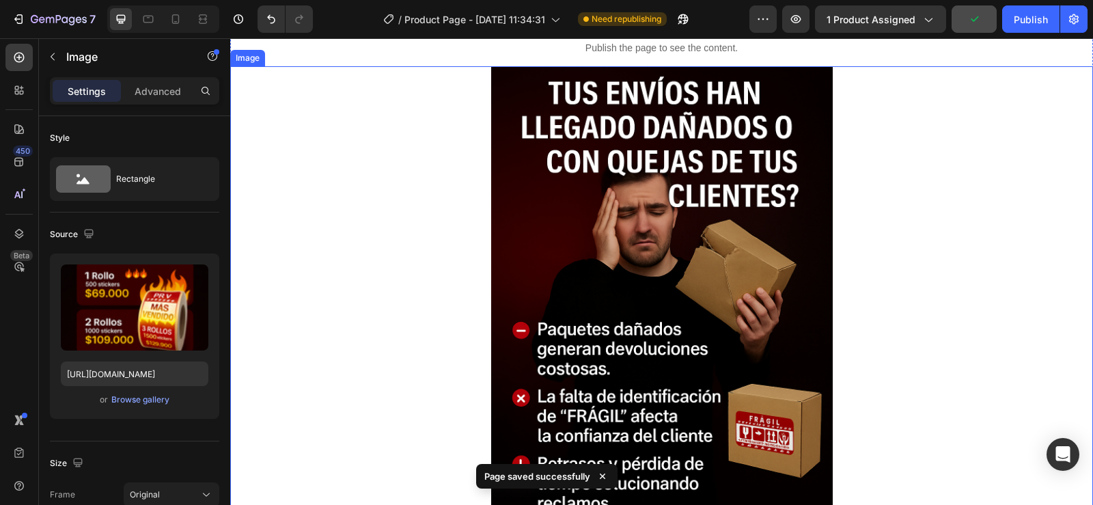
click at [651, 284] on img at bounding box center [662, 322] width 342 height 513
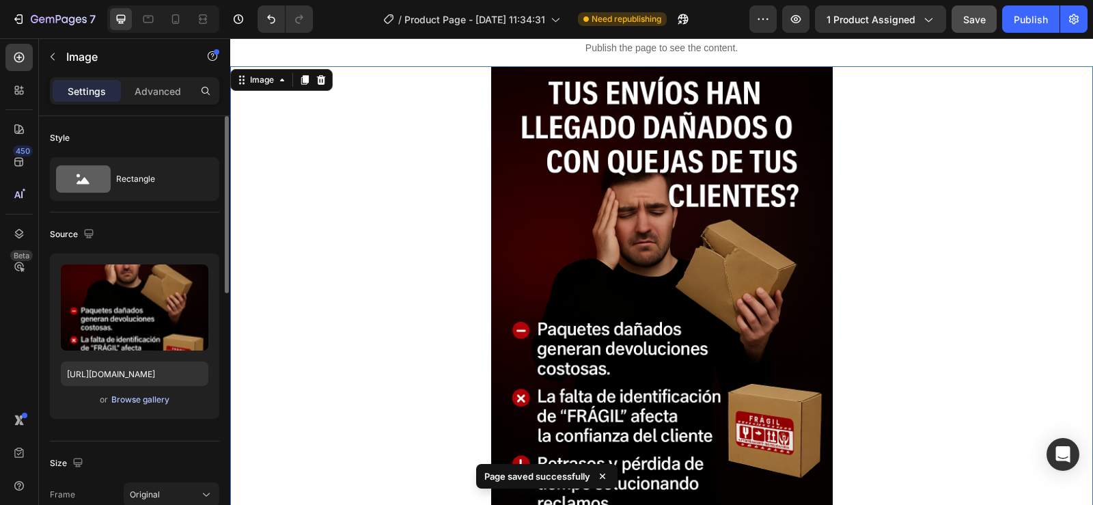
click at [116, 394] on div "Browse gallery" at bounding box center [140, 400] width 58 height 12
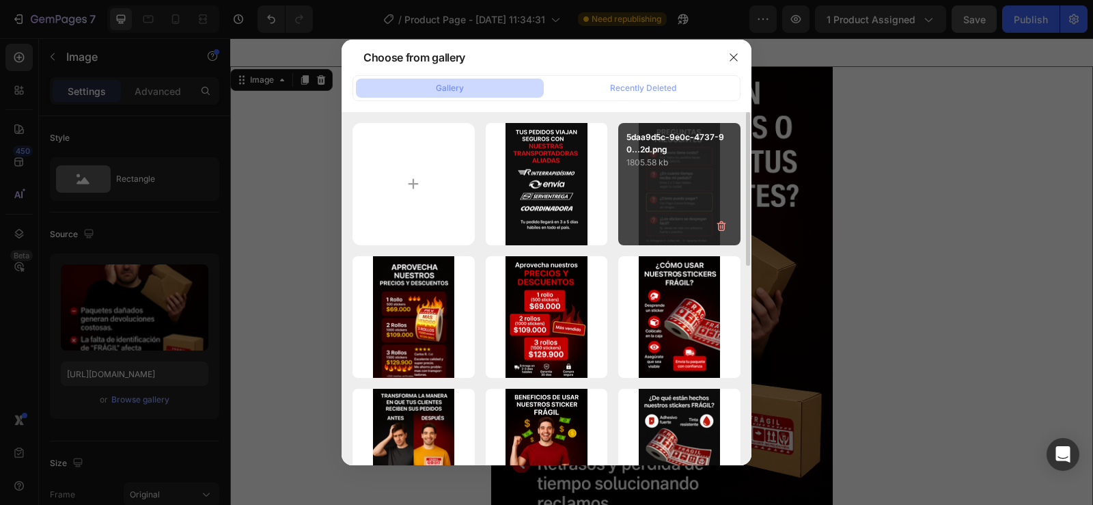
click at [680, 178] on div "5daa9d5c-9e0c-4737-90...2d.png 1805.58 kb" at bounding box center [679, 184] width 122 height 122
type input "[URL][DOMAIN_NAME]"
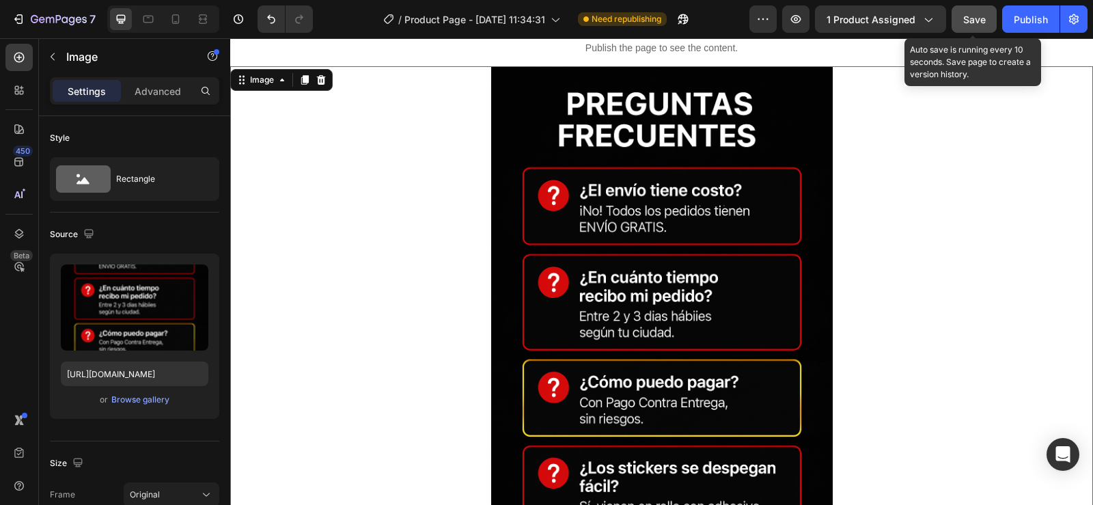
click at [976, 18] on span "Save" at bounding box center [975, 20] width 23 height 12
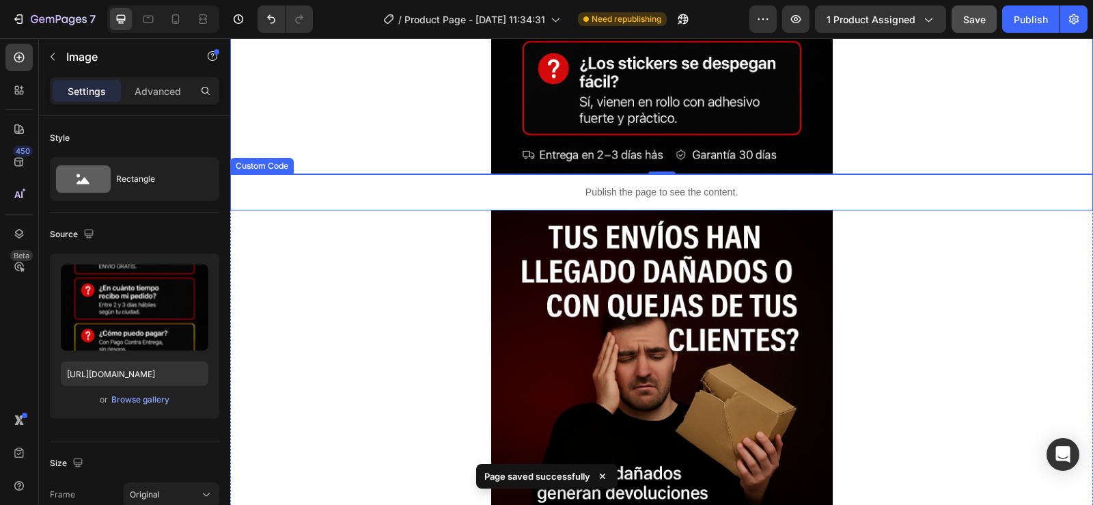
scroll to position [6593, 0]
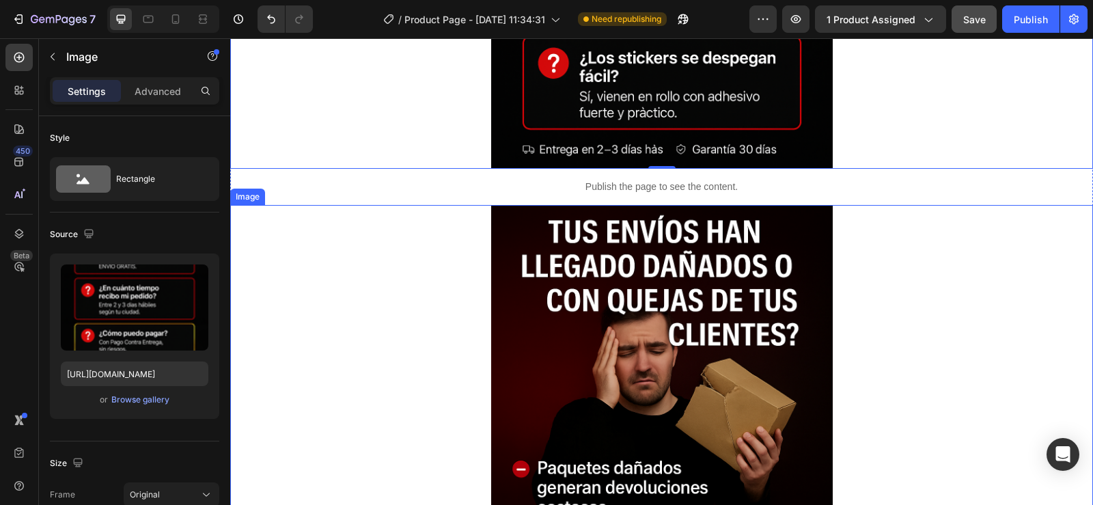
click at [631, 391] on img at bounding box center [662, 461] width 342 height 513
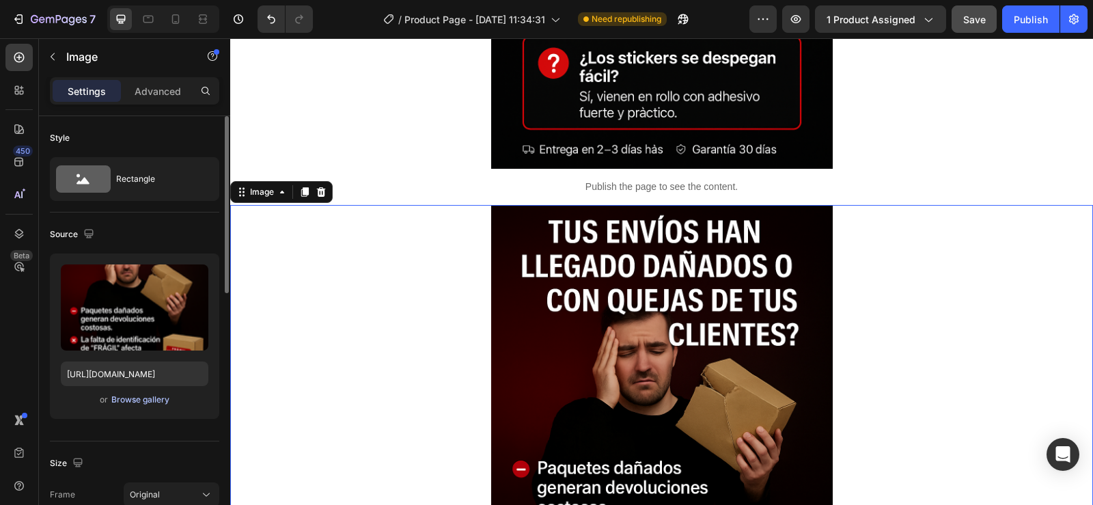
click at [125, 396] on div "Browse gallery" at bounding box center [140, 400] width 58 height 12
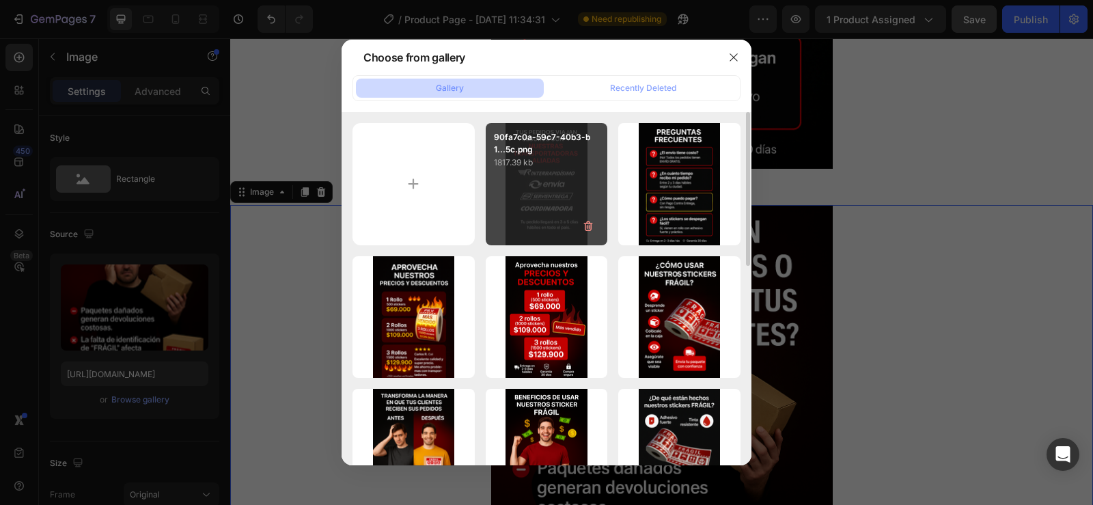
click at [548, 167] on p "1817.39 kb" at bounding box center [547, 163] width 106 height 14
type input "[URL][DOMAIN_NAME]"
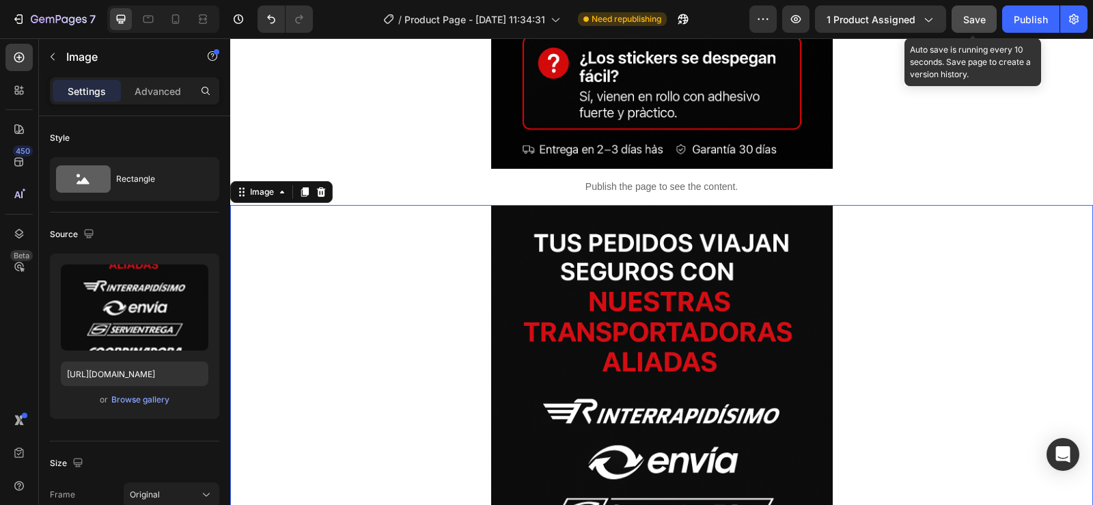
click at [964, 21] on span "Save" at bounding box center [975, 20] width 23 height 12
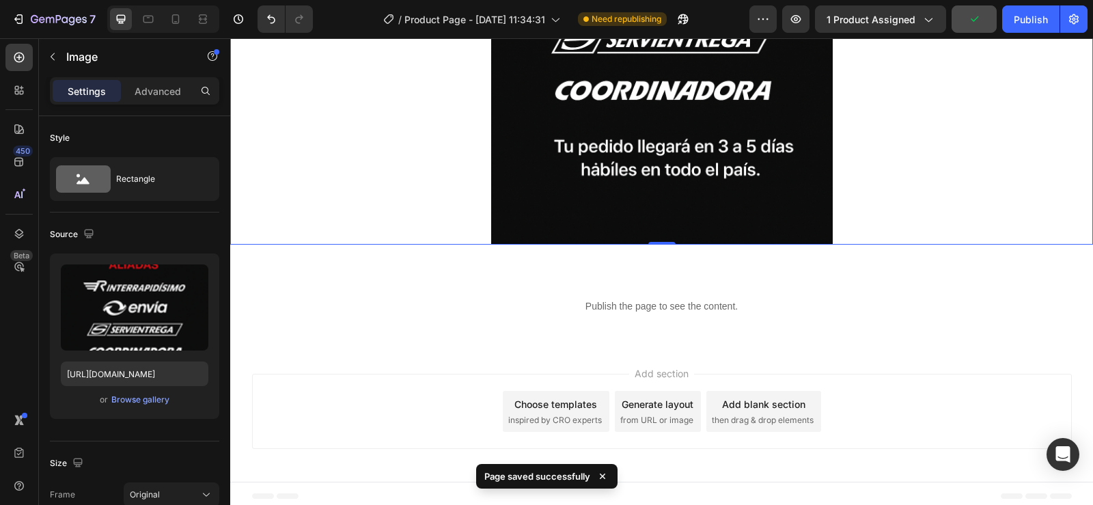
scroll to position [7071, 0]
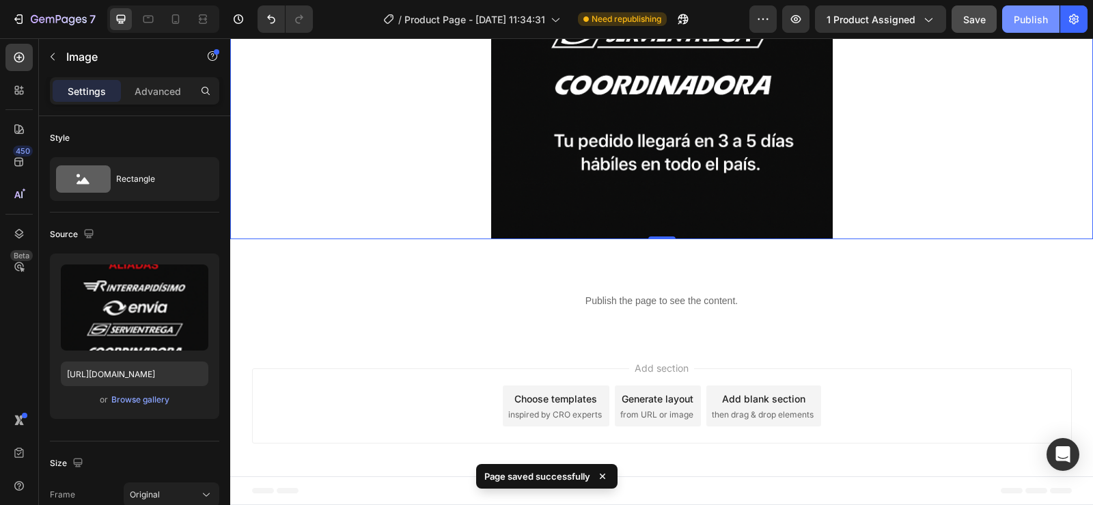
click at [1026, 16] on div "Publish" at bounding box center [1031, 19] width 34 height 14
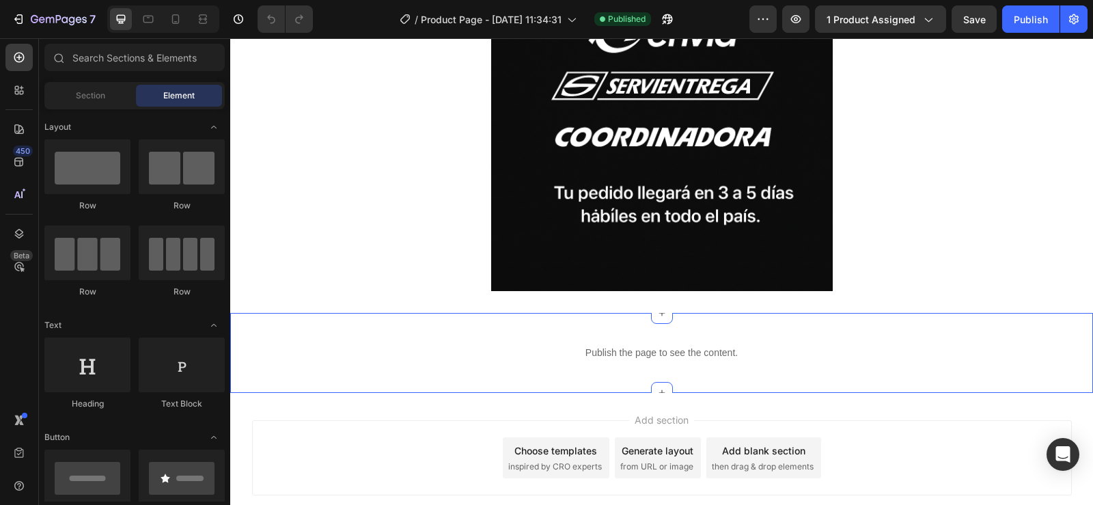
scroll to position [7071, 0]
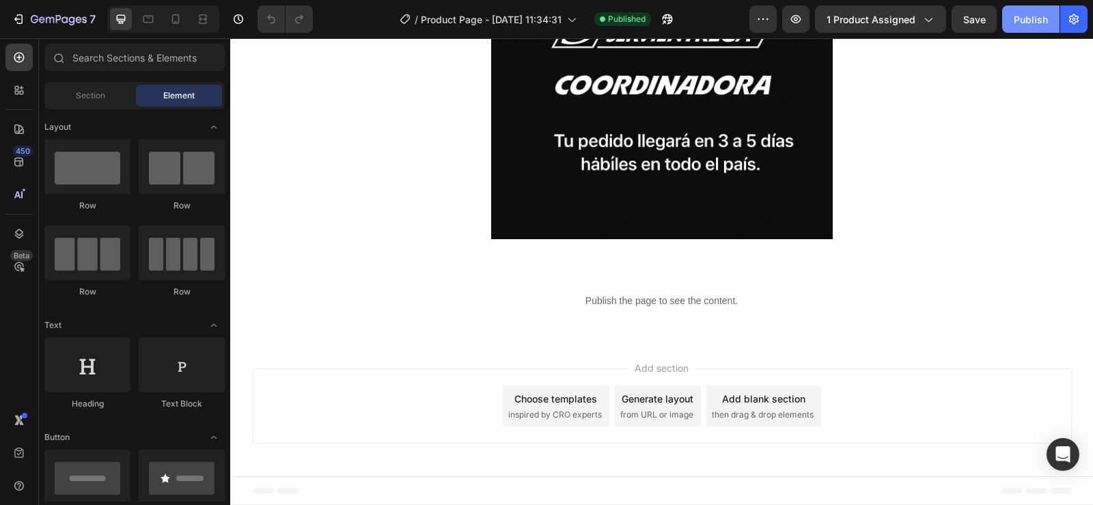
click at [1022, 12] on div "Publish" at bounding box center [1031, 19] width 34 height 14
